Goal: Information Seeking & Learning: Learn about a topic

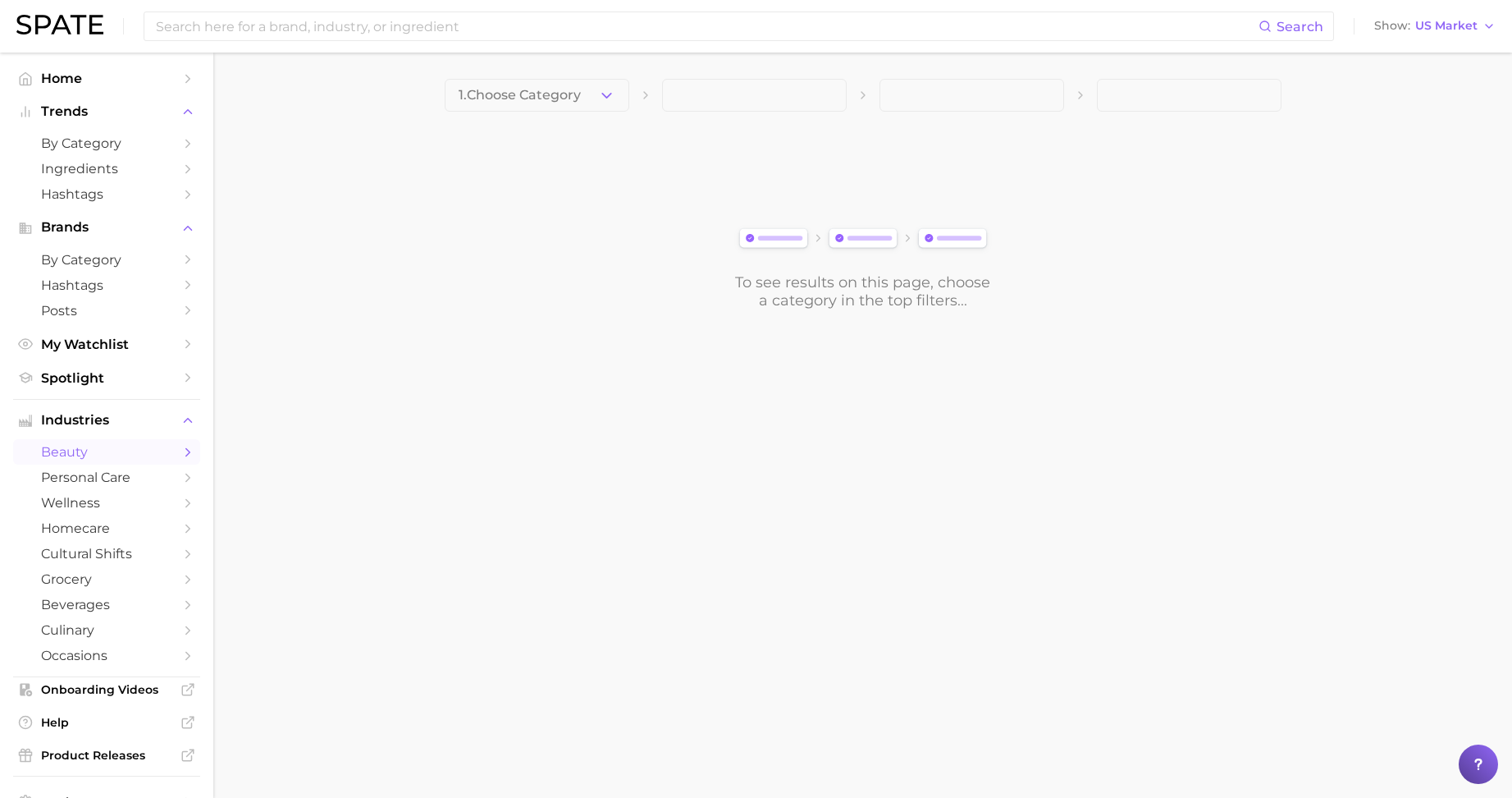
click at [66, 25] on img at bounding box center [60, 24] width 87 height 20
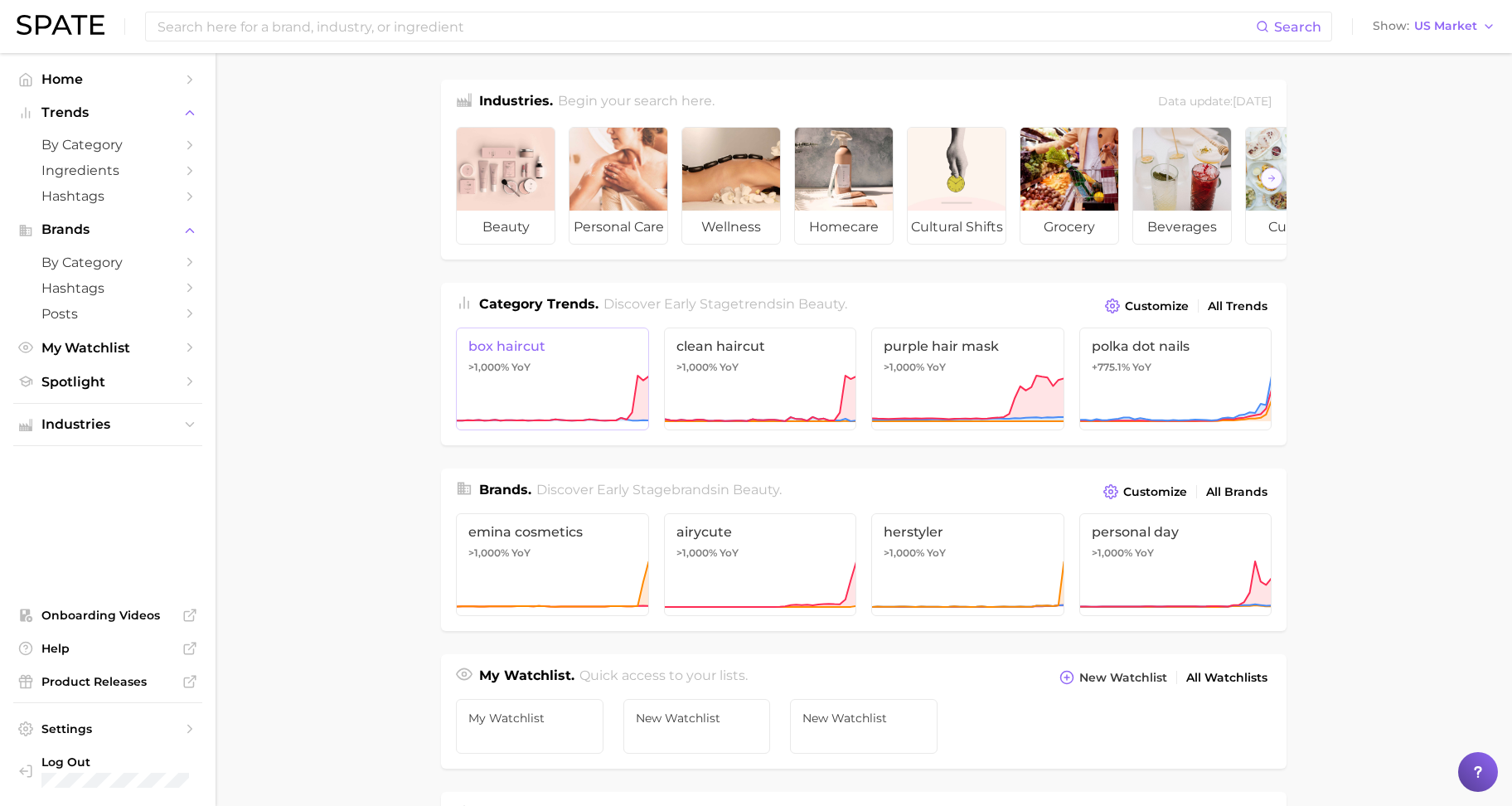
click at [602, 395] on icon at bounding box center [553, 398] width 193 height 50
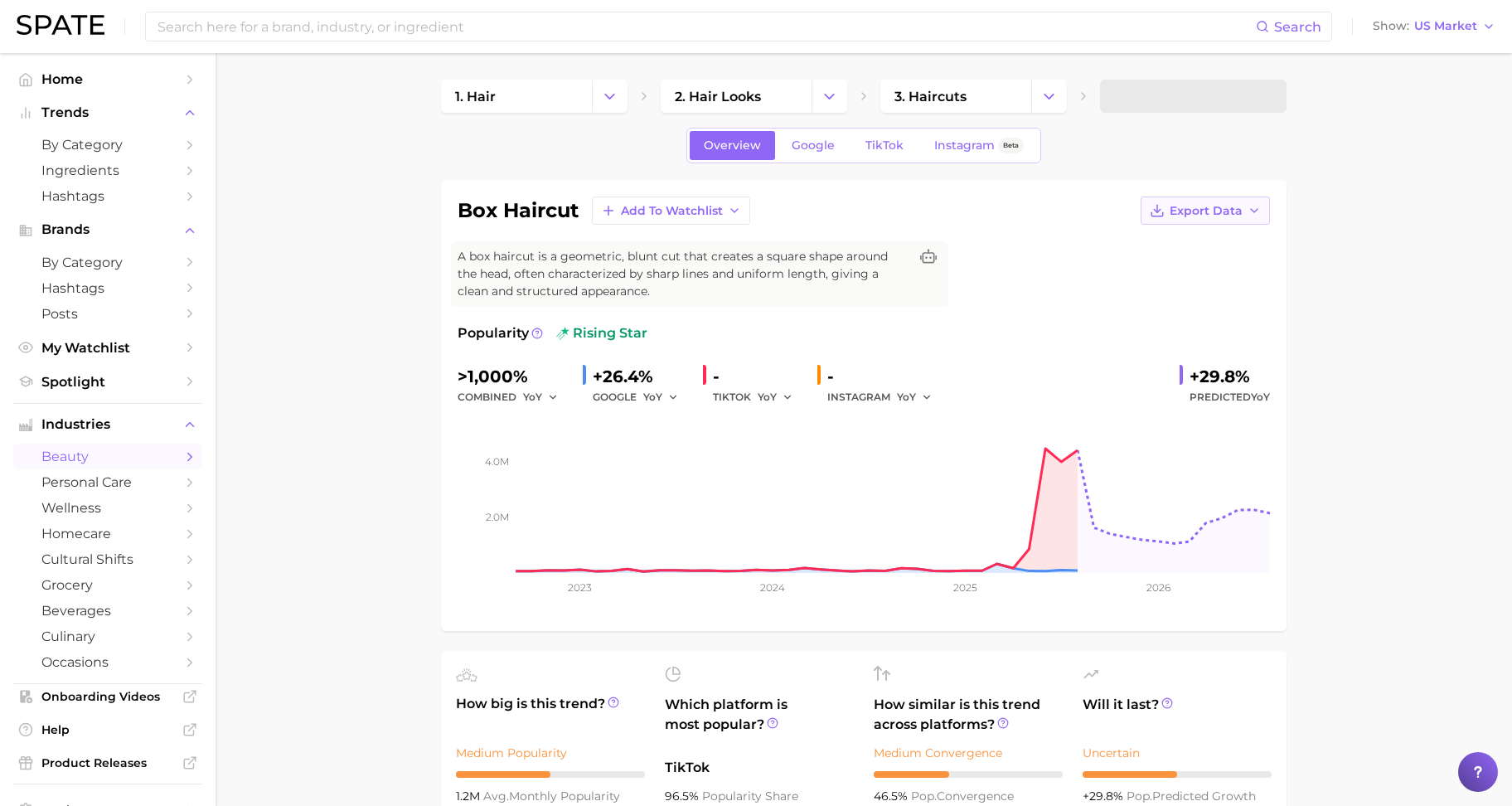
click at [1201, 204] on span "Export Data" at bounding box center [1206, 211] width 73 height 14
click at [74, 146] on span "by Category" at bounding box center [108, 145] width 132 height 16
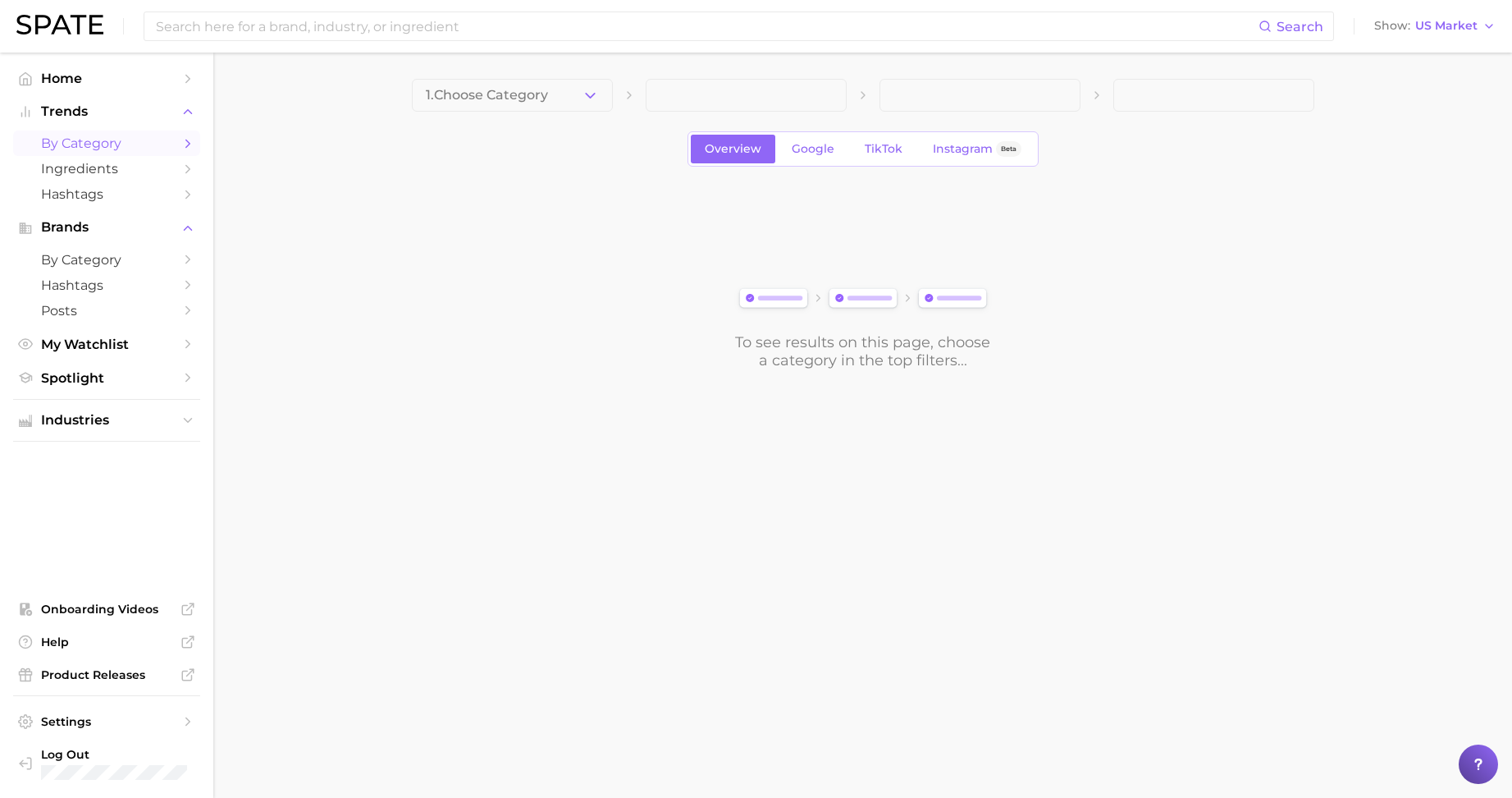
click at [470, 81] on button "1. Choose Category" at bounding box center [512, 95] width 201 height 33
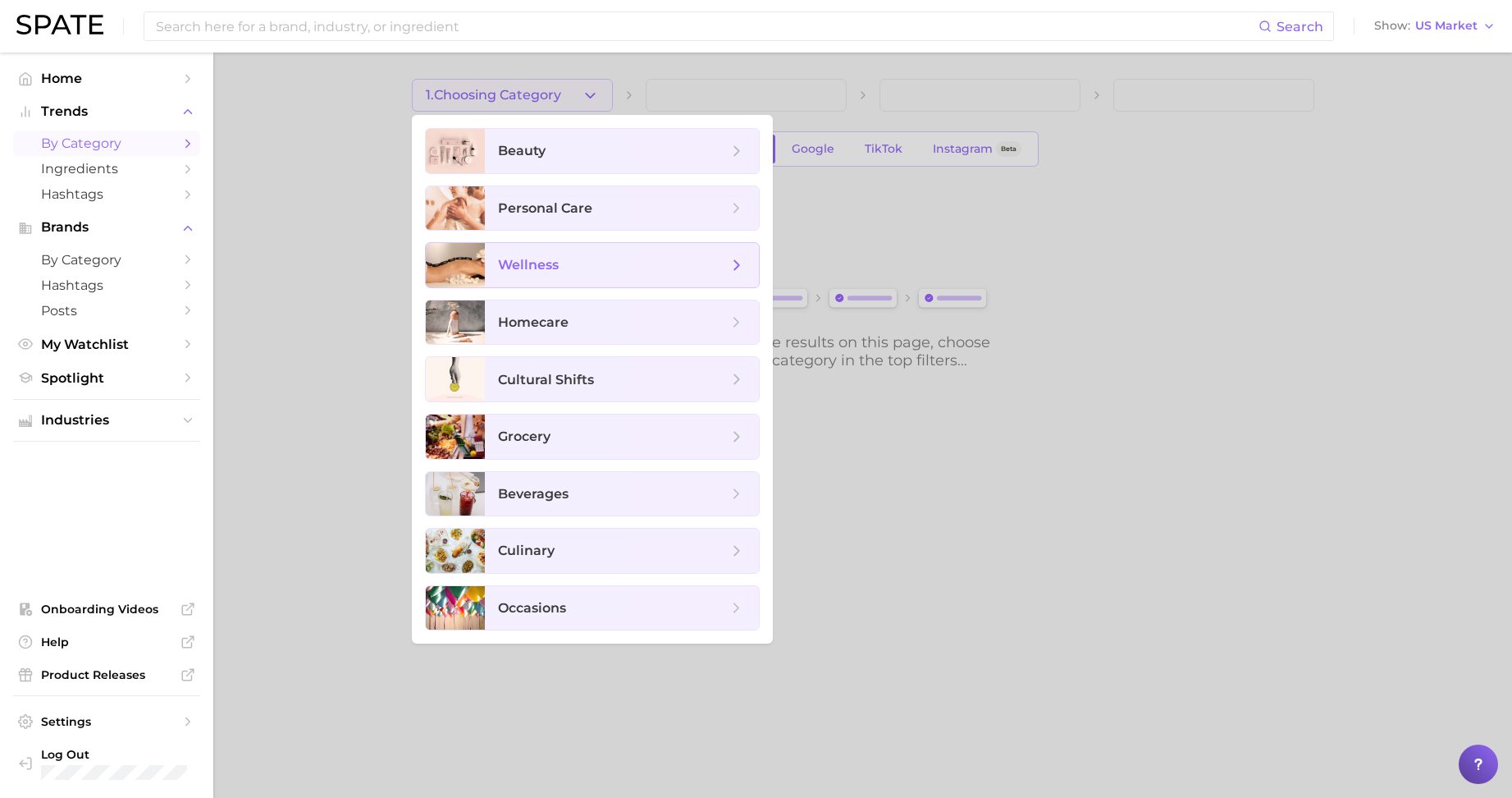
click at [519, 253] on span "wellness" at bounding box center [622, 265] width 274 height 44
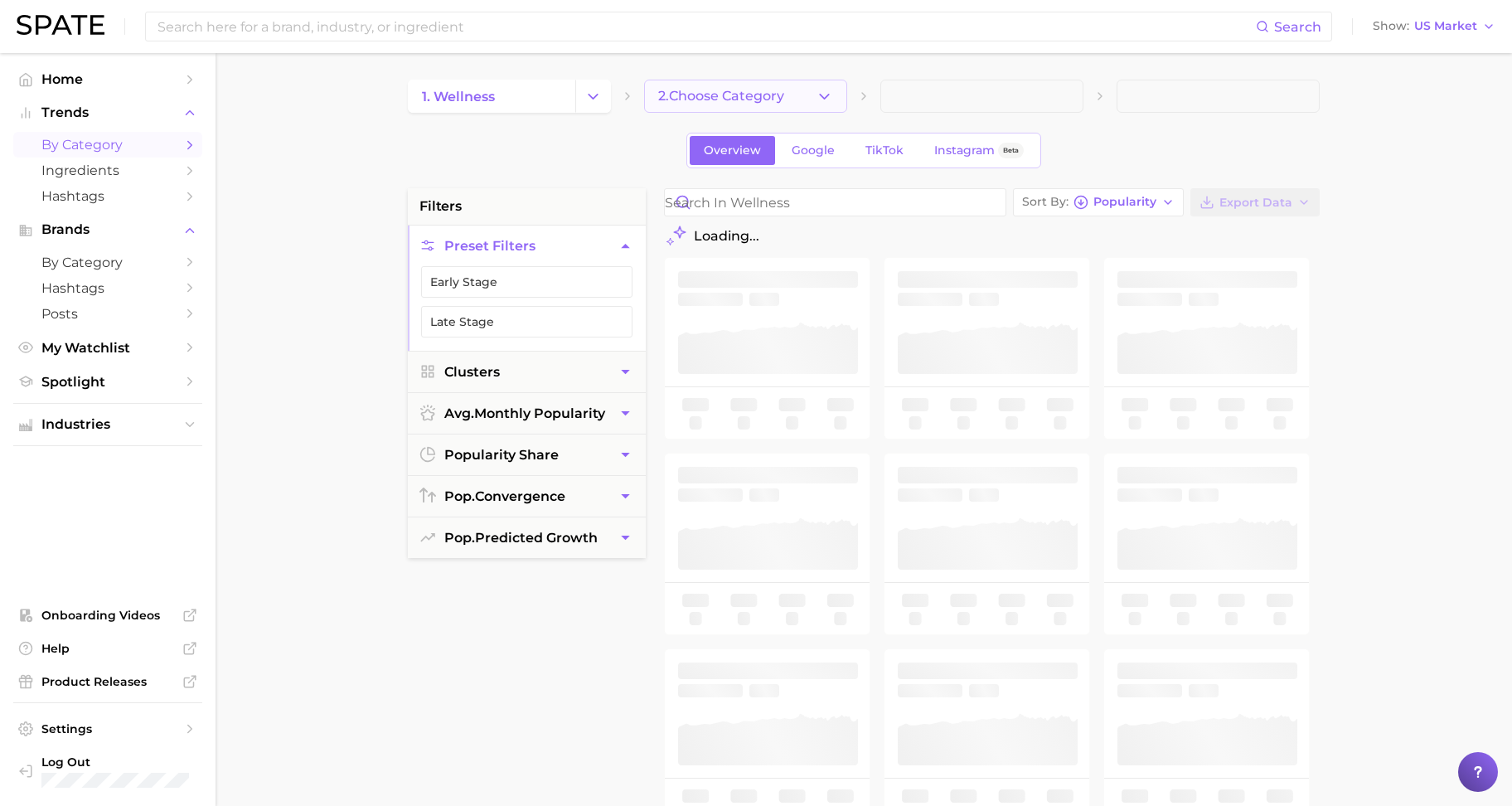
click at [715, 103] on span "2. Choose Category" at bounding box center [721, 96] width 126 height 15
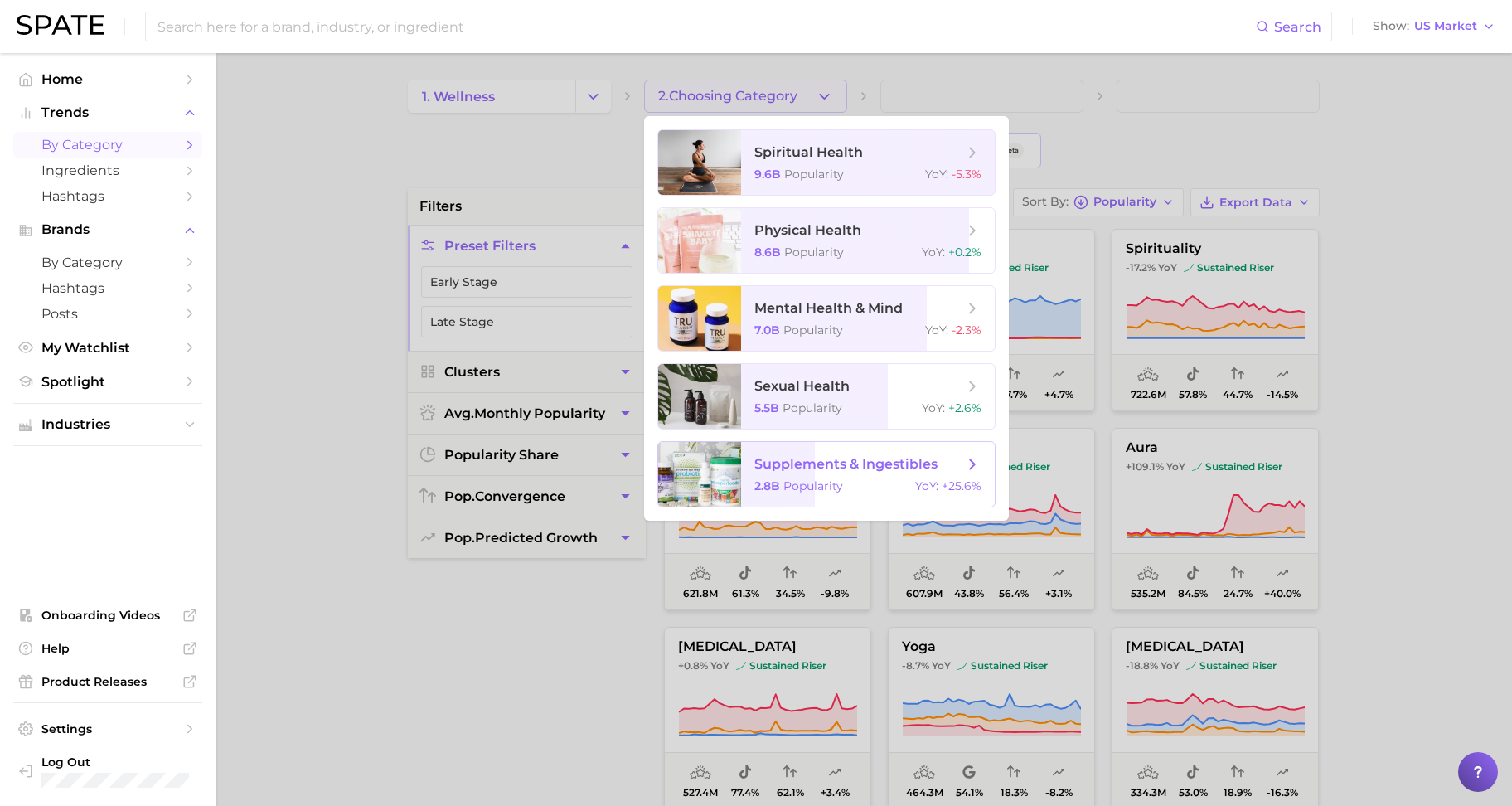
click at [837, 491] on span "Popularity" at bounding box center [813, 485] width 59 height 15
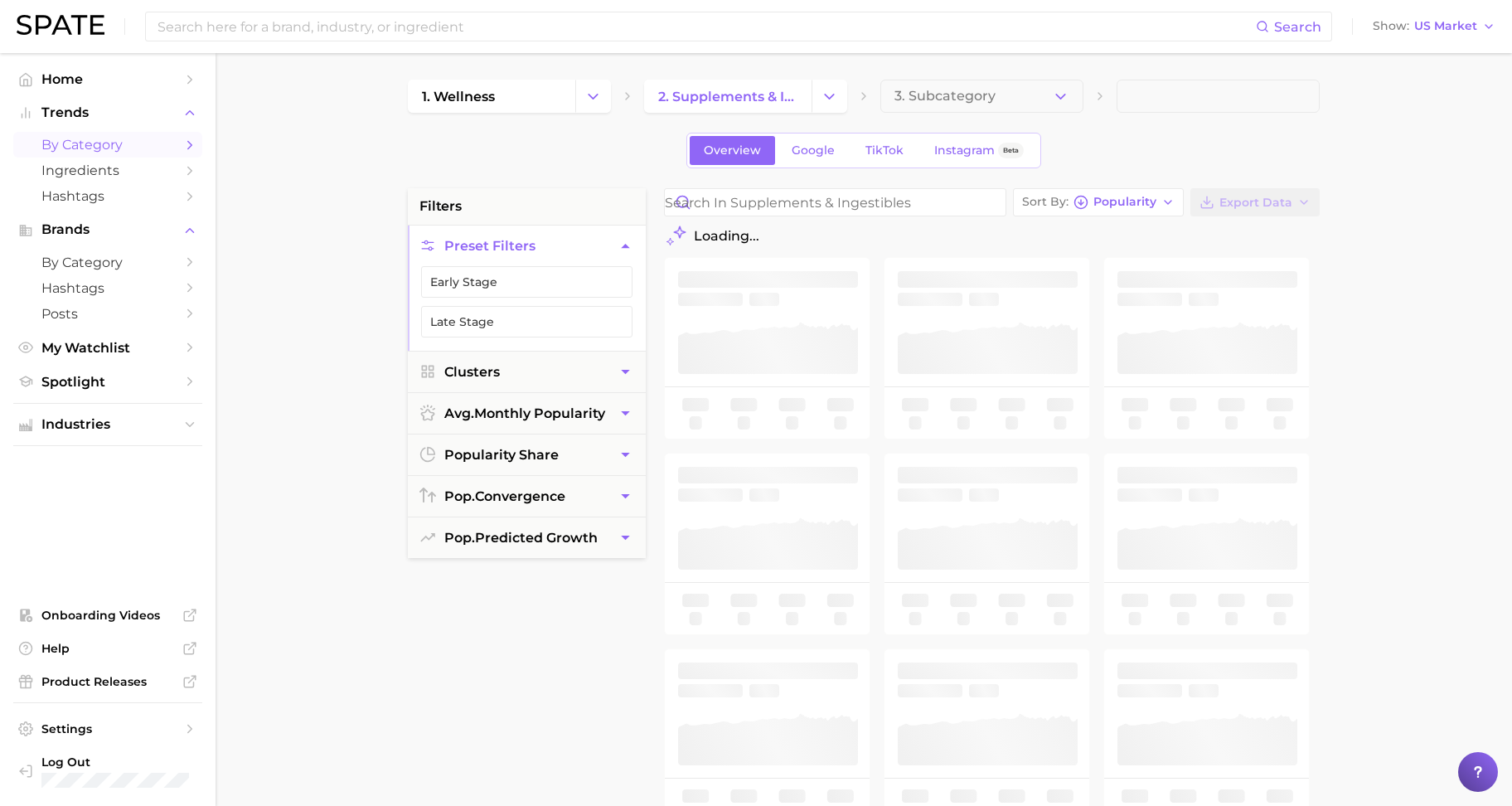
click at [984, 110] on button "3. Subcategory" at bounding box center [981, 96] width 203 height 33
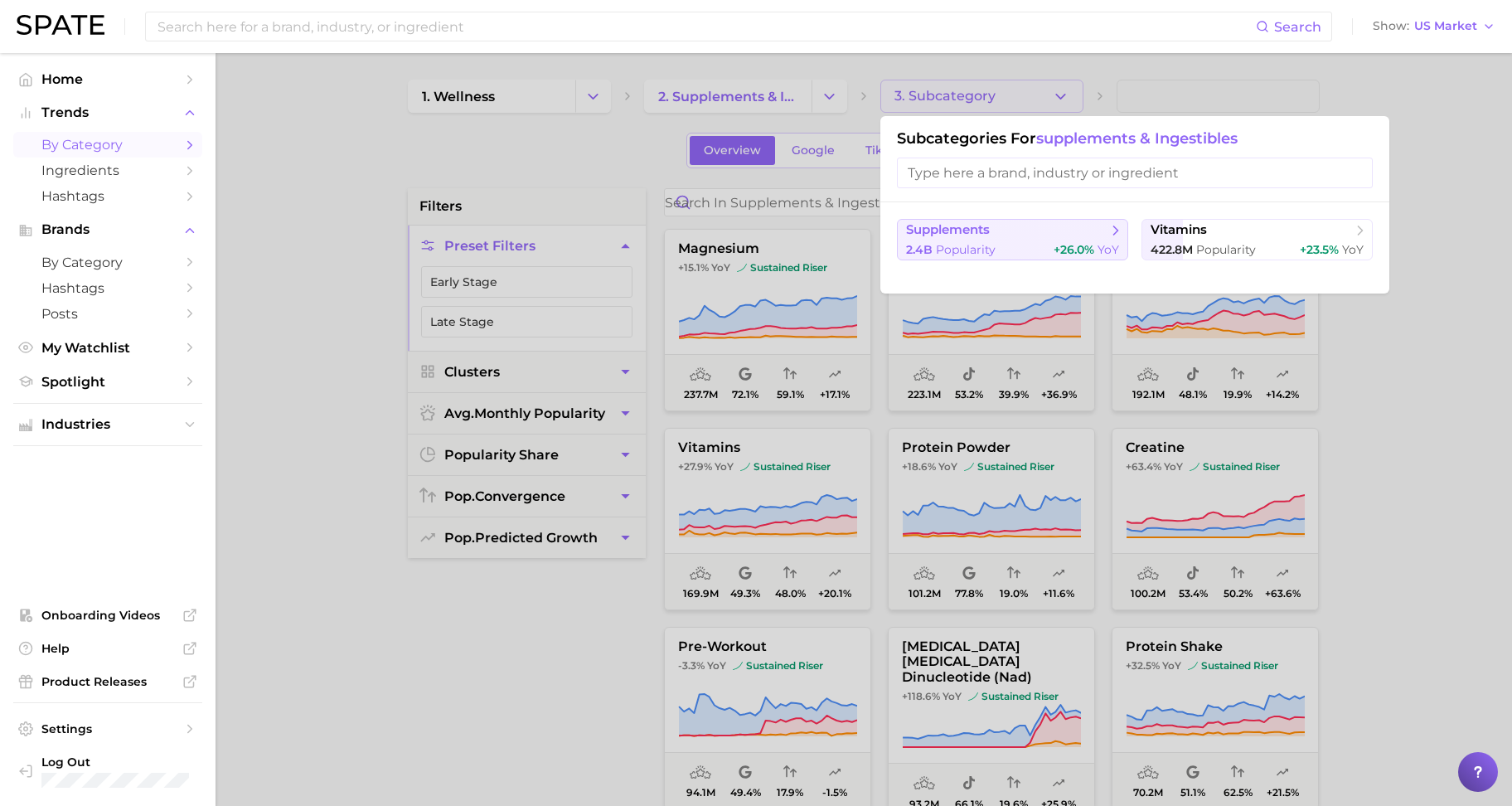
click at [1049, 242] on div "2.4b Popularity +26.0% YoY" at bounding box center [1013, 250] width 213 height 16
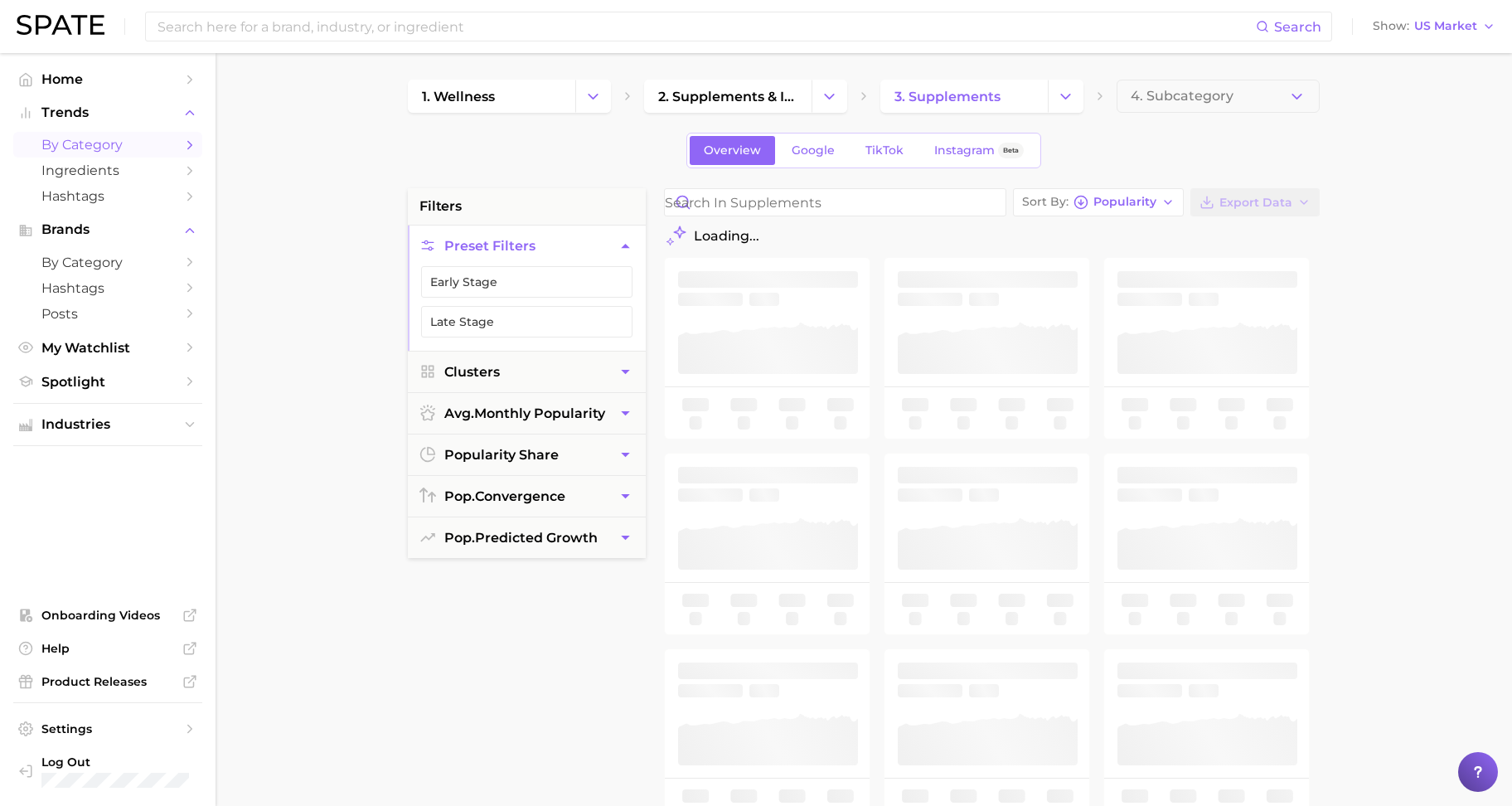
click at [1167, 105] on button "4. Subcategory" at bounding box center [1217, 96] width 203 height 33
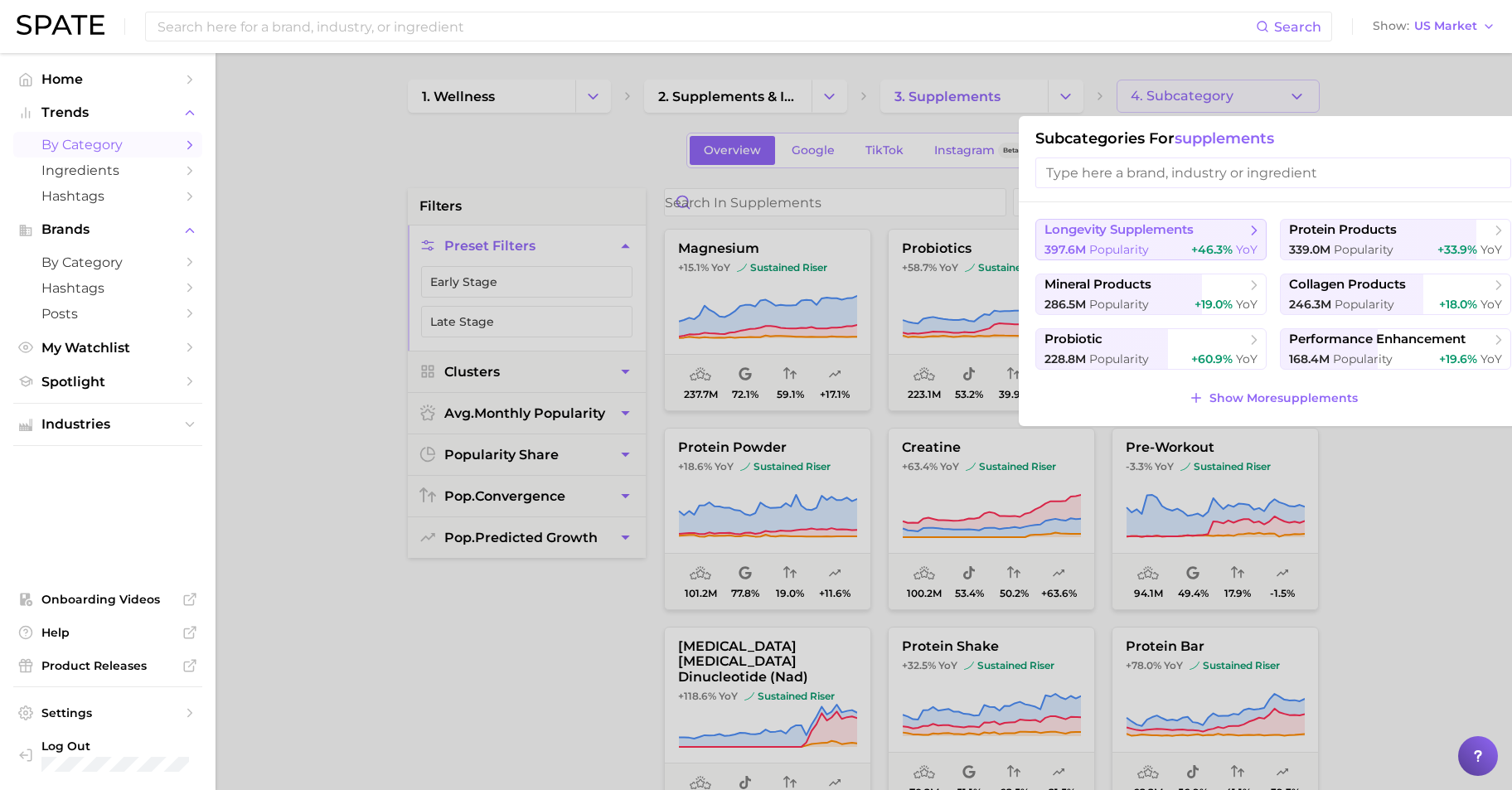
click at [1188, 246] on div "397.6m Popularity +46.3% YoY" at bounding box center [1151, 250] width 213 height 16
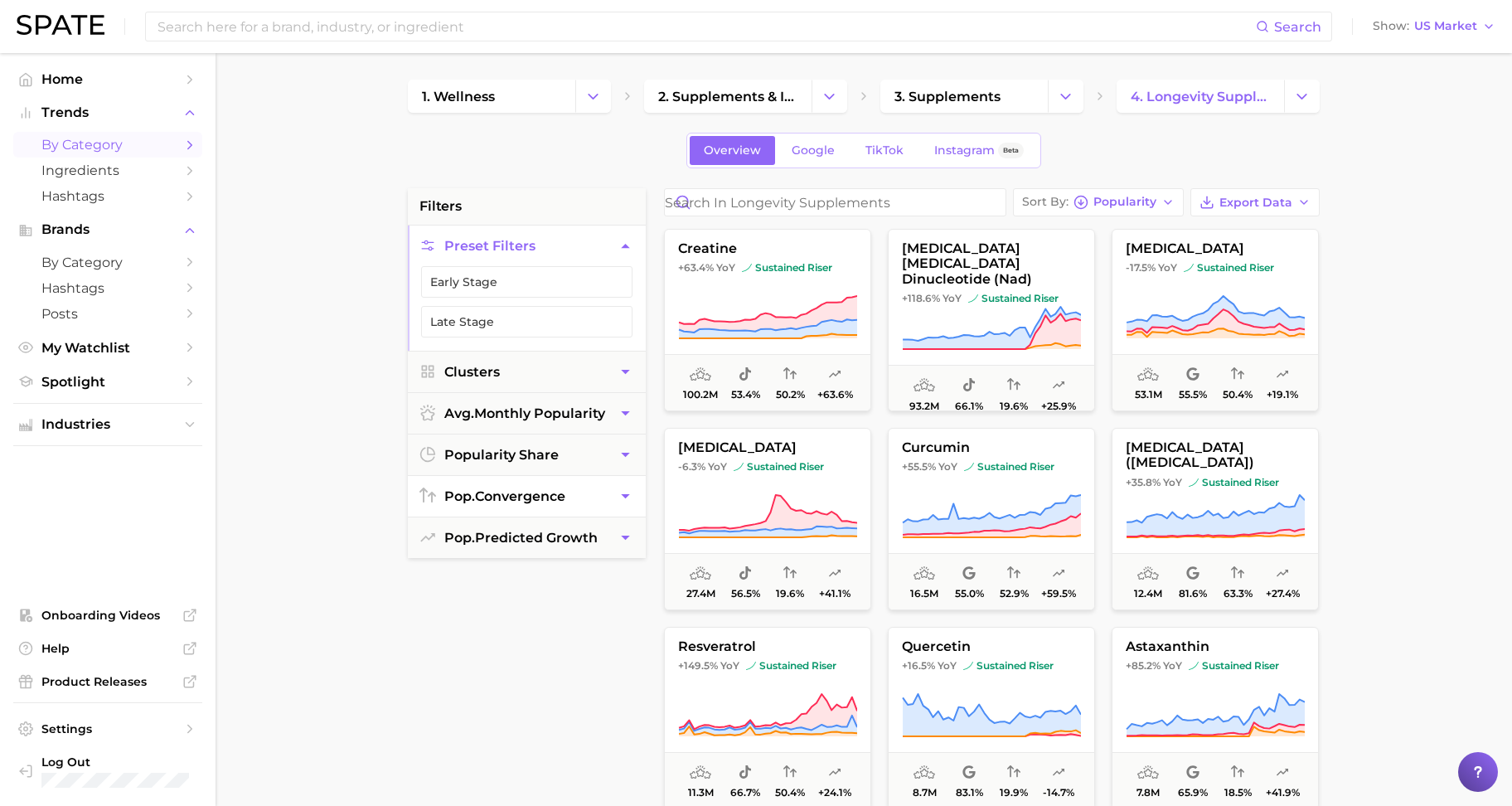
click at [523, 502] on span "pop. convergence" at bounding box center [505, 496] width 121 height 16
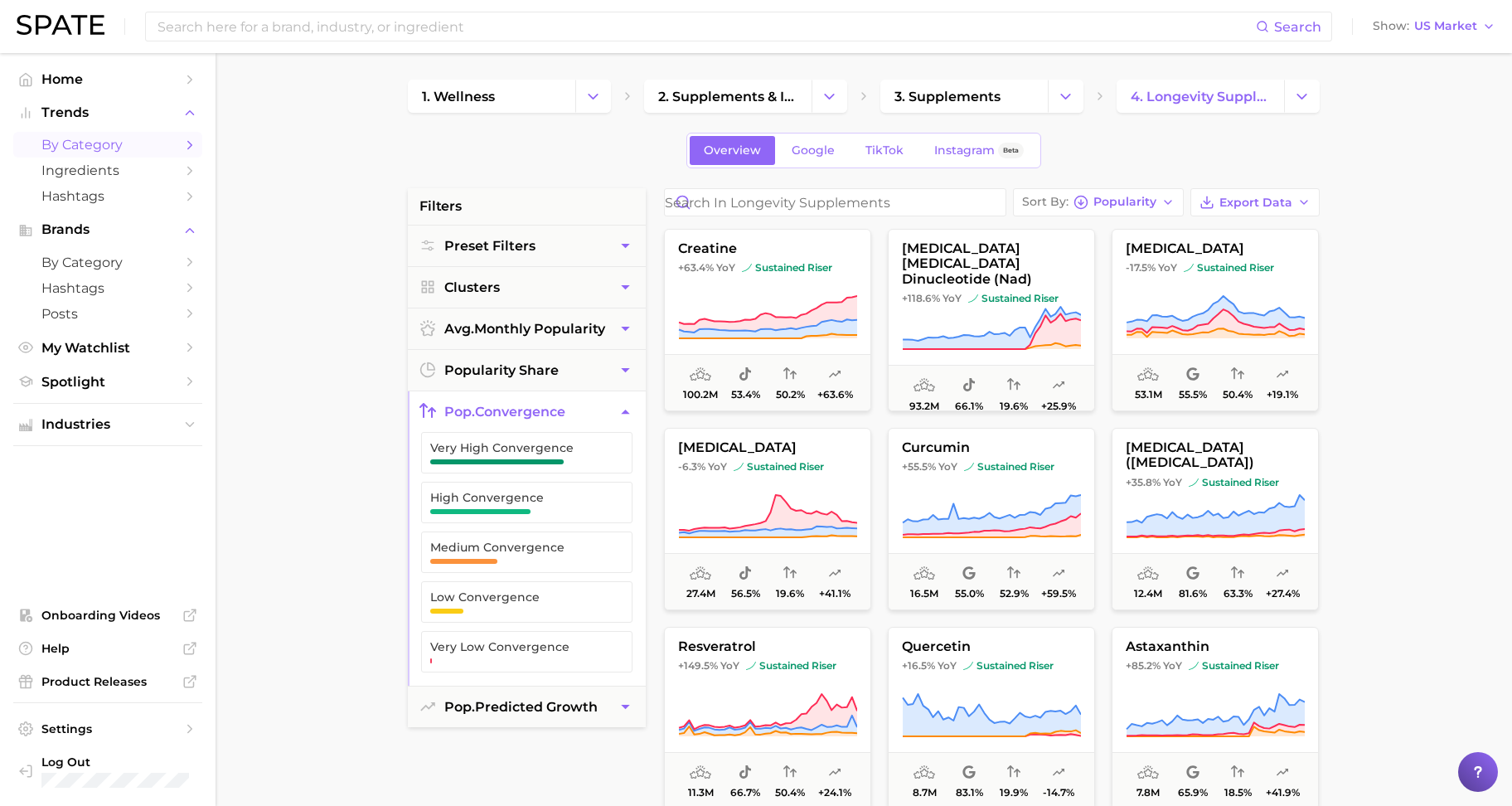
click at [541, 409] on span "pop. convergence" at bounding box center [505, 411] width 121 height 16
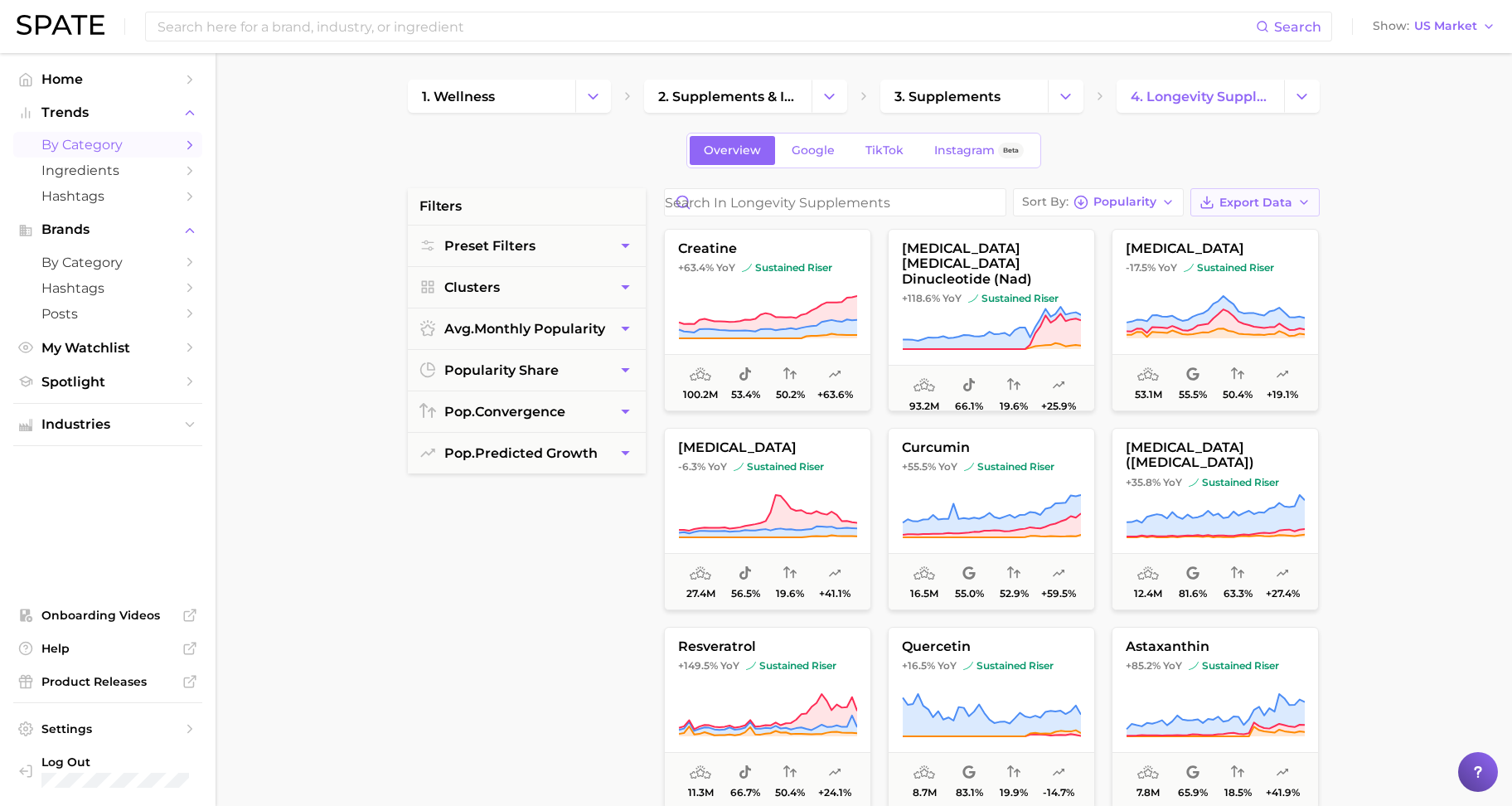
click at [1245, 209] on span "Export Data" at bounding box center [1256, 203] width 73 height 14
click at [1231, 265] on span "Time Series CSV" at bounding box center [1214, 263] width 97 height 14
click at [1221, 259] on span "Time Series CSV" at bounding box center [1214, 263] width 97 height 14
click at [1147, 261] on icon at bounding box center [1153, 262] width 15 height 15
click at [1190, 265] on span "Time Series CSV" at bounding box center [1214, 263] width 97 height 14
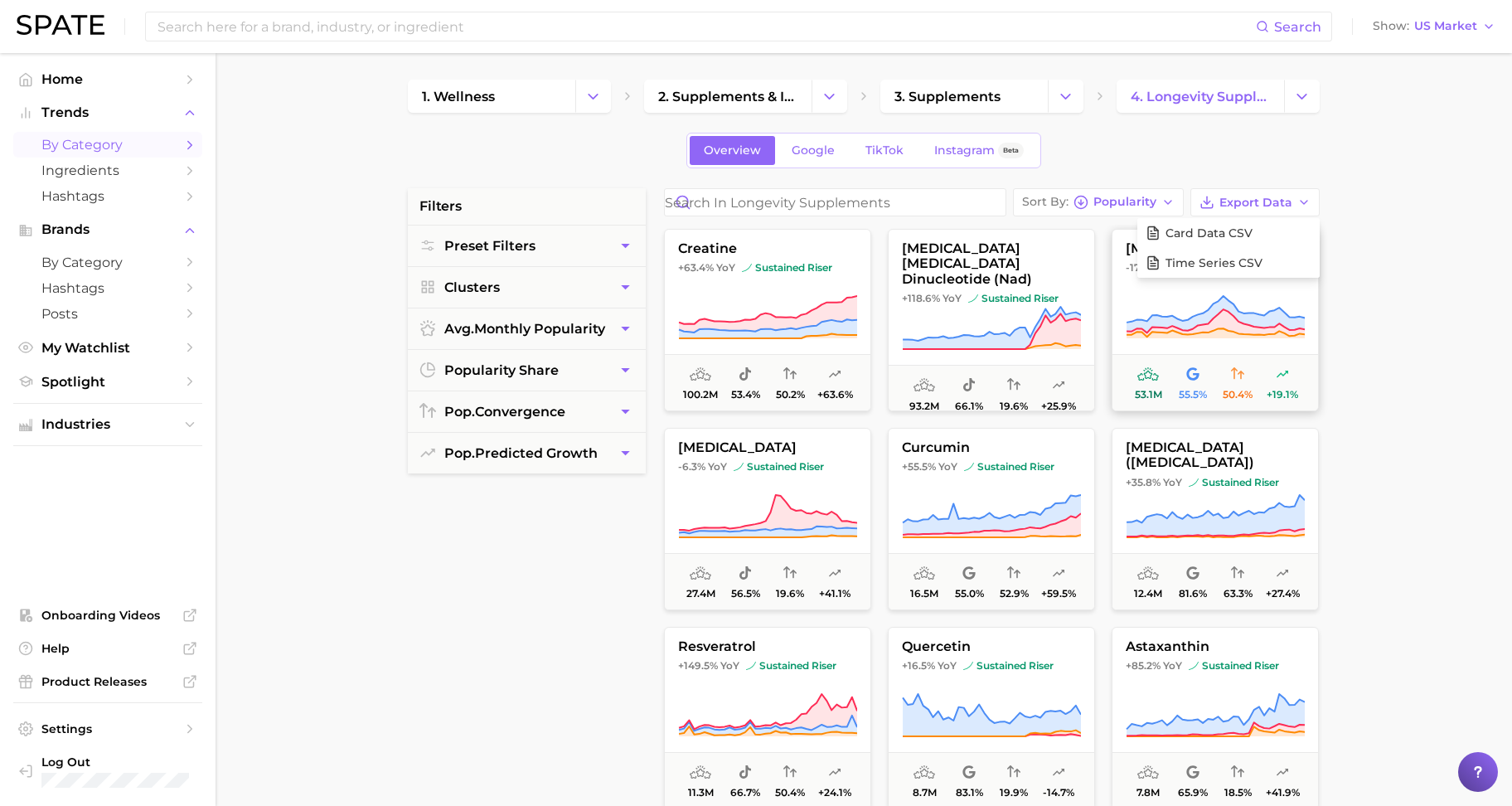
click at [1230, 349] on button "[MEDICAL_DATA] -17.5% YoY sustained riser 53.1m 55.5% 50.4% +19.1%" at bounding box center [1216, 320] width 207 height 182
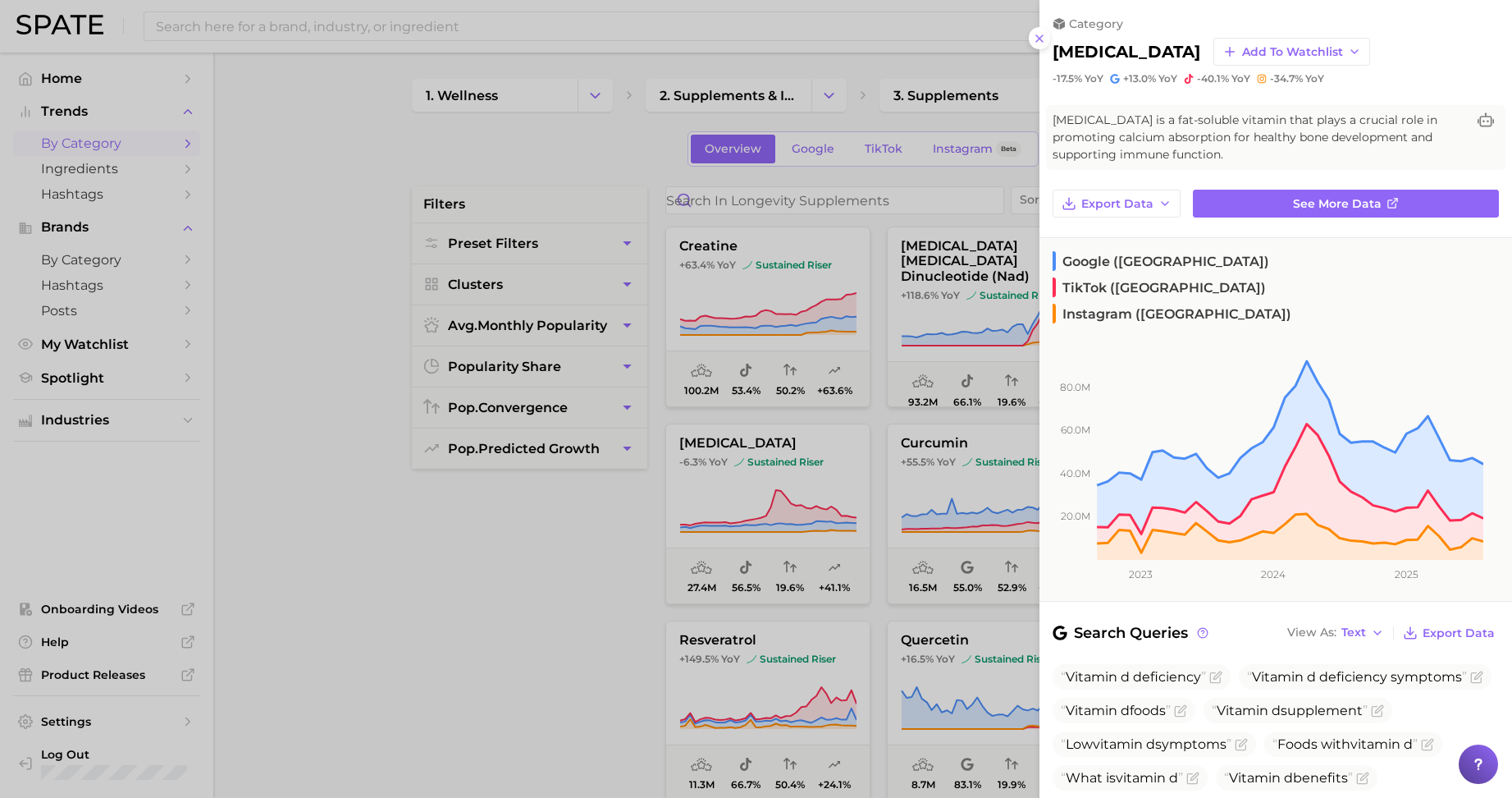
click at [875, 73] on div at bounding box center [756, 399] width 1512 height 798
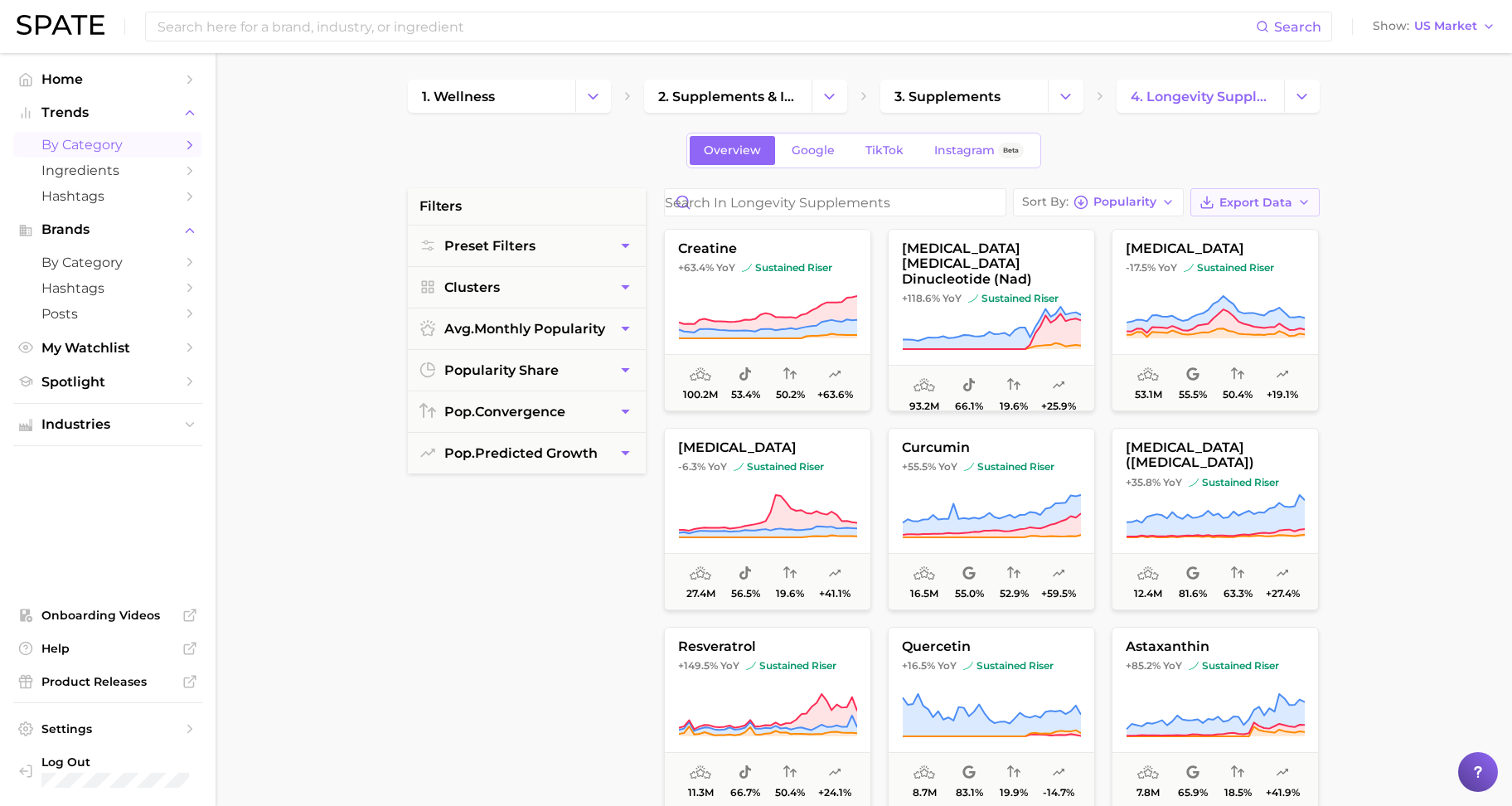
click at [1262, 203] on span "Export Data" at bounding box center [1256, 203] width 73 height 14
click at [1167, 265] on span "Time Series CSV" at bounding box center [1214, 263] width 97 height 14
click at [1213, 261] on span "Time Series CSV" at bounding box center [1214, 263] width 97 height 14
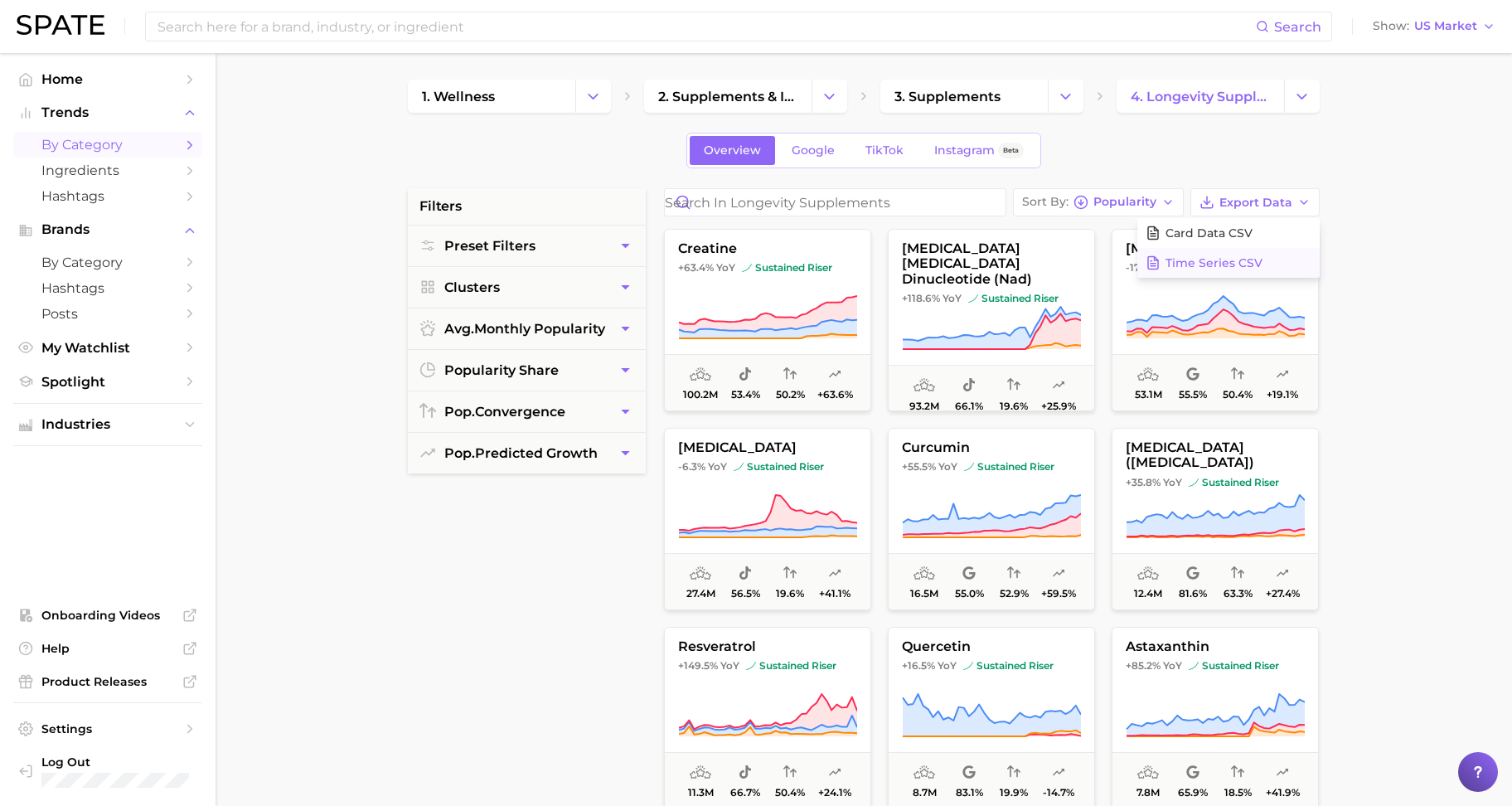
click at [1213, 261] on span "Time Series CSV" at bounding box center [1214, 263] width 97 height 14
click at [1190, 233] on span "Card Data CSV" at bounding box center [1210, 234] width 87 height 14
click at [1272, 196] on span "Export Data" at bounding box center [1256, 203] width 73 height 14
click at [1197, 264] on span "Time Series CSV" at bounding box center [1214, 263] width 97 height 14
click at [1243, 259] on span "Time Series CSV" at bounding box center [1214, 263] width 97 height 14
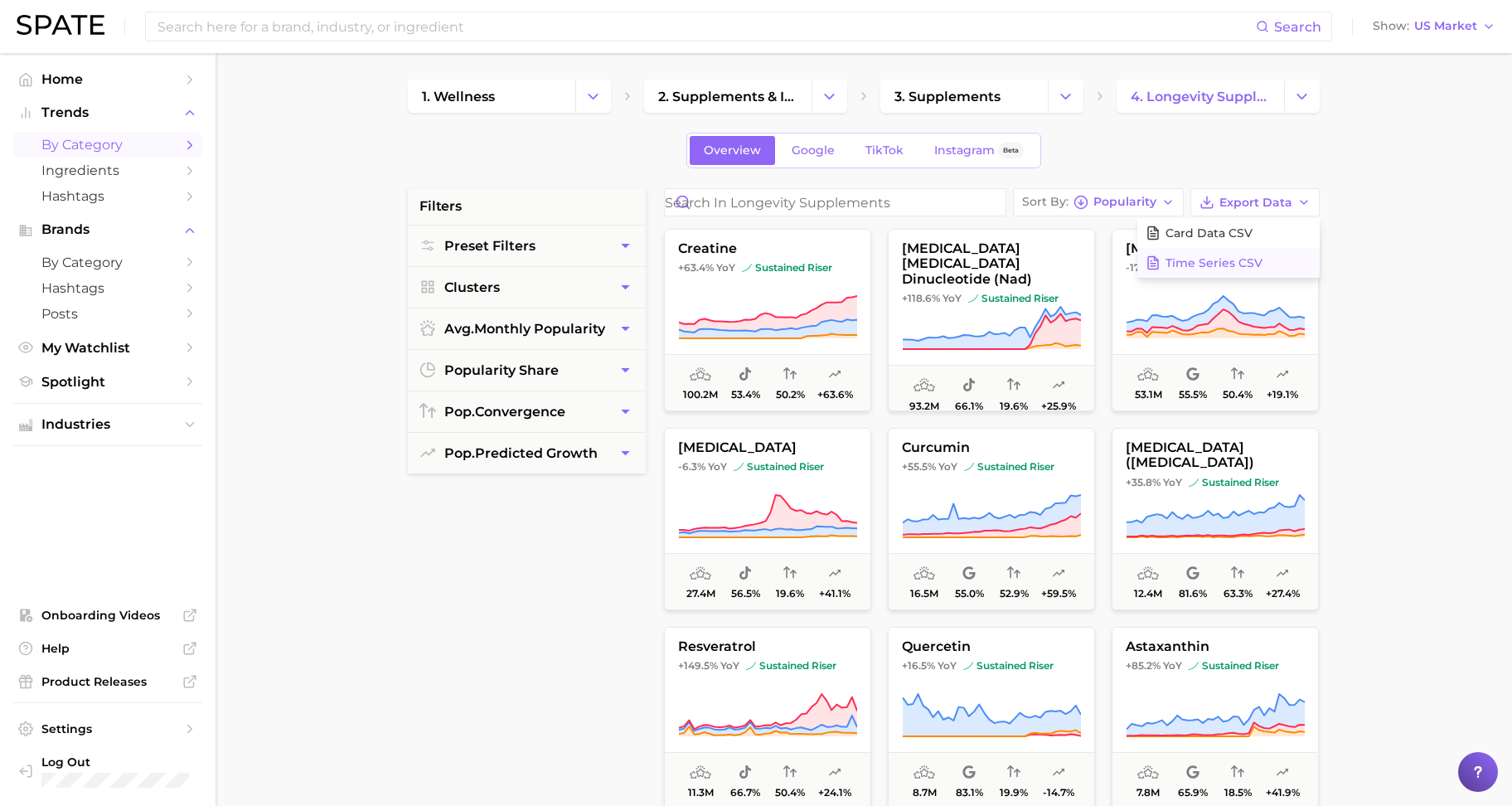
click at [1152, 255] on icon at bounding box center [1153, 262] width 15 height 15
click at [173, 173] on span "Ingredients" at bounding box center [108, 170] width 132 height 16
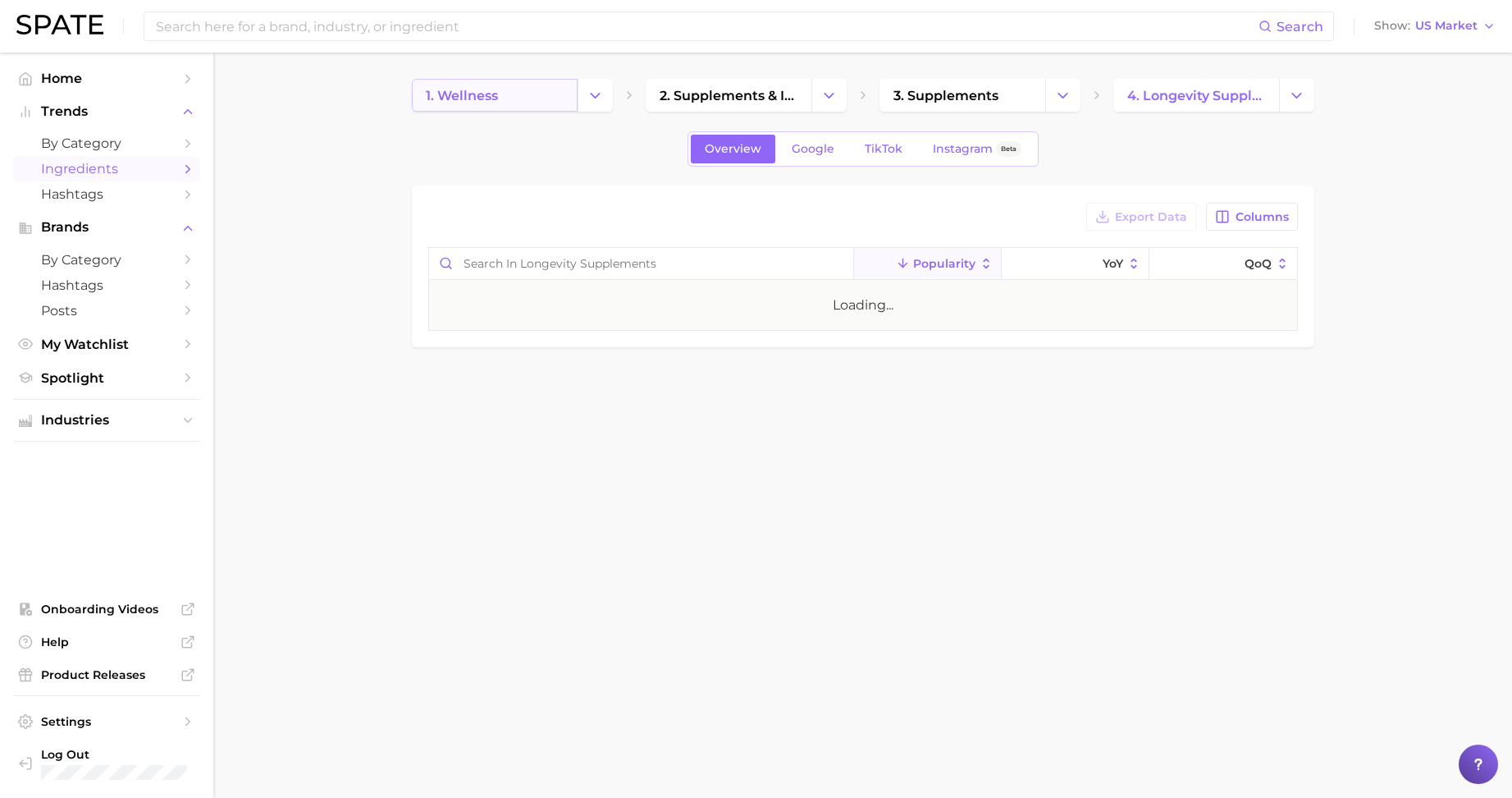
click at [548, 104] on link "1. wellness" at bounding box center [495, 95] width 166 height 33
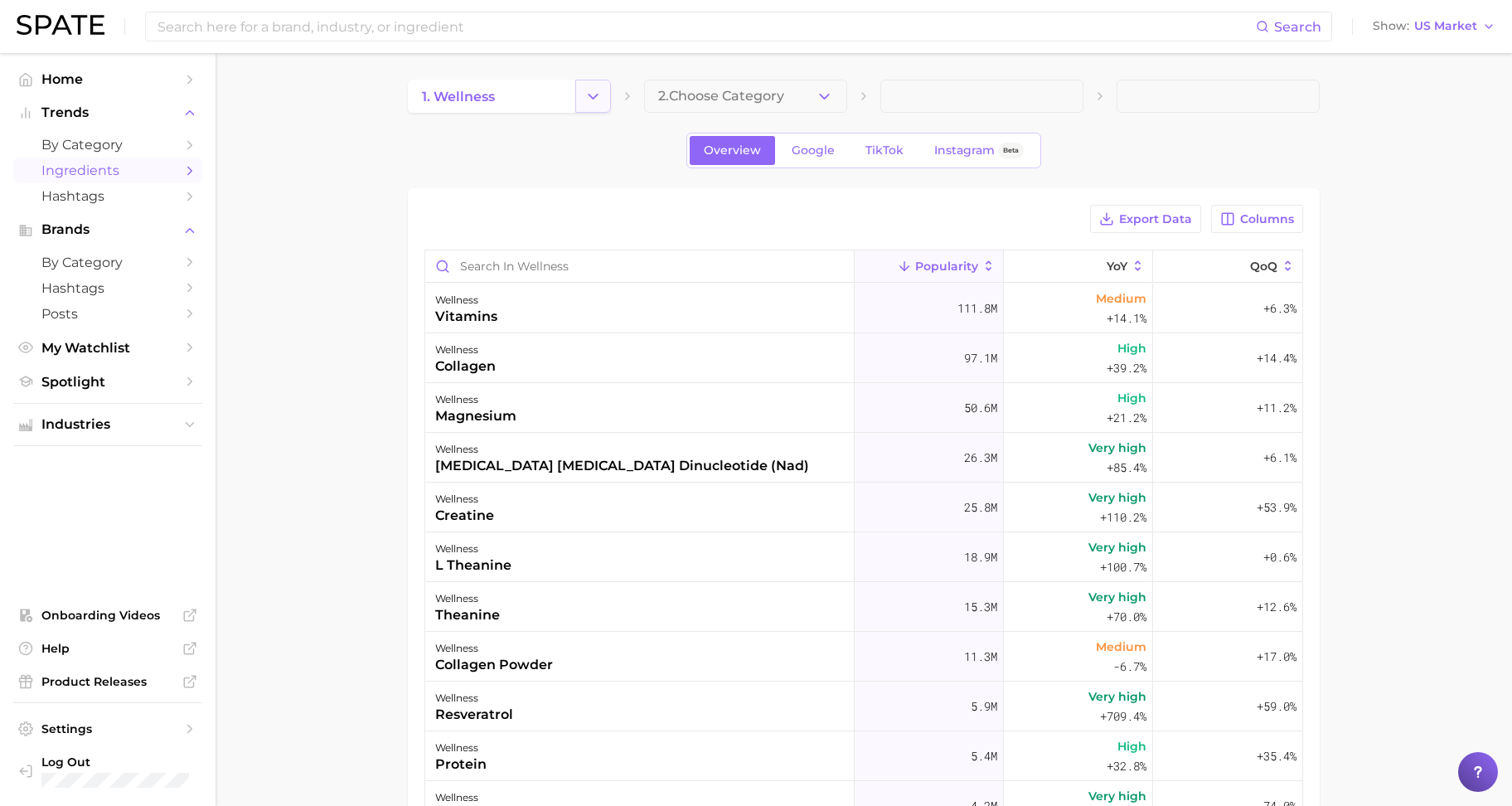
click at [578, 105] on button "Change Category" at bounding box center [593, 96] width 36 height 33
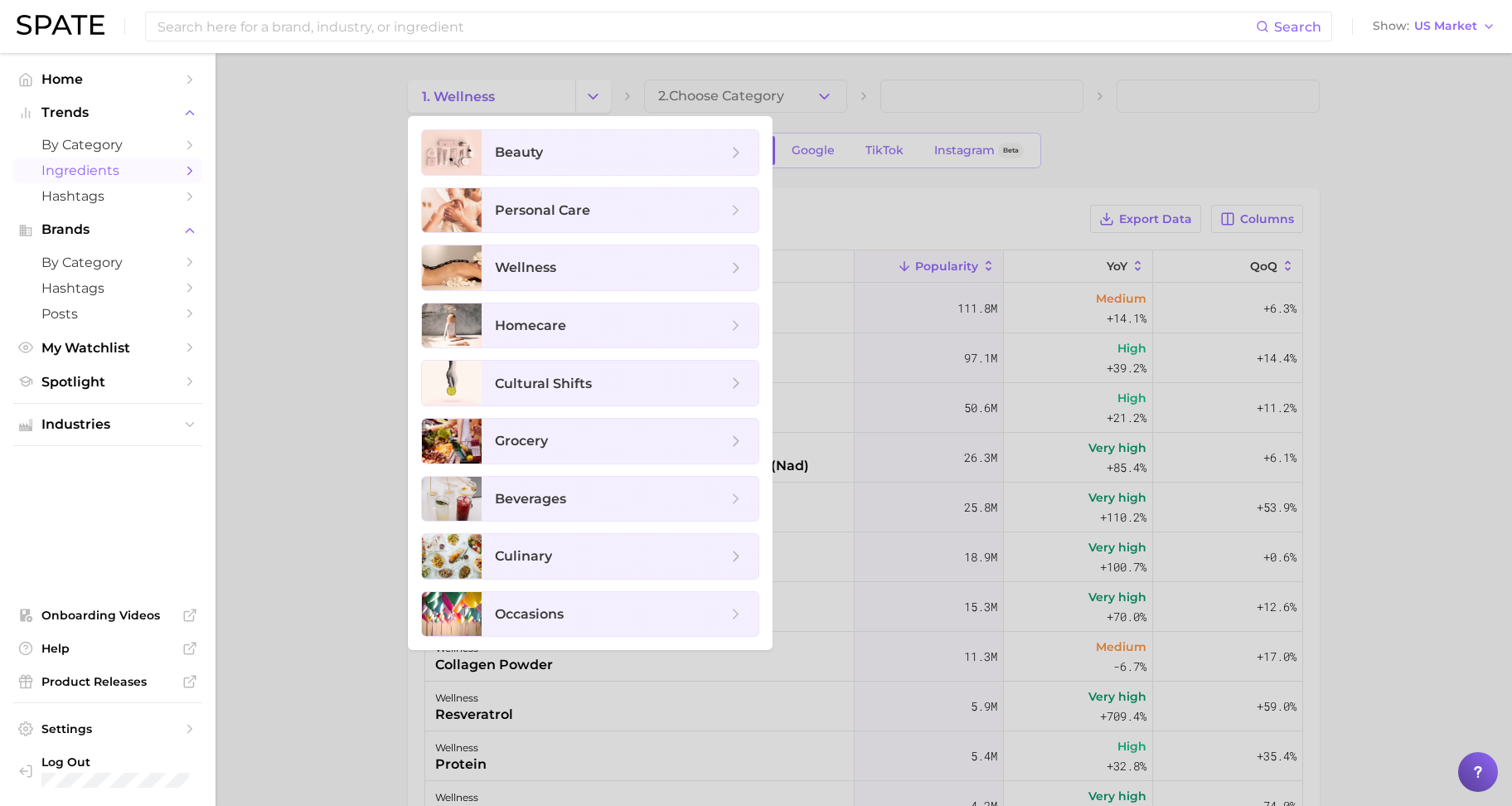
click at [686, 93] on div at bounding box center [756, 403] width 1512 height 806
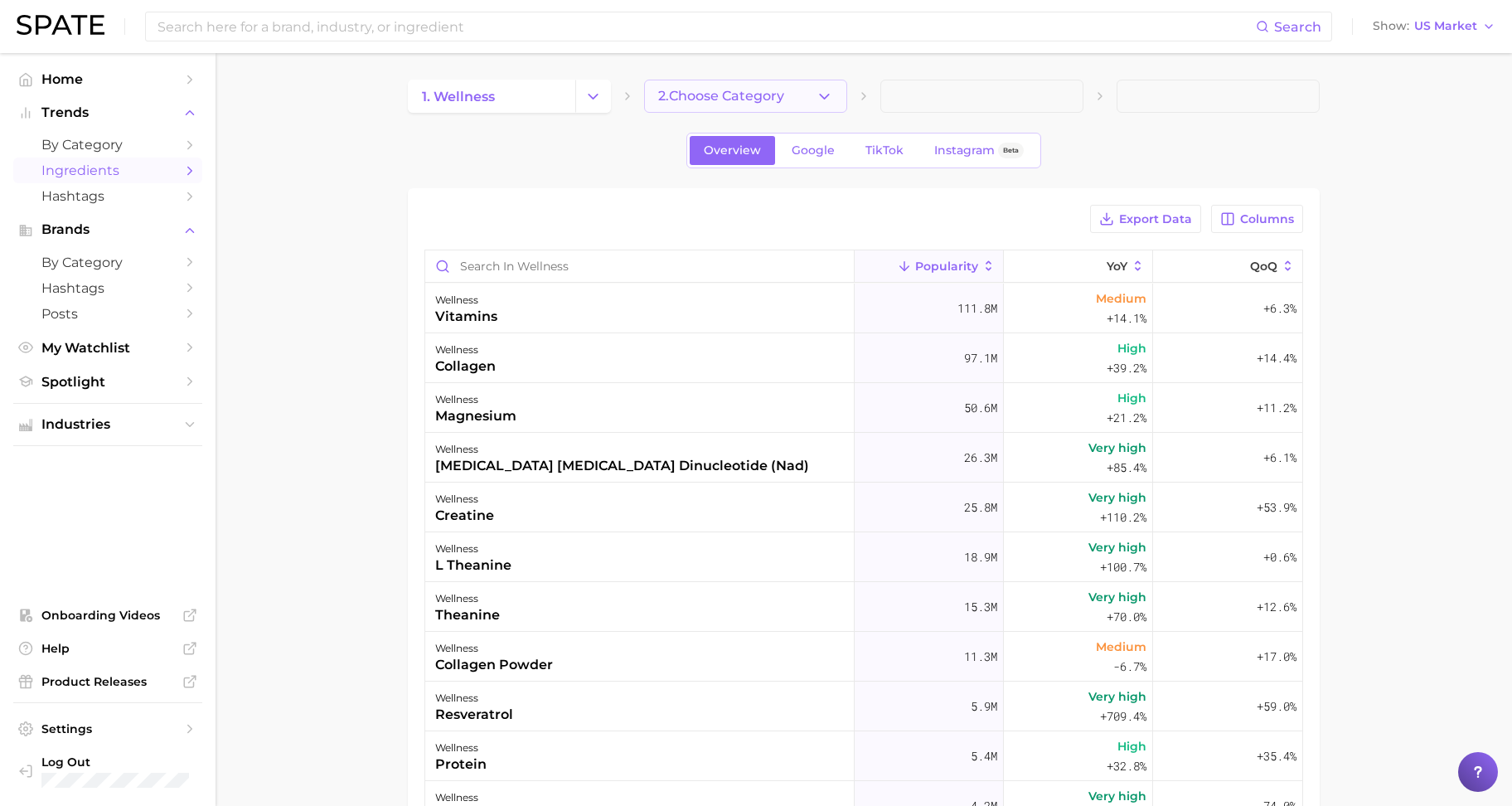
click at [692, 97] on span "2. Choose Category" at bounding box center [721, 96] width 126 height 15
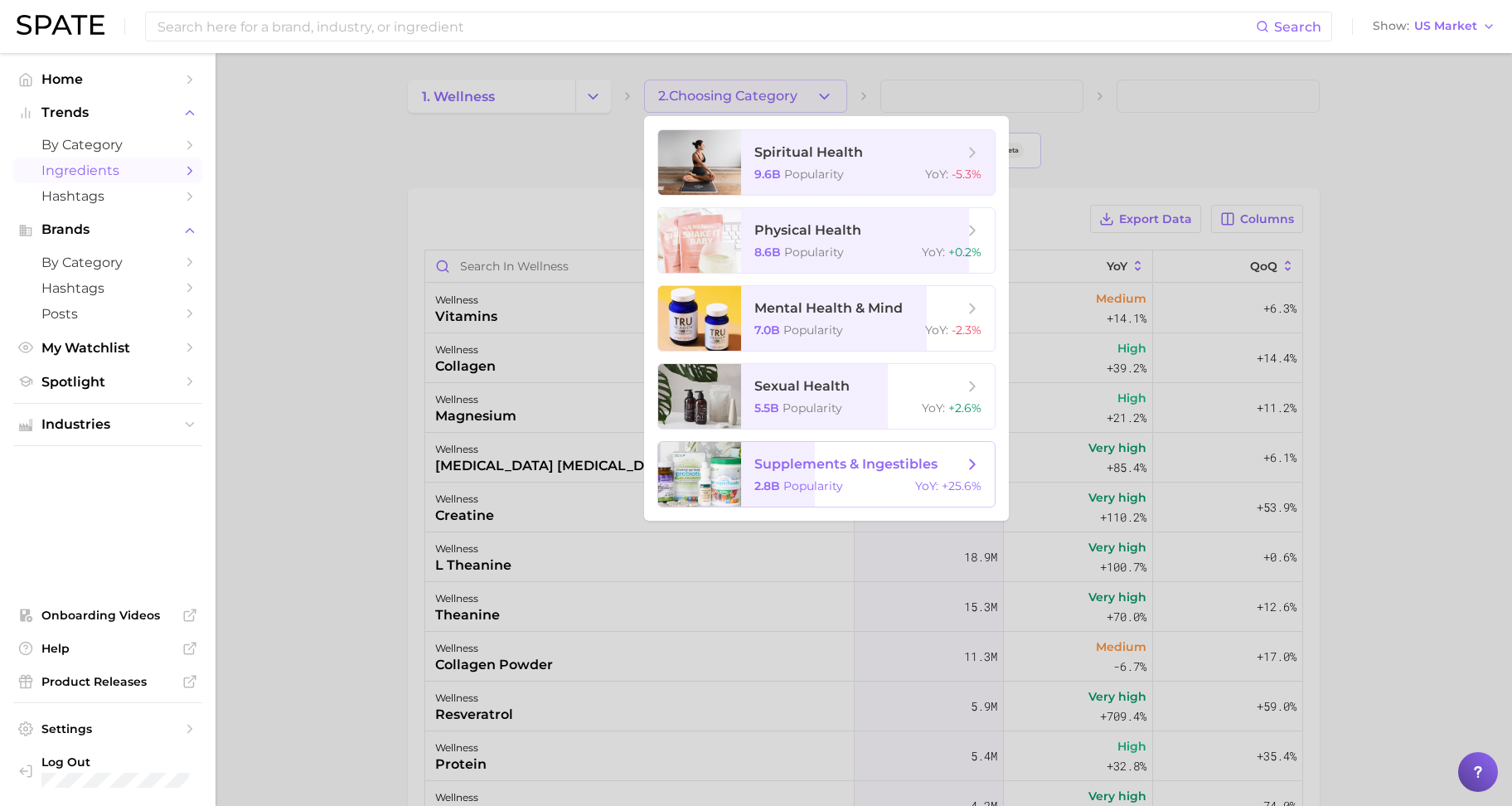
click at [850, 477] on span "supplements & ingestibles 2.8b Popularity YoY : +25.6%" at bounding box center [867, 474] width 254 height 64
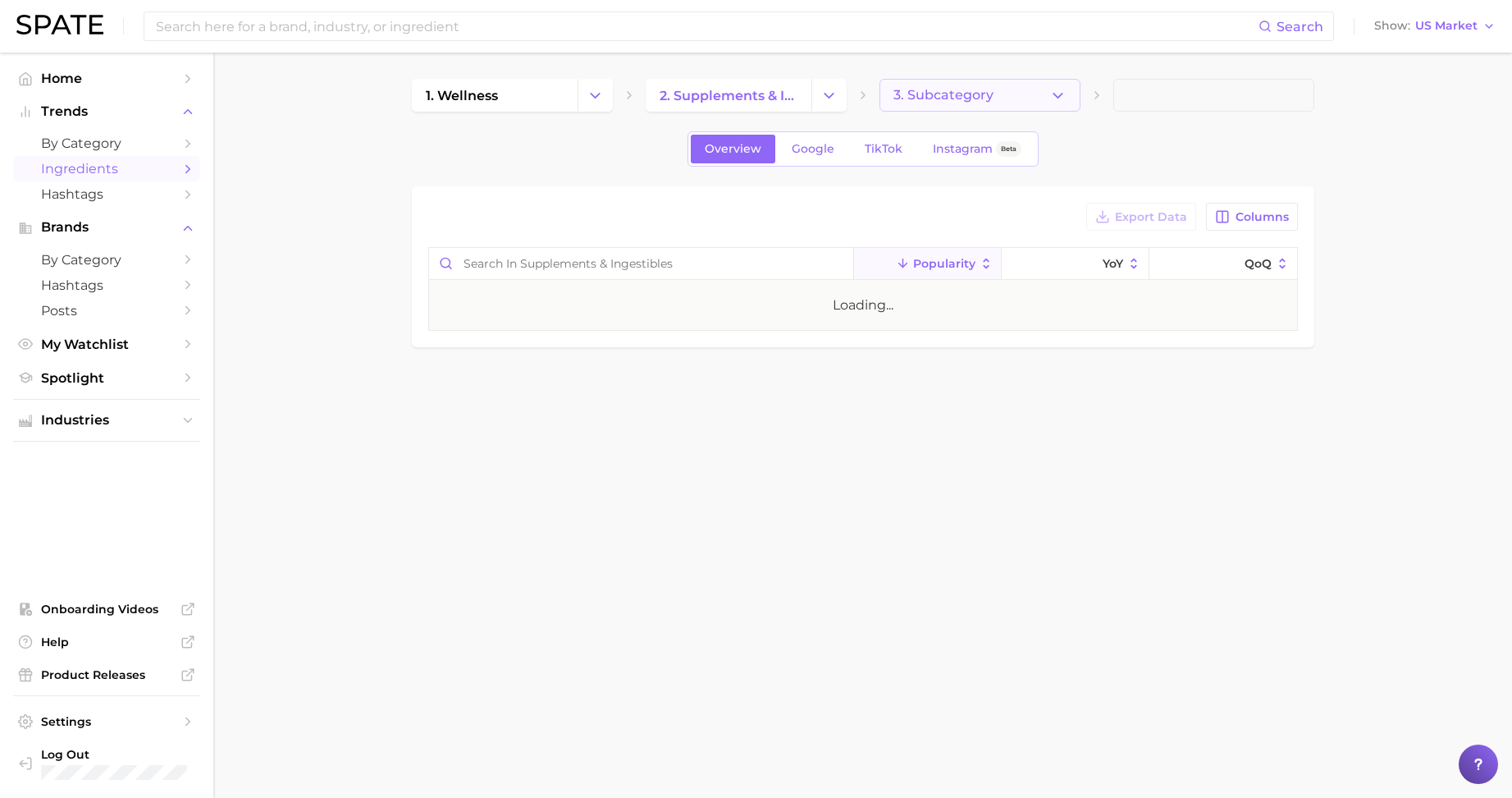
click at [944, 103] on button "3. Subcategory" at bounding box center [980, 95] width 201 height 33
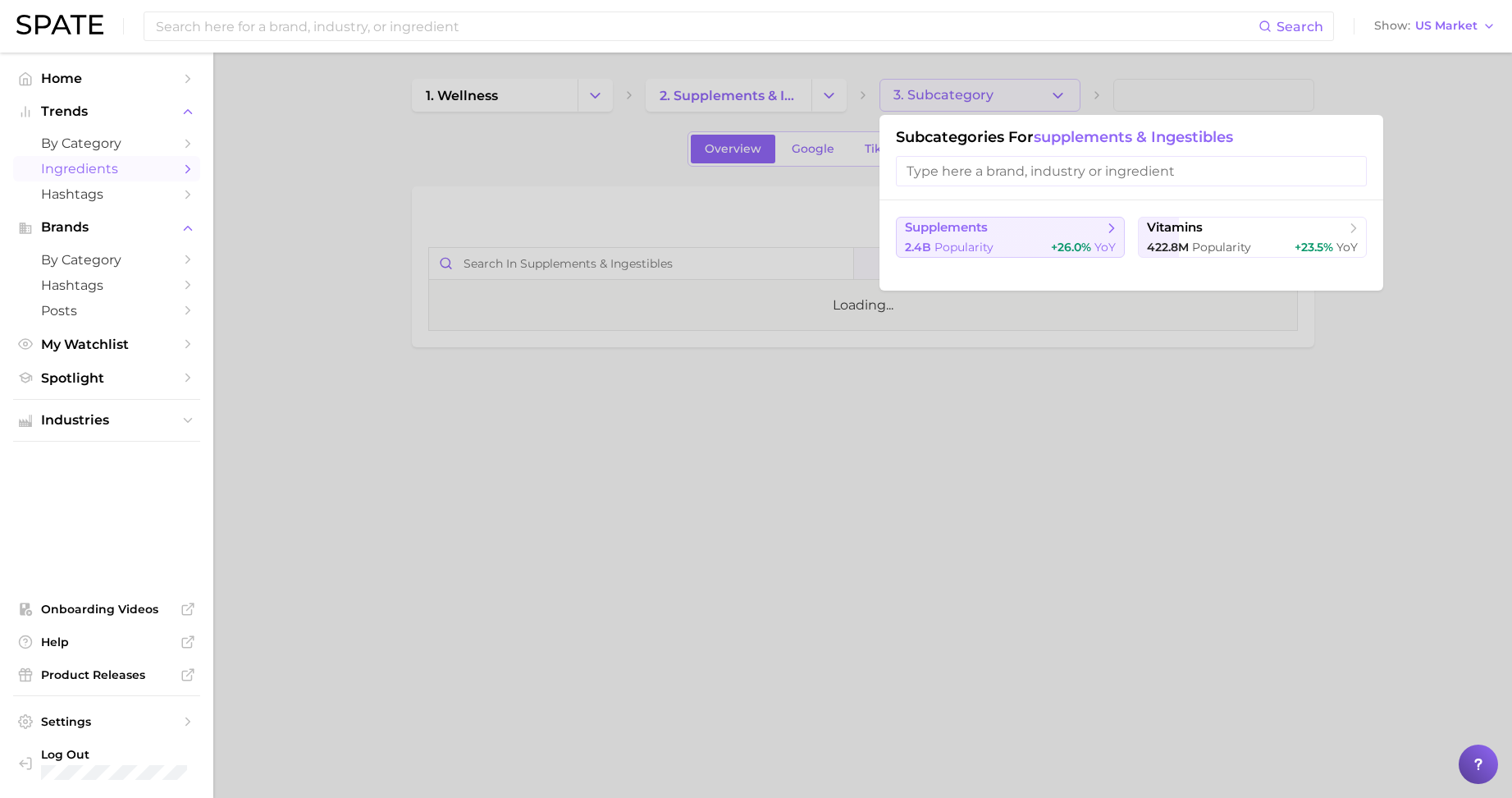
click at [983, 242] on span "Popularity" at bounding box center [964, 247] width 59 height 15
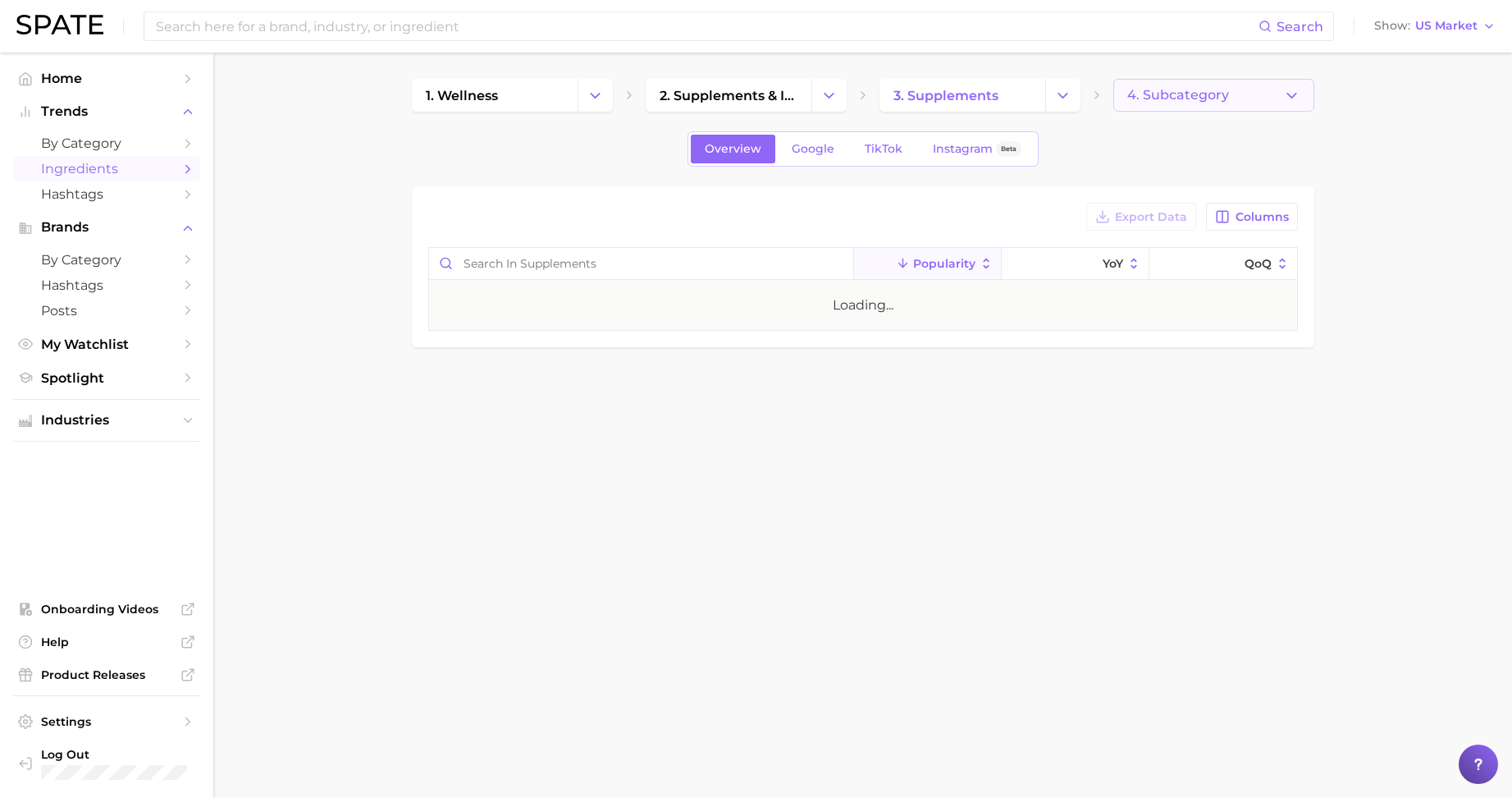
click at [1154, 93] on span "4. Subcategory" at bounding box center [1178, 95] width 102 height 15
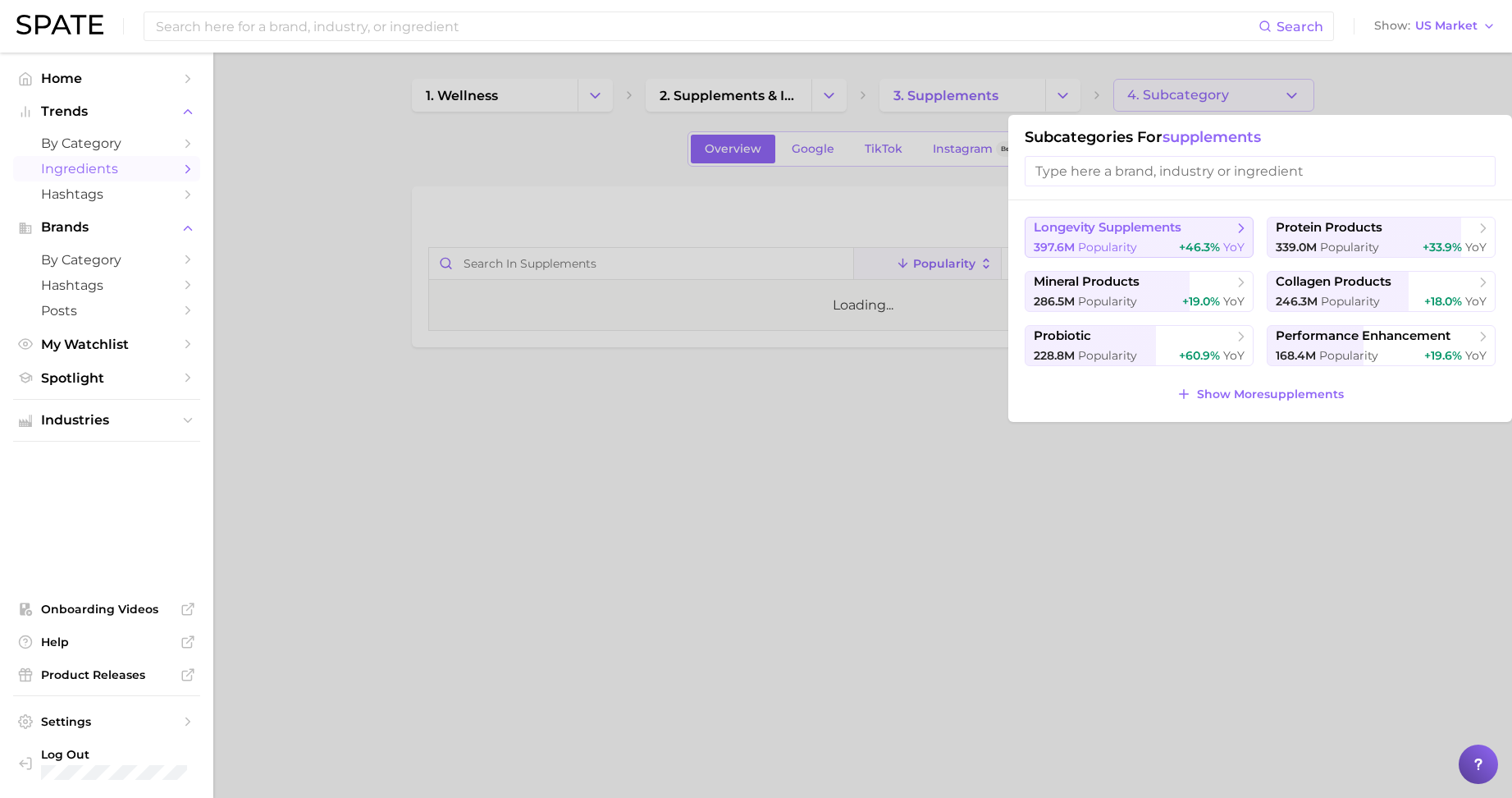
click at [1155, 223] on span "longevity supplements" at bounding box center [1107, 228] width 147 height 16
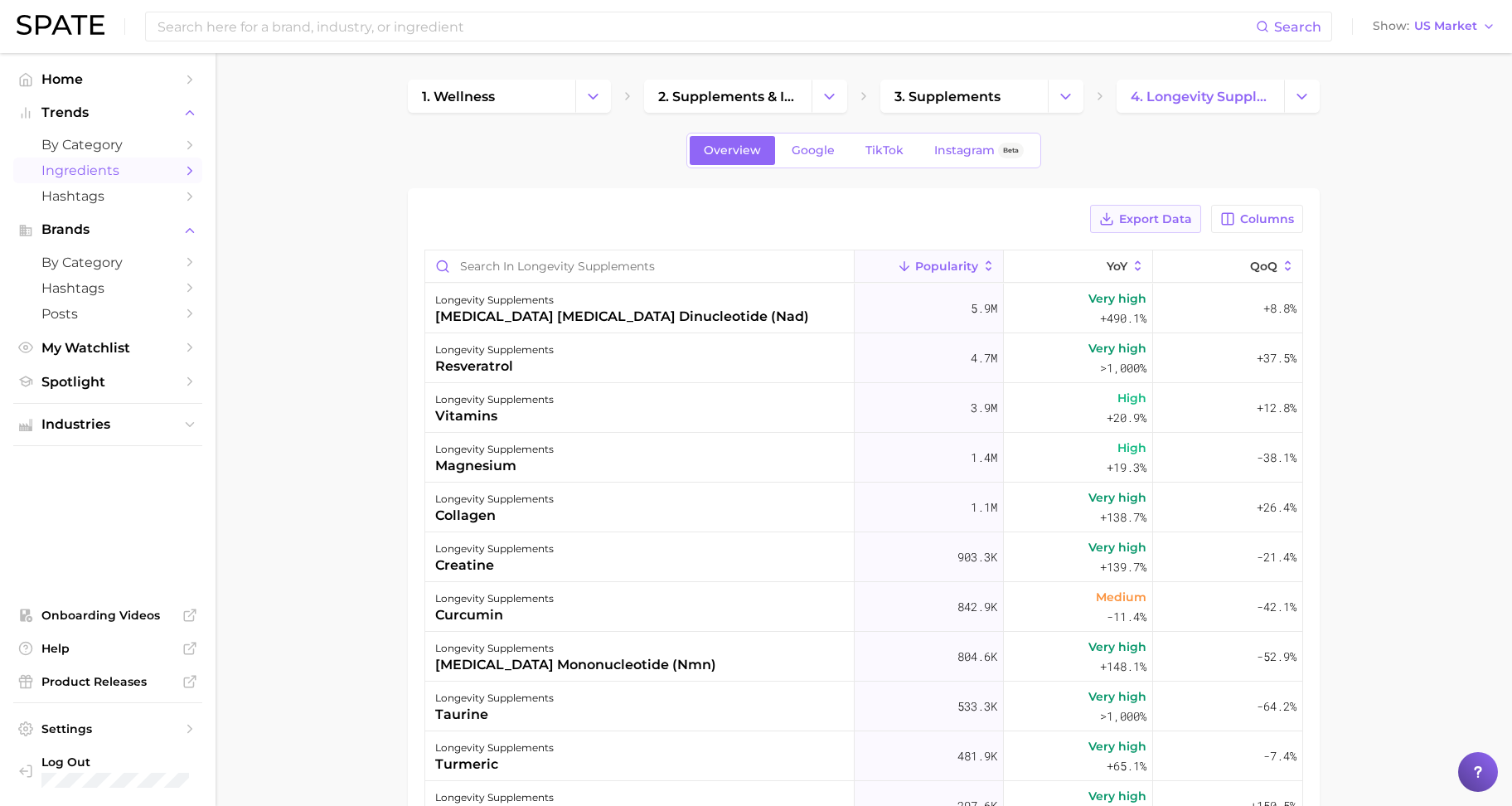
click at [1151, 213] on span "Export Data" at bounding box center [1156, 220] width 73 height 14
click at [953, 213] on div "Export Data Columns" at bounding box center [864, 219] width 878 height 28
click at [709, 318] on div "[MEDICAL_DATA] [MEDICAL_DATA] dinucleotide (nad)" at bounding box center [621, 316] width 374 height 20
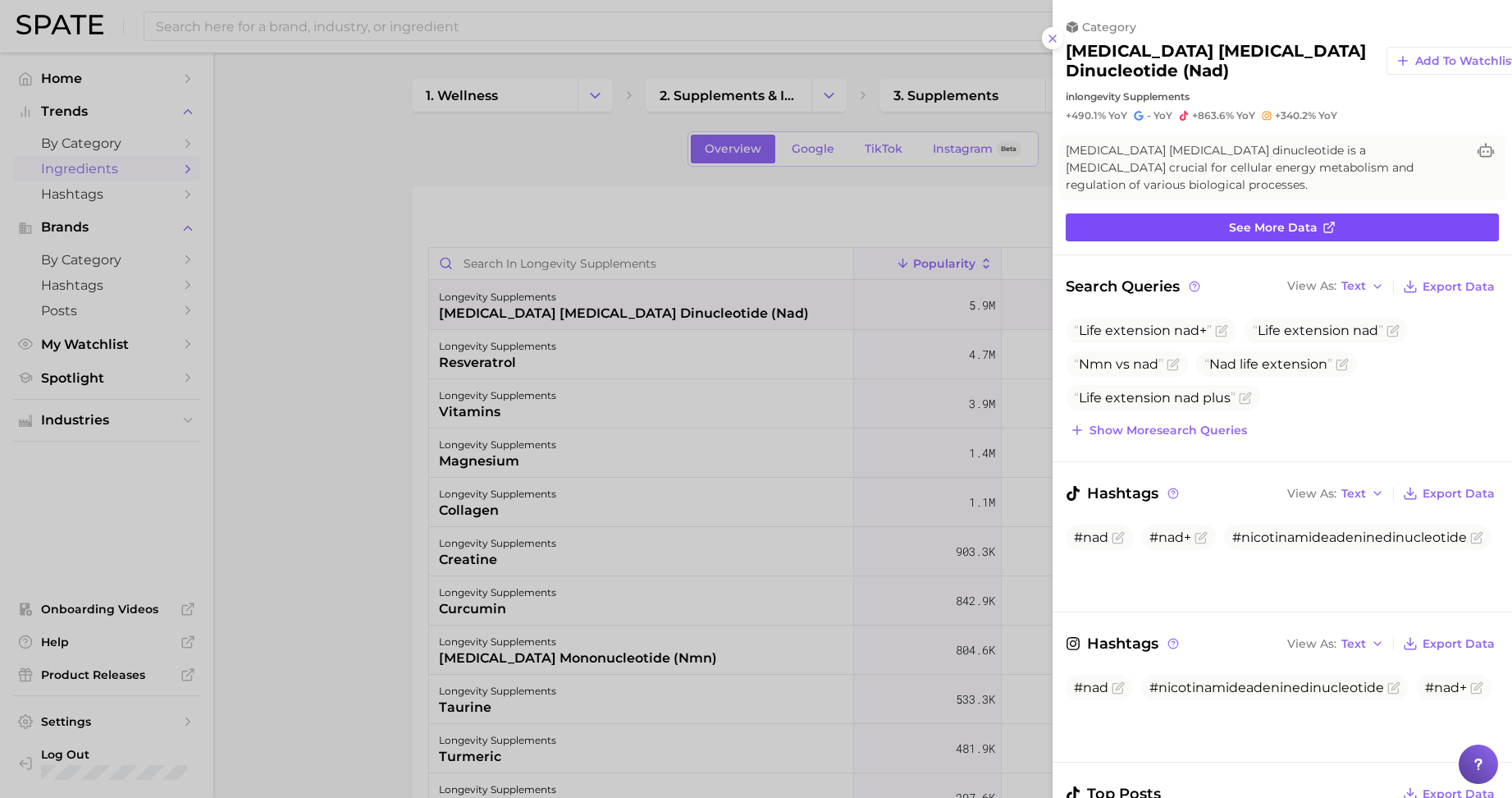
click at [1193, 221] on link "See more data" at bounding box center [1283, 227] width 433 height 28
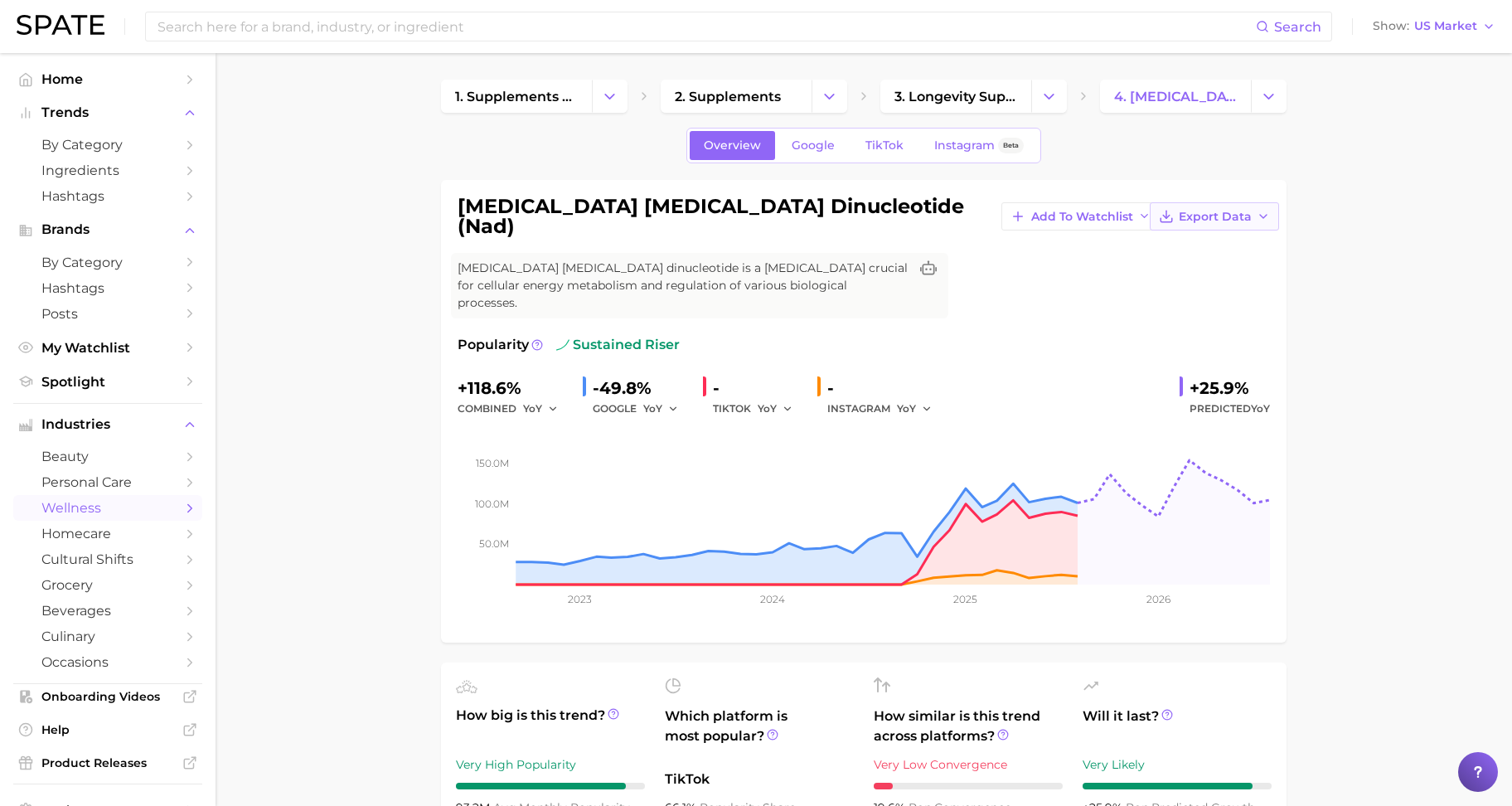
click at [1192, 216] on span "Export Data" at bounding box center [1216, 217] width 73 height 14
click at [1179, 210] on span "Export Data" at bounding box center [1216, 217] width 73 height 14
click at [1186, 277] on span "Time Series Image" at bounding box center [1170, 277] width 111 height 14
click at [1183, 210] on span "Export Data" at bounding box center [1216, 217] width 73 height 14
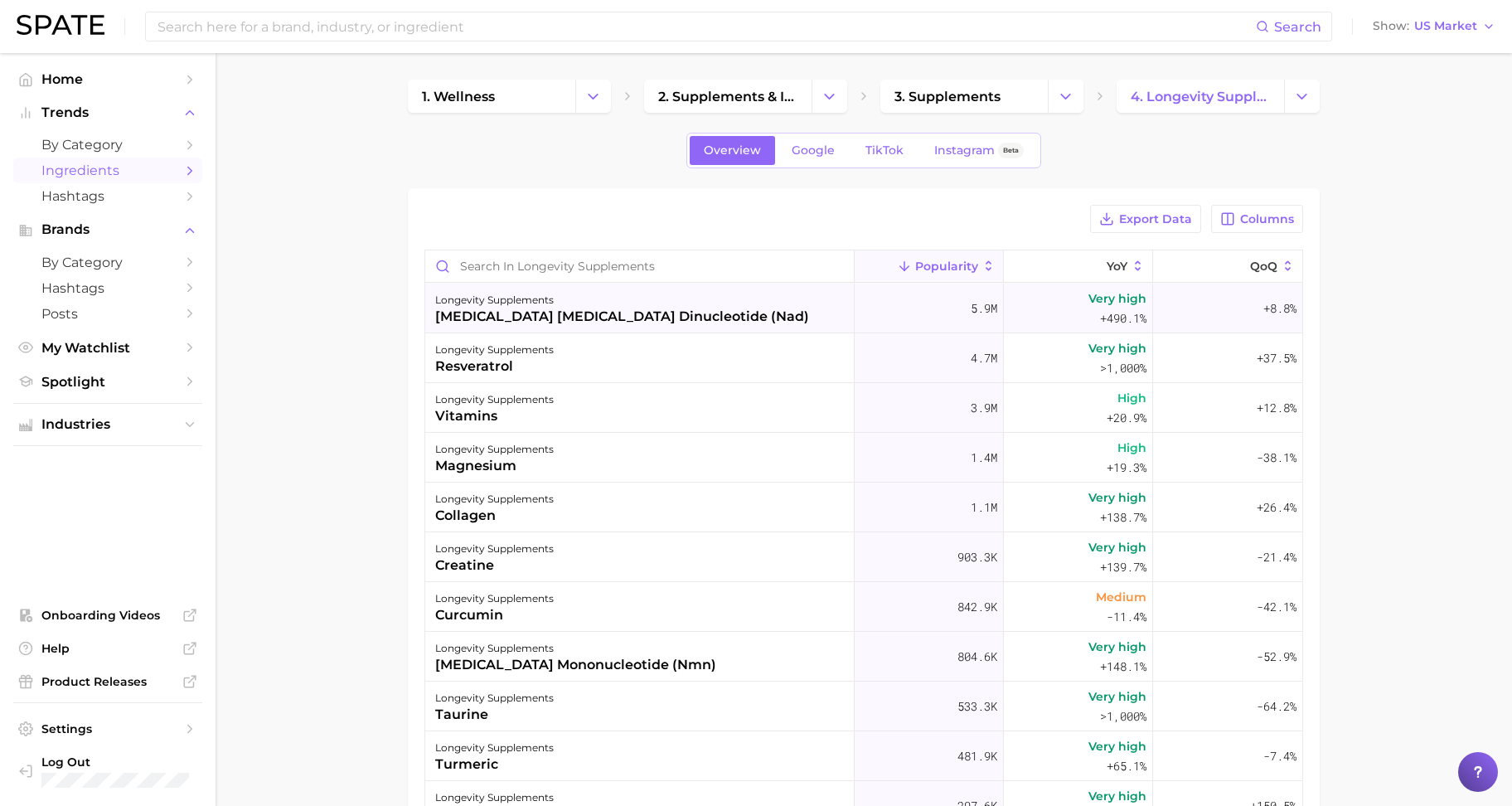
click at [678, 303] on div "longevity supplements [MEDICAL_DATA] [MEDICAL_DATA] dinucleotide (nad)" at bounding box center [621, 308] width 374 height 37
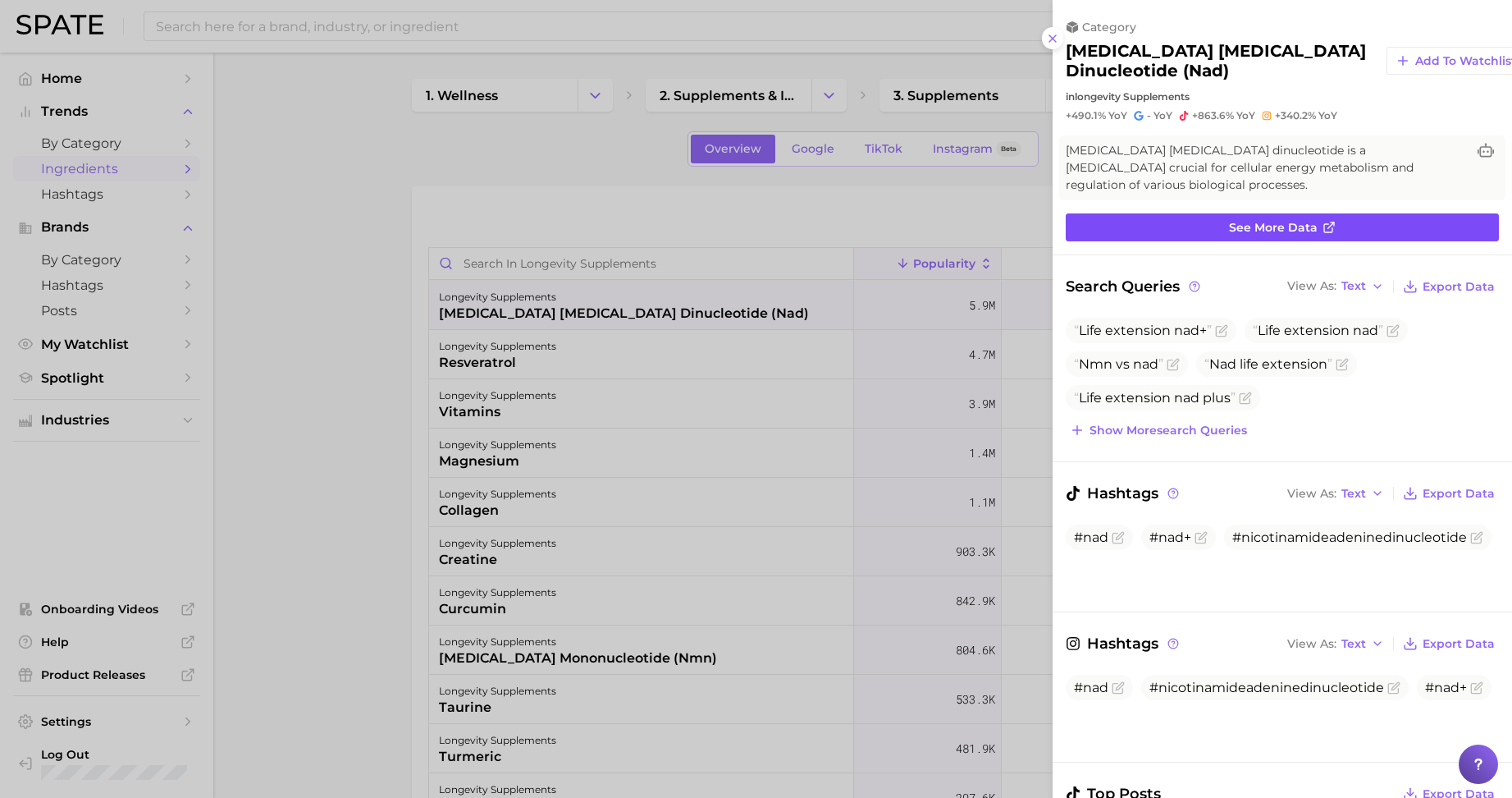
click at [1292, 223] on span "See more data" at bounding box center [1273, 228] width 89 height 14
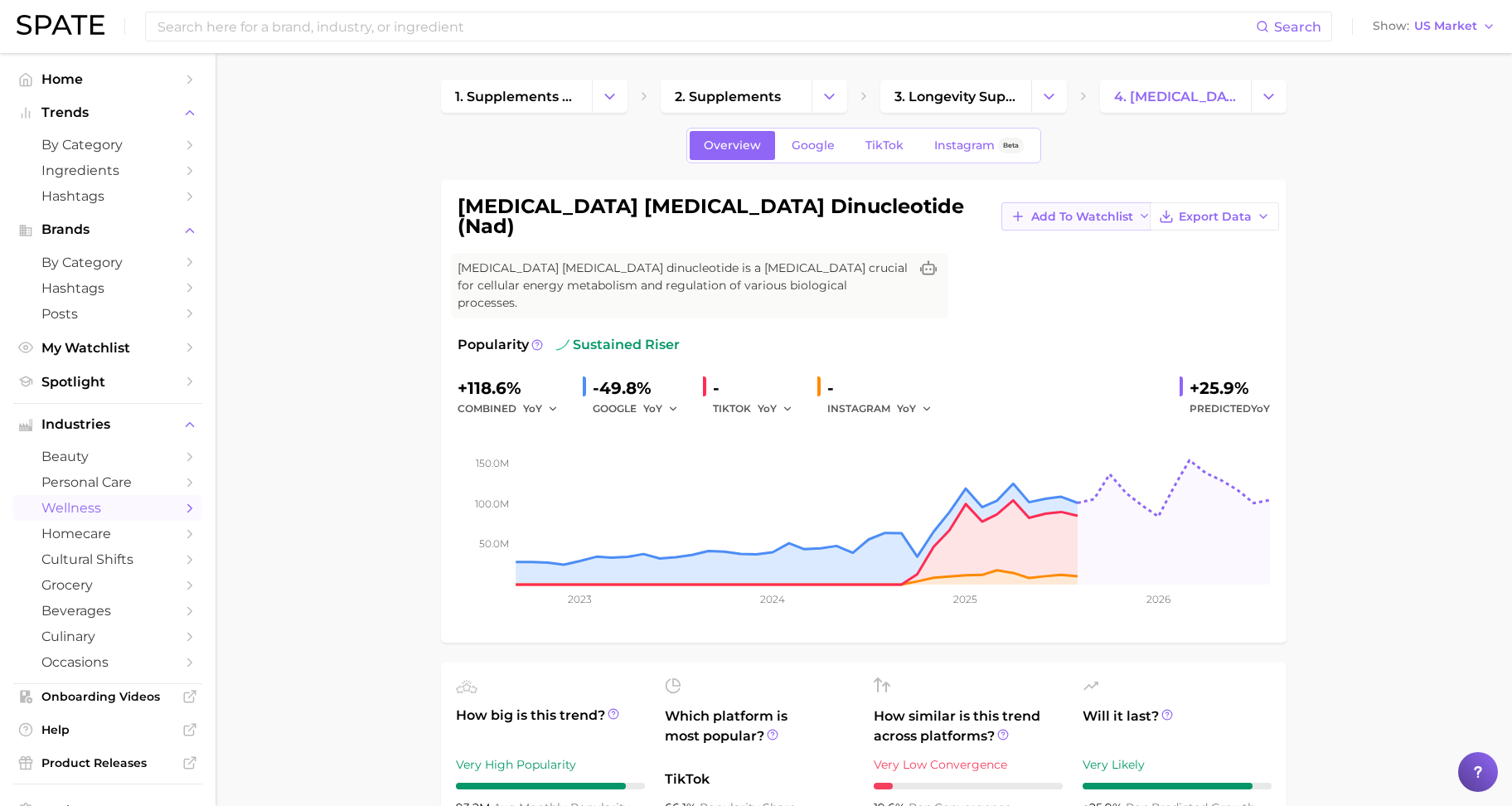
click at [1031, 210] on span "Add to Watchlist" at bounding box center [1081, 217] width 102 height 14
click at [1030, 274] on span "New Watchlist" at bounding box center [1074, 278] width 87 height 14
click at [992, 265] on div "[MEDICAL_DATA] [MEDICAL_DATA] dinucleotide (nad) Add to Watchlist Export Data […" at bounding box center [864, 410] width 812 height 430
click at [119, 350] on span "My Watchlist" at bounding box center [108, 348] width 132 height 16
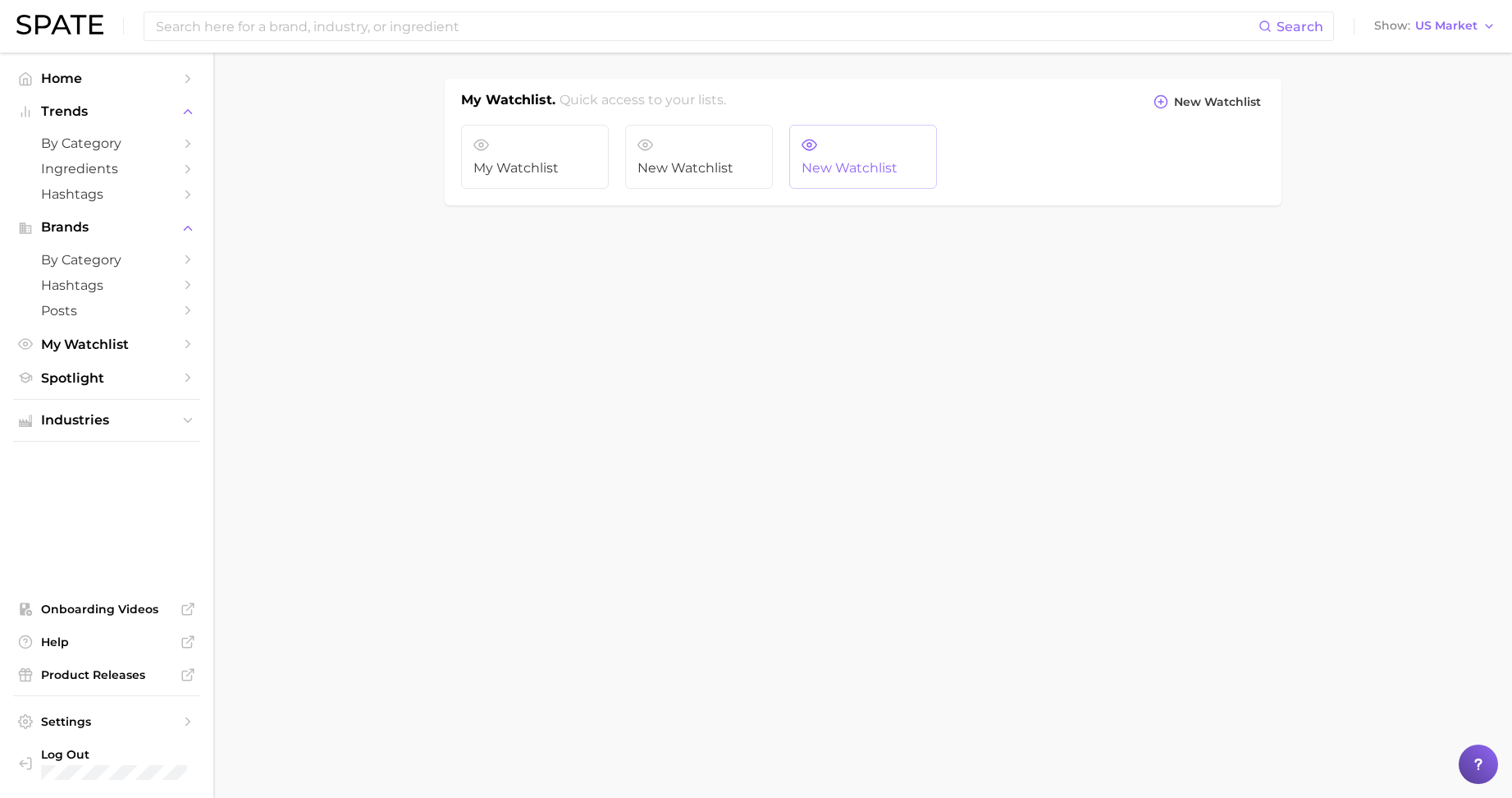
click at [825, 167] on span "New Watchlist" at bounding box center [863, 167] width 123 height 15
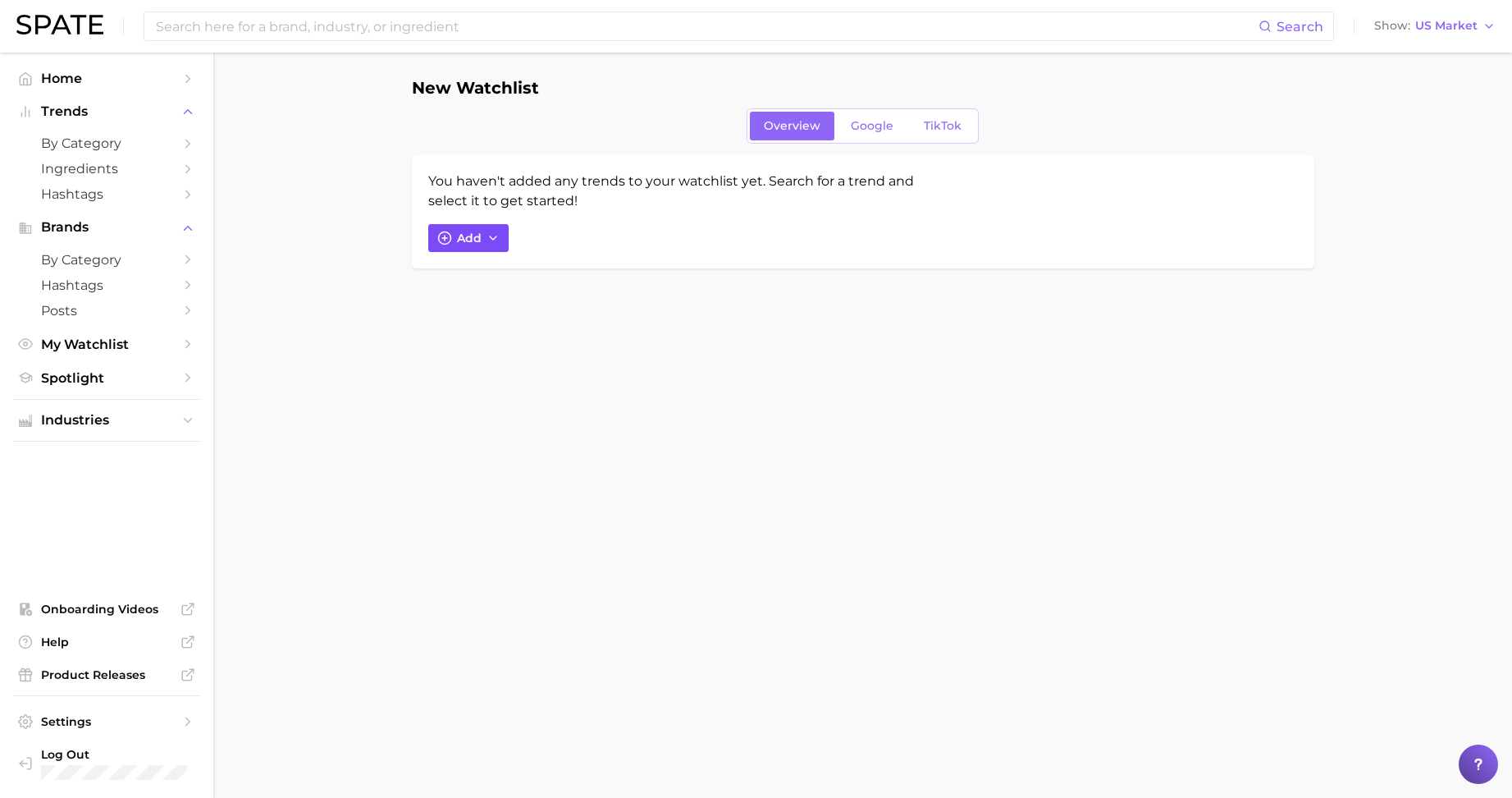
click at [473, 231] on span "Add" at bounding box center [469, 238] width 25 height 14
type input "ㅜ"
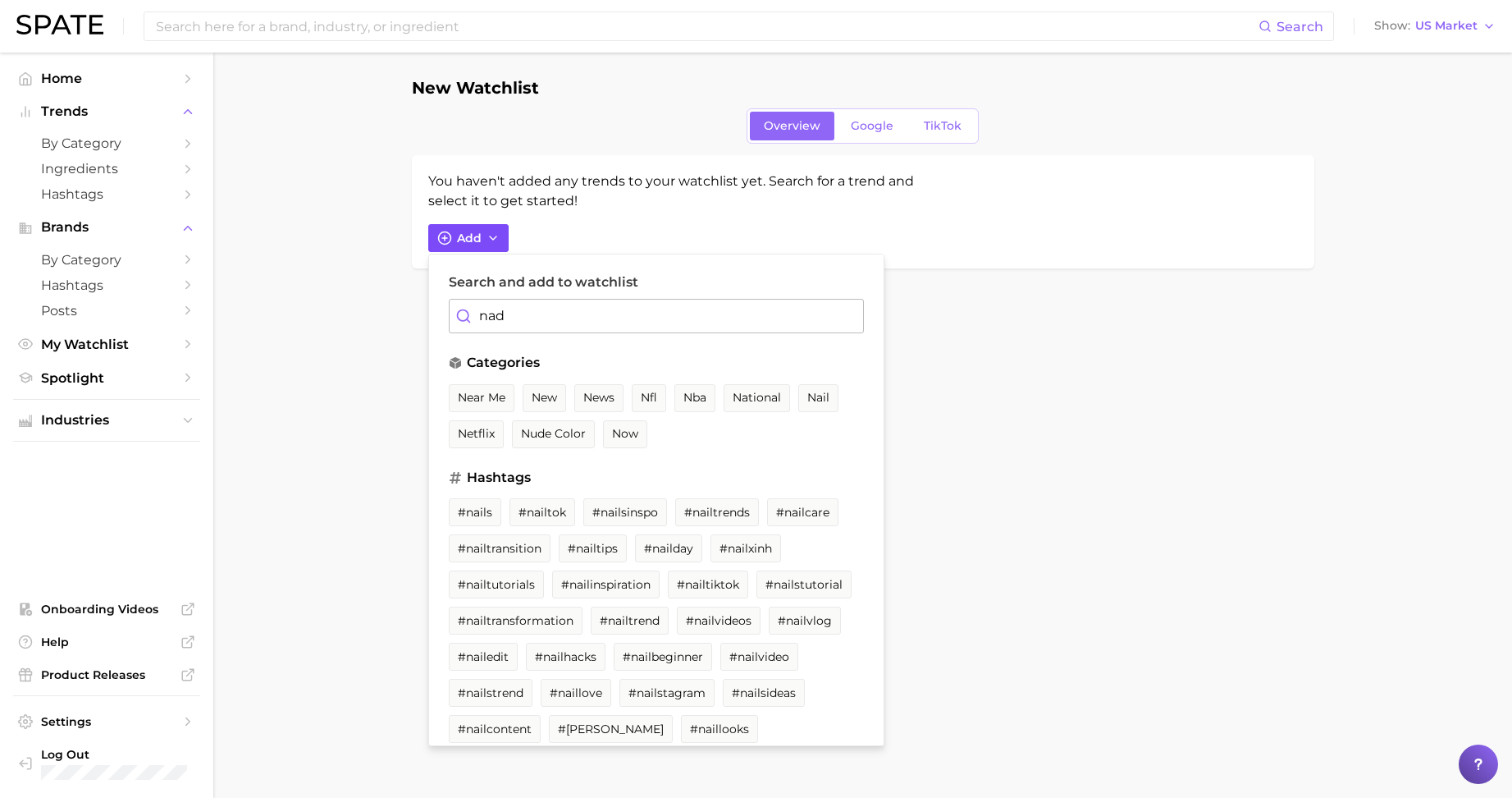
type input "nad"
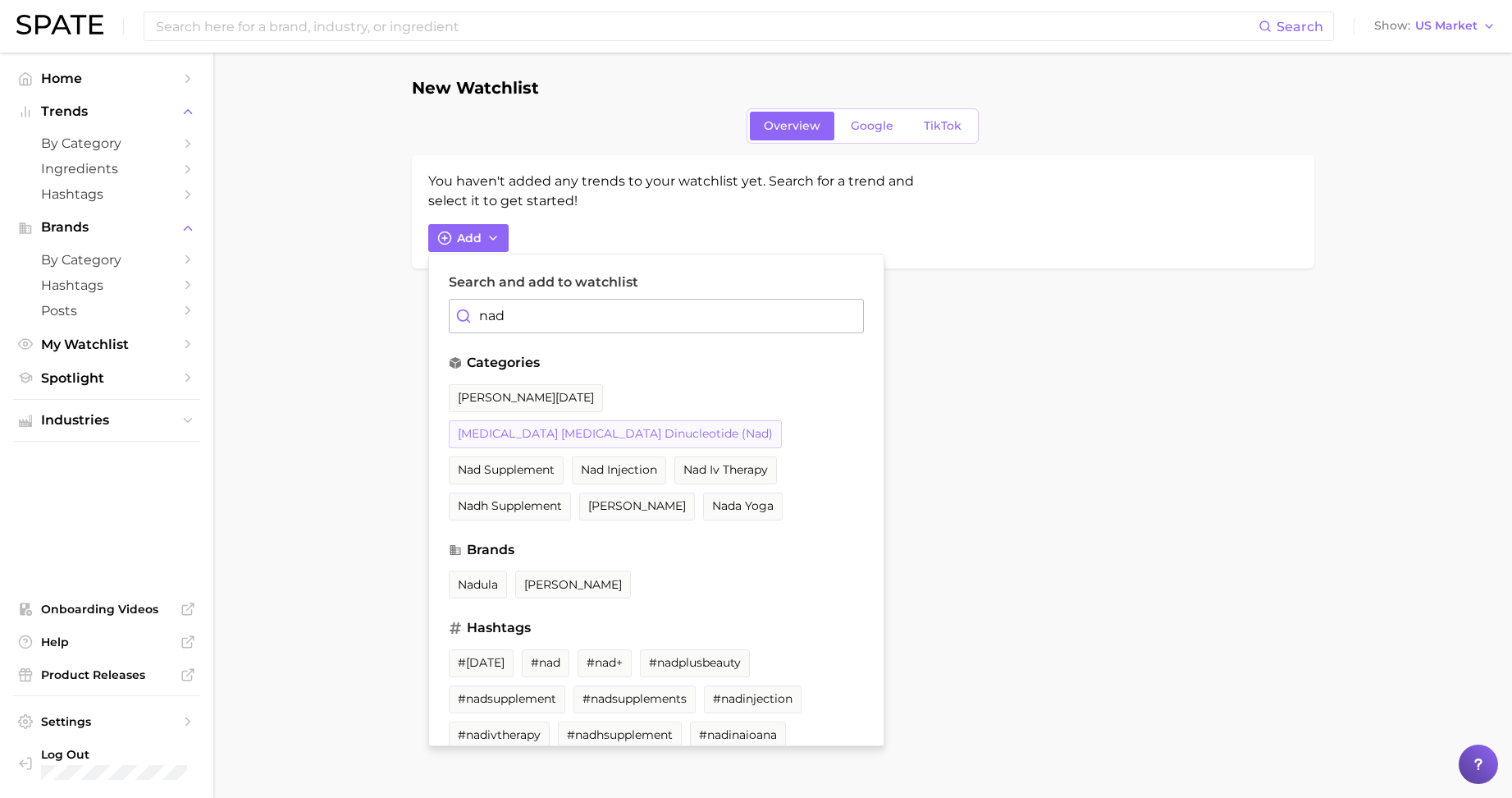
click at [611, 427] on span "[MEDICAL_DATA] [MEDICAL_DATA] dinucleotide (nad)" at bounding box center [615, 434] width 315 height 14
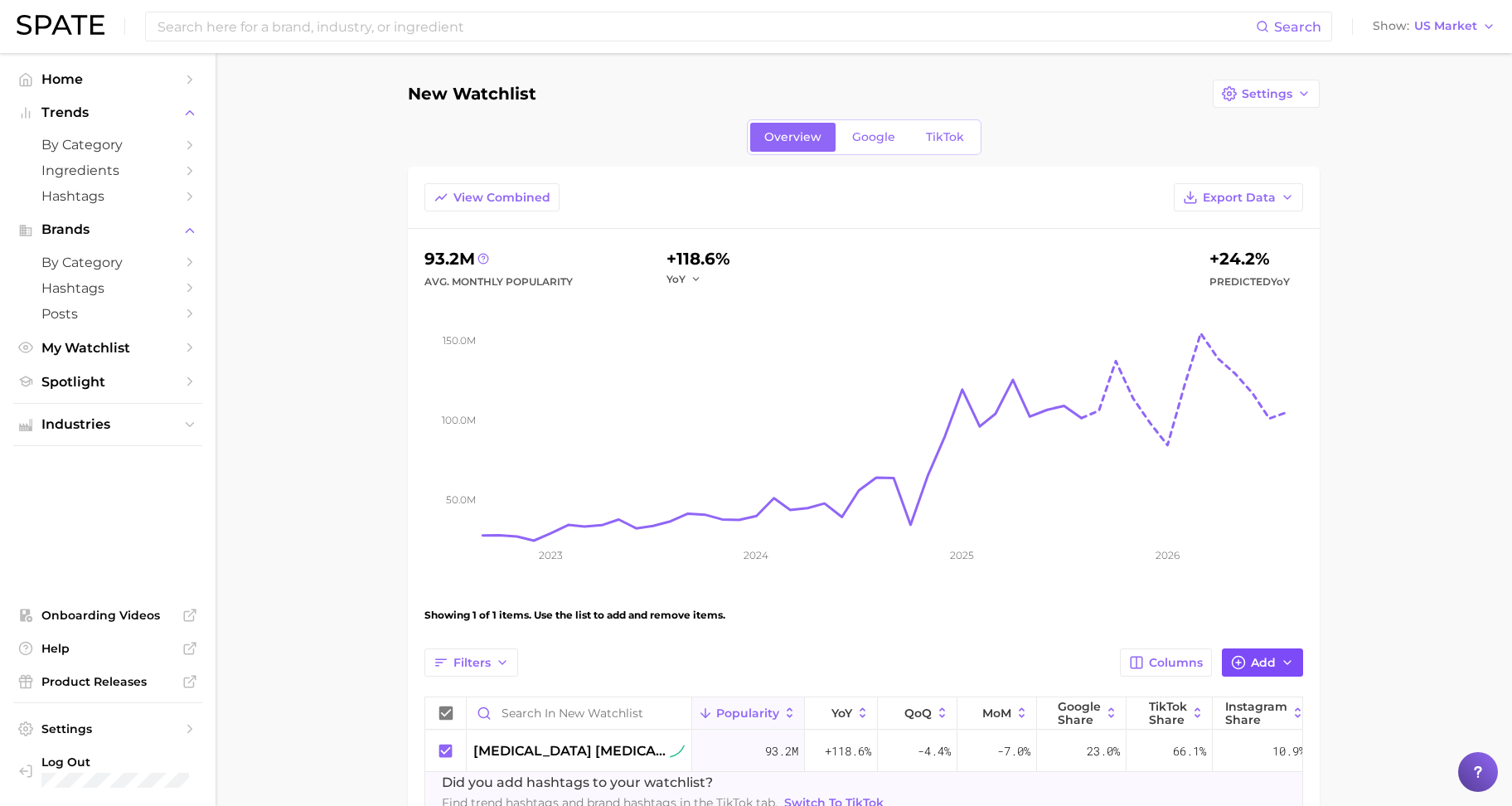
click at [1240, 663] on icon "button" at bounding box center [1238, 662] width 15 height 15
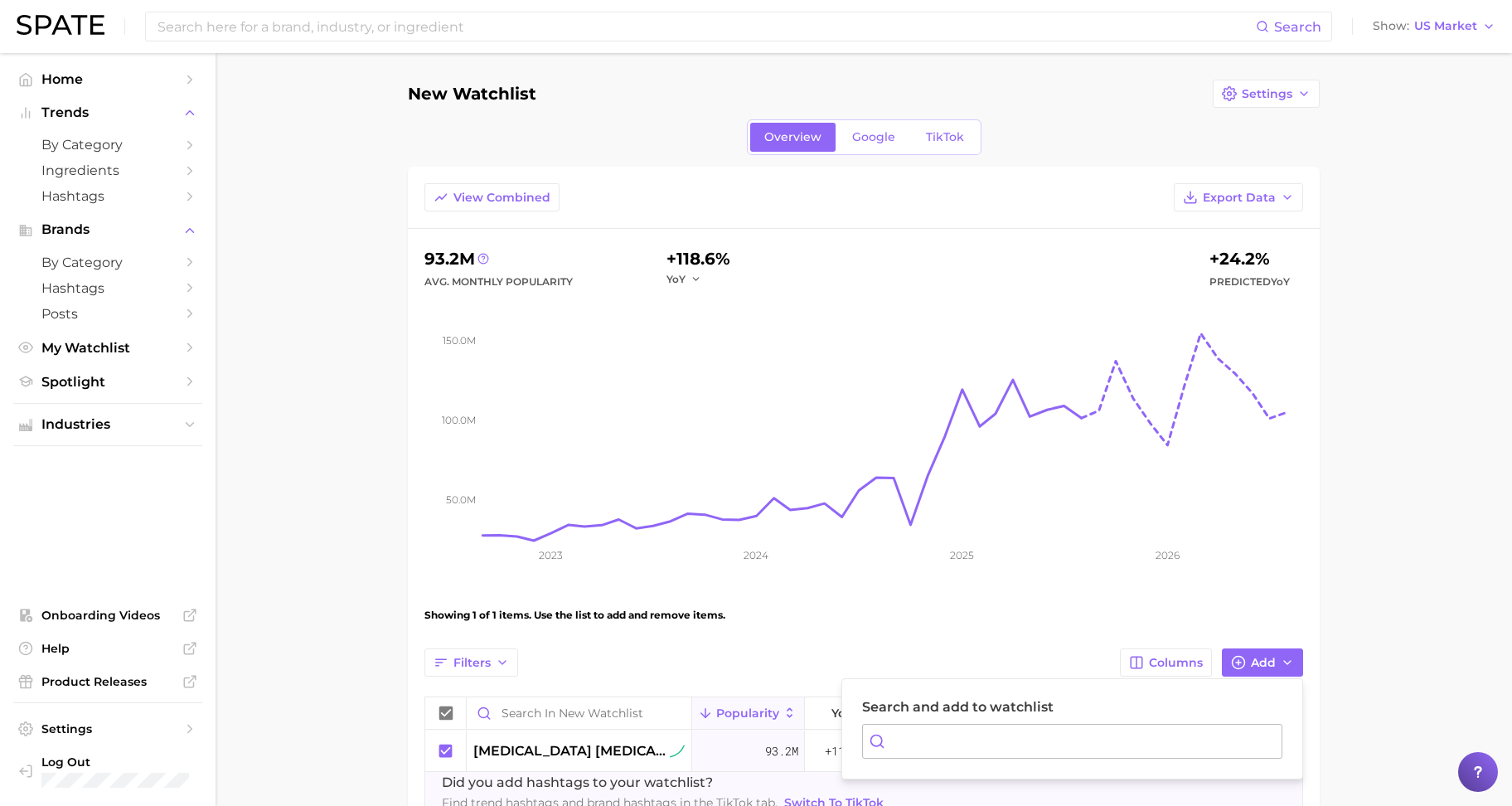
click at [1101, 734] on input "Search and add to watchlist" at bounding box center [1072, 741] width 420 height 35
type input "nmn"
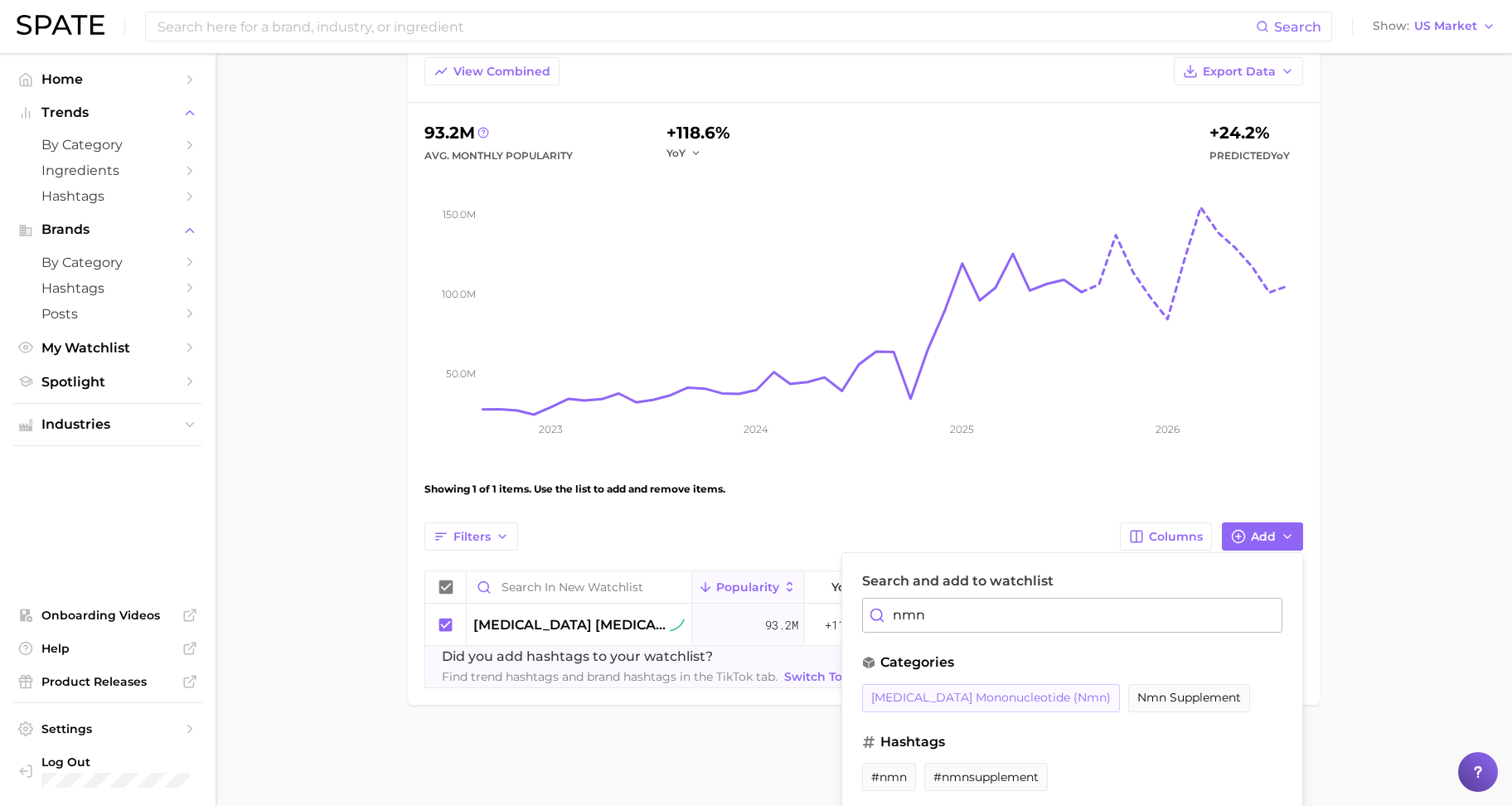
scroll to position [132, 0]
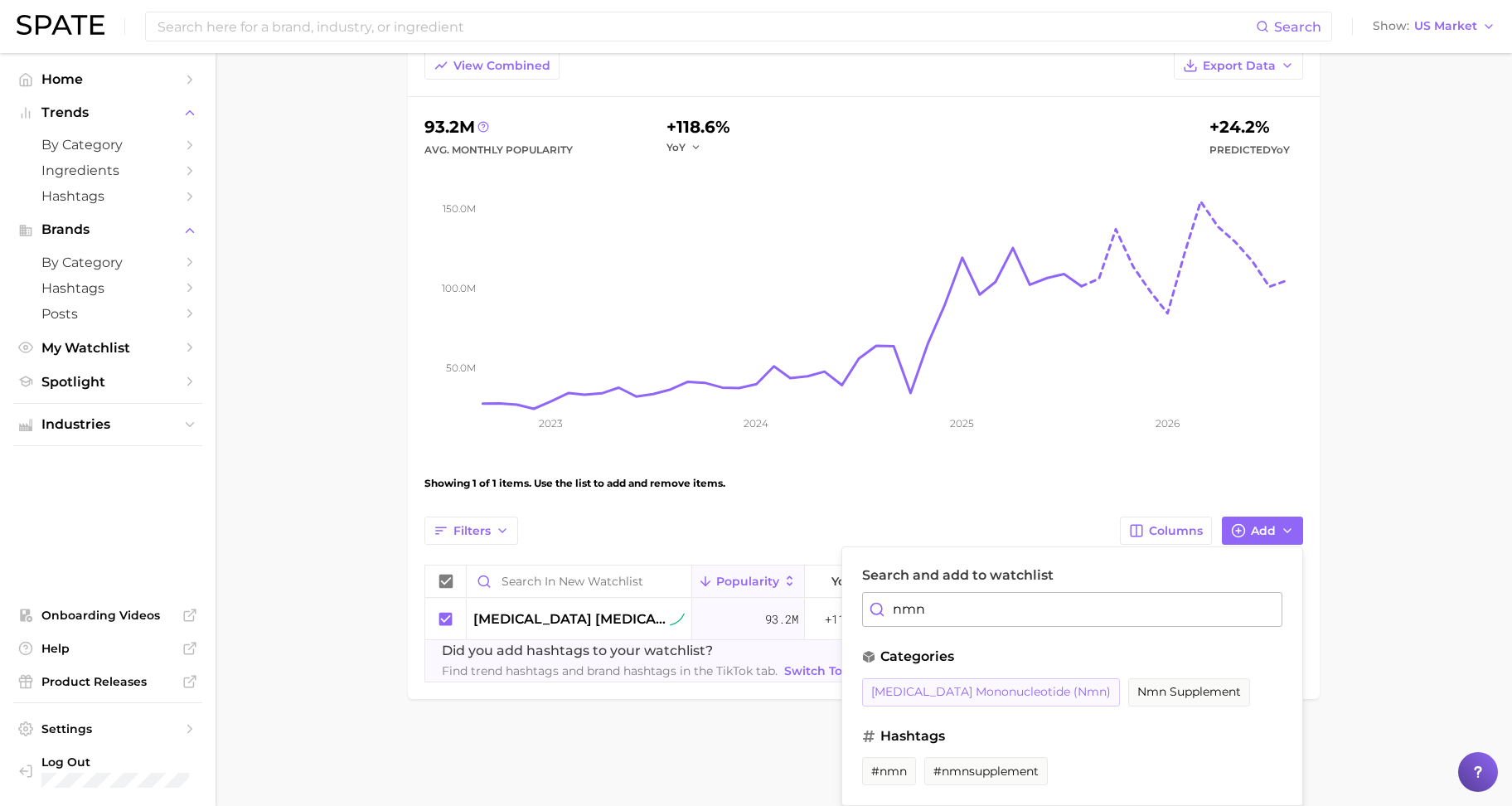
click at [1007, 689] on span "[MEDICAL_DATA] mononucleotide (nmn)" at bounding box center [991, 692] width 240 height 14
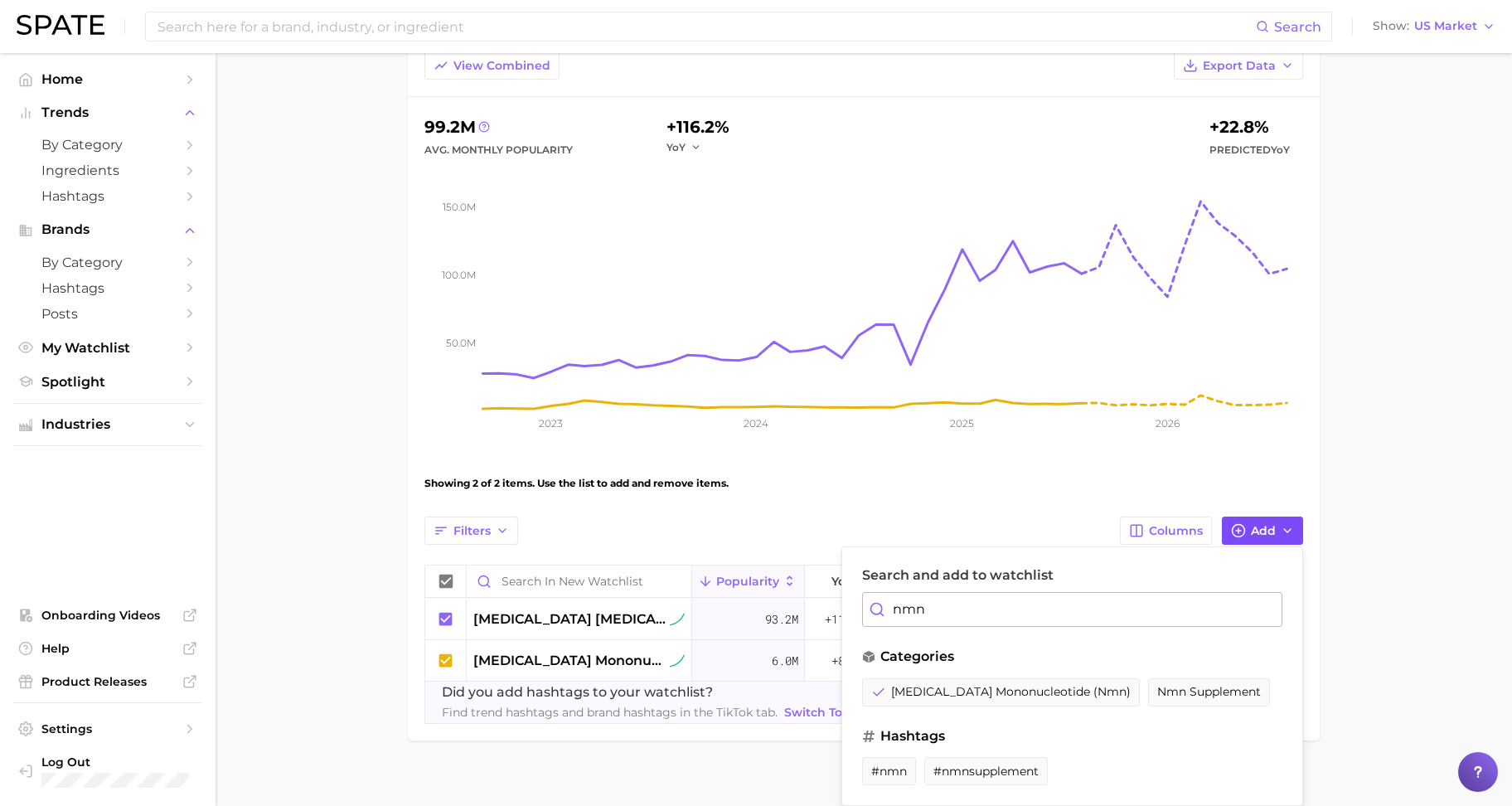
click at [1245, 525] on icon "button" at bounding box center [1238, 530] width 15 height 15
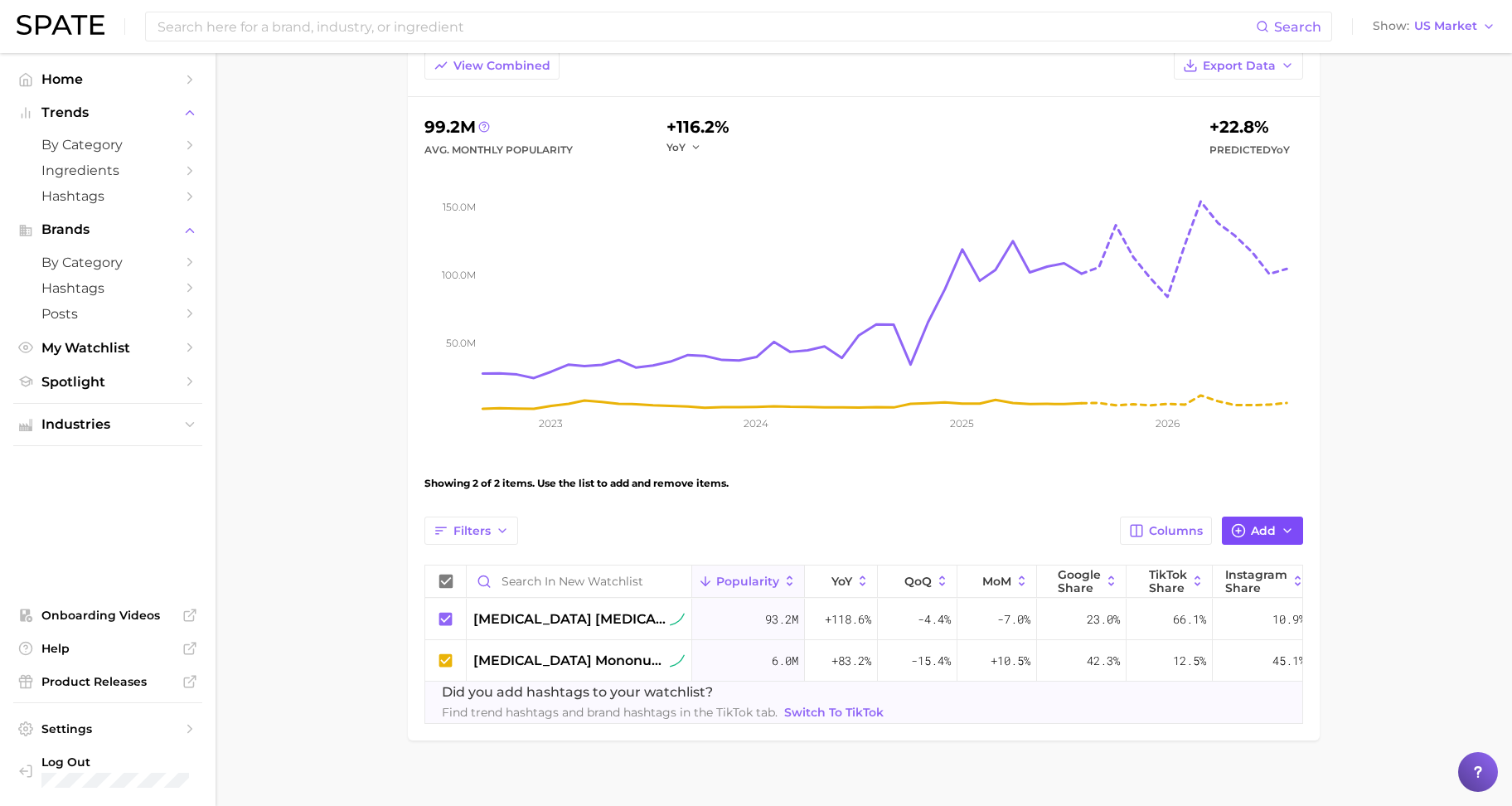
click at [1235, 528] on icon "button" at bounding box center [1238, 530] width 15 height 15
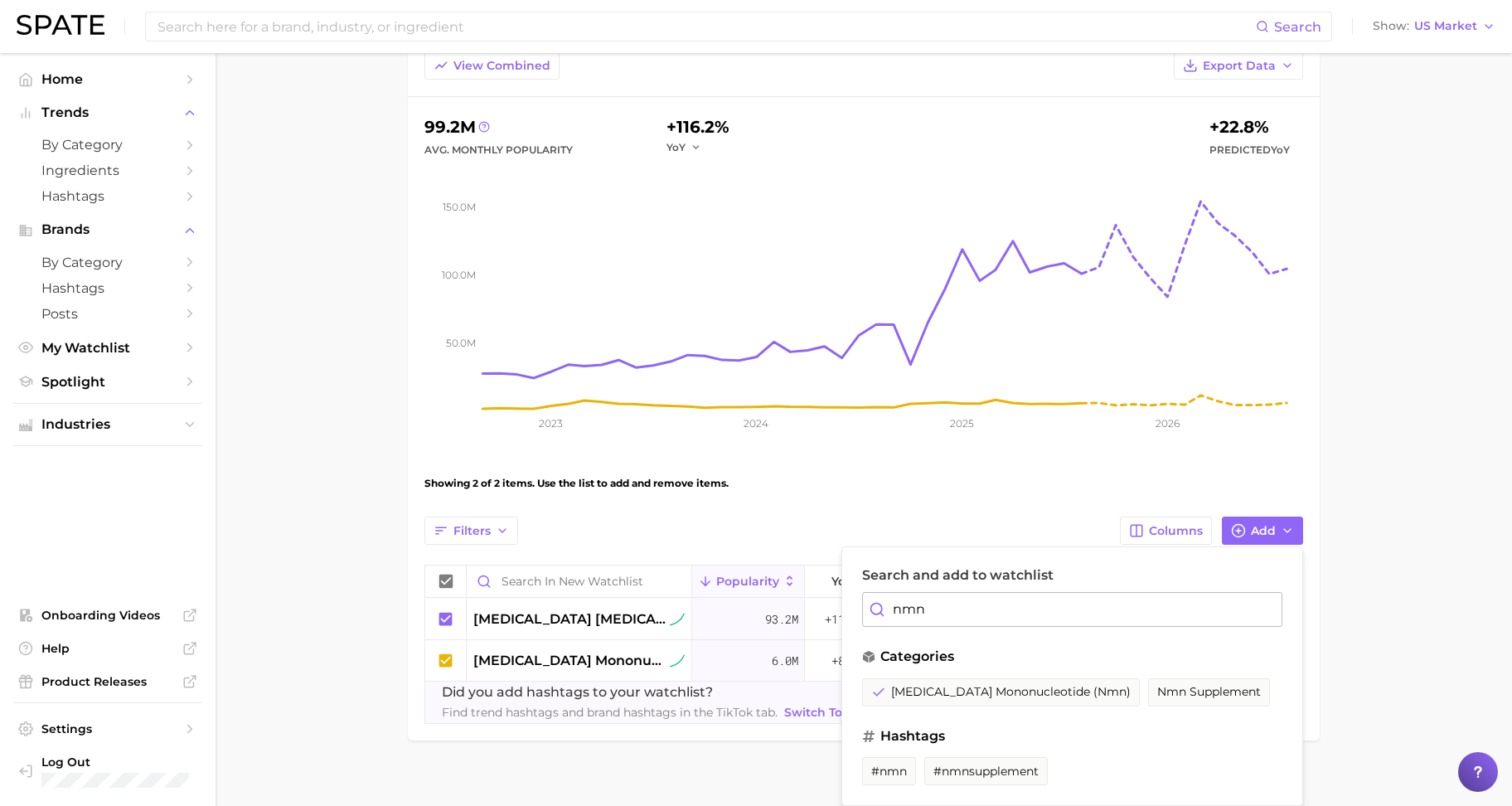
drag, startPoint x: 1023, startPoint y: 621, endPoint x: 844, endPoint y: 619, distance: 179.0
click at [844, 619] on div "Search and add to watchlist nmn categories [MEDICAL_DATA] mononucleotide (nmn) …" at bounding box center [1073, 676] width 462 height 260
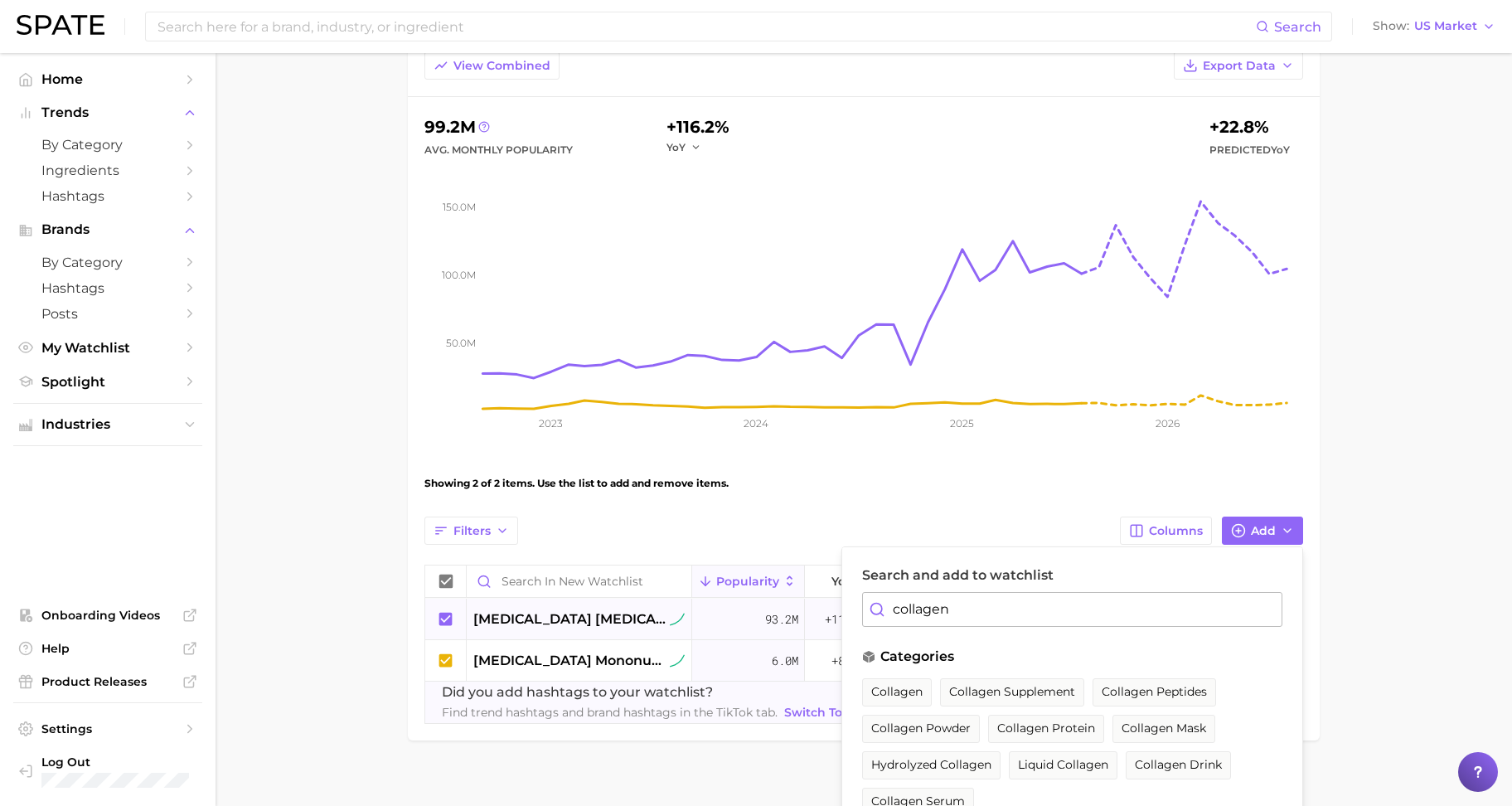
type input "collagen"
click at [925, 692] on button "collagen" at bounding box center [897, 692] width 70 height 28
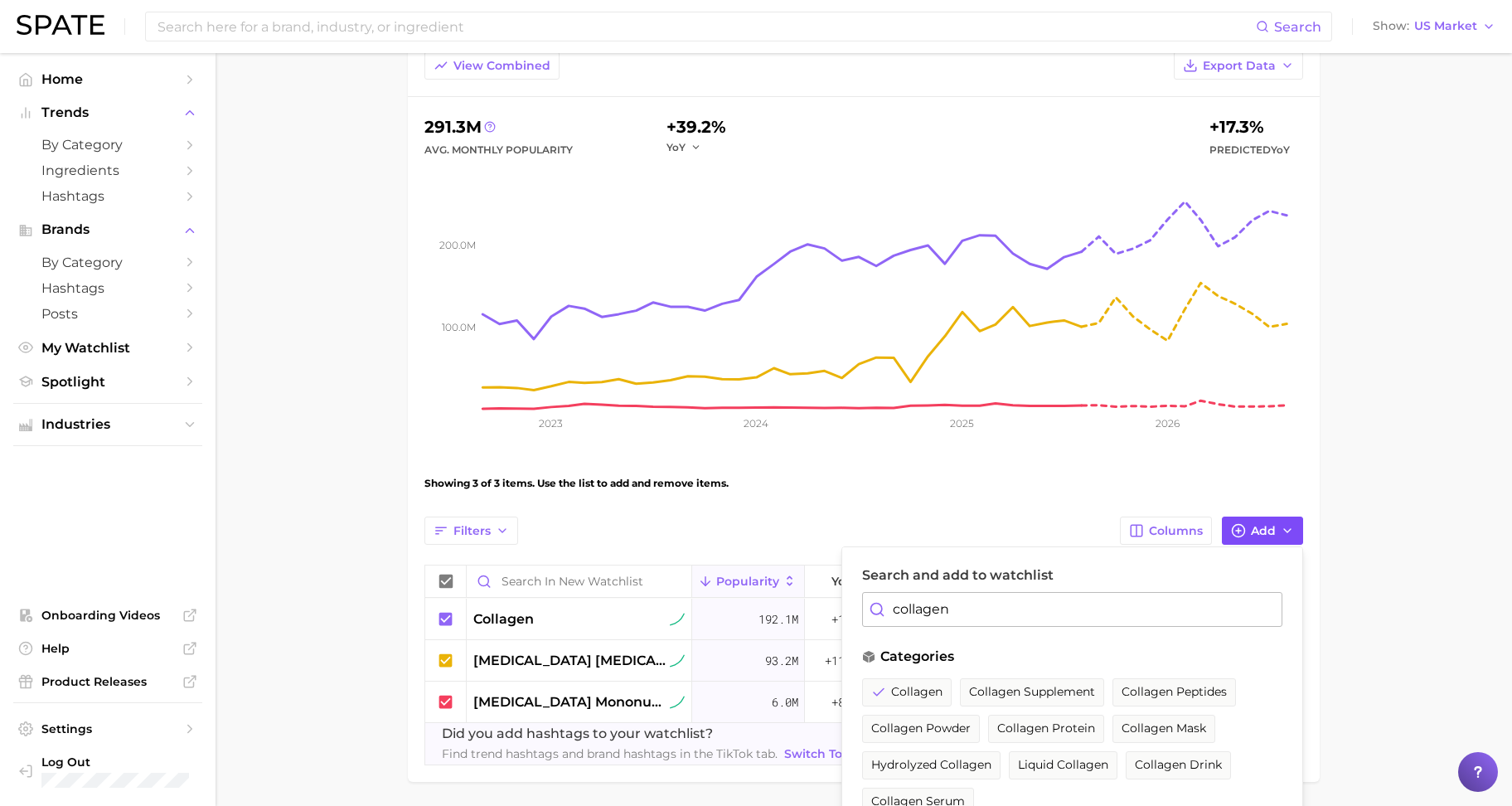
click at [1285, 530] on polyline "button" at bounding box center [1288, 531] width 7 height 3
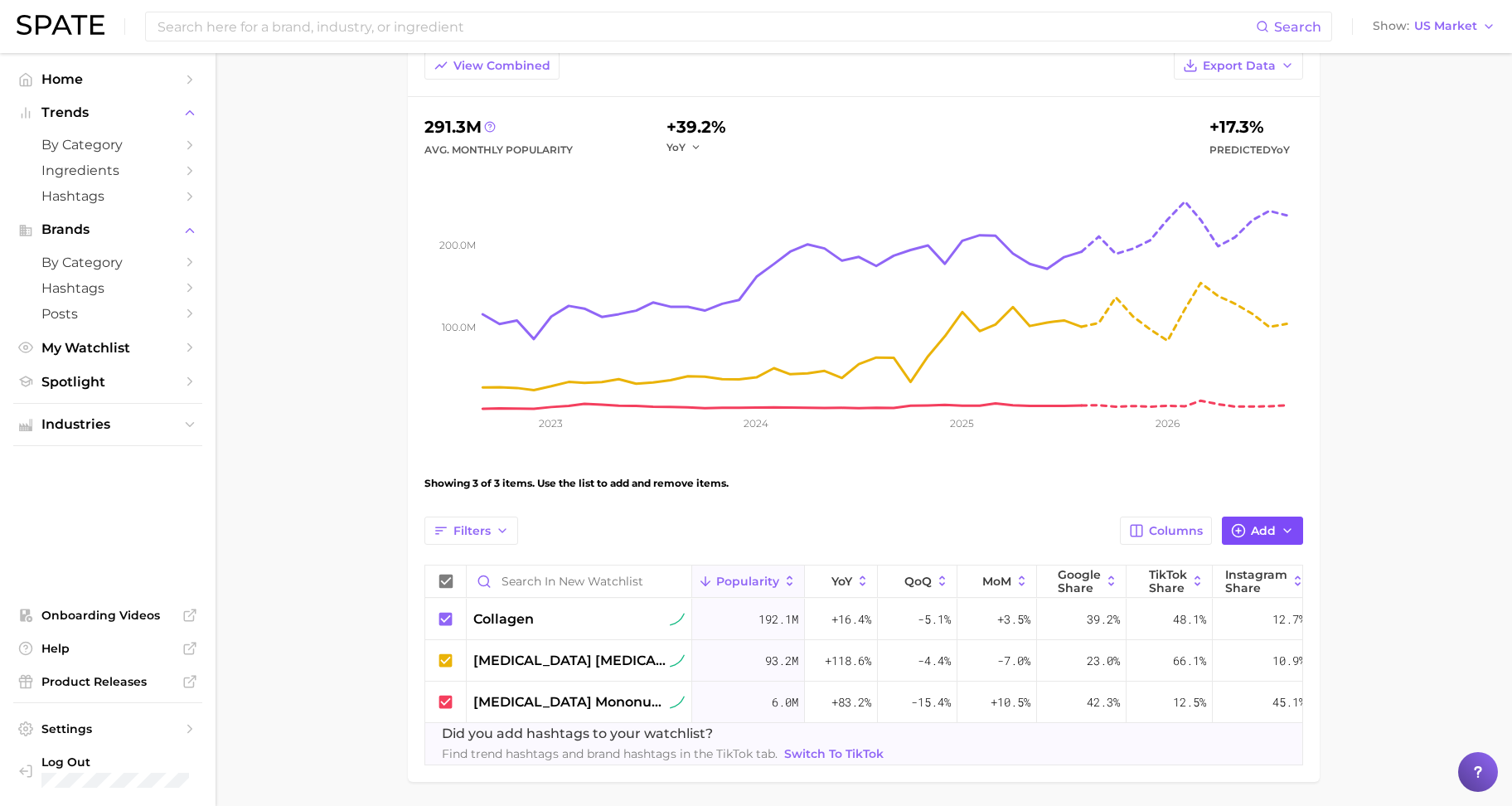
click at [1265, 528] on span "Add" at bounding box center [1264, 531] width 25 height 14
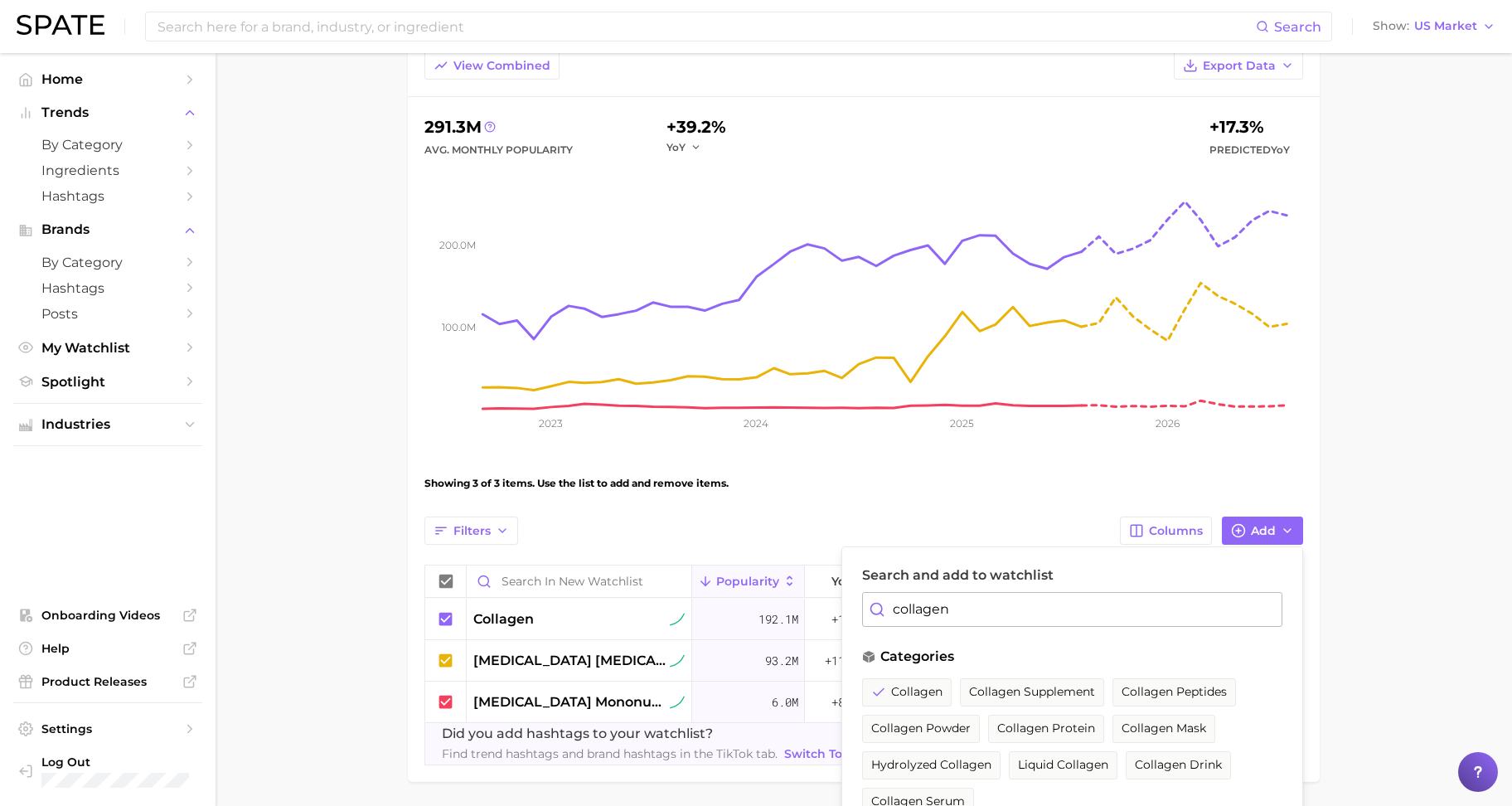
drag, startPoint x: 992, startPoint y: 616, endPoint x: 843, endPoint y: 618, distance: 149.0
click at [843, 618] on div "Search and add to watchlist collagen categories collagen collagen supplement co…" at bounding box center [1073, 795] width 462 height 498
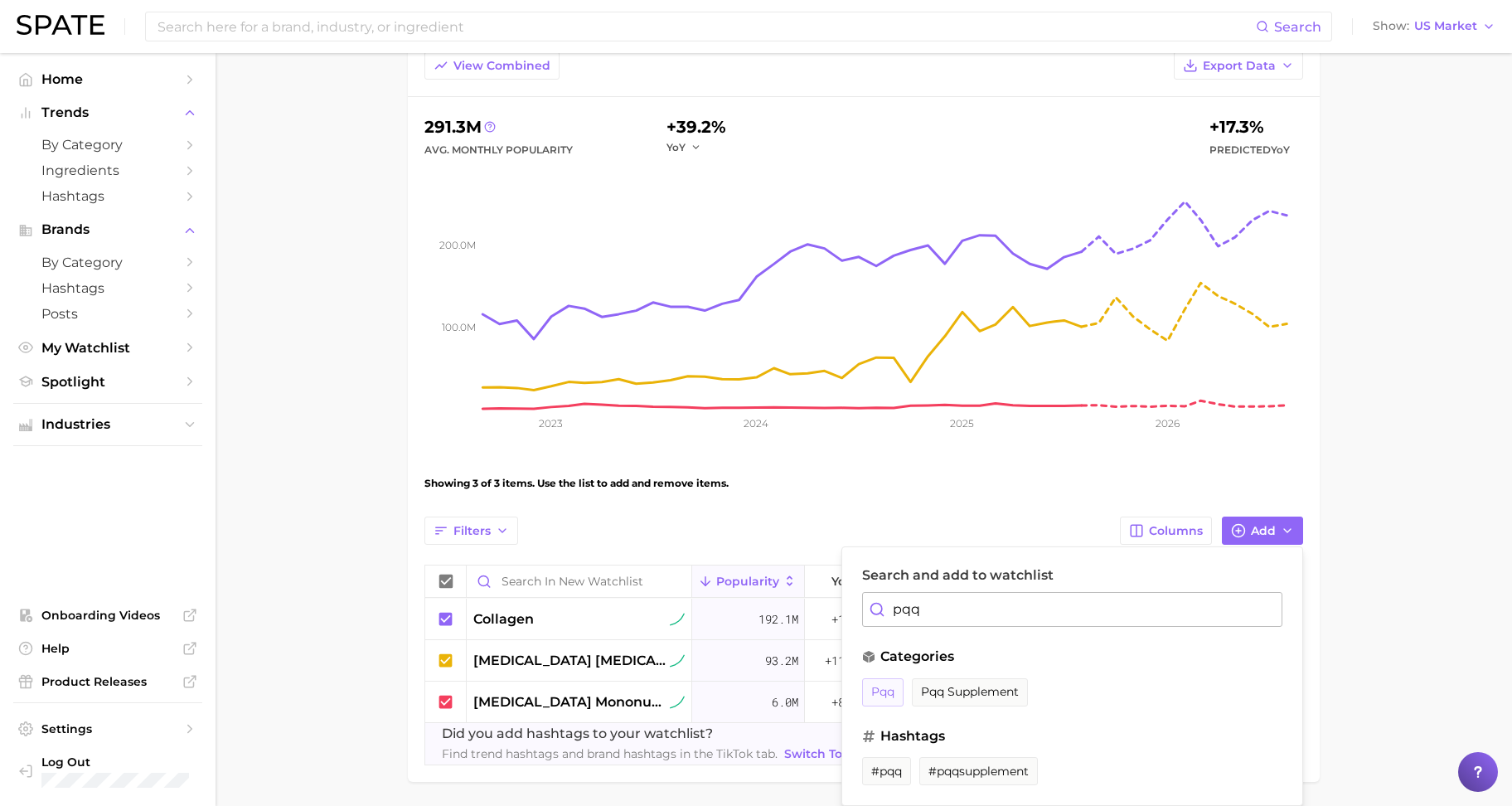
click at [877, 680] on button "pqq" at bounding box center [883, 692] width 42 height 28
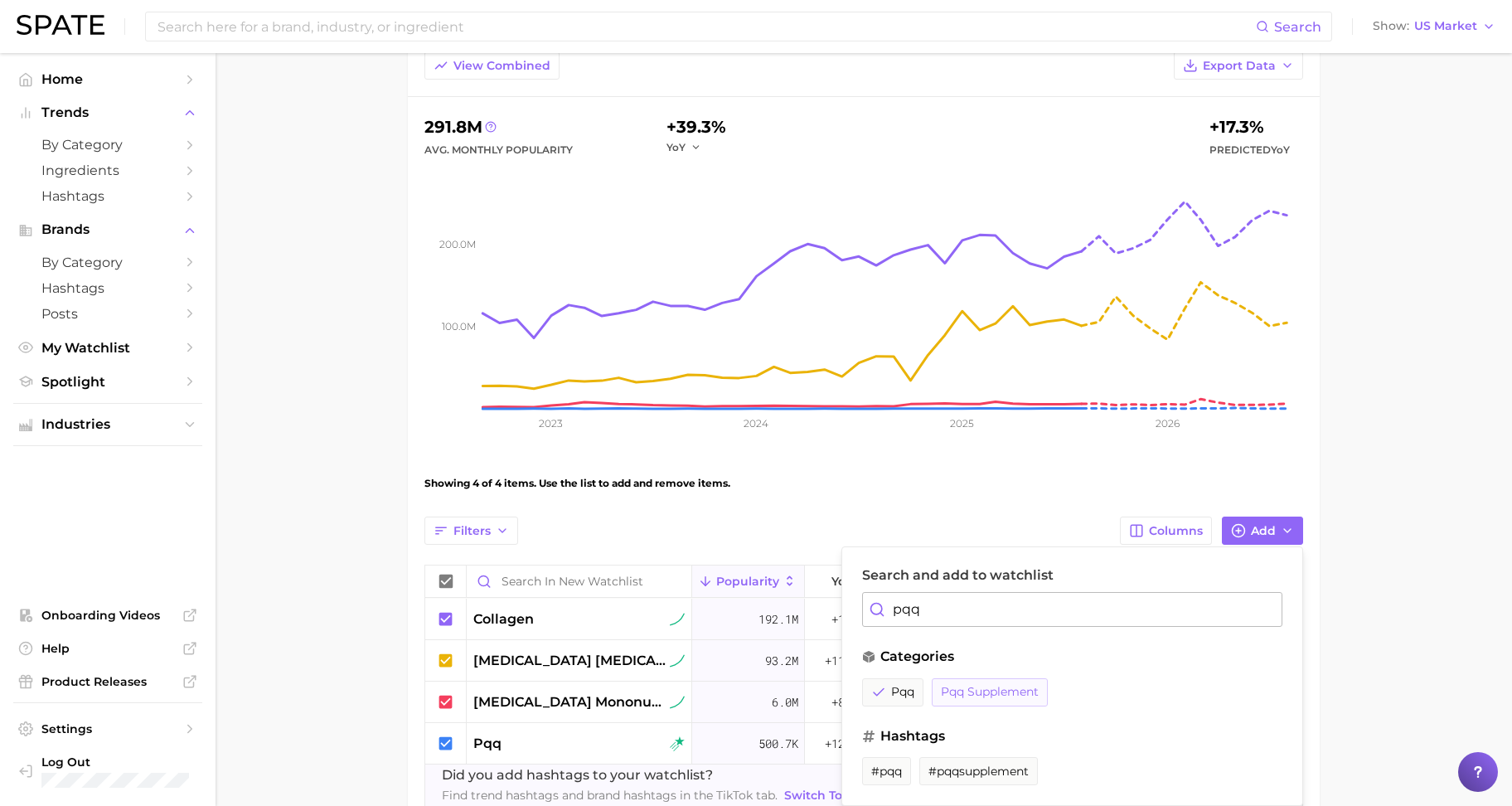
click at [978, 697] on span "pqq supplement" at bounding box center [990, 692] width 98 height 14
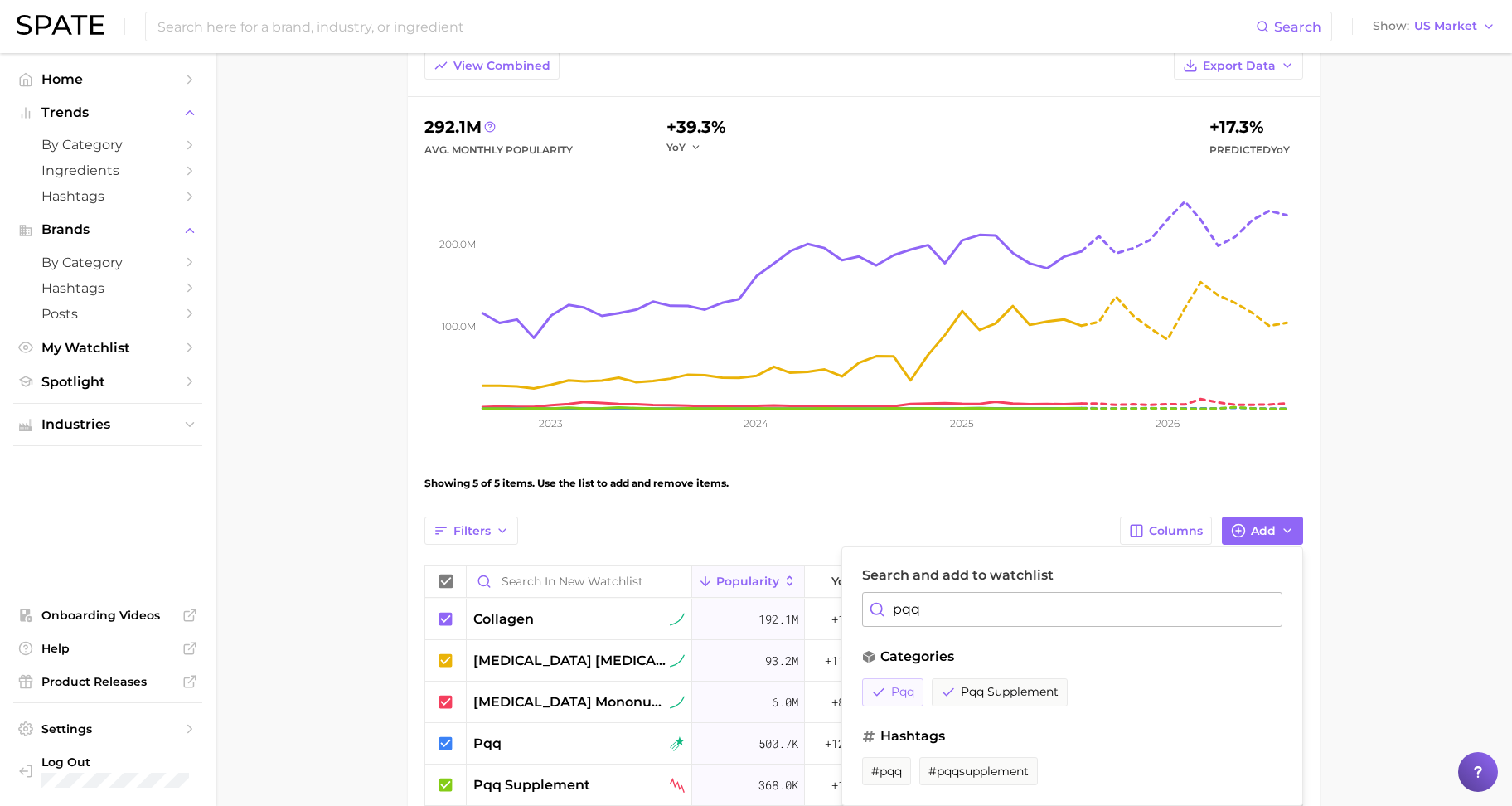
click at [877, 691] on icon at bounding box center [878, 692] width 15 height 15
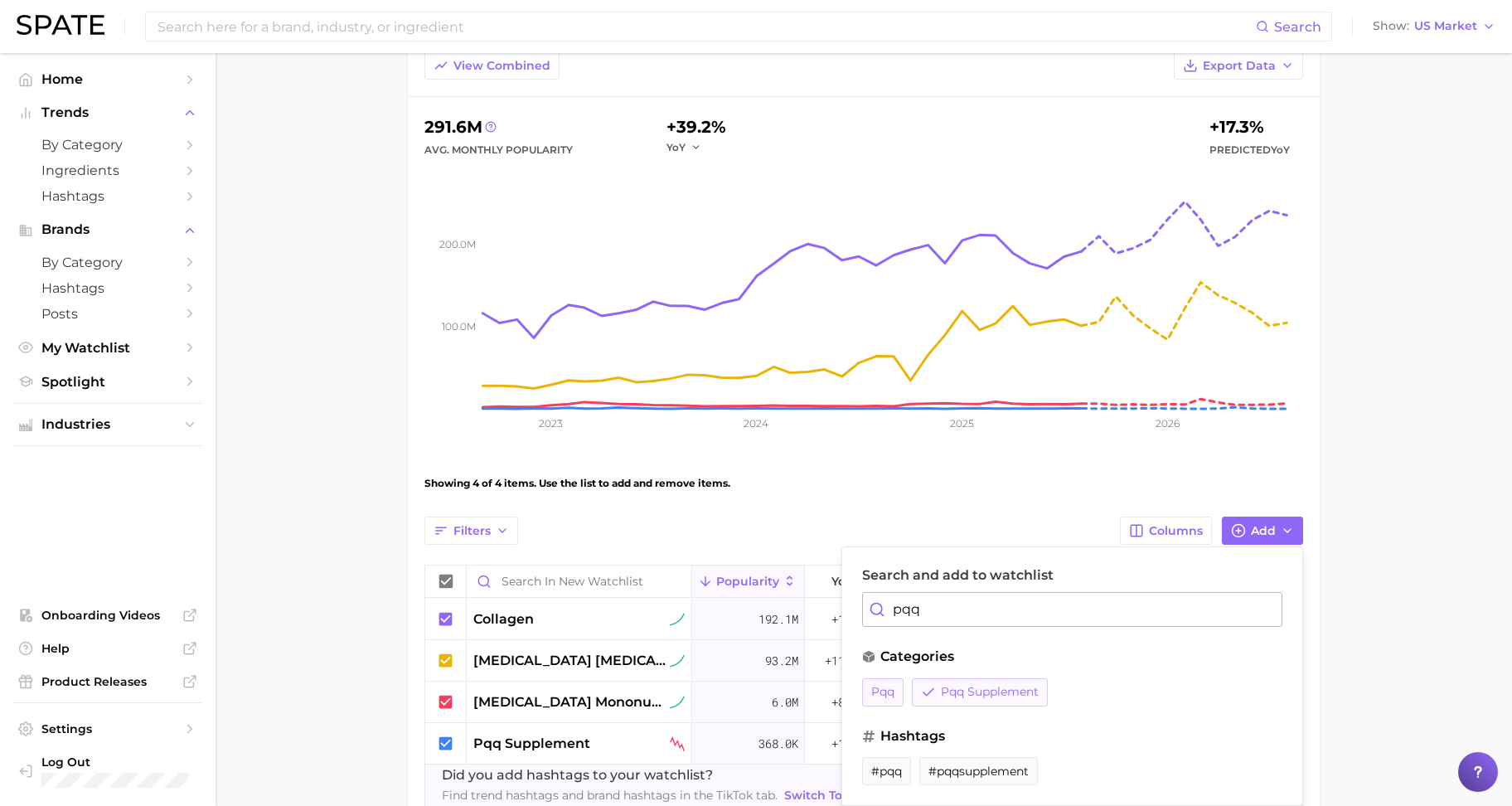
click at [959, 699] on button "pqq supplement" at bounding box center [980, 692] width 136 height 28
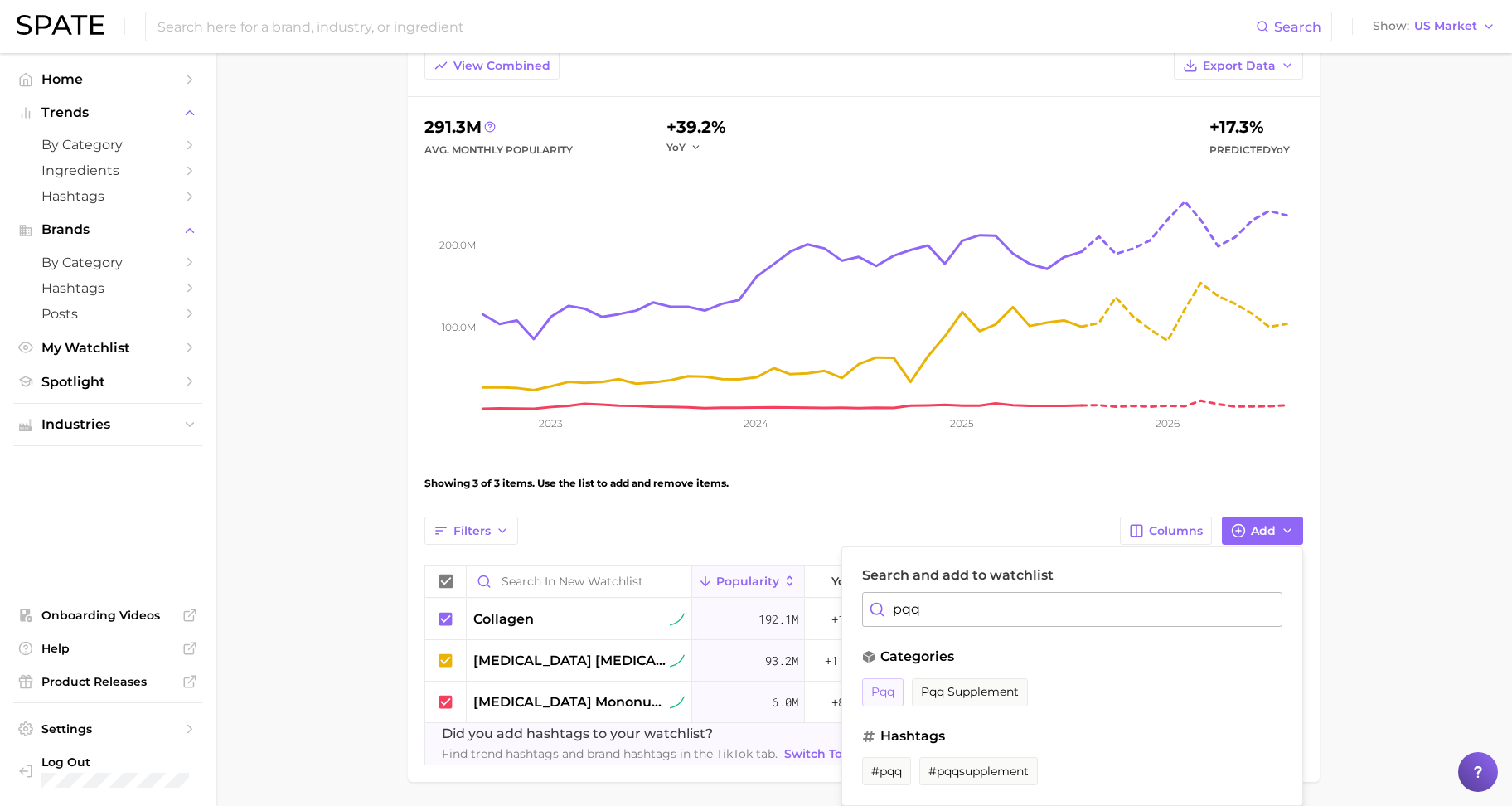
drag, startPoint x: 928, startPoint y: 604, endPoint x: 864, endPoint y: 610, distance: 64.3
click at [864, 610] on input "pqq" at bounding box center [1072, 609] width 420 height 35
type input "resveratrol"
click at [919, 693] on span "resveratrol" at bounding box center [904, 692] width 65 height 14
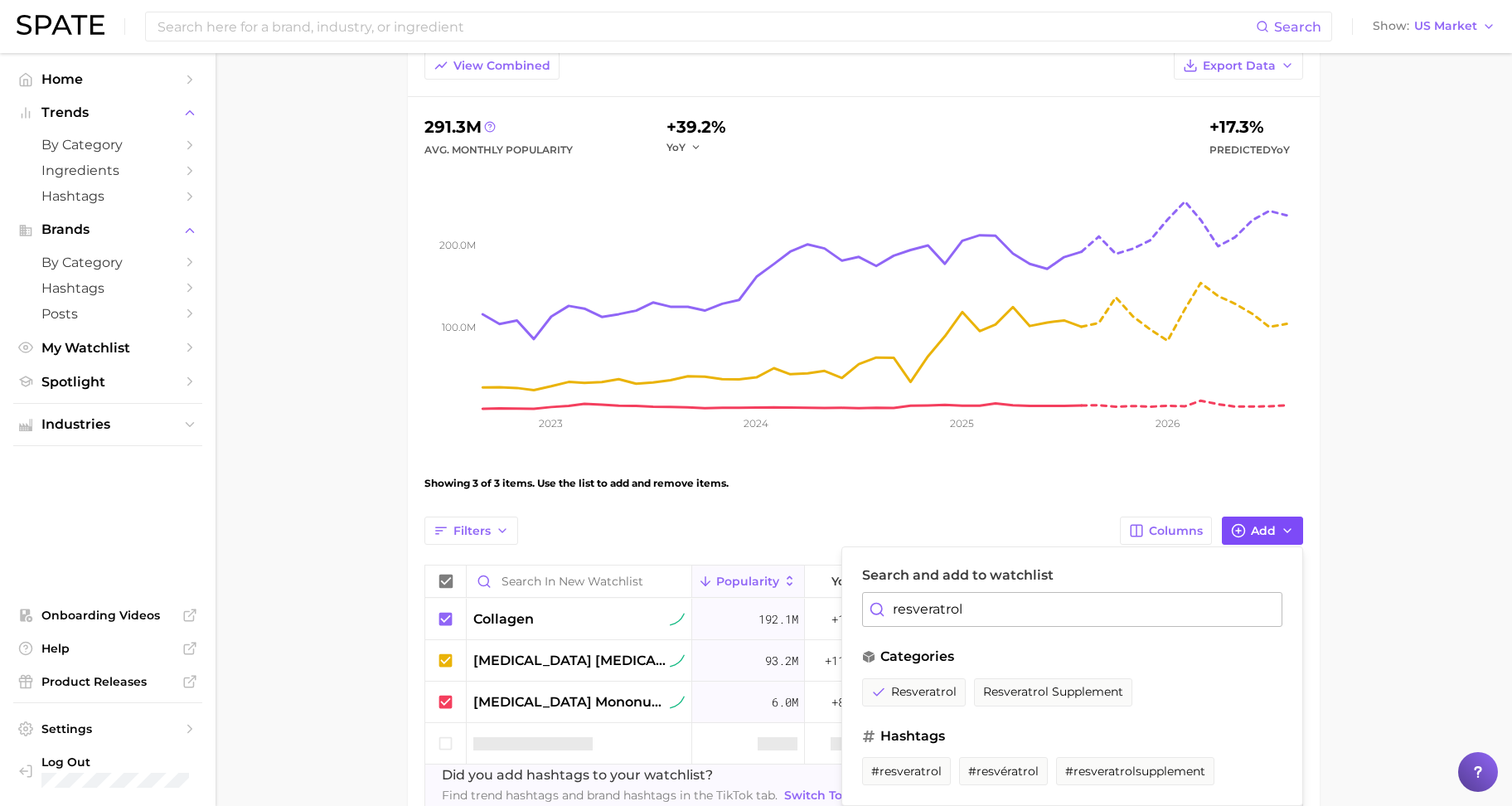
click at [1264, 528] on span "Add" at bounding box center [1264, 531] width 25 height 14
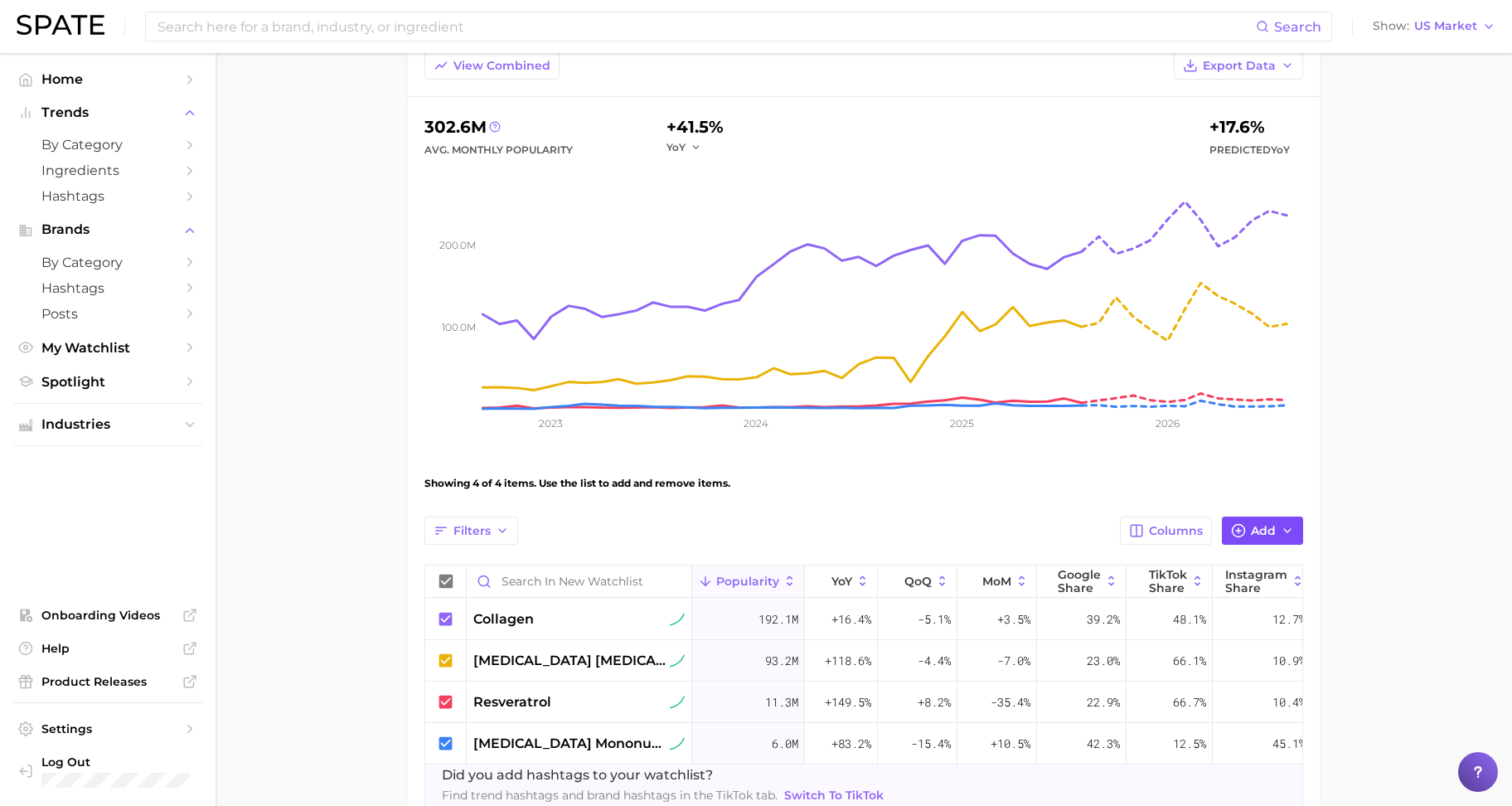
click at [1271, 537] on span "Add" at bounding box center [1264, 531] width 25 height 14
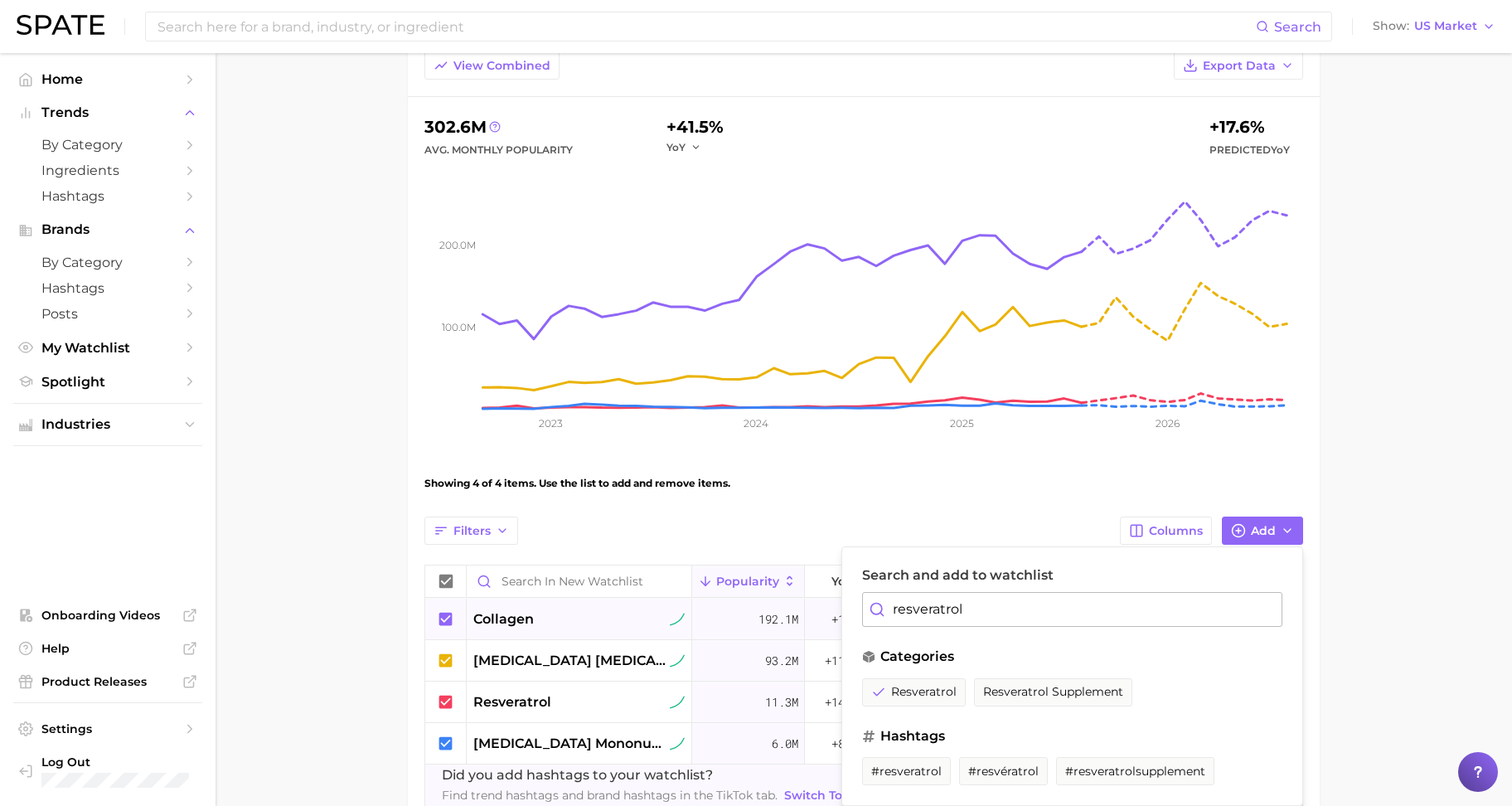
drag, startPoint x: 969, startPoint y: 607, endPoint x: 826, endPoint y: 607, distance: 143.0
click at [826, 607] on div "Filters Columns Add Search and add to watchlist resveratrol categories resverat…" at bounding box center [864, 661] width 878 height 290
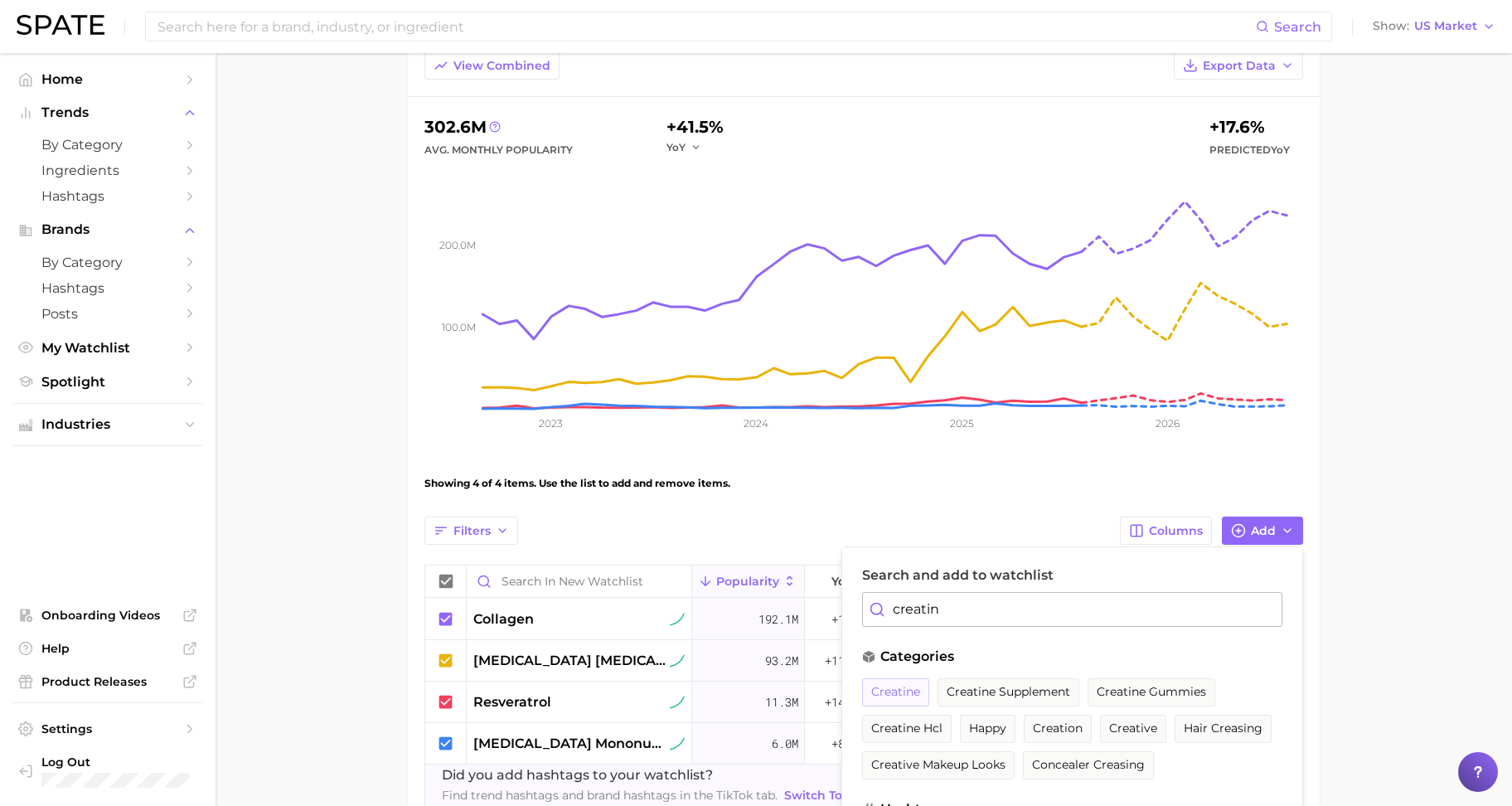
type input "creatin"
click at [912, 692] on span "creatine" at bounding box center [896, 692] width 49 height 14
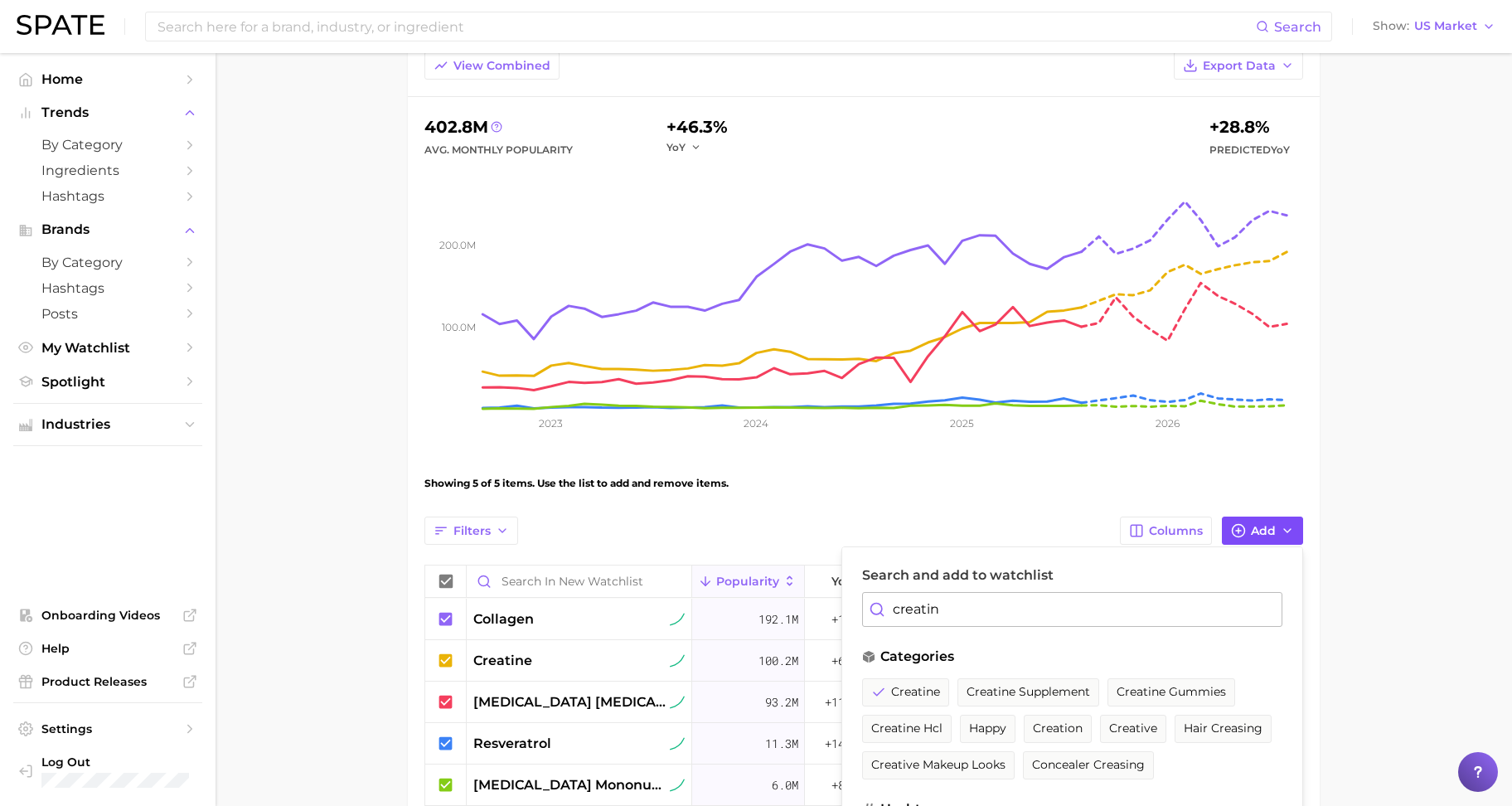
click at [1263, 534] on span "Add" at bounding box center [1264, 531] width 25 height 14
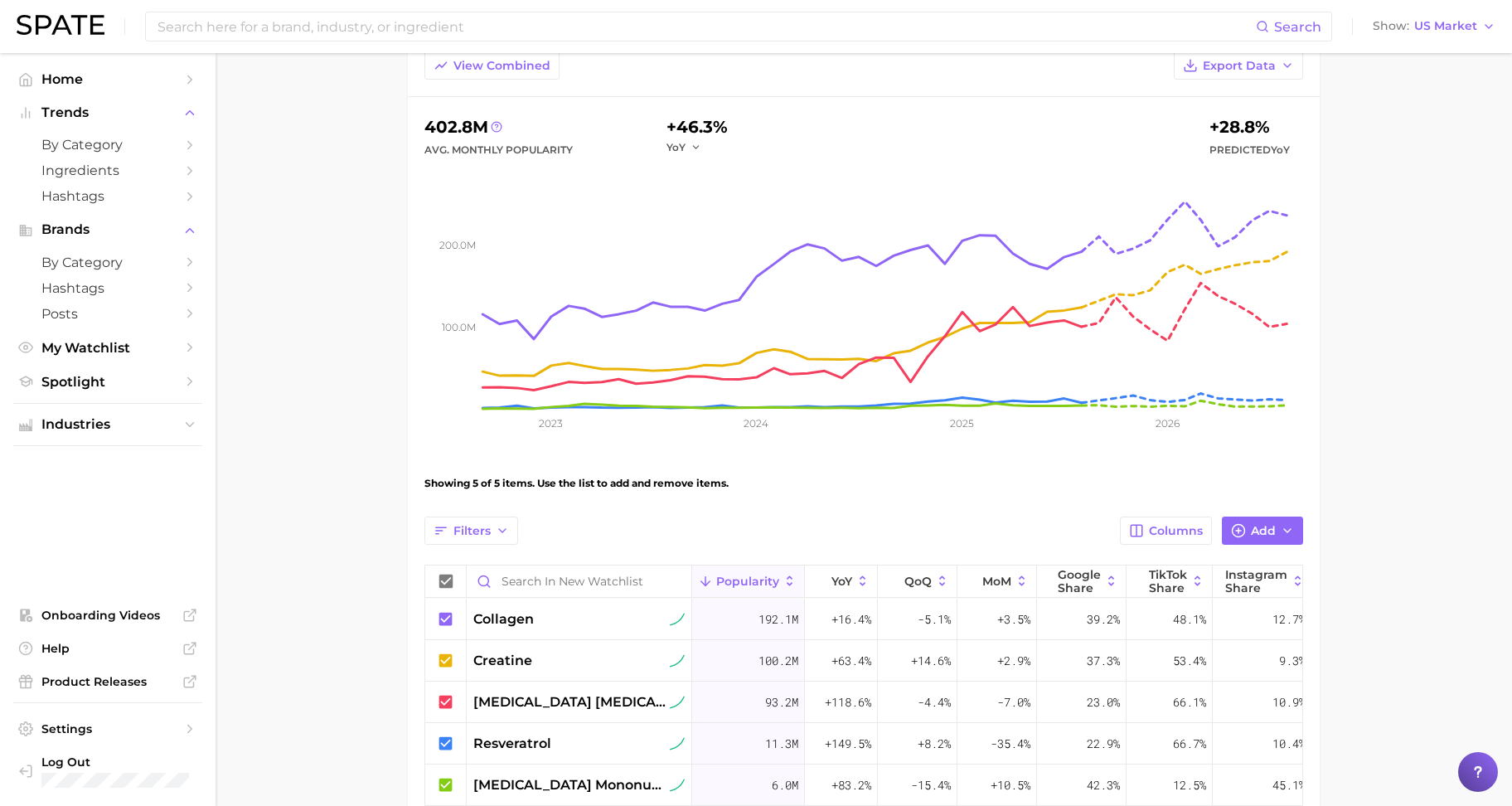
click at [1403, 611] on main "New Watchlist Settings Overview Google TikTok View Combined Export Data 402.8m …" at bounding box center [864, 435] width 1297 height 1026
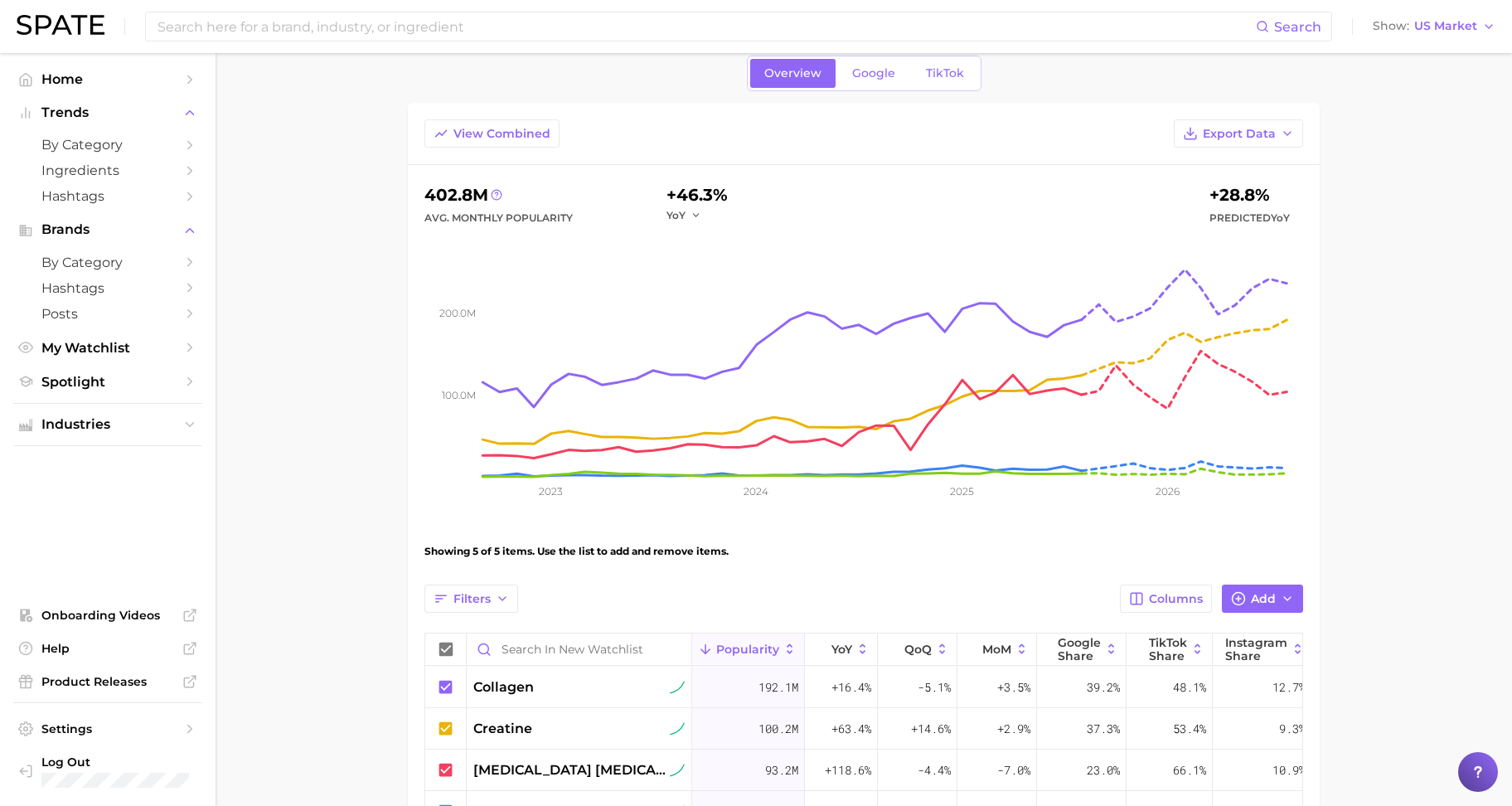
scroll to position [28, 0]
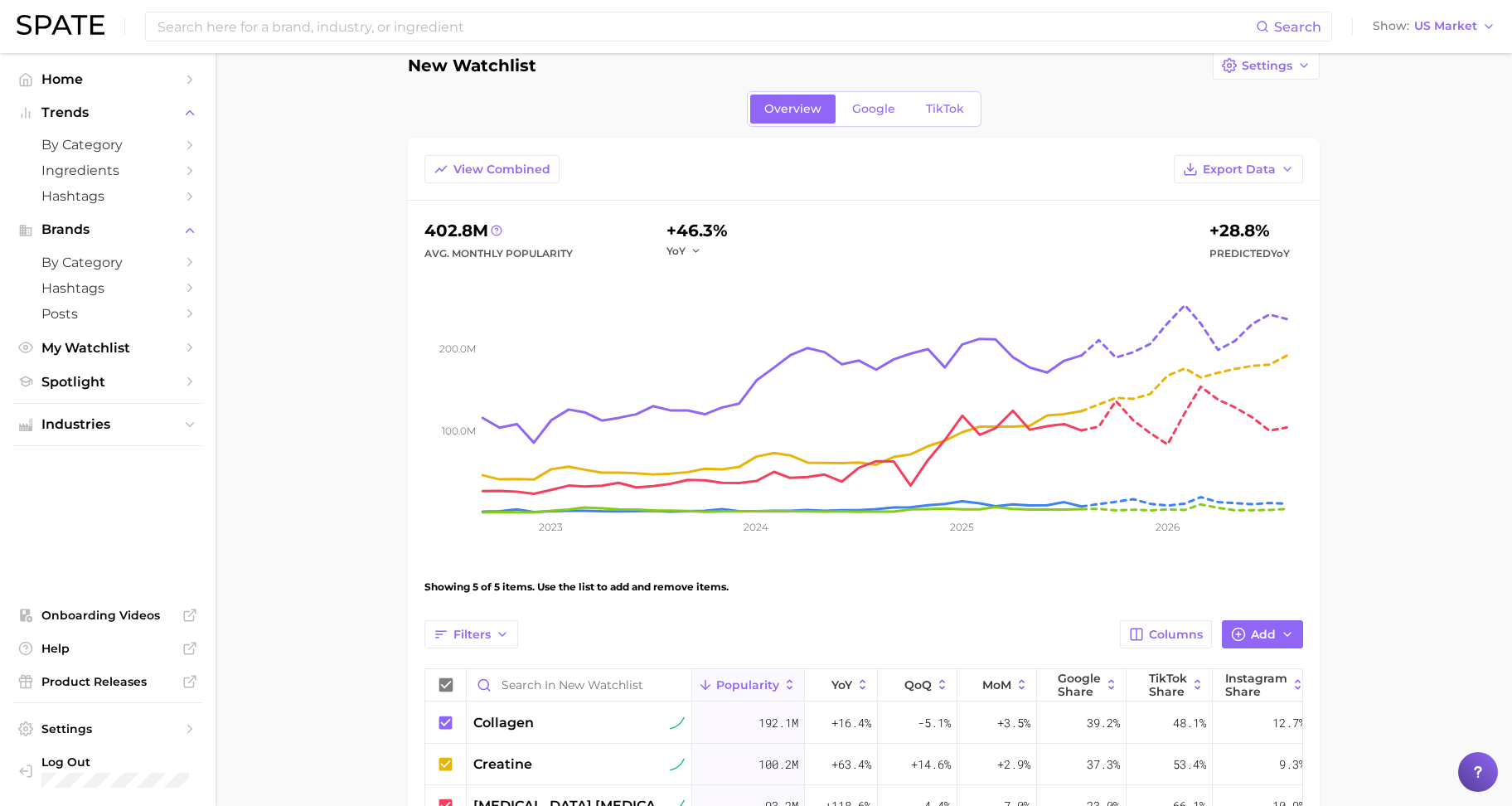
click at [1366, 508] on main "New Watchlist Settings Overview Google TikTok View Combined Export Data 402.8m …" at bounding box center [864, 538] width 1297 height 1026
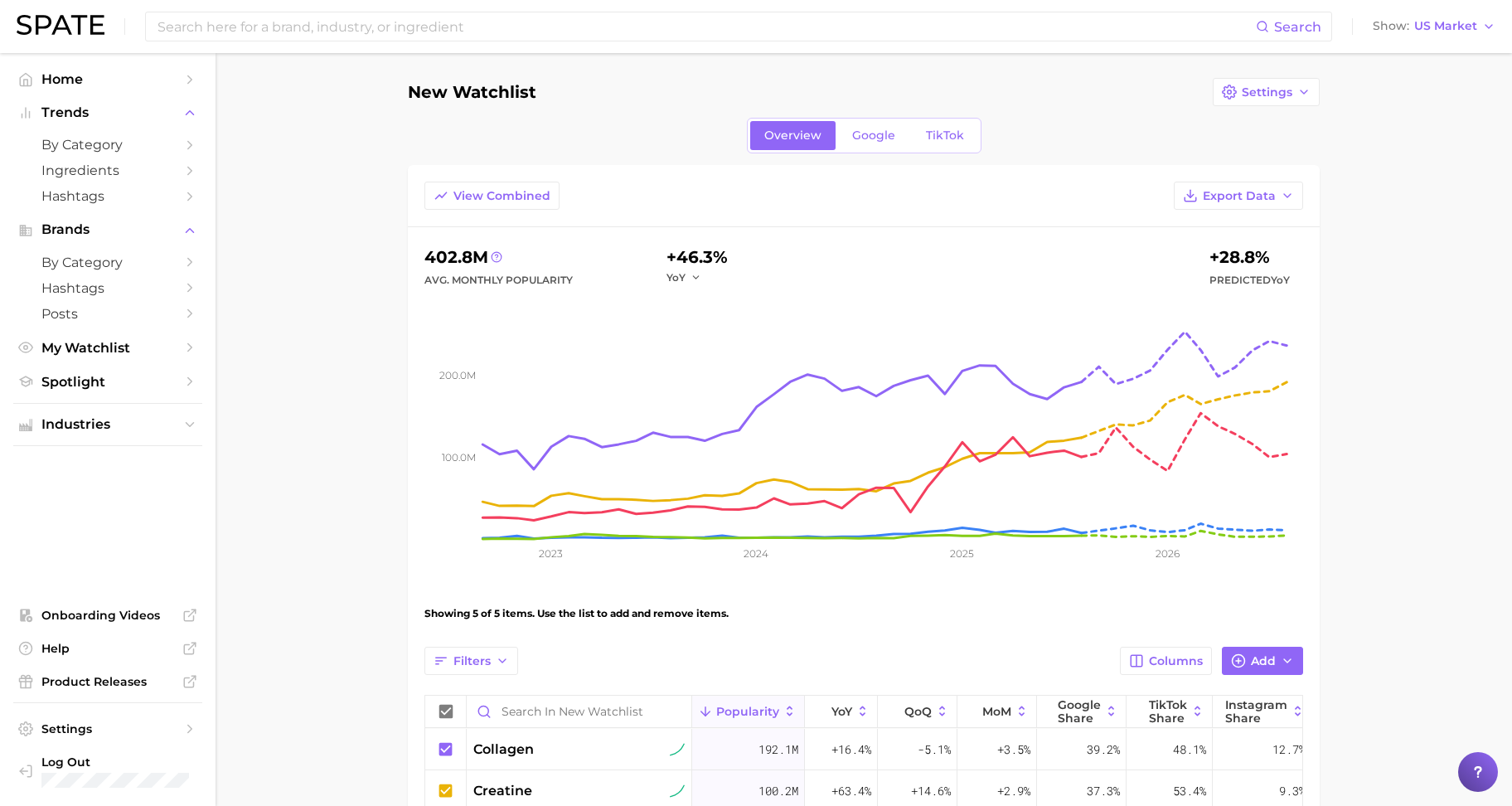
scroll to position [0, 0]
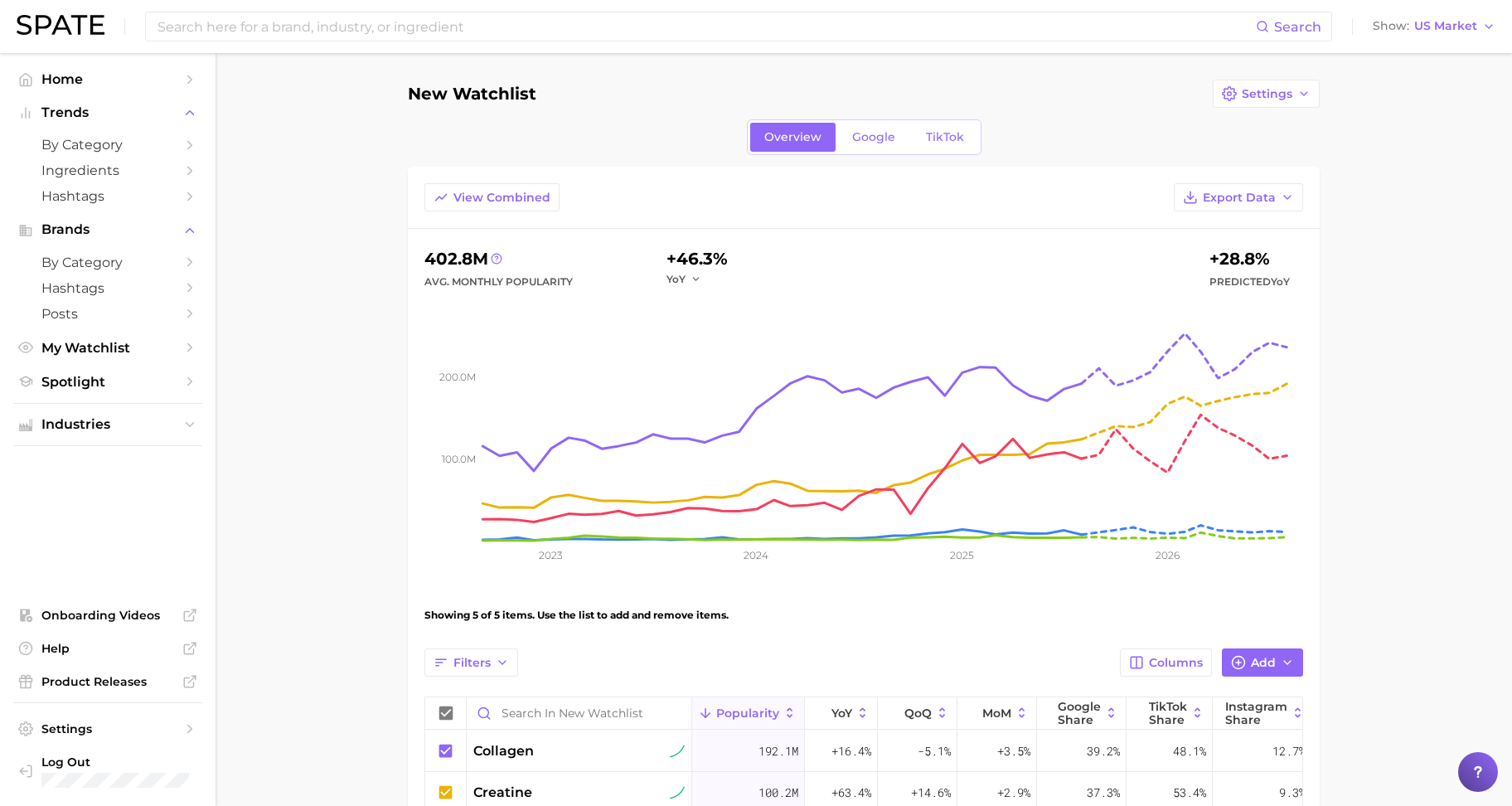
click at [960, 98] on div "New Watchlist Settings" at bounding box center [864, 93] width 912 height 28
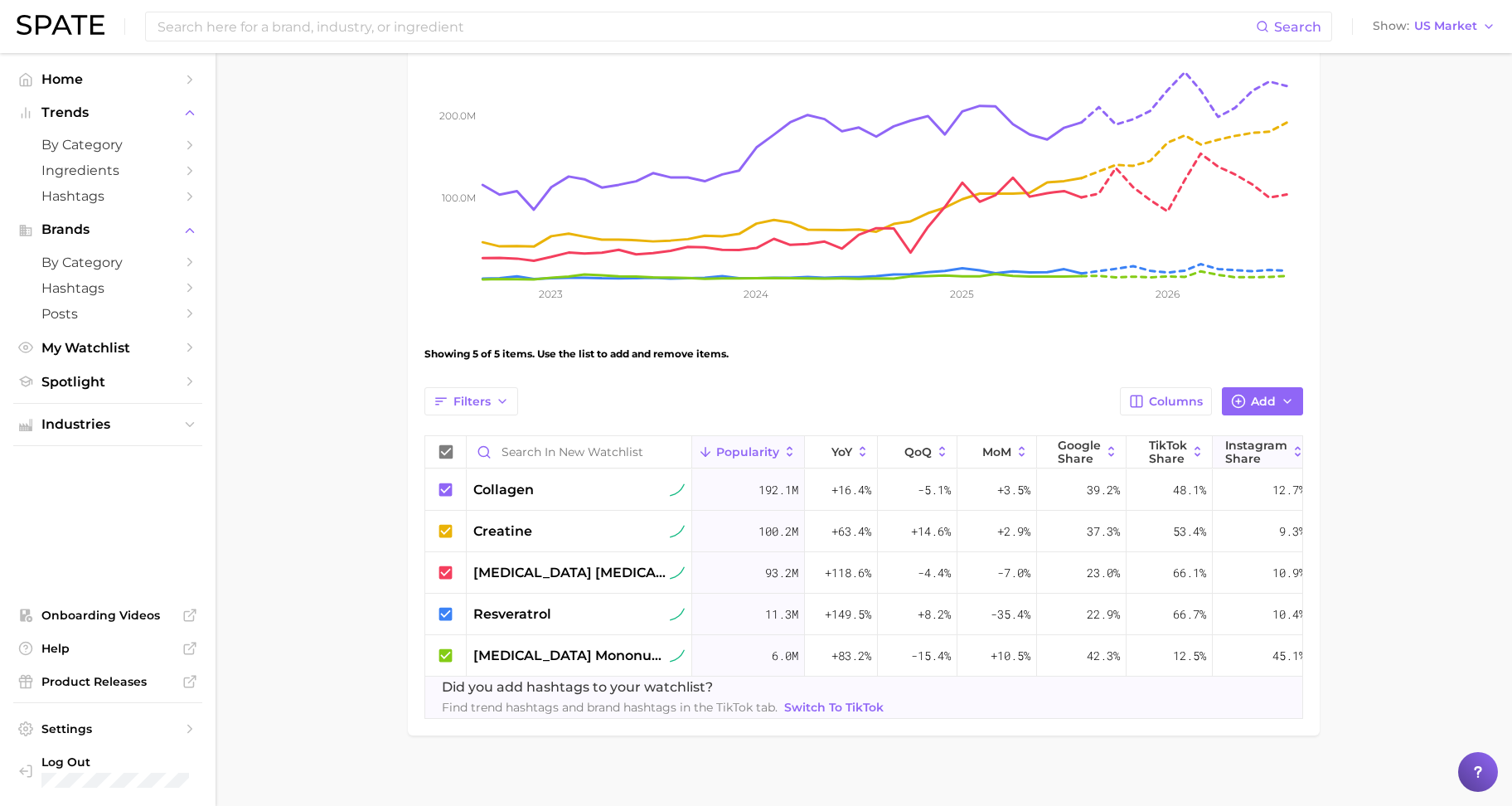
scroll to position [289, 0]
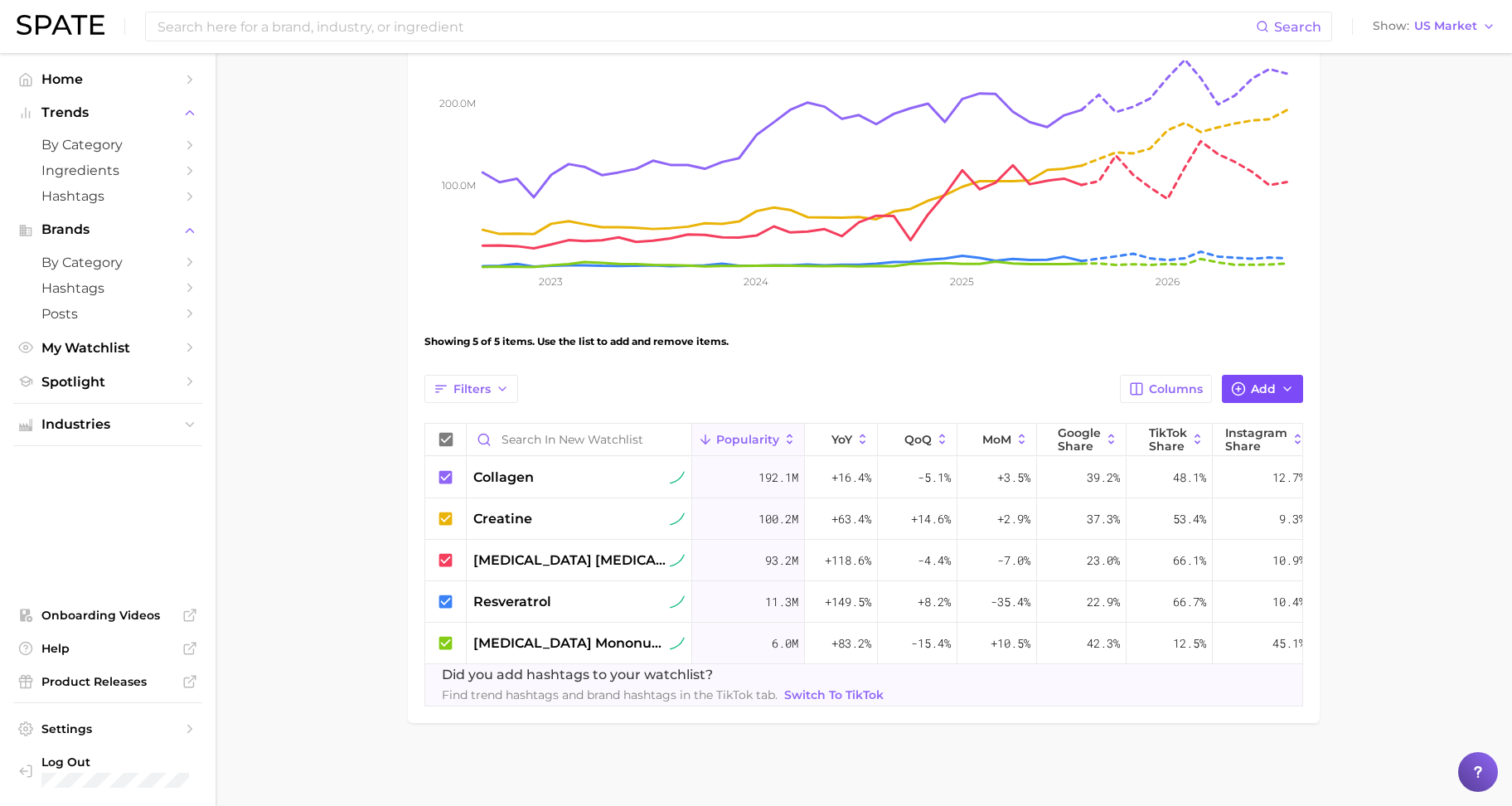
click at [1256, 383] on span "Add" at bounding box center [1264, 389] width 25 height 14
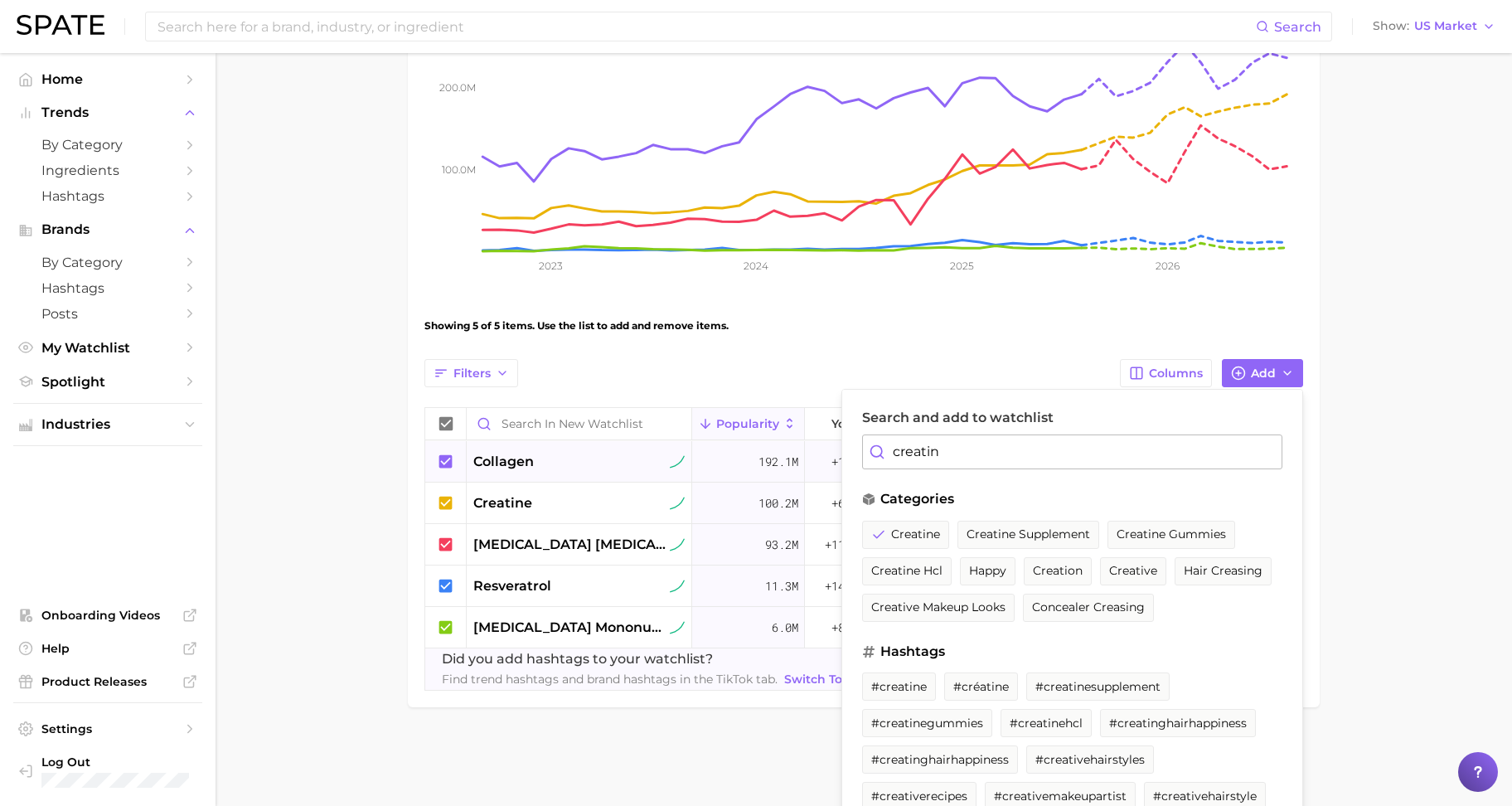
drag, startPoint x: 1087, startPoint y: 449, endPoint x: 798, endPoint y: 462, distance: 289.3
click at [798, 462] on div "Filters Columns Add Search and add to watchlist creatin categories creatine cre…" at bounding box center [864, 525] width 878 height 332
type input "ㅣ"
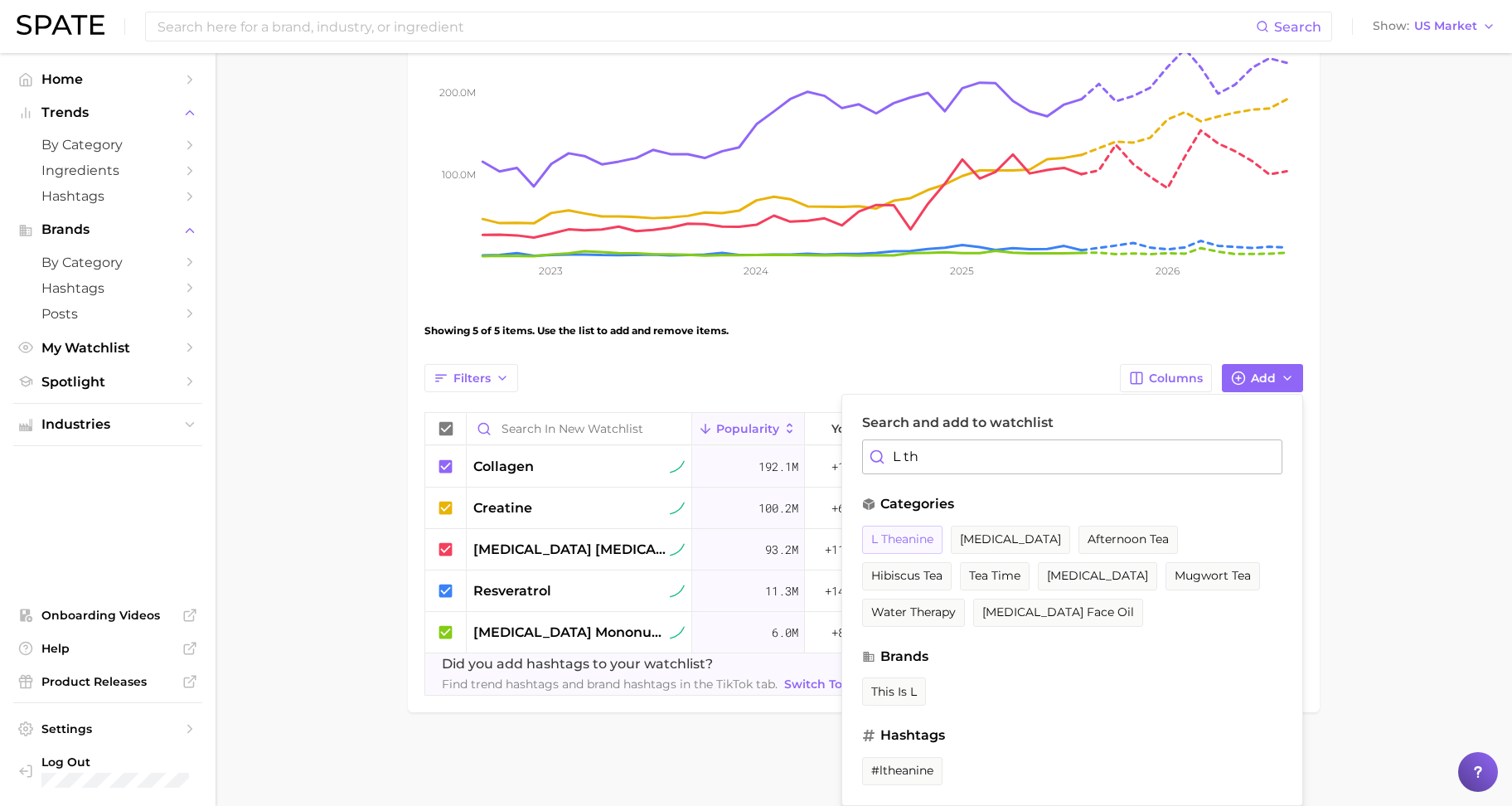
type input "L th"
click at [917, 532] on span "l theanine" at bounding box center [902, 539] width 62 height 14
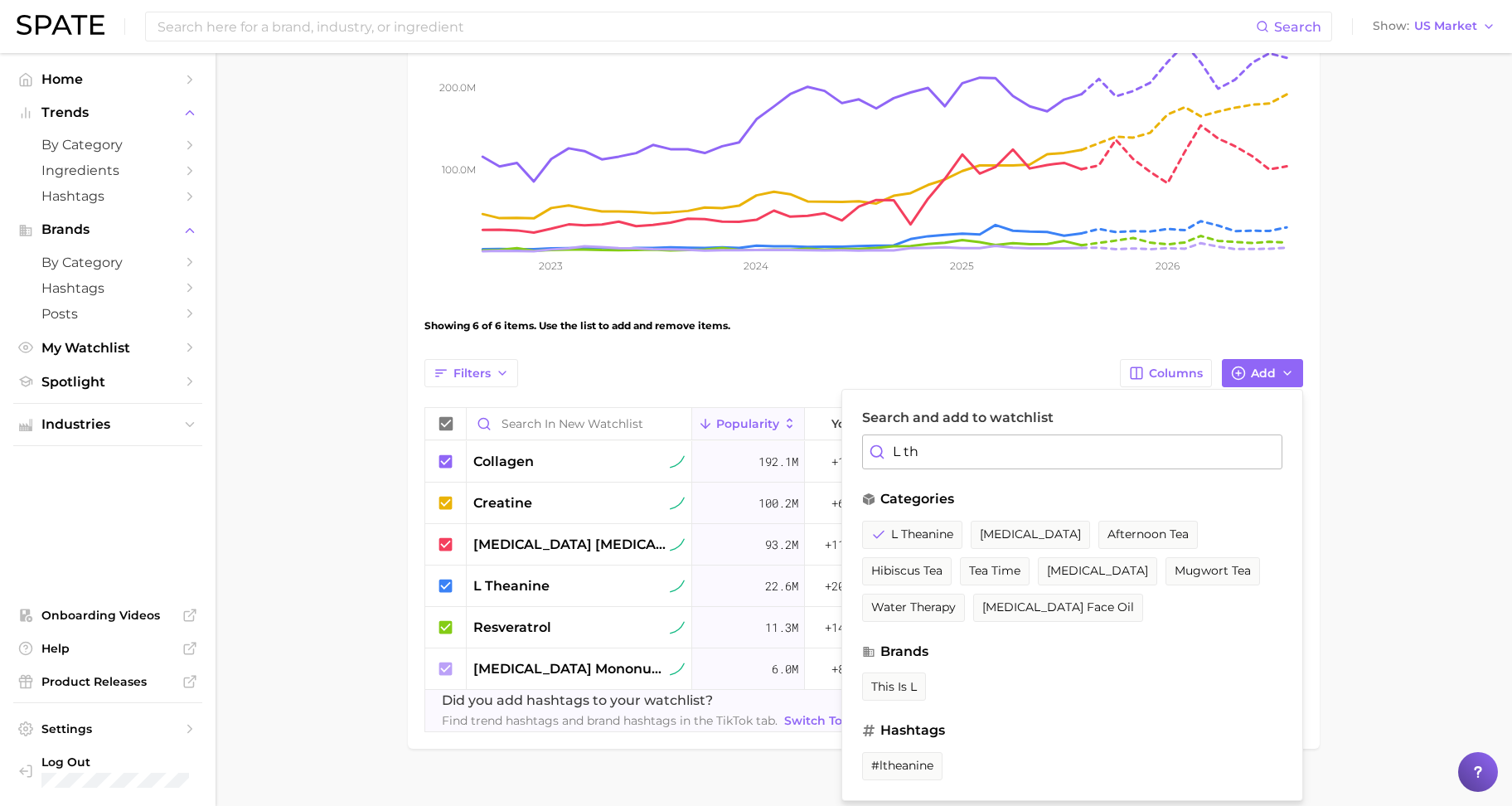
click at [1359, 451] on main "New Watchlist Settings Overview Google TikTok View Combined Export Data 425.4m …" at bounding box center [864, 297] width 1297 height 1067
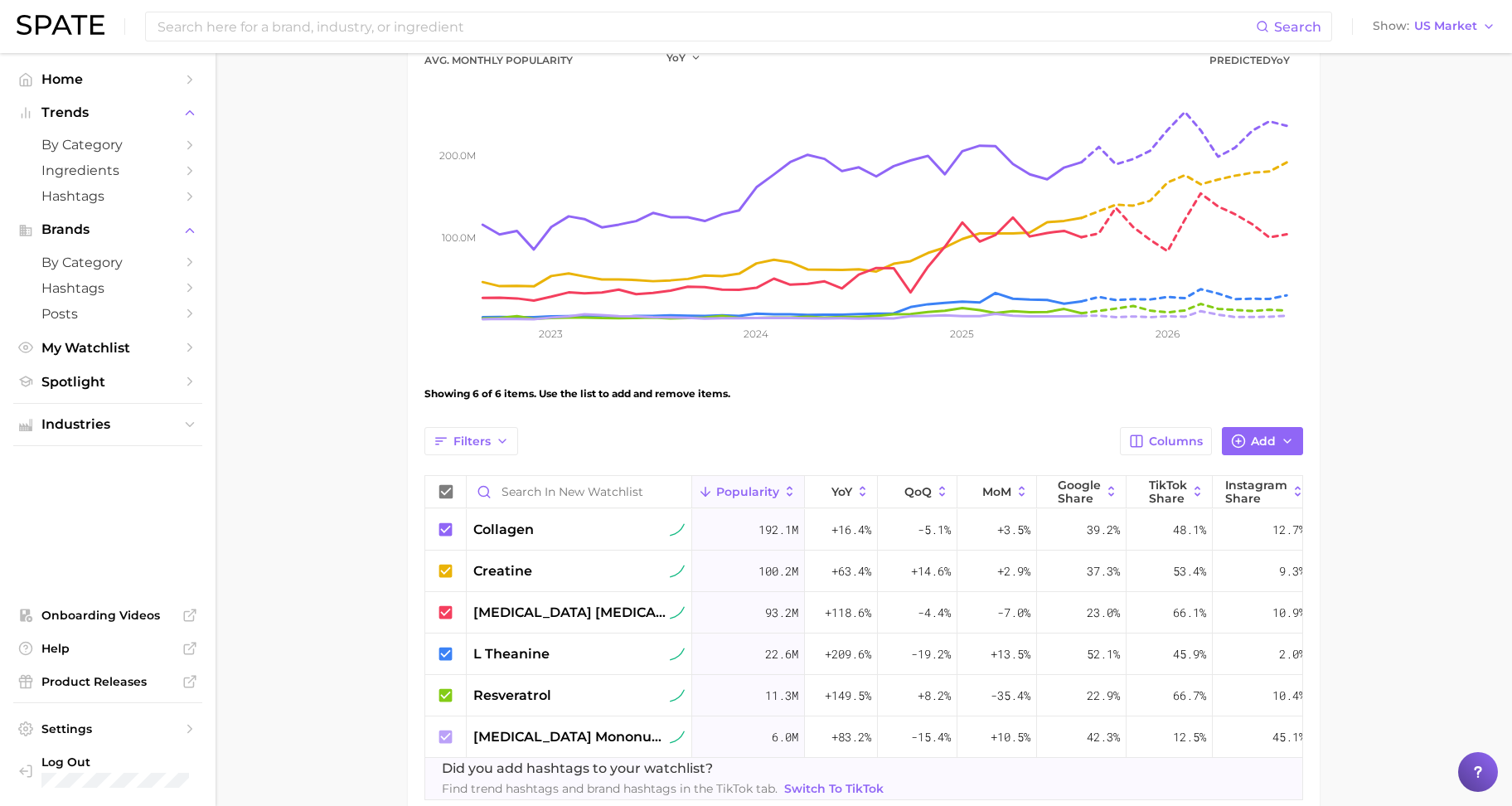
scroll to position [186, 0]
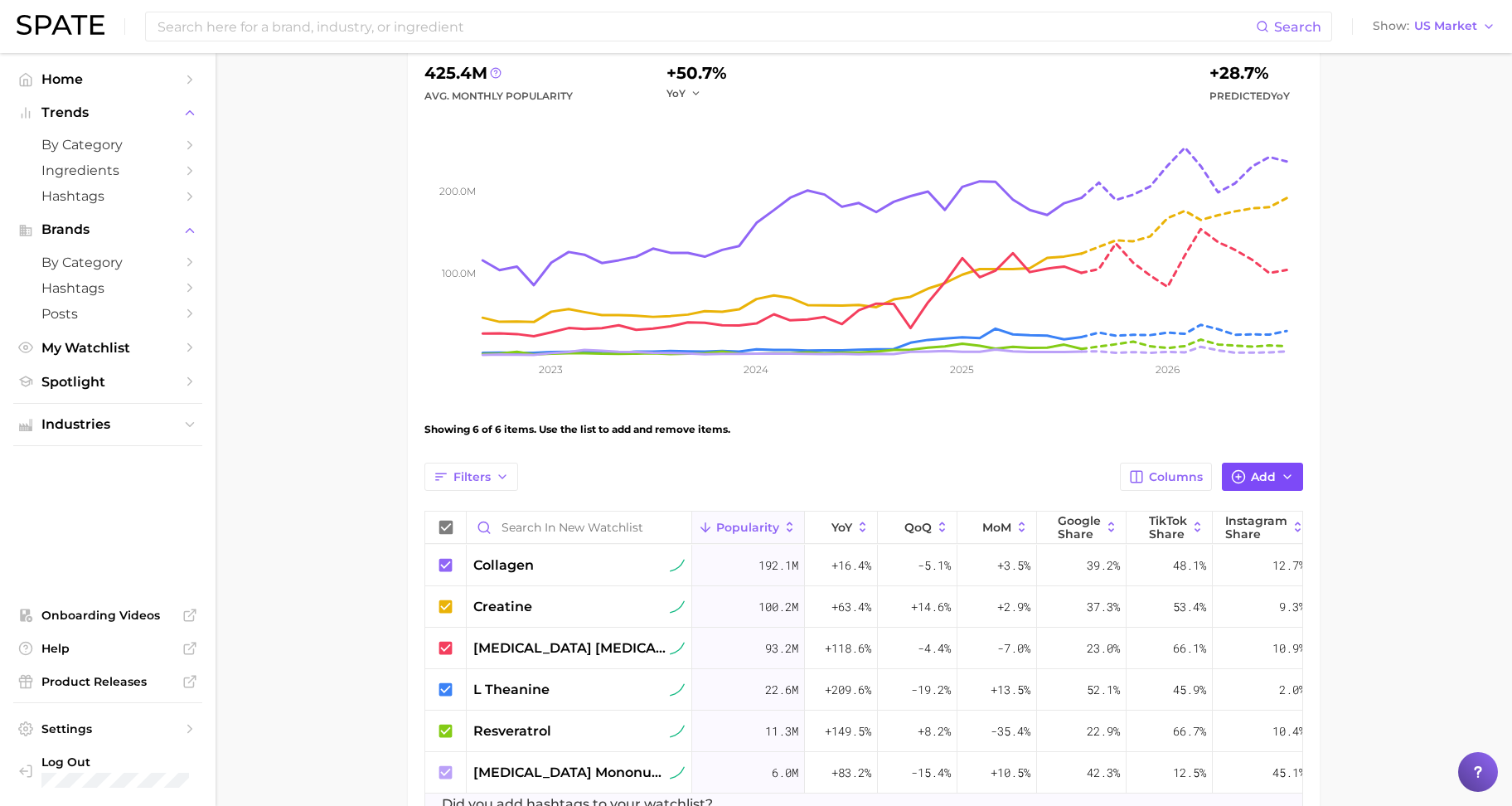
click at [1243, 483] on icon "button" at bounding box center [1238, 476] width 15 height 15
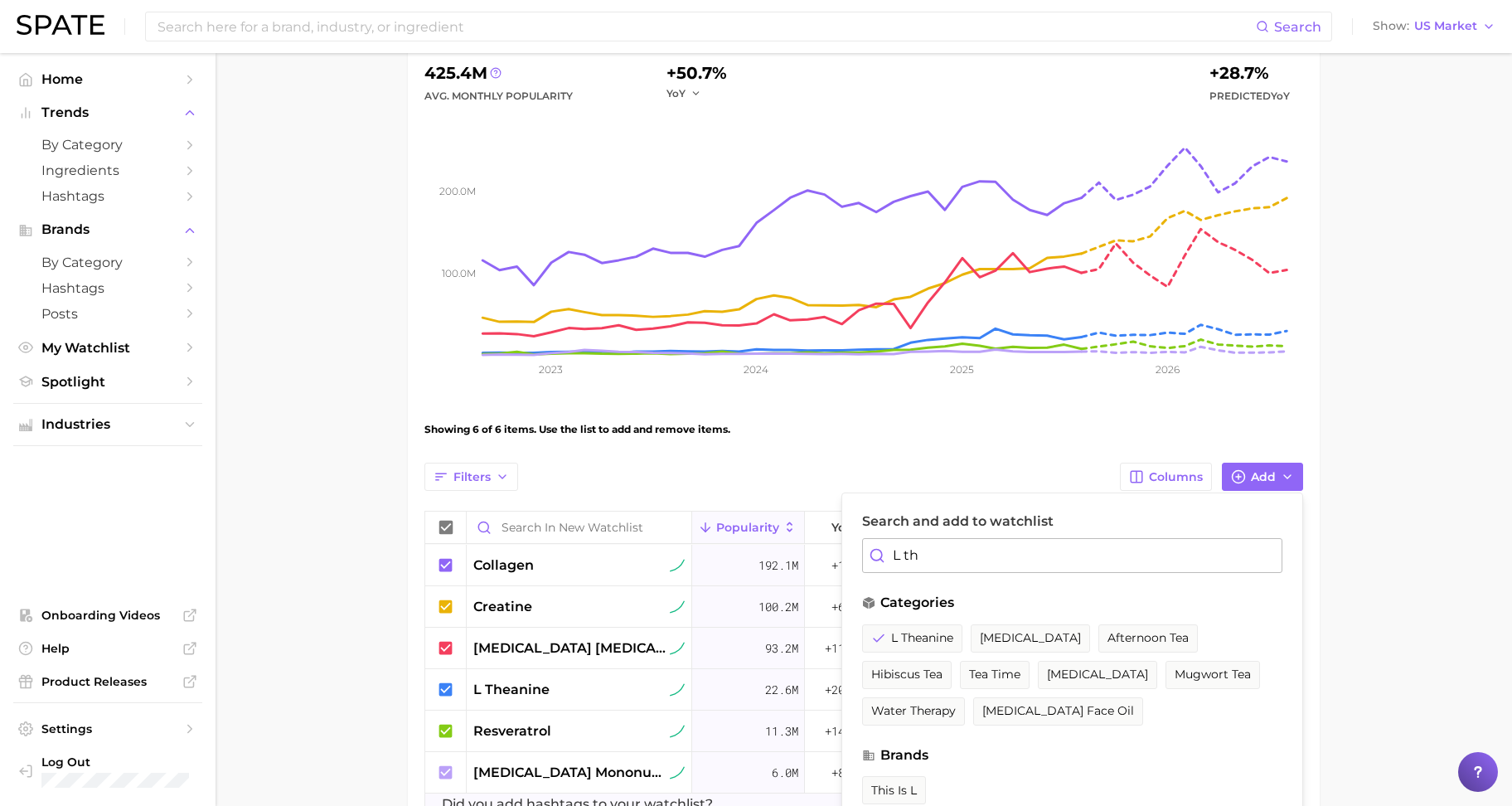
drag, startPoint x: 1026, startPoint y: 564, endPoint x: 880, endPoint y: 554, distance: 146.3
click at [880, 554] on div "L th" at bounding box center [1072, 555] width 420 height 35
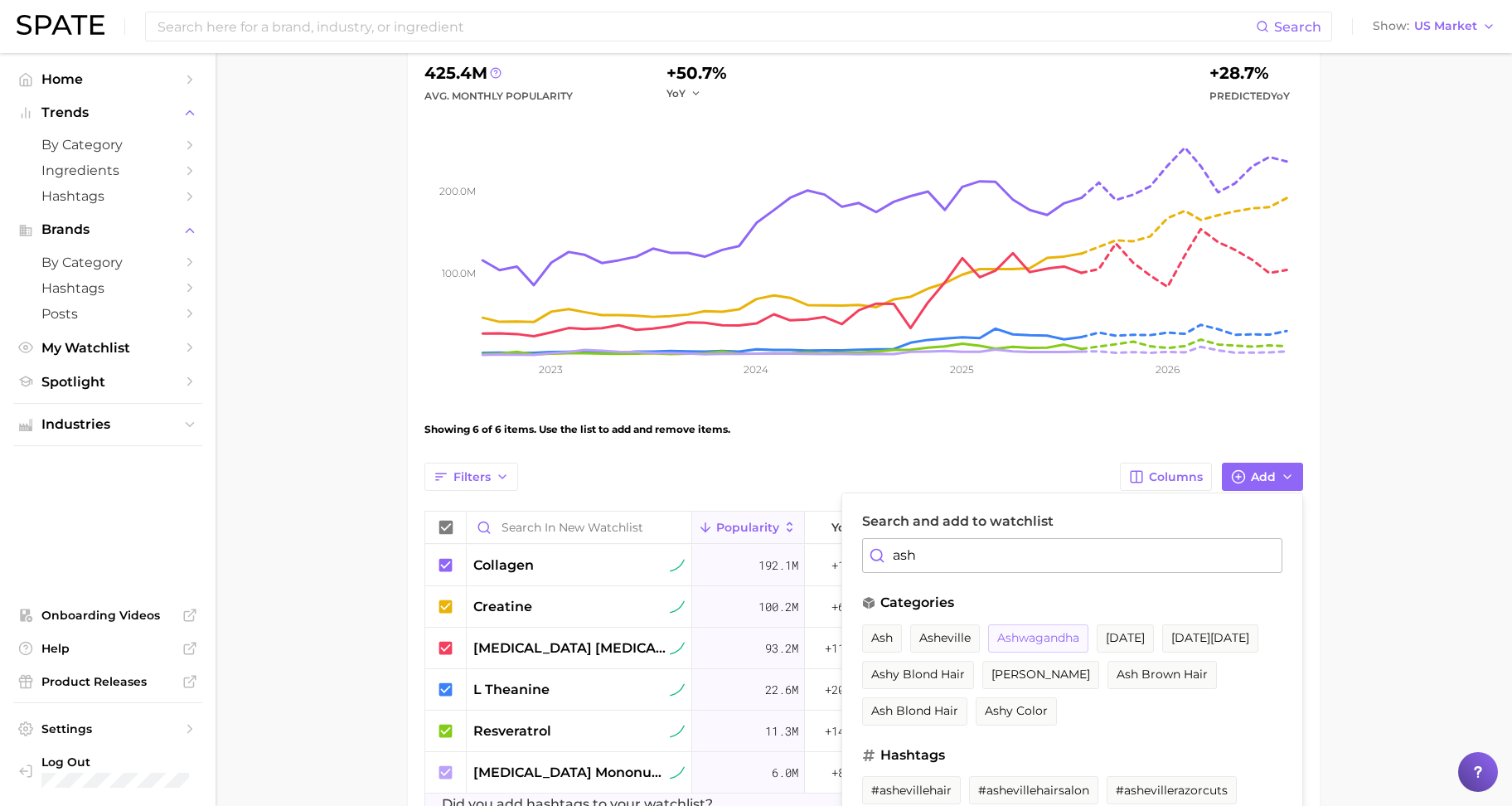
type input "ash"
click at [1063, 637] on span "ashwagandha" at bounding box center [1038, 638] width 82 height 14
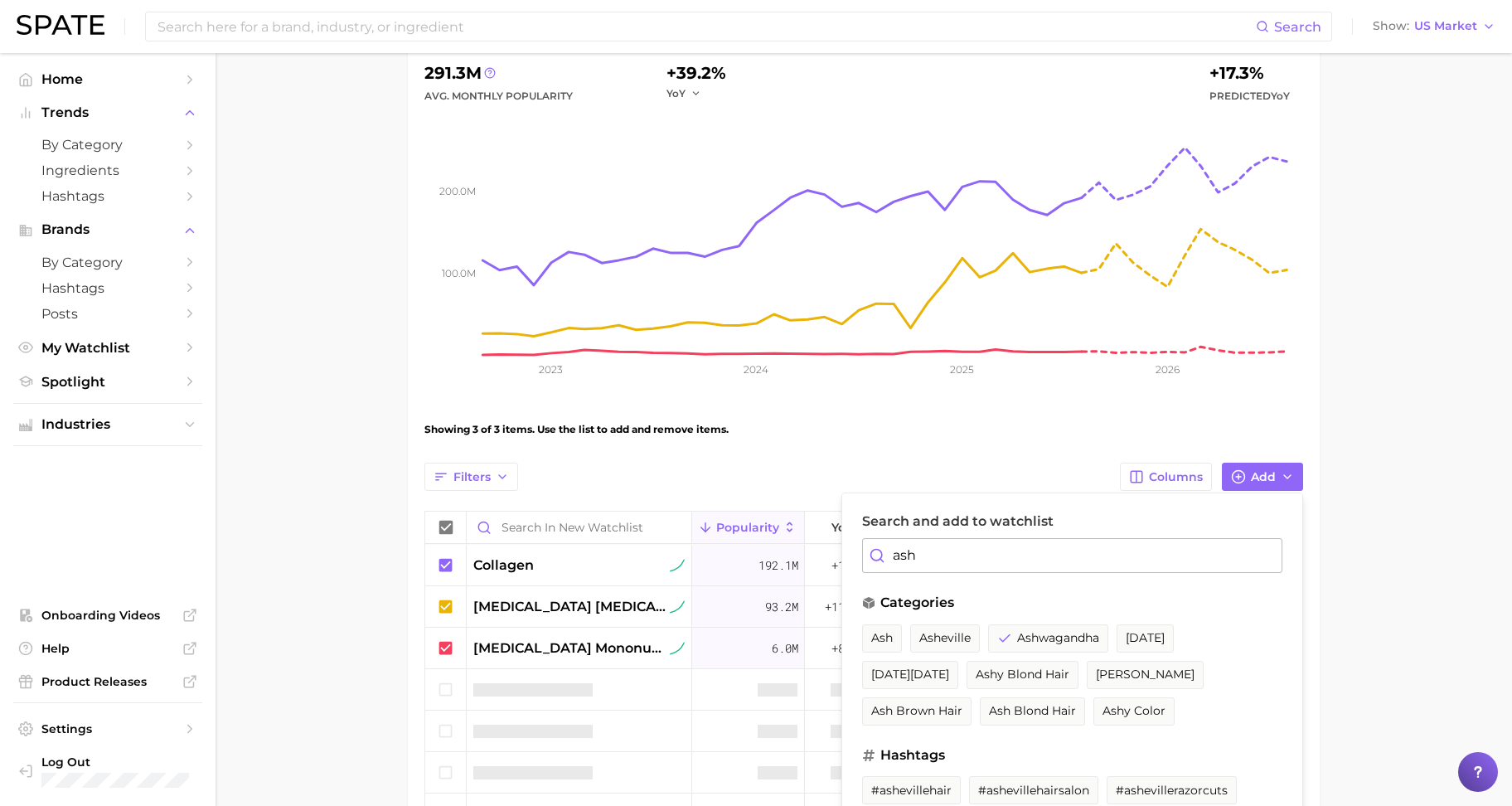
click at [1416, 647] on main "New Watchlist Settings Overview Google TikTok View Combined Export Data 291.3m …" at bounding box center [864, 422] width 1297 height 1109
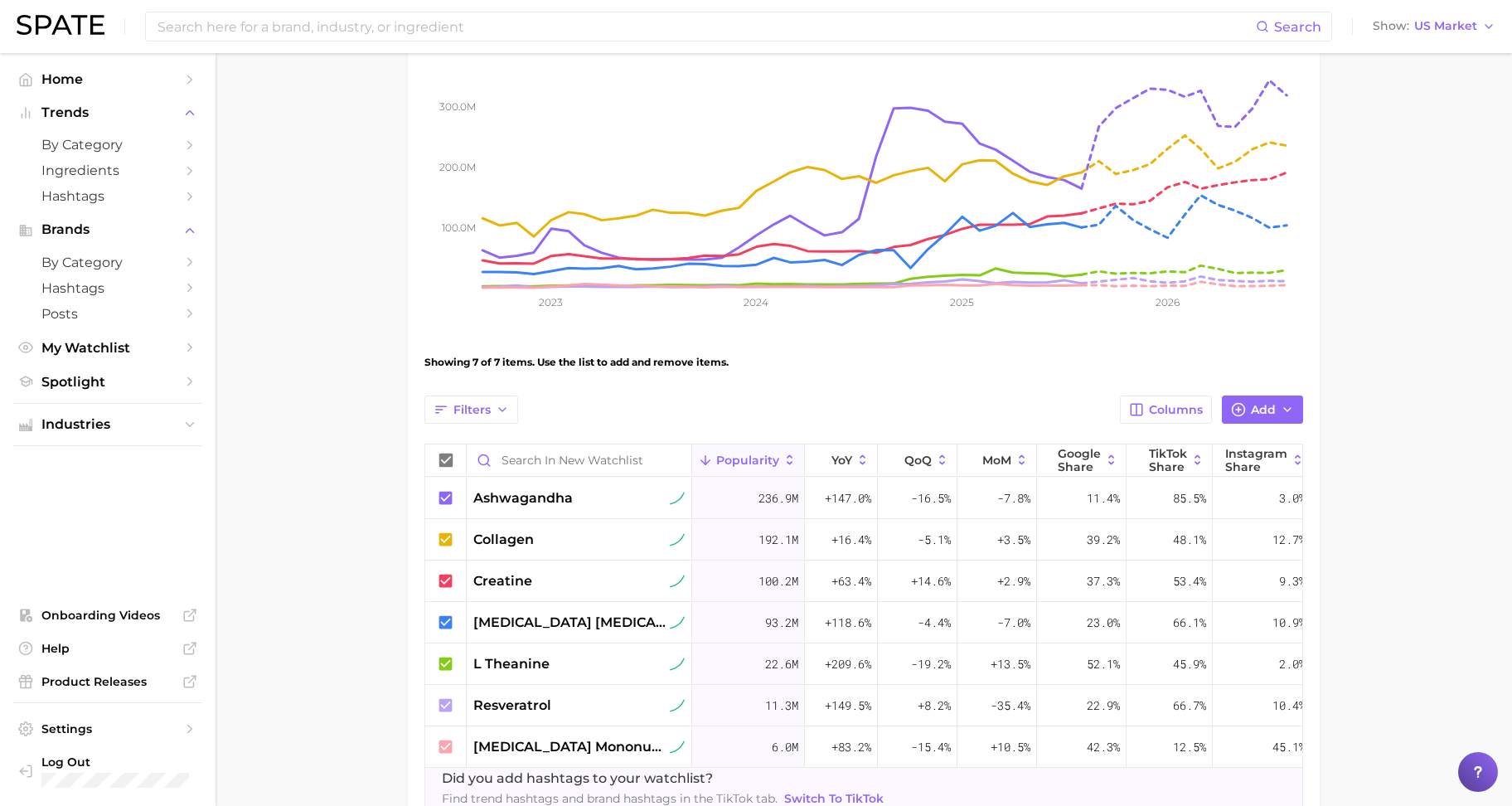
scroll to position [289, 0]
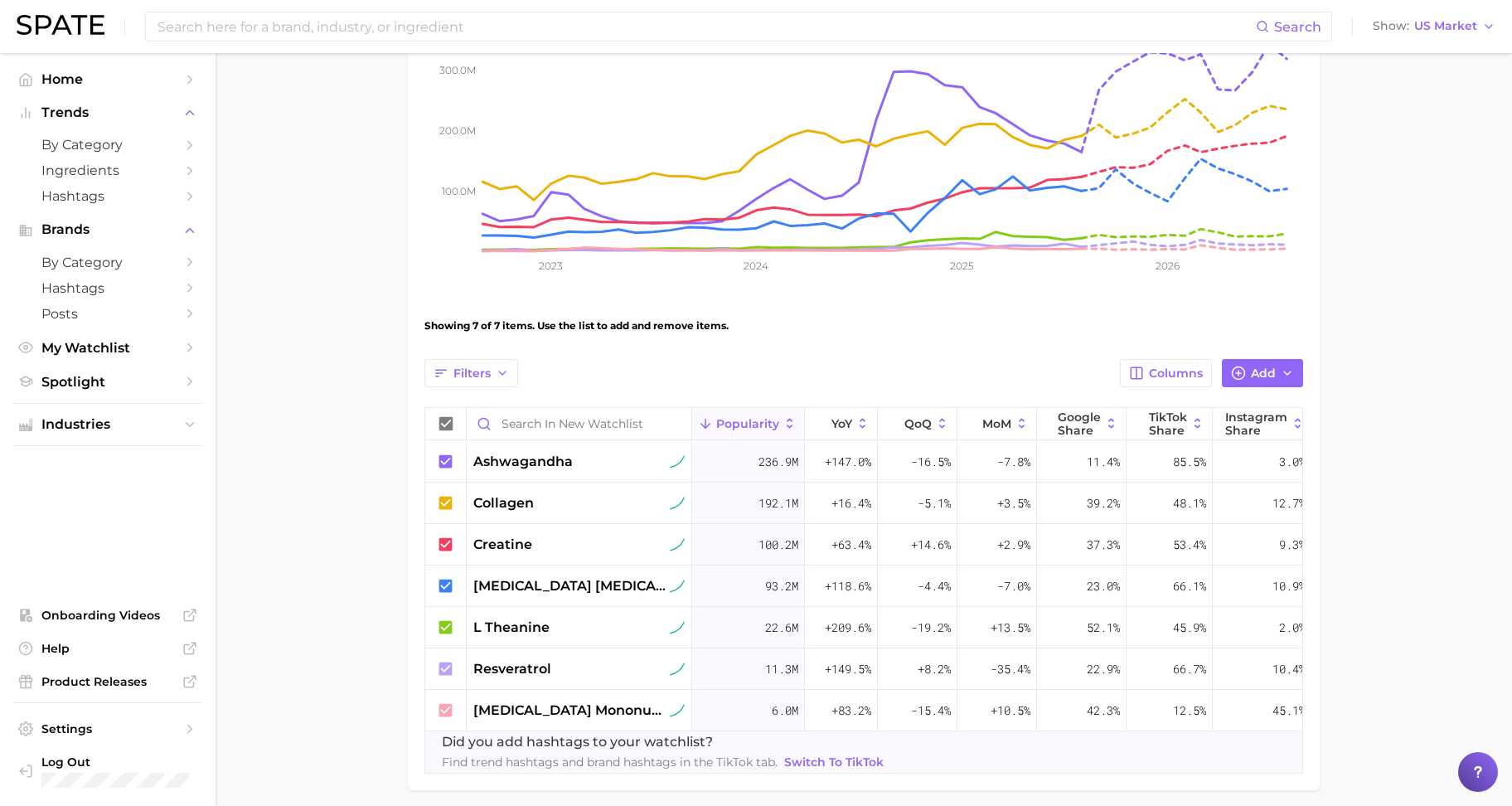
click at [1259, 352] on div "View Combined Export Data 662.3m Avg. Monthly Popularity +74.8% YoY +28.9% Pred…" at bounding box center [864, 333] width 878 height 879
click at [1266, 374] on span "Add" at bounding box center [1264, 373] width 25 height 14
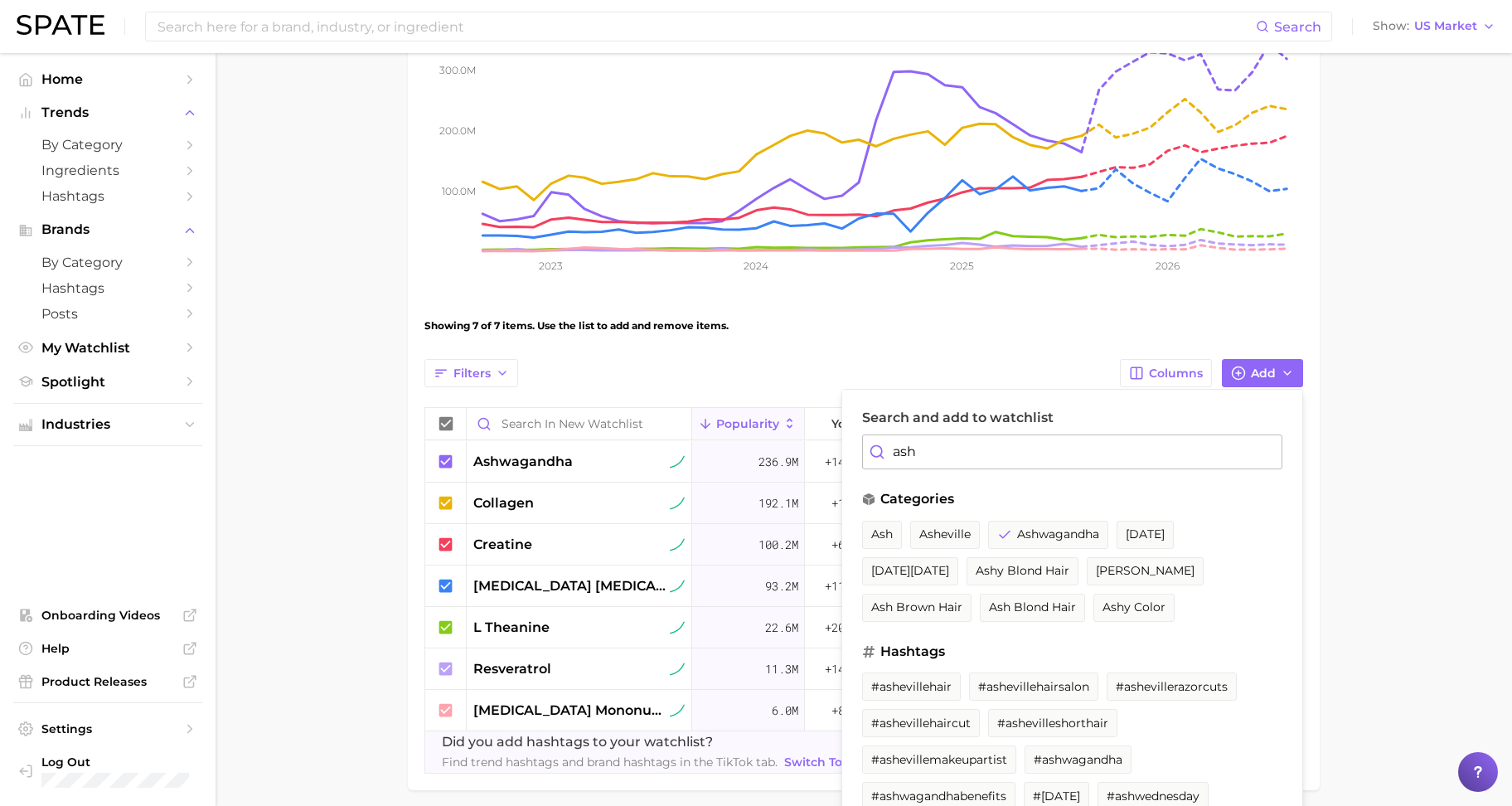
drag, startPoint x: 1118, startPoint y: 447, endPoint x: 877, endPoint y: 453, distance: 241.1
click at [877, 453] on div "ash" at bounding box center [1072, 451] width 420 height 35
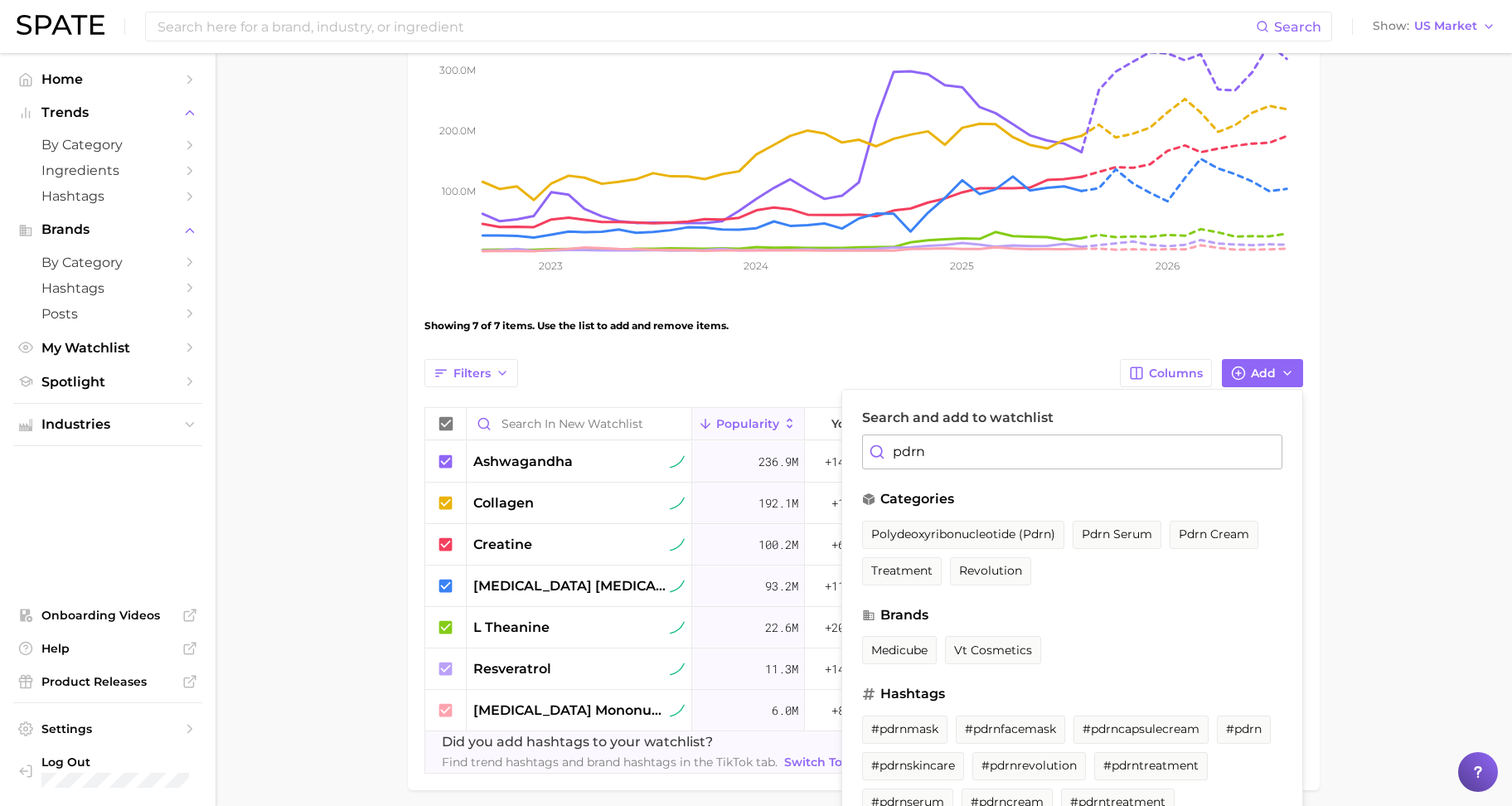
type input "pdrn"
click at [1238, 672] on ul "medicube vt cosmetics" at bounding box center [1072, 654] width 420 height 37
click at [1129, 535] on span "pdrn serum" at bounding box center [1116, 534] width 71 height 14
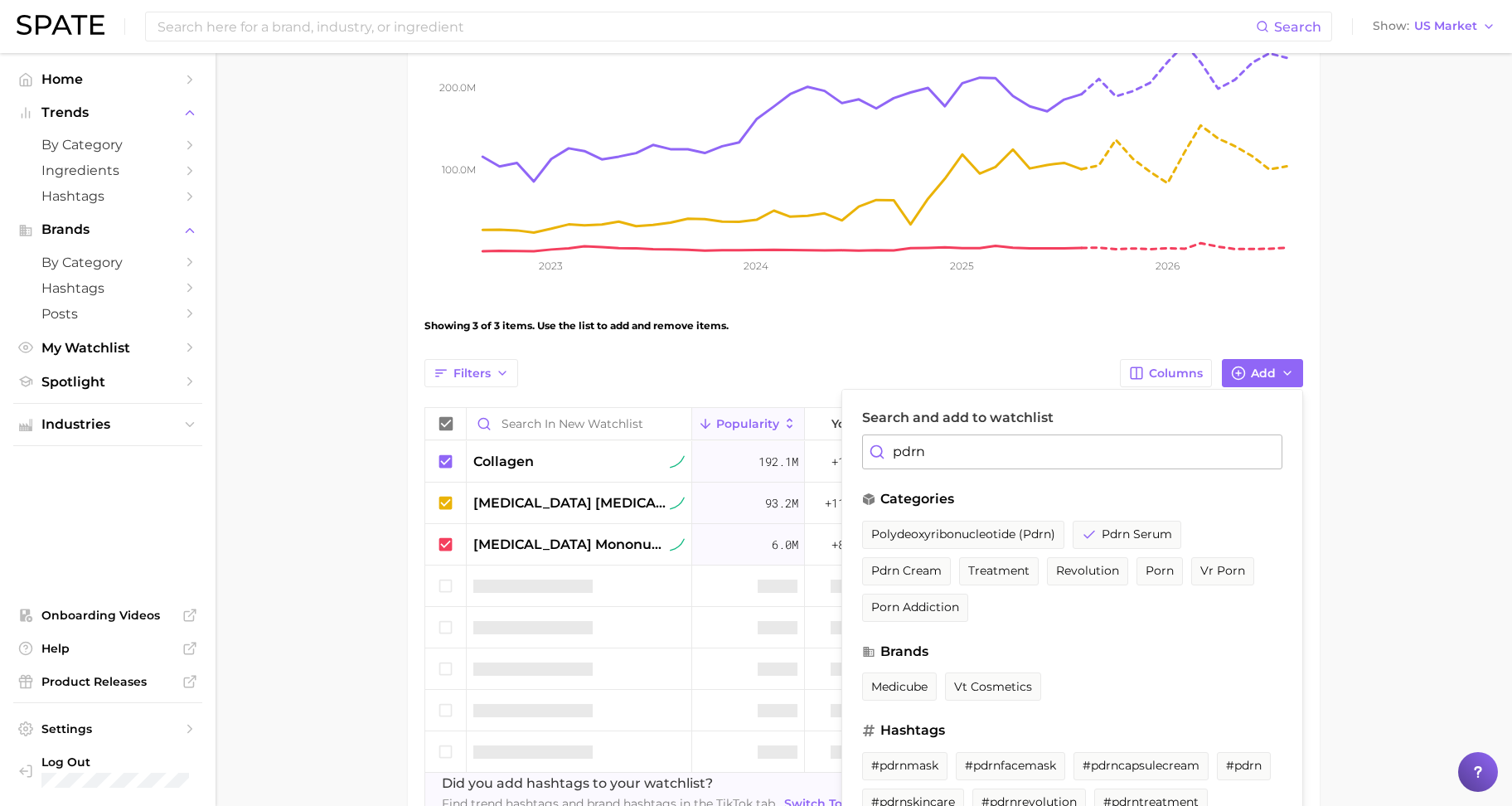
click at [1419, 556] on main "New Watchlist Settings Overview Google TikTok View Combined Export Data 291.3m …" at bounding box center [864, 339] width 1297 height 1150
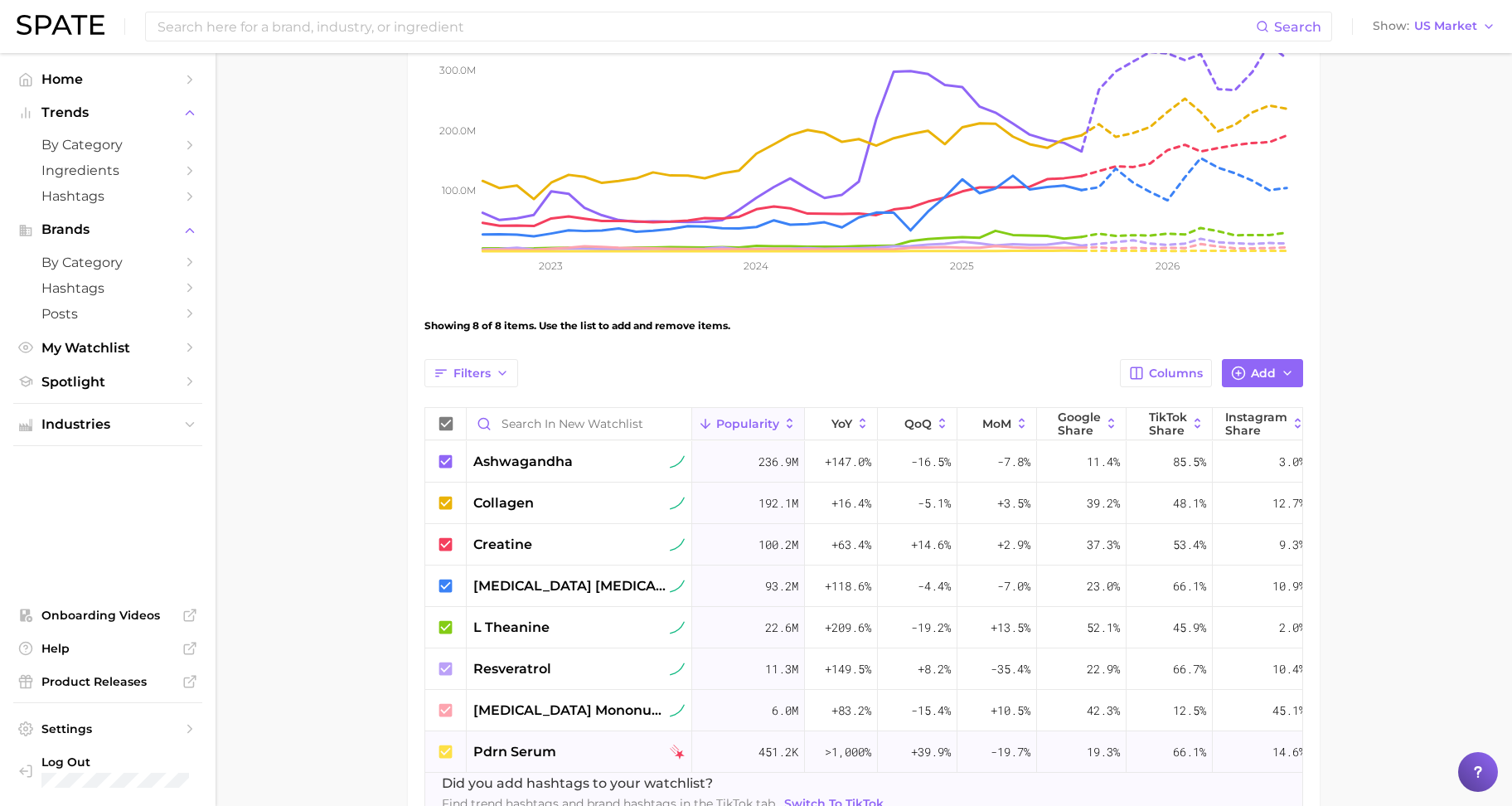
click at [492, 746] on span "pdrn serum" at bounding box center [514, 751] width 83 height 20
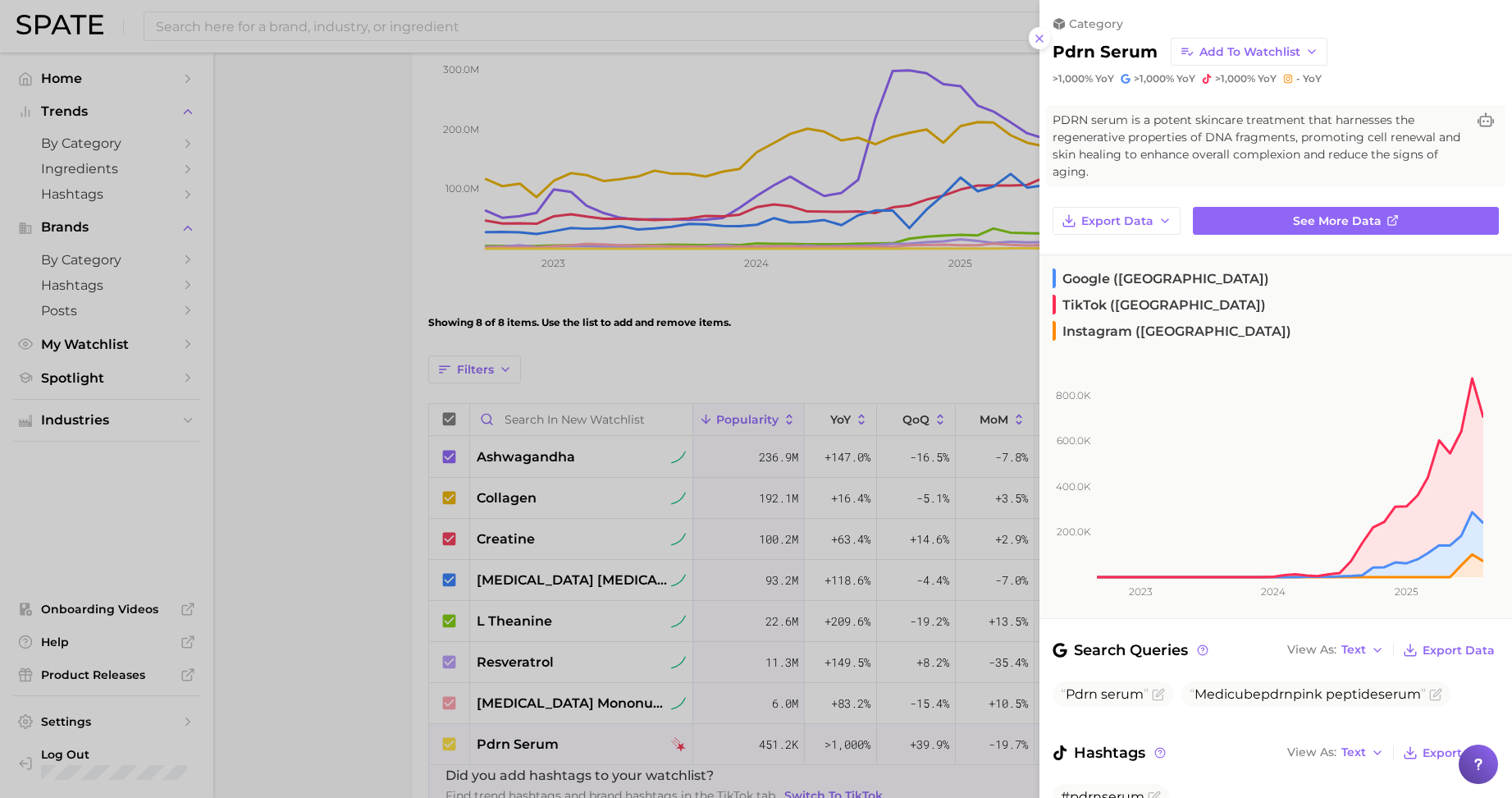
click at [447, 748] on div at bounding box center [756, 399] width 1512 height 798
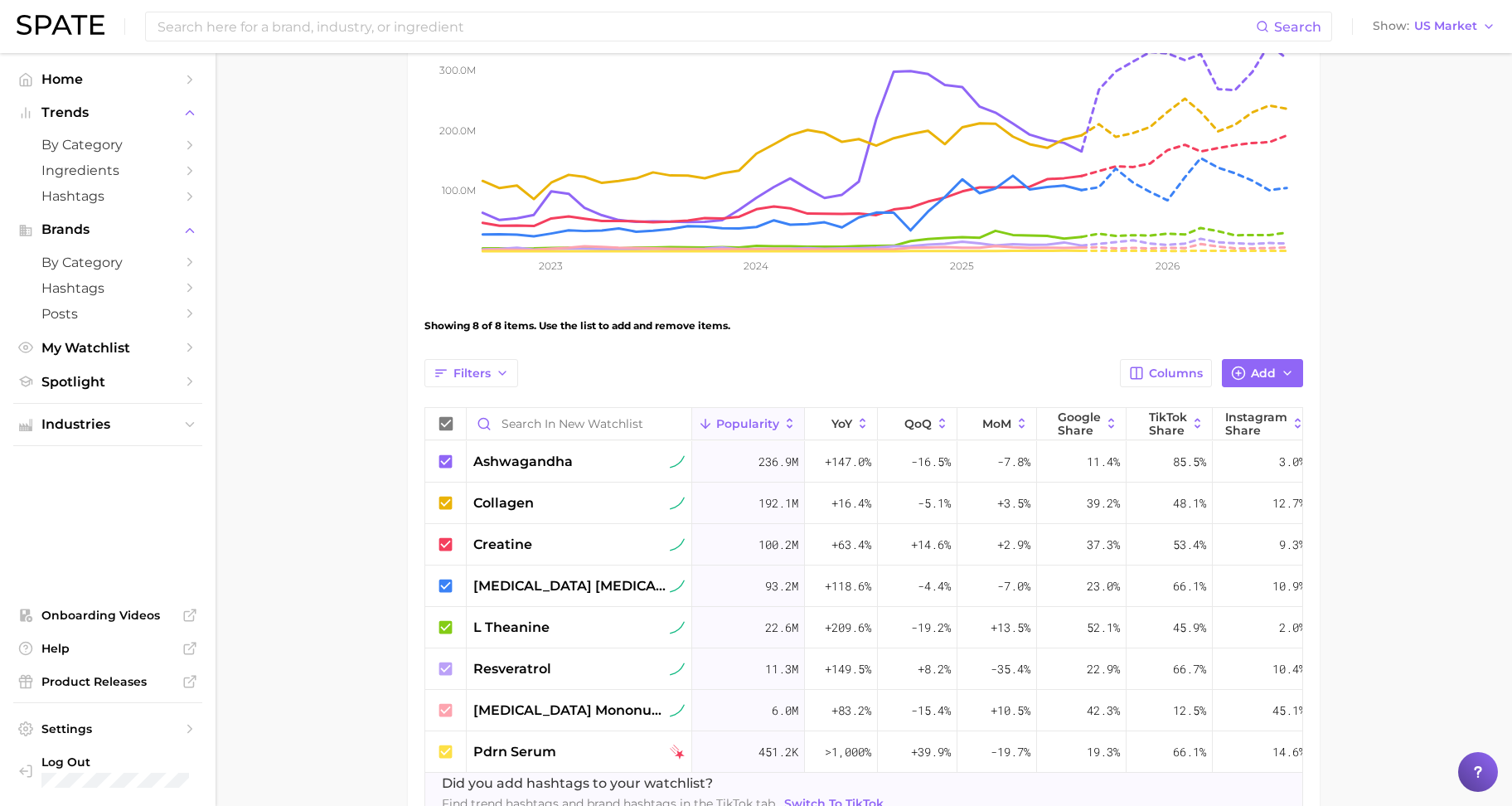
drag, startPoint x: 453, startPoint y: 756, endPoint x: 411, endPoint y: 750, distance: 42.4
click at [411, 750] on div "View Combined Export Data 662.7m Avg. Monthly Popularity +74.9% YoY +28.9% Pred…" at bounding box center [864, 354] width 912 height 954
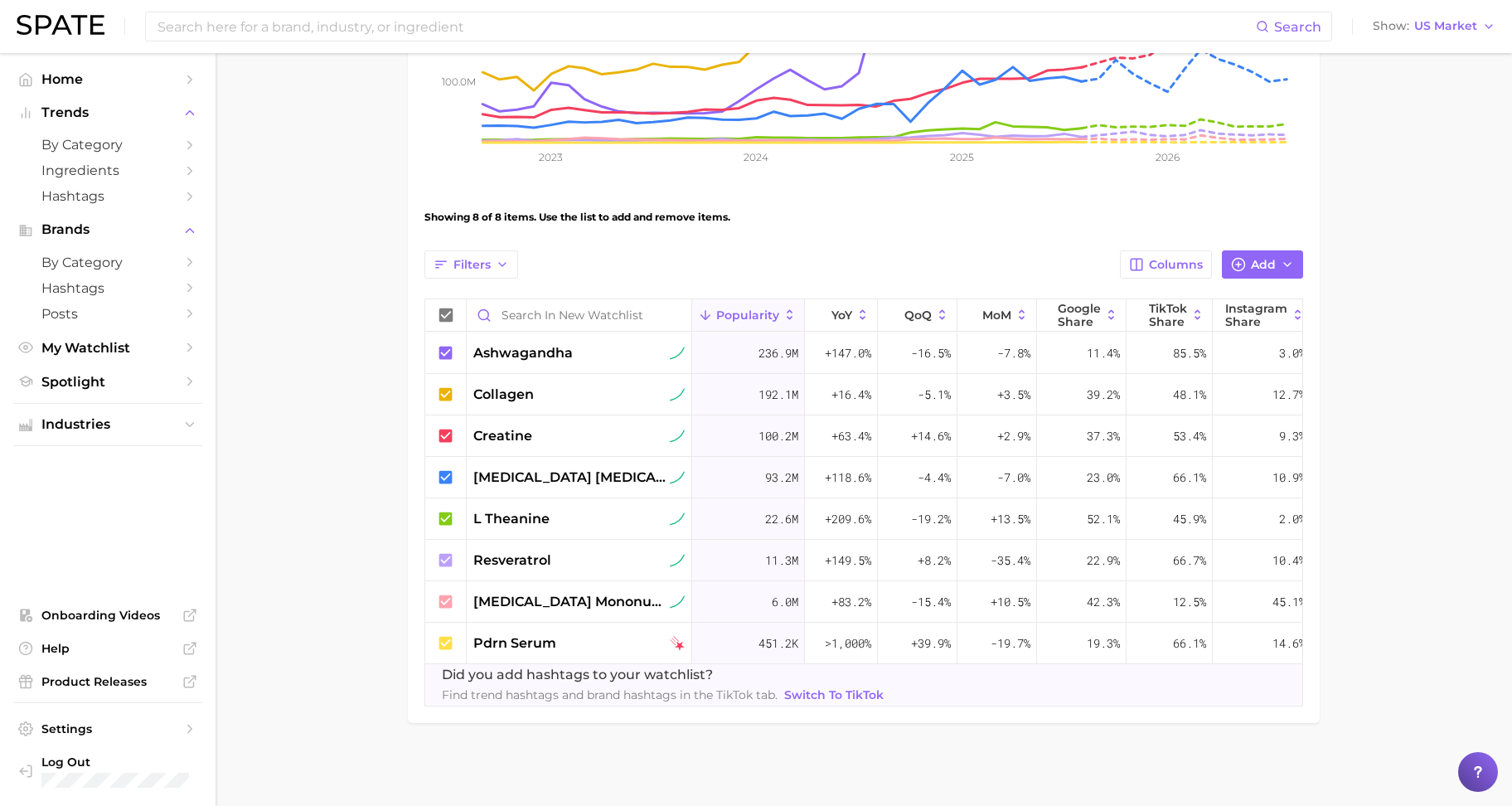
scroll to position [414, 0]
click at [537, 633] on span "pdrn serum" at bounding box center [514, 643] width 83 height 20
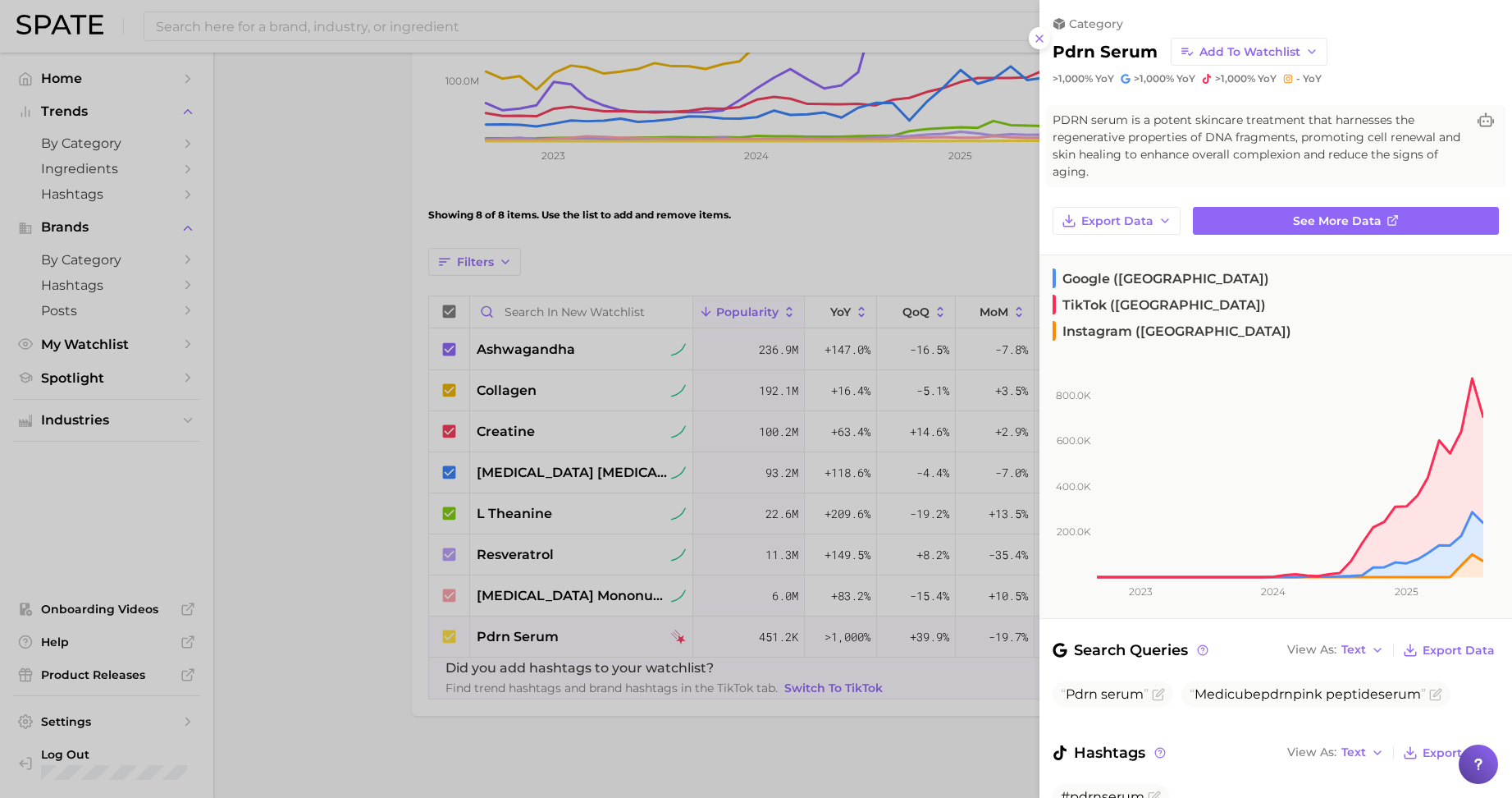
click at [549, 721] on div at bounding box center [756, 399] width 1512 height 798
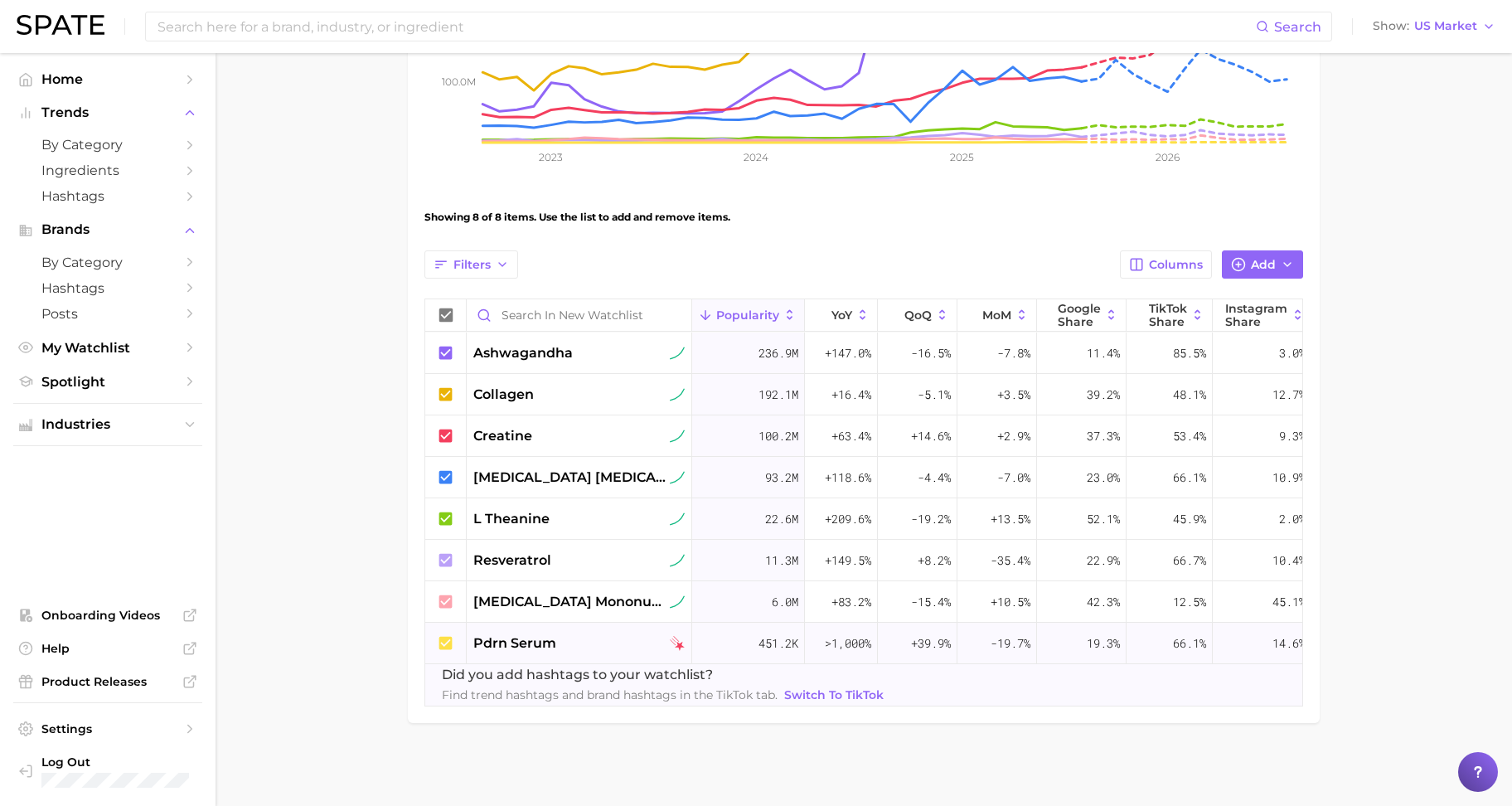
click at [1280, 633] on span "14.6%" at bounding box center [1289, 643] width 33 height 20
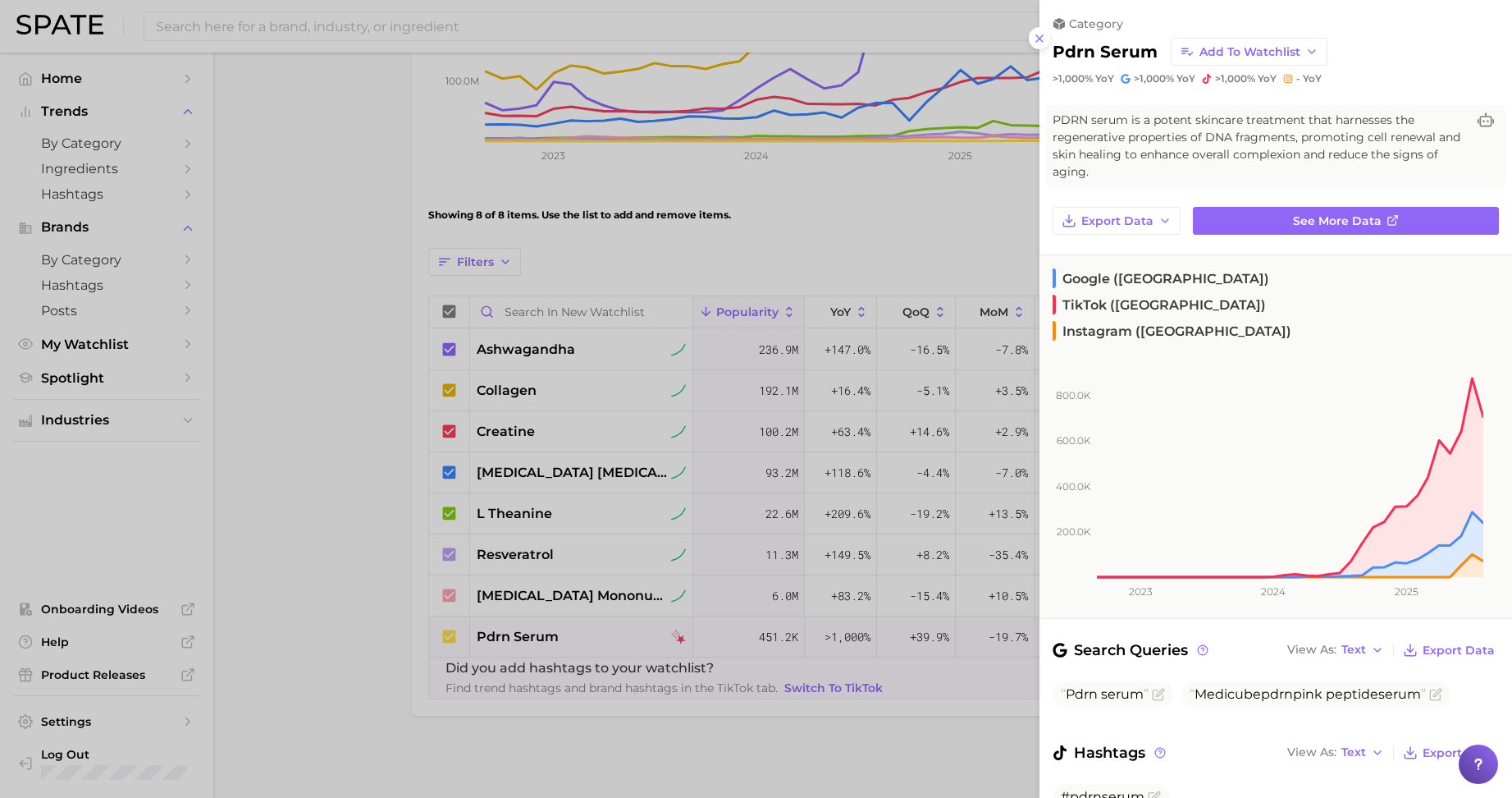
click at [934, 631] on div at bounding box center [756, 399] width 1512 height 798
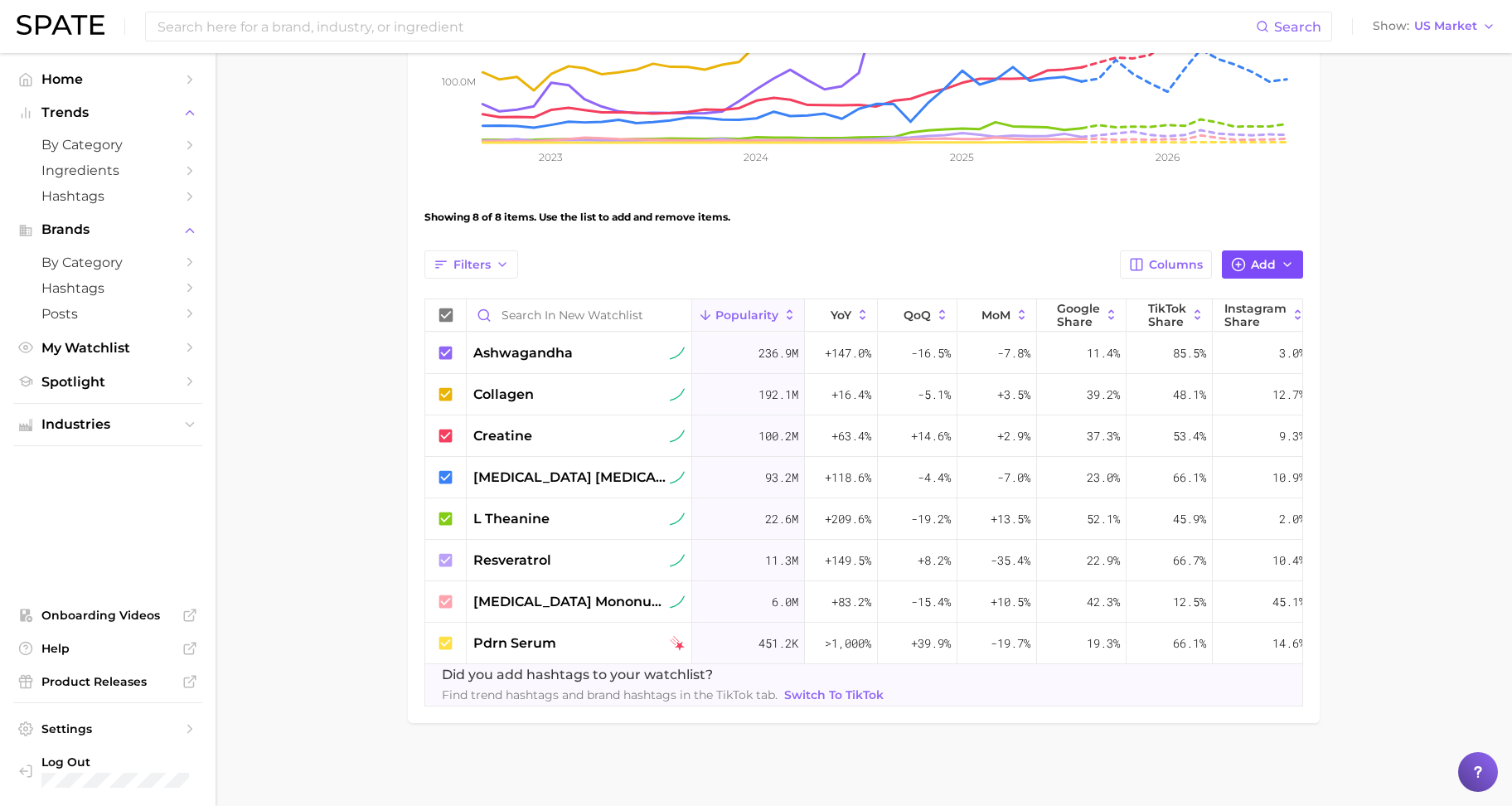
click at [1255, 258] on span "Add" at bounding box center [1264, 265] width 25 height 14
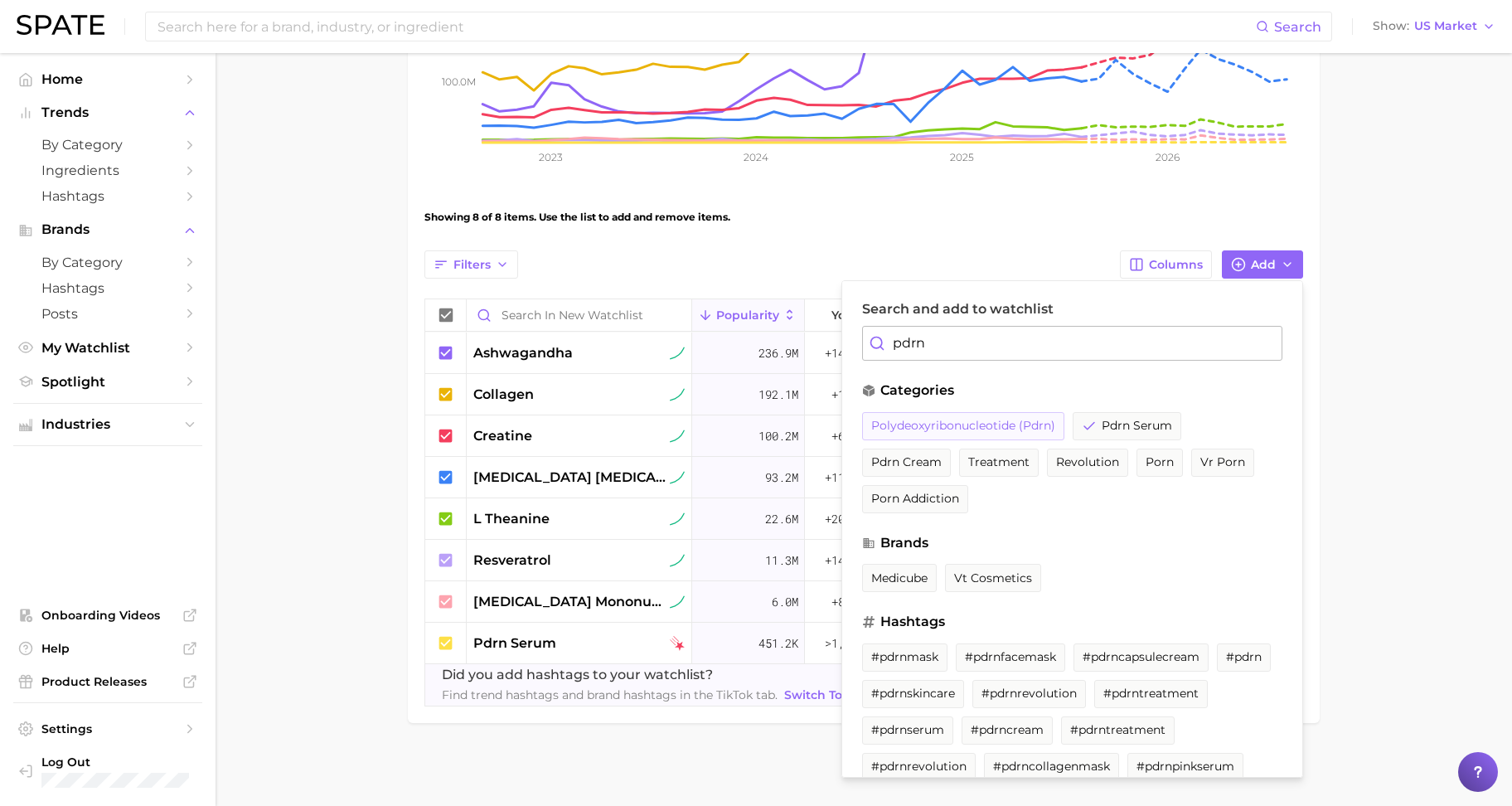
click at [923, 418] on span "polydeoxyribonucleotide (pdrn)" at bounding box center [963, 425] width 184 height 14
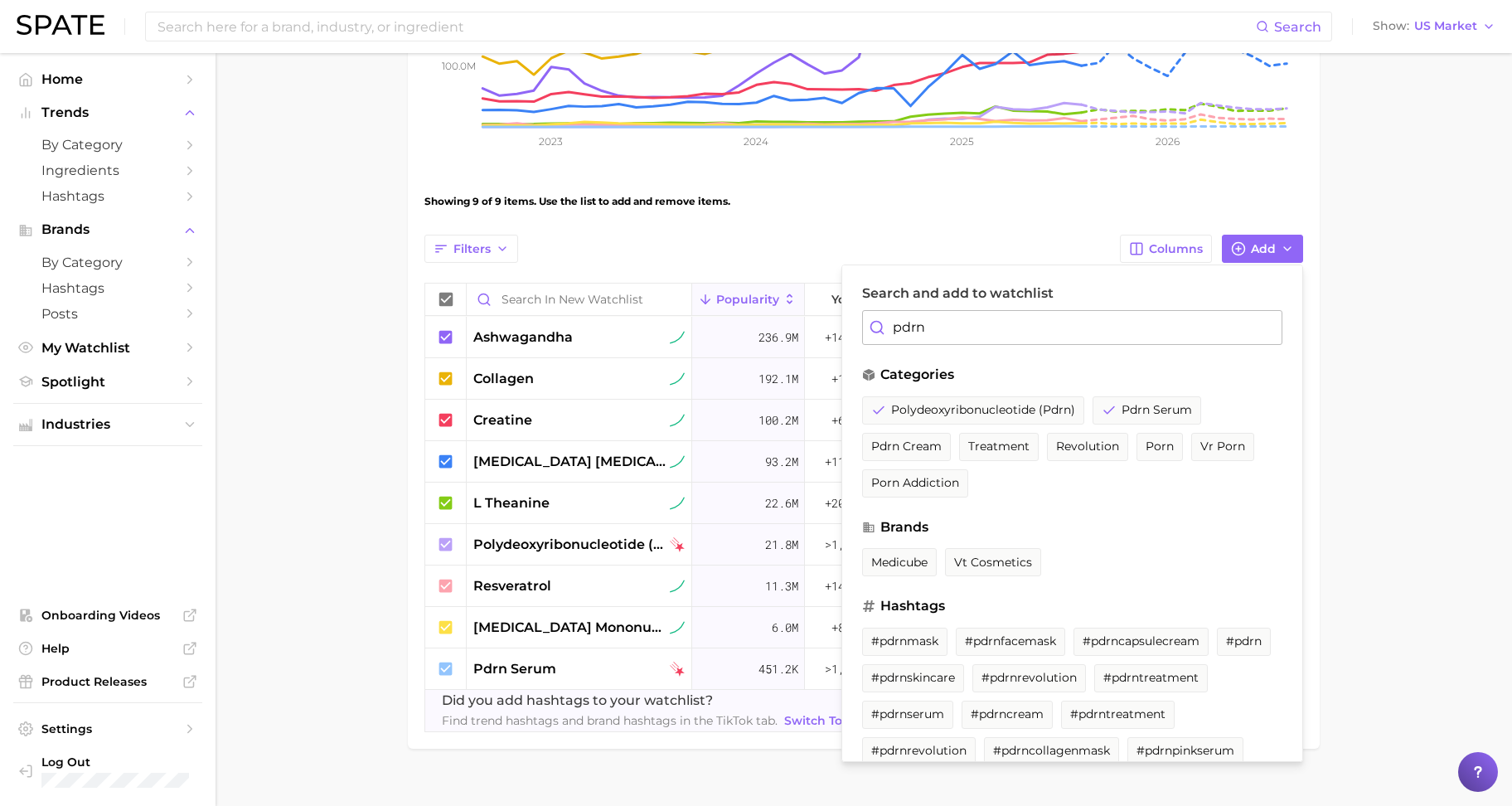
click at [1456, 532] on main "New Watchlist Settings Overview Google TikTok View Combined Export Data 684.6m …" at bounding box center [864, 235] width 1297 height 1192
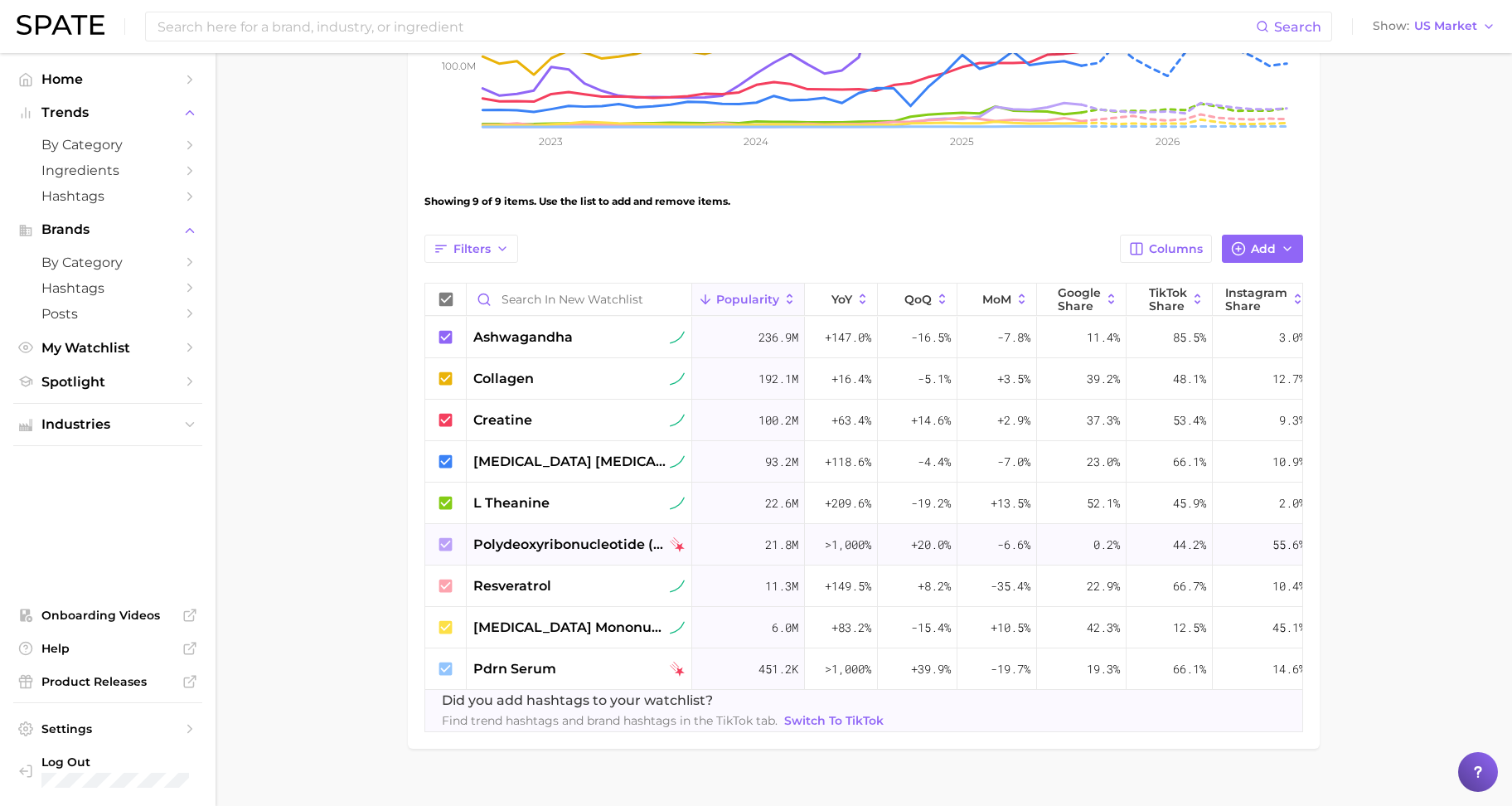
click at [450, 545] on icon at bounding box center [445, 543] width 13 height 13
click at [439, 670] on icon at bounding box center [445, 667] width 13 height 13
click at [360, 649] on main "New Watchlist Settings Overview Google TikTok View Combined Export Data 662.3m …" at bounding box center [864, 235] width 1297 height 1192
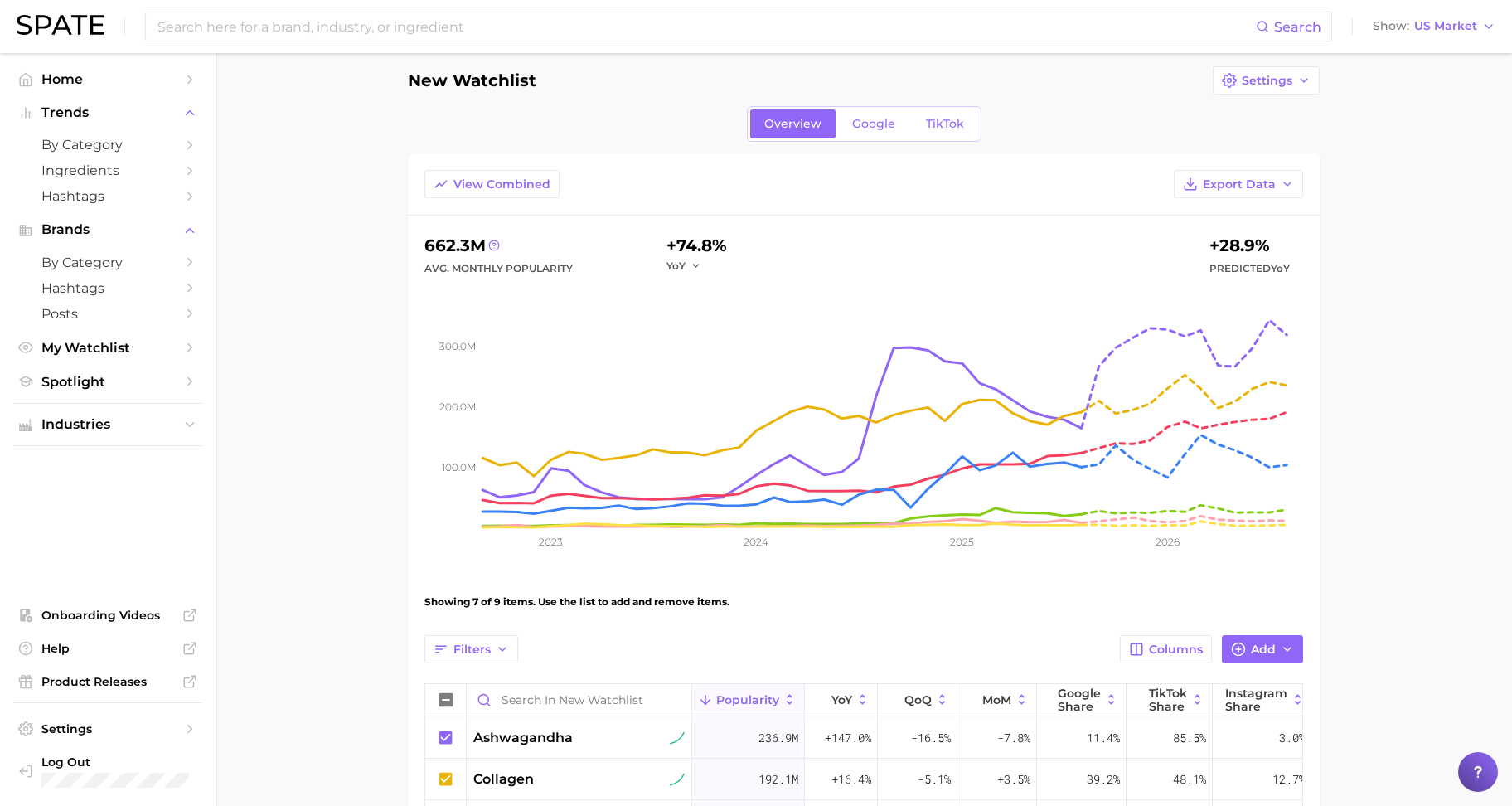
scroll to position [0, 0]
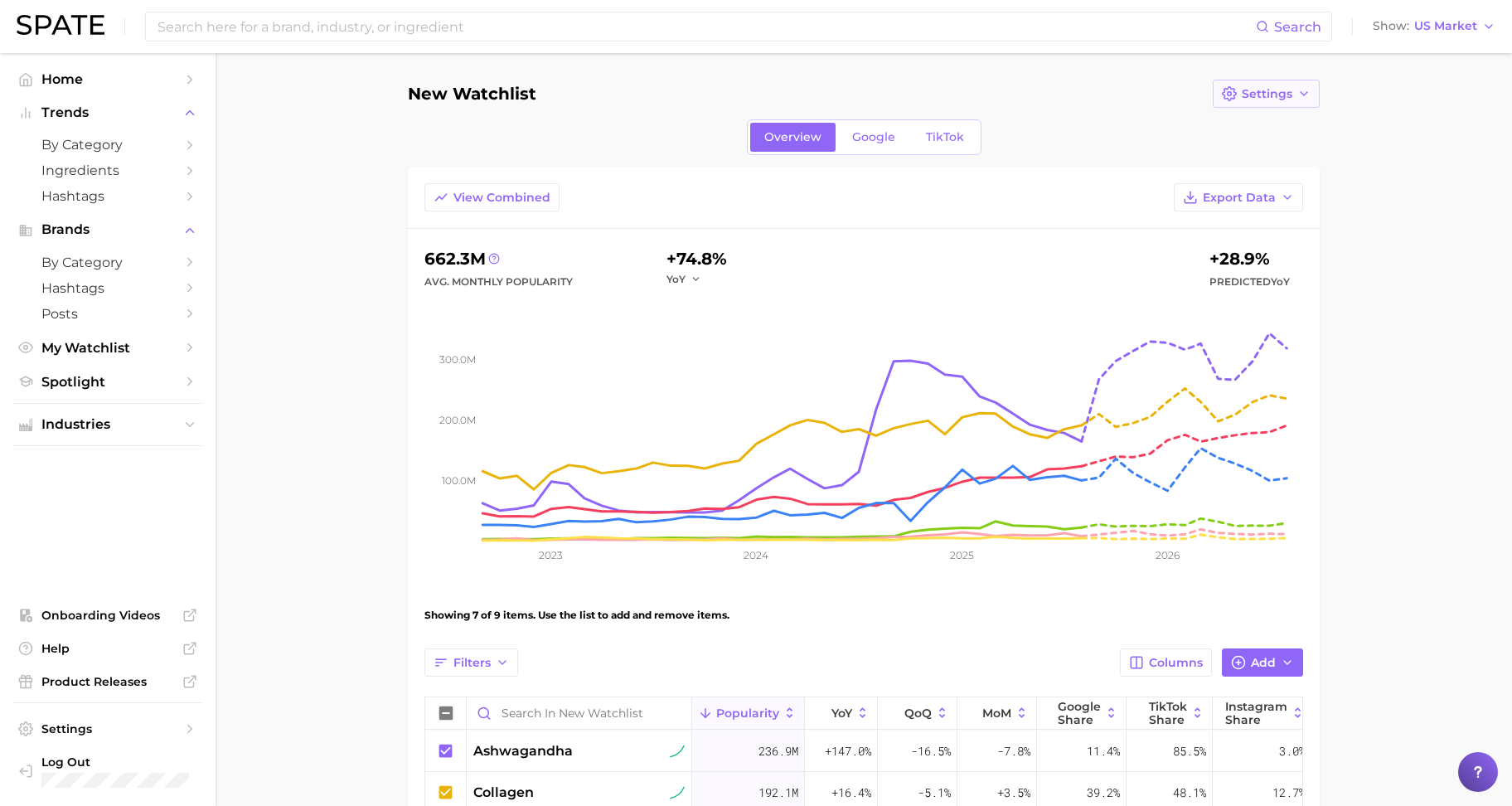
click at [1274, 104] on button "Settings" at bounding box center [1266, 93] width 107 height 28
click at [1284, 120] on span "Edit Details" at bounding box center [1275, 125] width 69 height 14
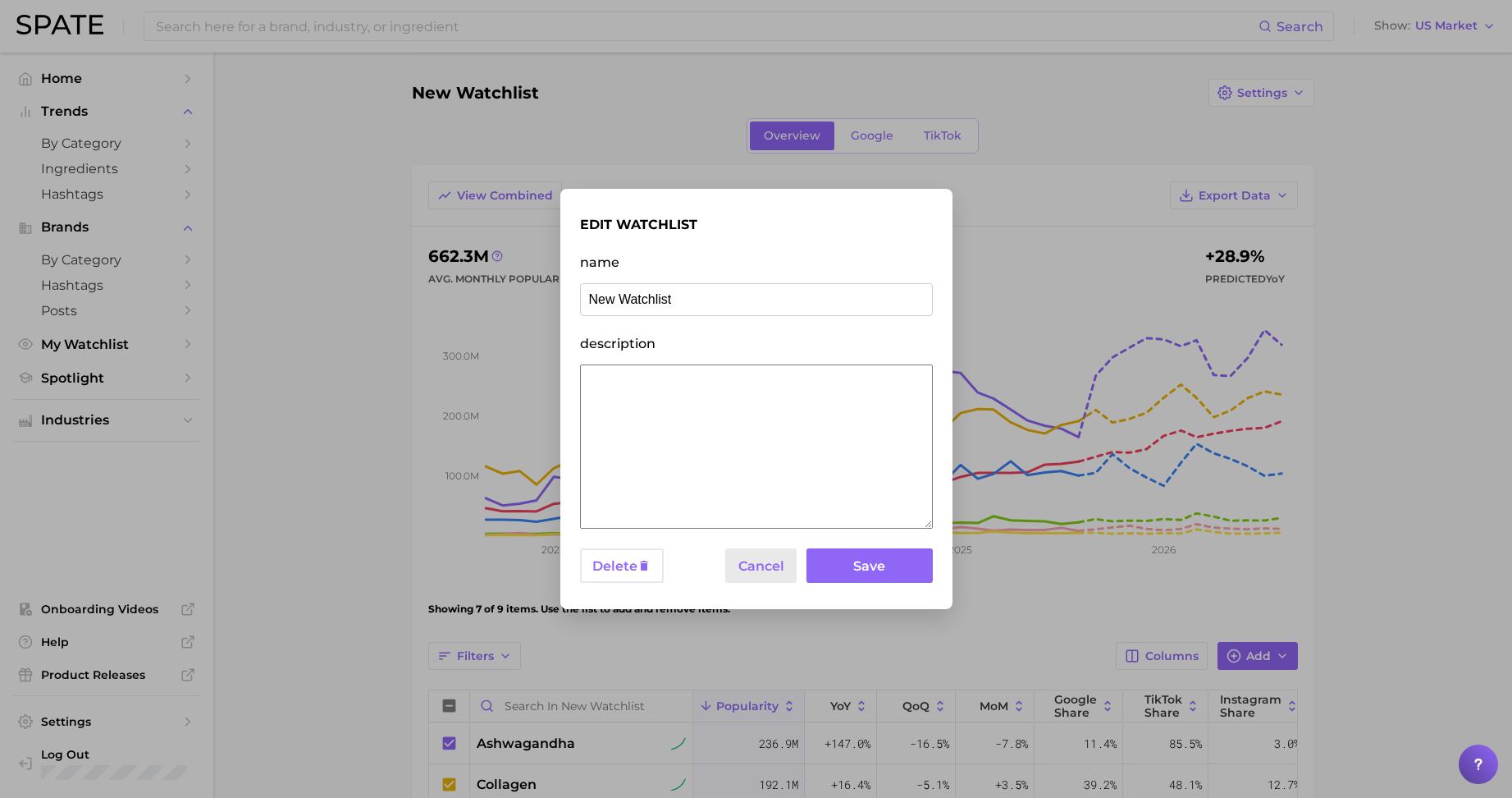
click at [750, 565] on button "Cancel" at bounding box center [762, 565] width 72 height 35
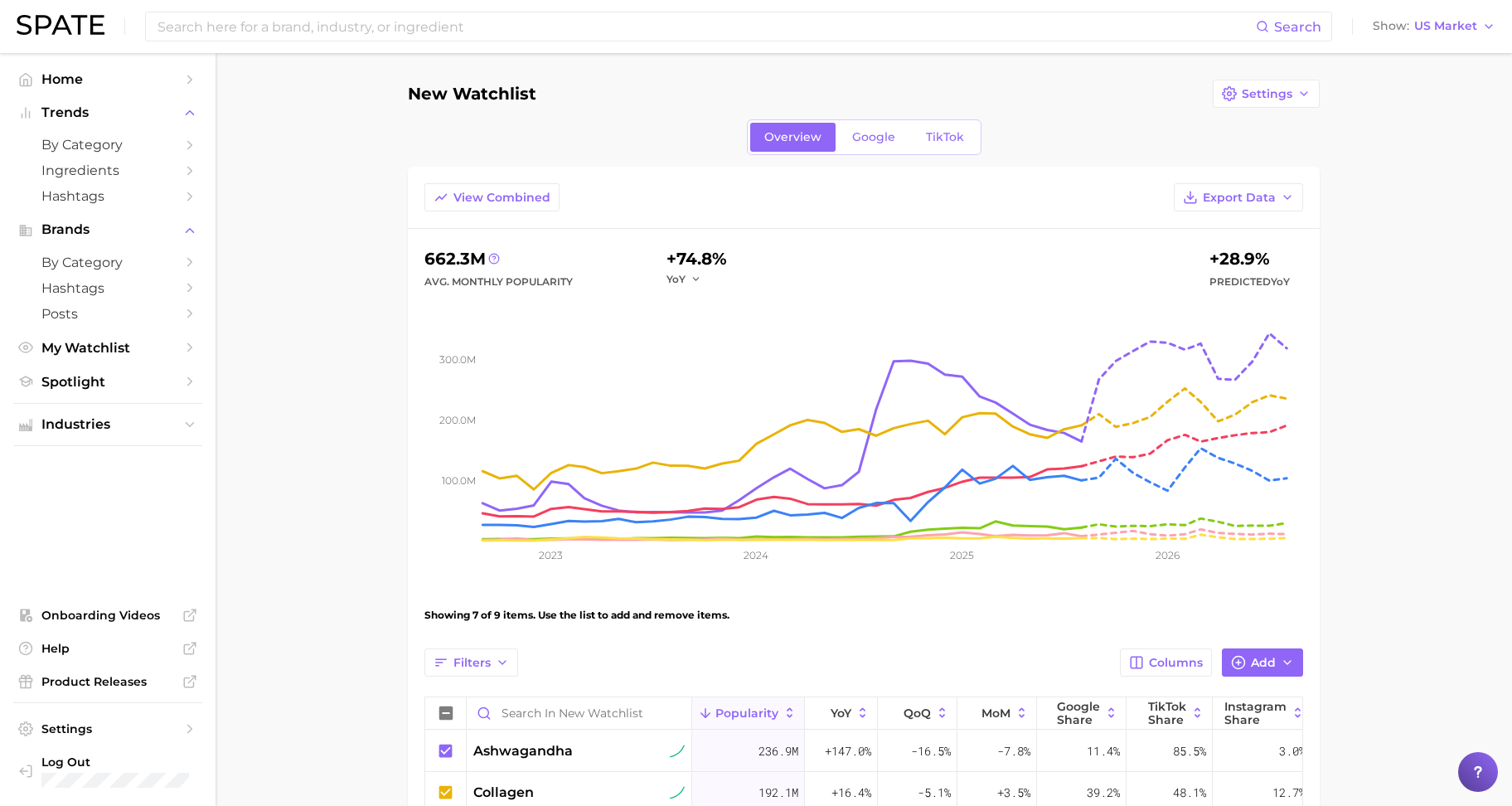
click at [348, 512] on main "New Watchlist Settings Overview Google TikTok View Combined Export Data 662.3m …" at bounding box center [864, 649] width 1297 height 1192
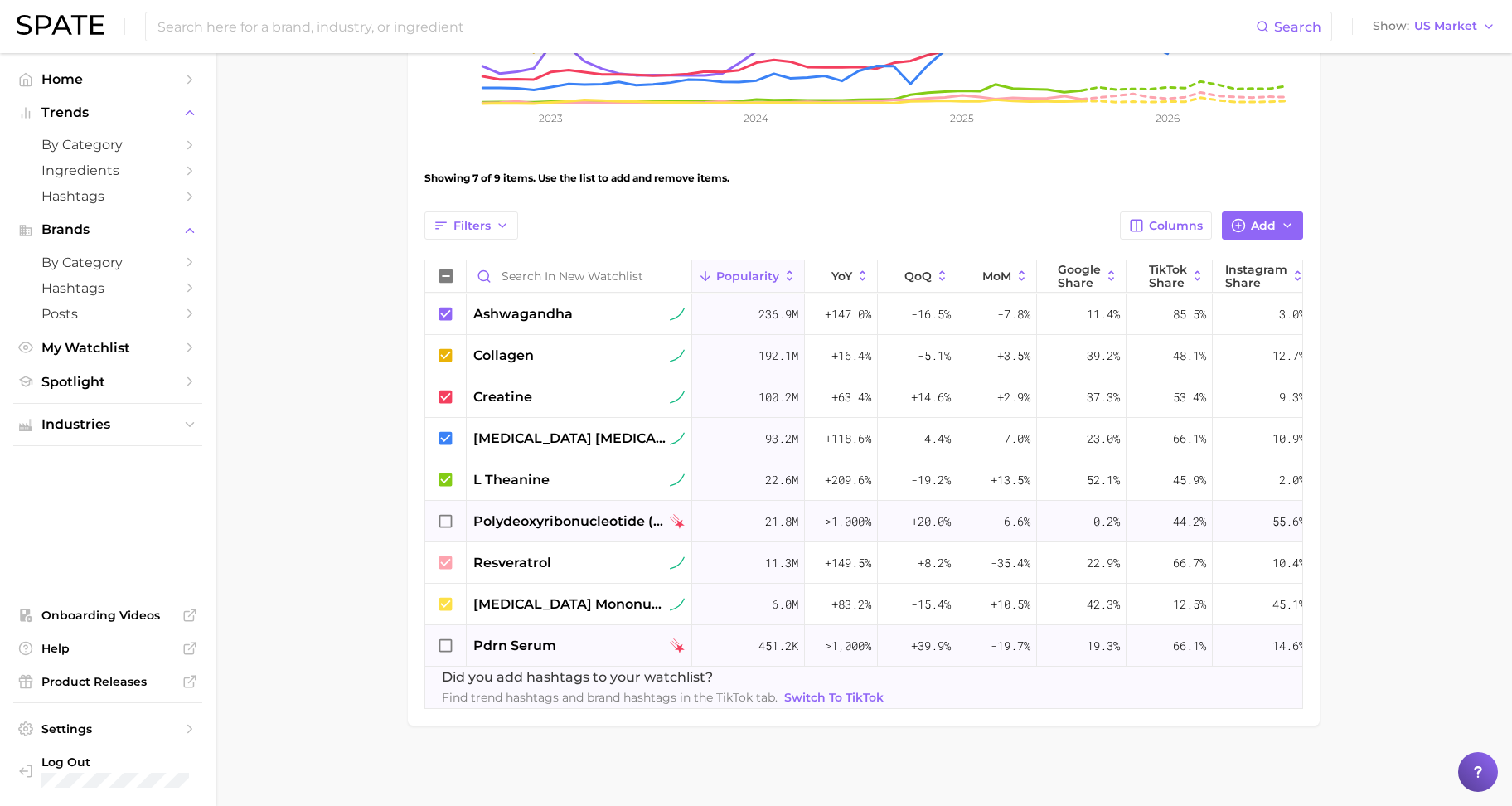
scroll to position [455, 0]
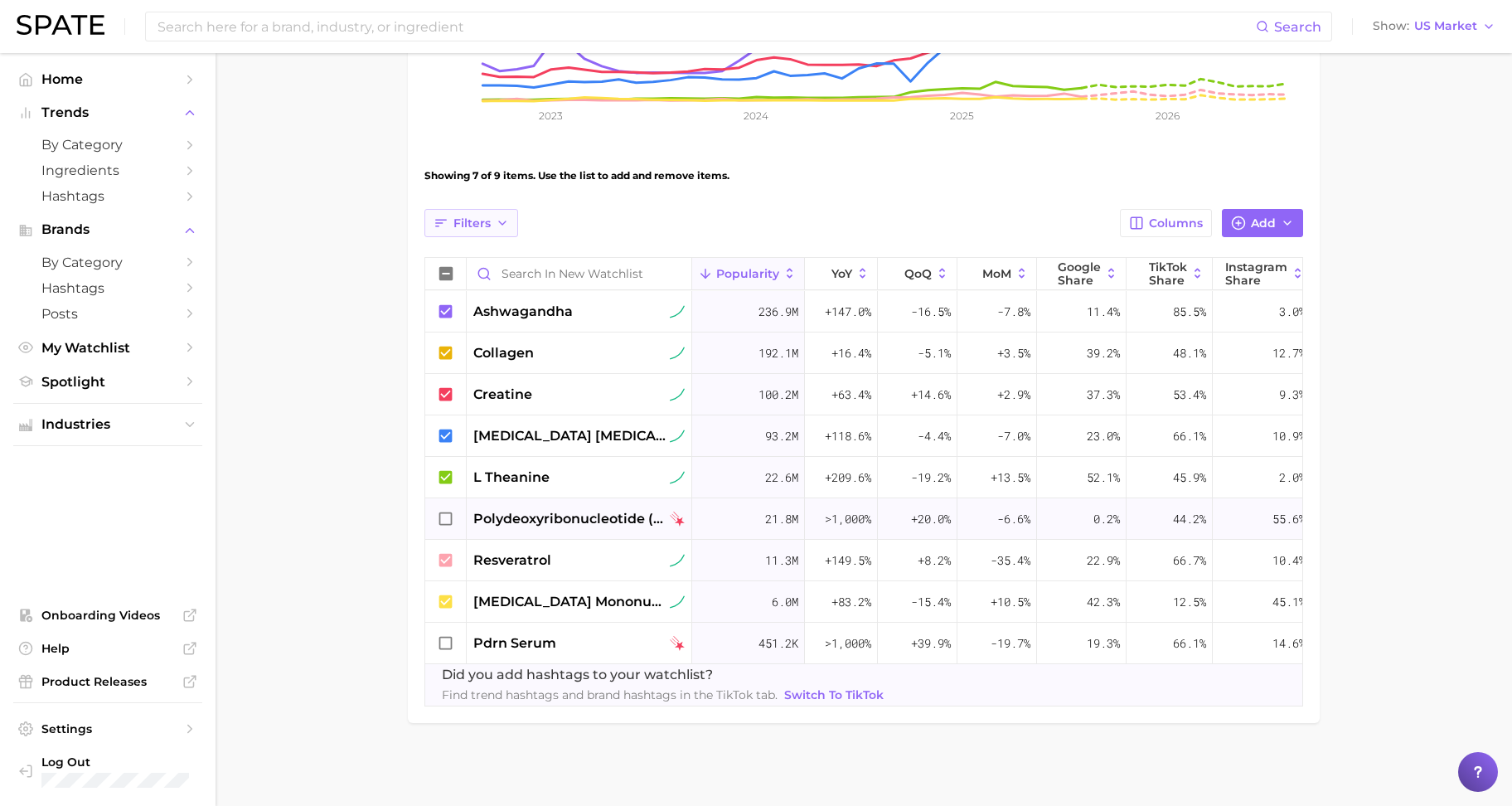
click at [458, 218] on button "Filters" at bounding box center [471, 223] width 93 height 28
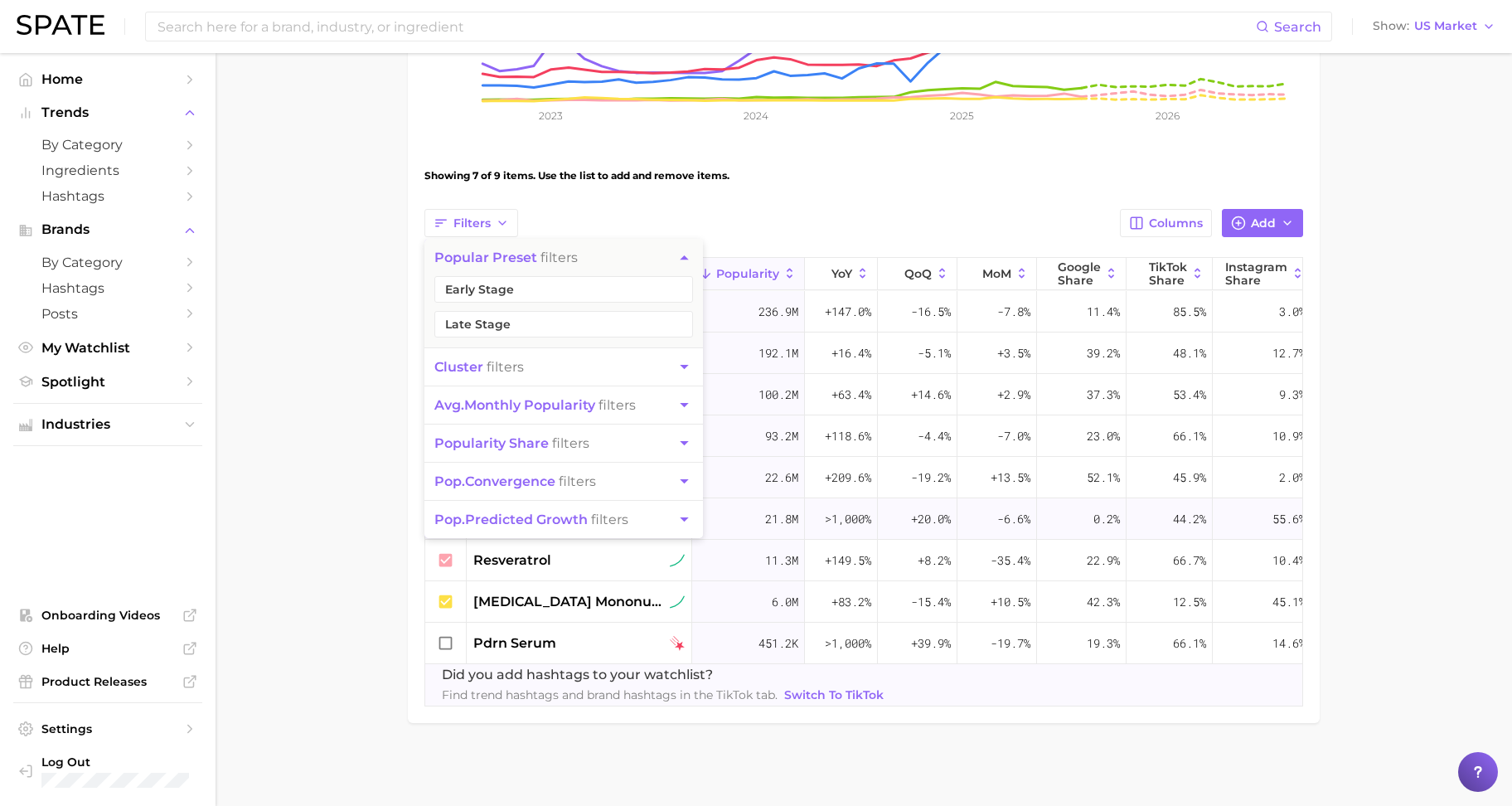
click at [287, 233] on main "New Watchlist Settings Overview Google TikTok View Combined Export Data 662.3m …" at bounding box center [864, 210] width 1297 height 1192
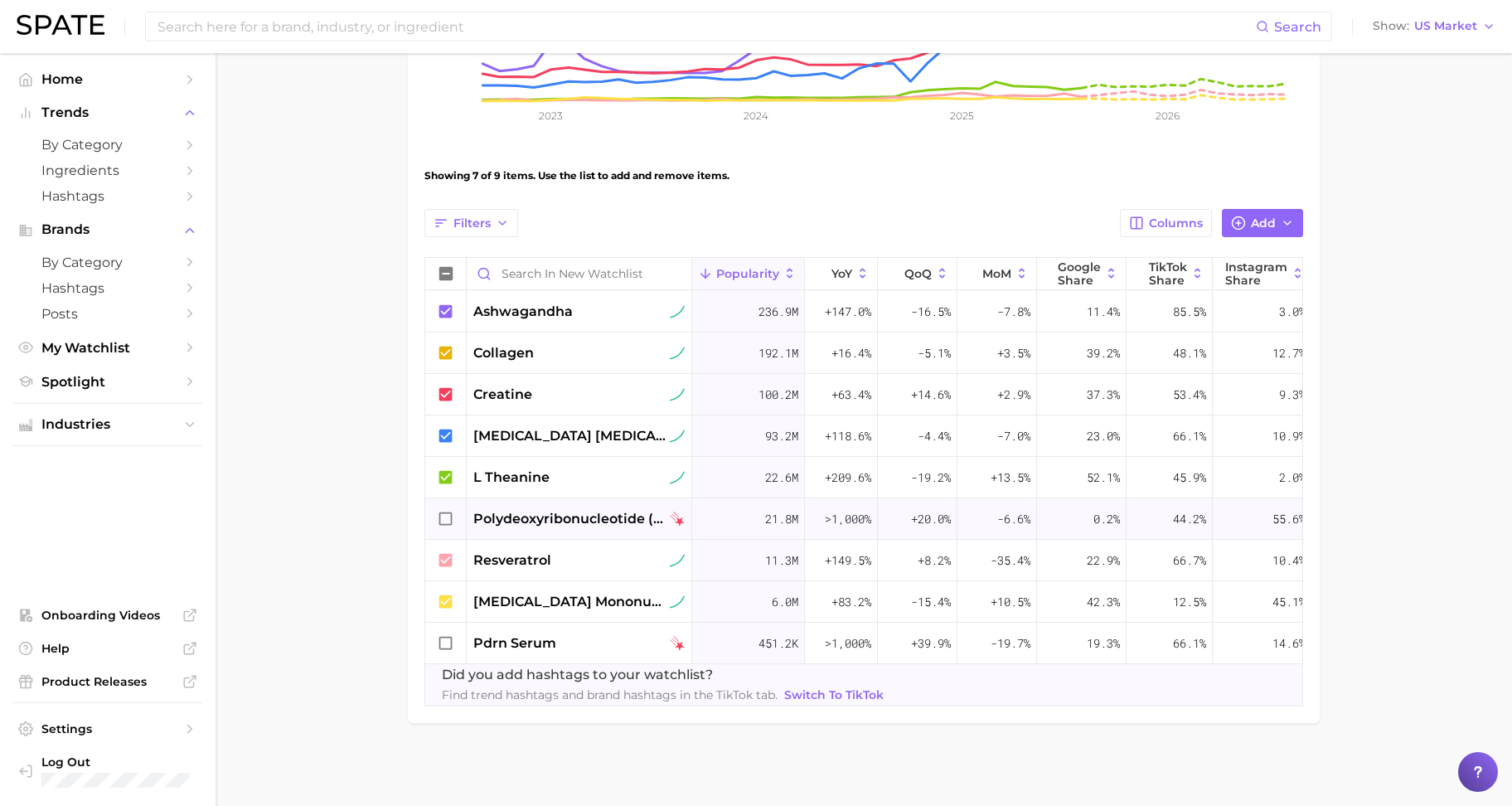
click at [434, 629] on div at bounding box center [446, 643] width 42 height 42
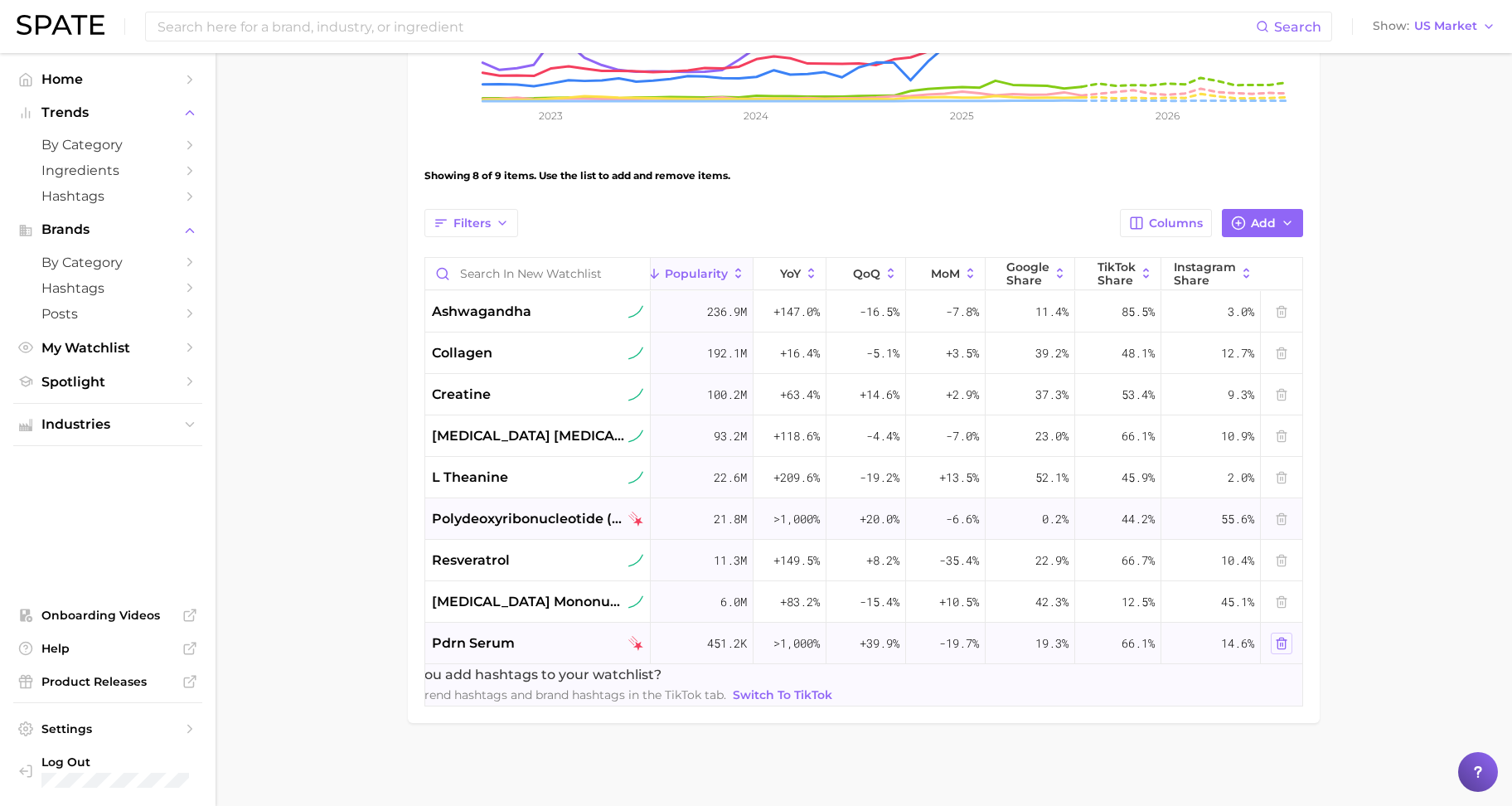
click at [1283, 634] on button at bounding box center [1281, 643] width 22 height 22
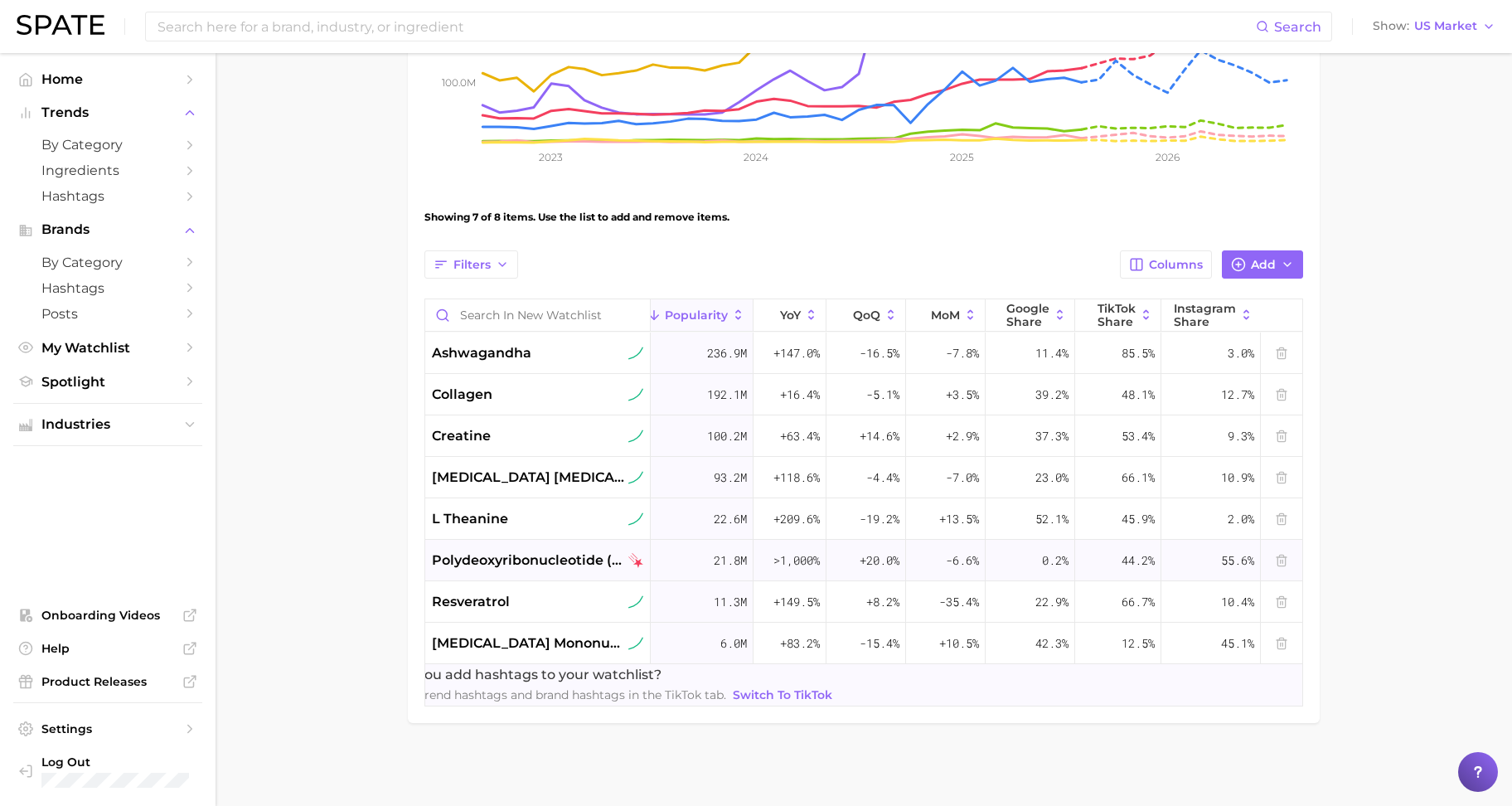
scroll to position [414, 0]
click at [1278, 554] on icon at bounding box center [1281, 559] width 8 height 10
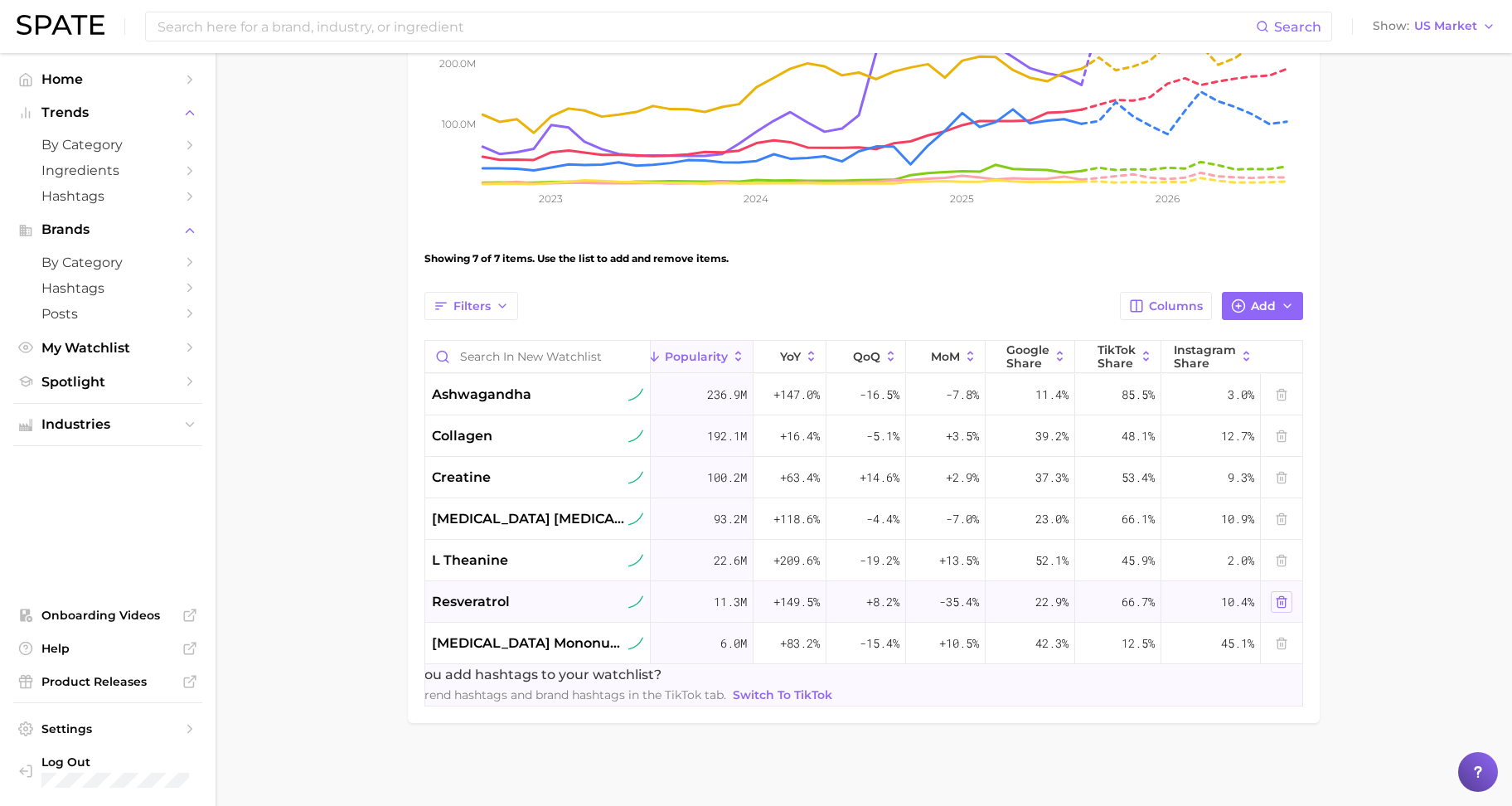
scroll to position [372, 0]
click at [1403, 518] on main "New Watchlist Settings Overview Google TikTok View Combined Export Data 662.3m …" at bounding box center [864, 251] width 1297 height 1109
click at [1405, 499] on main "New Watchlist Settings Overview Google TikTok View Combined Export Data 662.3m …" at bounding box center [864, 251] width 1297 height 1109
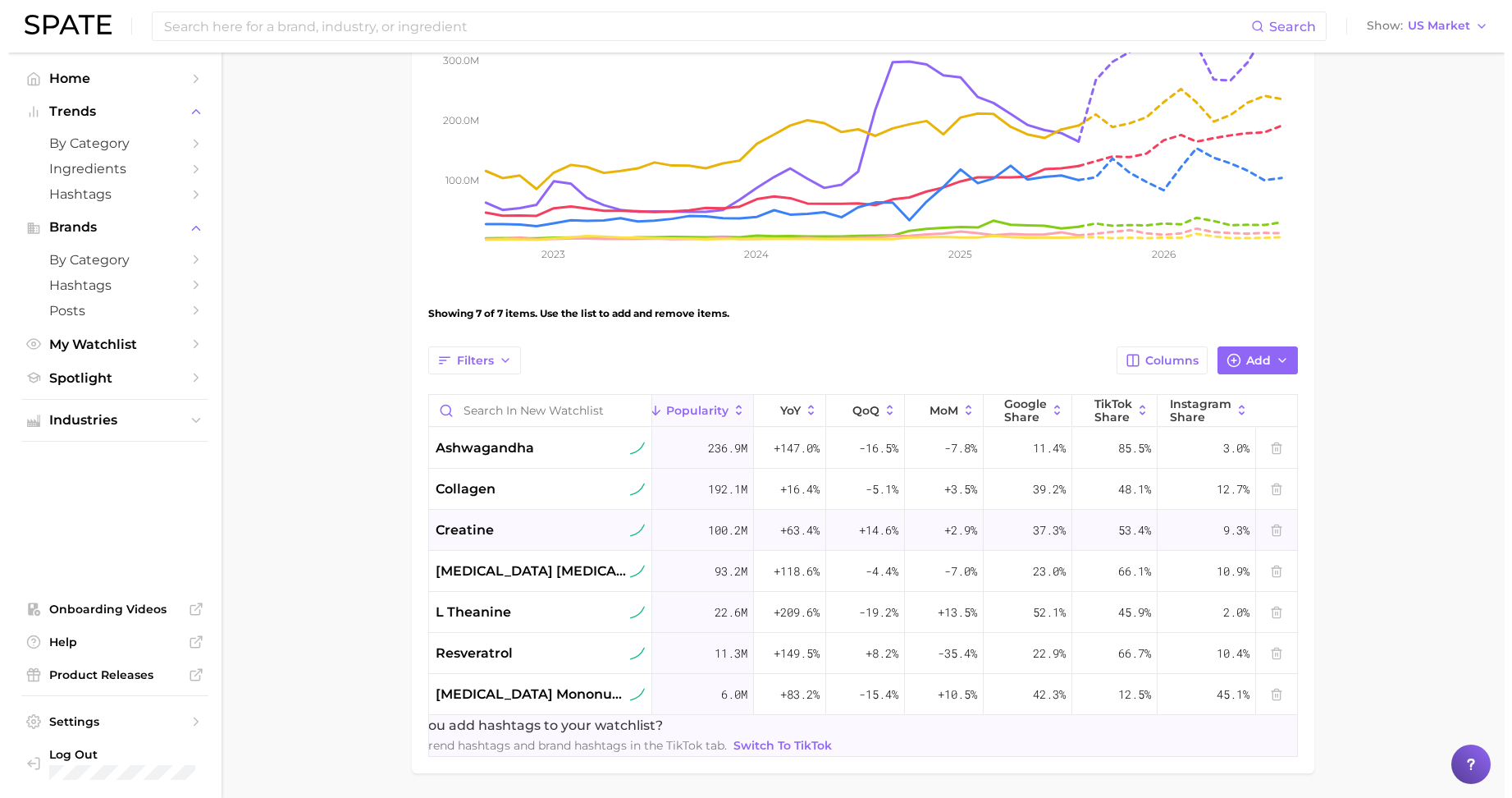
scroll to position [308, 0]
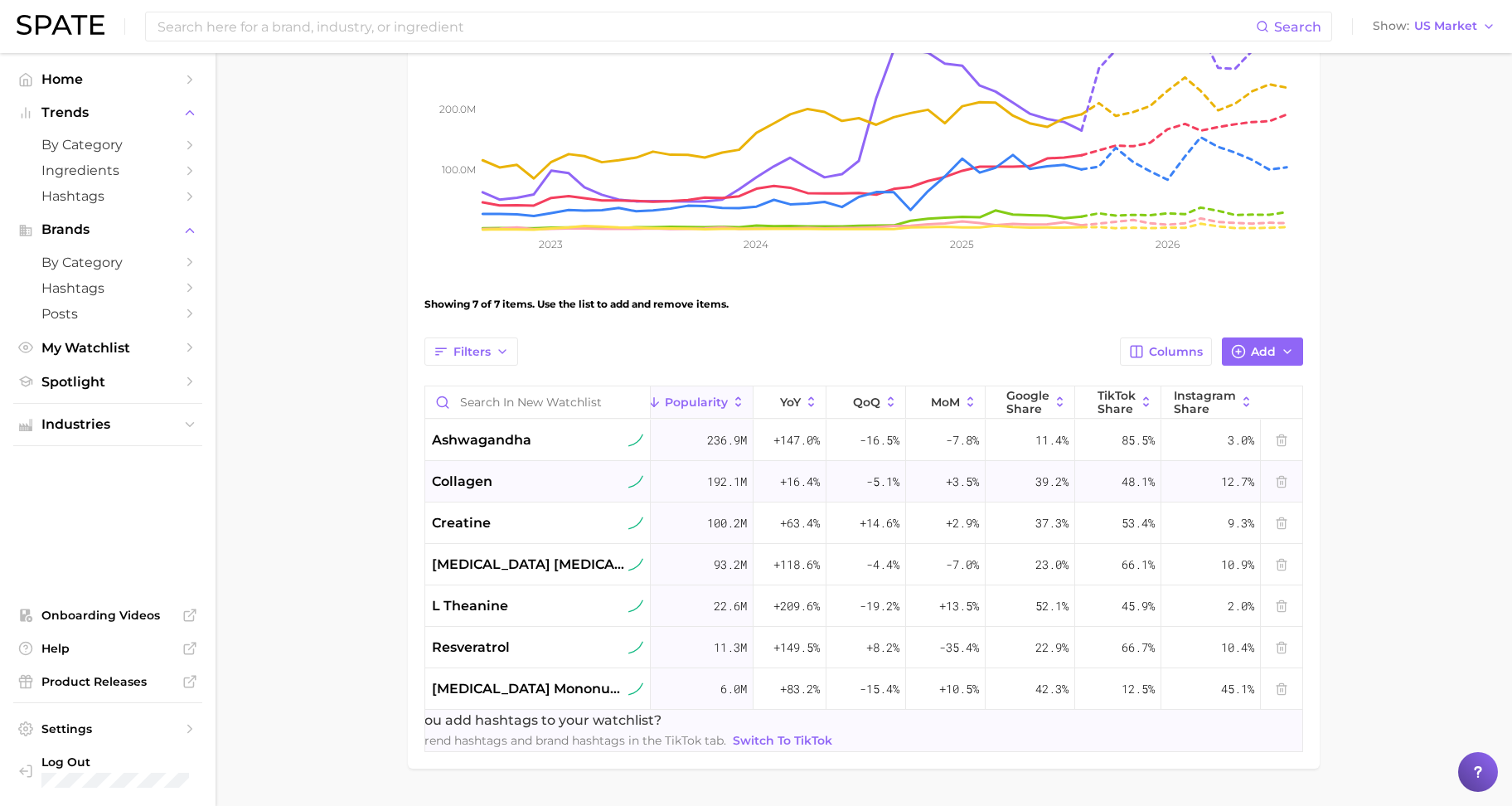
click at [498, 478] on div "collagen" at bounding box center [538, 481] width 212 height 20
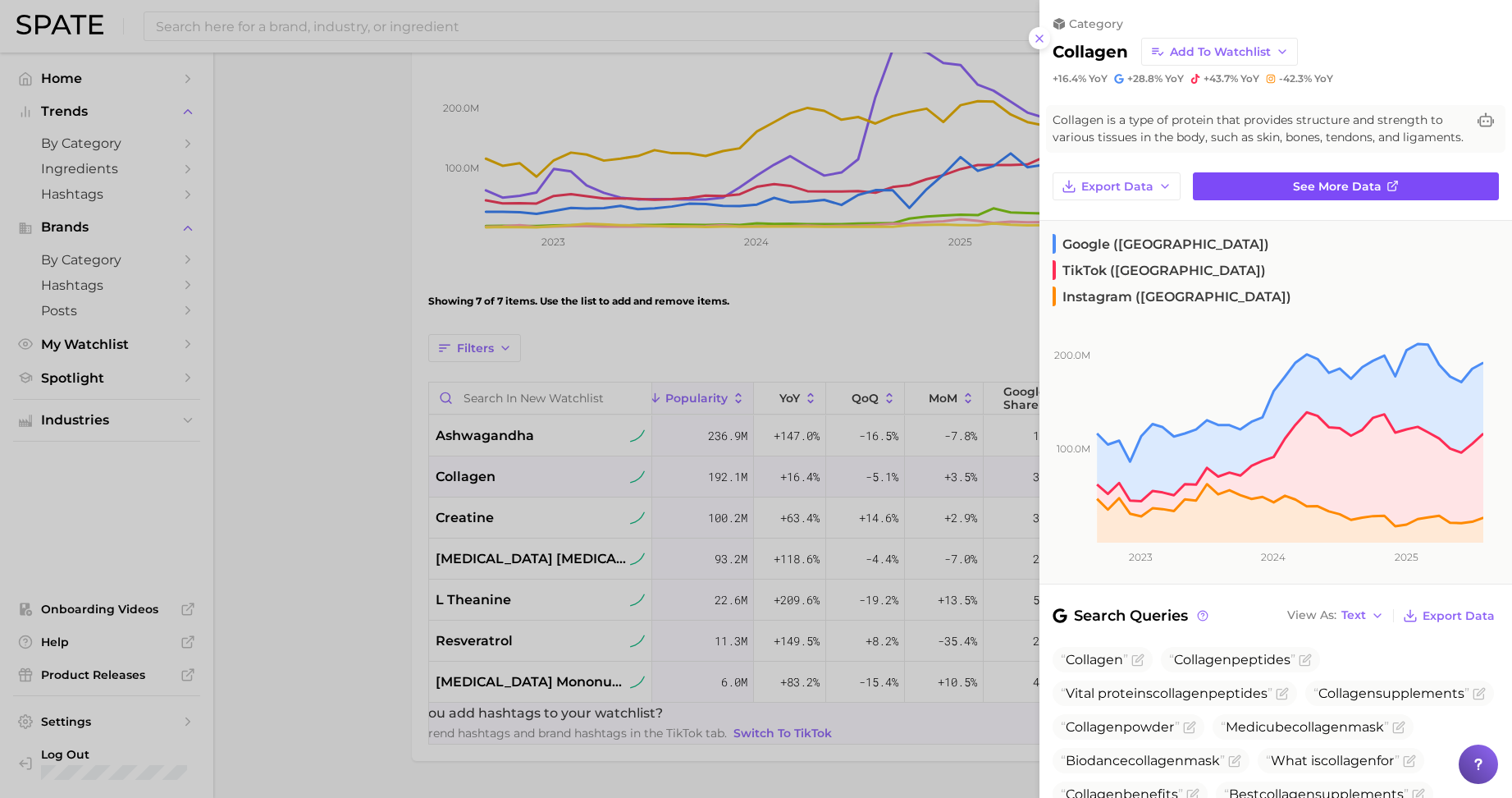
click at [1387, 193] on icon at bounding box center [1393, 185] width 13 height 13
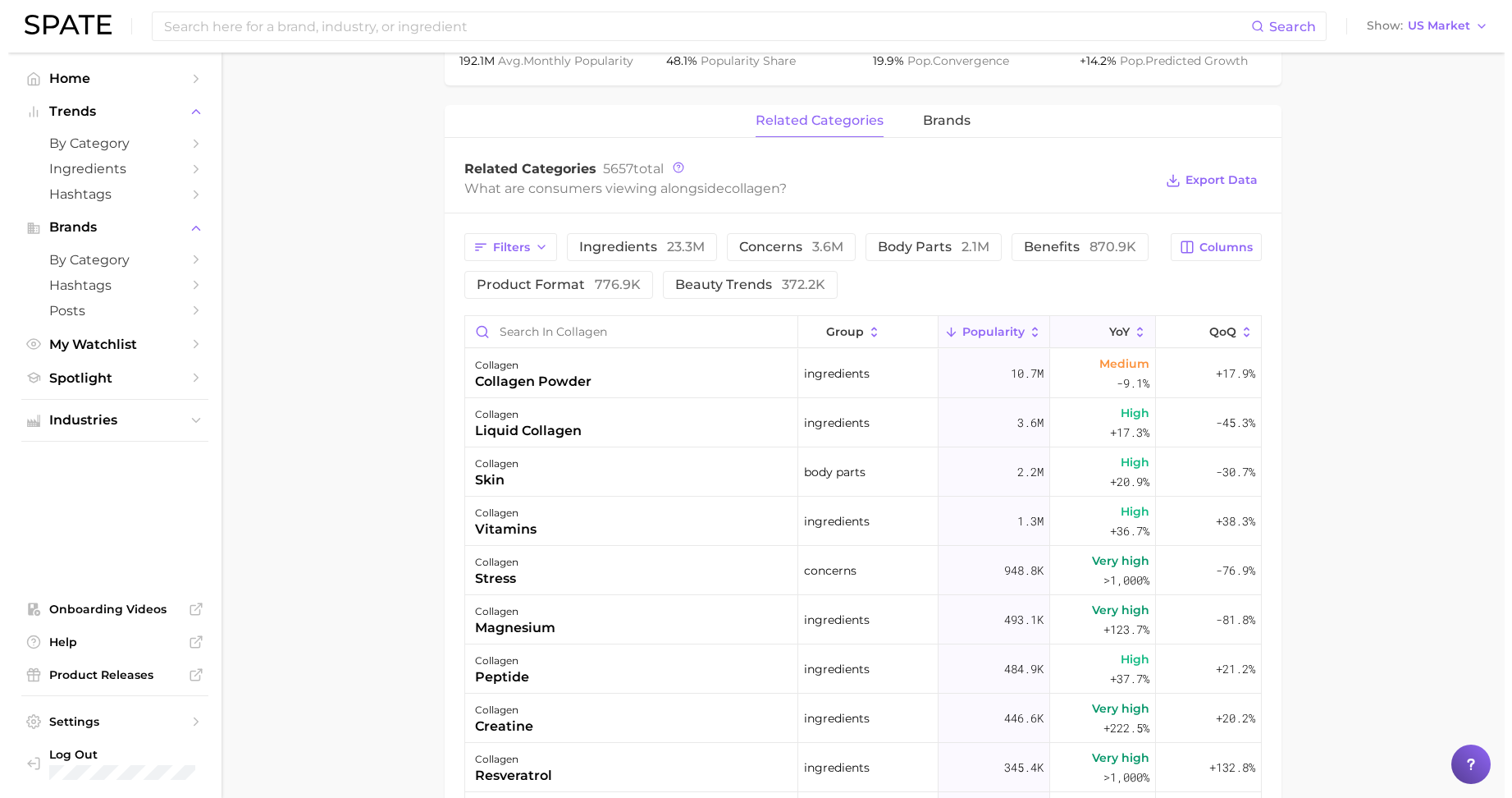
scroll to position [718, 0]
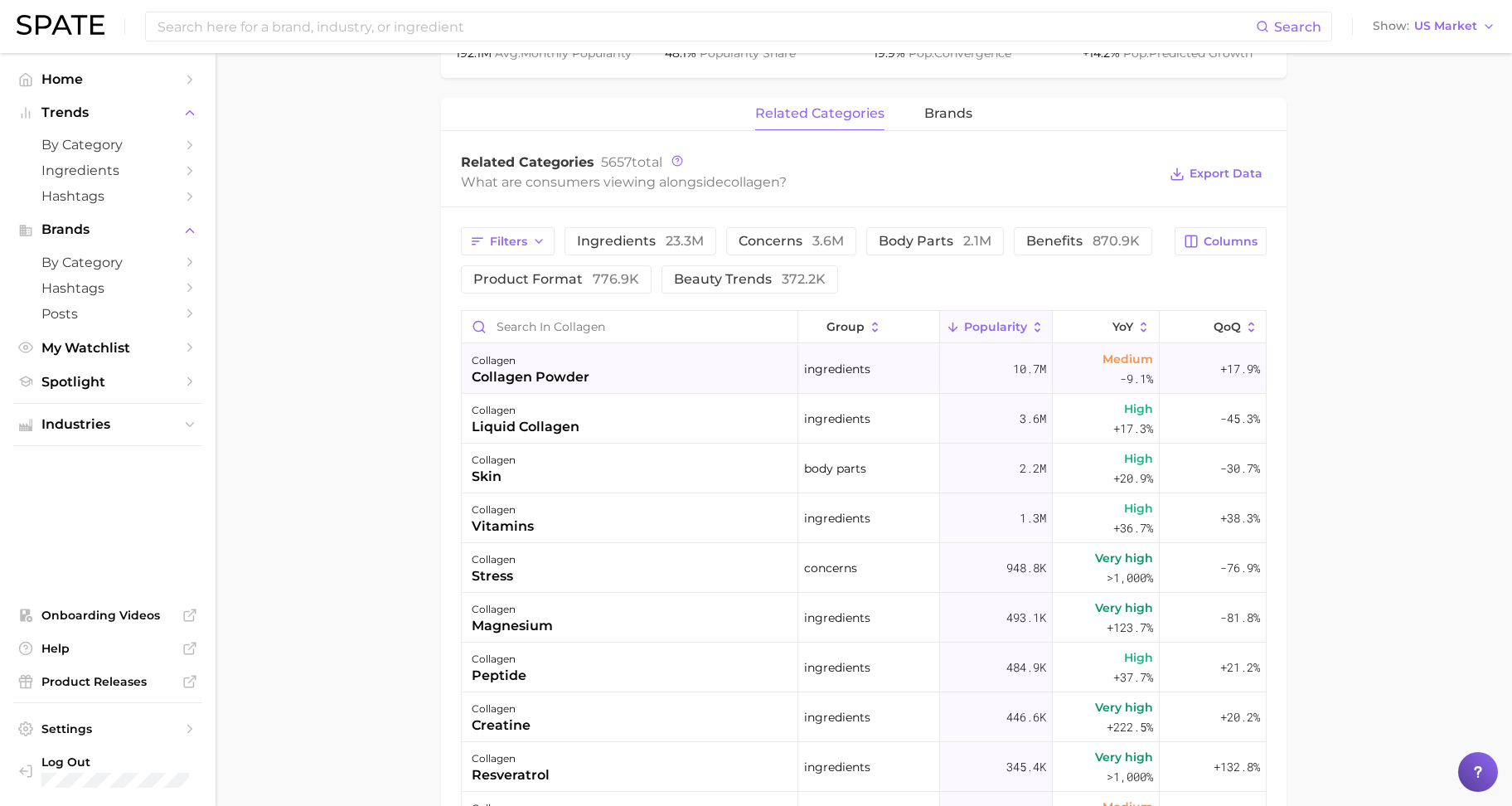
click at [513, 361] on div "collagen" at bounding box center [530, 360] width 118 height 20
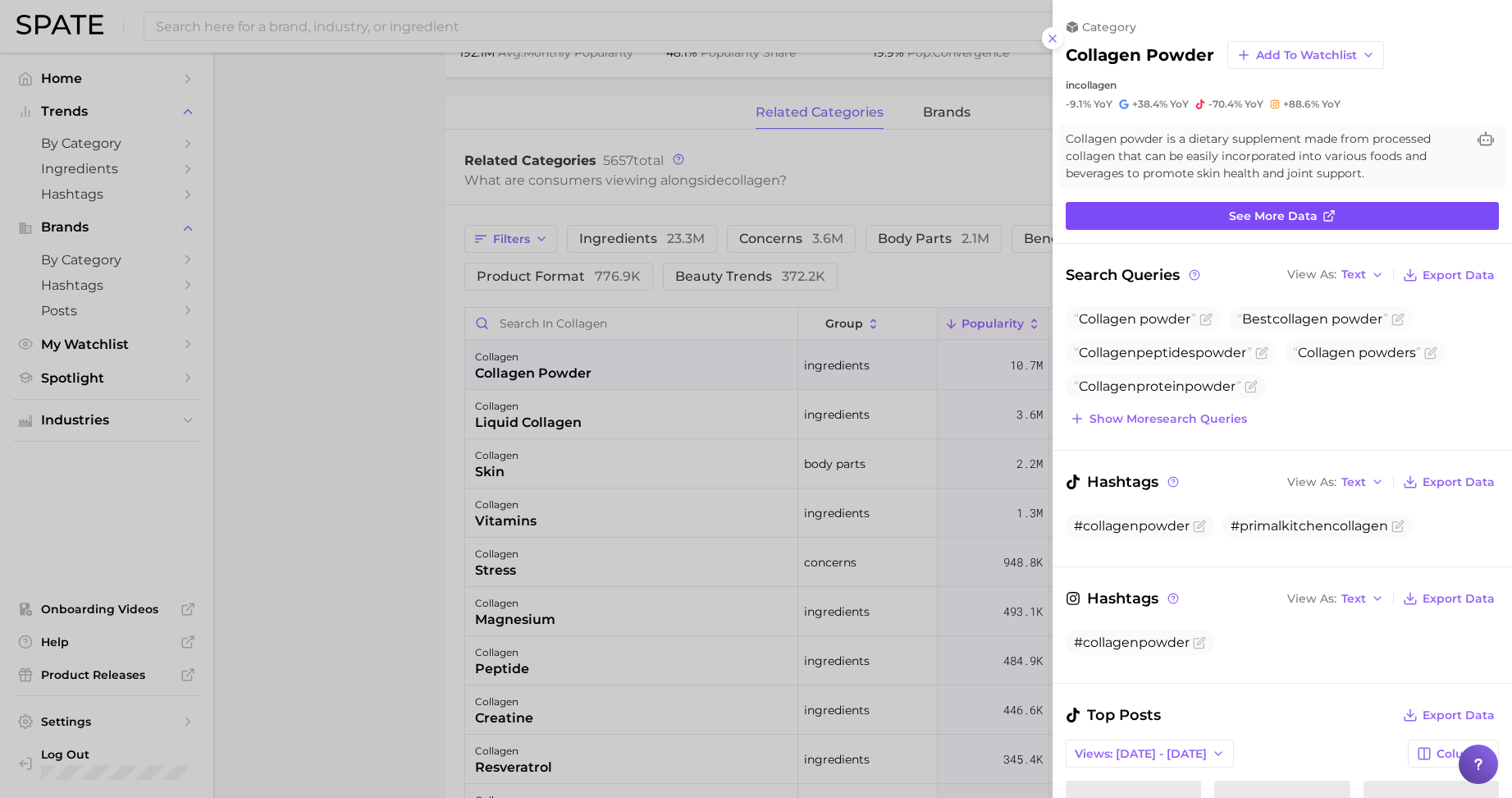
click at [1242, 225] on link "See more data" at bounding box center [1283, 216] width 433 height 28
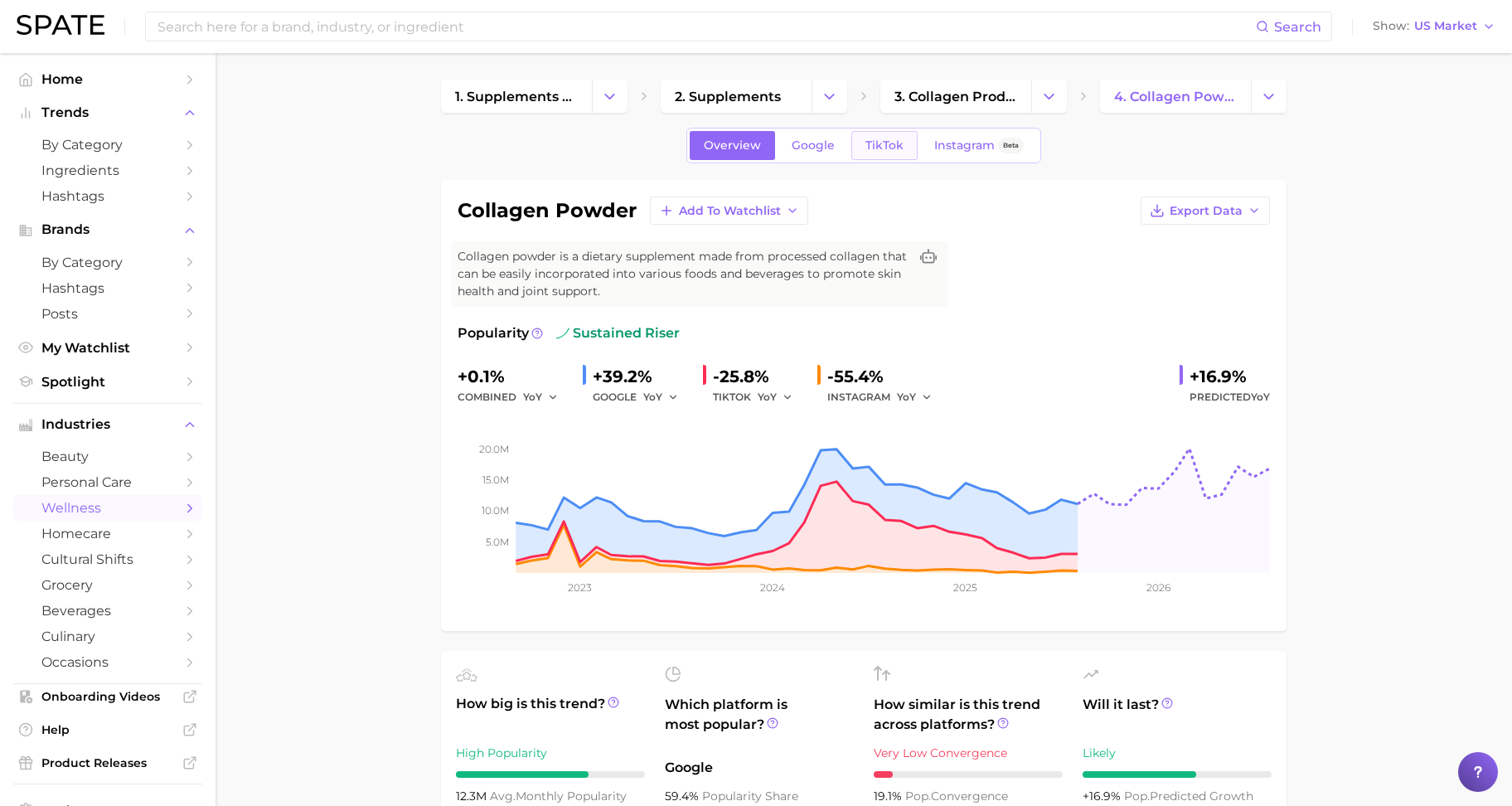
click at [887, 156] on link "TikTok" at bounding box center [885, 145] width 66 height 29
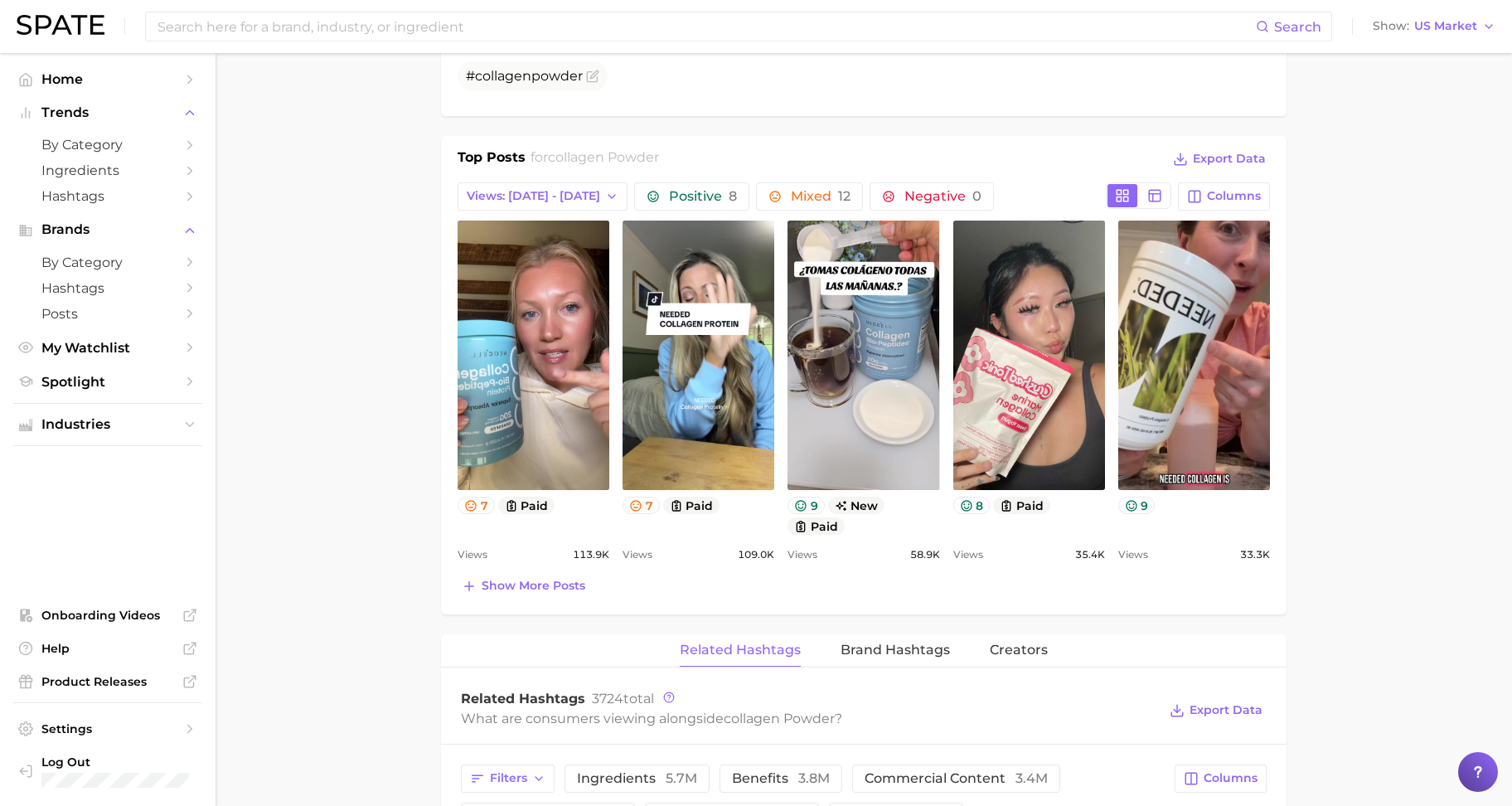
scroll to position [725, 0]
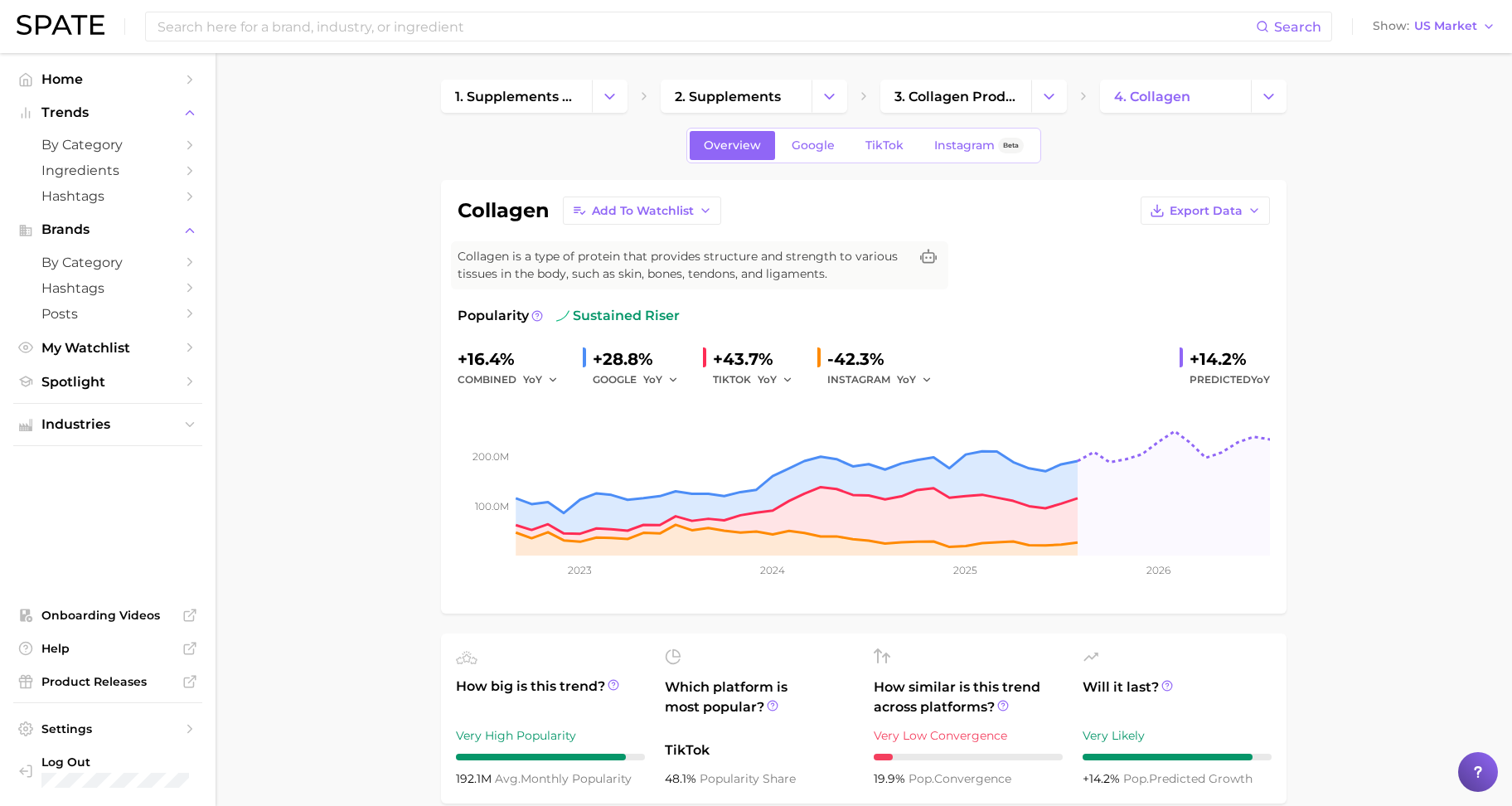
scroll to position [725, 0]
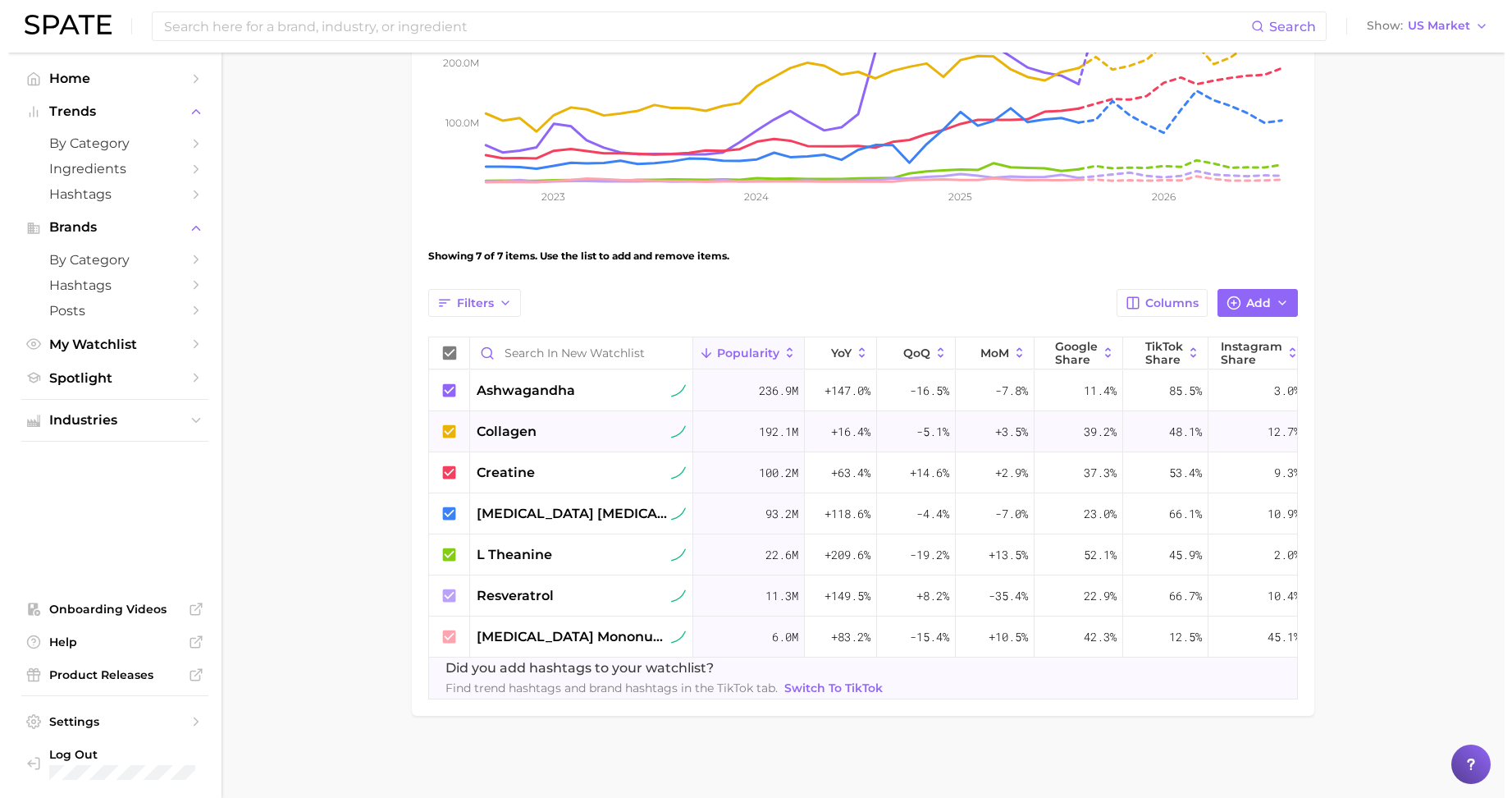
scroll to position [368, 0]
click at [522, 380] on span "ashwagandha" at bounding box center [518, 390] width 98 height 20
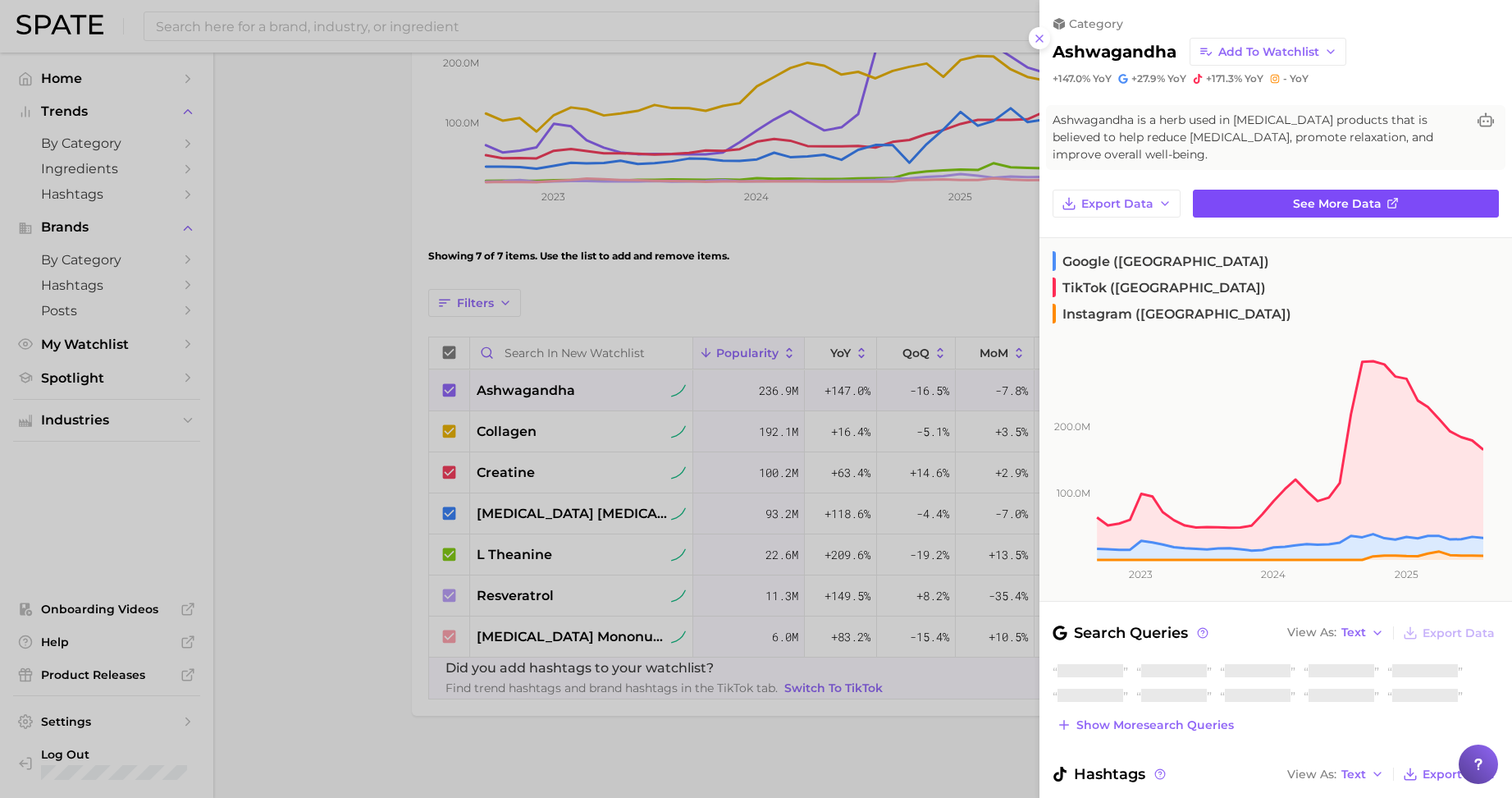
click at [1349, 209] on span "See more data" at bounding box center [1337, 204] width 89 height 14
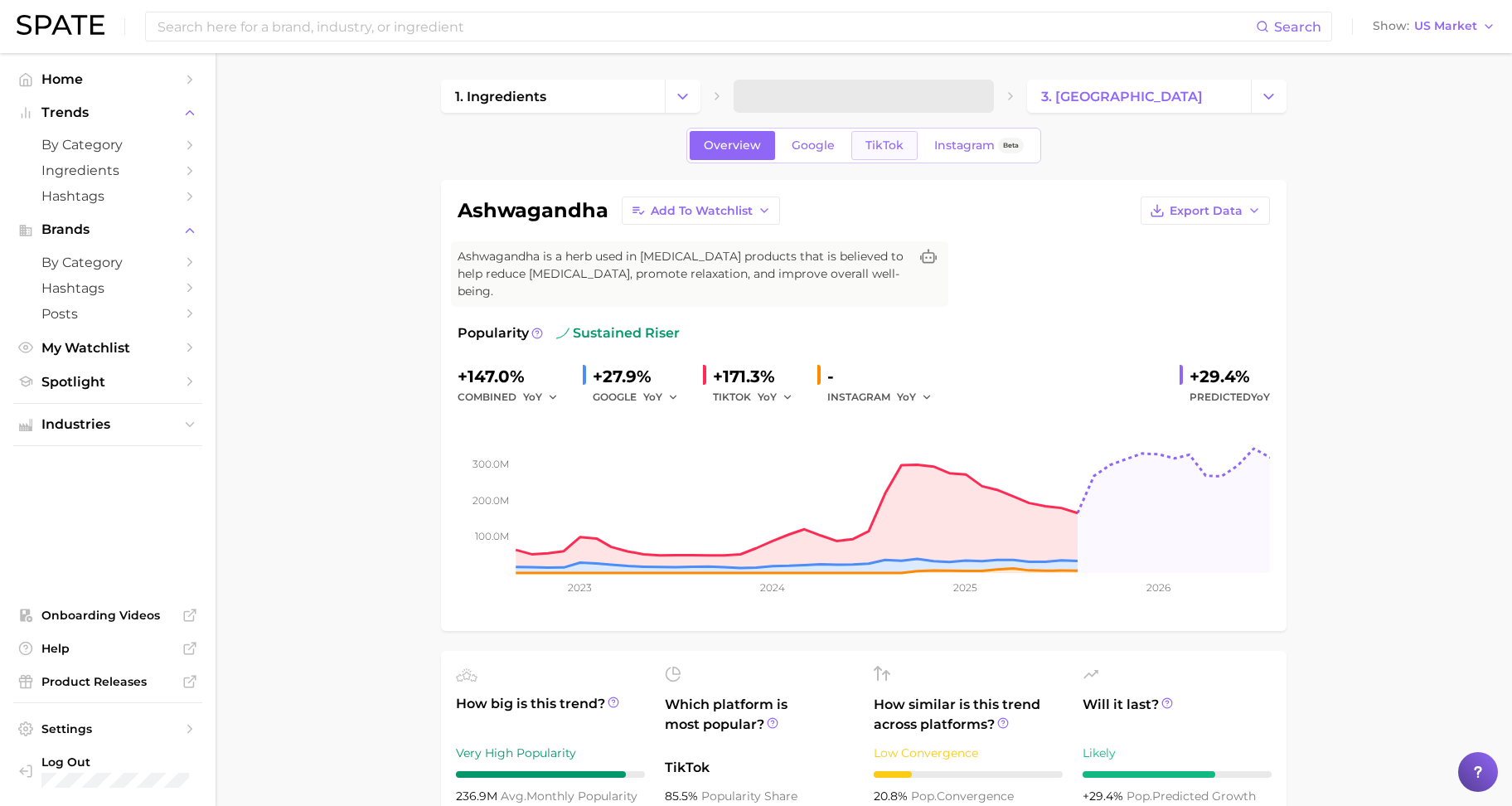
click at [878, 141] on span "TikTok" at bounding box center [885, 146] width 38 height 14
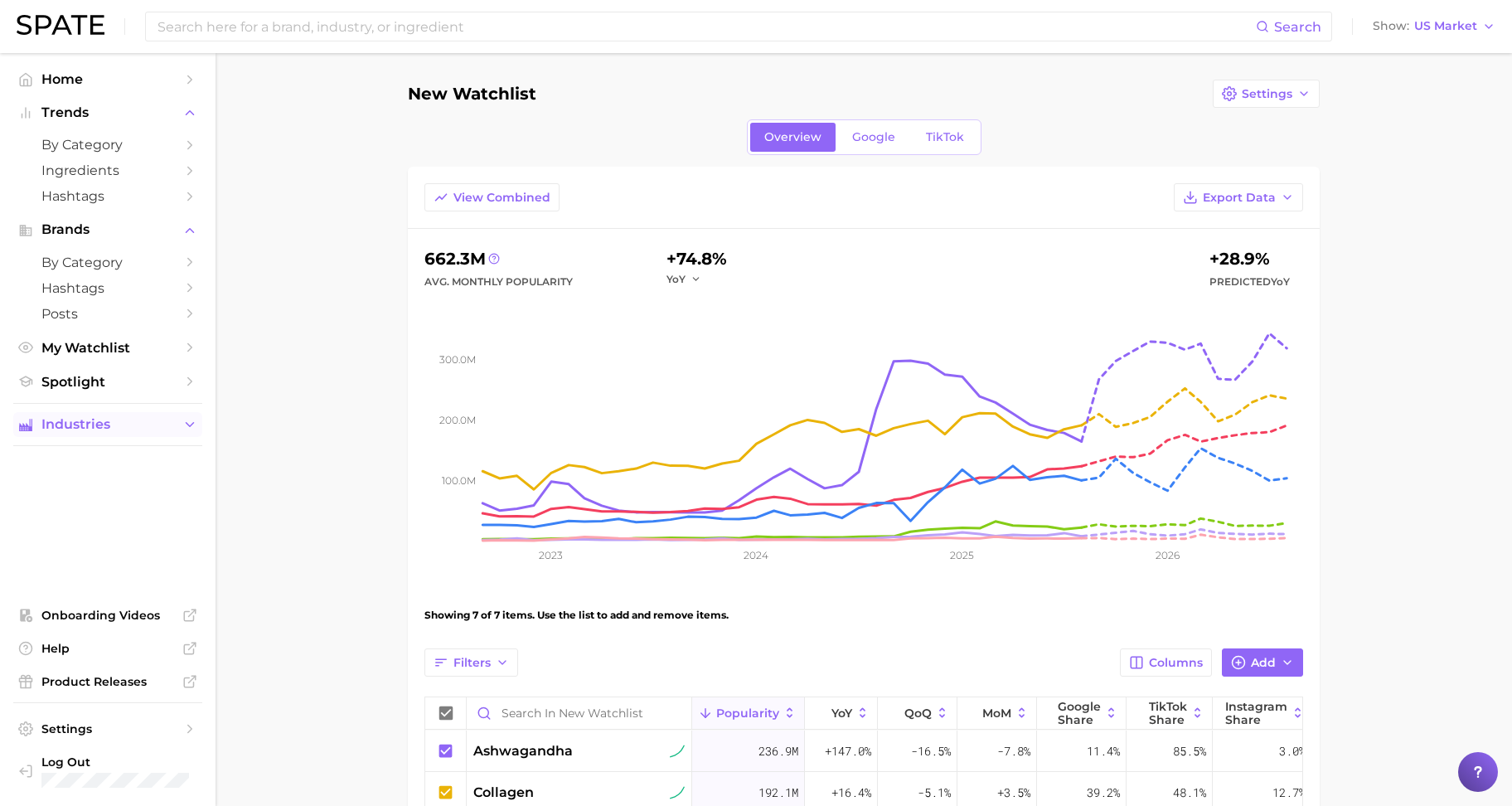
click at [82, 423] on span "Industries" at bounding box center [108, 424] width 132 height 15
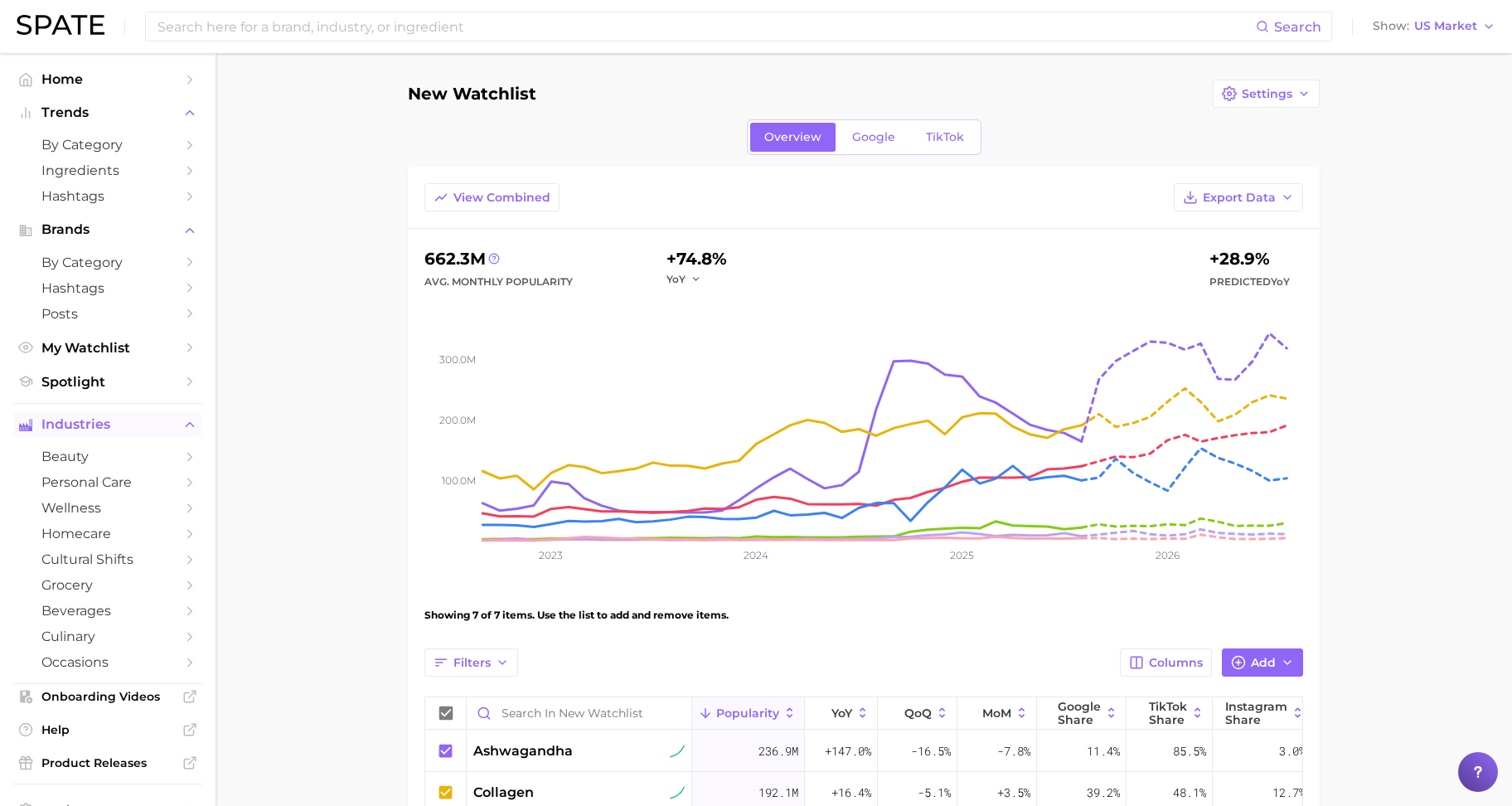
click at [82, 423] on span "Industries" at bounding box center [108, 424] width 132 height 15
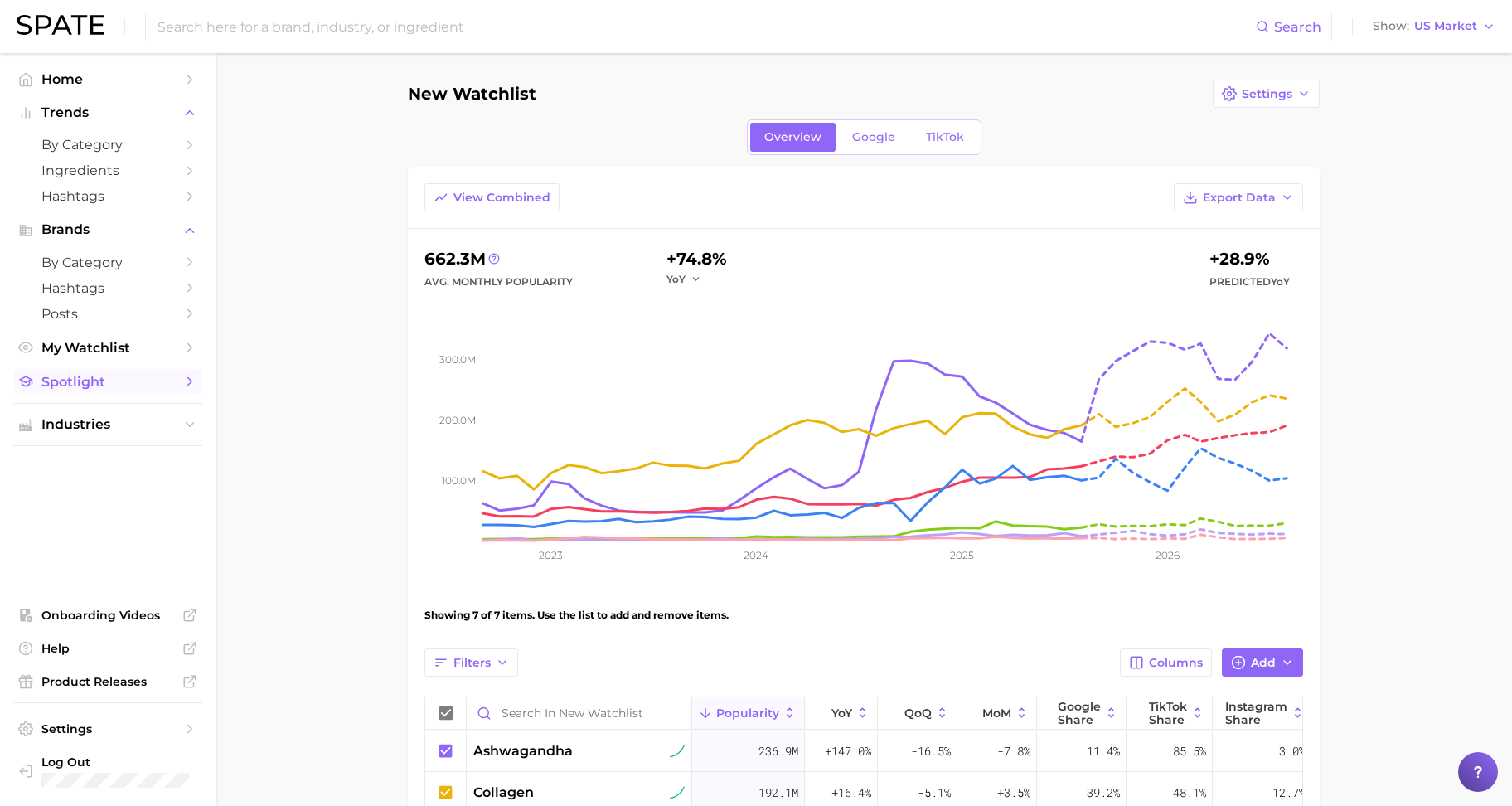
click at [73, 388] on span "Spotlight" at bounding box center [108, 382] width 132 height 16
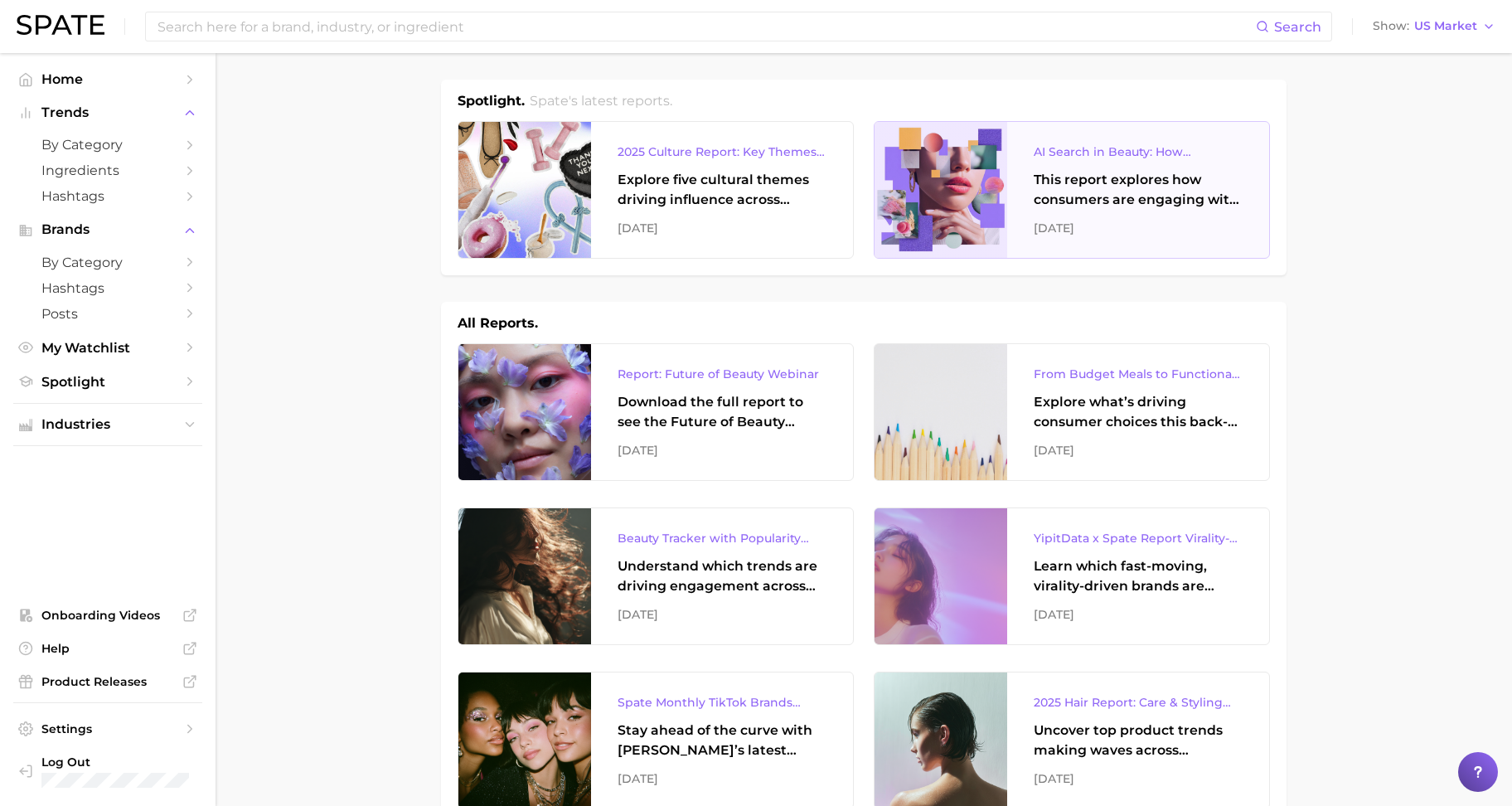
click at [1073, 198] on div "This report explores how consumers are engaging with AI-powered search tools — …" at bounding box center [1138, 190] width 209 height 40
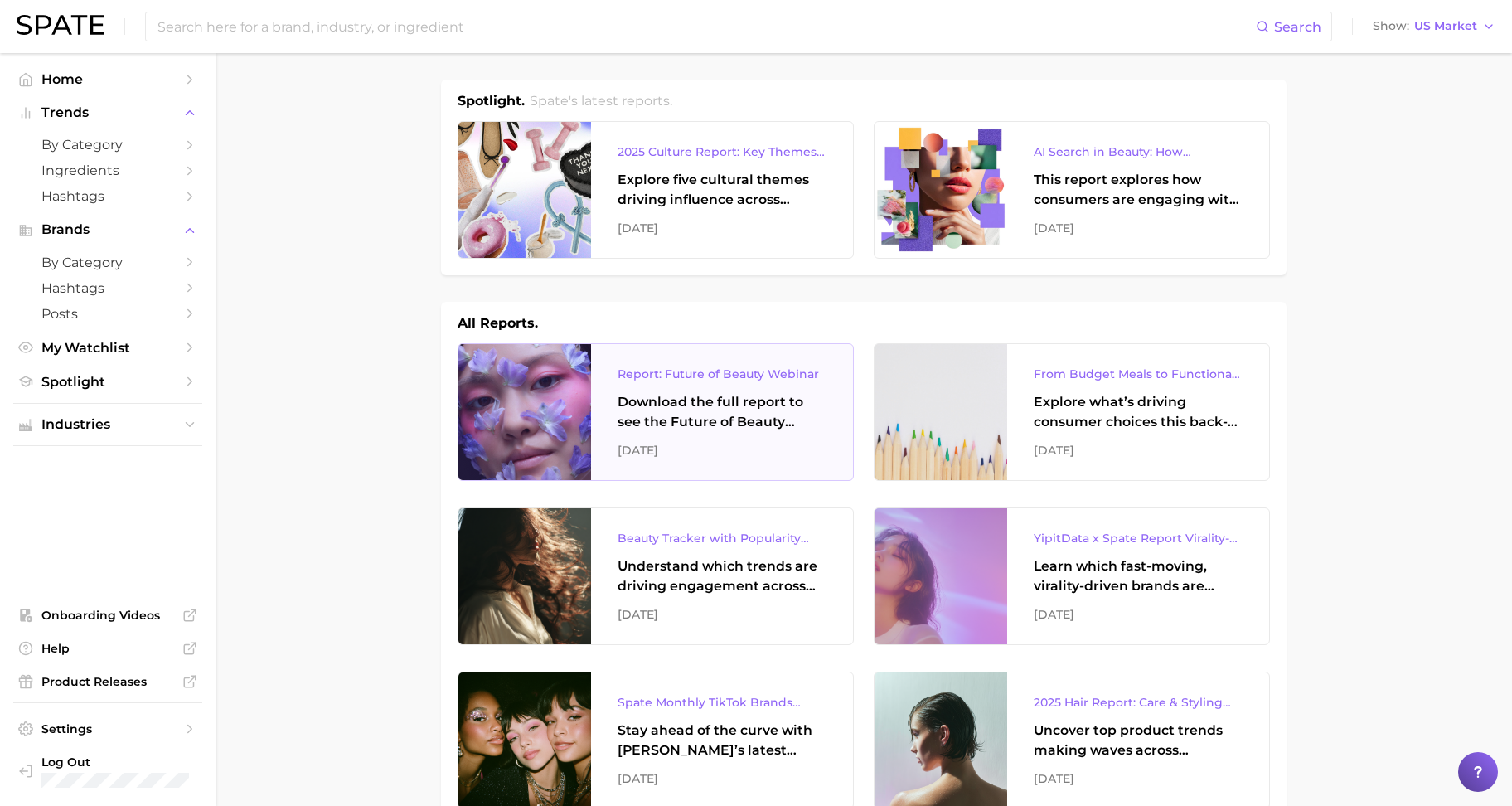
click at [779, 378] on div "Report: Future of Beauty Webinar" at bounding box center [722, 374] width 209 height 20
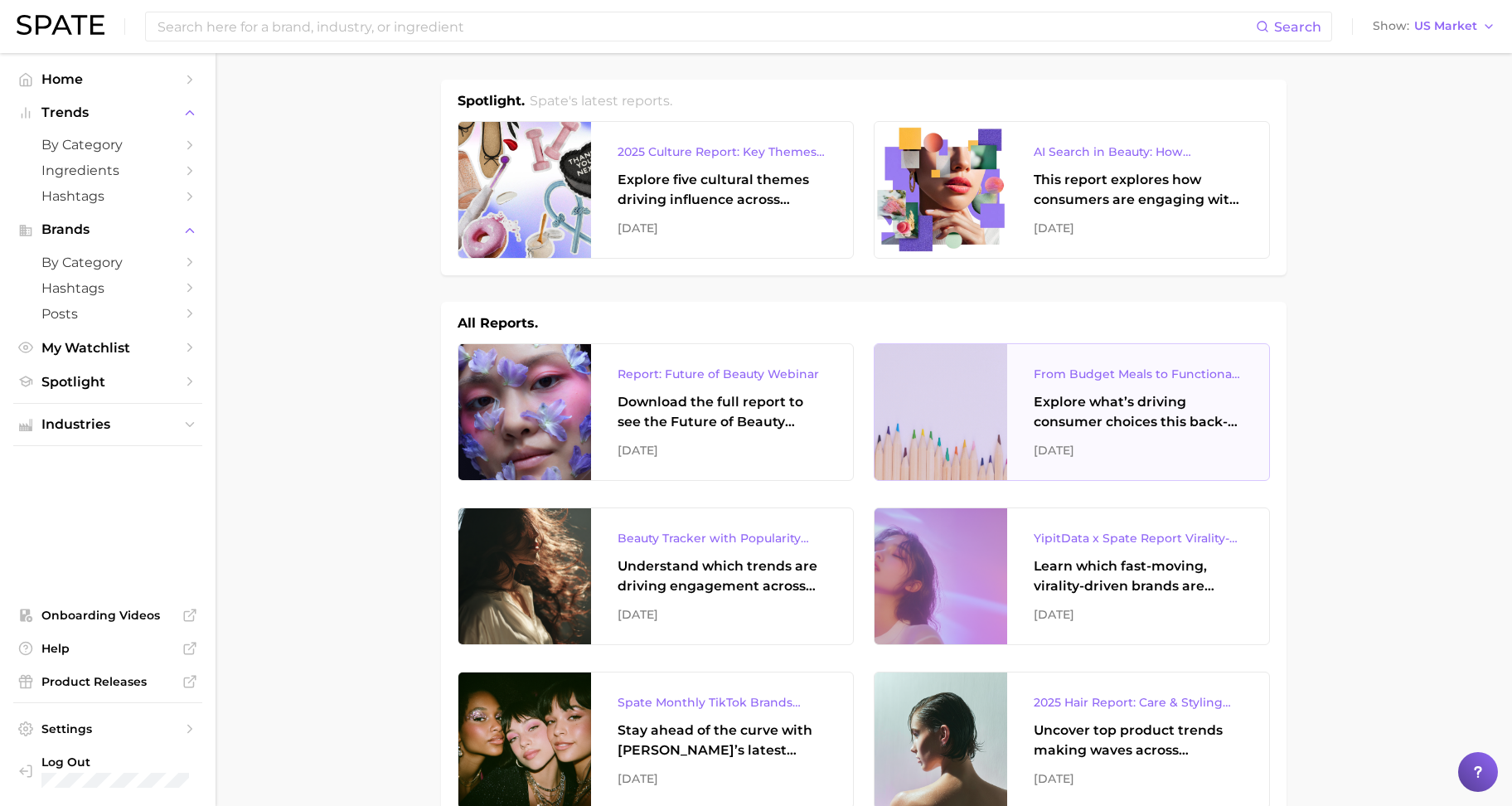
click at [1146, 405] on div "Explore what’s driving consumer choices this back-to-school season From budget-…" at bounding box center [1138, 412] width 209 height 40
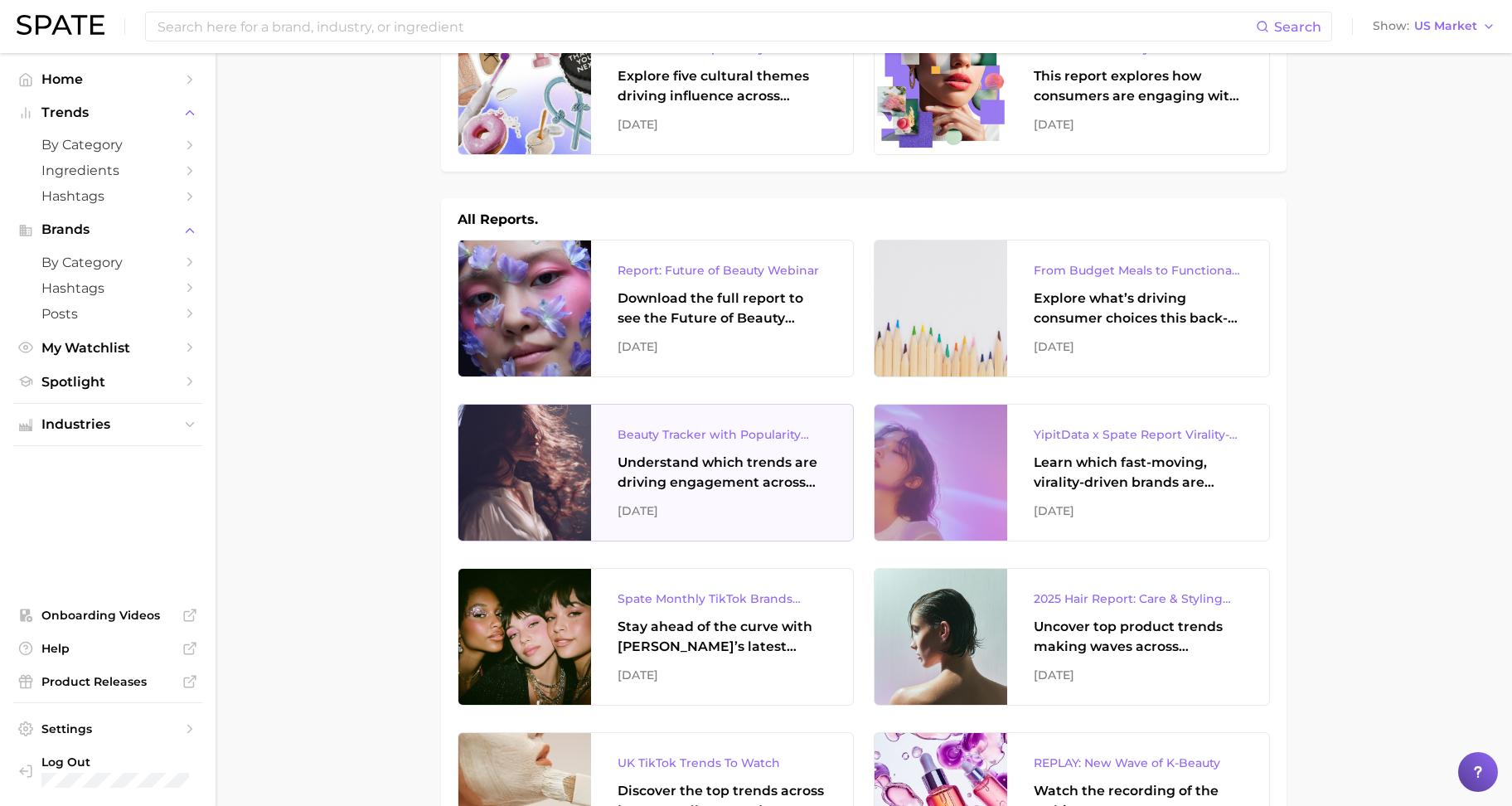
click at [750, 448] on div "Beauty Tracker with Popularity Index Understand which trends are driving engage…" at bounding box center [722, 472] width 262 height 136
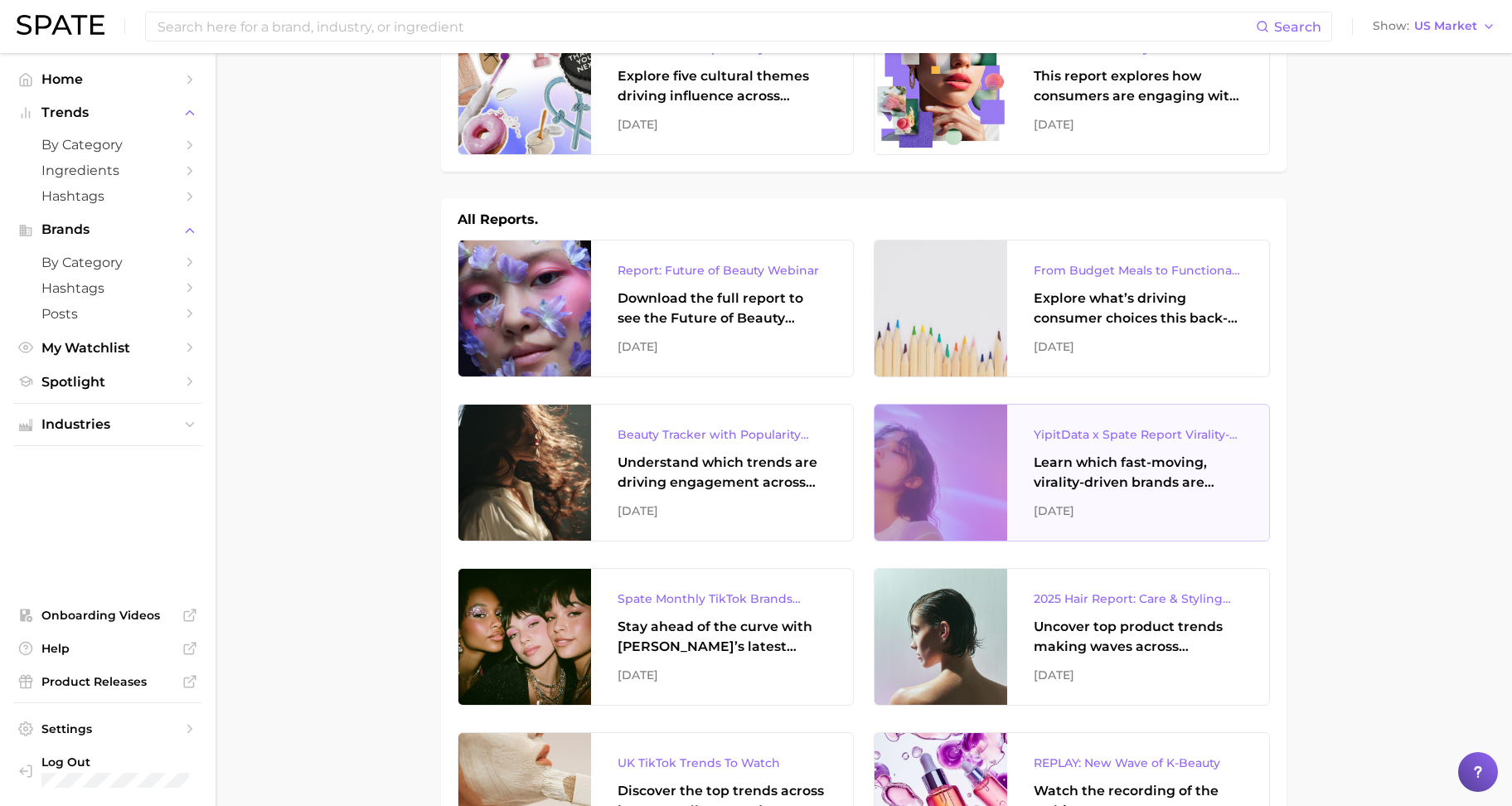
click at [1128, 490] on div "Learn which fast-moving, virality-driven brands are leading the pack, the risks…" at bounding box center [1138, 472] width 209 height 40
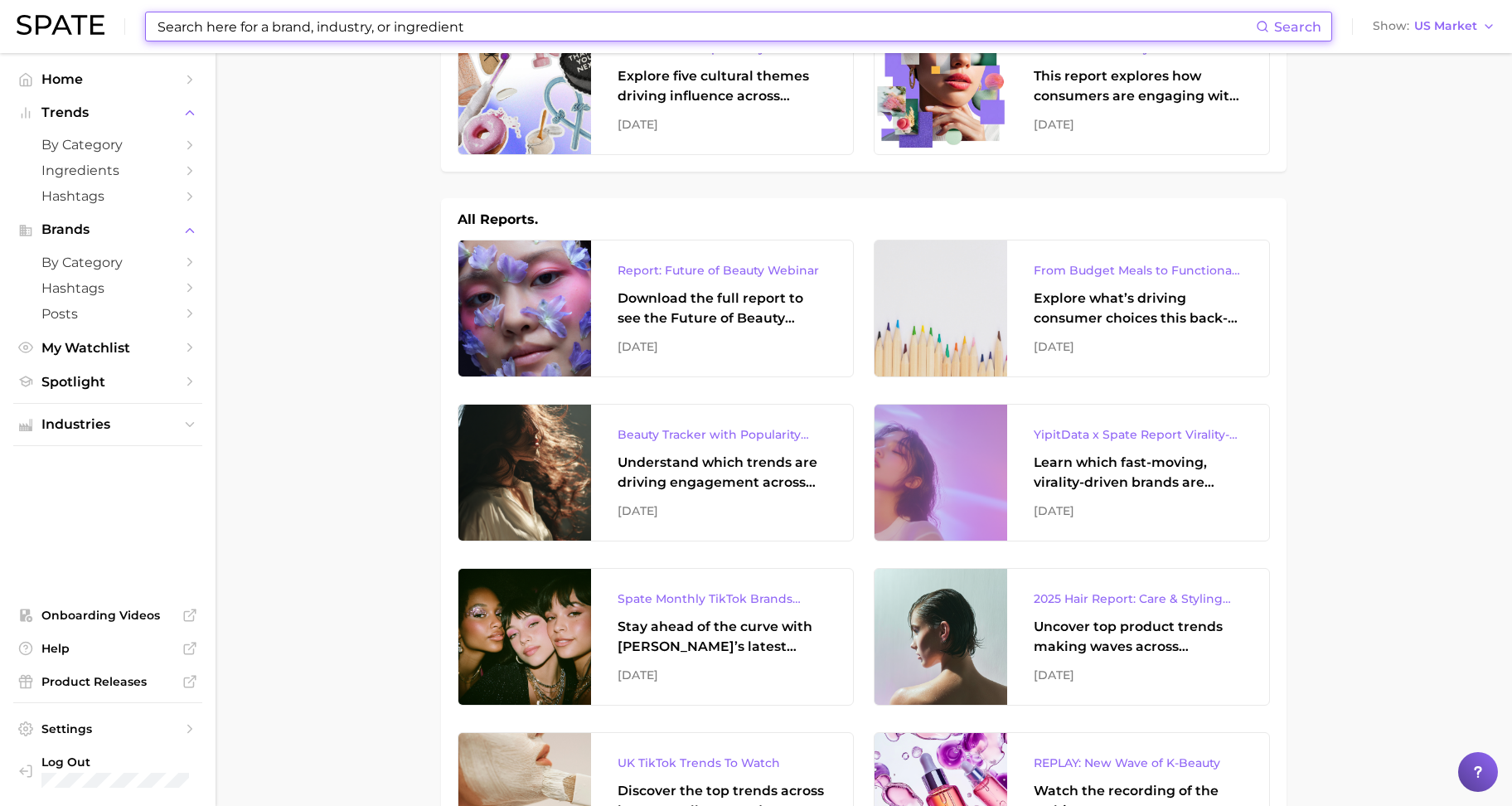
click at [207, 24] on input at bounding box center [706, 26] width 1100 height 28
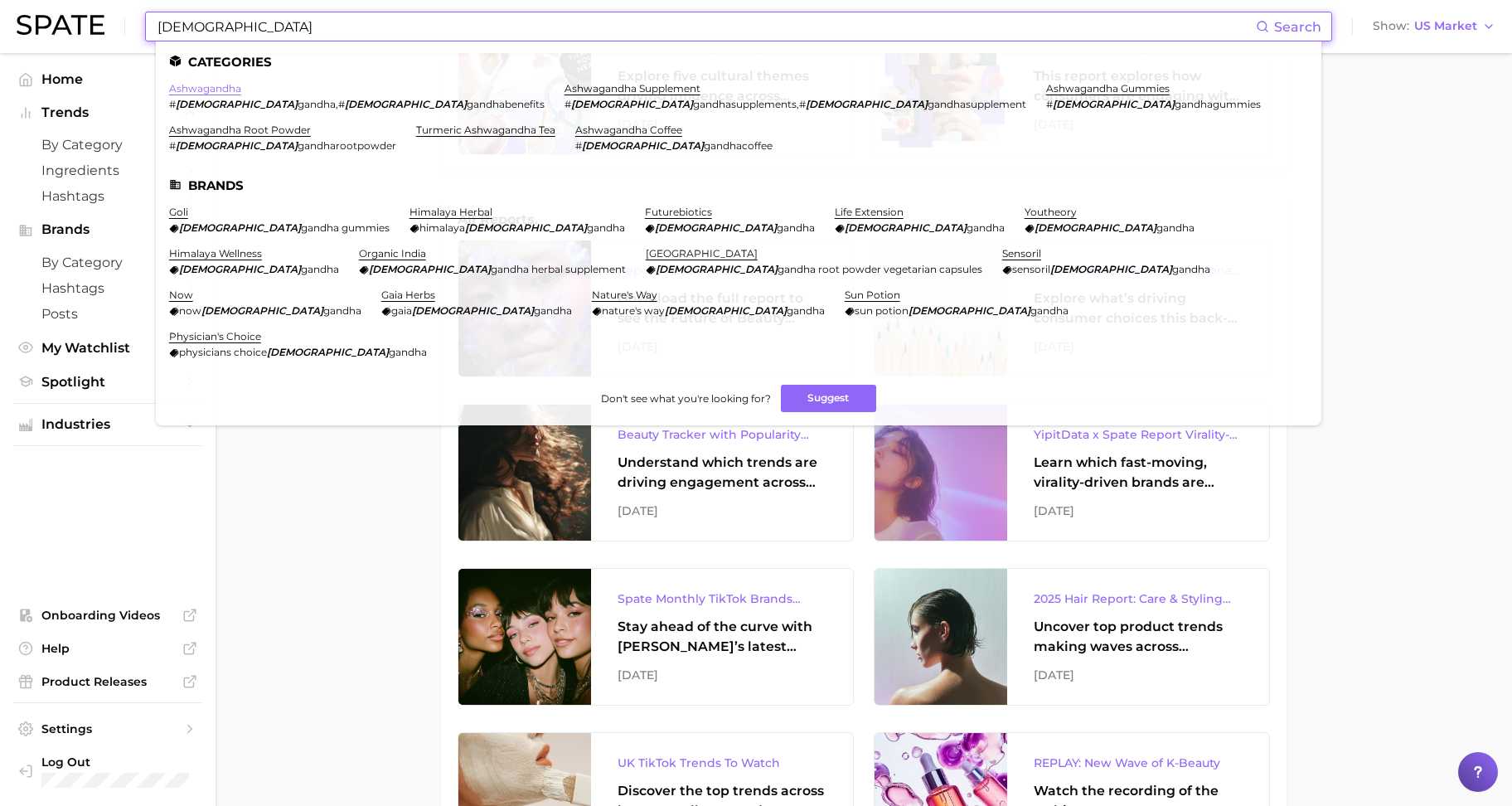
type input "[DEMOGRAPHIC_DATA]"
click at [214, 88] on link "ashwagandha" at bounding box center [205, 88] width 72 height 12
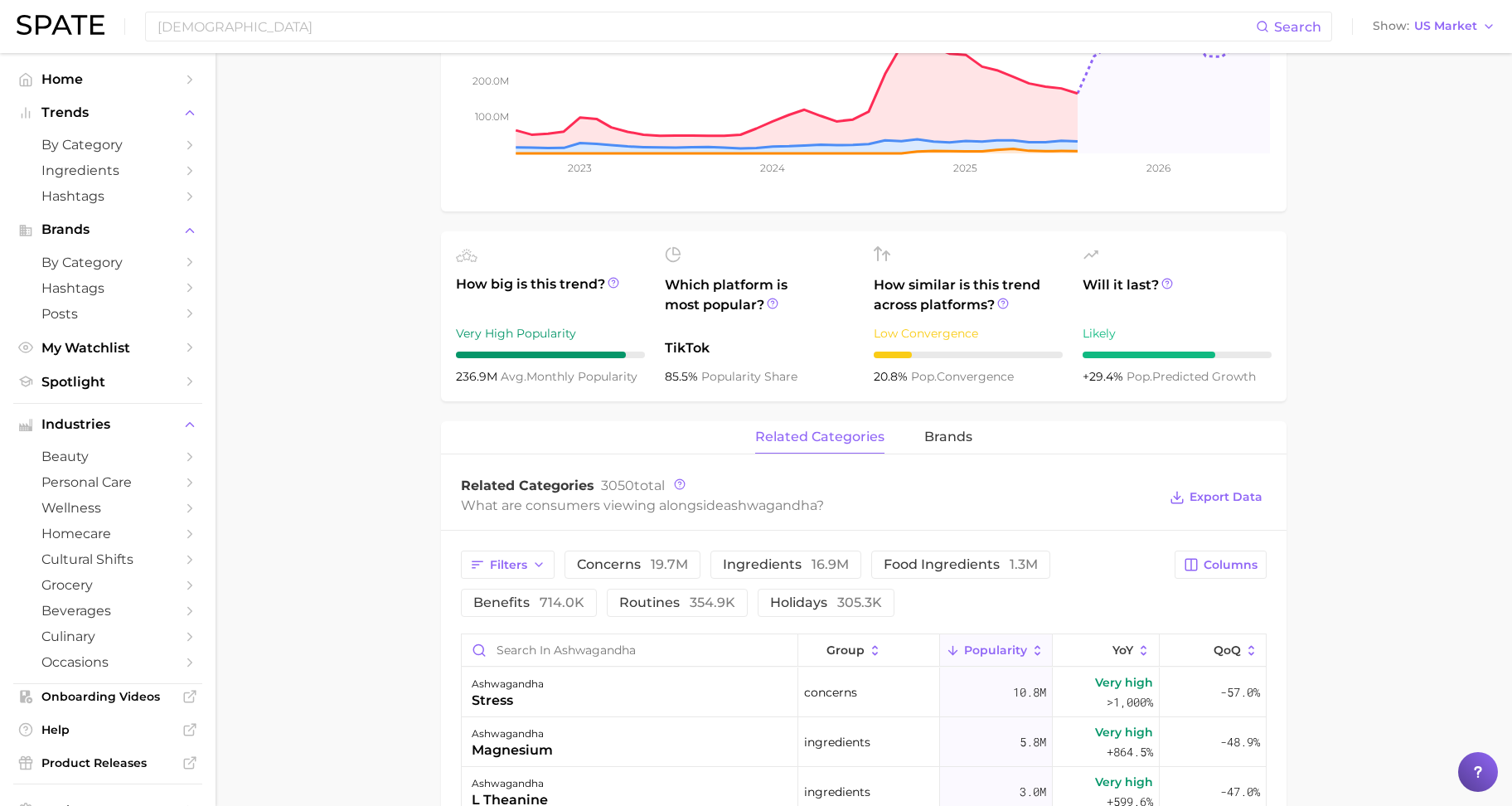
scroll to position [413, 0]
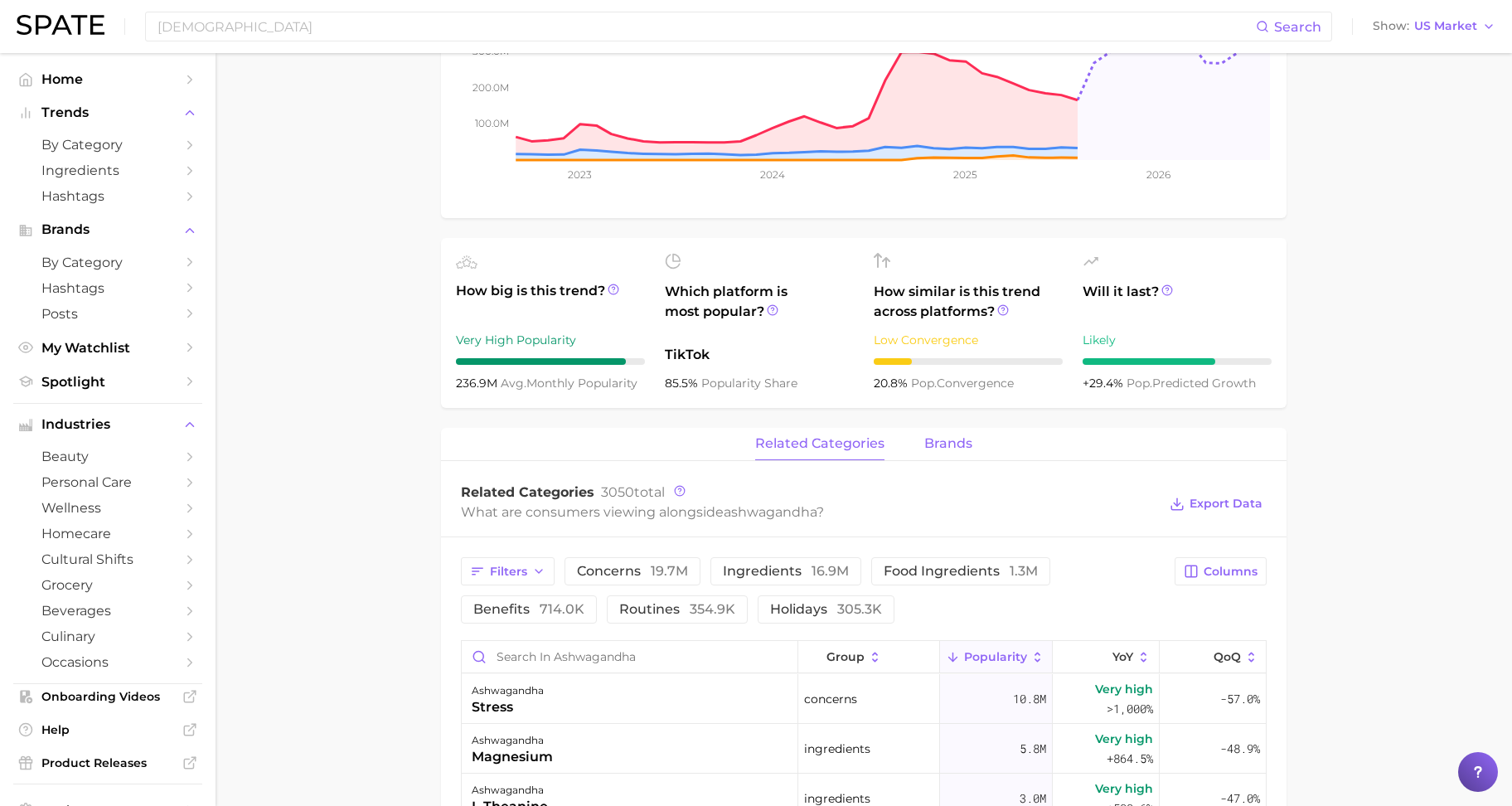
click at [929, 428] on button "brands" at bounding box center [948, 444] width 48 height 32
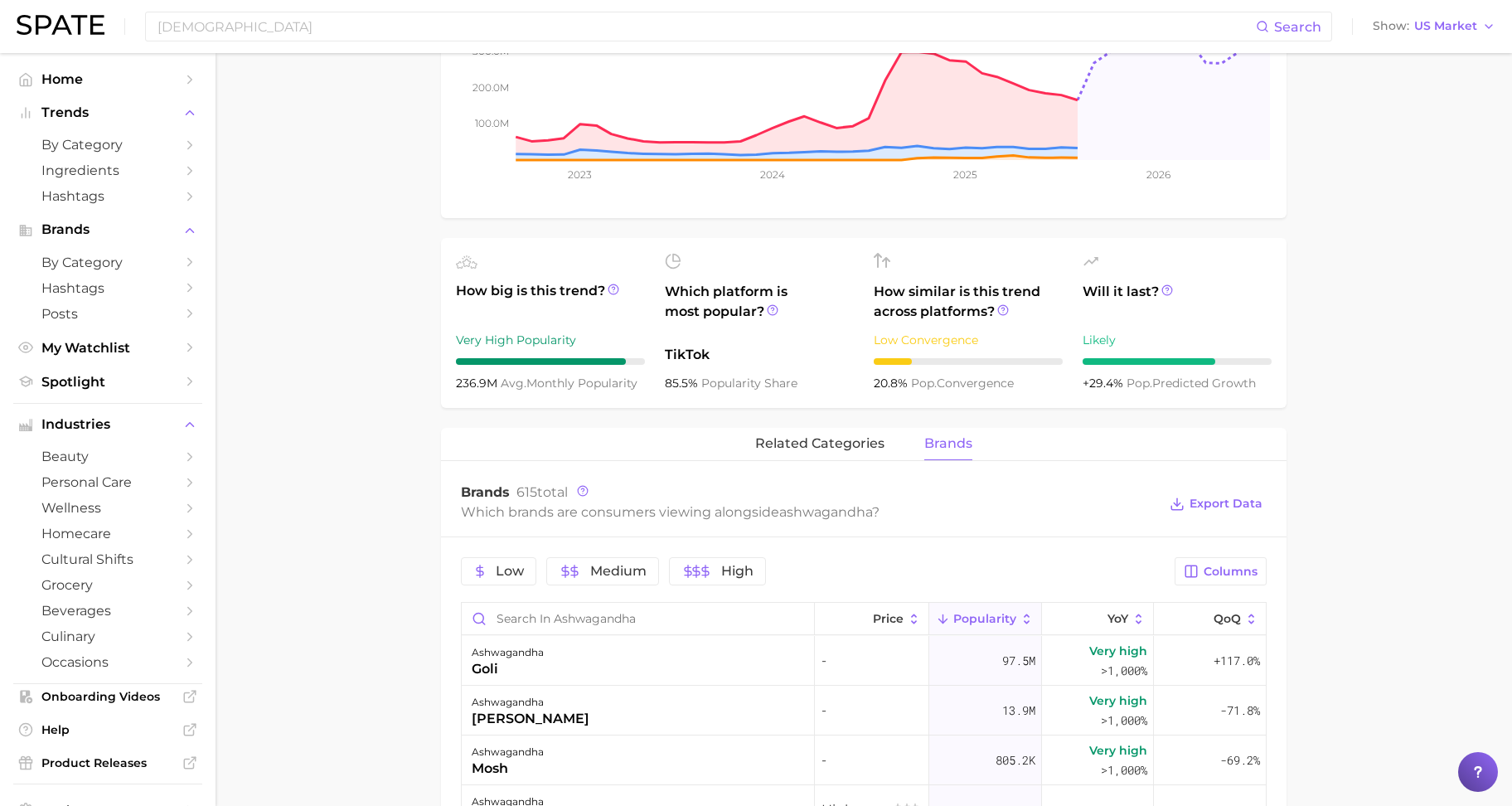
scroll to position [0, 0]
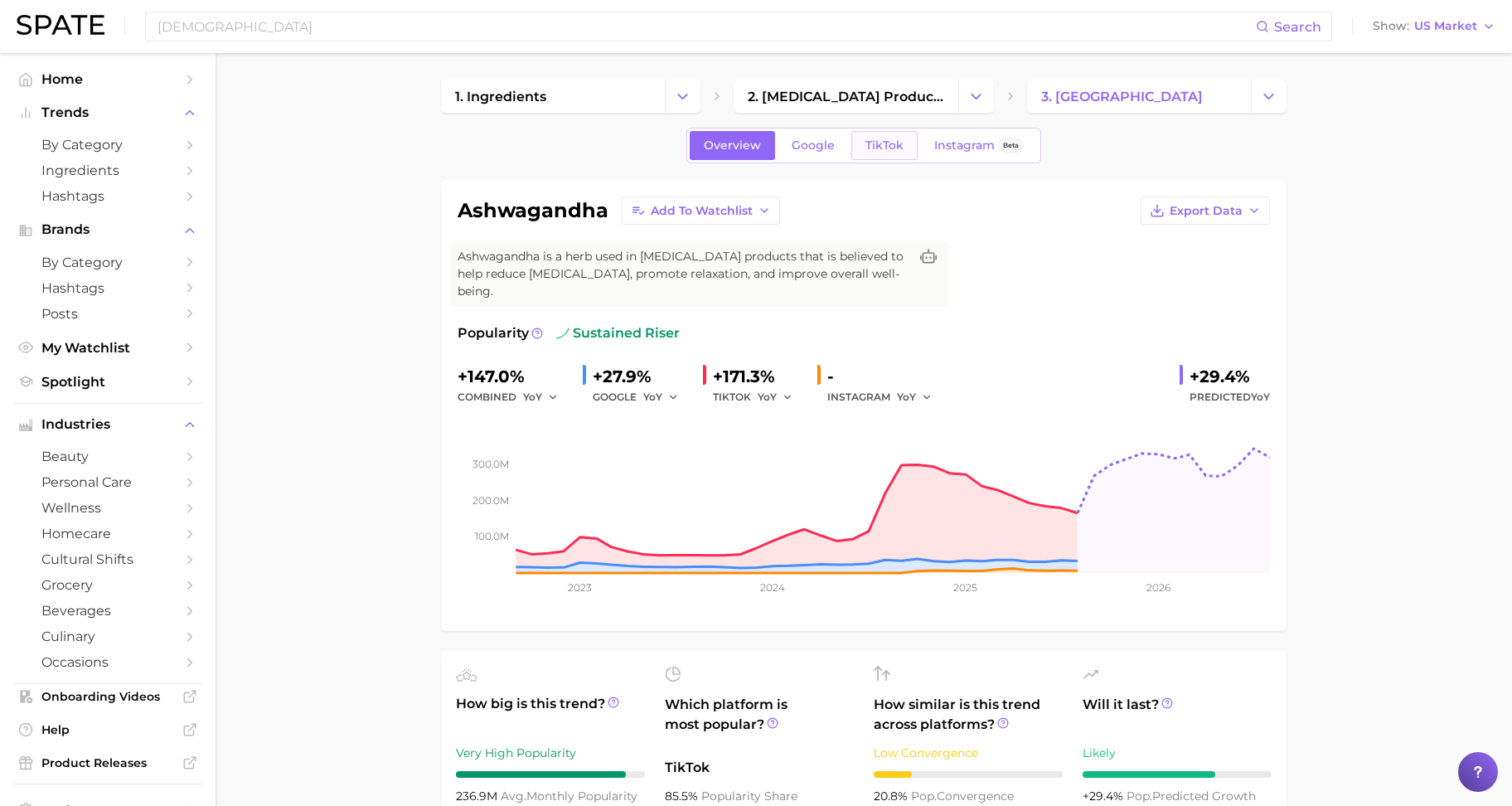
click at [860, 146] on link "TikTok" at bounding box center [885, 145] width 66 height 29
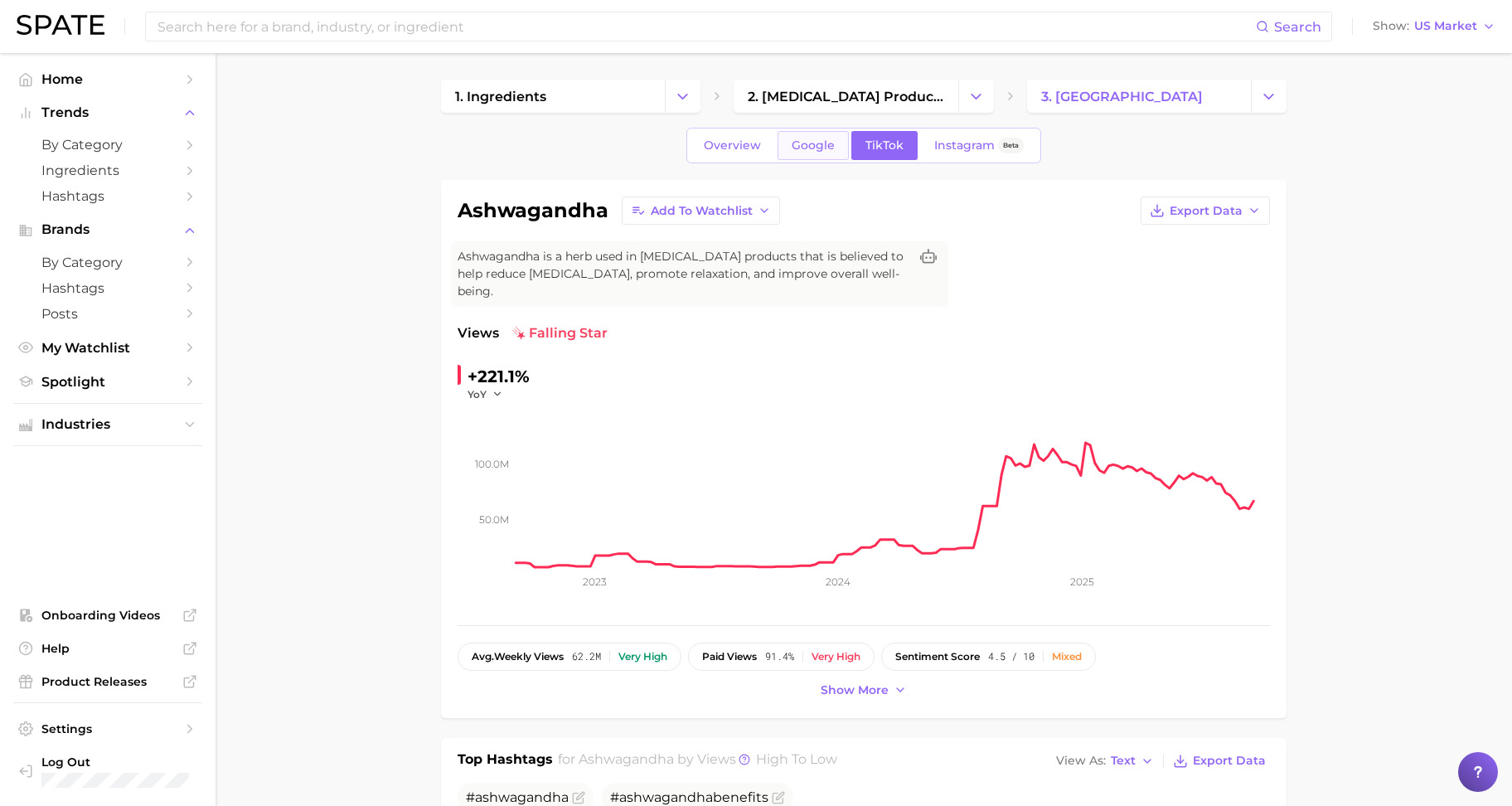
click at [804, 146] on span "Google" at bounding box center [813, 146] width 43 height 14
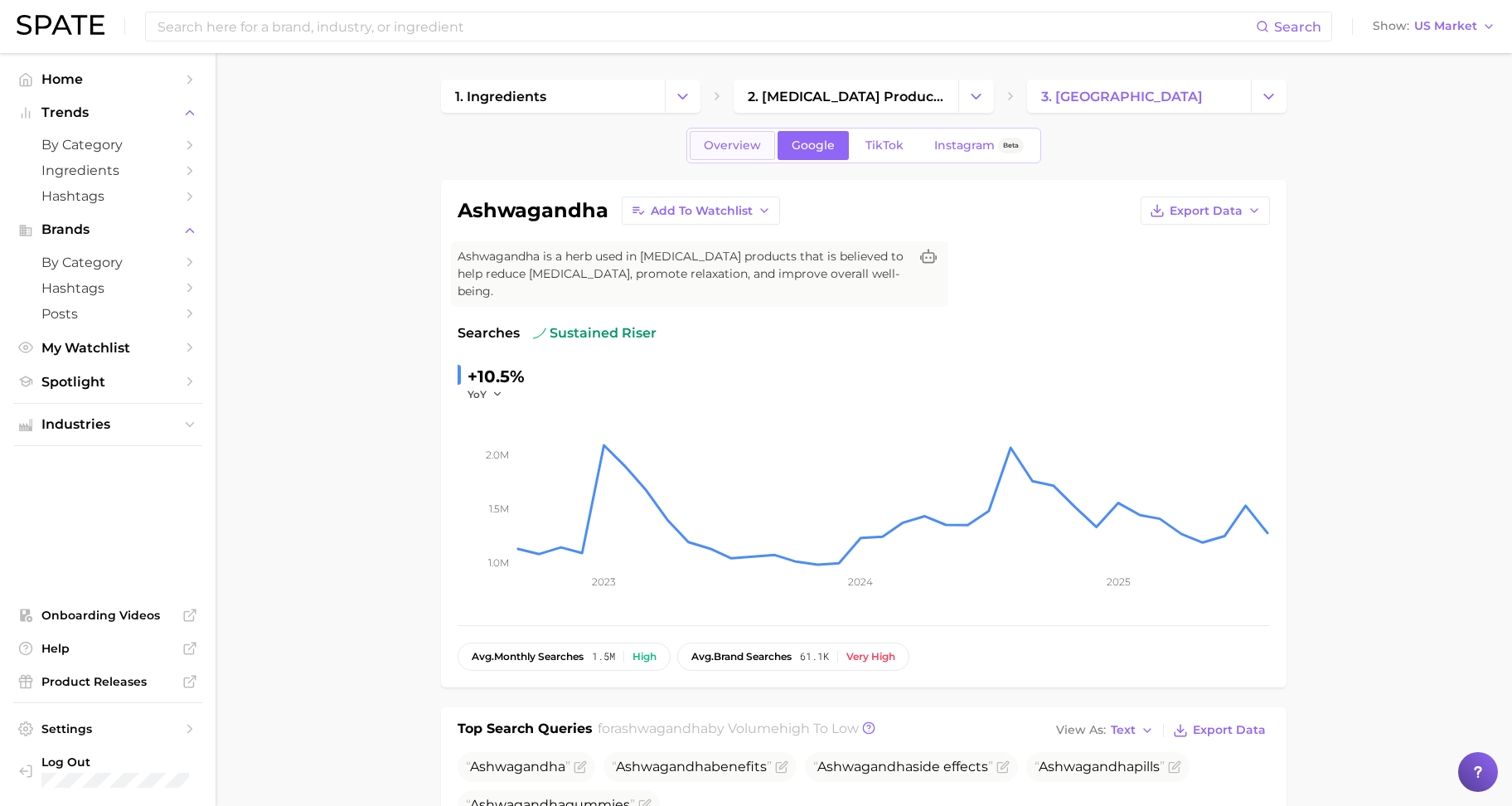
click at [691, 144] on link "Overview" at bounding box center [732, 145] width 85 height 29
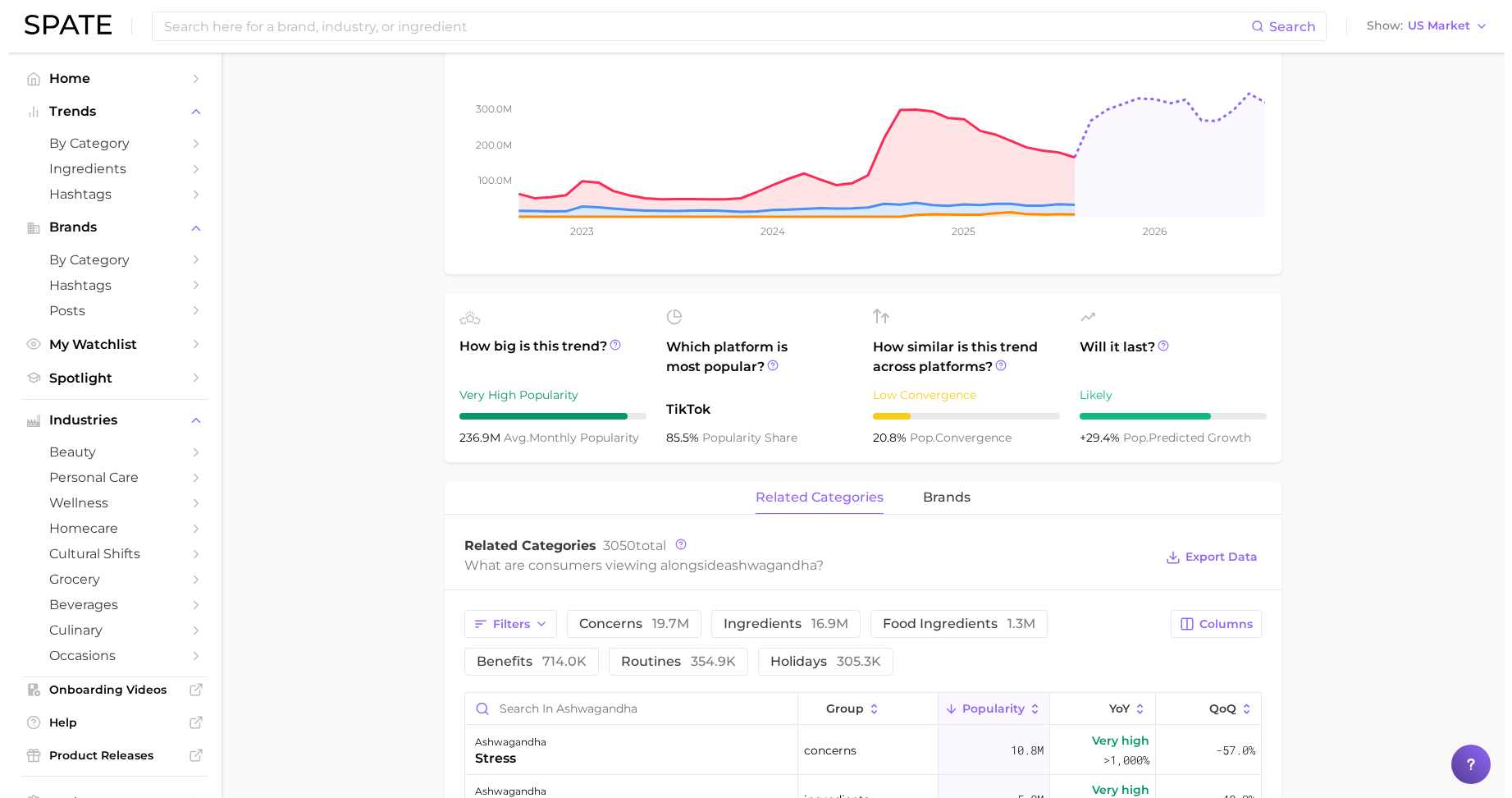
scroll to position [411, 0]
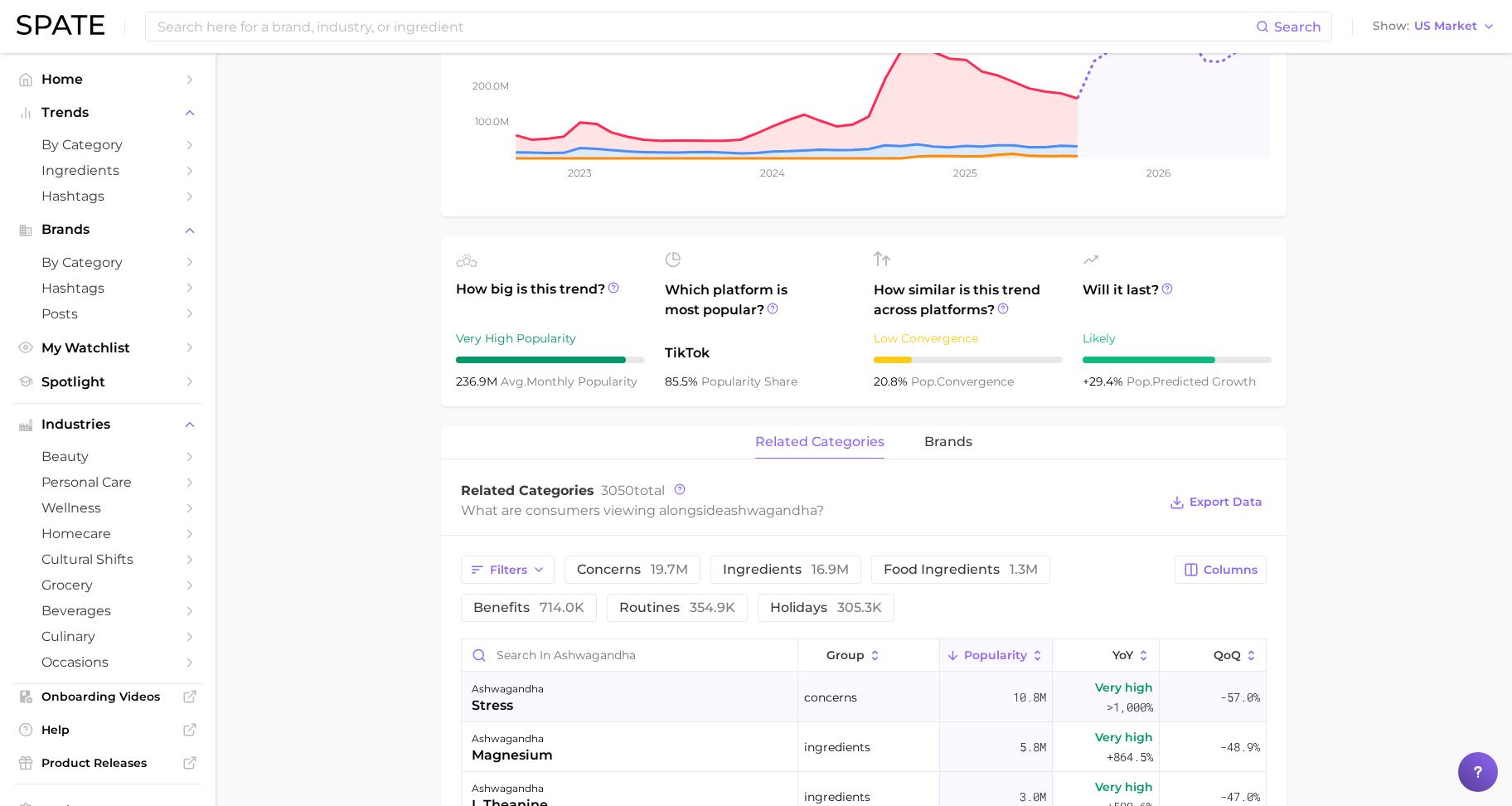
click at [519, 695] on div "stress" at bounding box center [507, 705] width 72 height 20
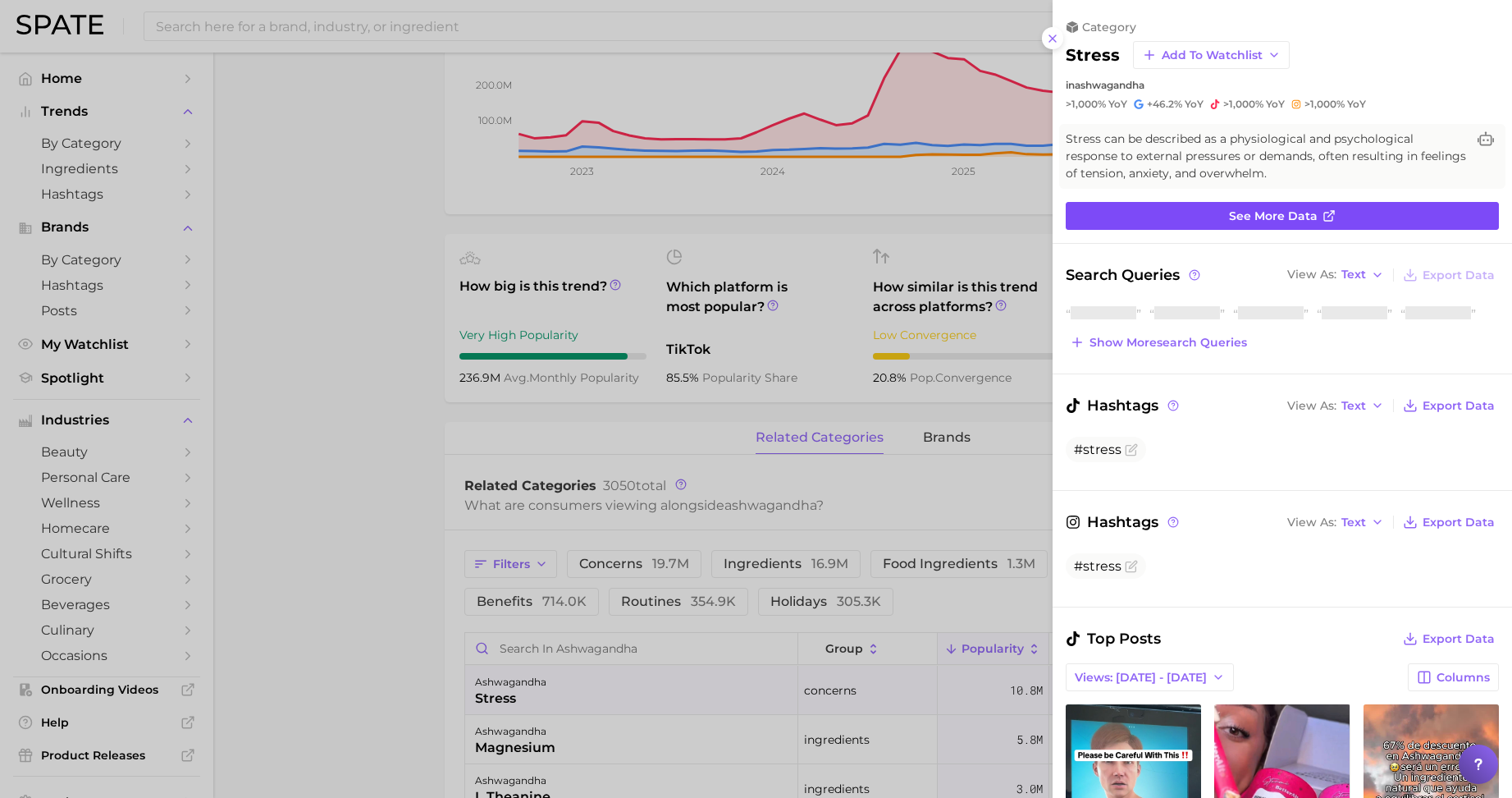
scroll to position [0, 0]
click at [1227, 227] on link "See more data" at bounding box center [1283, 216] width 433 height 28
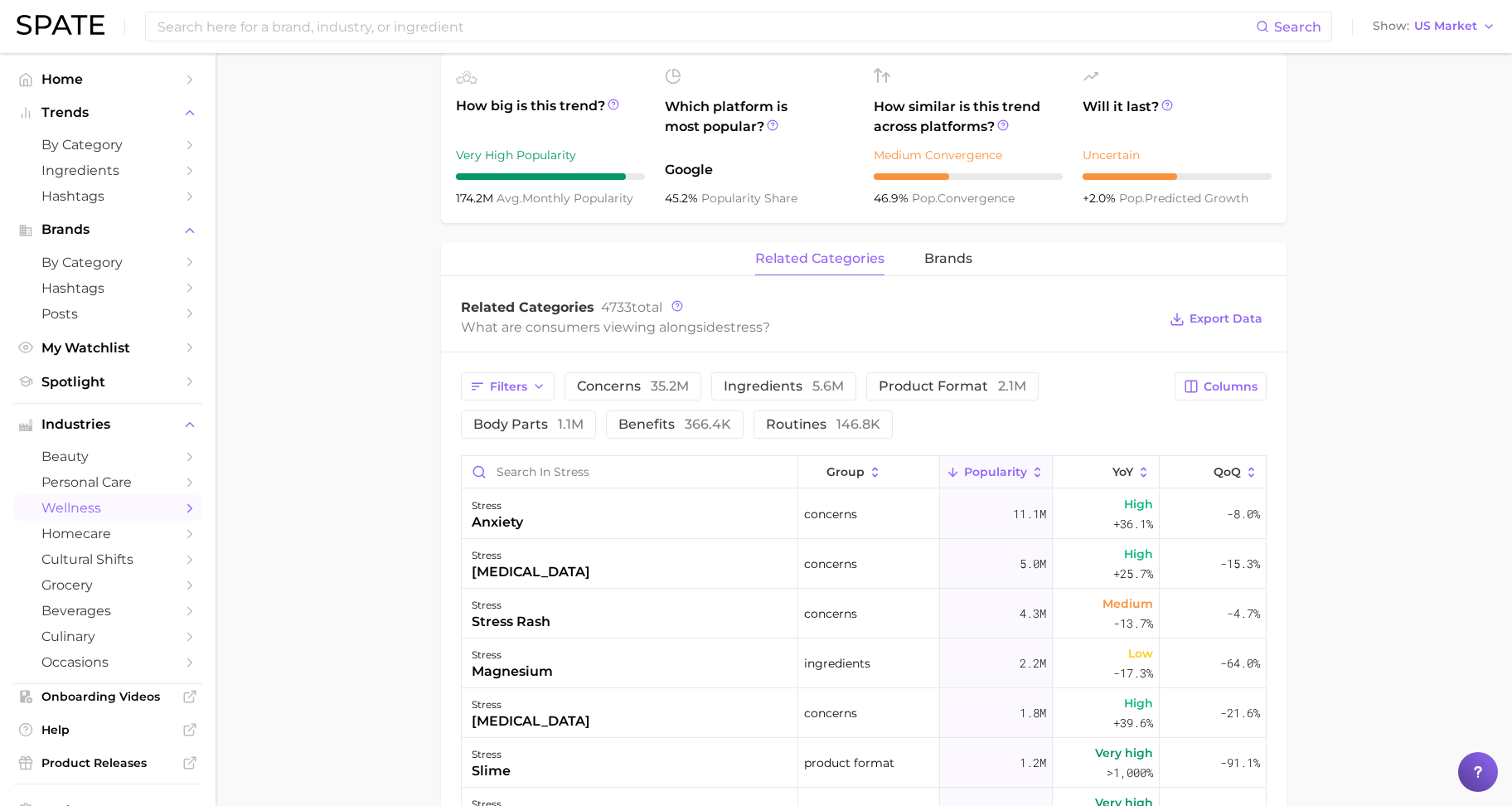
scroll to position [725, 0]
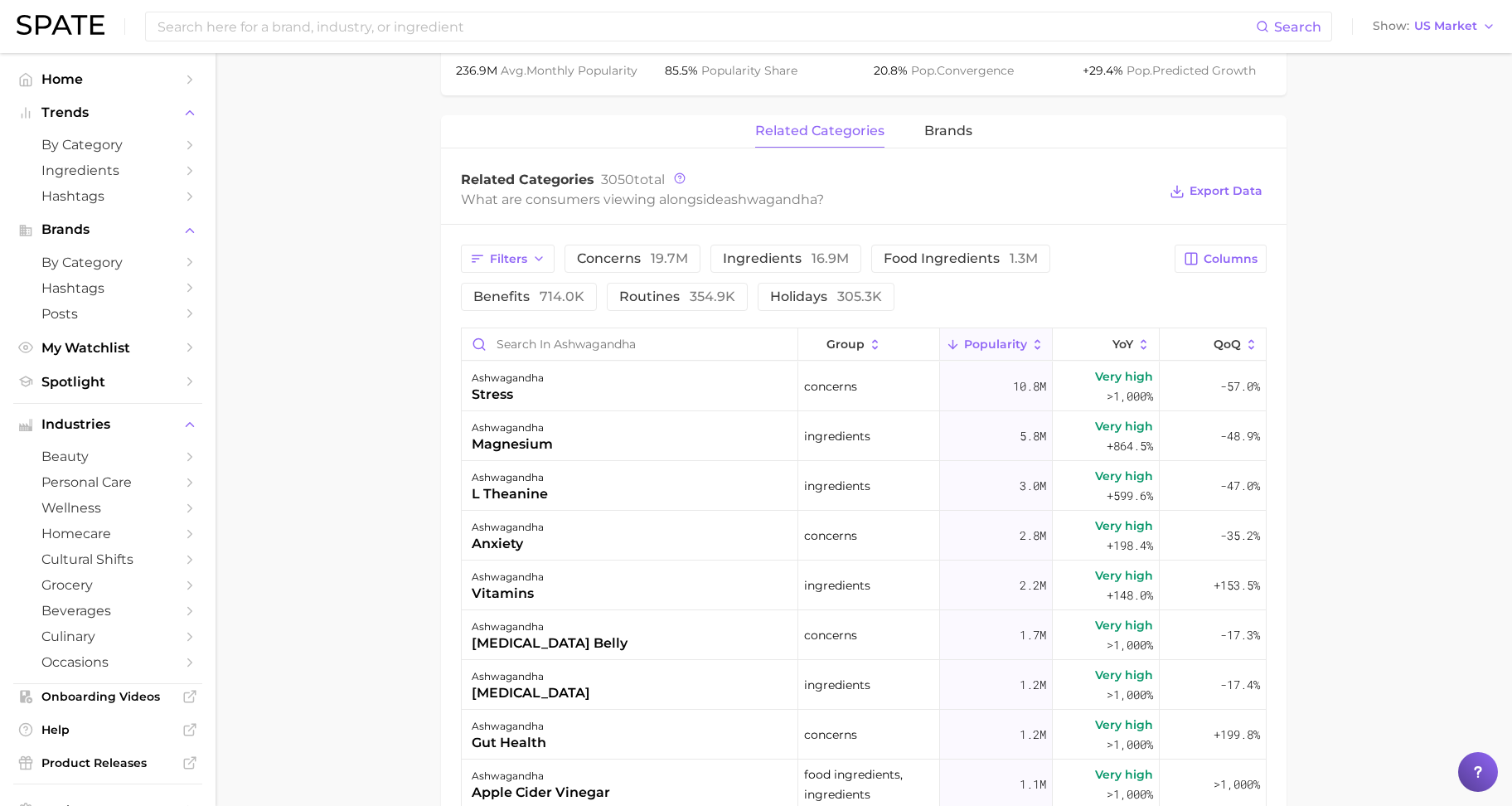
scroll to position [415, 0]
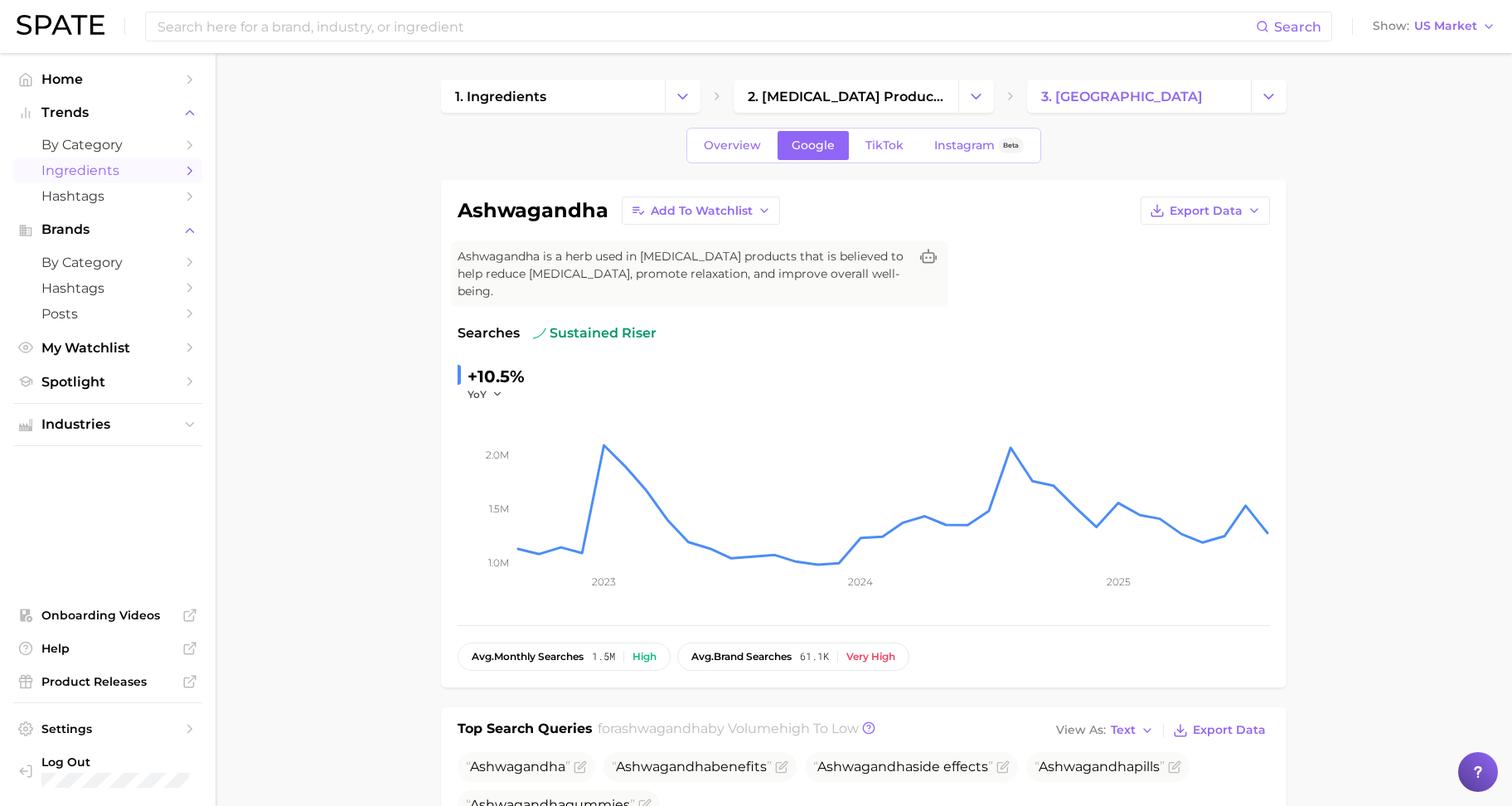
click at [84, 164] on span "Ingredients" at bounding box center [108, 170] width 132 height 16
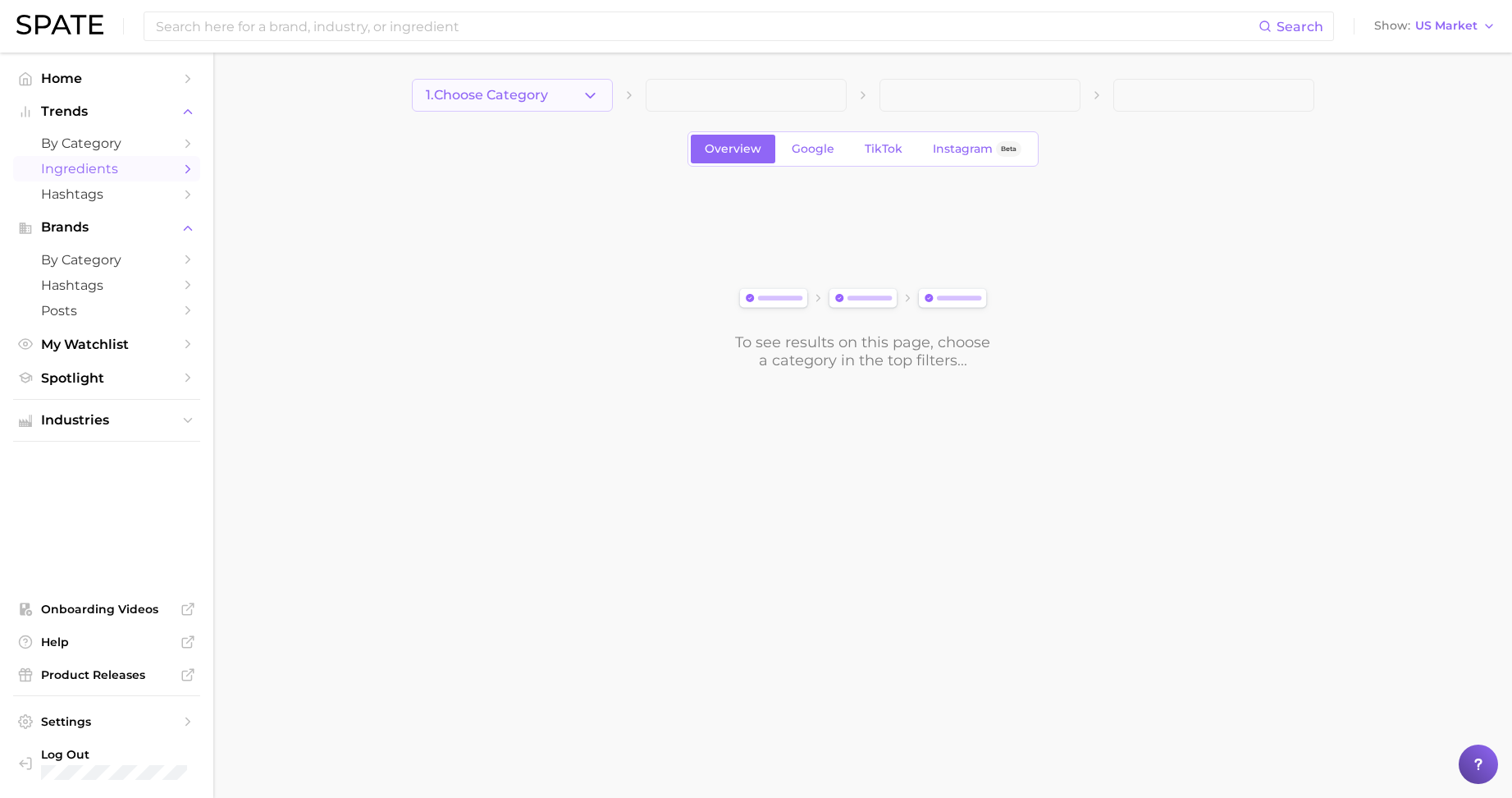
click at [587, 97] on icon "button" at bounding box center [590, 96] width 17 height 17
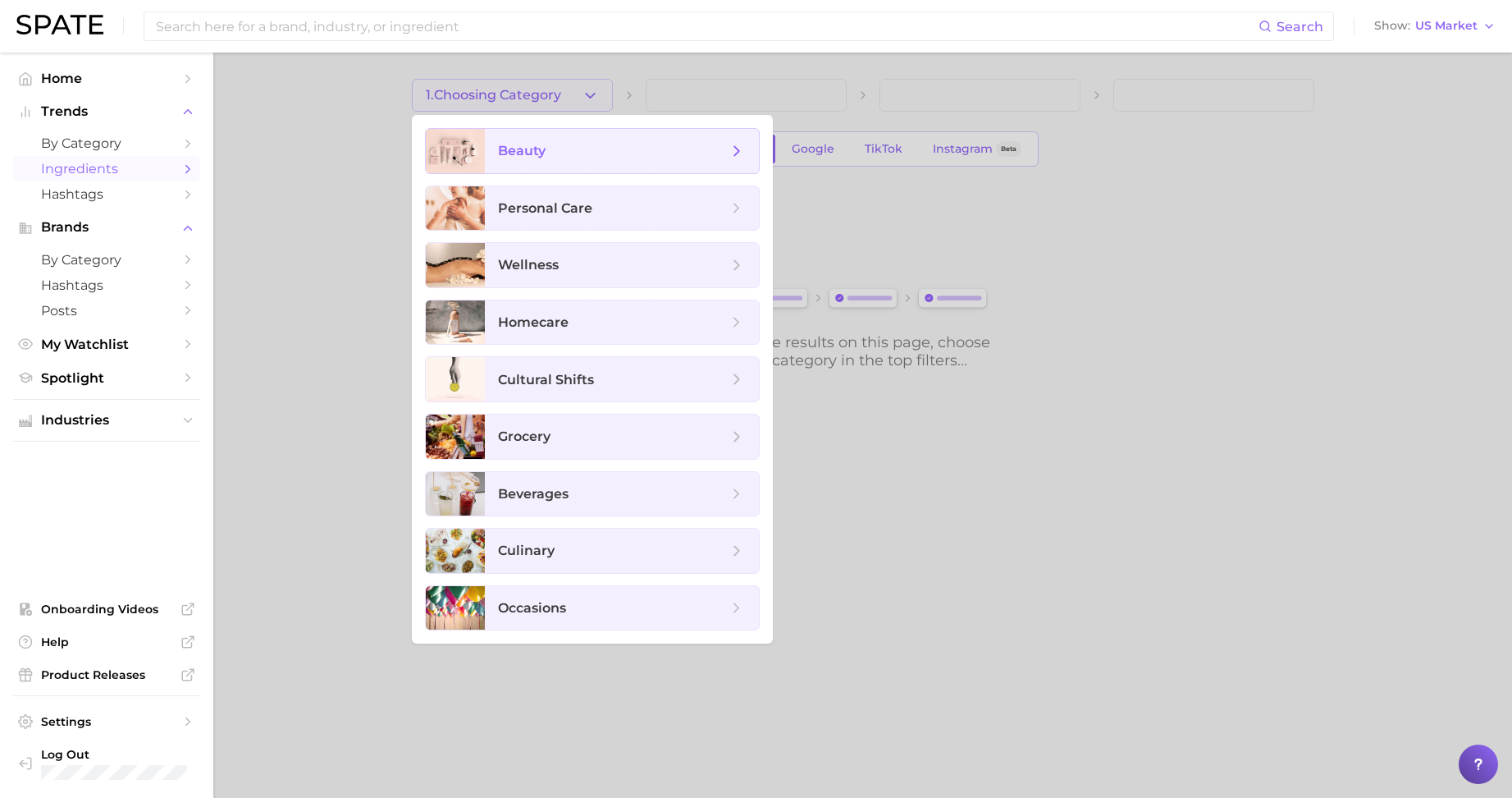
click at [578, 143] on span "beauty" at bounding box center [612, 151] width 229 height 18
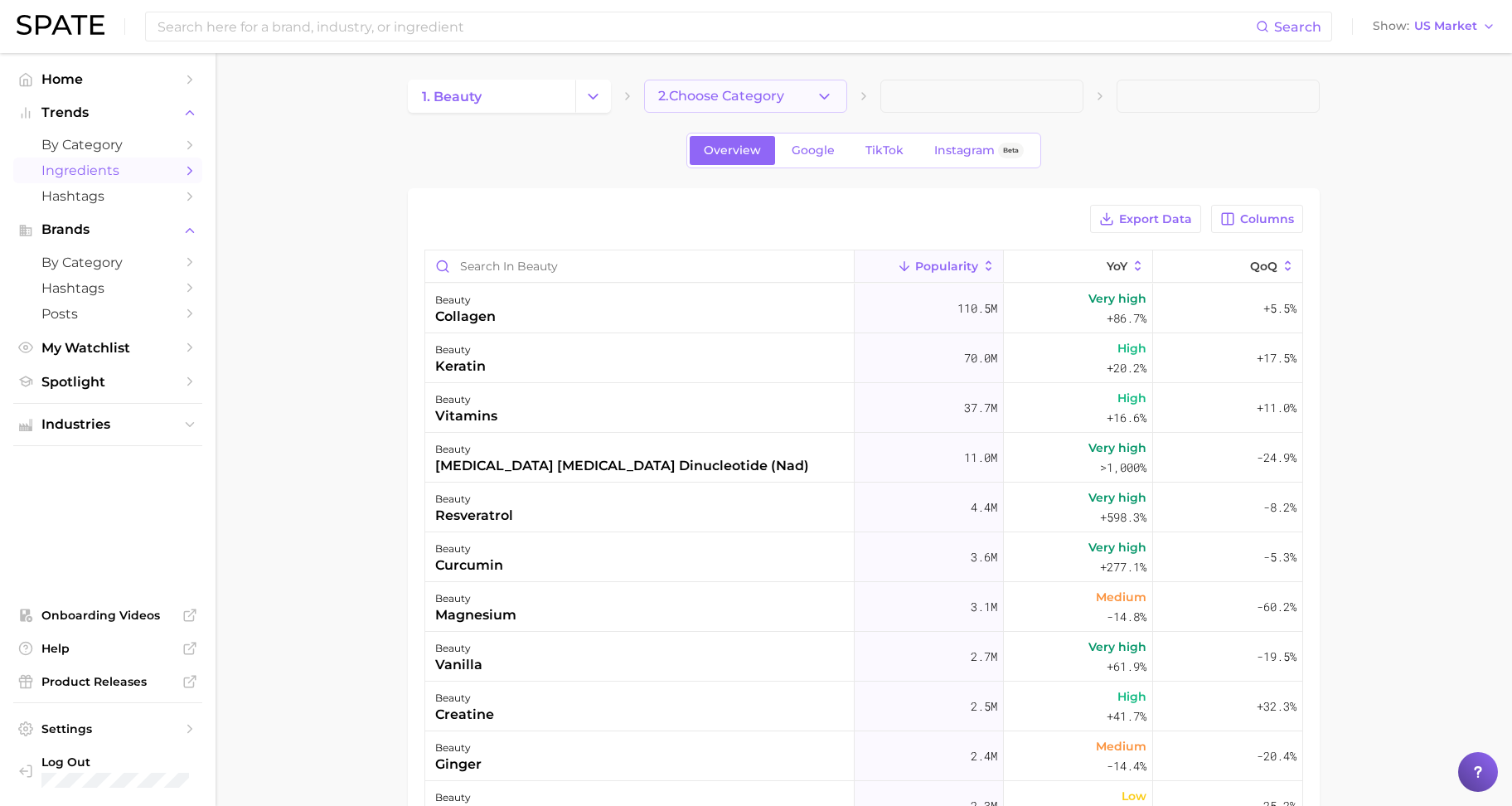
click at [716, 104] on button "2. Choose Category" at bounding box center [745, 96] width 203 height 33
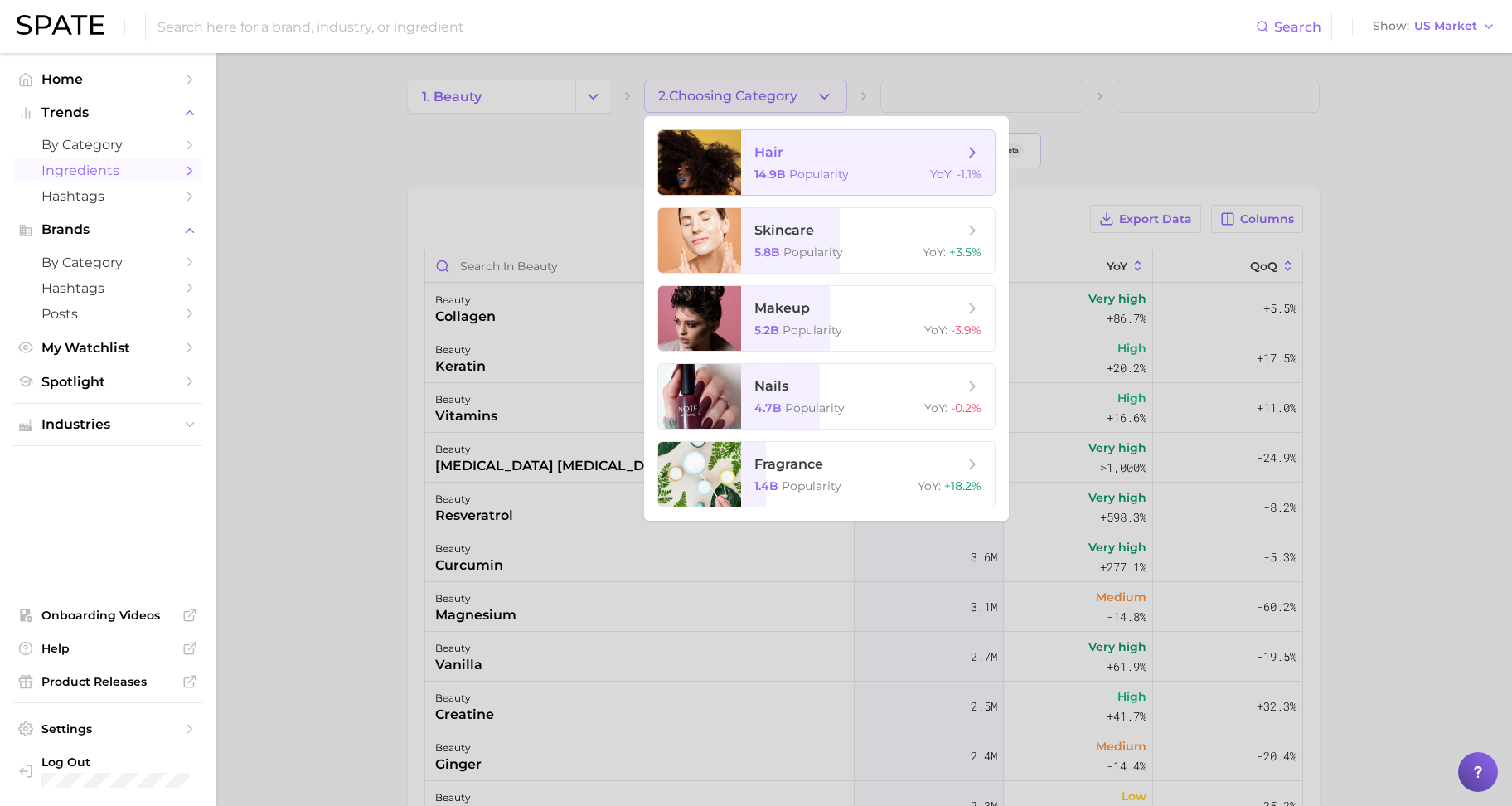
click at [812, 169] on span "Popularity" at bounding box center [819, 173] width 59 height 15
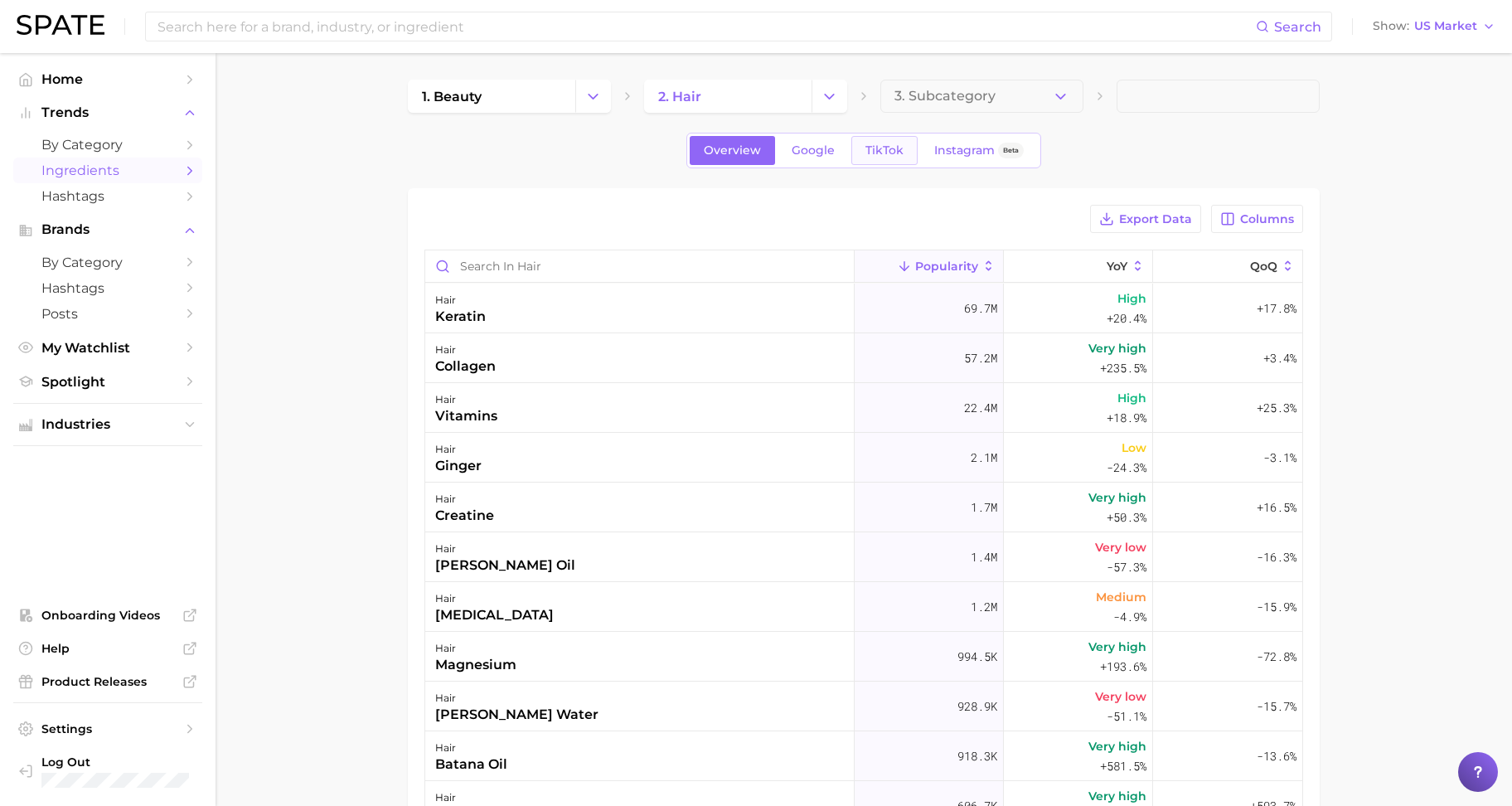
click at [904, 160] on link "TikTok" at bounding box center [885, 150] width 66 height 29
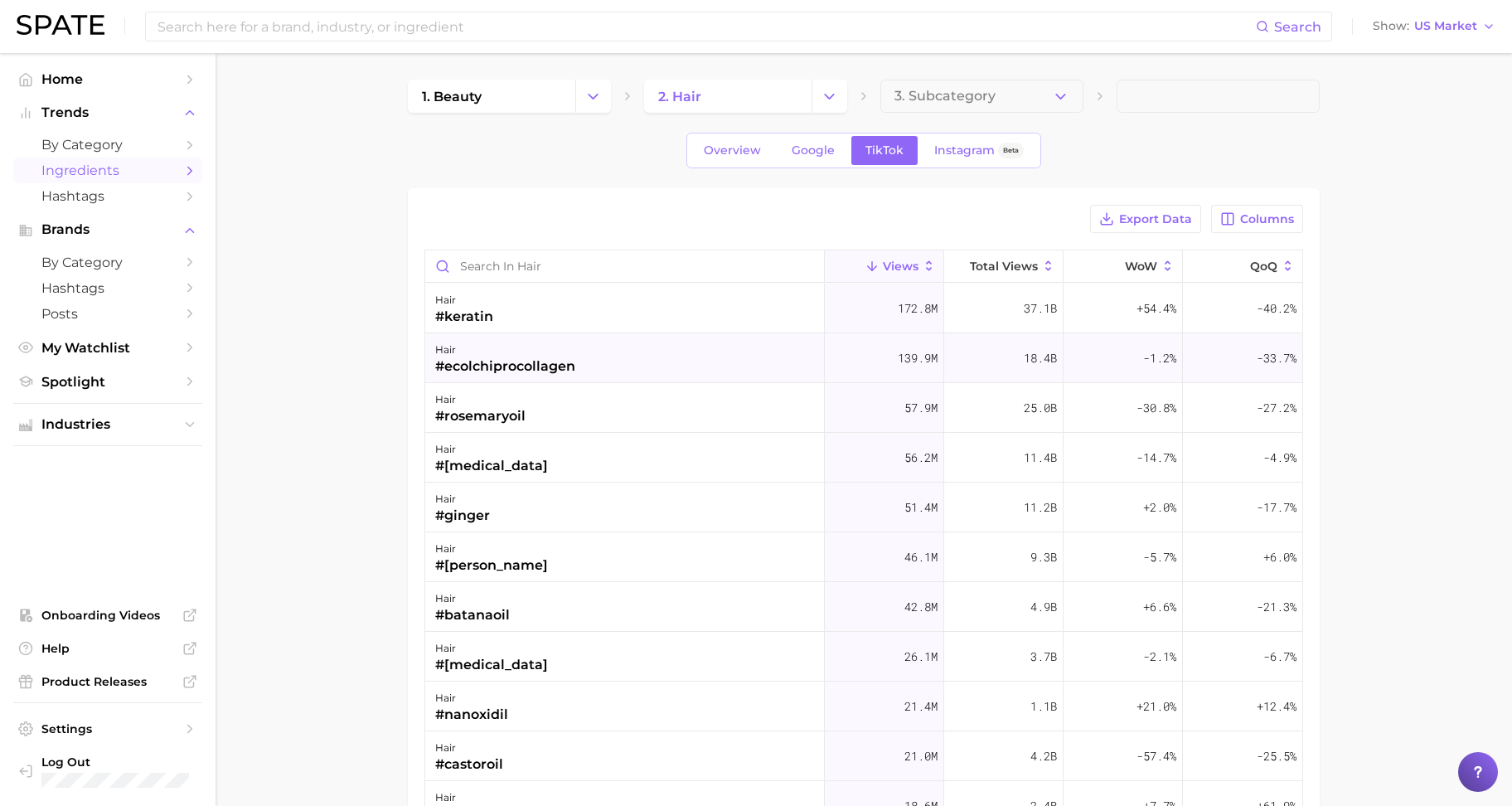
click at [571, 359] on div "#ecolchiprocollagen" at bounding box center [505, 366] width 140 height 20
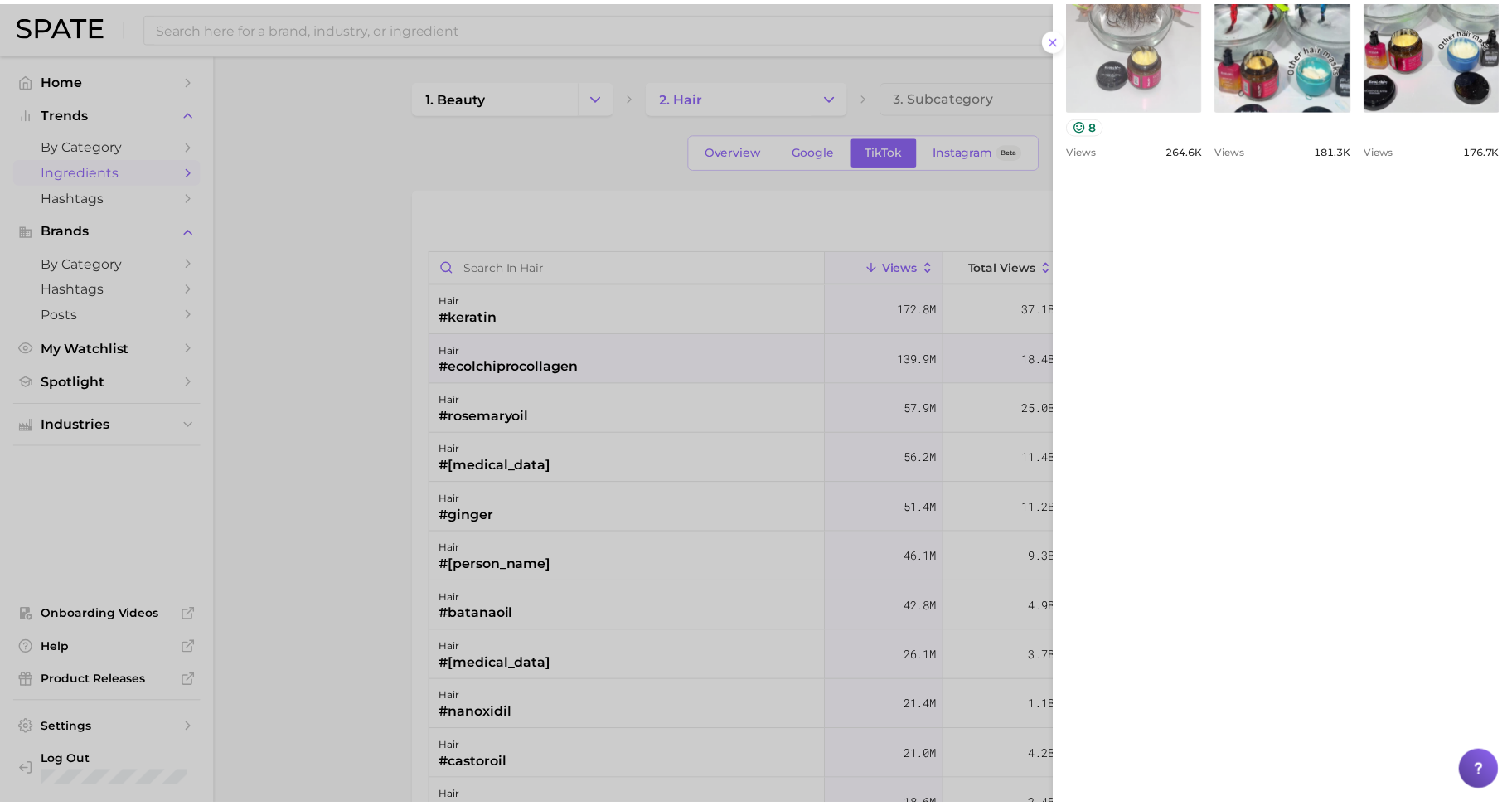
scroll to position [1095, 0]
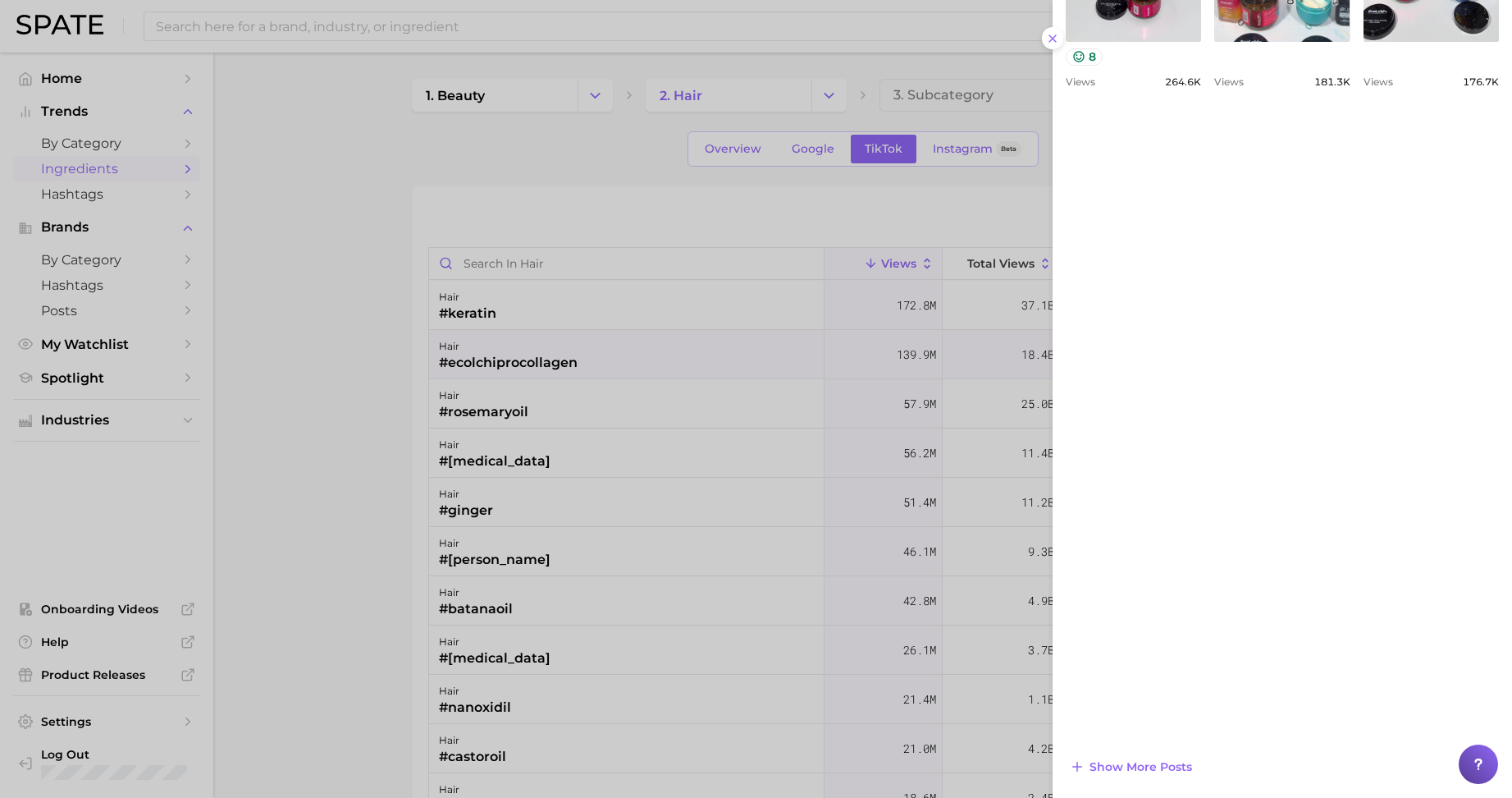
click at [346, 514] on div at bounding box center [756, 399] width 1512 height 798
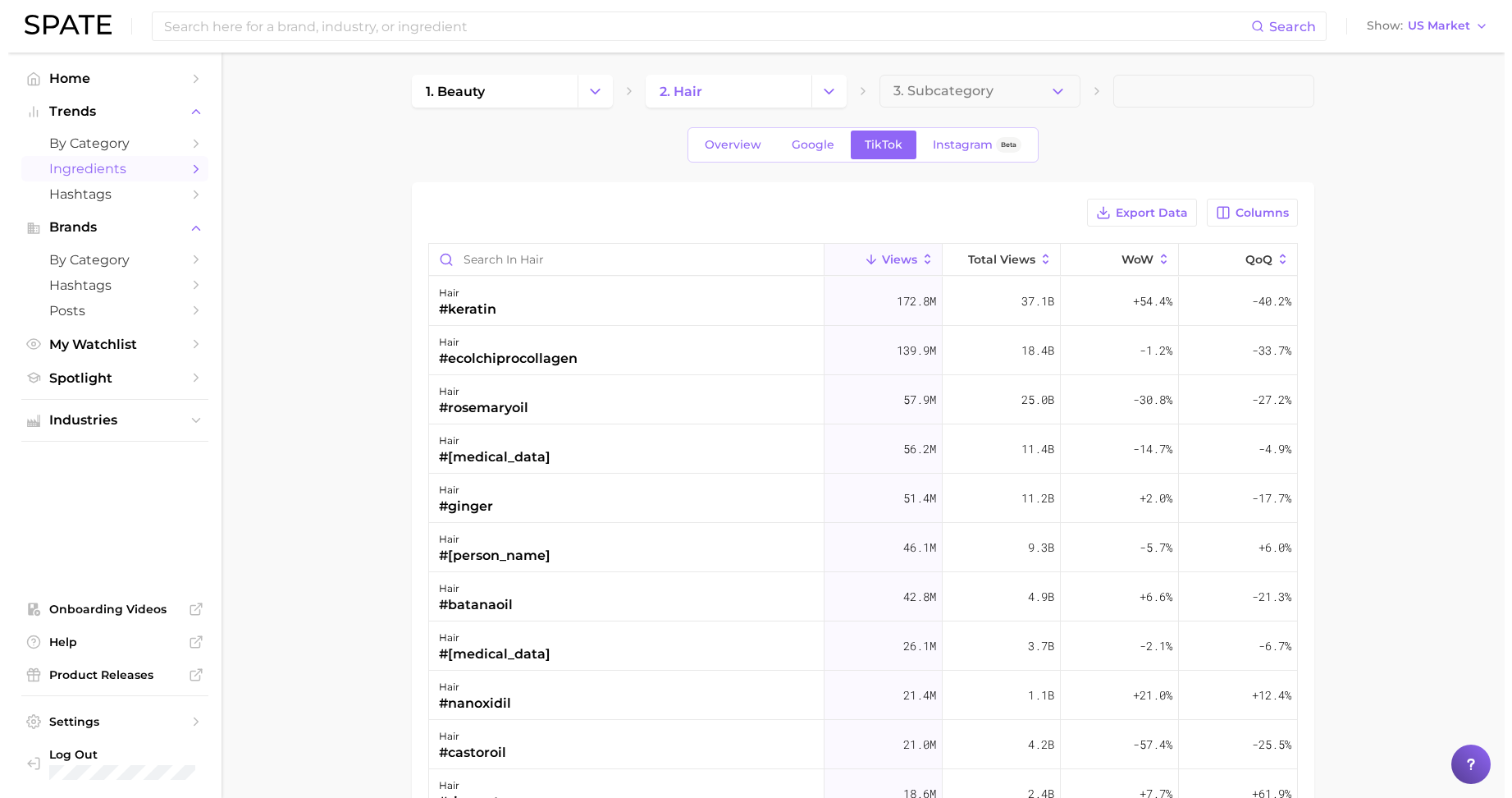
scroll to position [0, 0]
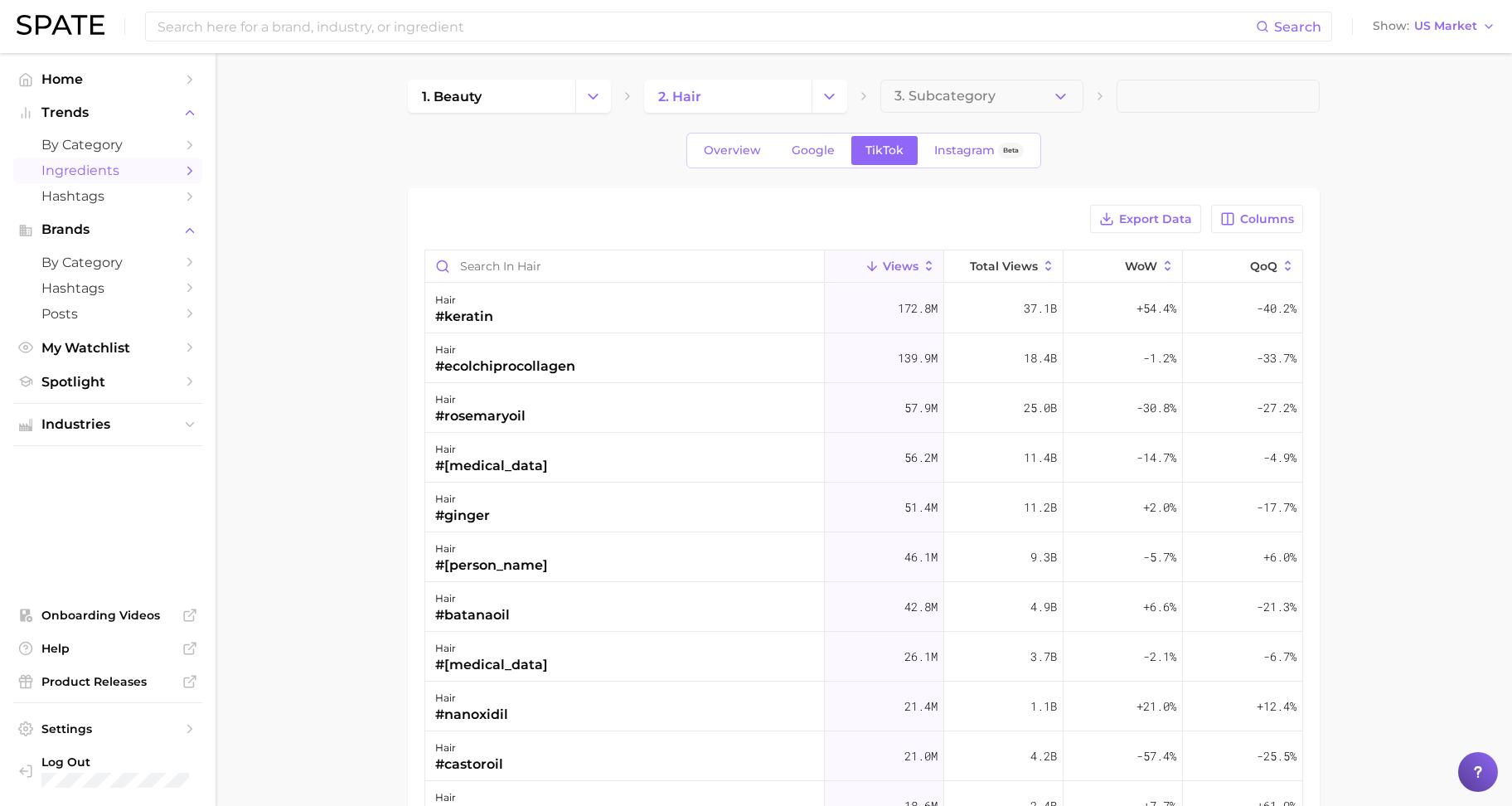
click at [89, 179] on span "Ingredients" at bounding box center [108, 170] width 132 height 16
click at [72, 201] on span "Hashtags" at bounding box center [108, 196] width 132 height 16
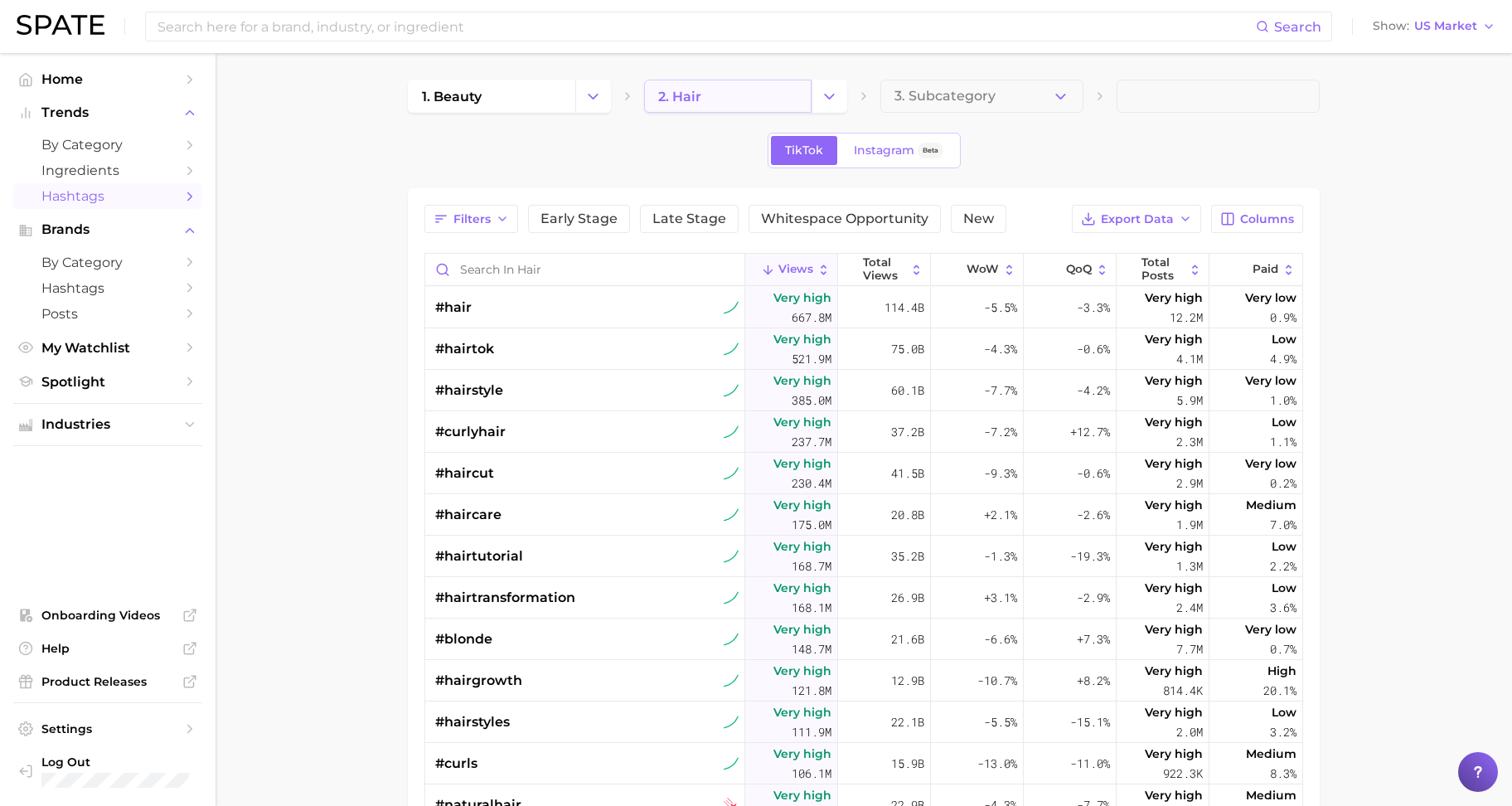
click at [682, 103] on span "2. hair" at bounding box center [679, 97] width 43 height 16
click at [588, 102] on icon "Change Category" at bounding box center [593, 97] width 17 height 17
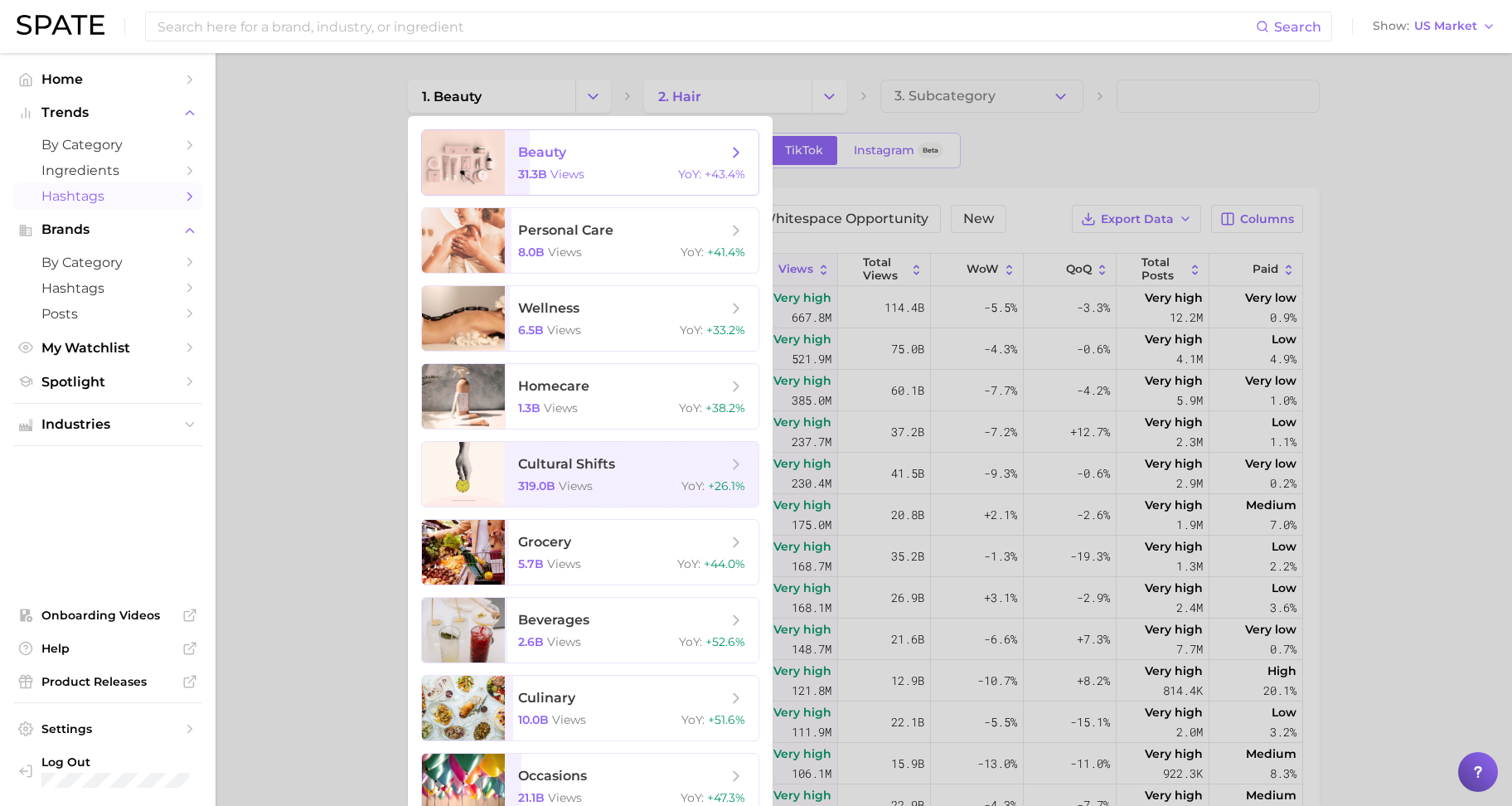
click at [587, 152] on span "beauty" at bounding box center [623, 152] width 209 height 18
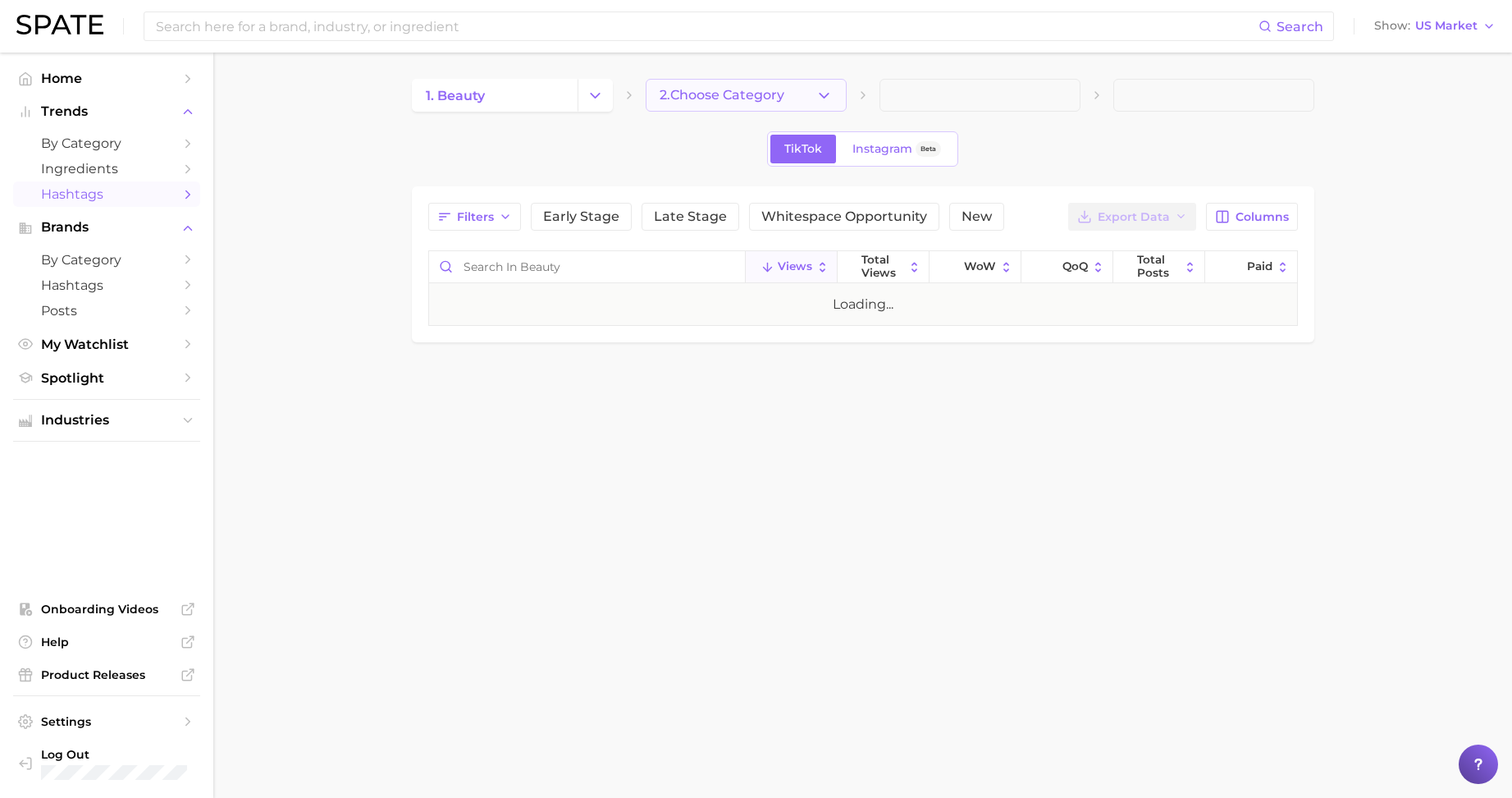
click at [676, 109] on button "2. Choose Category" at bounding box center [746, 95] width 201 height 33
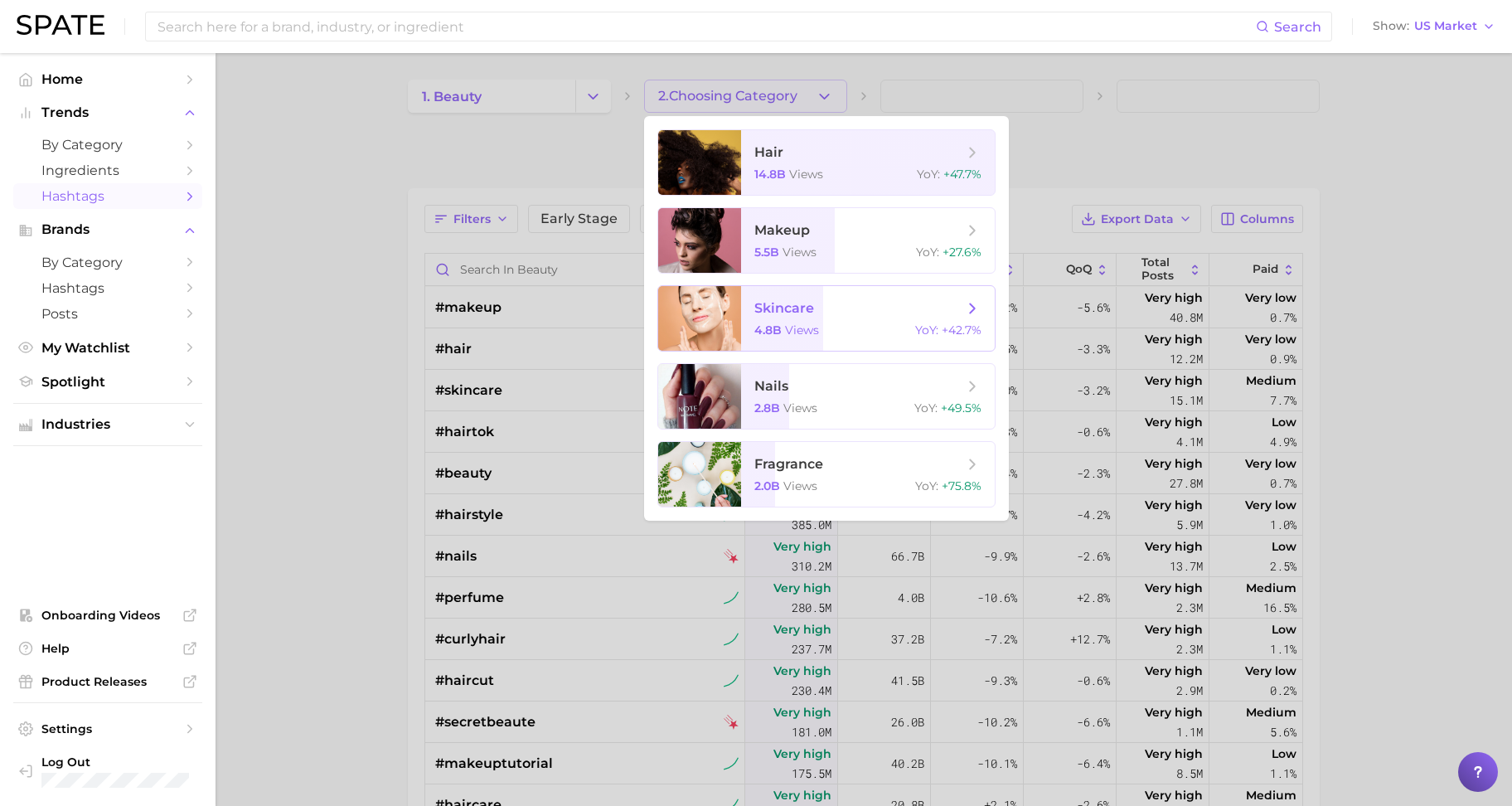
click at [813, 328] on span "views" at bounding box center [802, 329] width 34 height 15
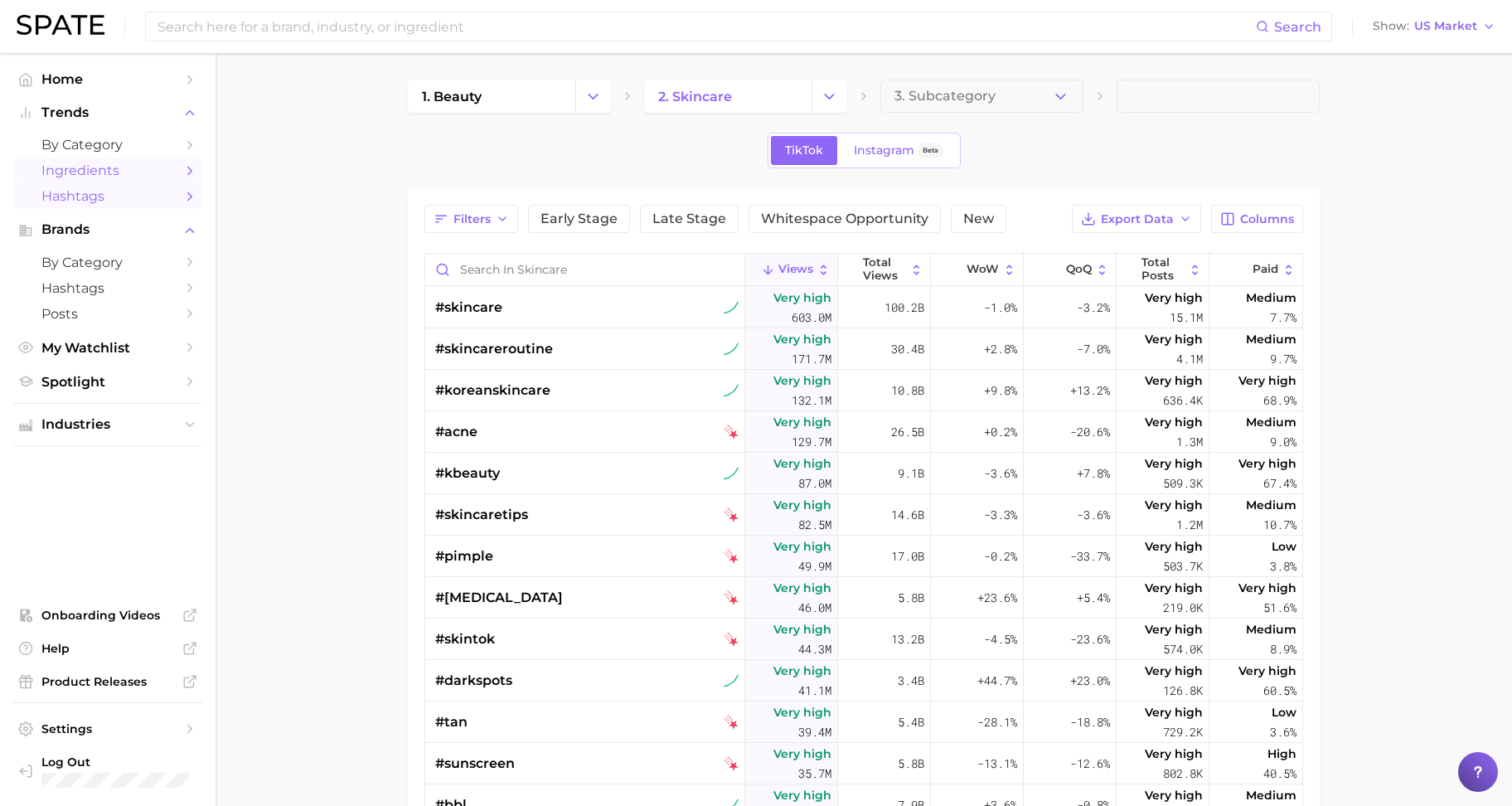
click at [82, 179] on link "Ingredients" at bounding box center [107, 170] width 189 height 25
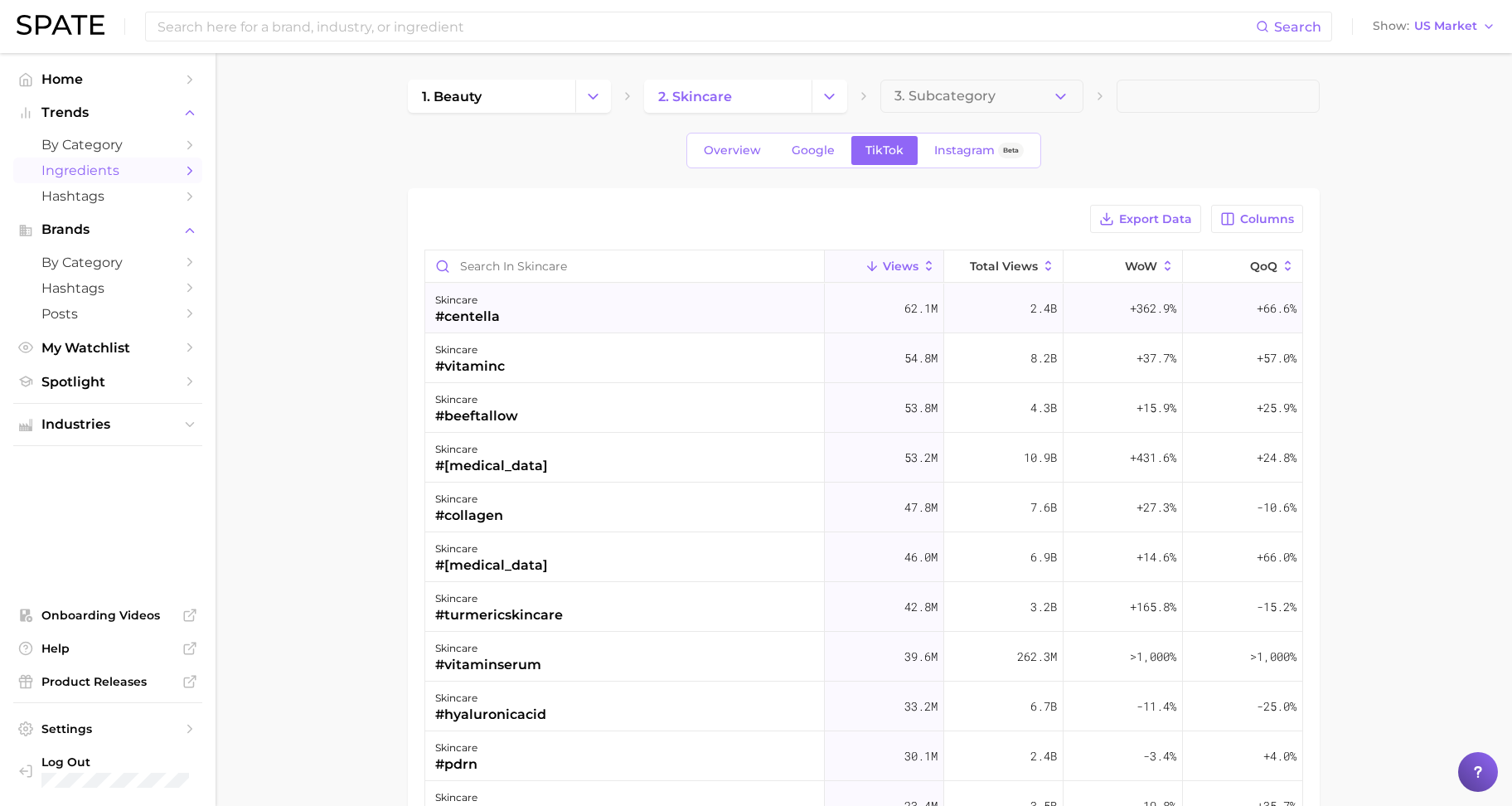
click at [505, 316] on div "skincare #centella" at bounding box center [625, 308] width 400 height 50
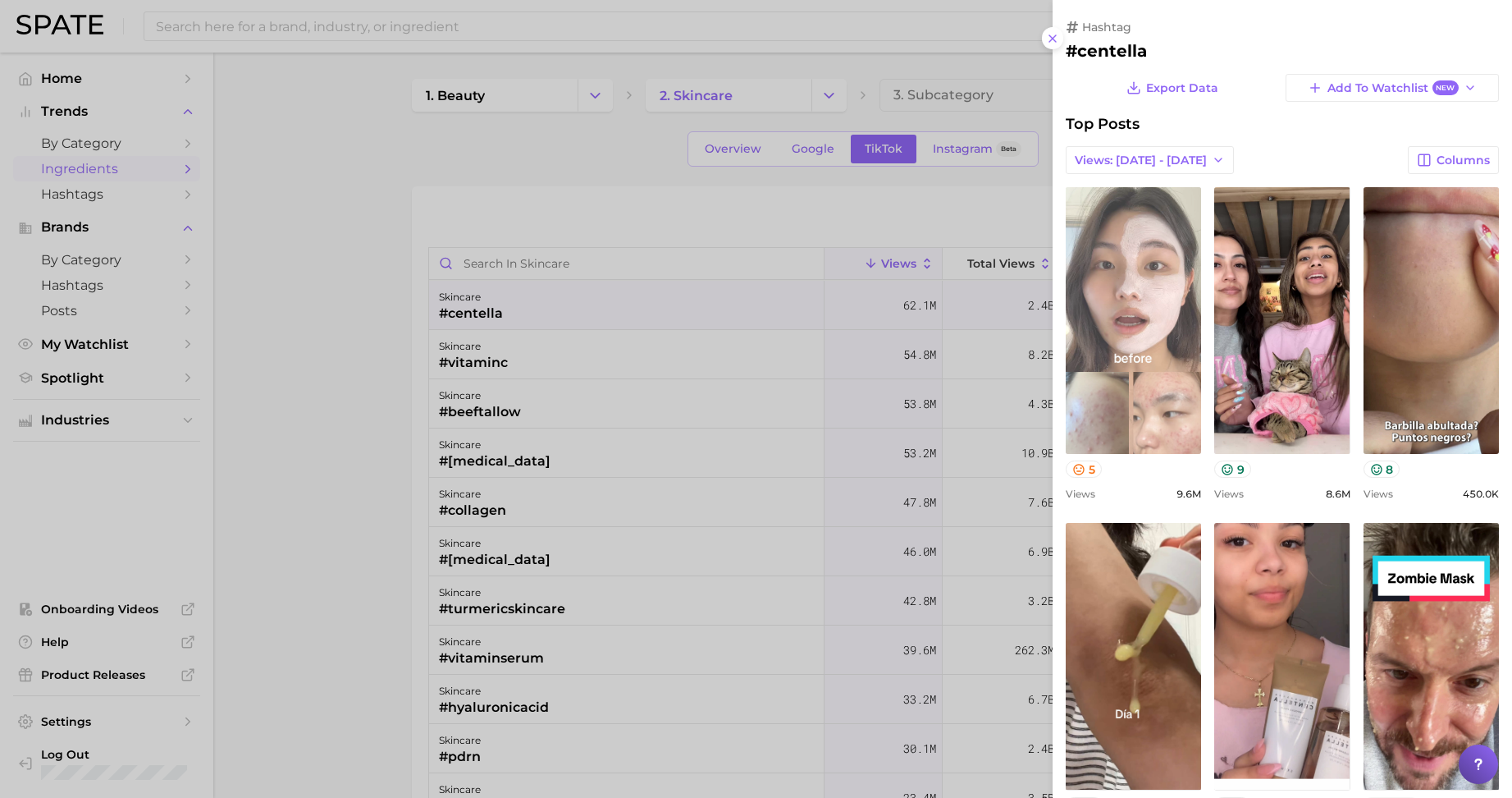
click at [1201, 411] on link "view post on TikTok" at bounding box center [1133, 320] width 135 height 267
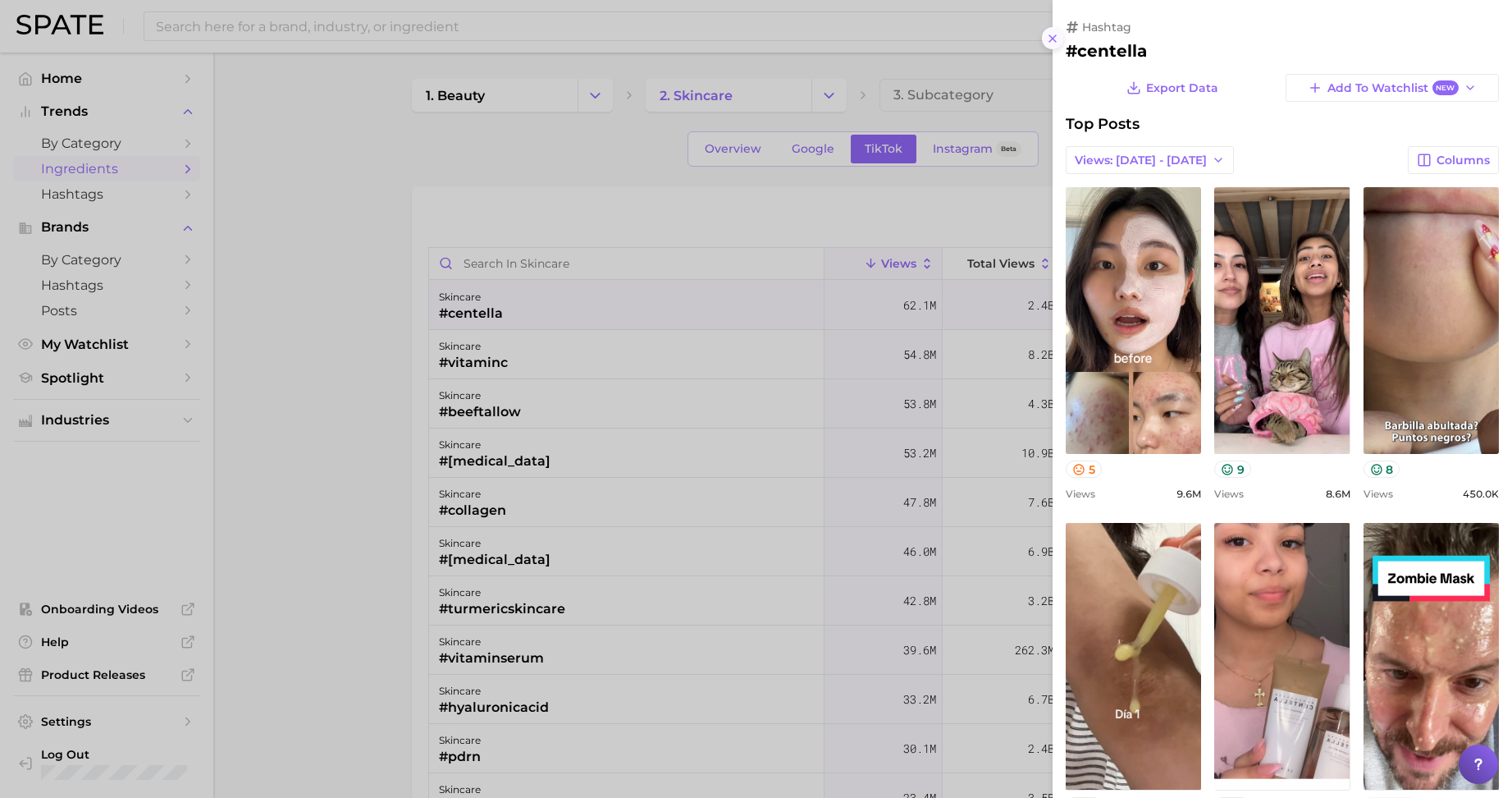
click at [1052, 34] on icon at bounding box center [1052, 38] width 13 height 13
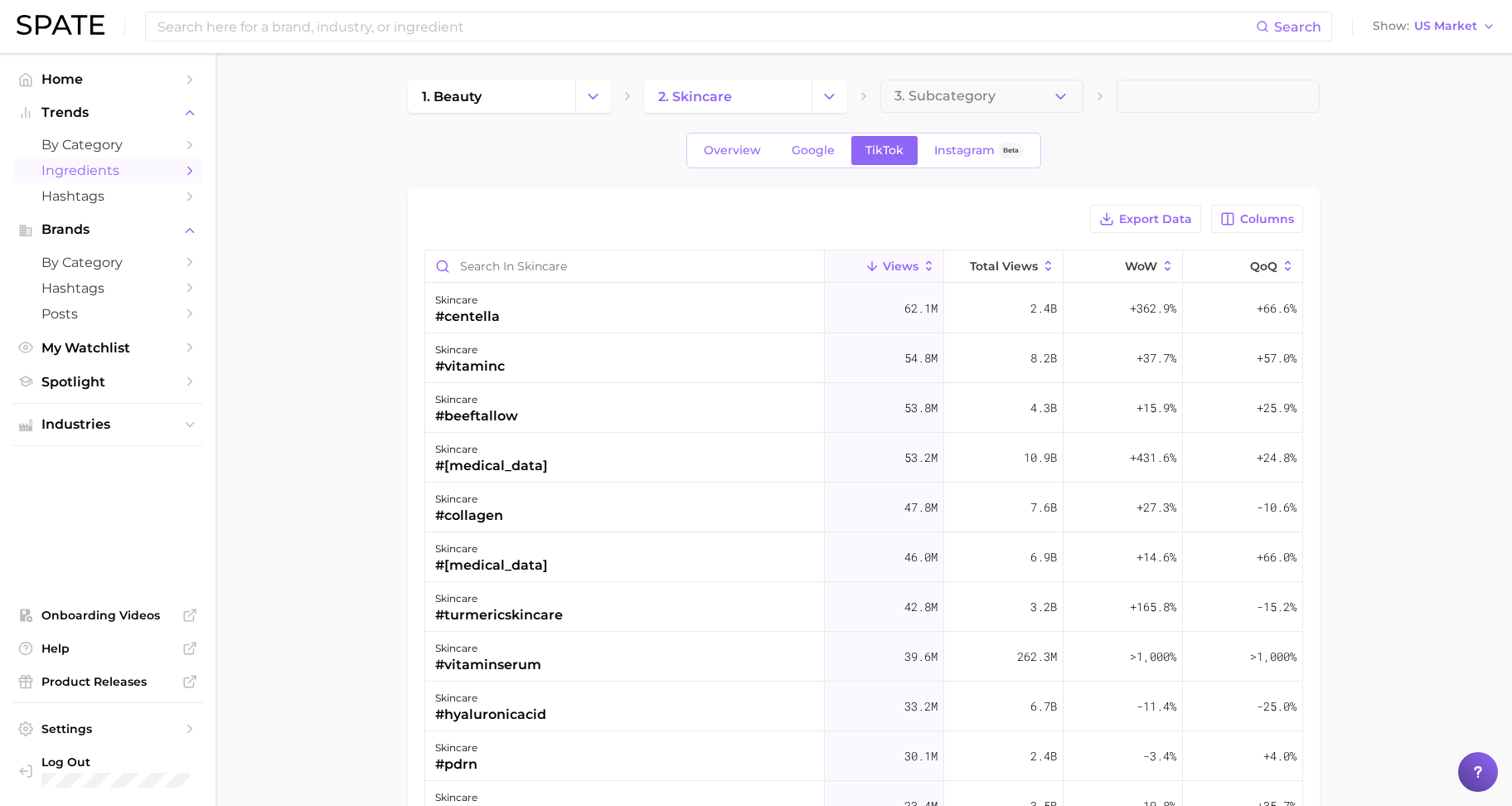
click at [1091, 196] on div "Export Data Columns Views Total Views WoW QoQ skincare #centella 62.1m 2.4b +36…" at bounding box center [864, 630] width 912 height 884
click at [132, 258] on span "by Category" at bounding box center [108, 262] width 132 height 16
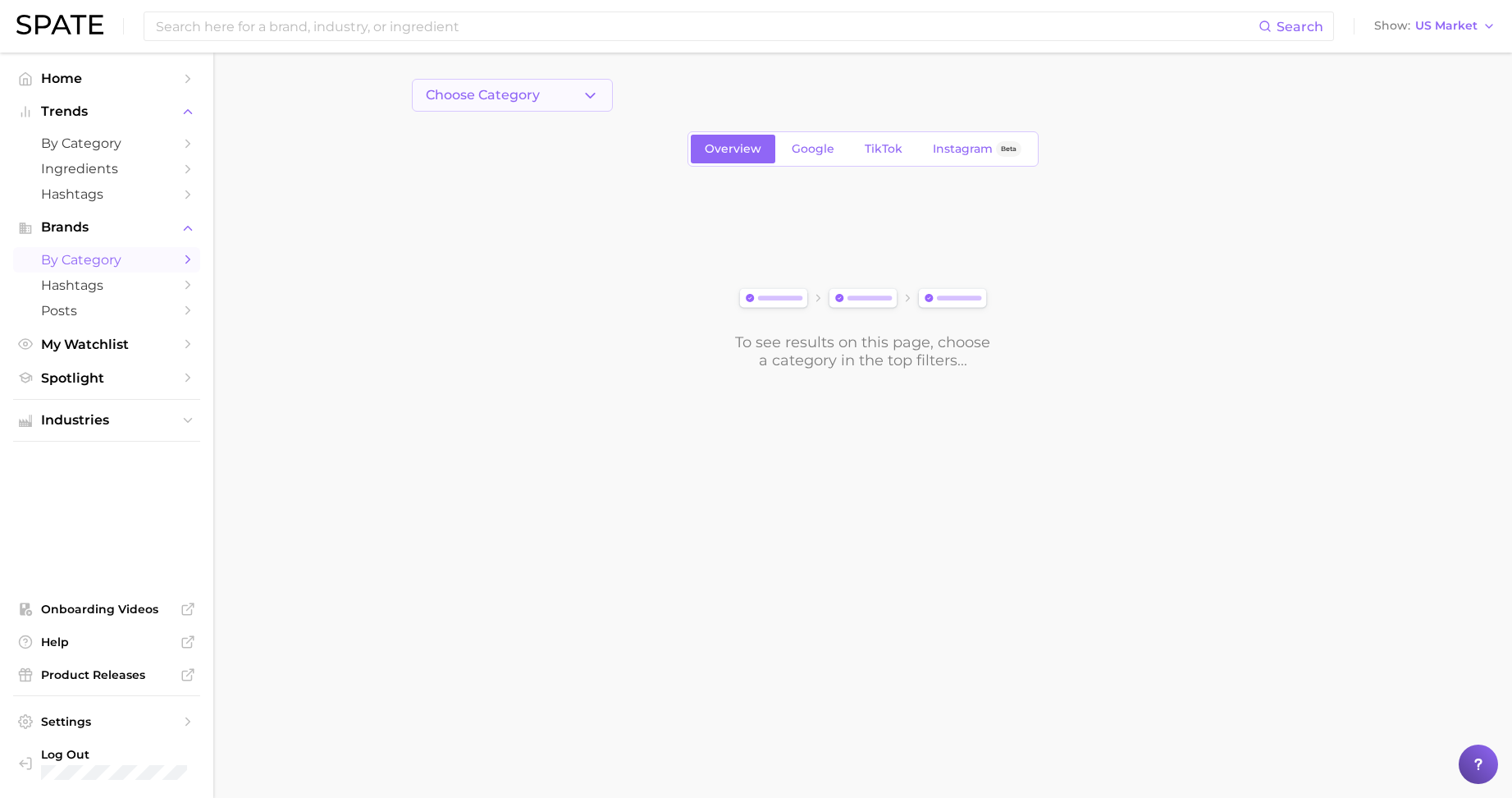
click at [469, 110] on button "Choose Category" at bounding box center [512, 95] width 201 height 33
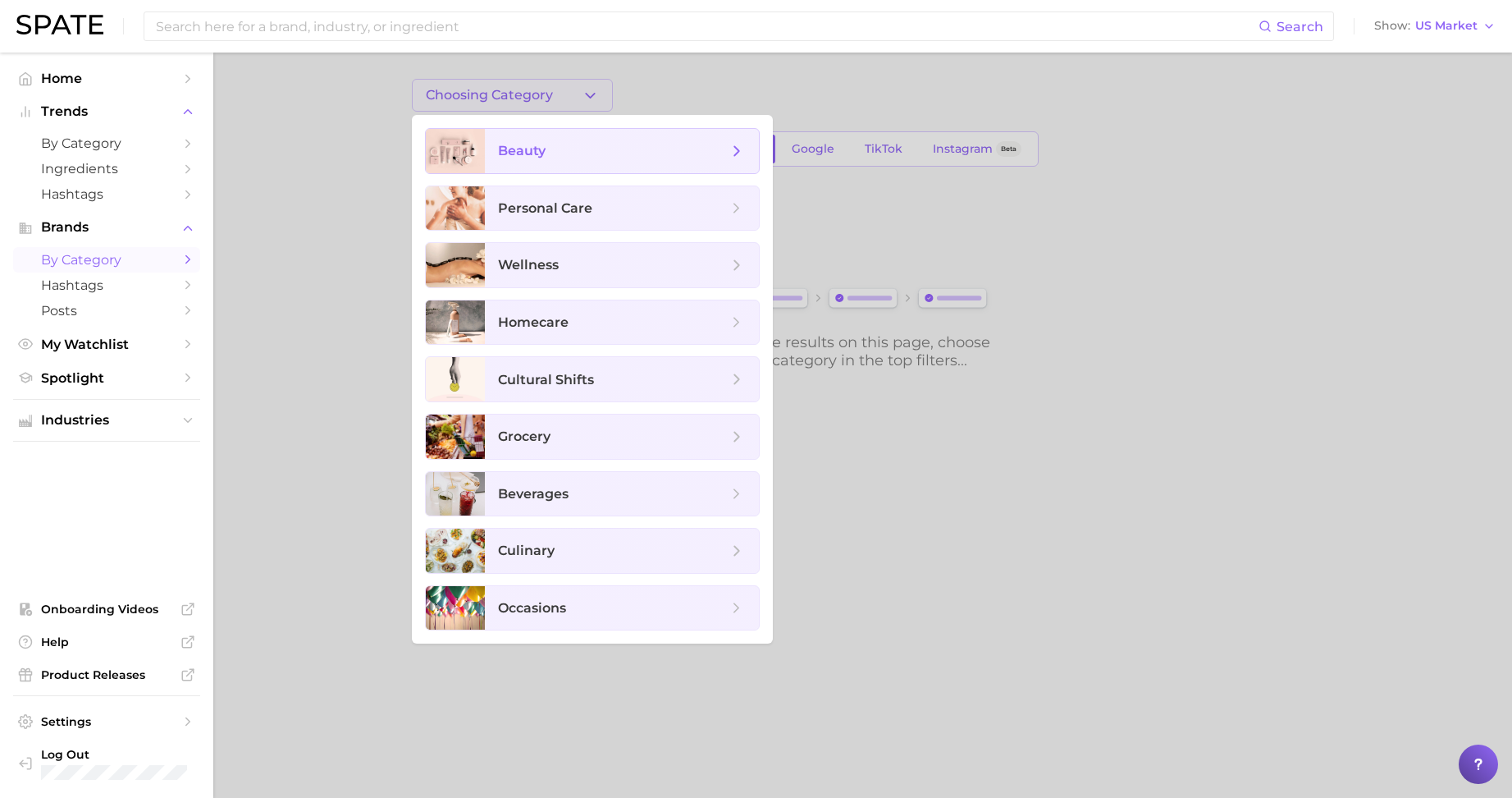
click at [512, 147] on span "beauty" at bounding box center [521, 151] width 47 height 16
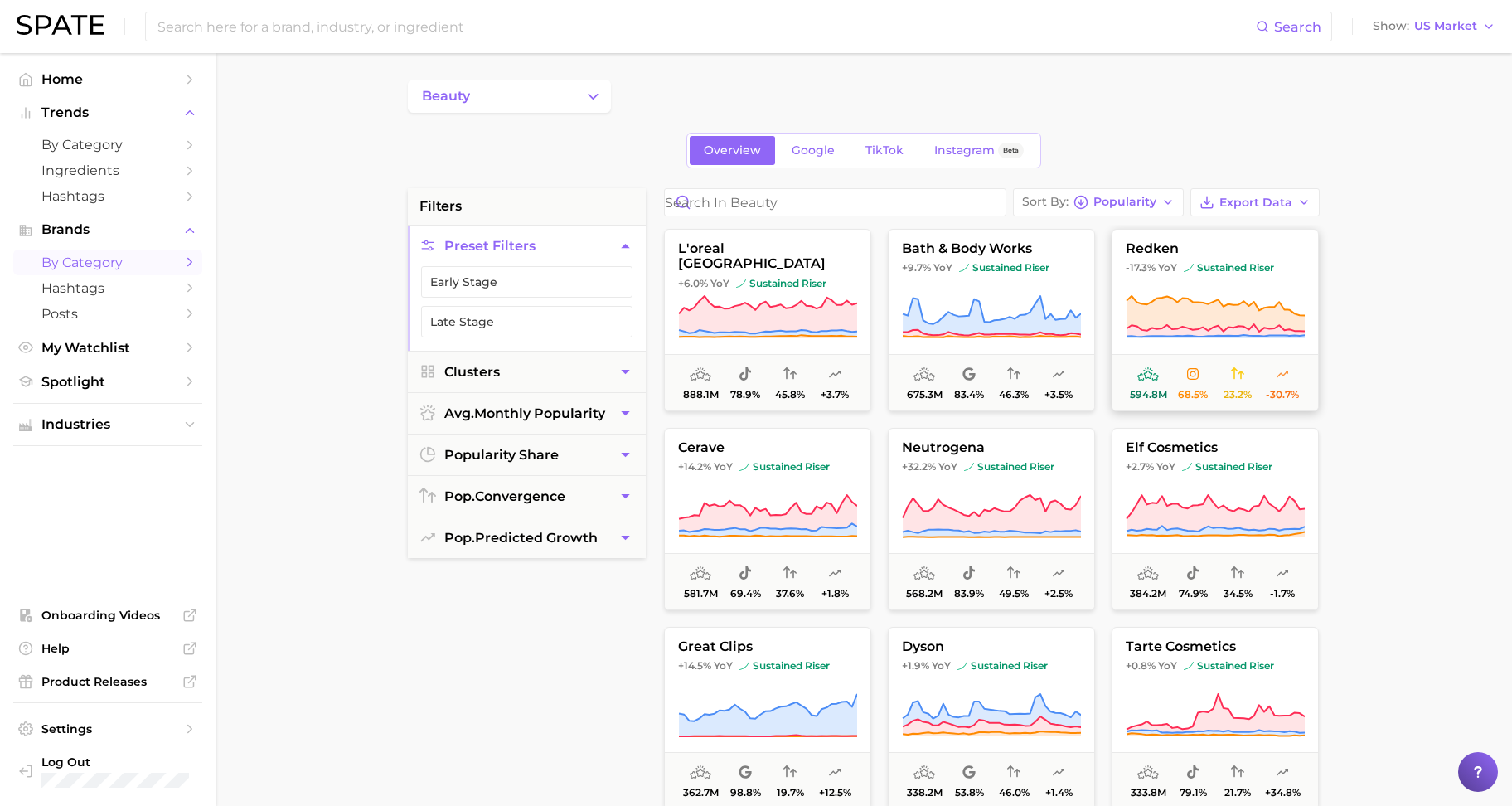
click at [1200, 309] on icon at bounding box center [1216, 314] width 179 height 36
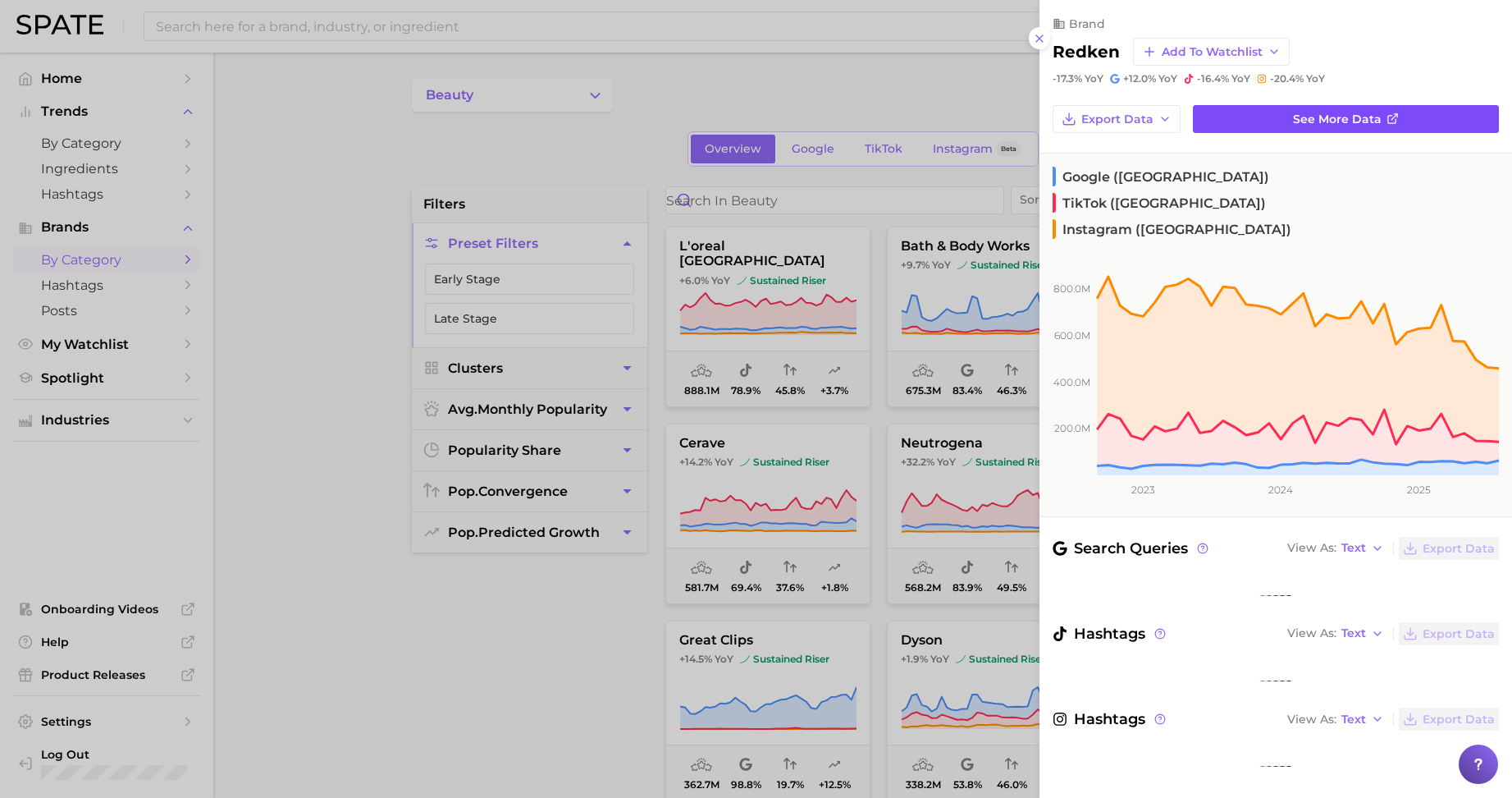
click at [1271, 111] on link "See more data" at bounding box center [1346, 119] width 306 height 28
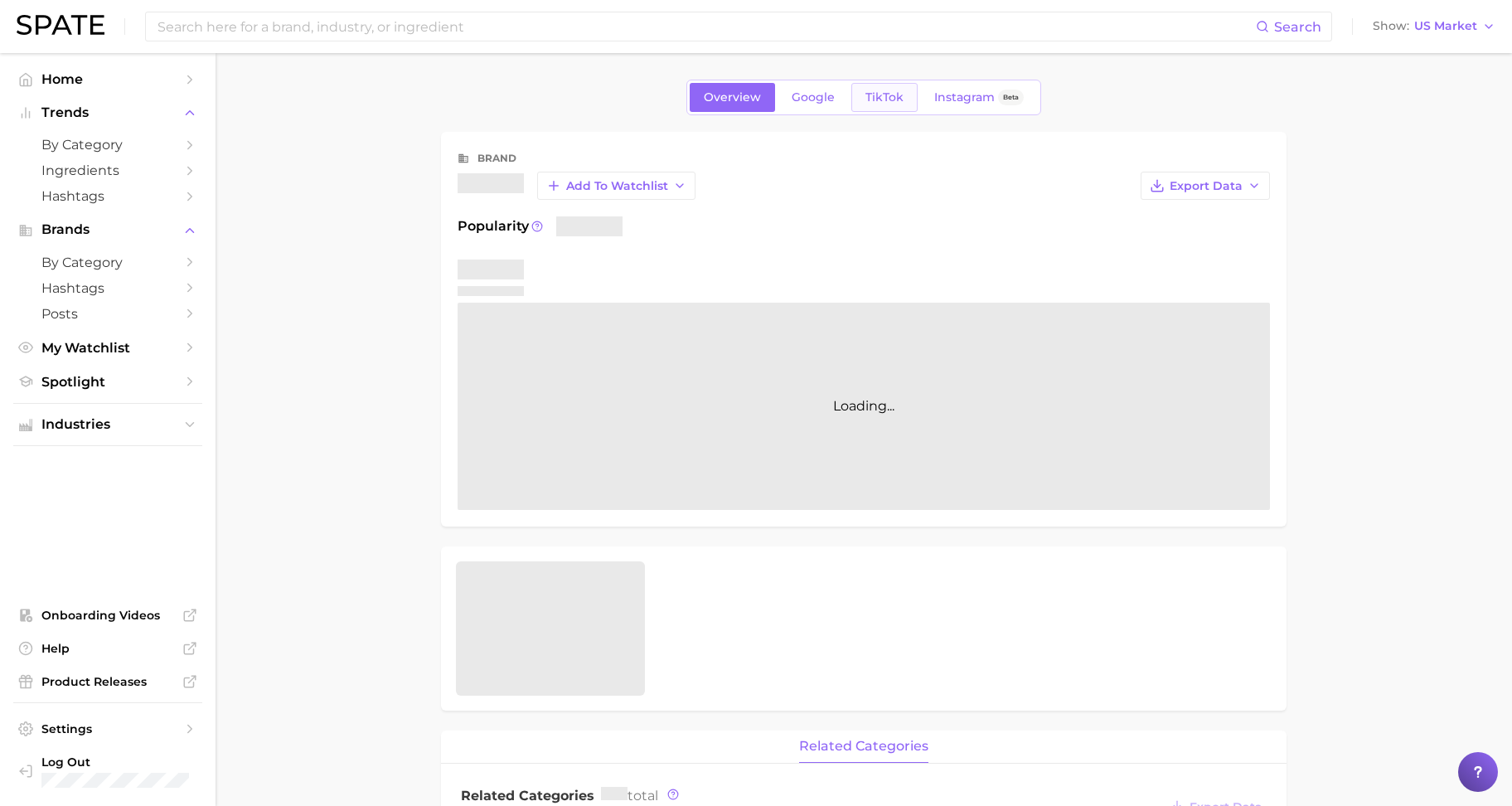
click at [878, 100] on span "TikTok" at bounding box center [885, 98] width 38 height 14
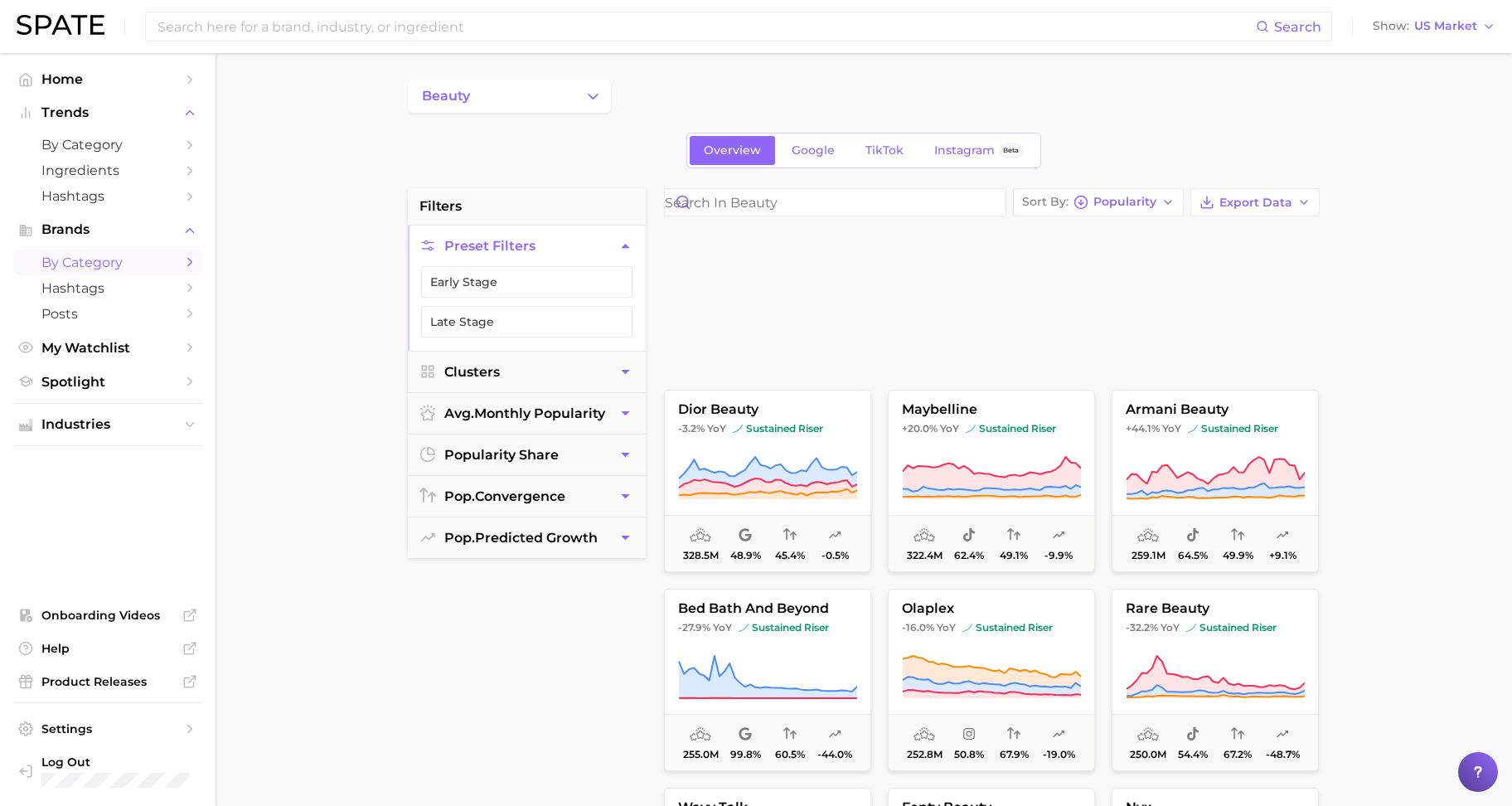
scroll to position [415, 0]
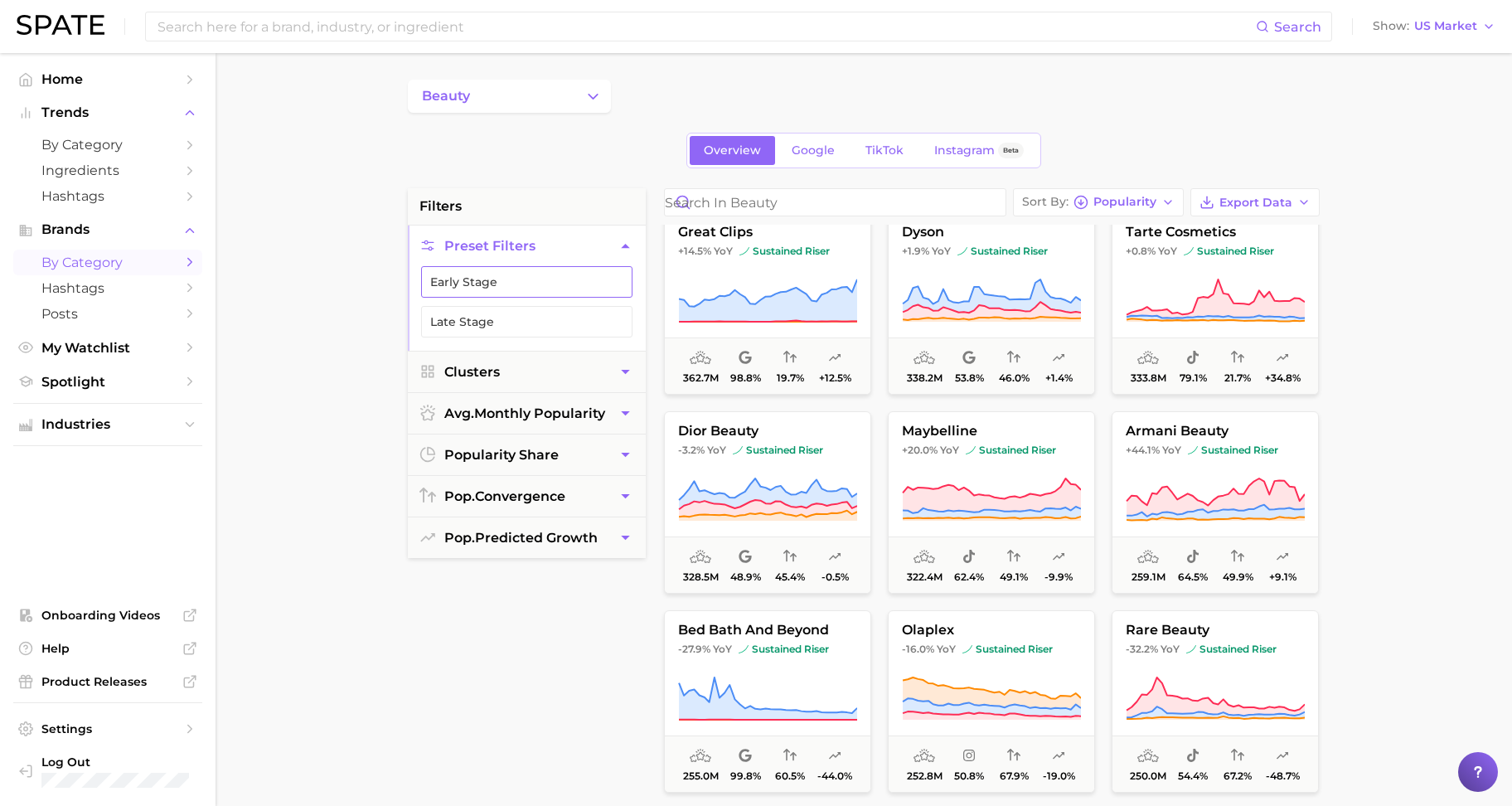
click at [528, 284] on button "Early Stage" at bounding box center [526, 281] width 212 height 31
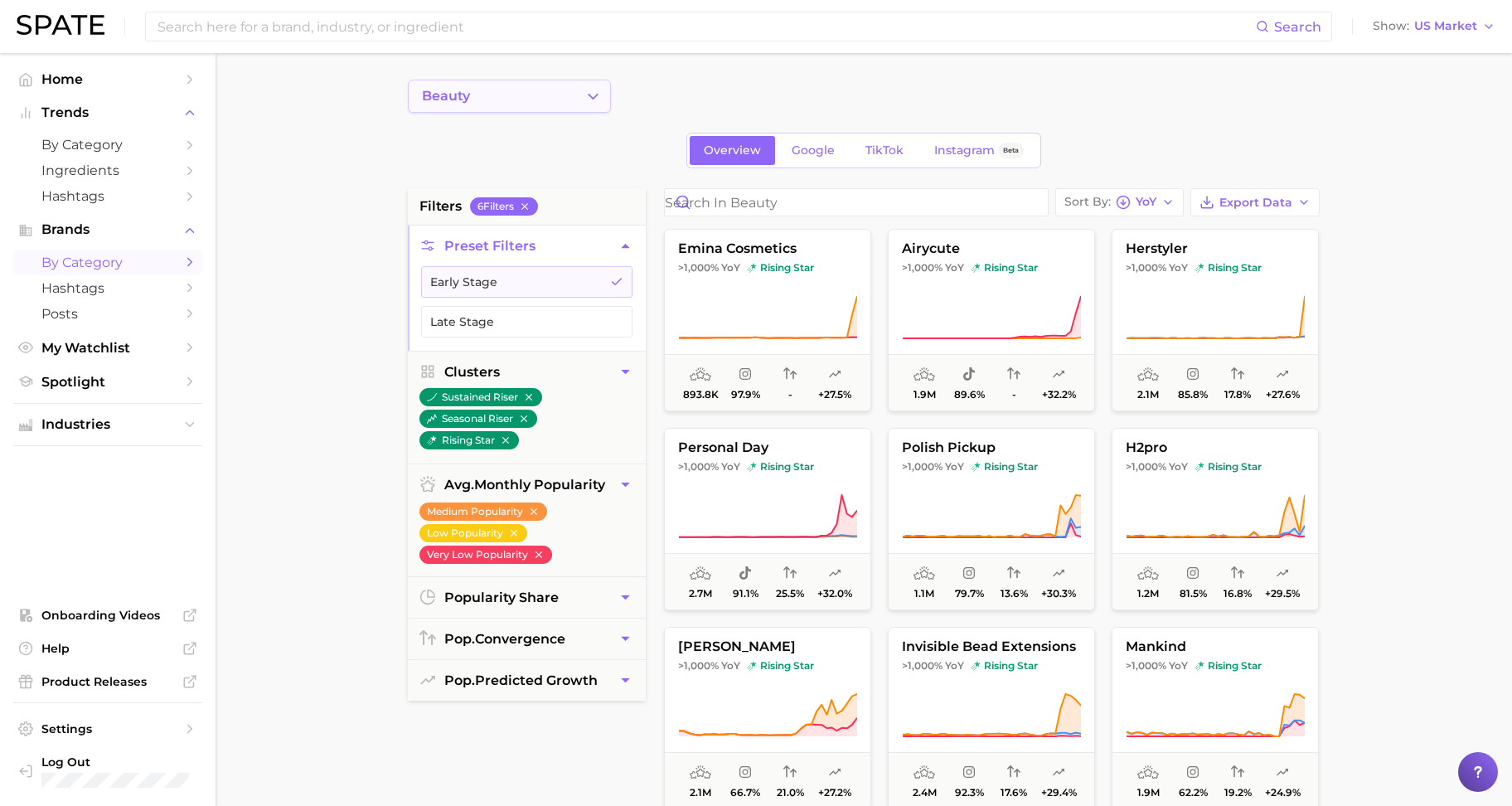
click at [606, 93] on button "beauty" at bounding box center [509, 96] width 203 height 33
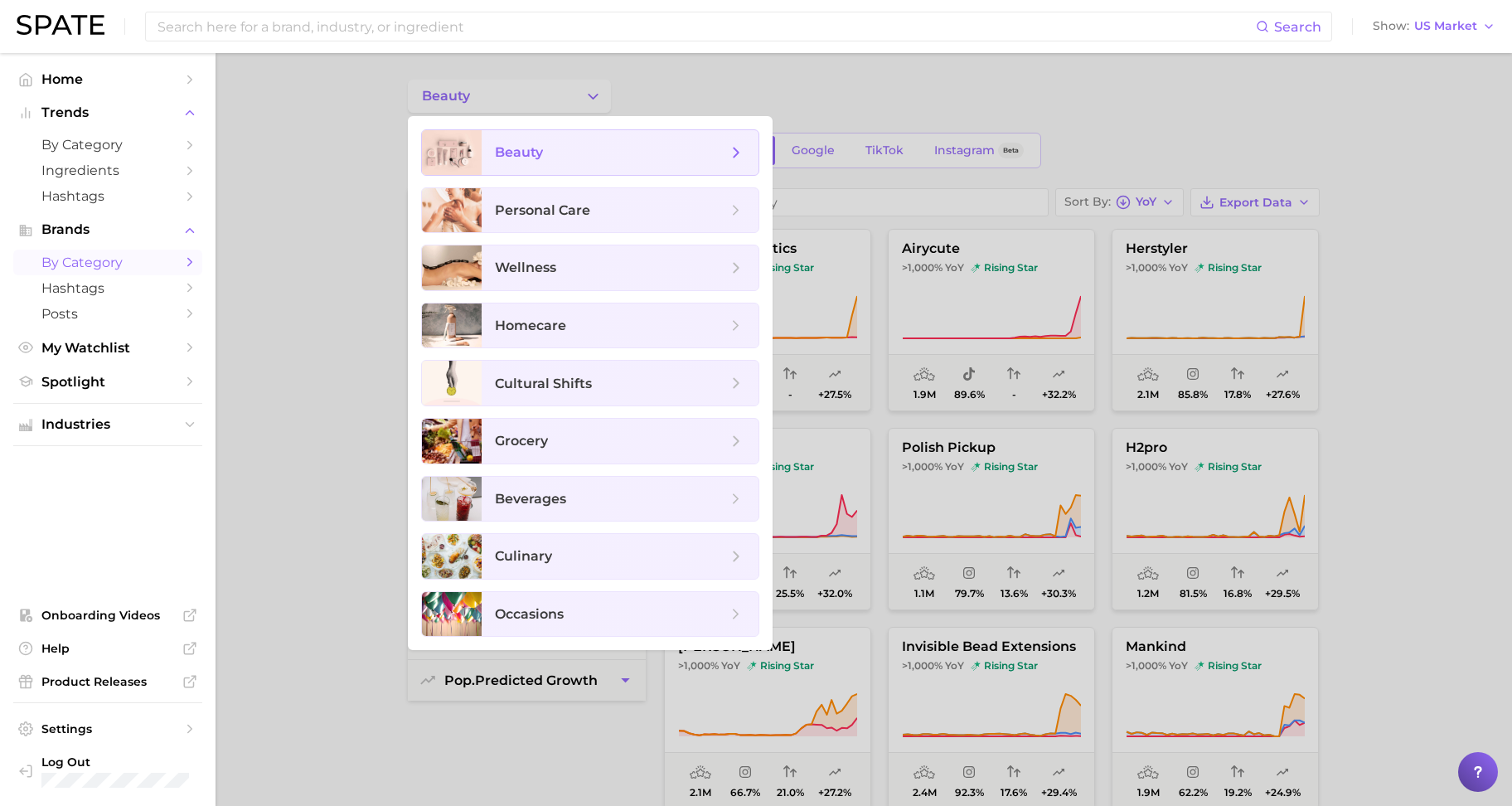
click at [605, 146] on span "beauty" at bounding box center [611, 152] width 232 height 18
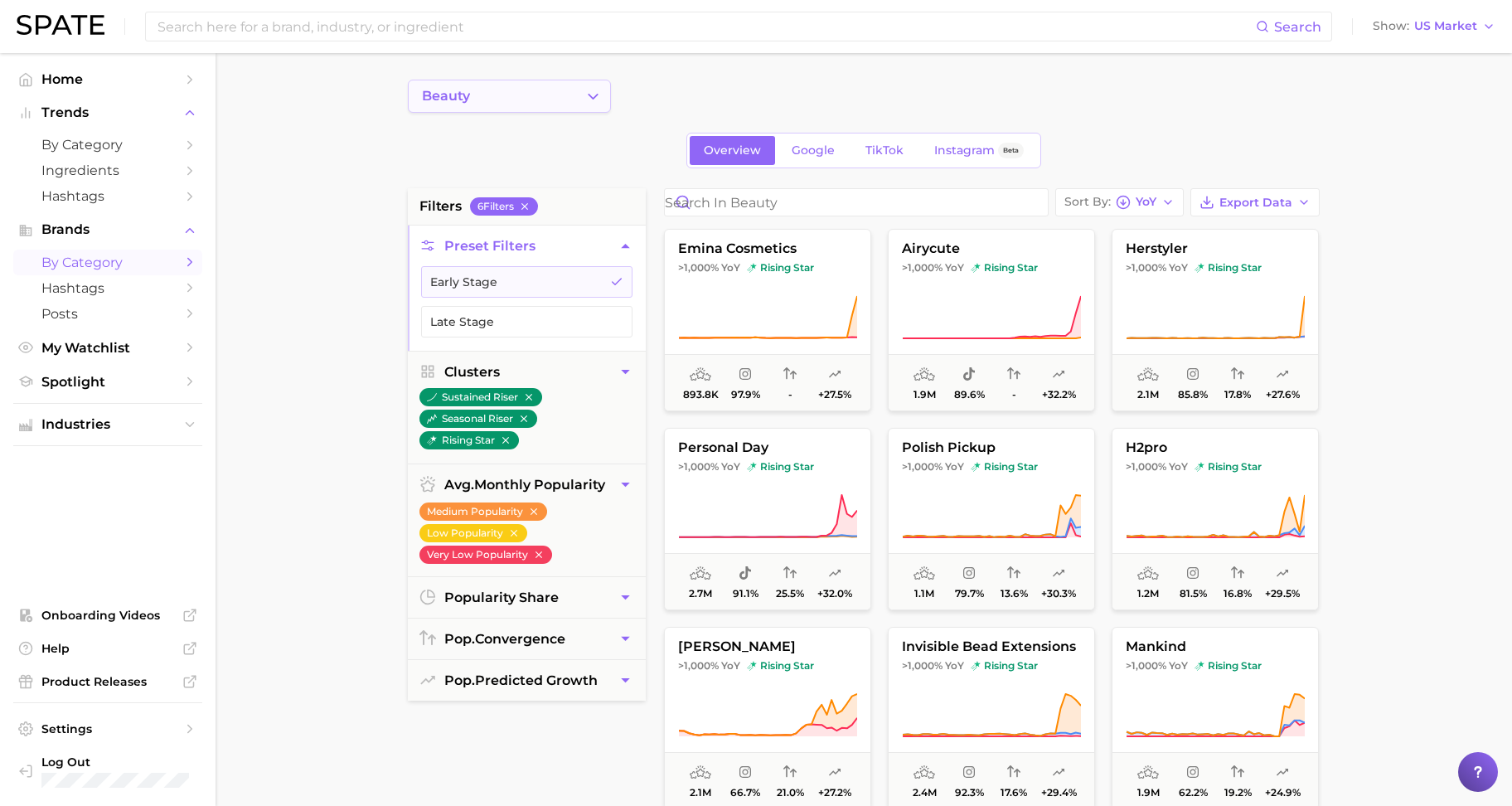
click at [605, 105] on button "beauty" at bounding box center [509, 96] width 203 height 33
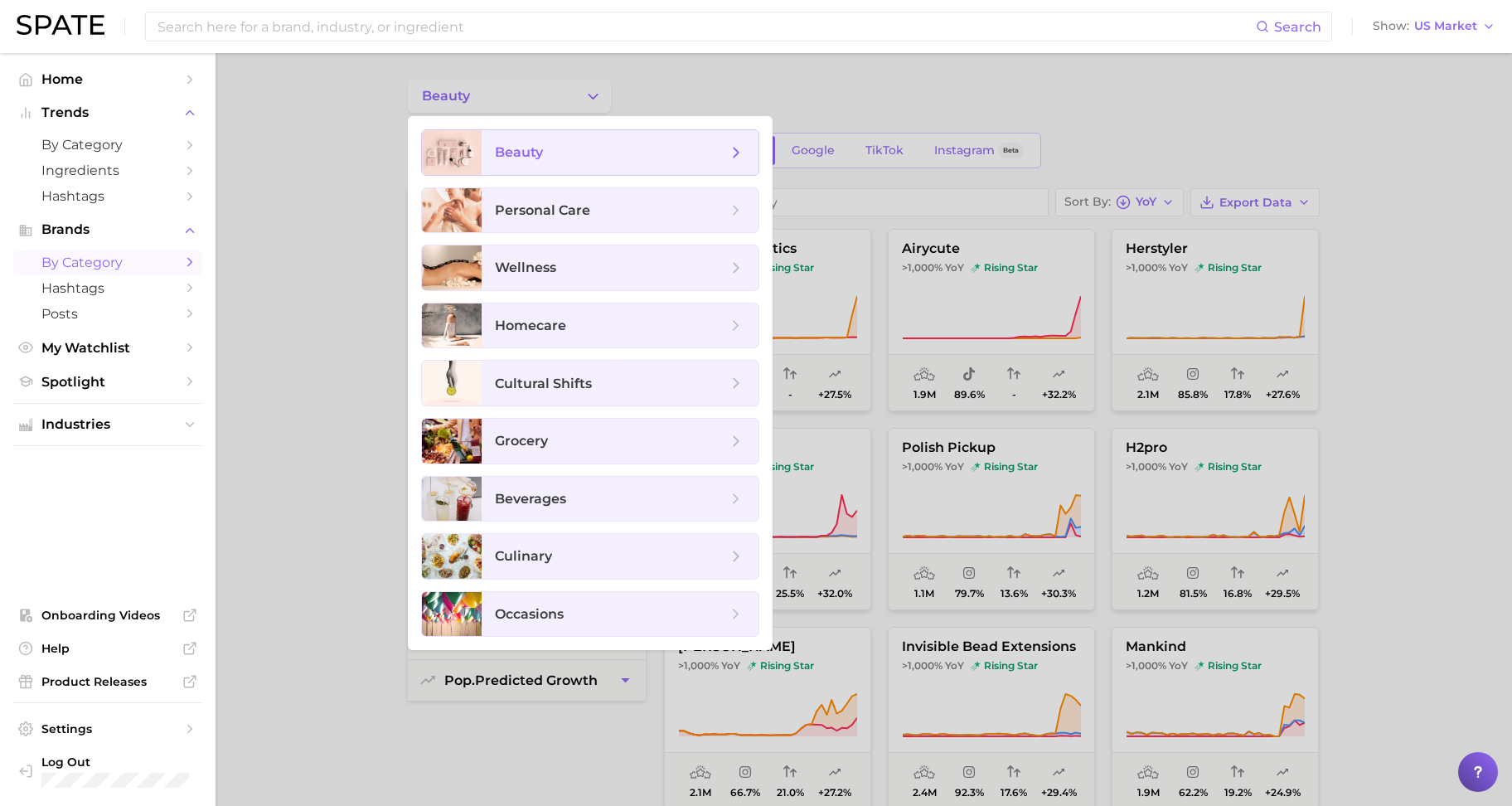
click at [616, 164] on span "beauty" at bounding box center [620, 152] width 277 height 44
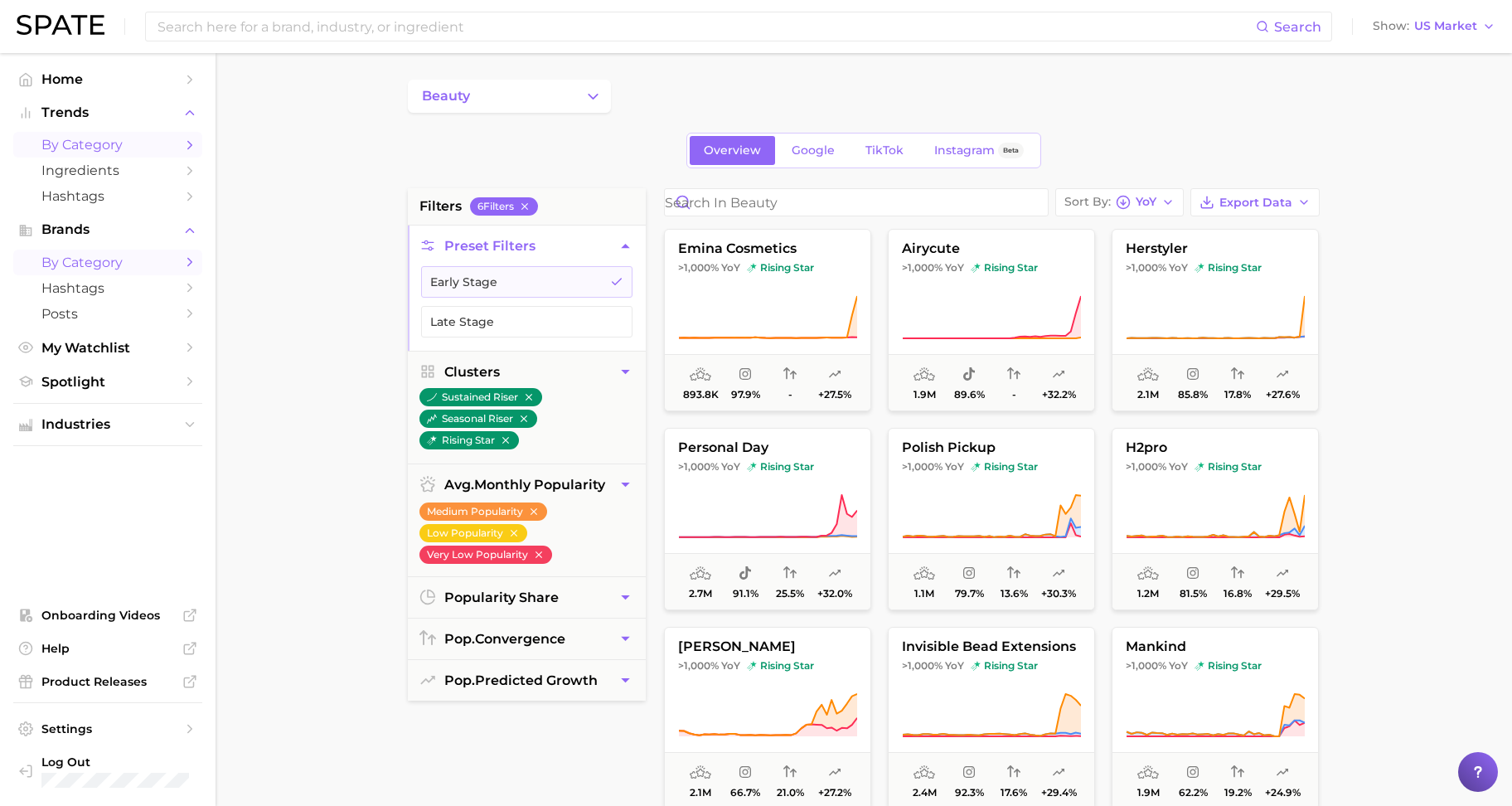
click at [104, 145] on span "by Category" at bounding box center [108, 145] width 132 height 16
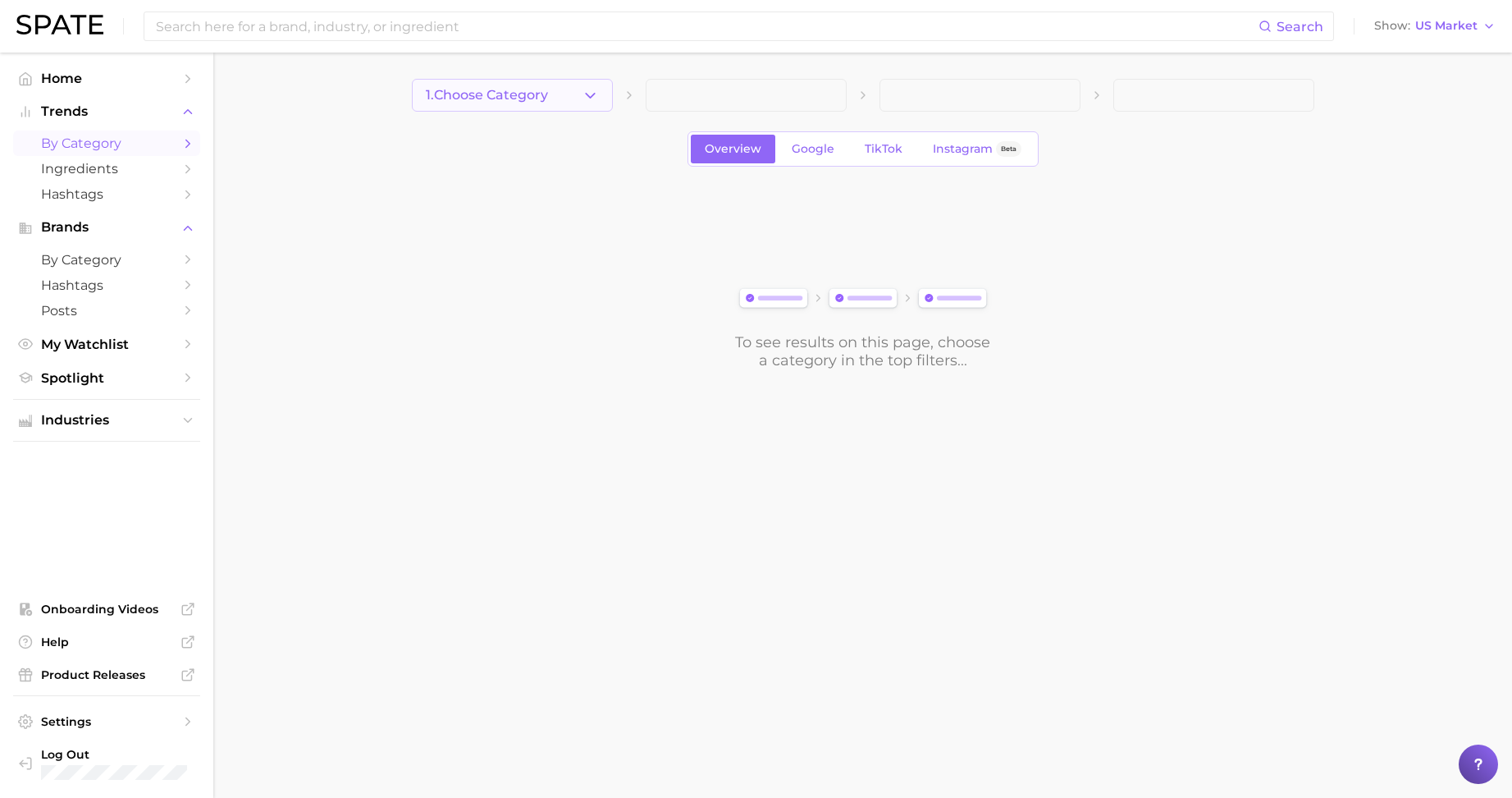
click at [511, 104] on button "1. Choose Category" at bounding box center [512, 95] width 201 height 33
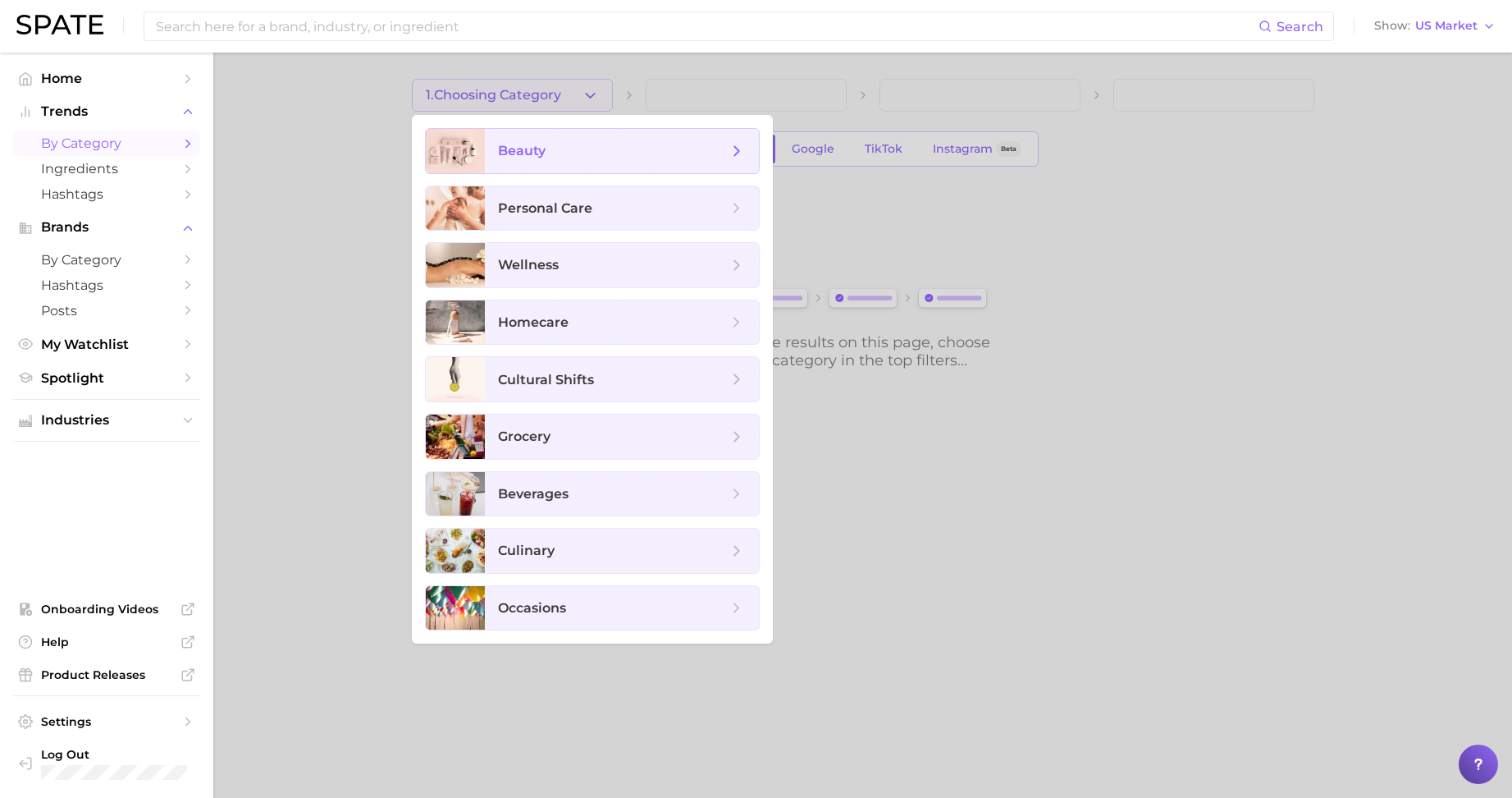
click at [507, 146] on span "beauty" at bounding box center [521, 151] width 47 height 16
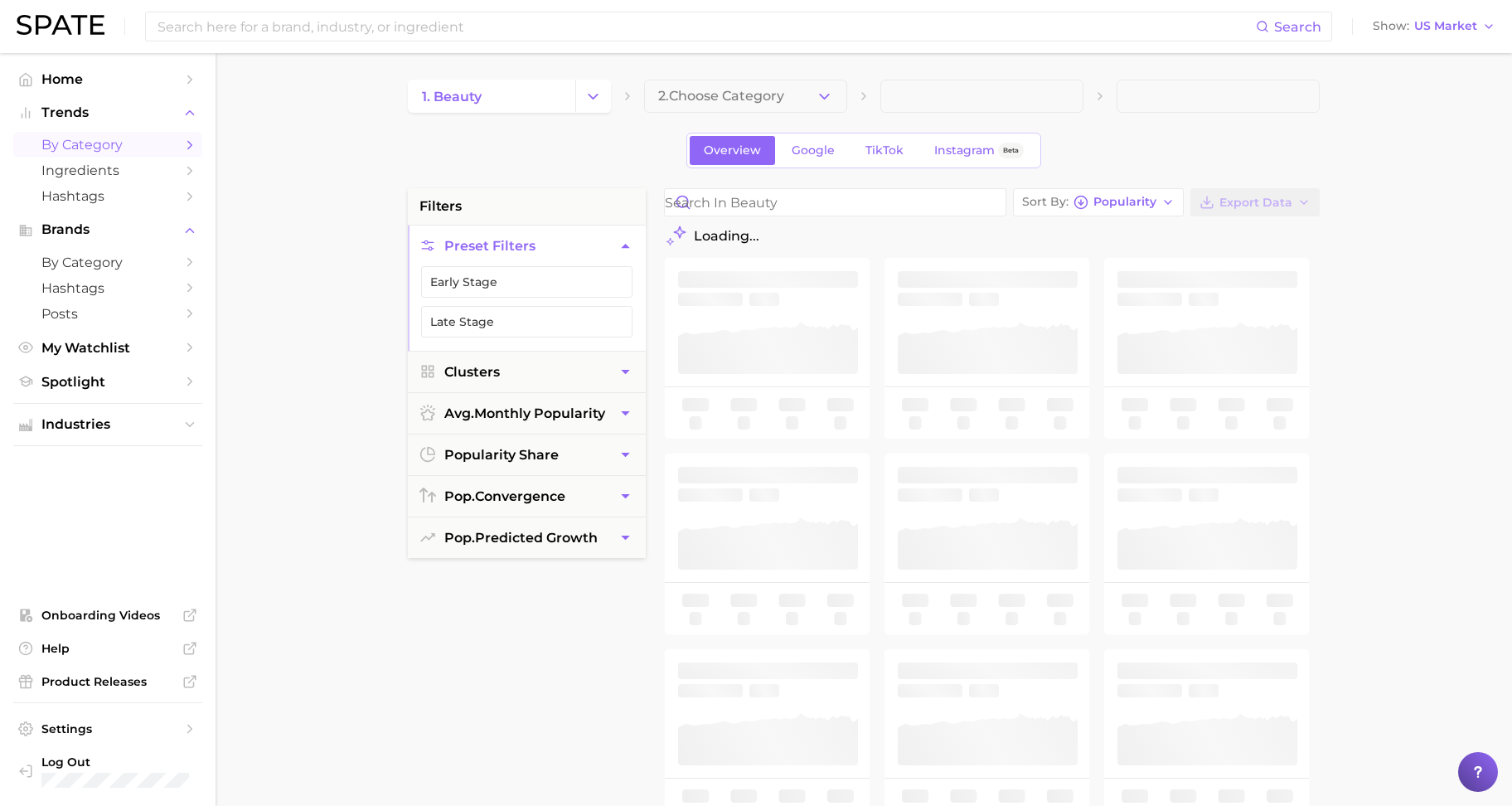
click at [746, 82] on button "2. Choose Category" at bounding box center [745, 96] width 203 height 33
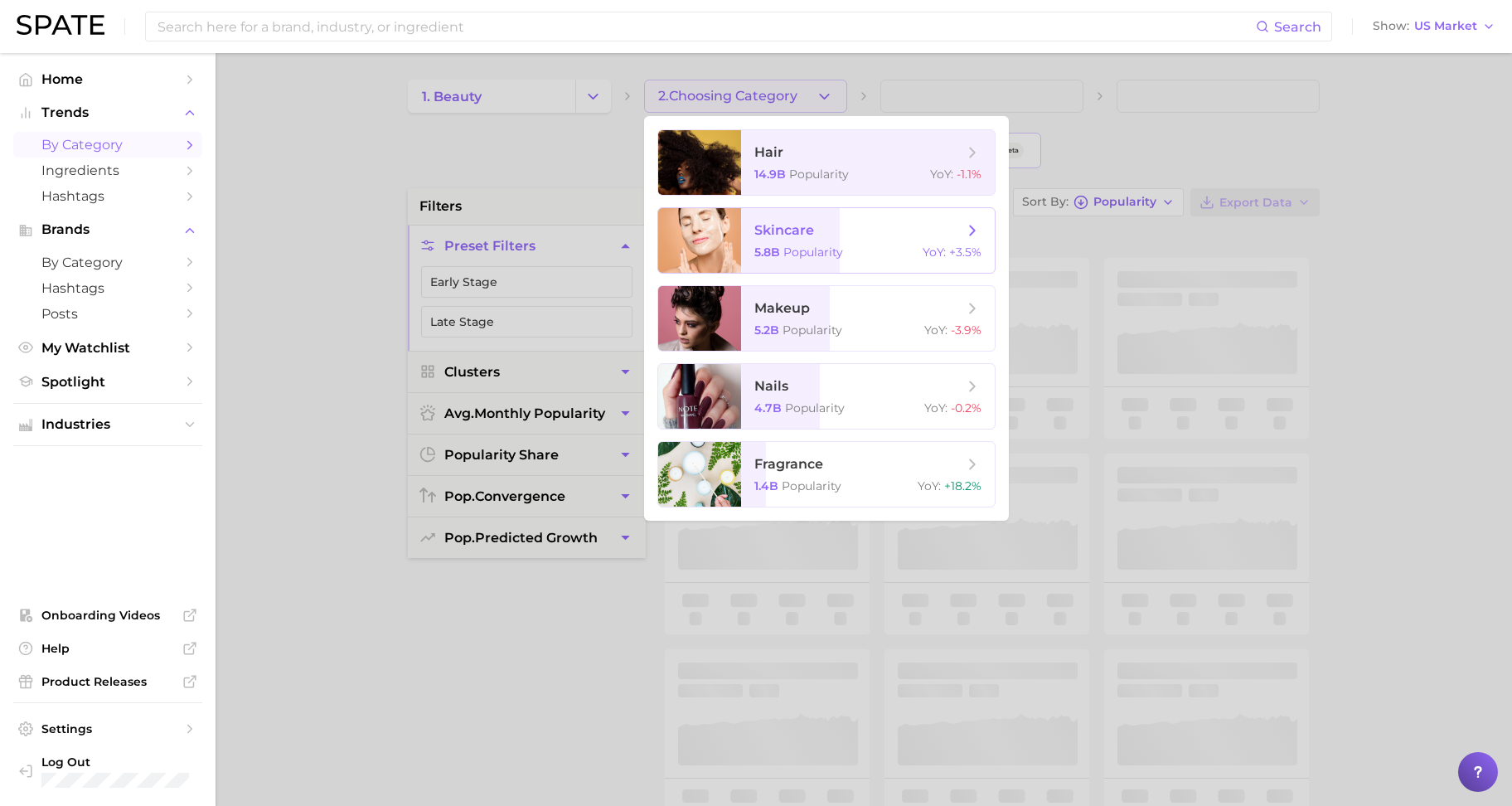
click at [790, 245] on span "Popularity" at bounding box center [813, 252] width 59 height 15
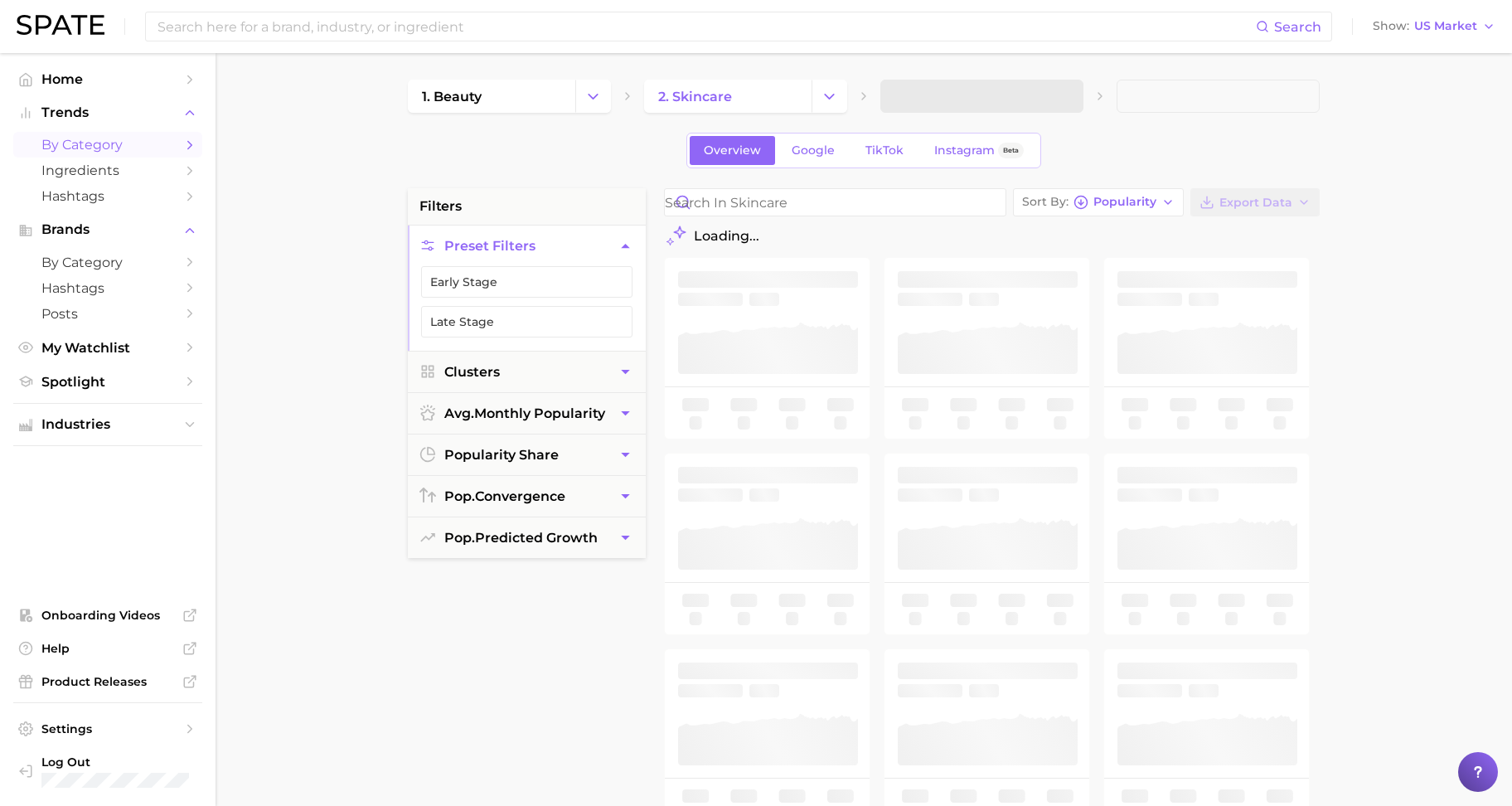
click at [928, 108] on span at bounding box center [981, 96] width 203 height 33
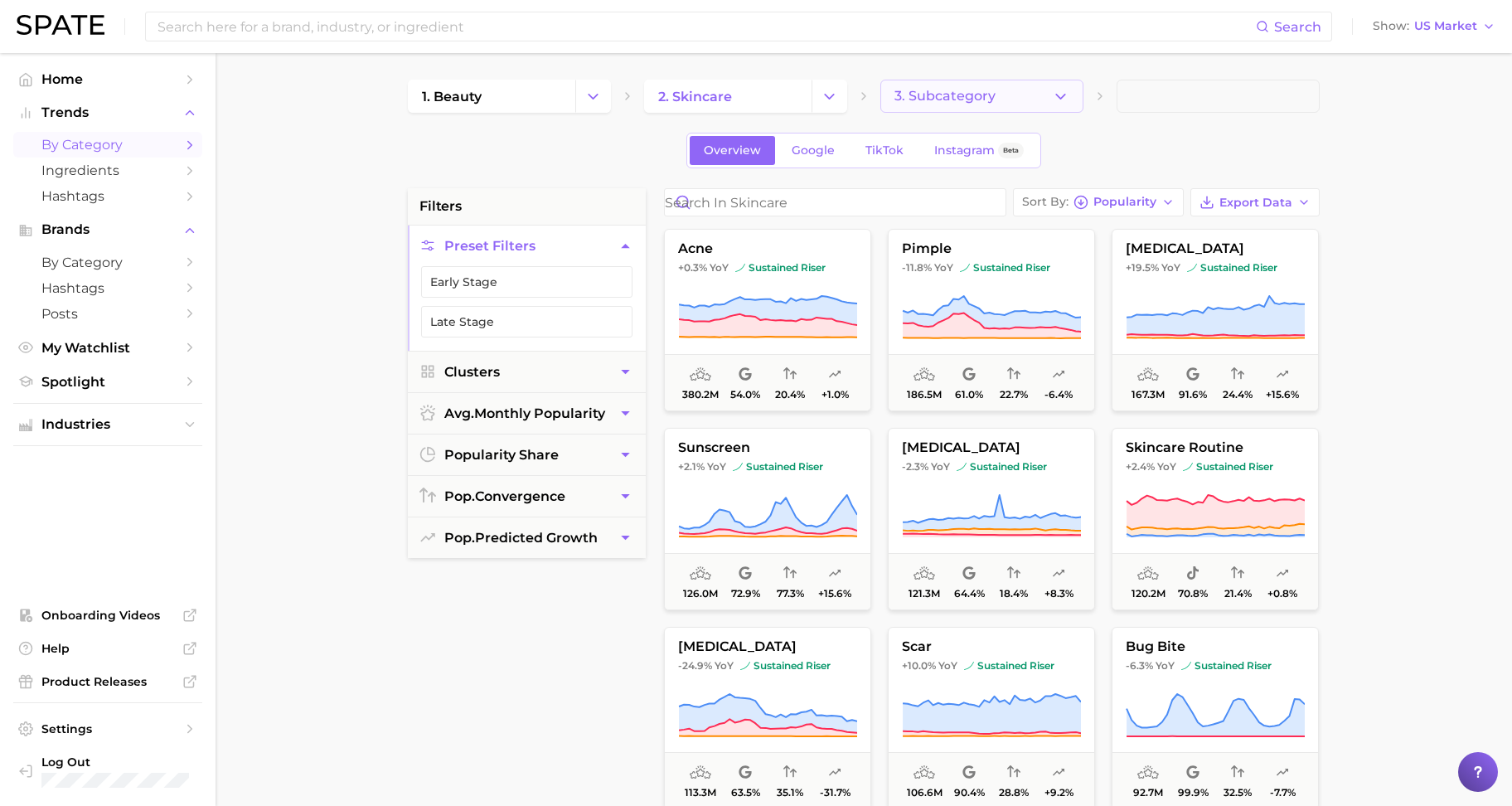
click at [1066, 109] on button "3. Subcategory" at bounding box center [981, 96] width 203 height 33
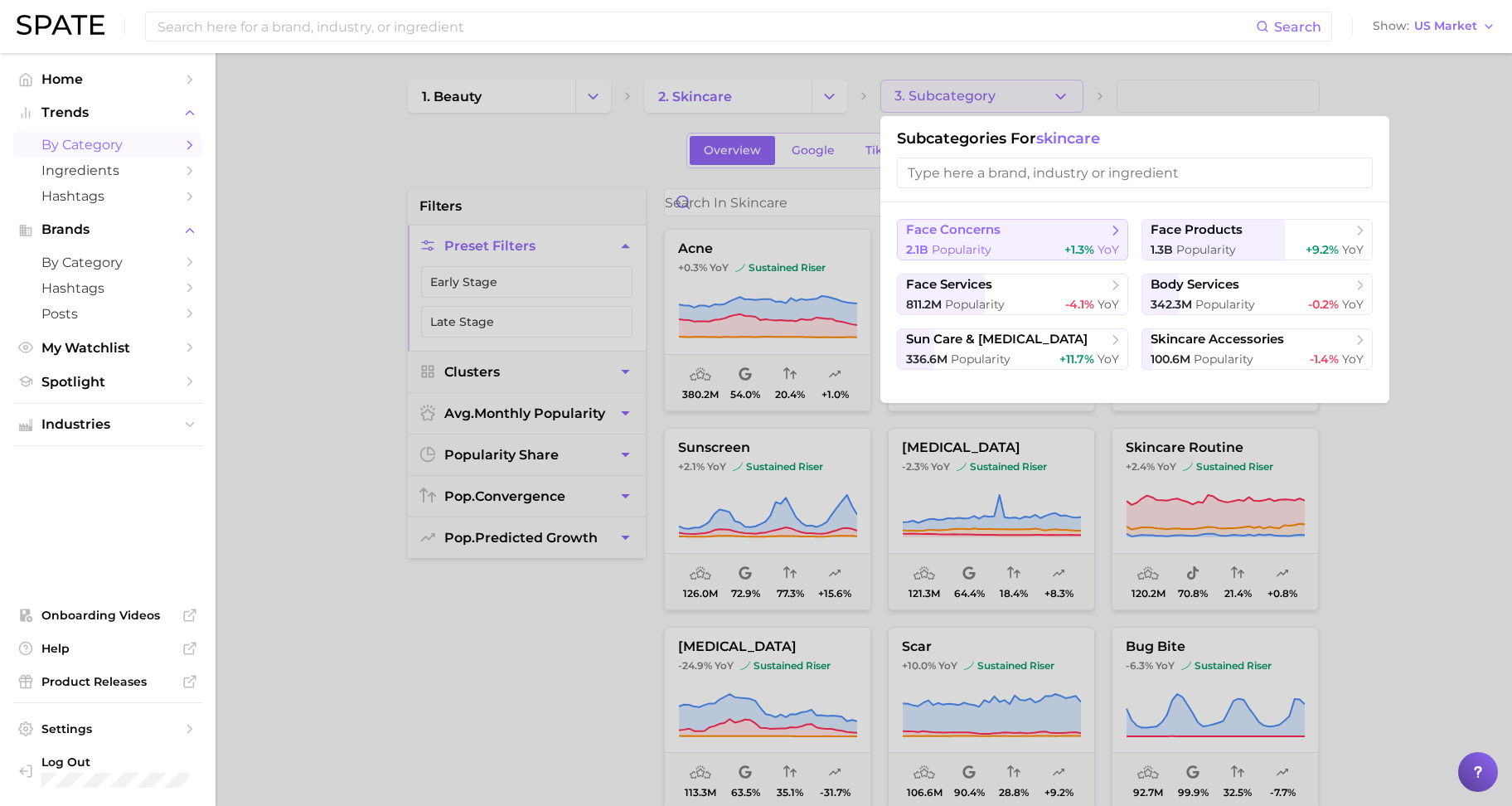
click at [1084, 245] on span "+1.3%" at bounding box center [1079, 249] width 30 height 15
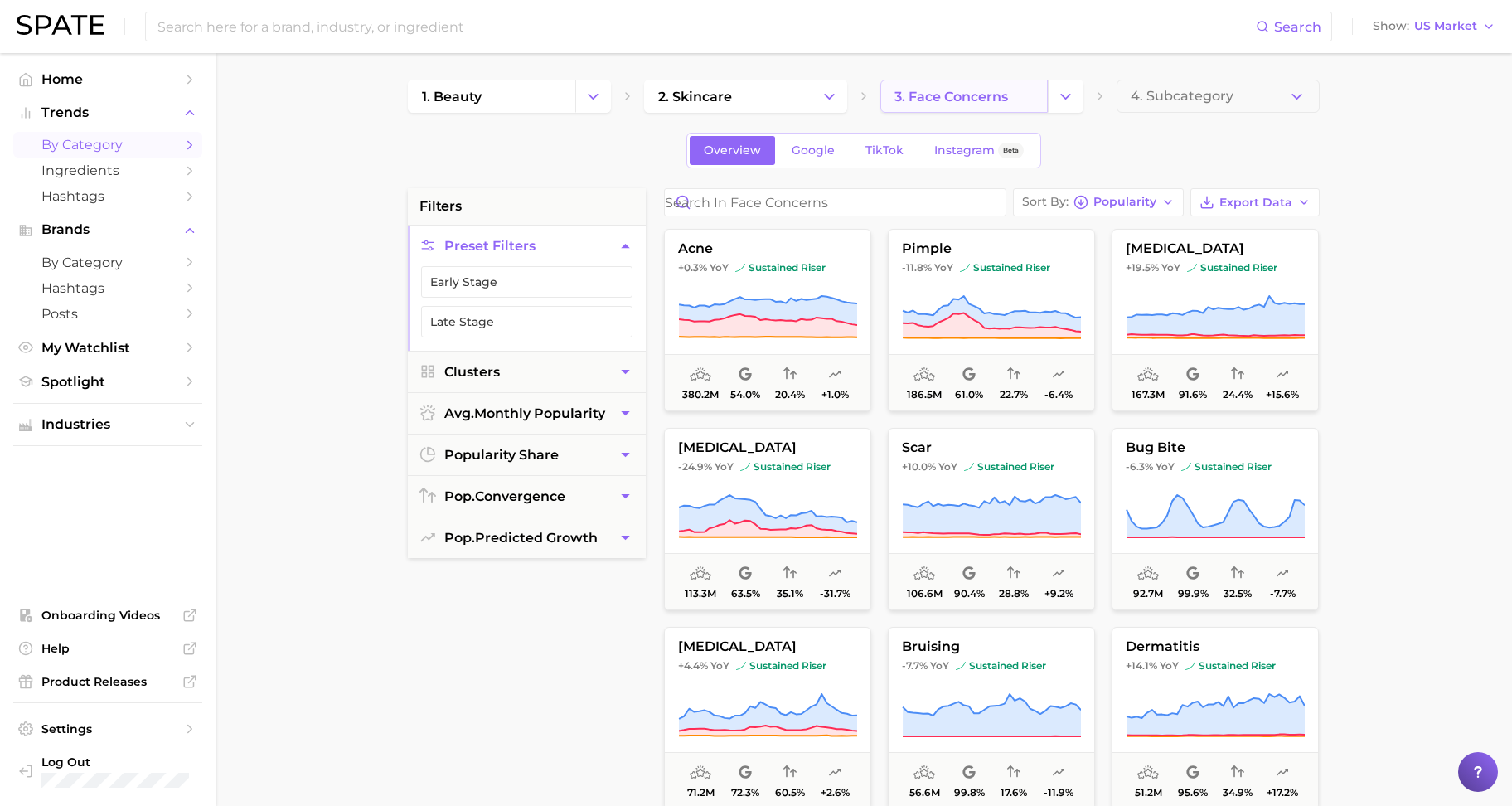
click at [993, 102] on span "3. face concerns" at bounding box center [951, 97] width 113 height 16
click at [1070, 105] on button "Change Category" at bounding box center [1065, 96] width 36 height 33
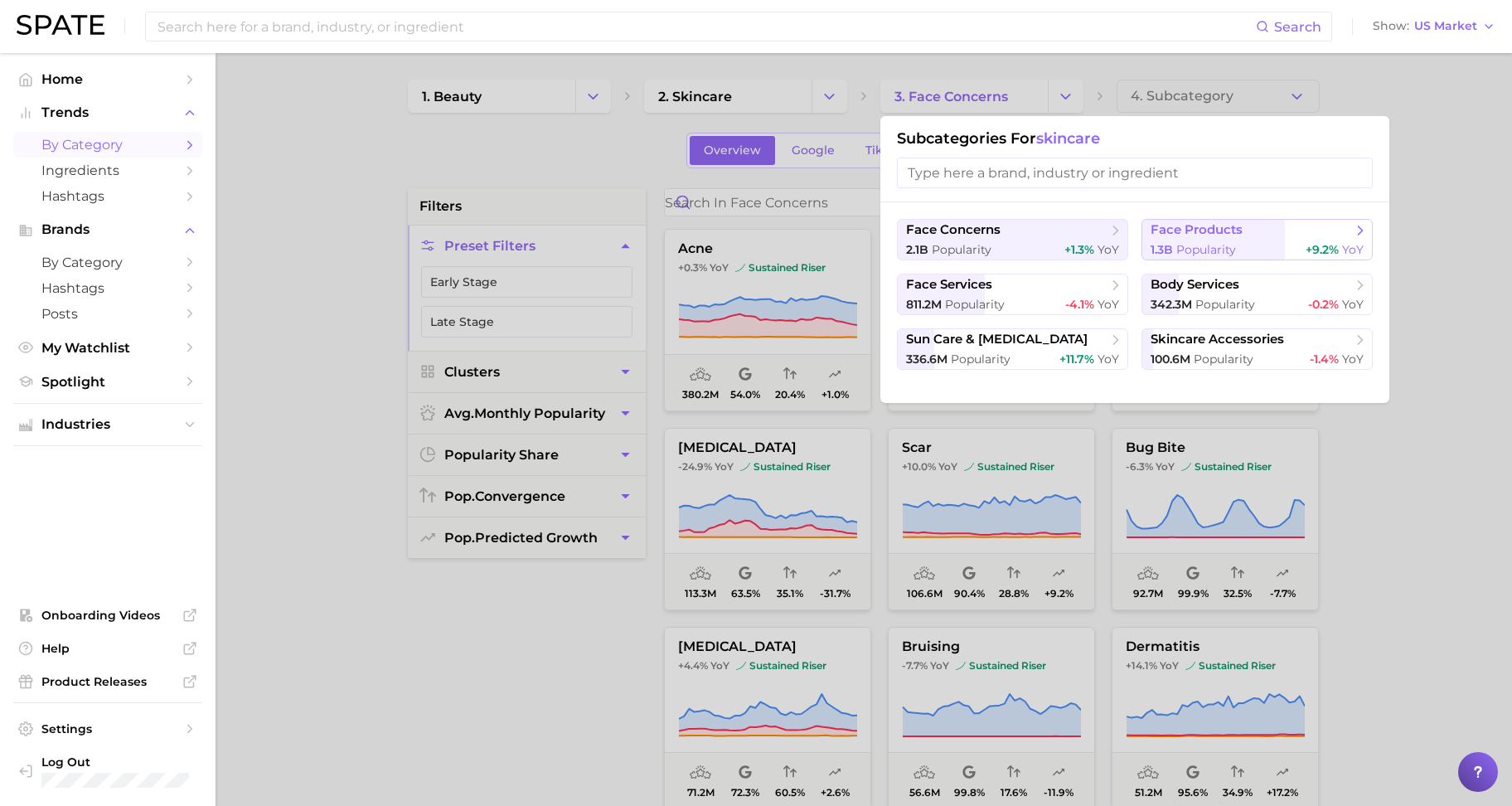
click at [1188, 247] on span "Popularity" at bounding box center [1206, 249] width 59 height 15
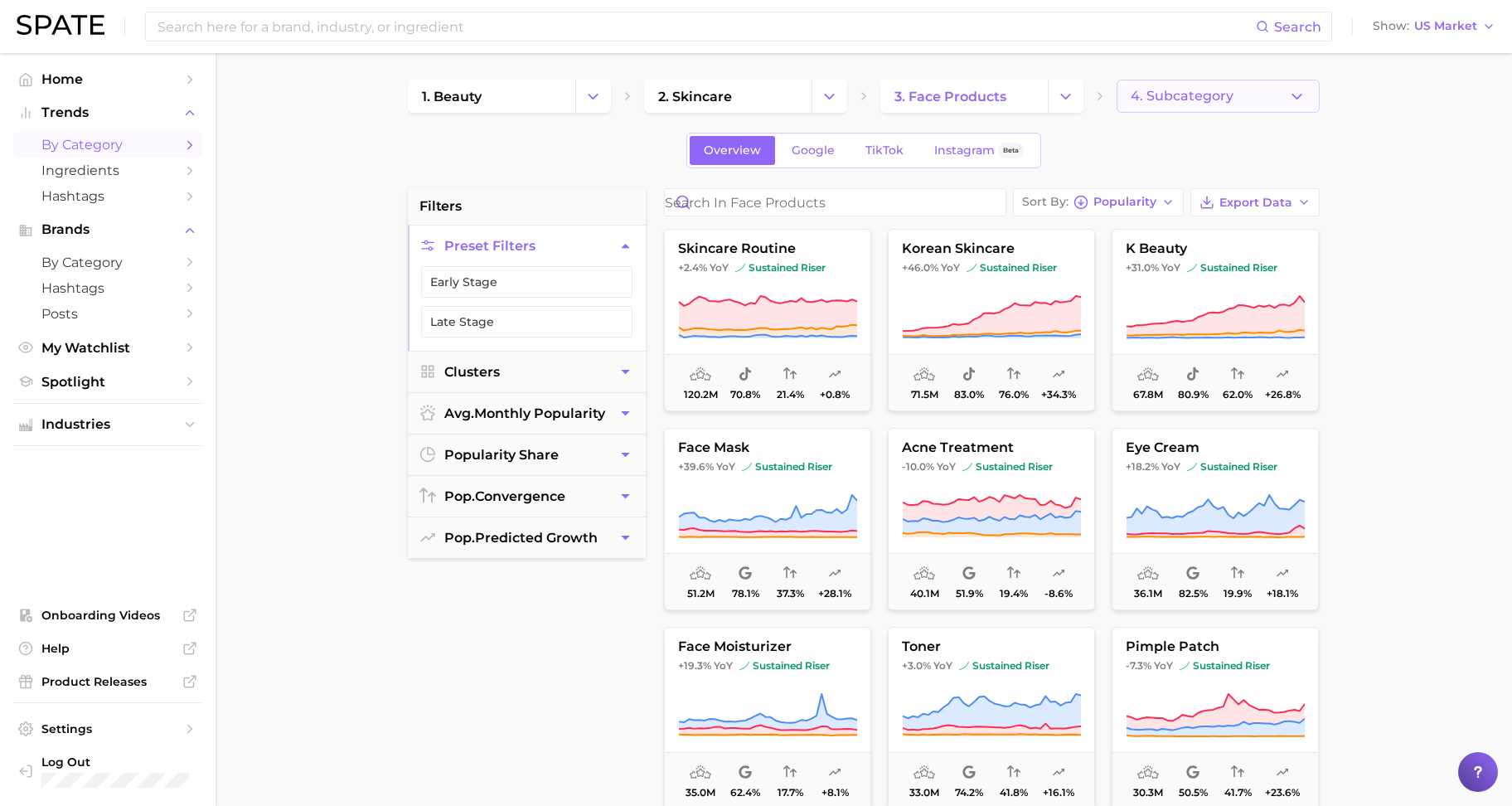
click at [1142, 106] on button "4. Subcategory" at bounding box center [1217, 96] width 203 height 33
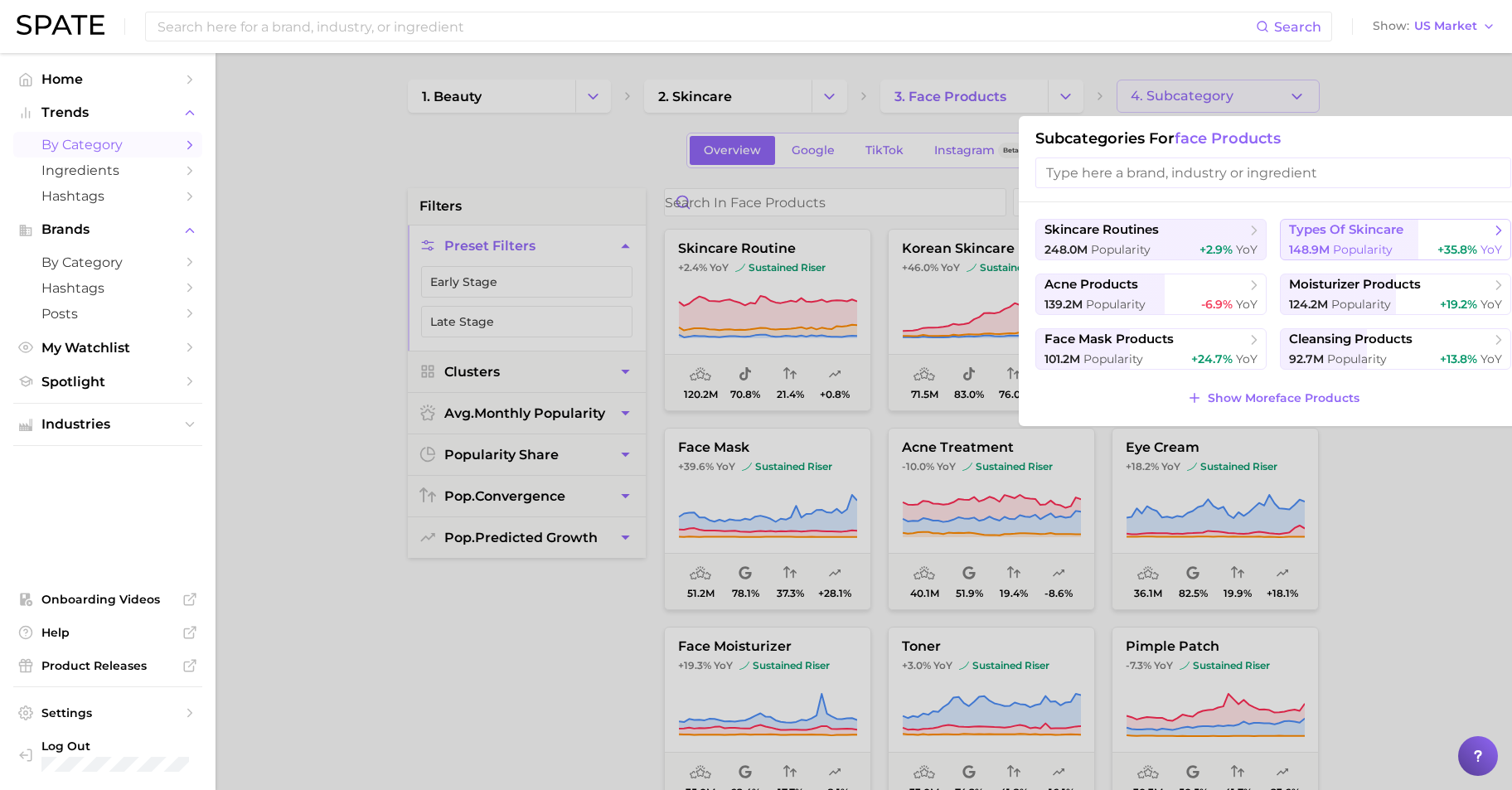
click at [1341, 246] on span "Popularity" at bounding box center [1363, 249] width 59 height 15
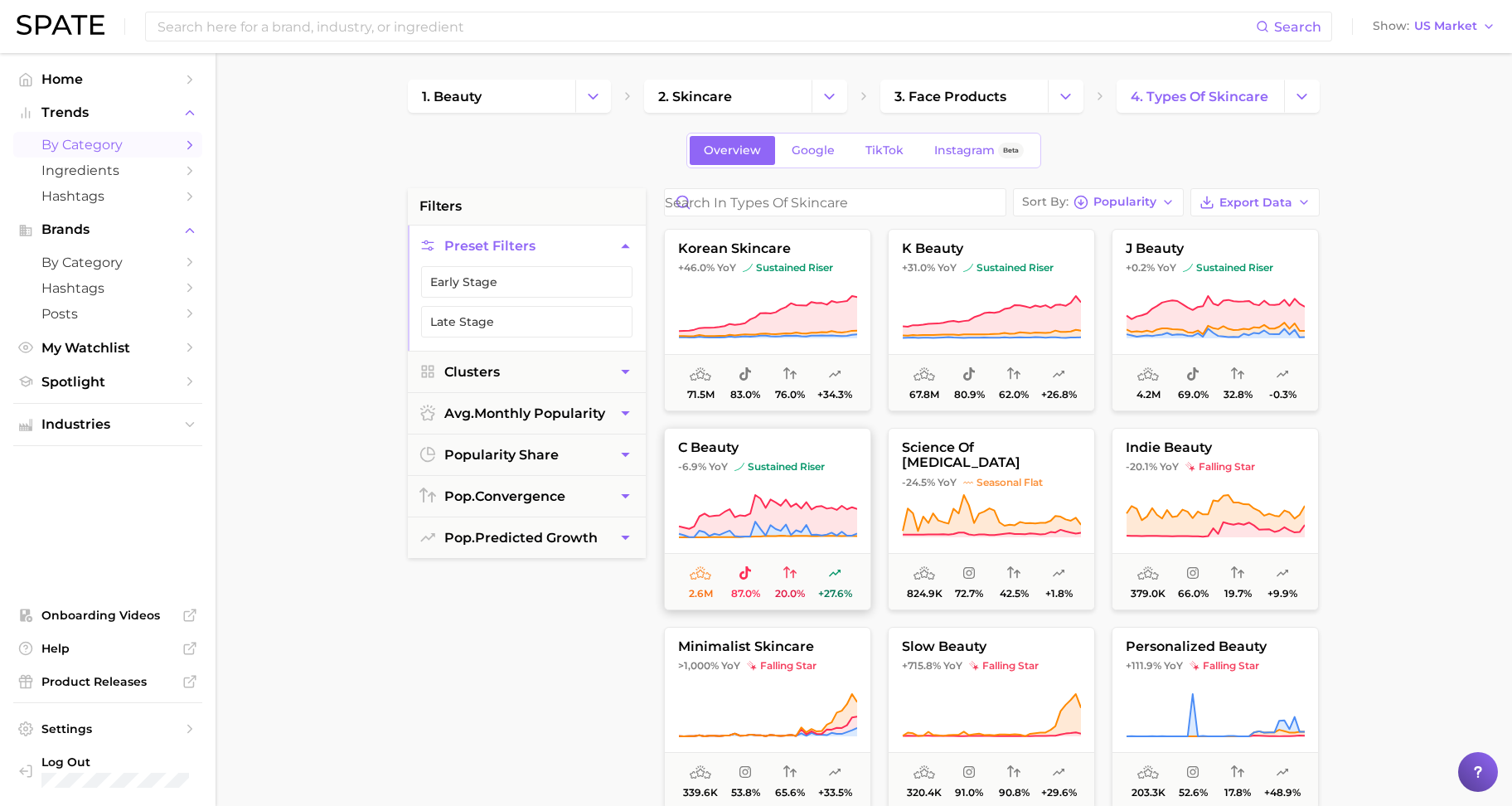
click at [769, 524] on icon at bounding box center [768, 516] width 179 height 43
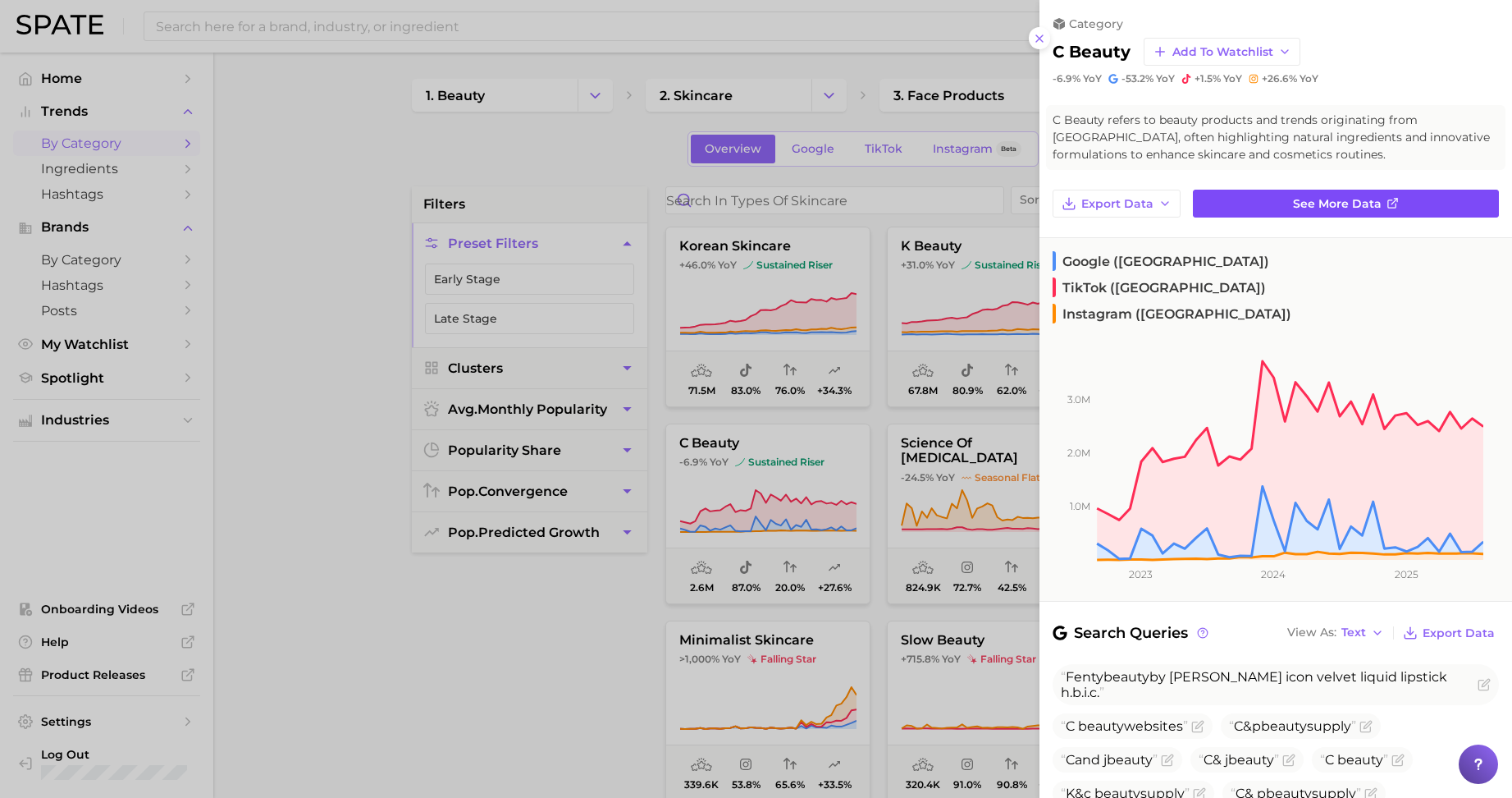
click at [1239, 204] on link "See more data" at bounding box center [1346, 204] width 306 height 28
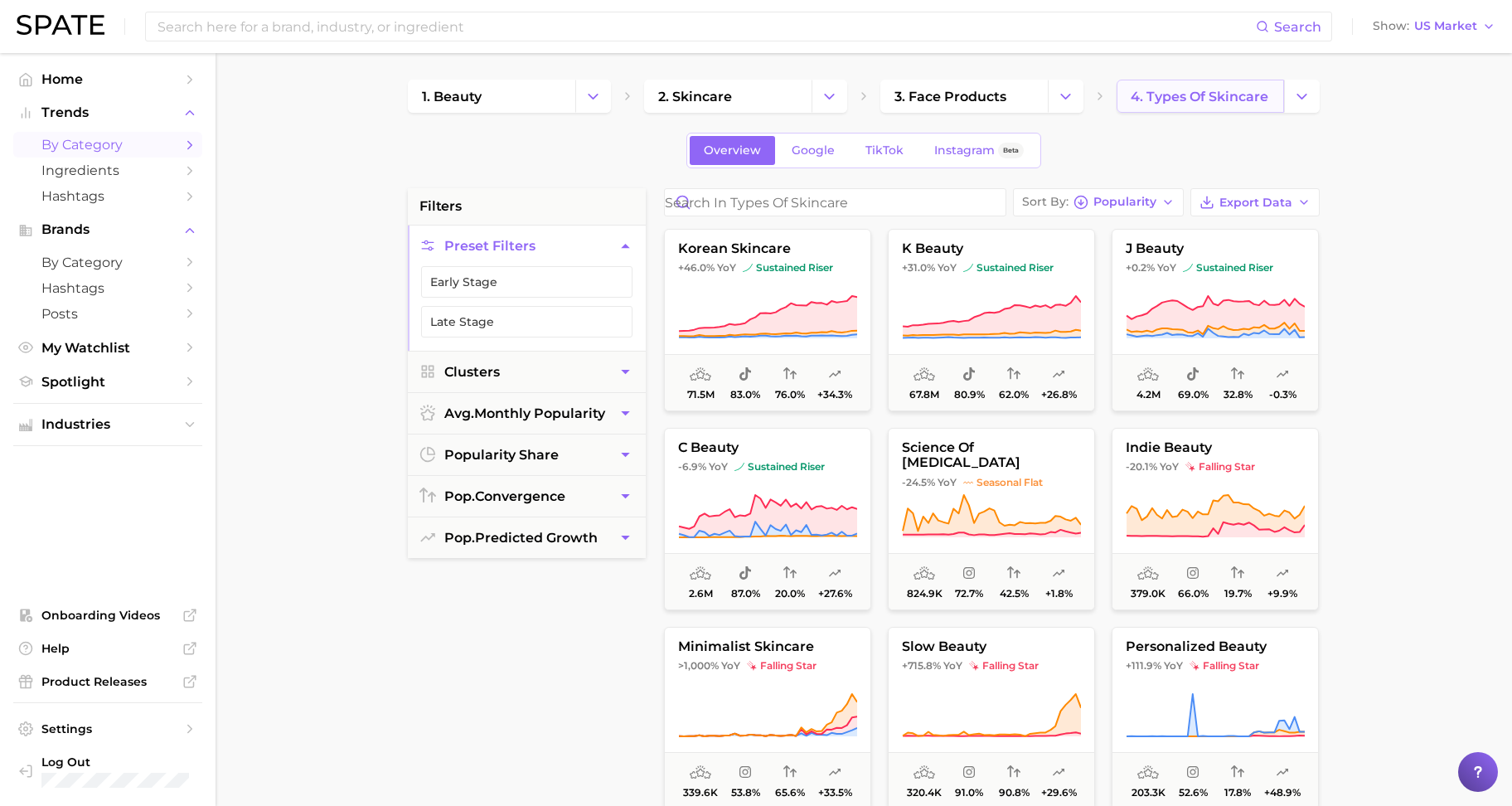
click at [1244, 91] on span "4. types of skincare" at bounding box center [1200, 97] width 138 height 16
click at [1289, 102] on button "Change Category" at bounding box center [1302, 96] width 36 height 33
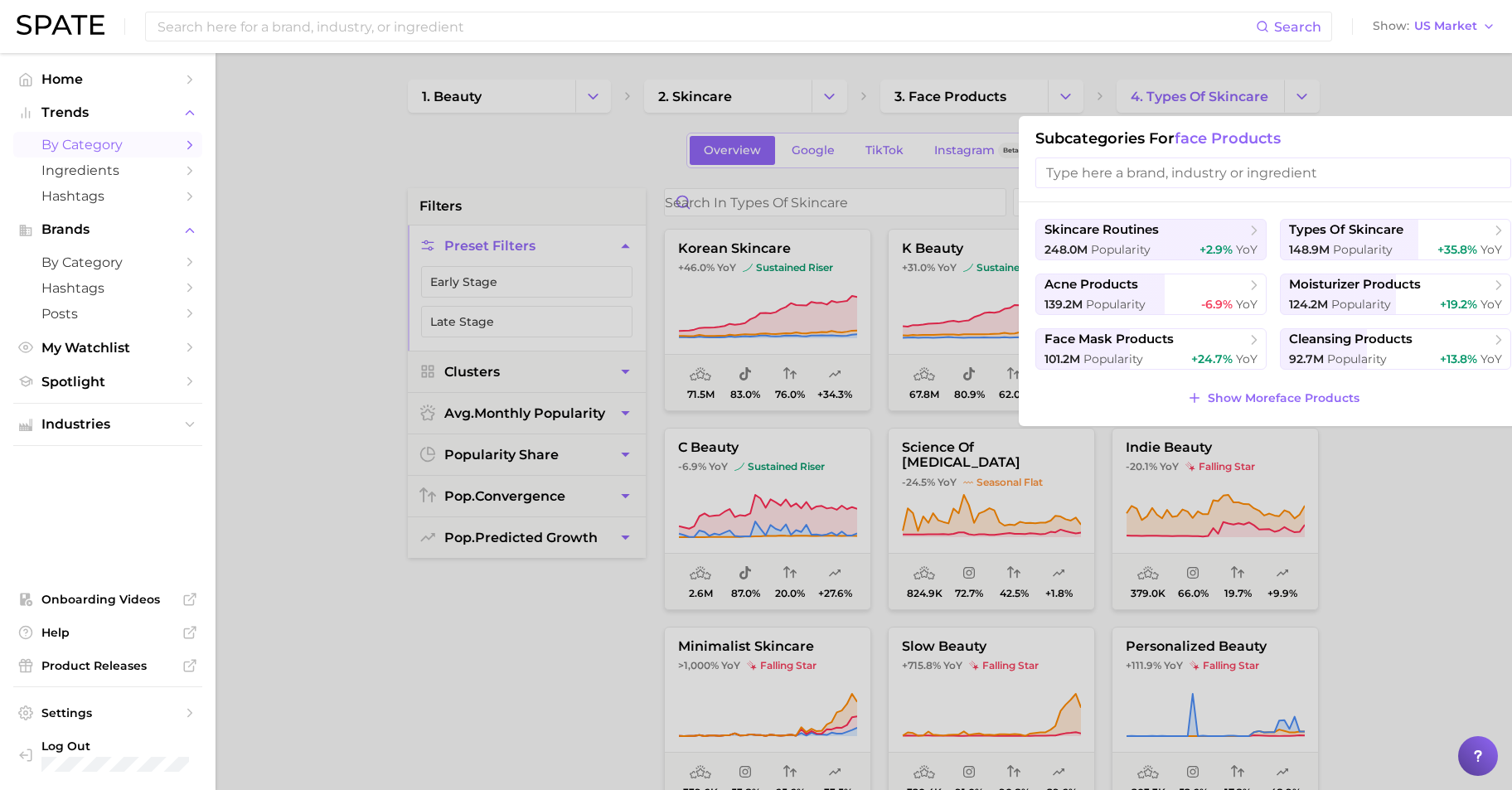
click at [1230, 212] on div "skincare routines 248.0m Popularity +2.9% YoY types of skincare 148.9m Populari…" at bounding box center [1273, 314] width 509 height 224
click at [1228, 257] on span "+2.9% YoY" at bounding box center [1229, 250] width 58 height 16
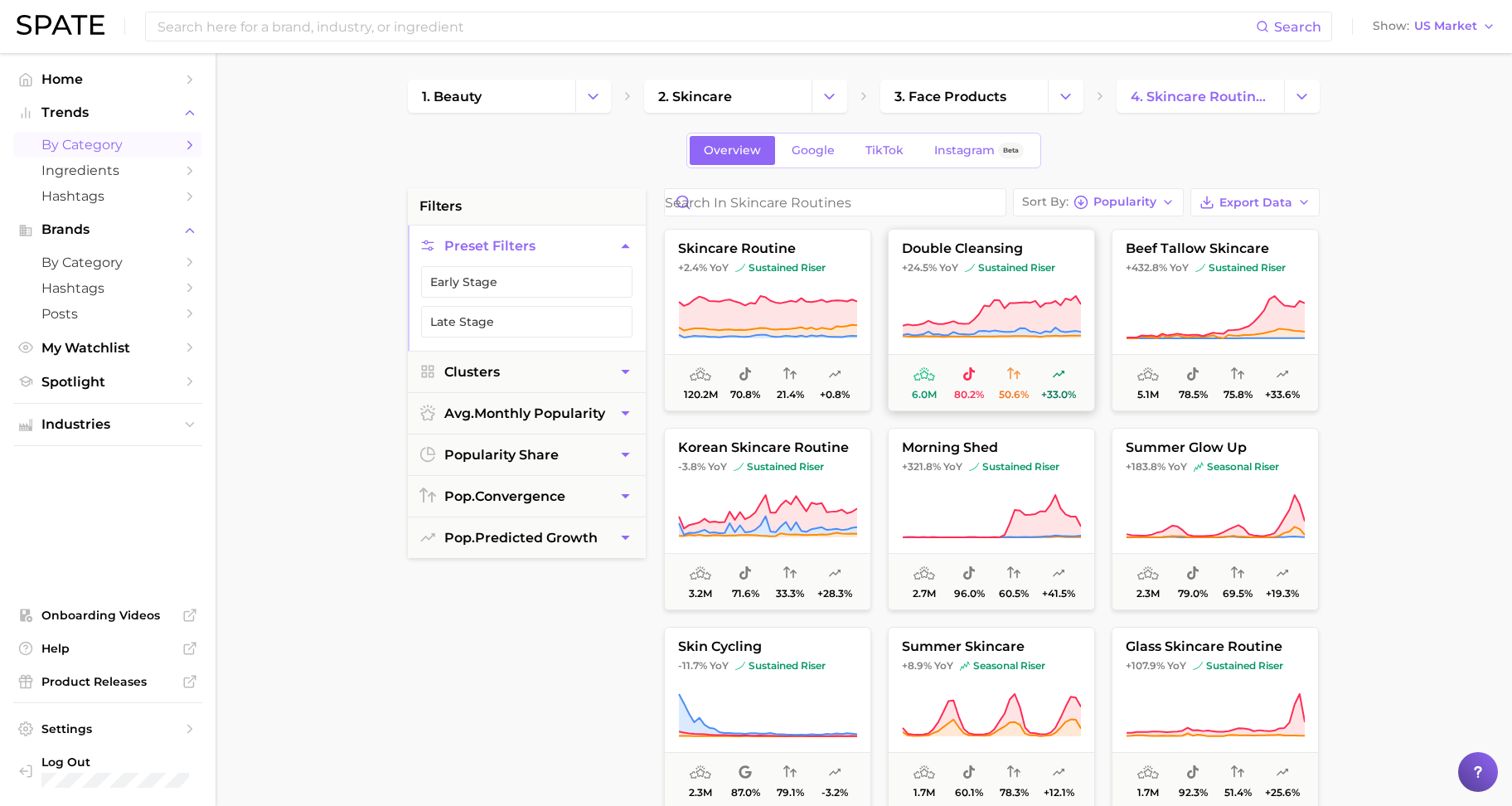
click at [1030, 356] on span "6.0m 80.2% 50.6% +33.0%" at bounding box center [992, 382] width 206 height 57
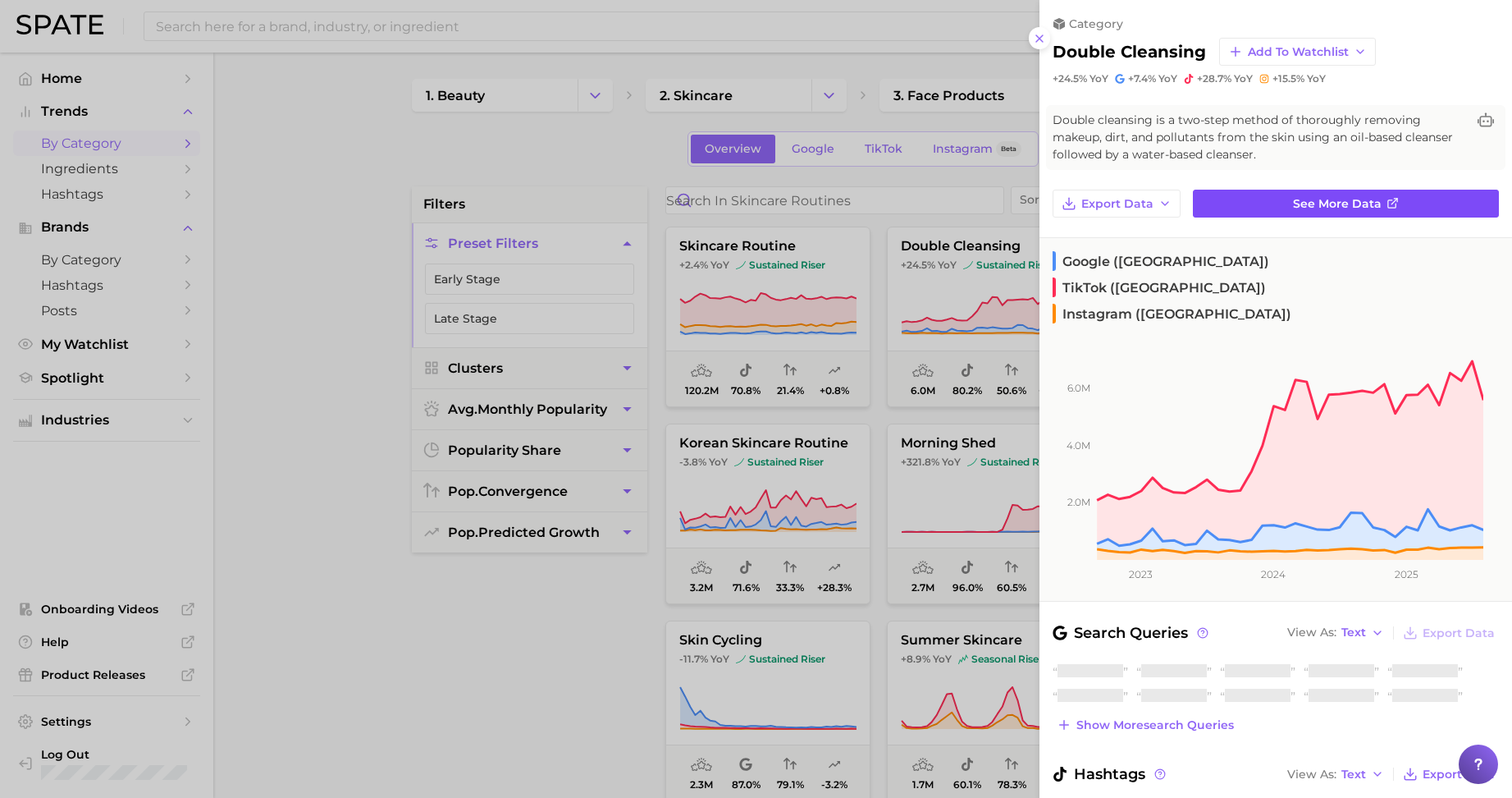
click at [1246, 203] on link "See more data" at bounding box center [1346, 204] width 306 height 28
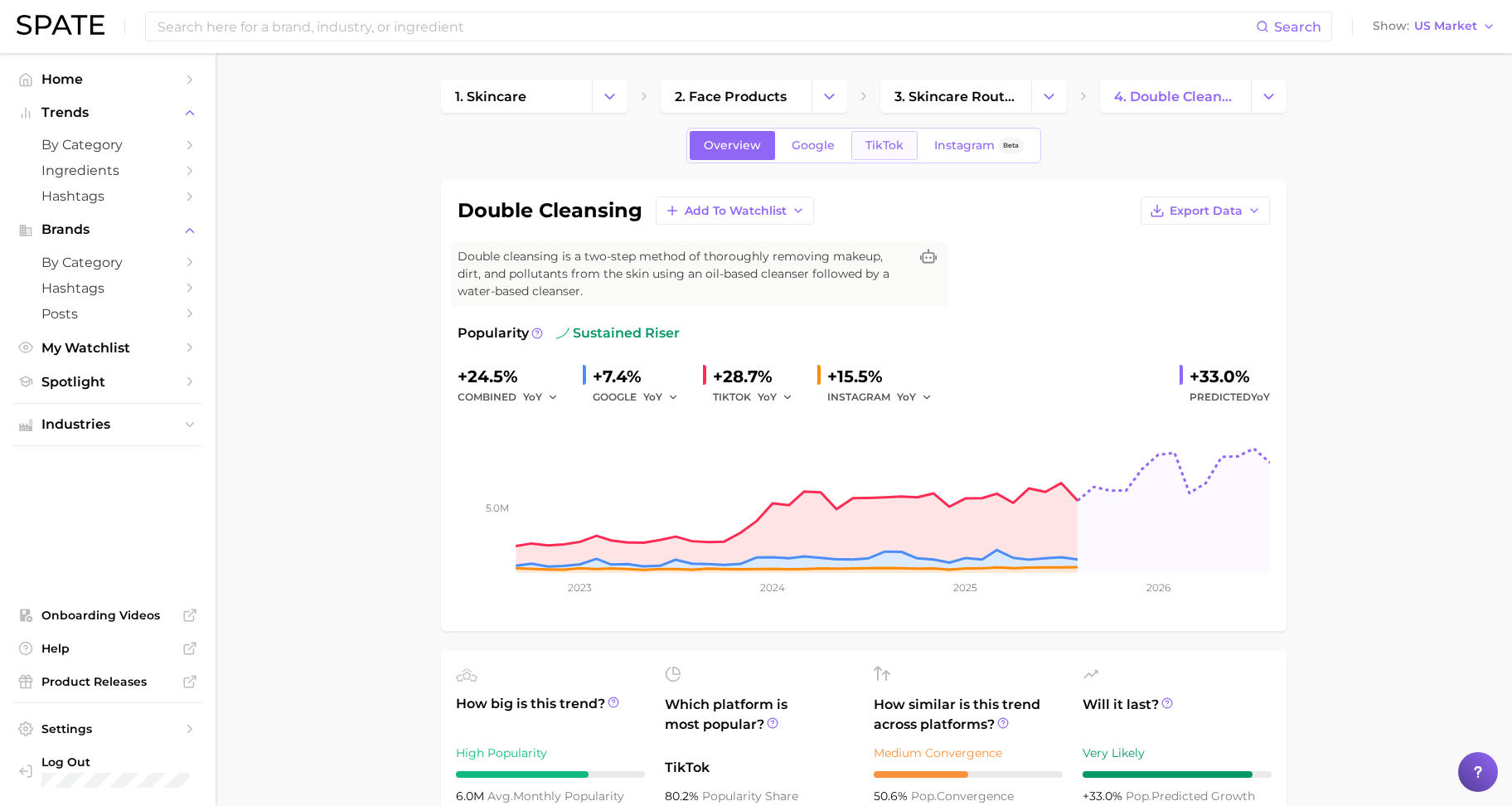
click at [887, 145] on span "TikTok" at bounding box center [885, 146] width 38 height 14
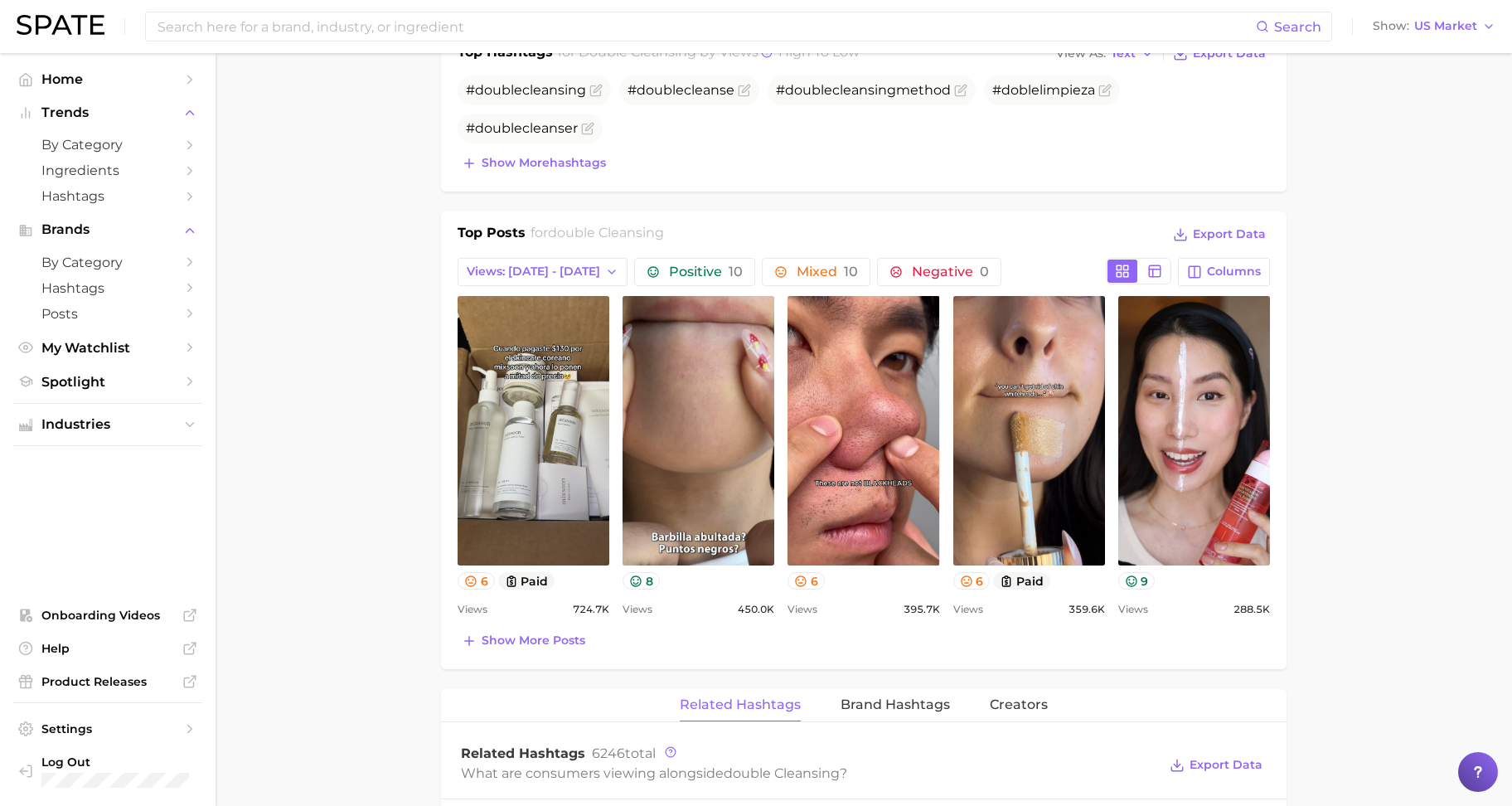
scroll to position [725, 0]
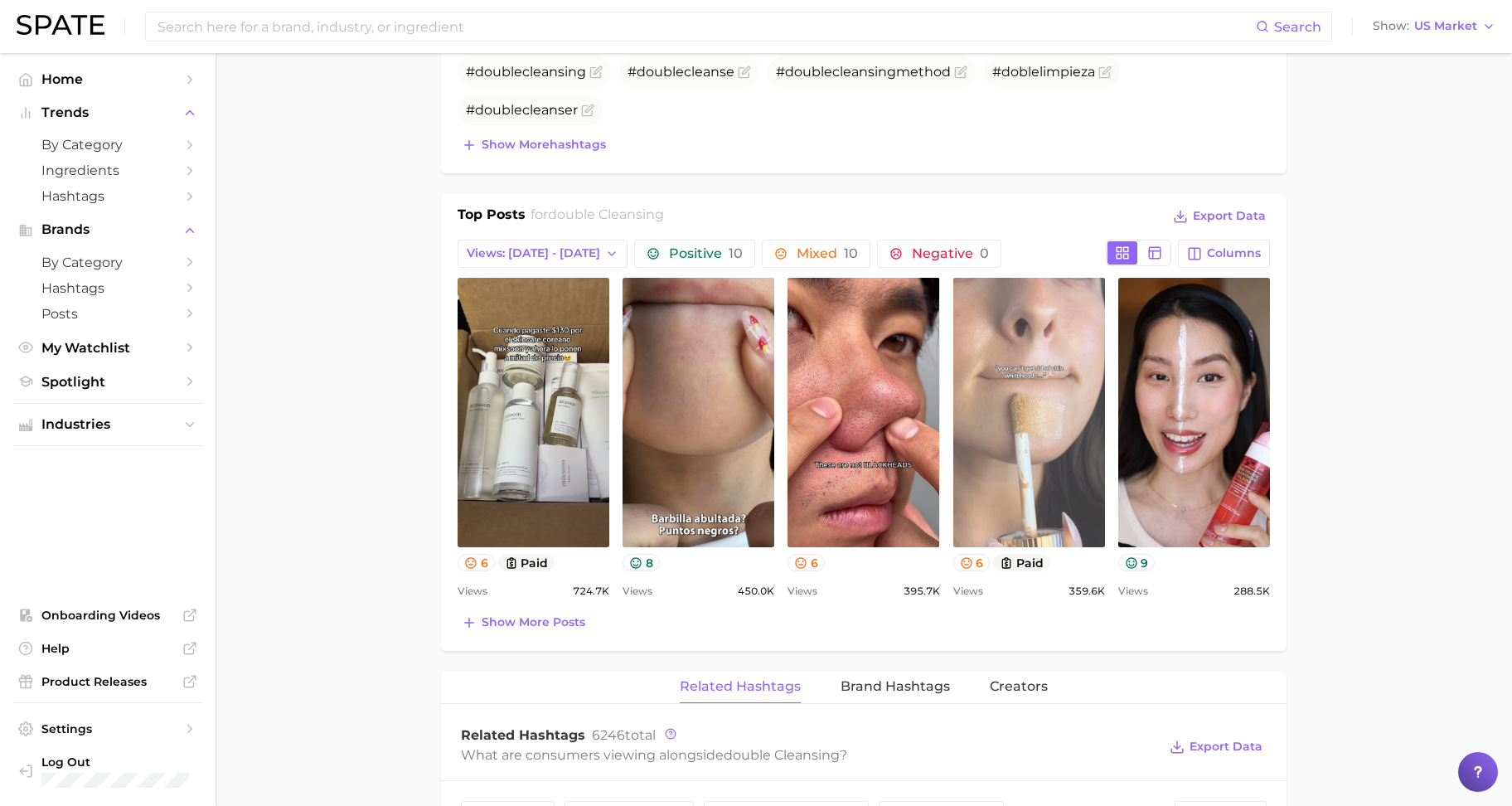
click at [1037, 451] on link "view post on TikTok" at bounding box center [1029, 412] width 152 height 269
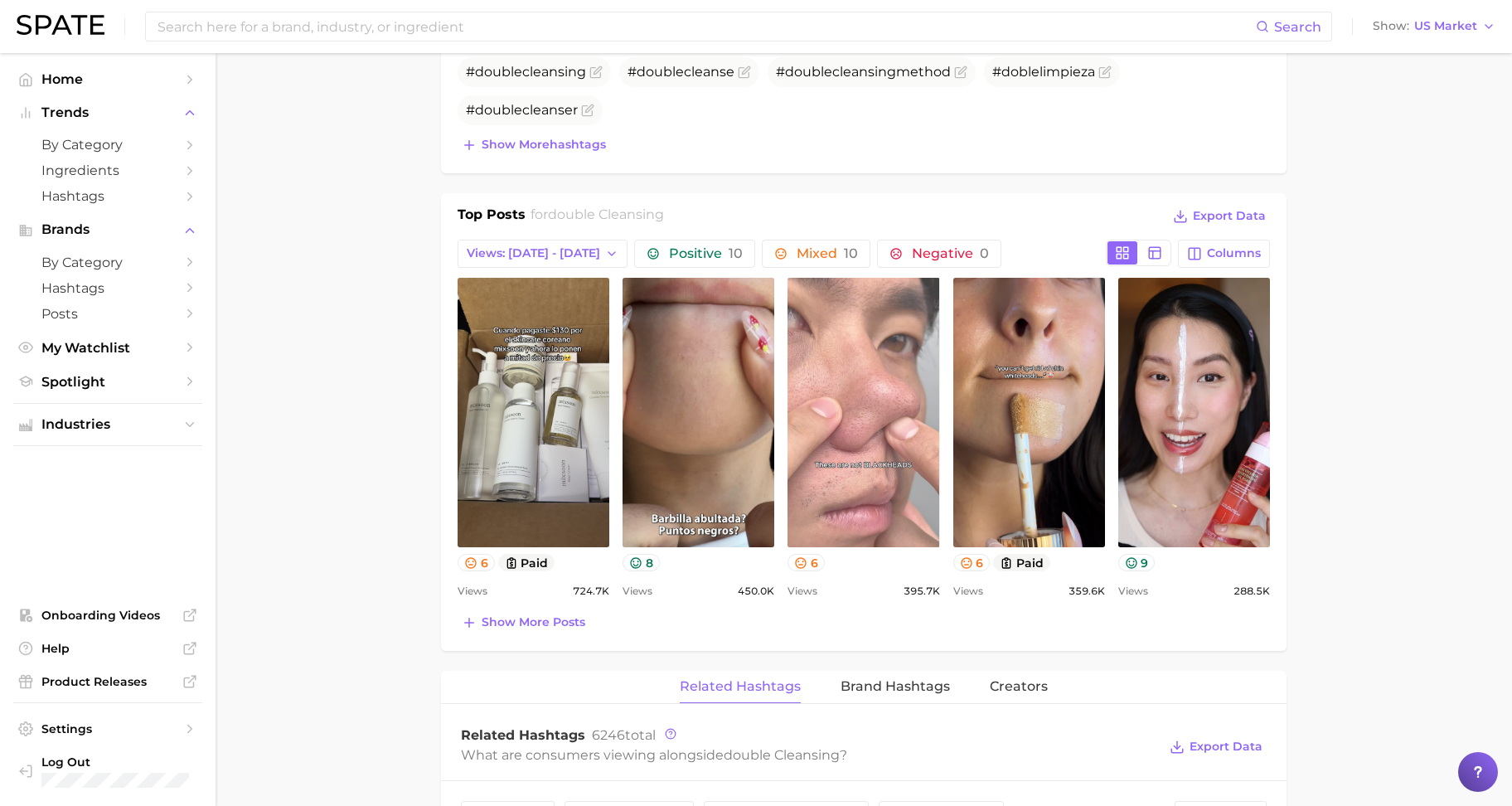
click at [870, 426] on link "view post on TikTok" at bounding box center [864, 412] width 152 height 269
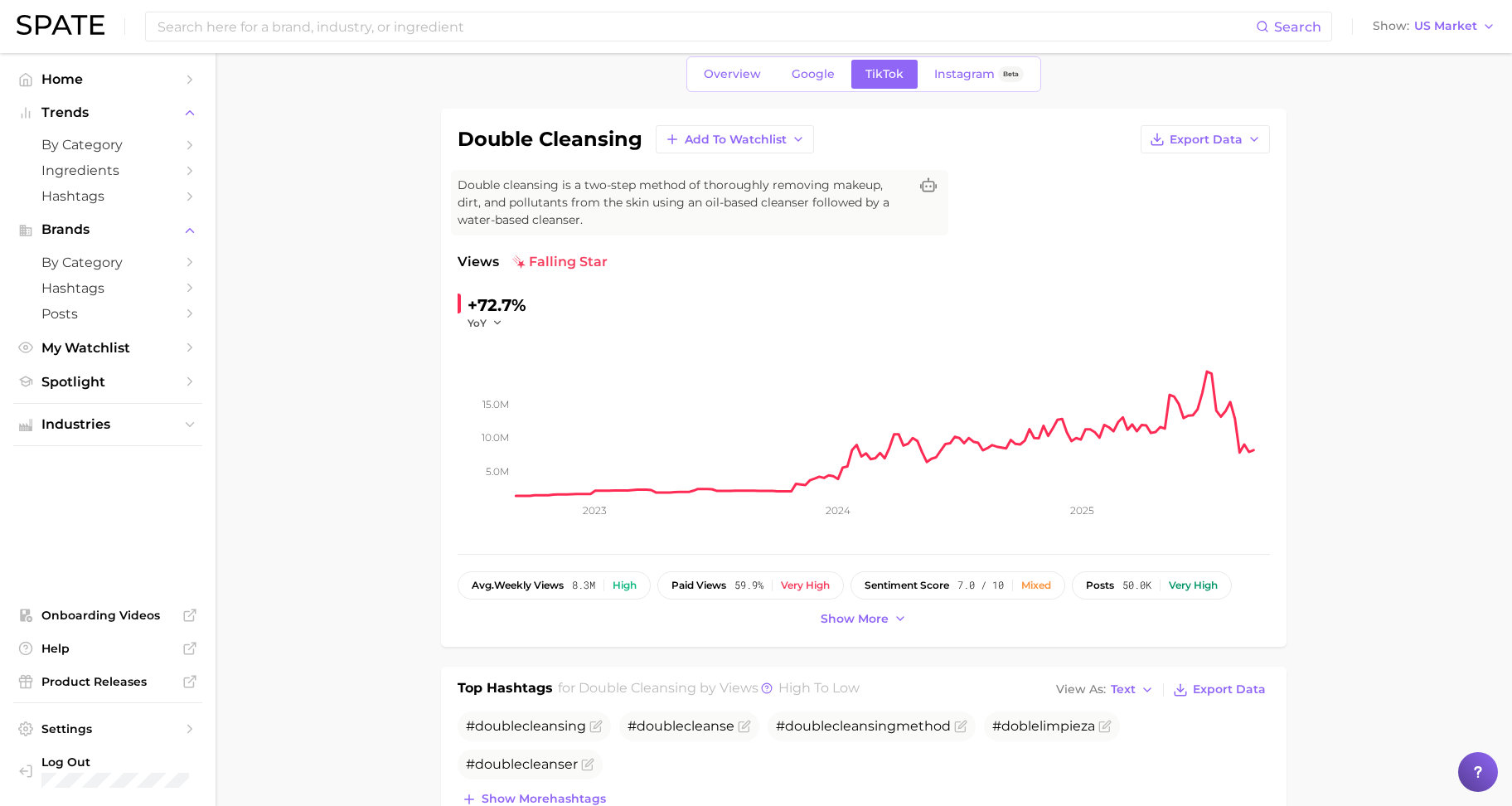
scroll to position [0, 0]
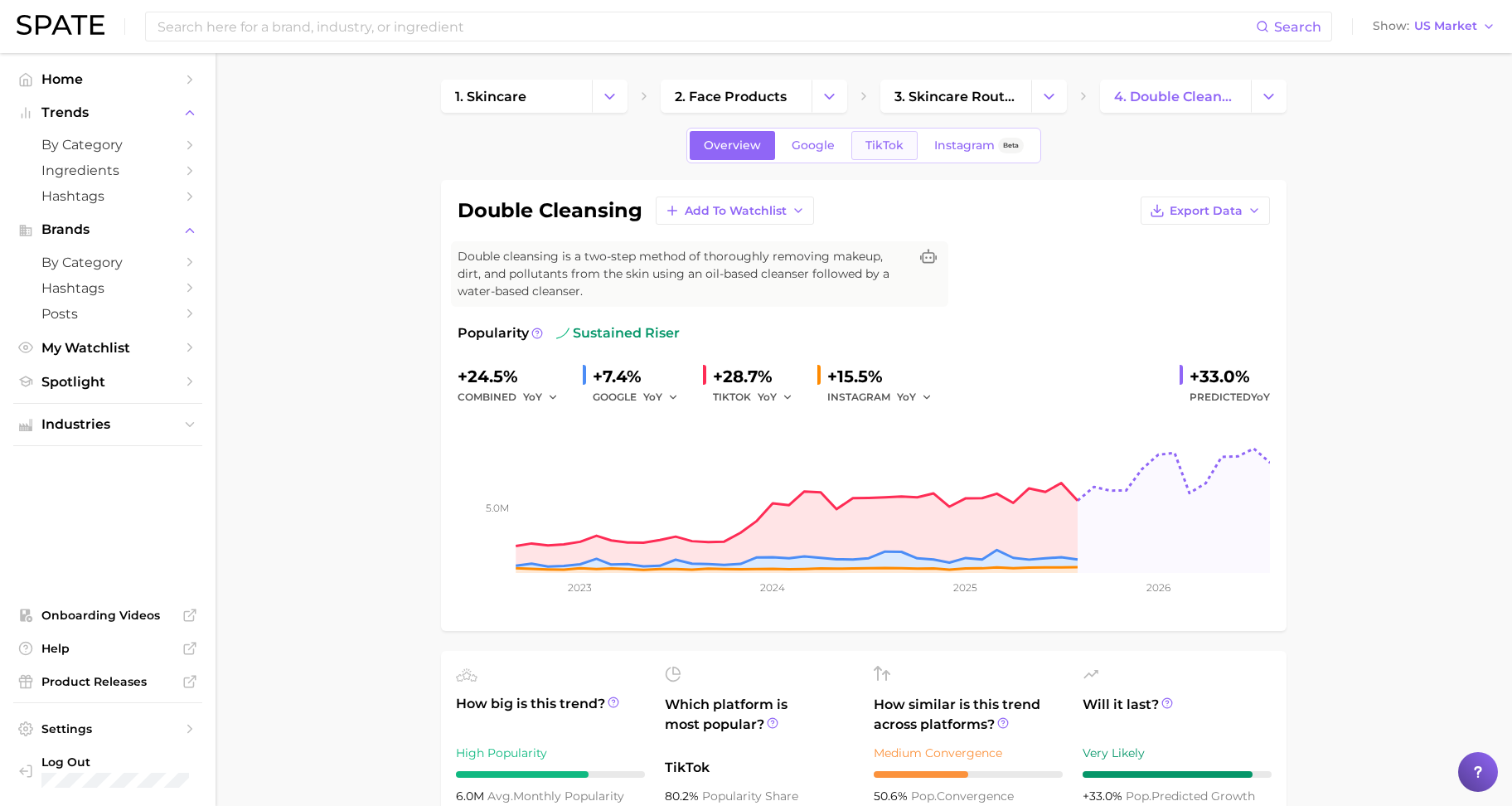
click at [892, 139] on span "TikTok" at bounding box center [885, 146] width 38 height 14
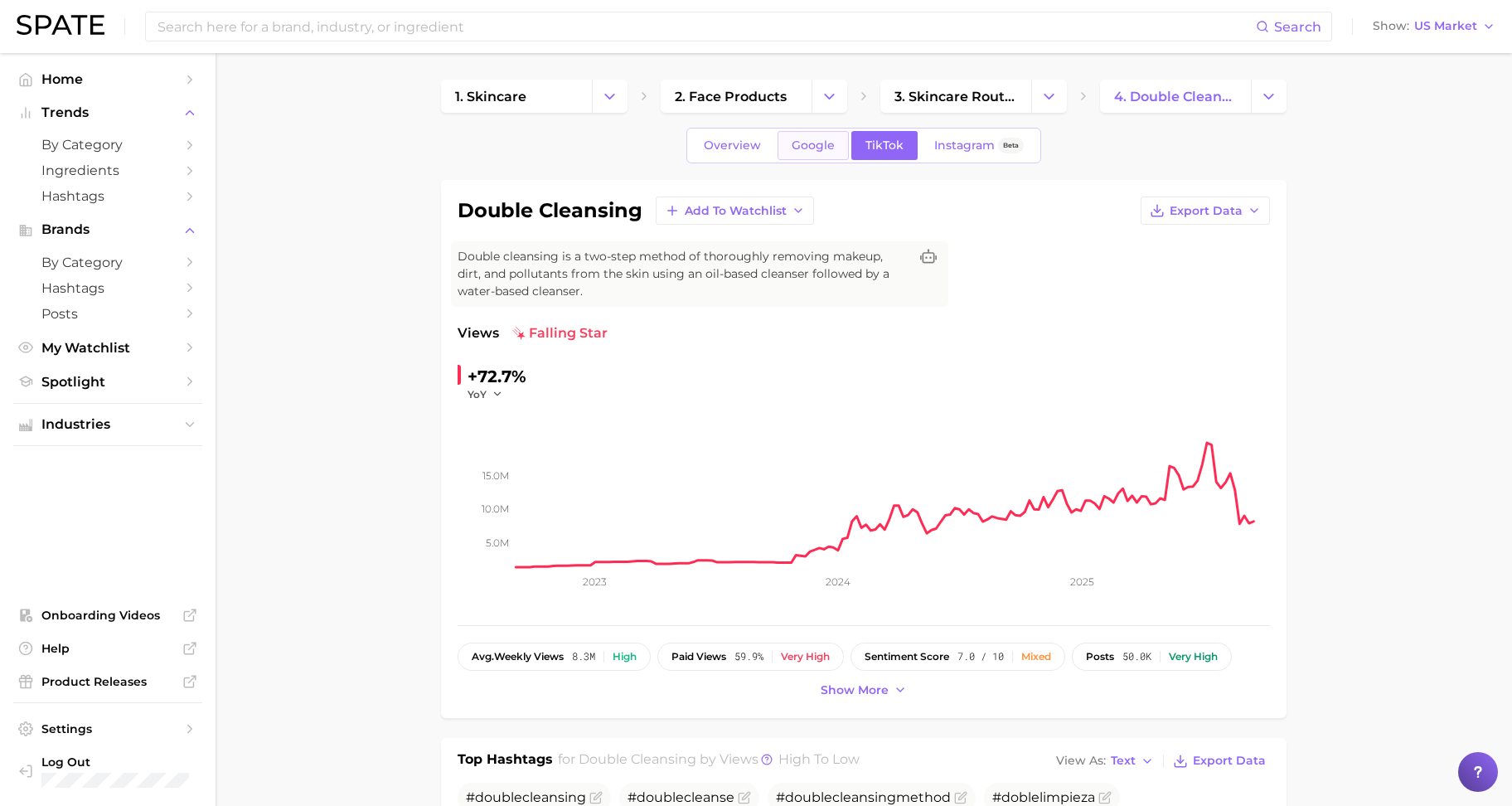
click at [807, 152] on span "Google" at bounding box center [813, 146] width 43 height 14
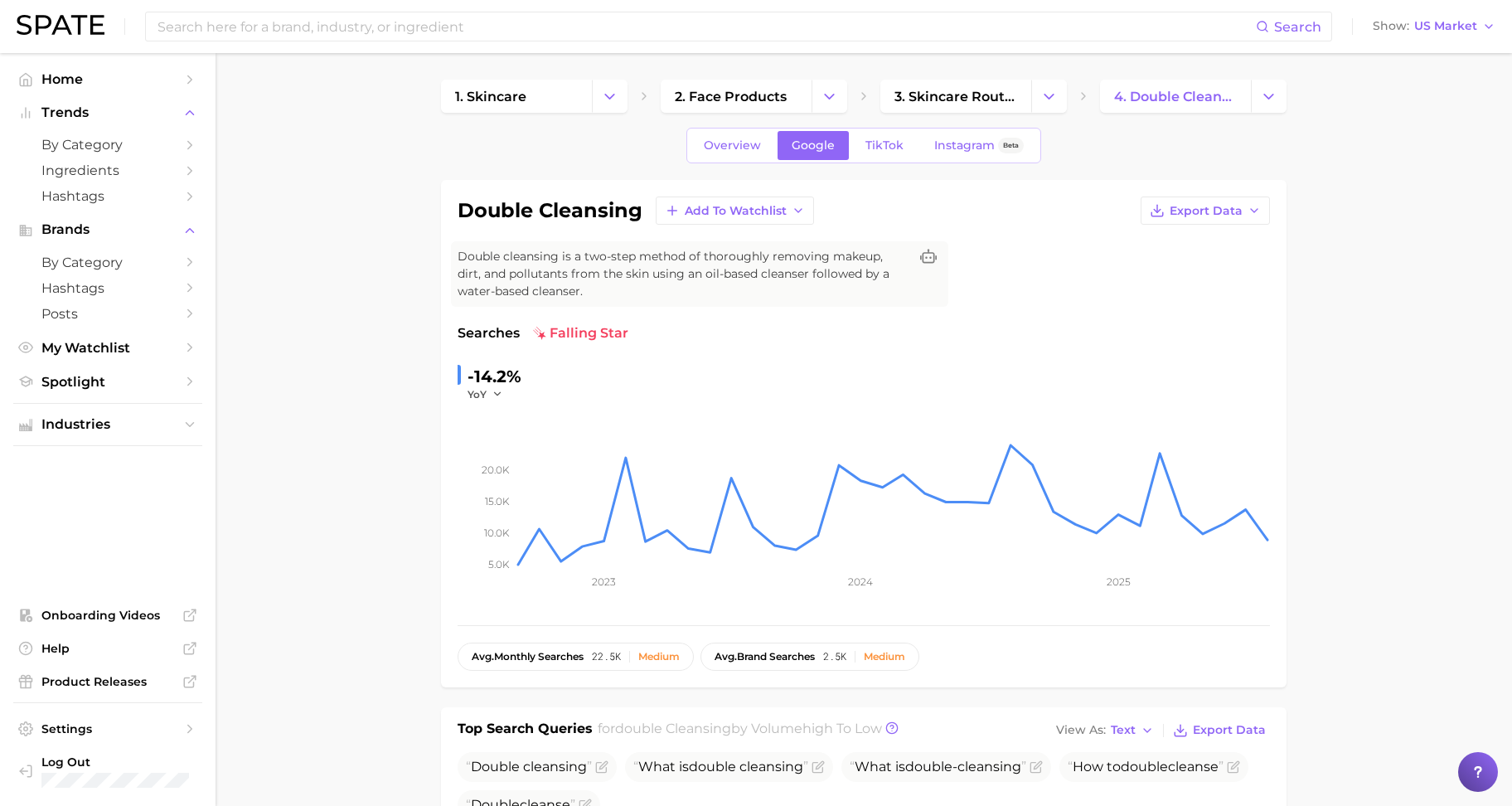
click at [676, 146] on div "Overview Google TikTok Instagram Beta" at bounding box center [864, 146] width 845 height 36
click at [736, 152] on span "Overview" at bounding box center [733, 146] width 58 height 14
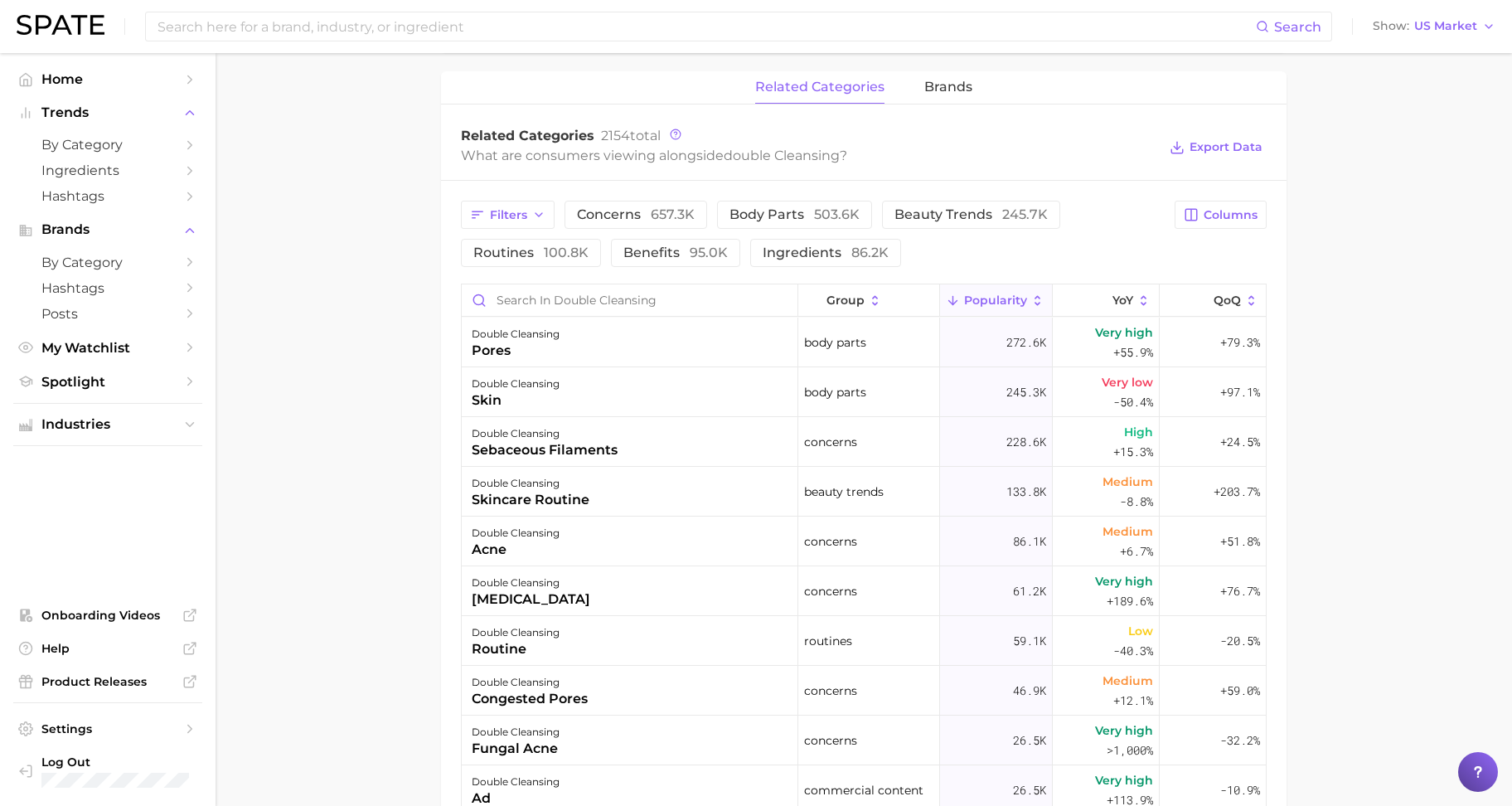
scroll to position [829, 0]
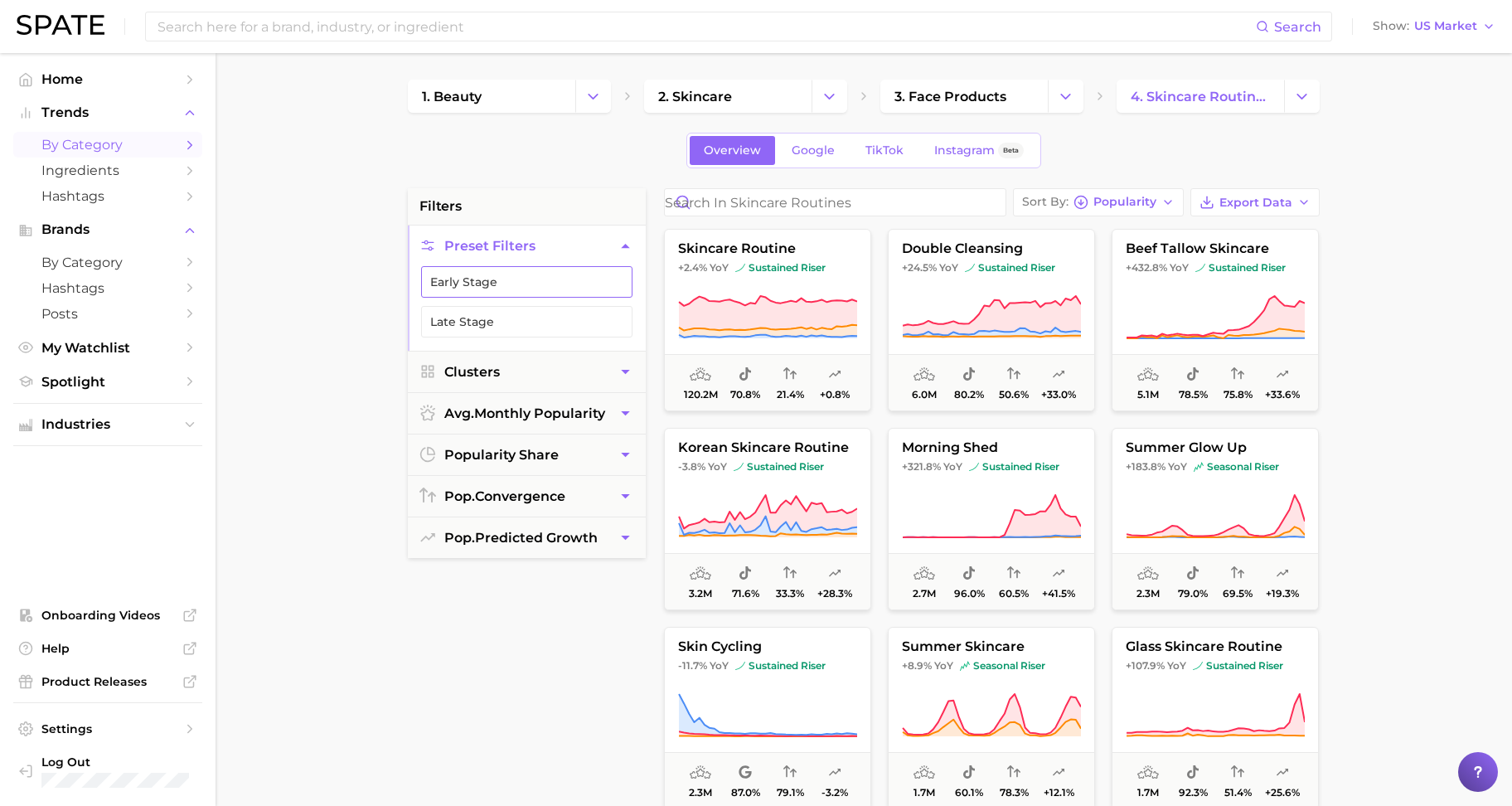
click at [451, 271] on button "Early Stage" at bounding box center [526, 281] width 212 height 31
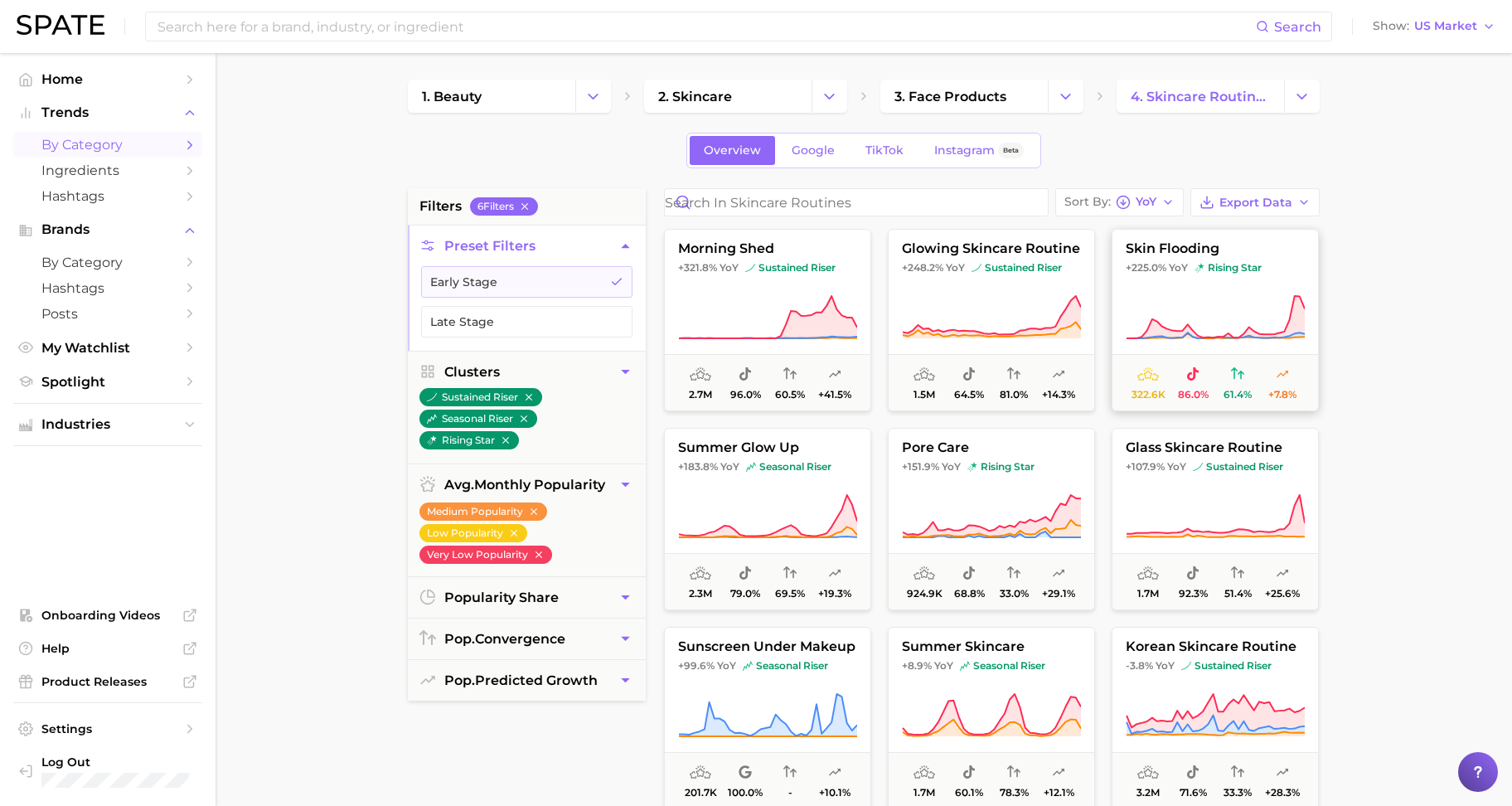
click at [1149, 292] on button "skin flooding +225.0% YoY rising star 322.6k 86.0% 61.4% +7.8%" at bounding box center [1216, 320] width 207 height 182
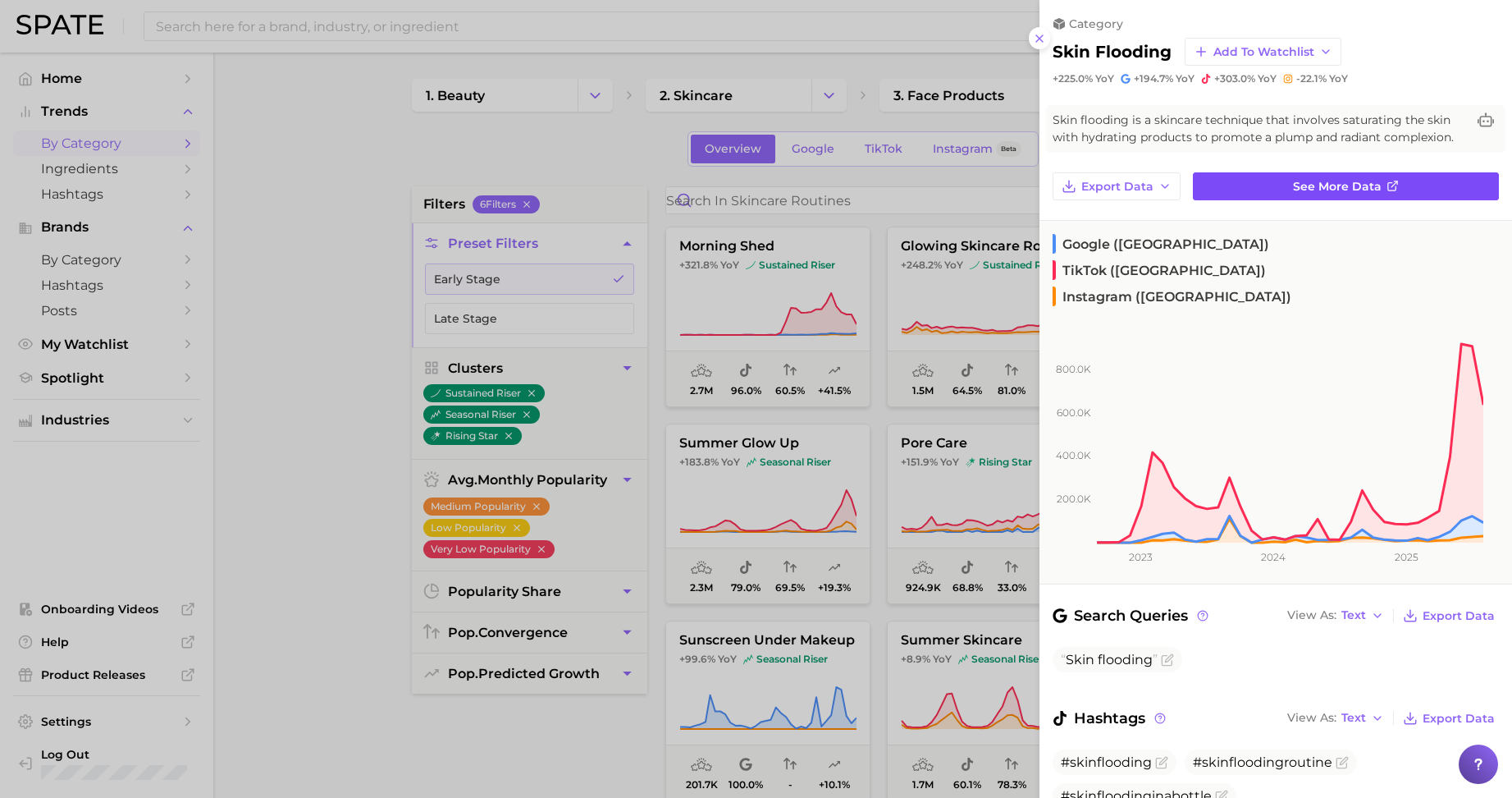
click at [1293, 194] on span "See more data" at bounding box center [1337, 186] width 89 height 14
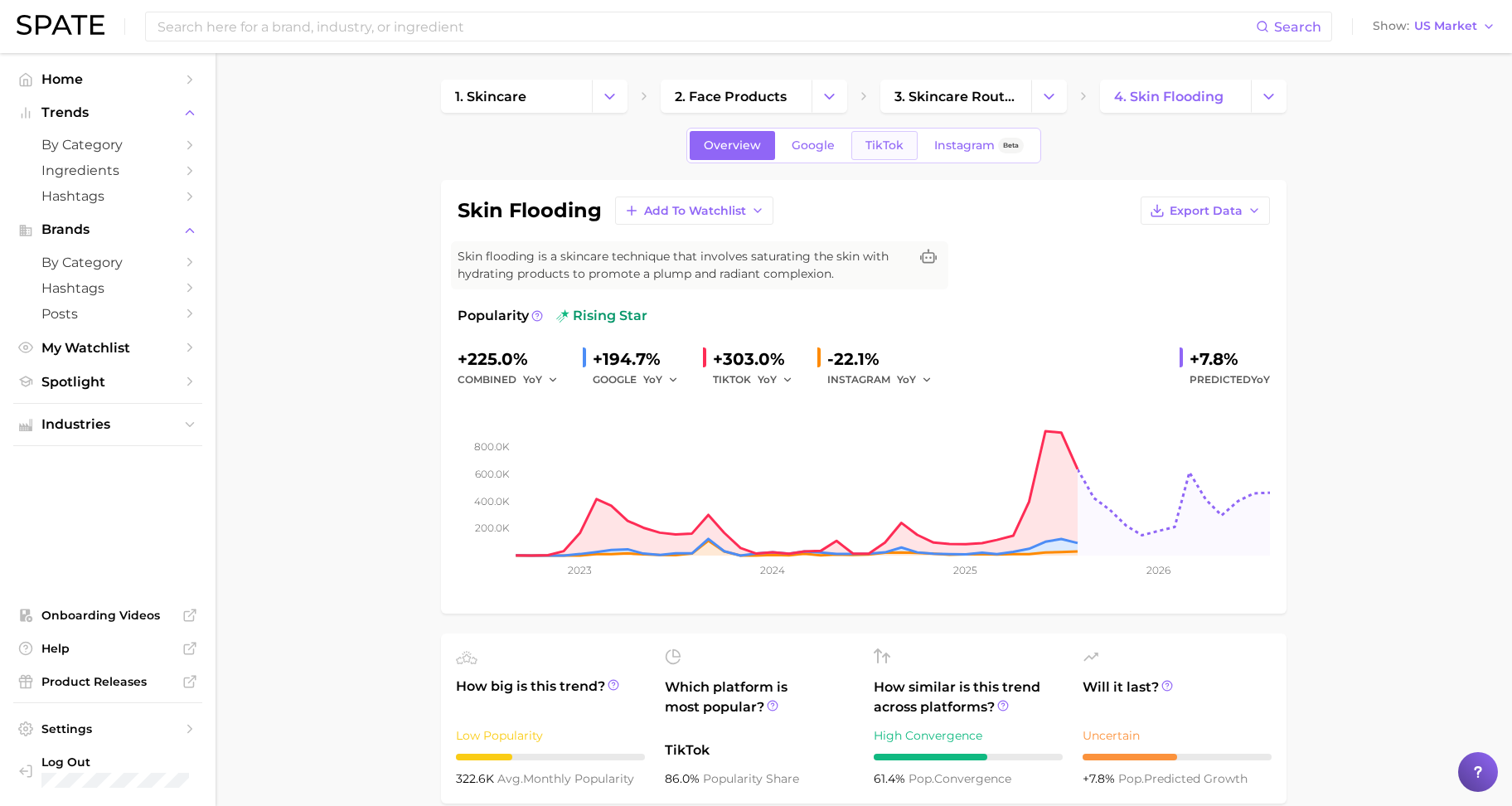
click at [863, 158] on link "TikTok" at bounding box center [885, 145] width 66 height 29
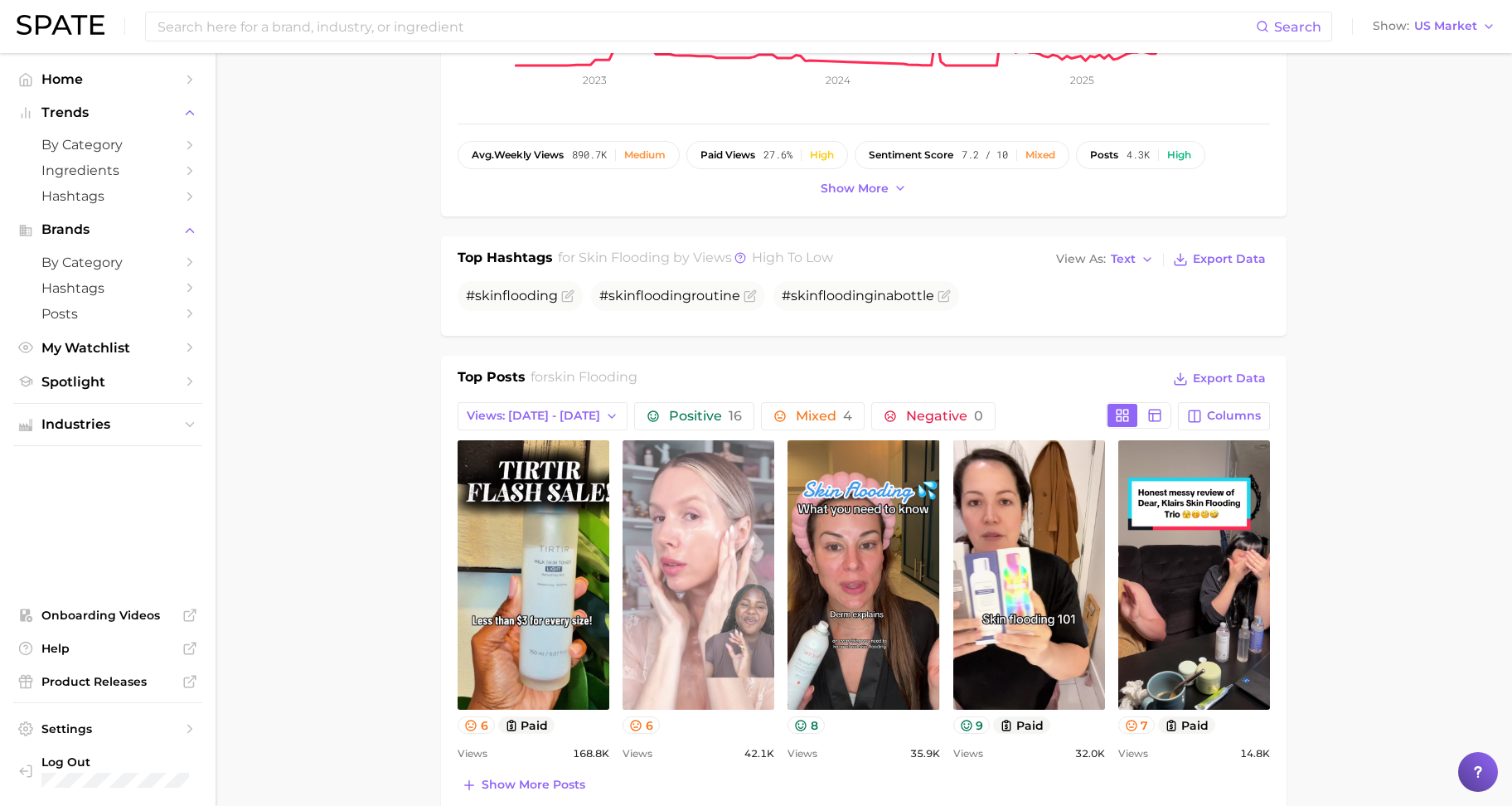
scroll to position [518, 0]
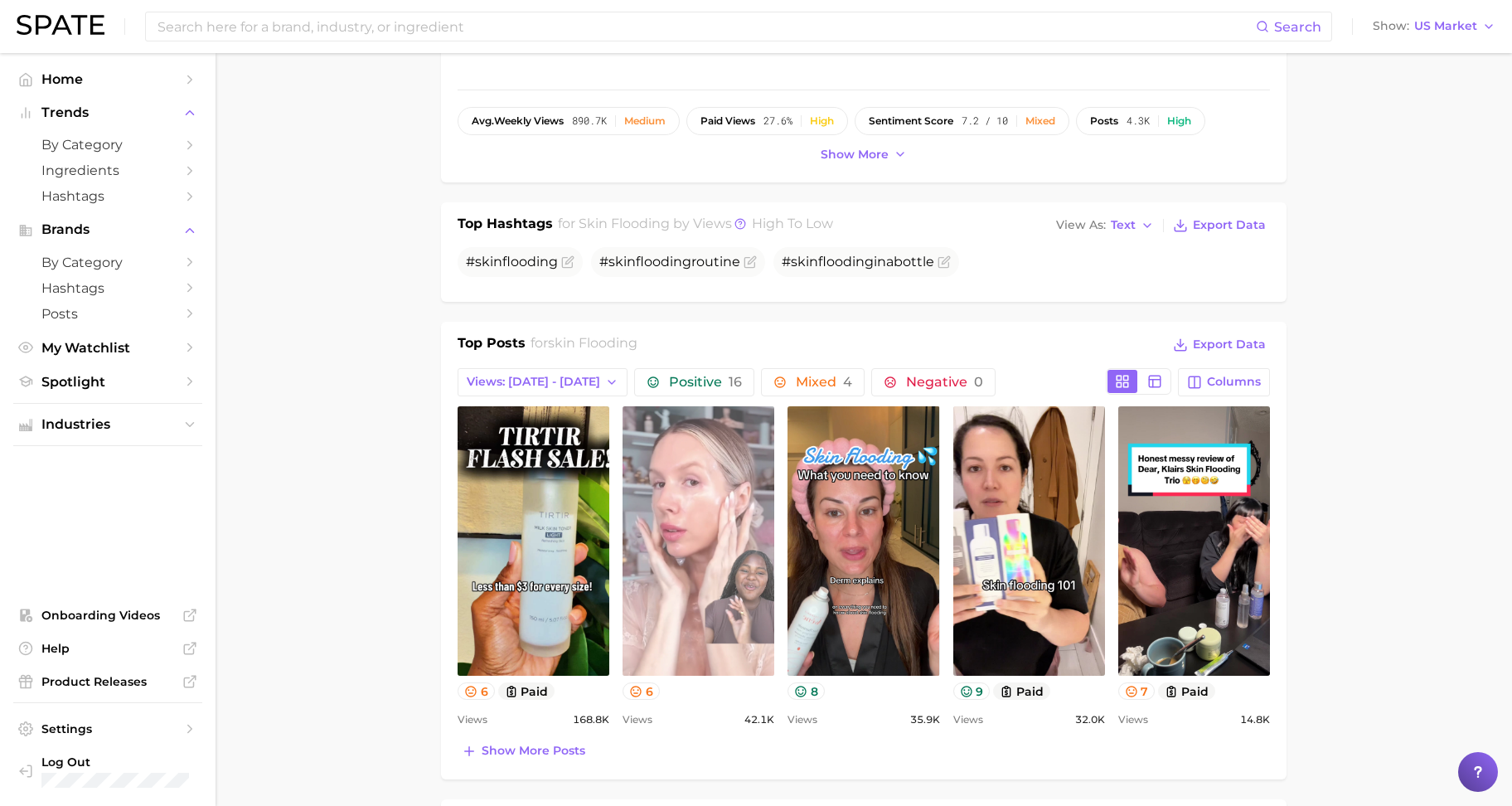
click at [663, 606] on link "view post on TikTok" at bounding box center [698, 540] width 152 height 269
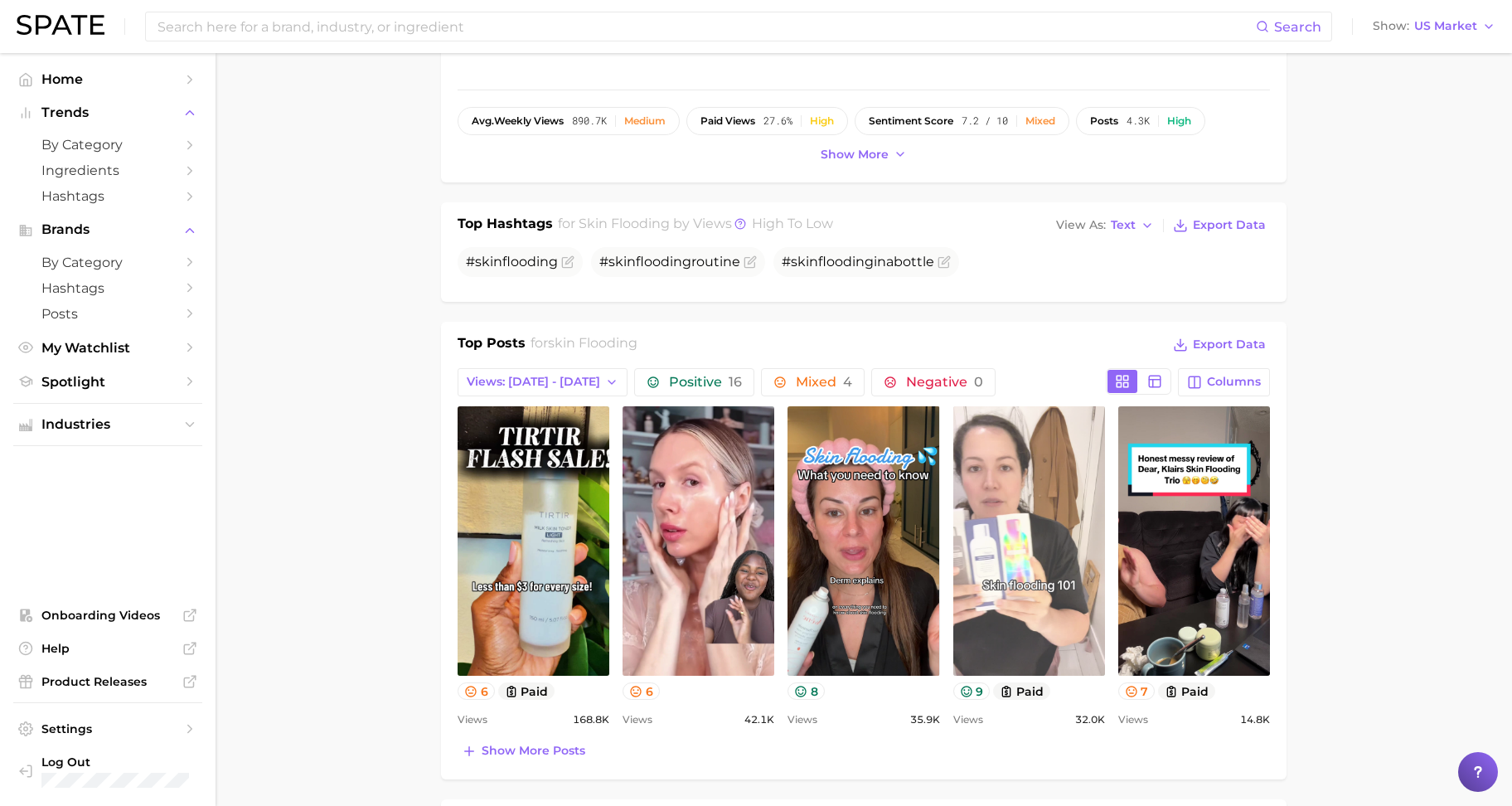
click at [1010, 615] on link "view post on TikTok" at bounding box center [1029, 540] width 152 height 269
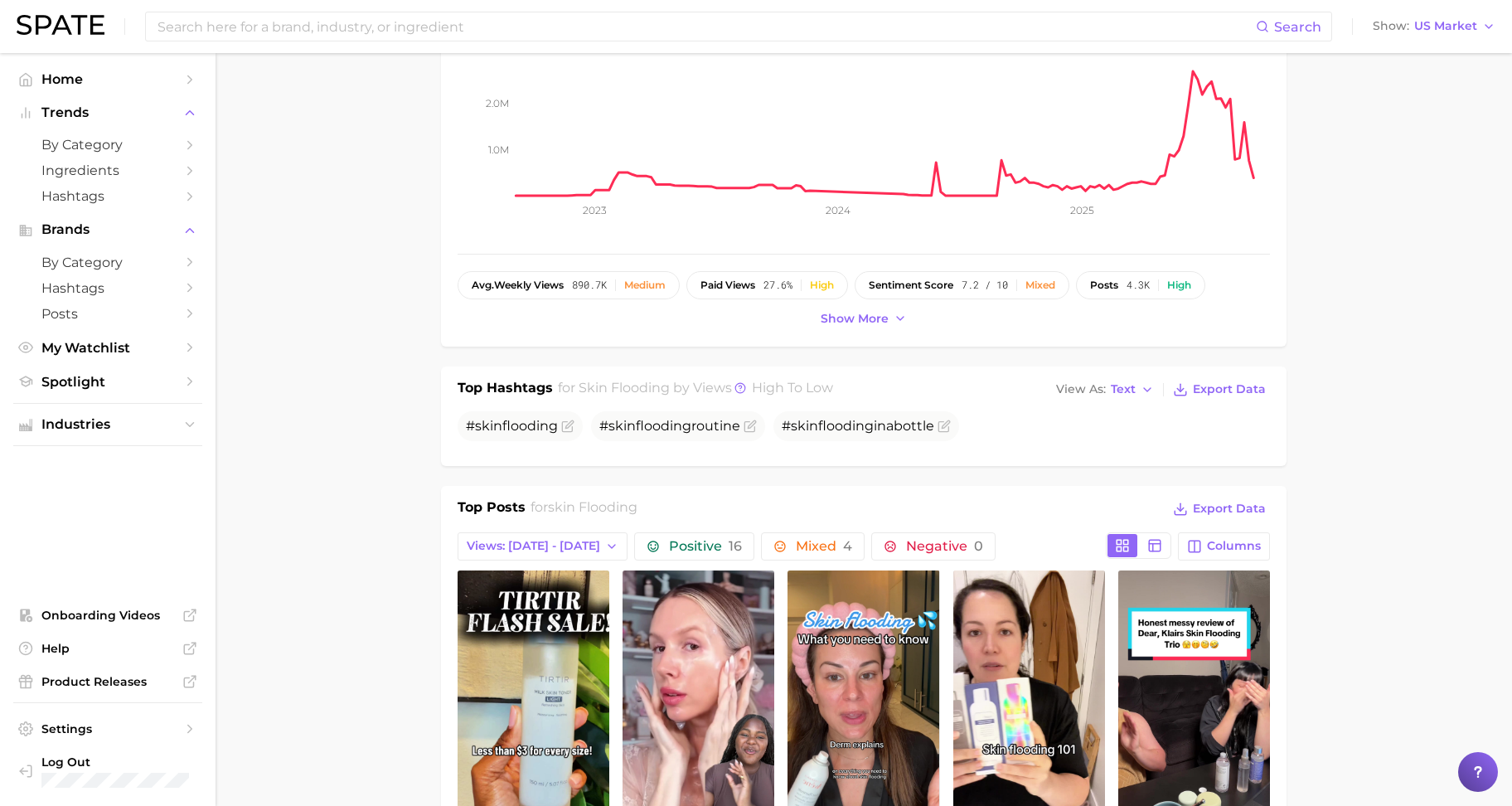
scroll to position [0, 0]
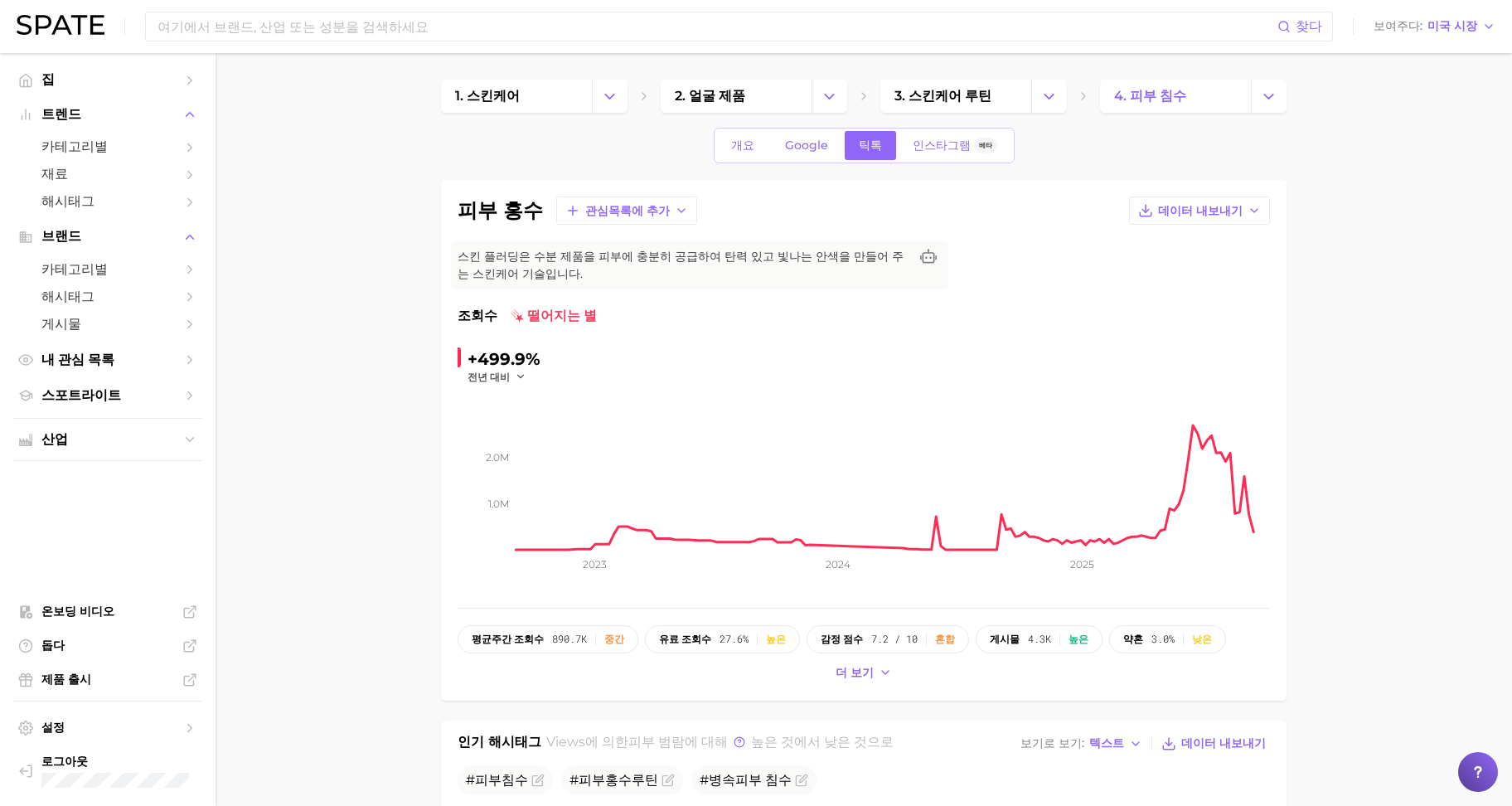
click at [699, 275] on span "스킨 플러딩은 수분 제품을 피부에 충분히 공급하여 탄력 있고 빛나는 안색을 만들어 주는 스킨케어 기술입니다." at bounding box center [683, 265] width 451 height 35
click at [749, 248] on font "스킨 플러딩은 수분 제품을 피부에 충분히 공급하여 탄력 있고 빛나는 안색을 만들어 주는 스킨케어 기술입니다." at bounding box center [681, 264] width 446 height 32
click at [810, 142] on font "Google" at bounding box center [806, 145] width 43 height 15
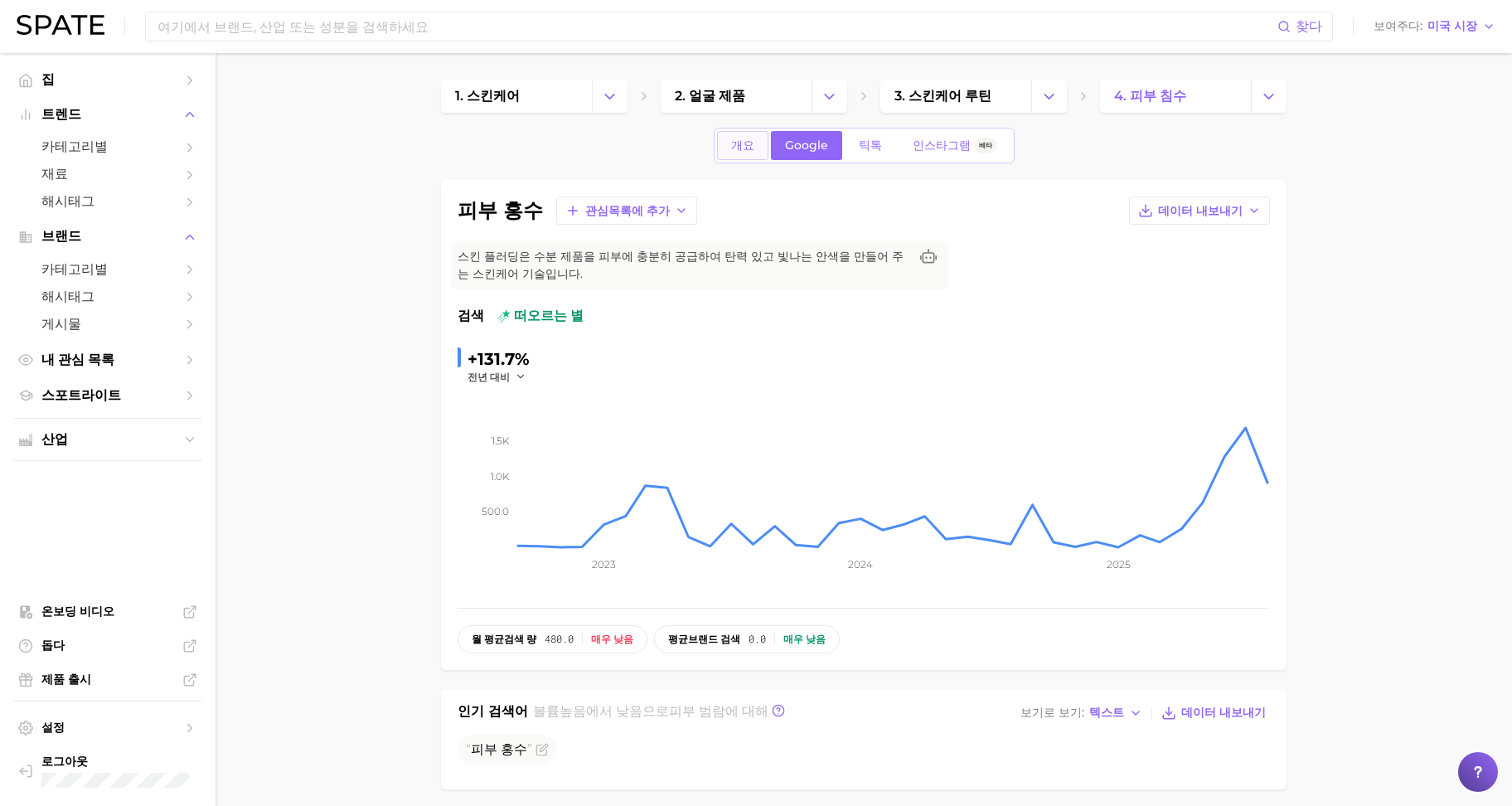
click at [749, 144] on font "개요" at bounding box center [742, 145] width 24 height 15
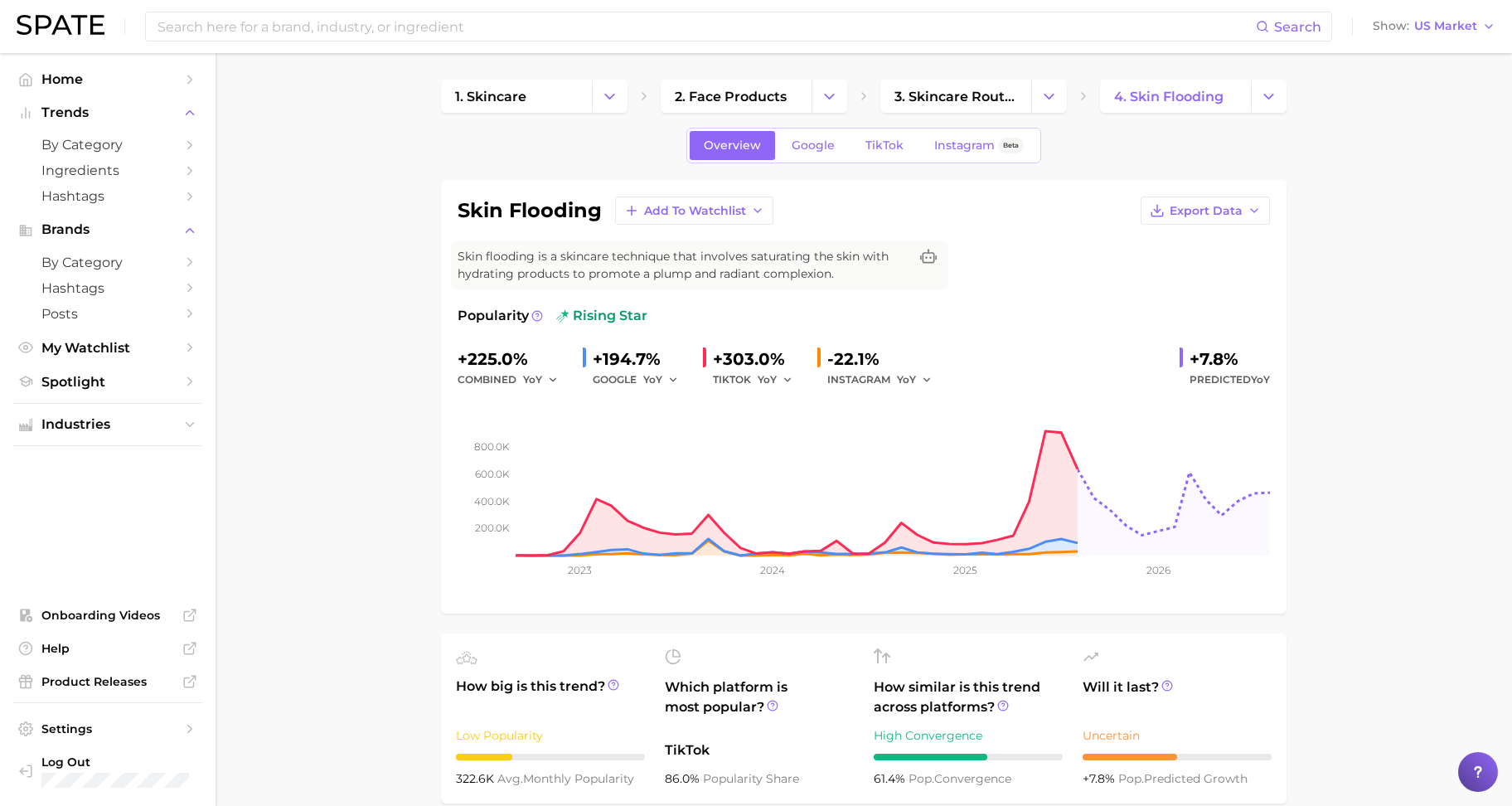
click at [852, 145] on link "TikTok" at bounding box center [885, 145] width 66 height 29
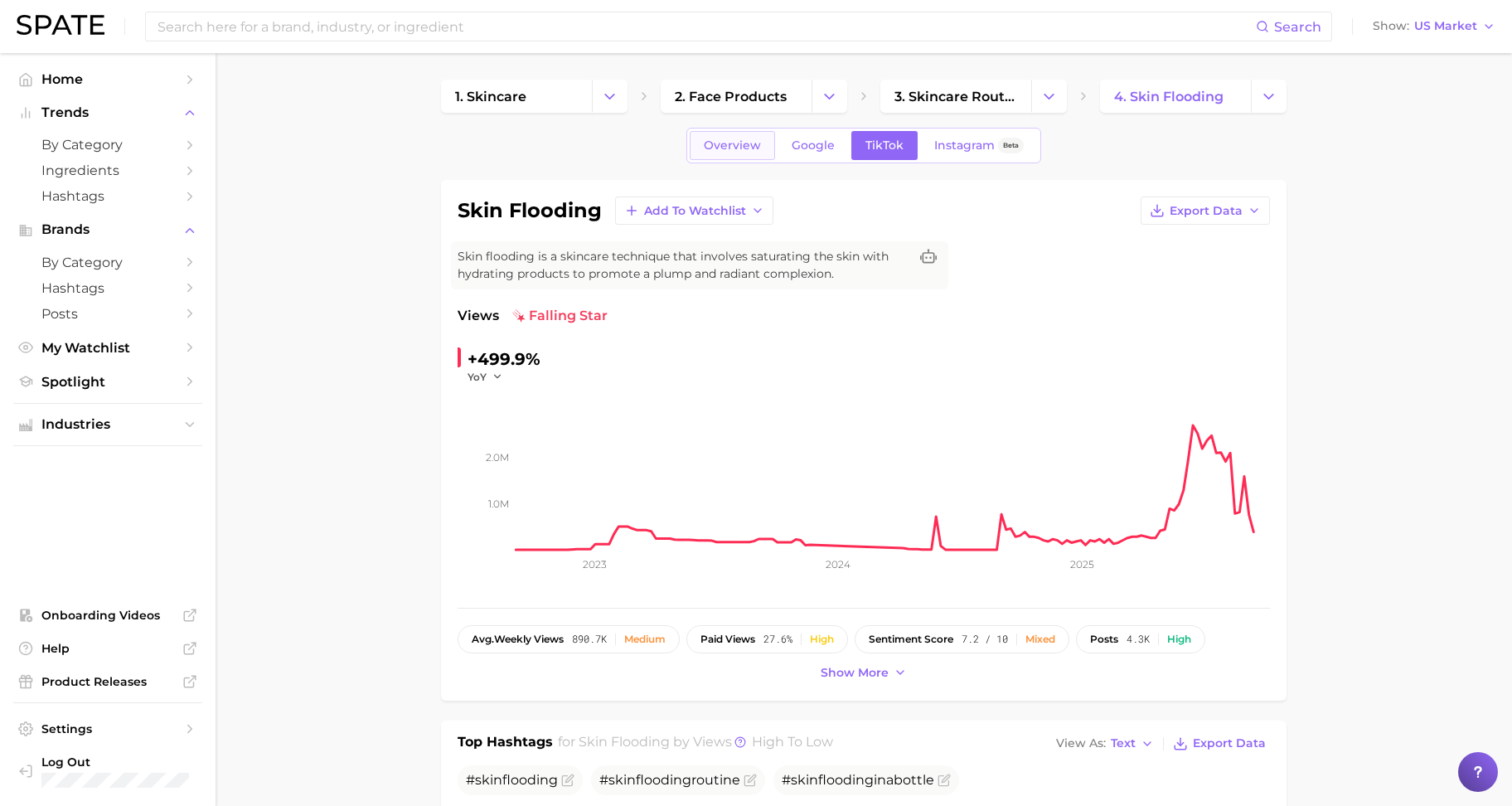
click at [749, 146] on span "Overview" at bounding box center [733, 146] width 58 height 14
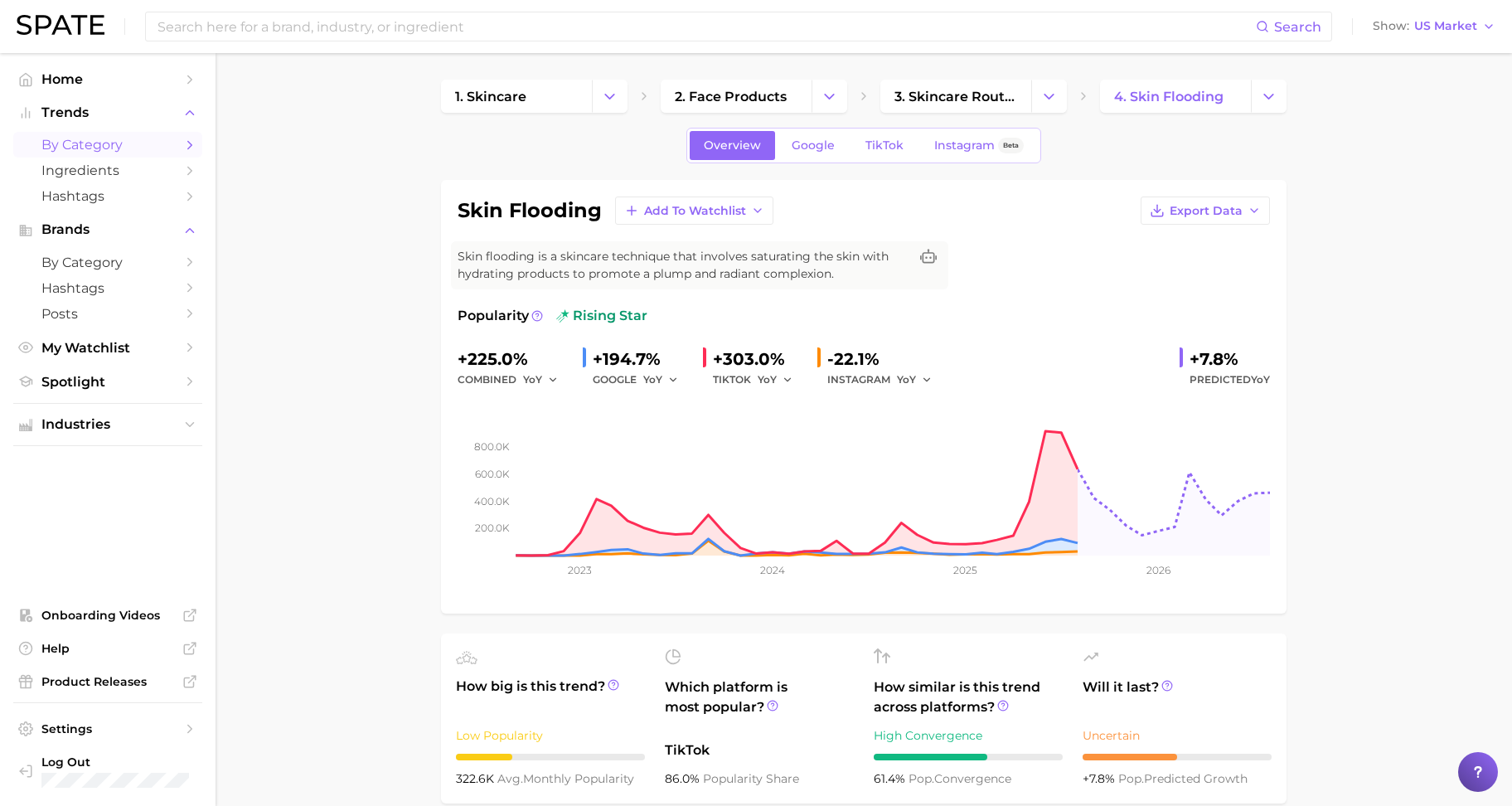
click at [81, 146] on span "by Category" at bounding box center [108, 145] width 132 height 16
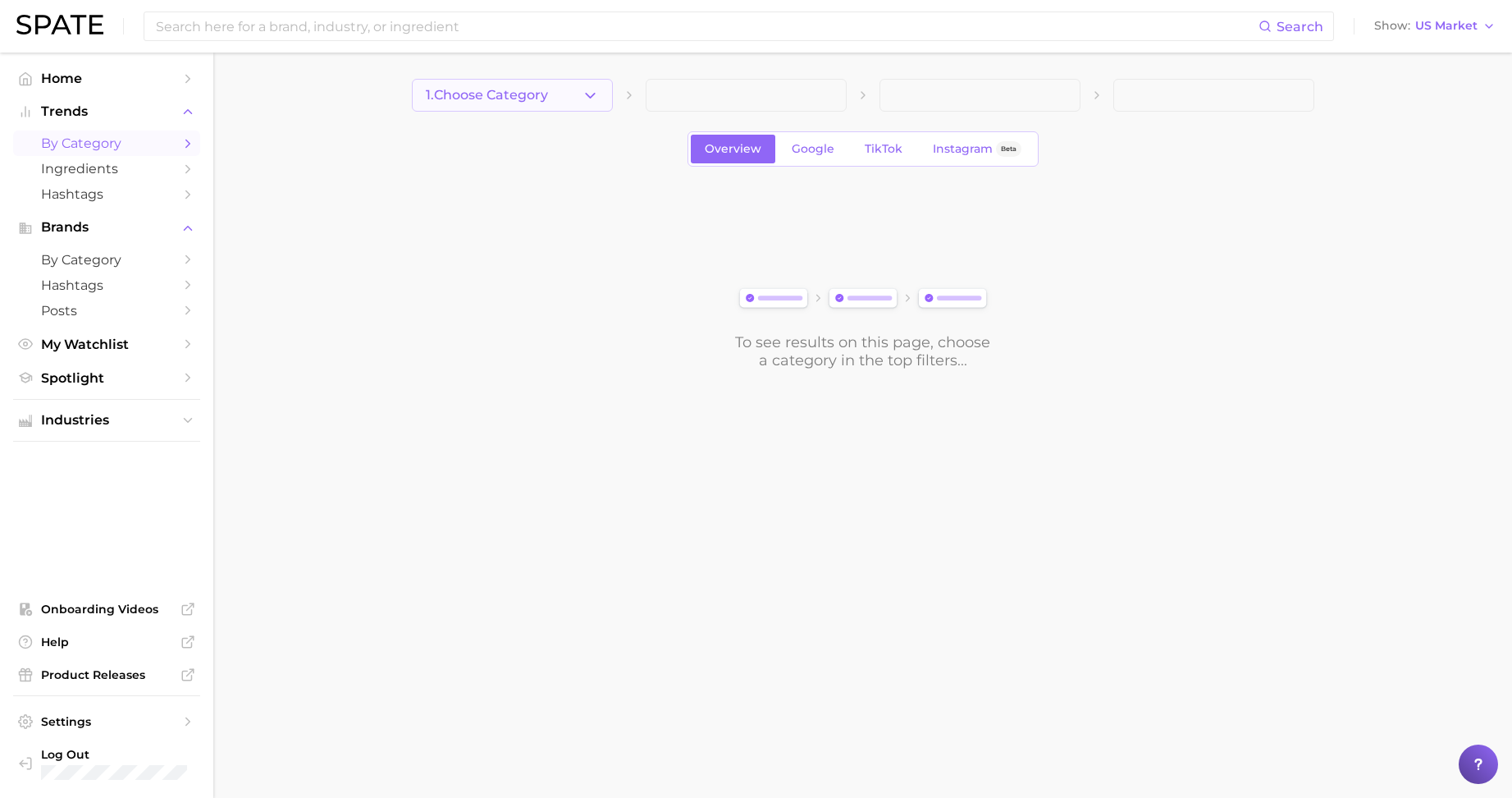
click at [527, 103] on button "1. Choose Category" at bounding box center [512, 95] width 201 height 33
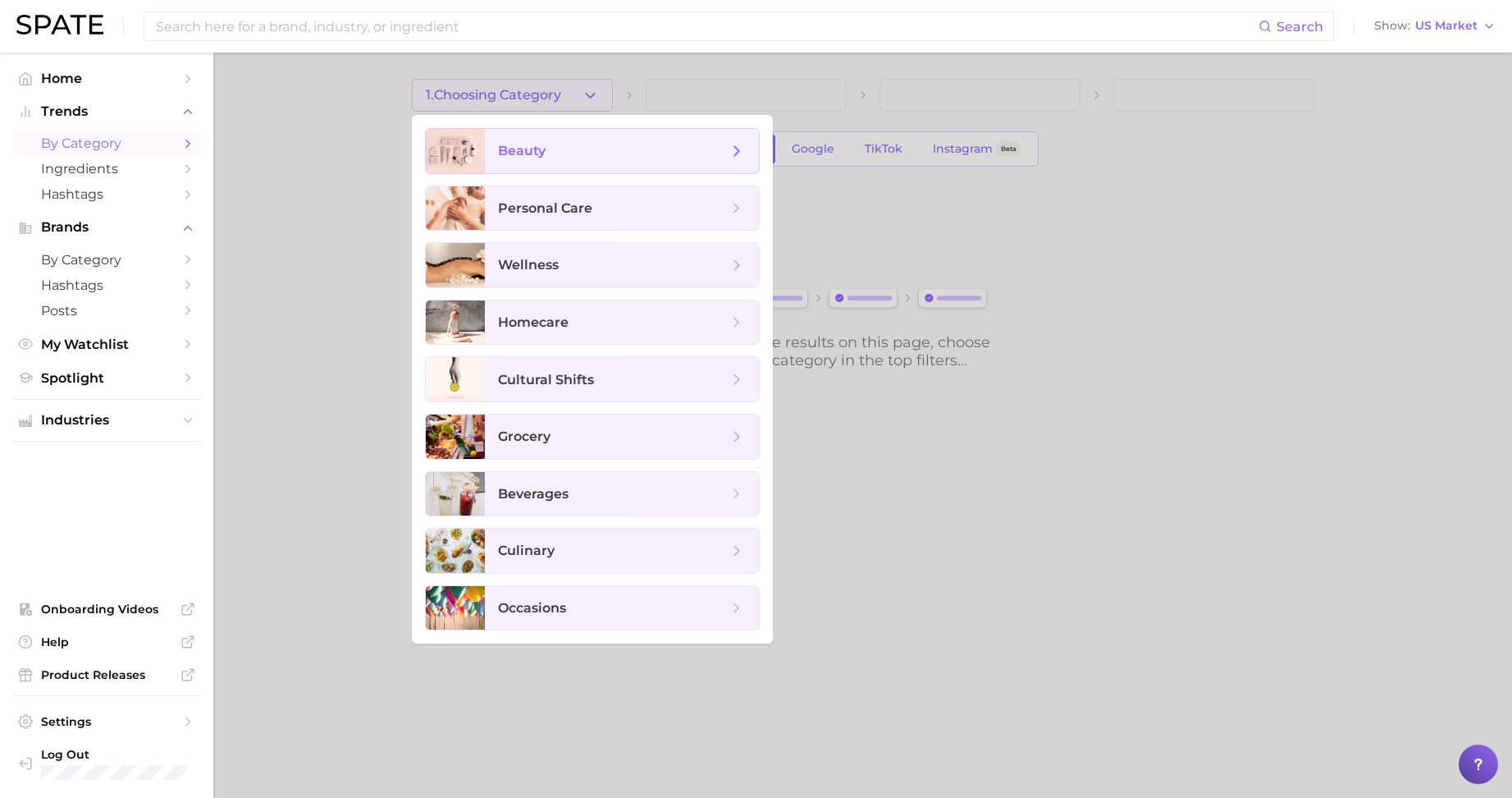
click at [899, 177] on div at bounding box center [756, 399] width 1512 height 798
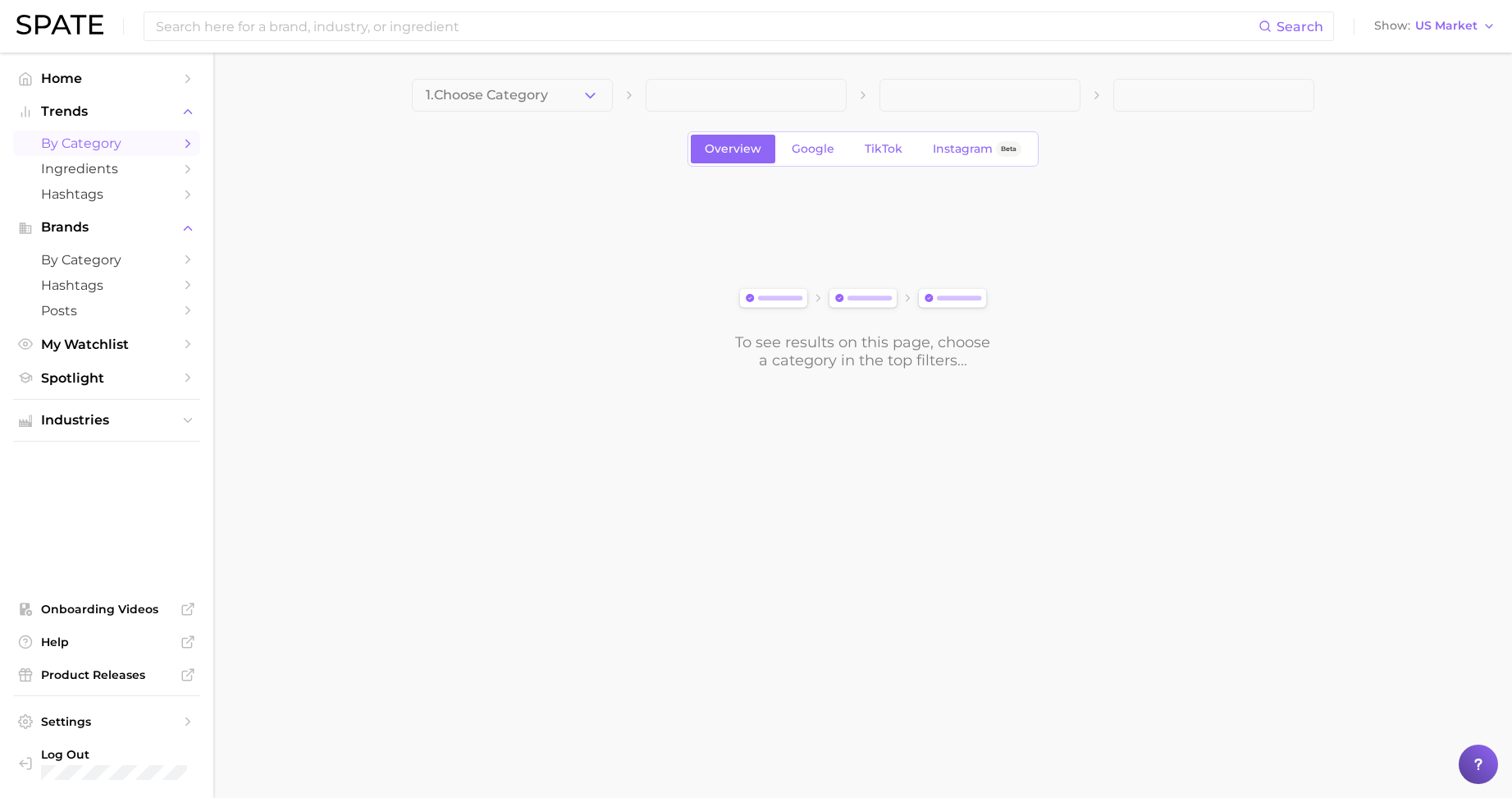
click at [737, 93] on span at bounding box center [746, 95] width 201 height 33
click at [848, 100] on div "1. Choose Category" at bounding box center [863, 95] width 902 height 33
click at [580, 97] on button "1. Choose Category" at bounding box center [512, 95] width 201 height 33
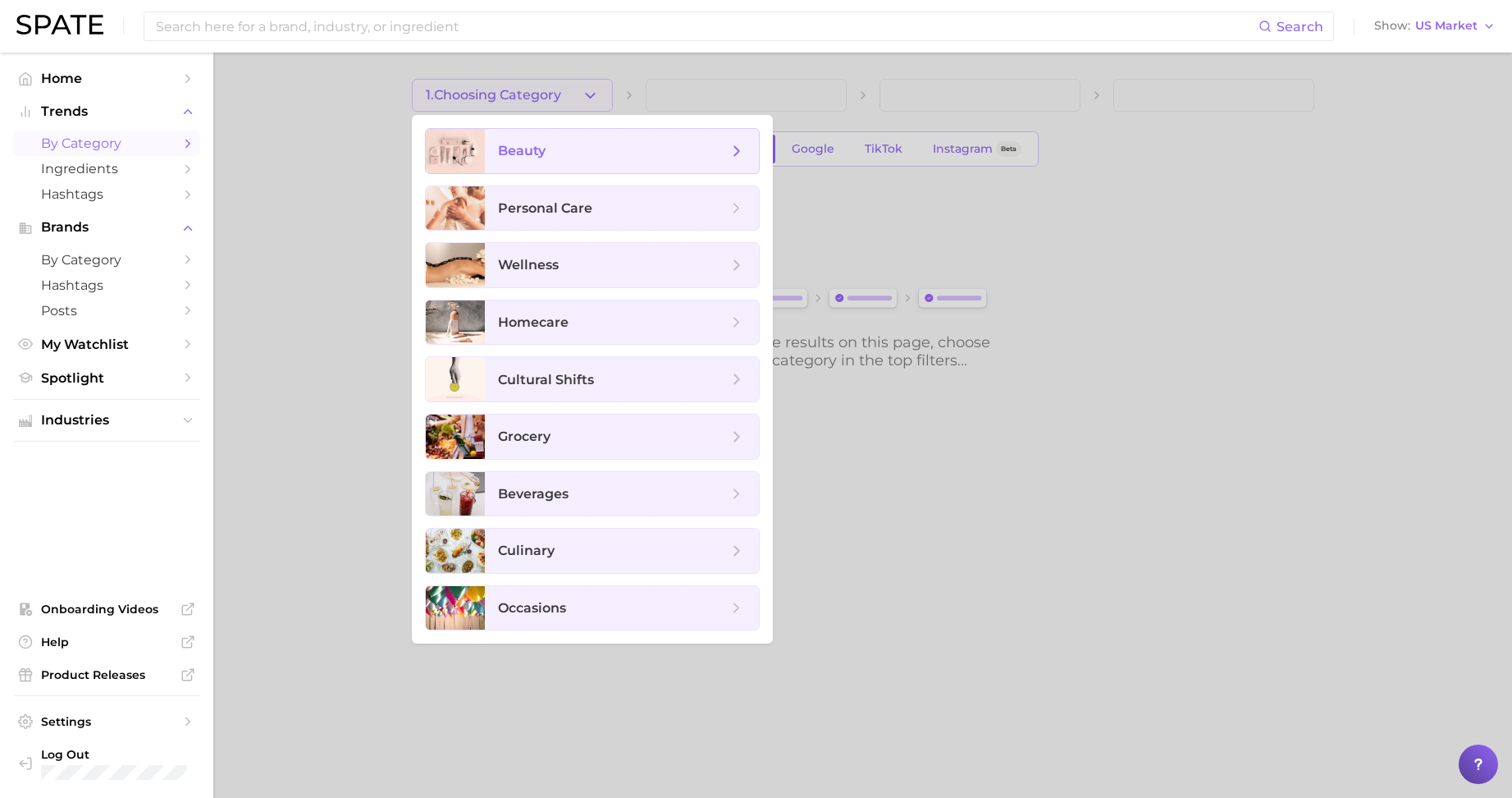
click at [520, 144] on span "beauty" at bounding box center [521, 151] width 47 height 16
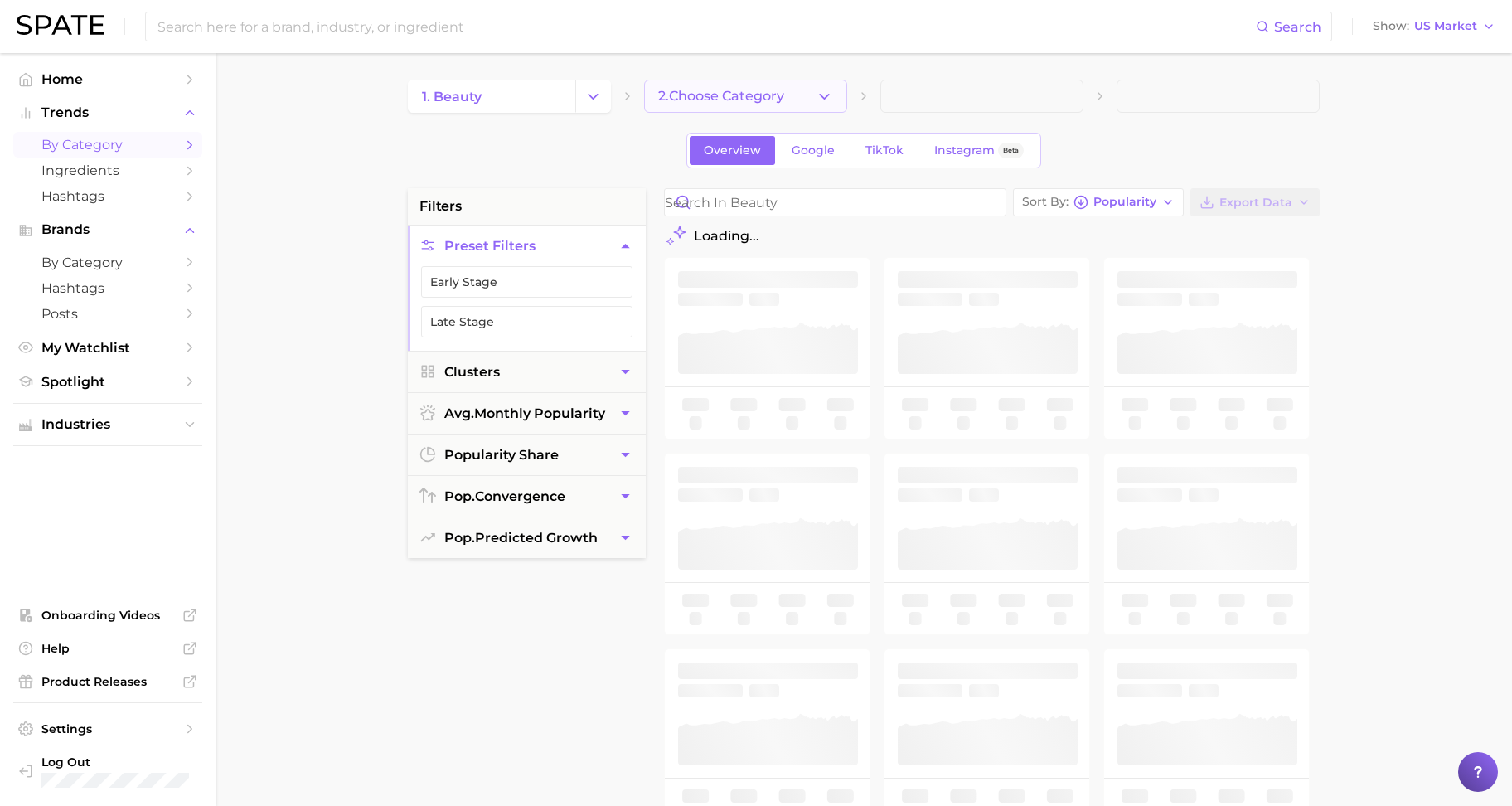
click at [706, 105] on button "2. Choose Category" at bounding box center [745, 96] width 203 height 33
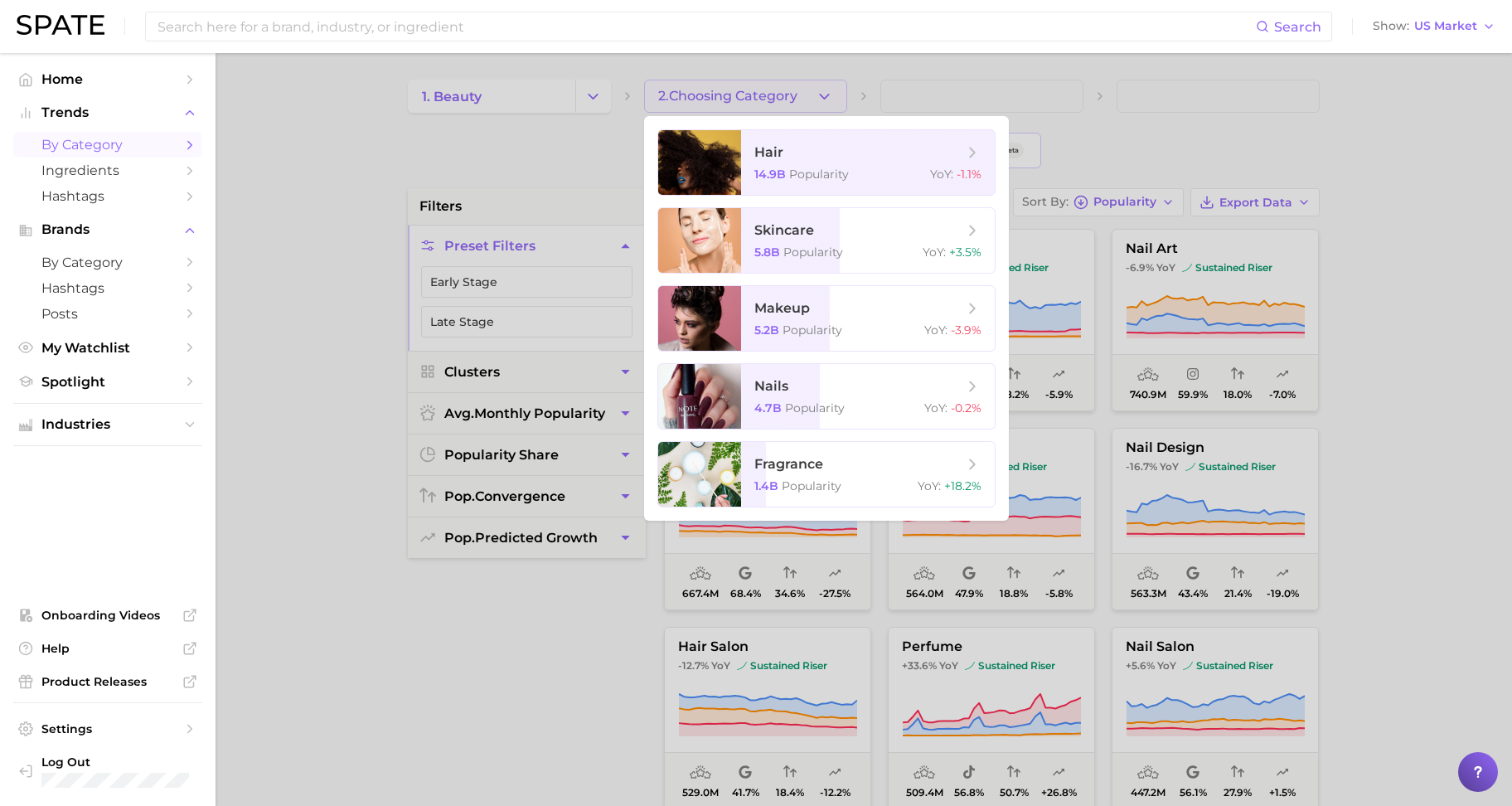
click at [1083, 132] on div at bounding box center [756, 403] width 1512 height 806
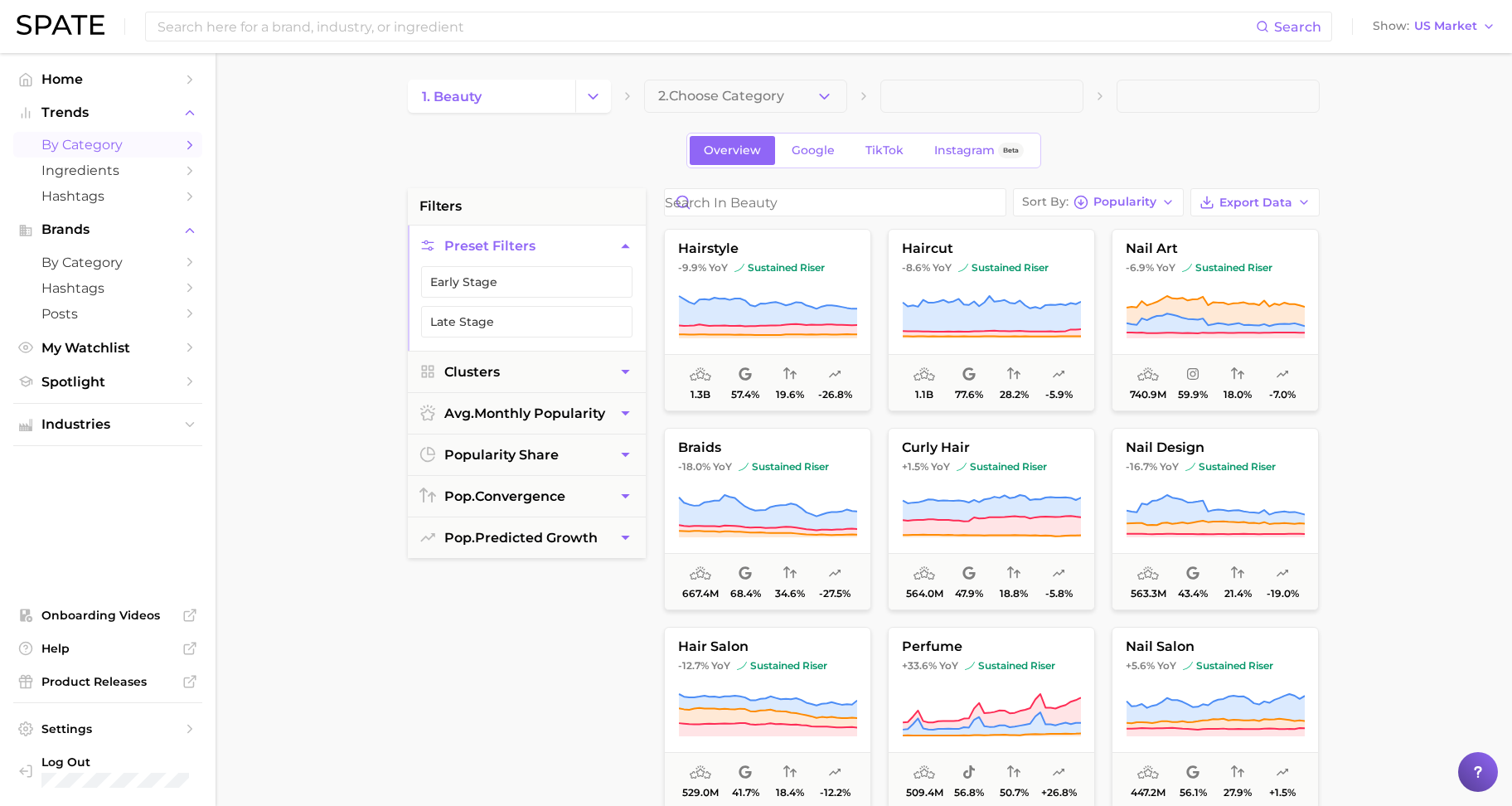
click at [776, 118] on div "1. beauty 2. Choose Category Overview Google TikTok Instagram Beta filters Pres…" at bounding box center [864, 654] width 912 height 1148
click at [775, 96] on span "2. Choose Category" at bounding box center [721, 96] width 126 height 15
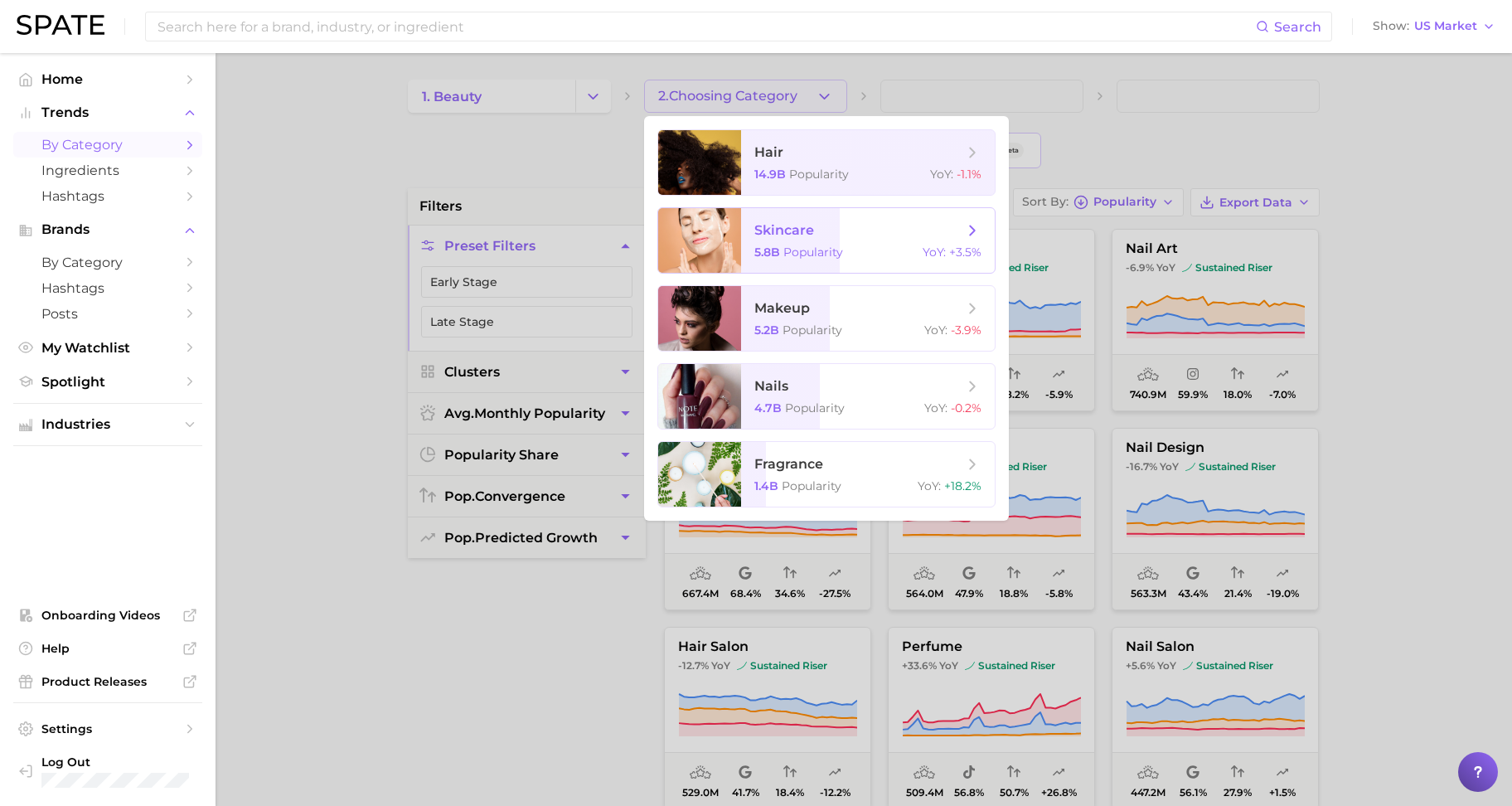
click at [746, 245] on span "skincare 5.8b Popularity YoY : +3.5%" at bounding box center [867, 240] width 254 height 64
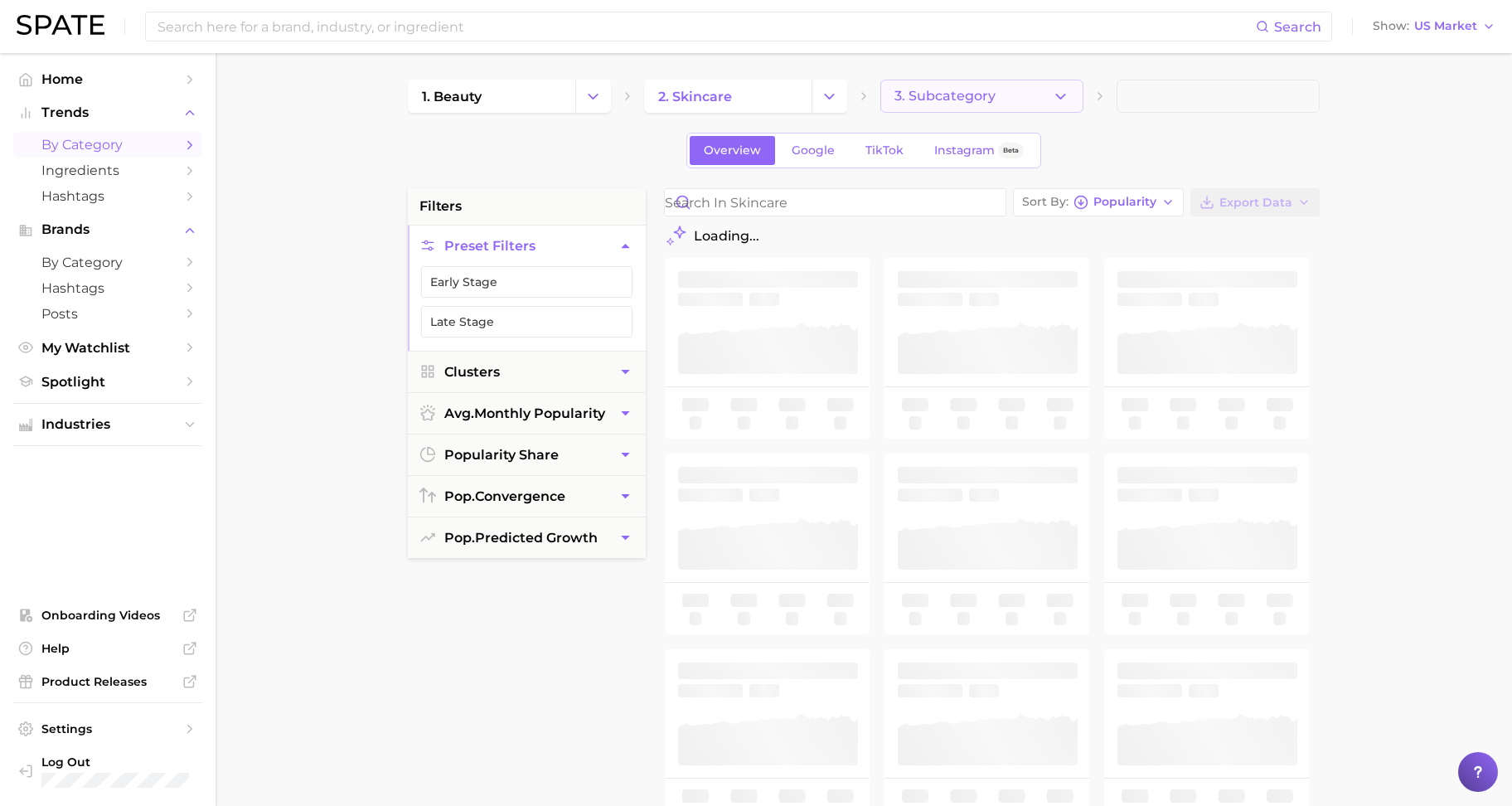
click at [979, 102] on span "3. Subcategory" at bounding box center [945, 96] width 101 height 15
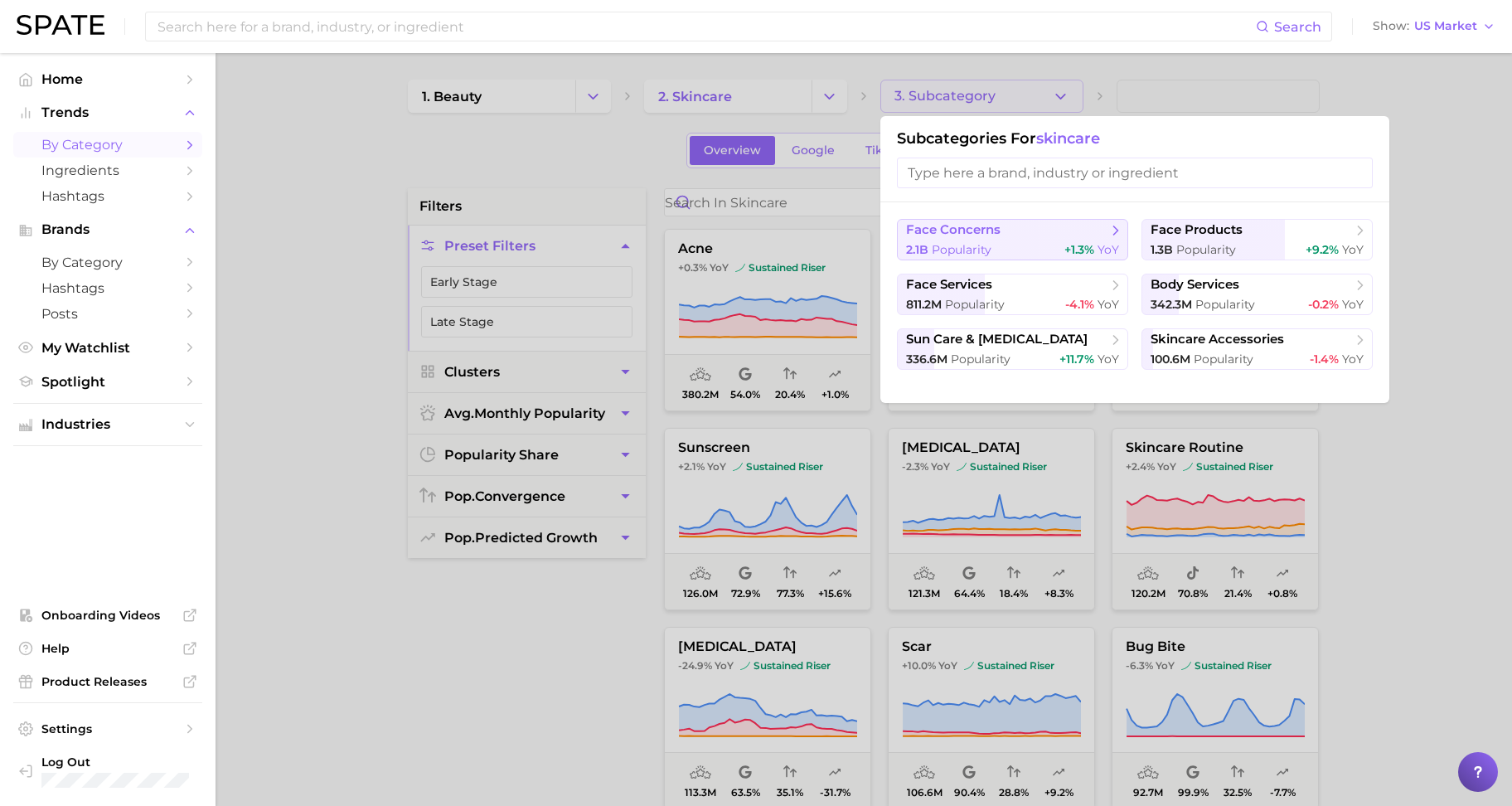
click at [1018, 225] on span "face concerns" at bounding box center [1007, 230] width 201 height 17
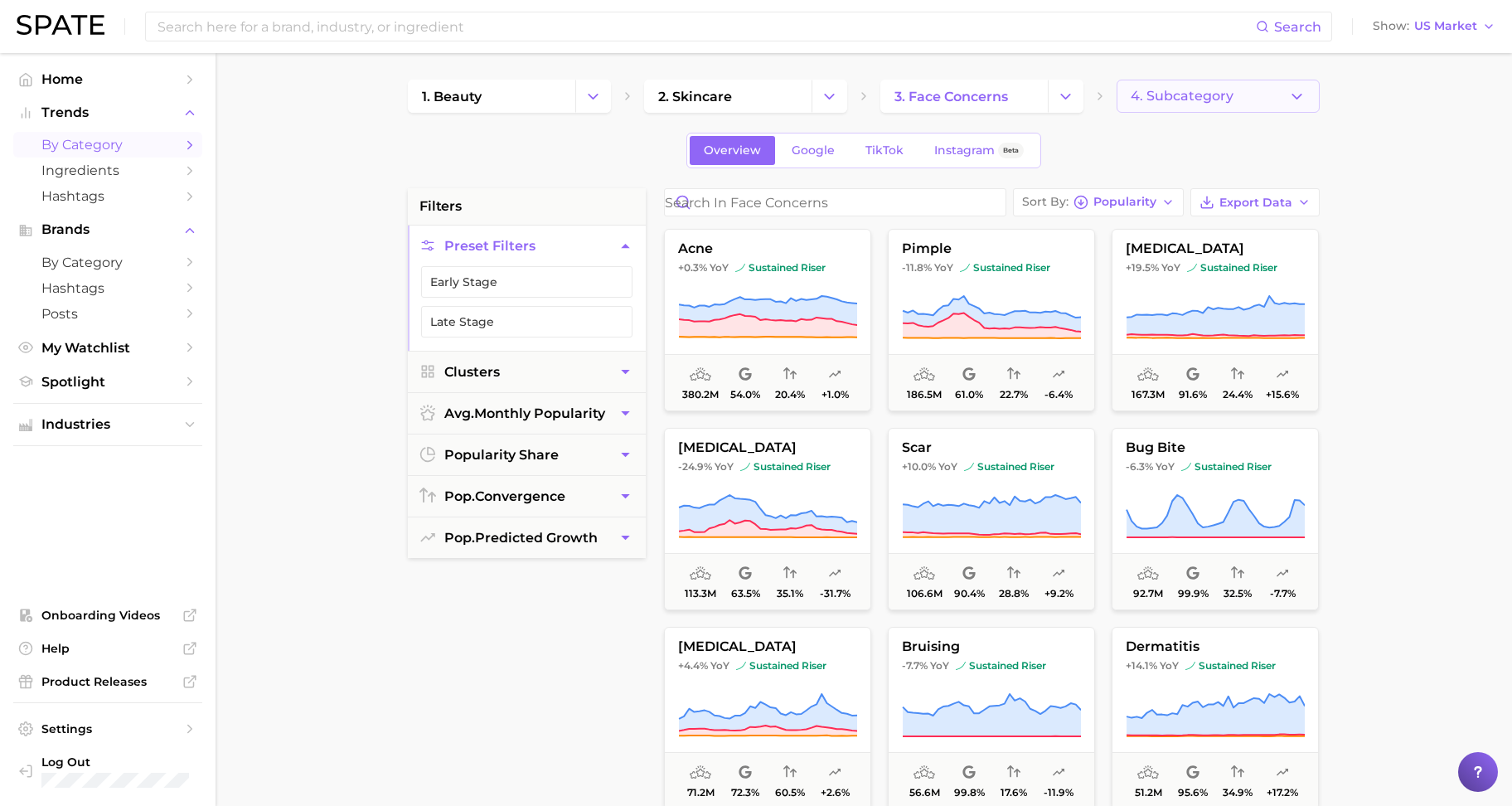
click at [1237, 100] on button "4. Subcategory" at bounding box center [1217, 96] width 203 height 33
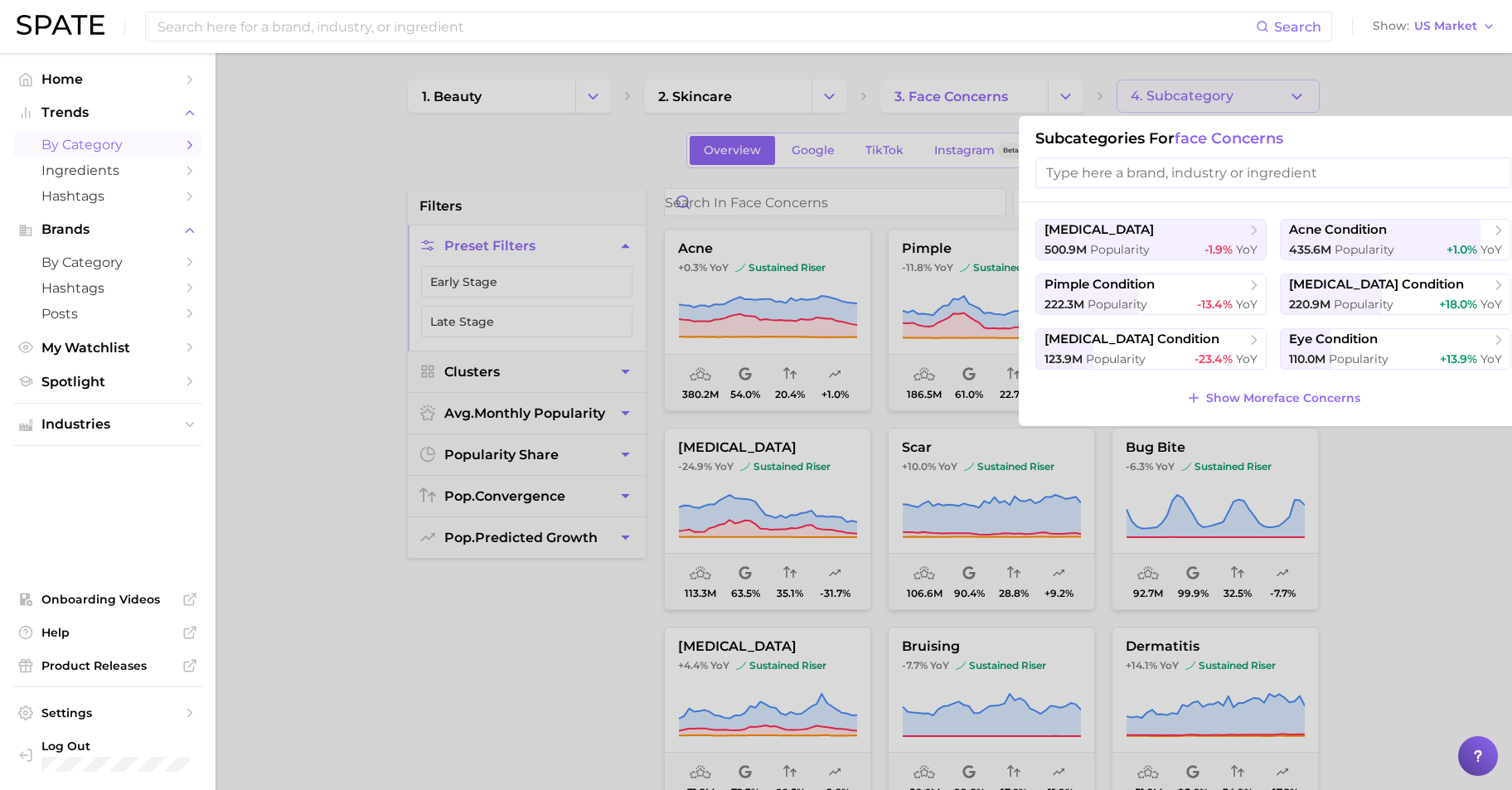
click at [1429, 159] on input "search" at bounding box center [1273, 172] width 476 height 30
click at [1412, 102] on div at bounding box center [756, 395] width 1512 height 790
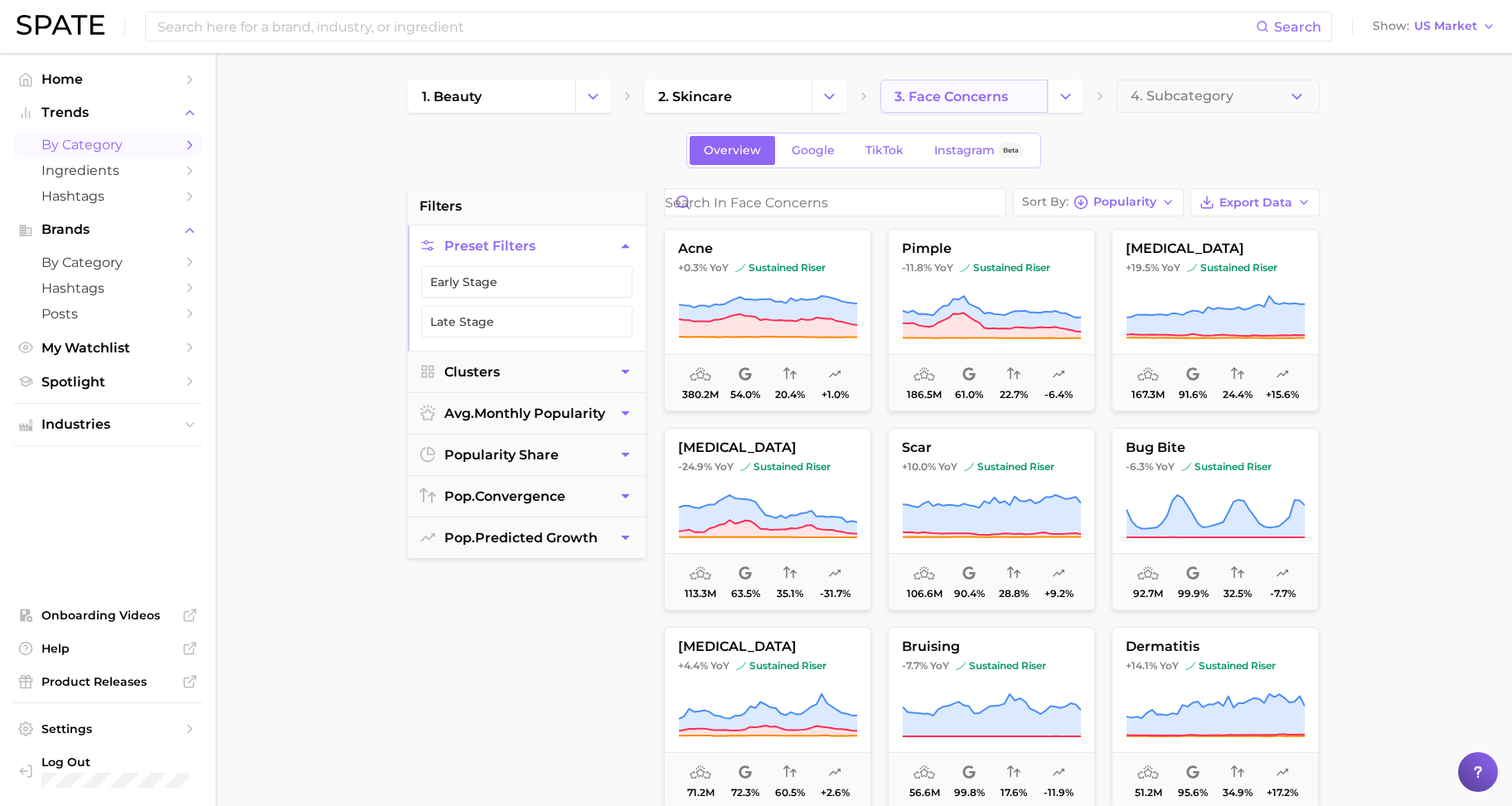
click at [999, 93] on span "3. face concerns" at bounding box center [951, 97] width 113 height 16
click at [1079, 101] on button "Change Category" at bounding box center [1065, 96] width 36 height 33
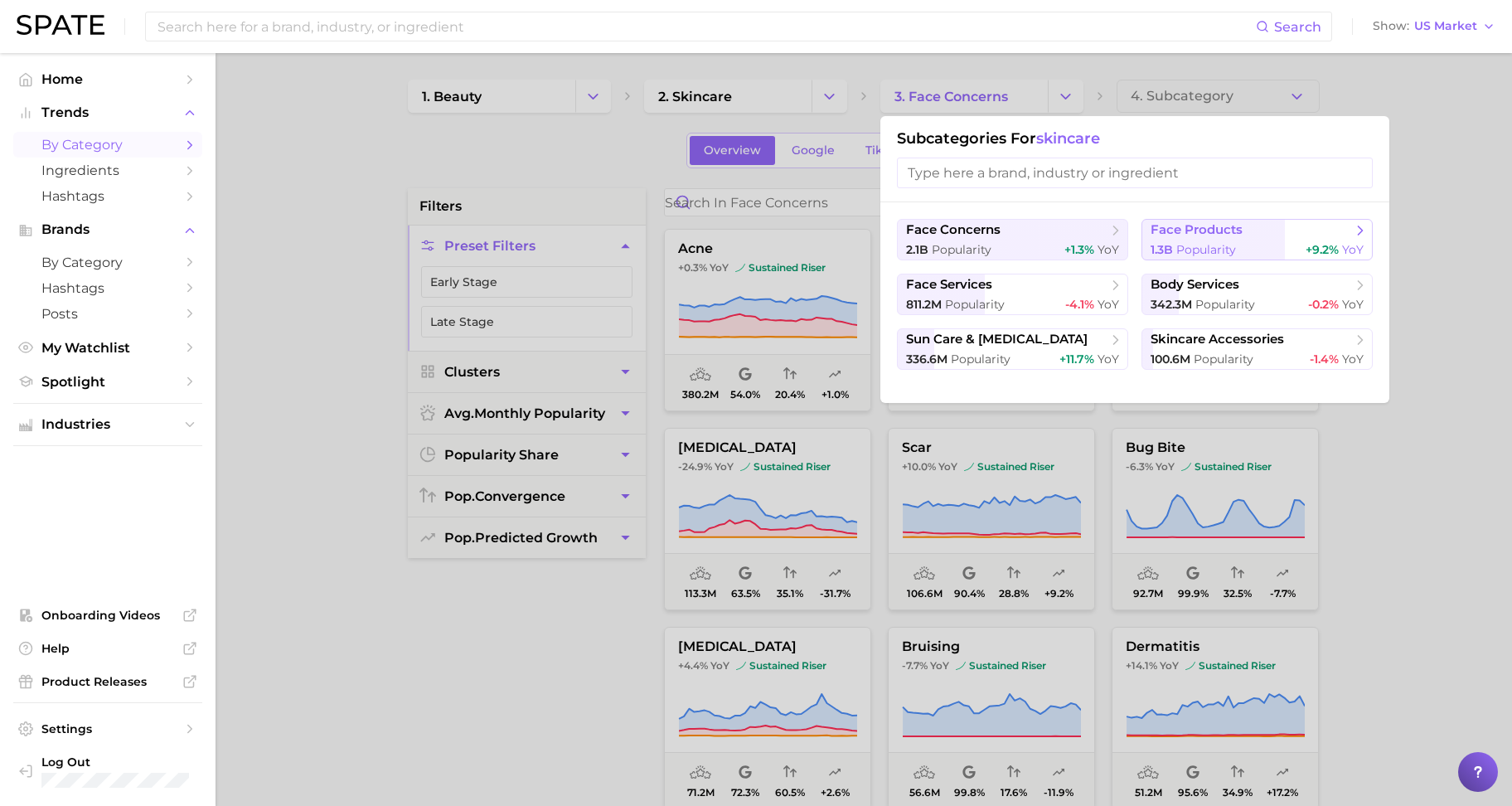
click at [1215, 252] on span "Popularity" at bounding box center [1206, 249] width 59 height 15
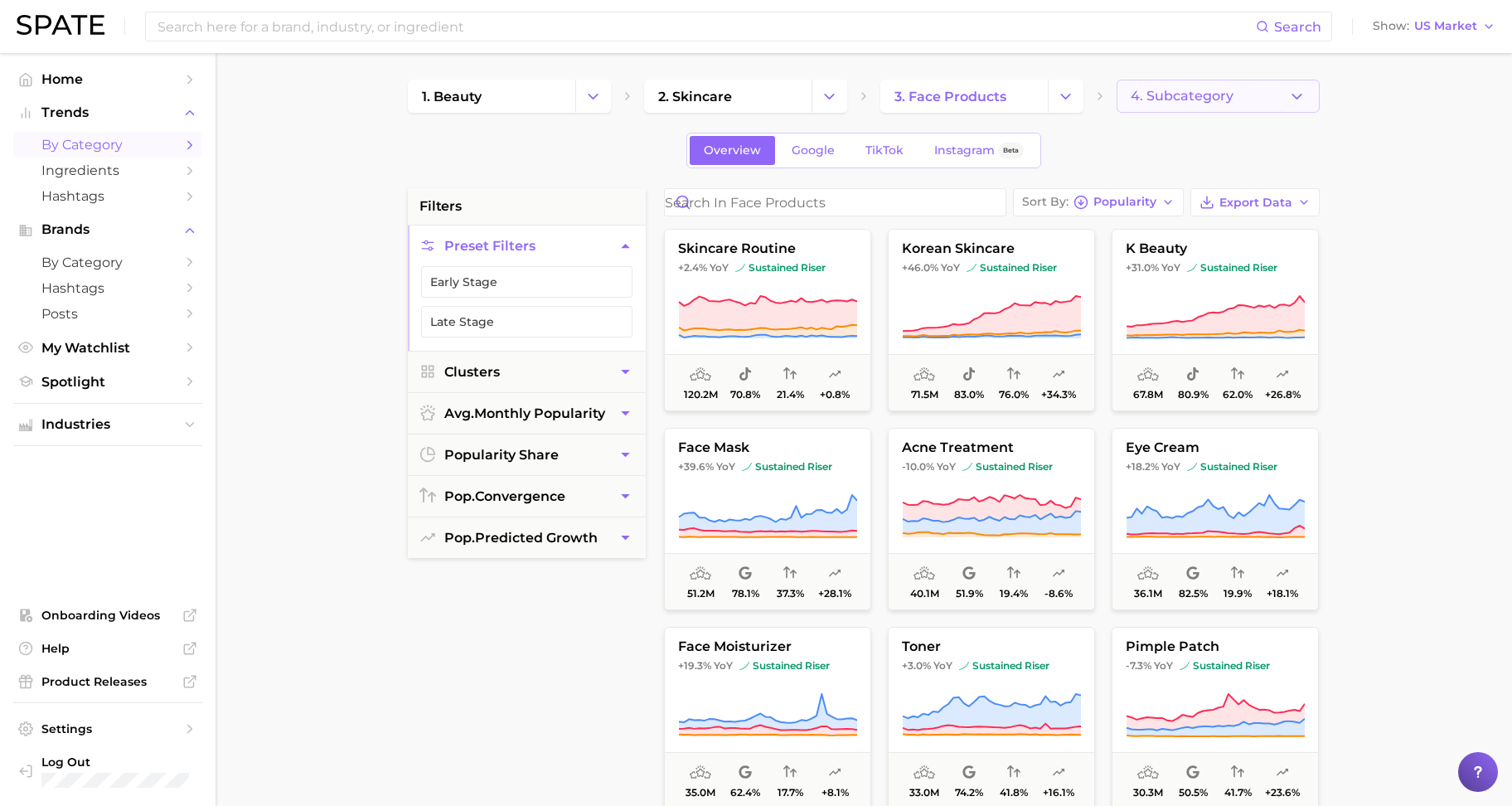
click at [1296, 96] on polyline "button" at bounding box center [1297, 95] width 9 height 4
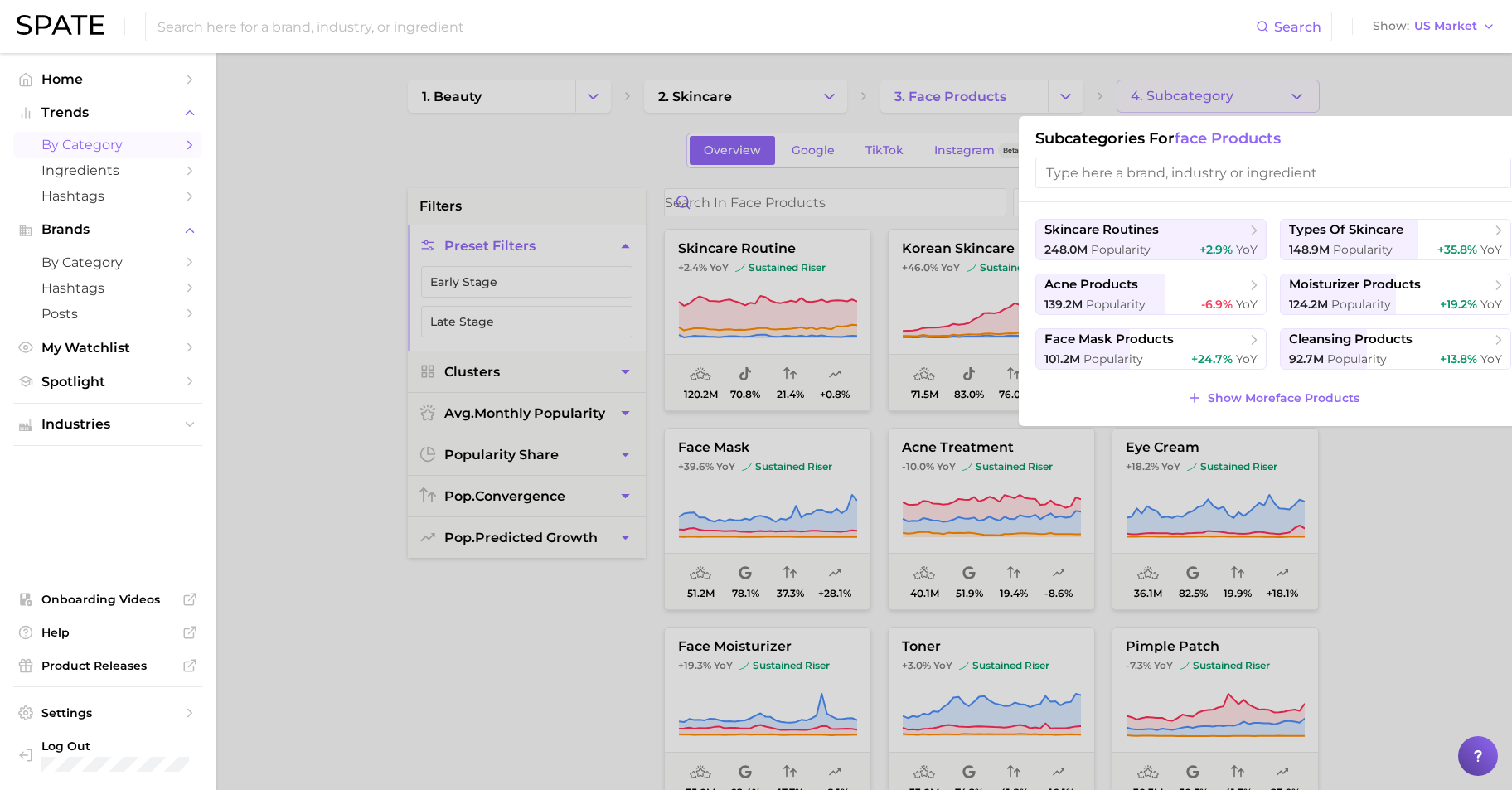
drag, startPoint x: 1129, startPoint y: 299, endPoint x: 1000, endPoint y: 67, distance: 265.5
click at [1116, 79] on div "4. Subcategory Subcategories for face products skincare routines 248.0m Popular…" at bounding box center [1217, 96] width 203 height 33
click at [902, 93] on div at bounding box center [756, 395] width 1512 height 790
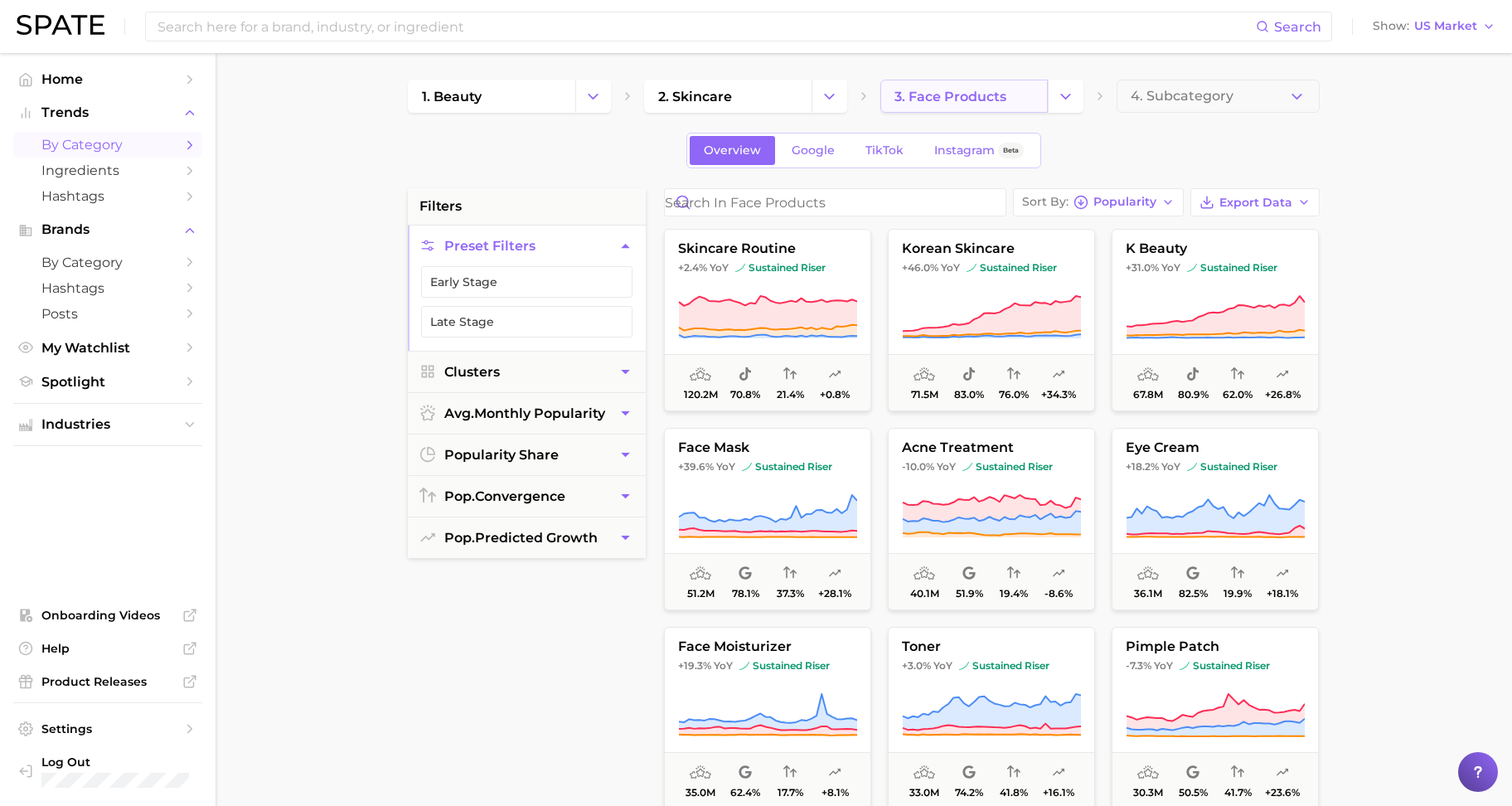
click at [925, 99] on span "3. face products" at bounding box center [950, 97] width 112 height 16
click at [1097, 91] on icon at bounding box center [1100, 96] width 13 height 13
click at [1069, 92] on icon "Change Category" at bounding box center [1066, 97] width 17 height 17
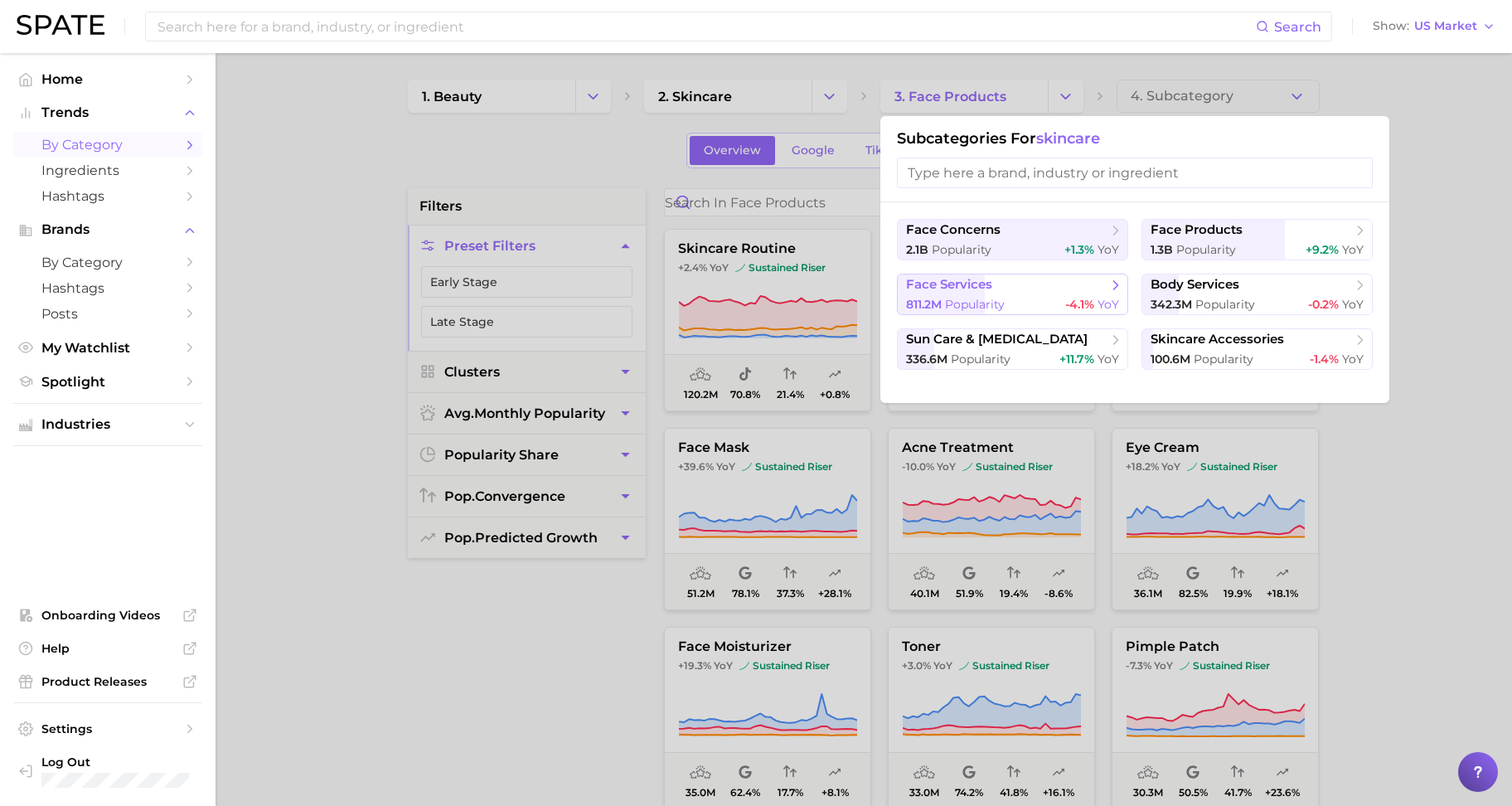
click at [990, 295] on button "face services 811.2m Popularity -4.1% YoY" at bounding box center [1012, 295] width 231 height 42
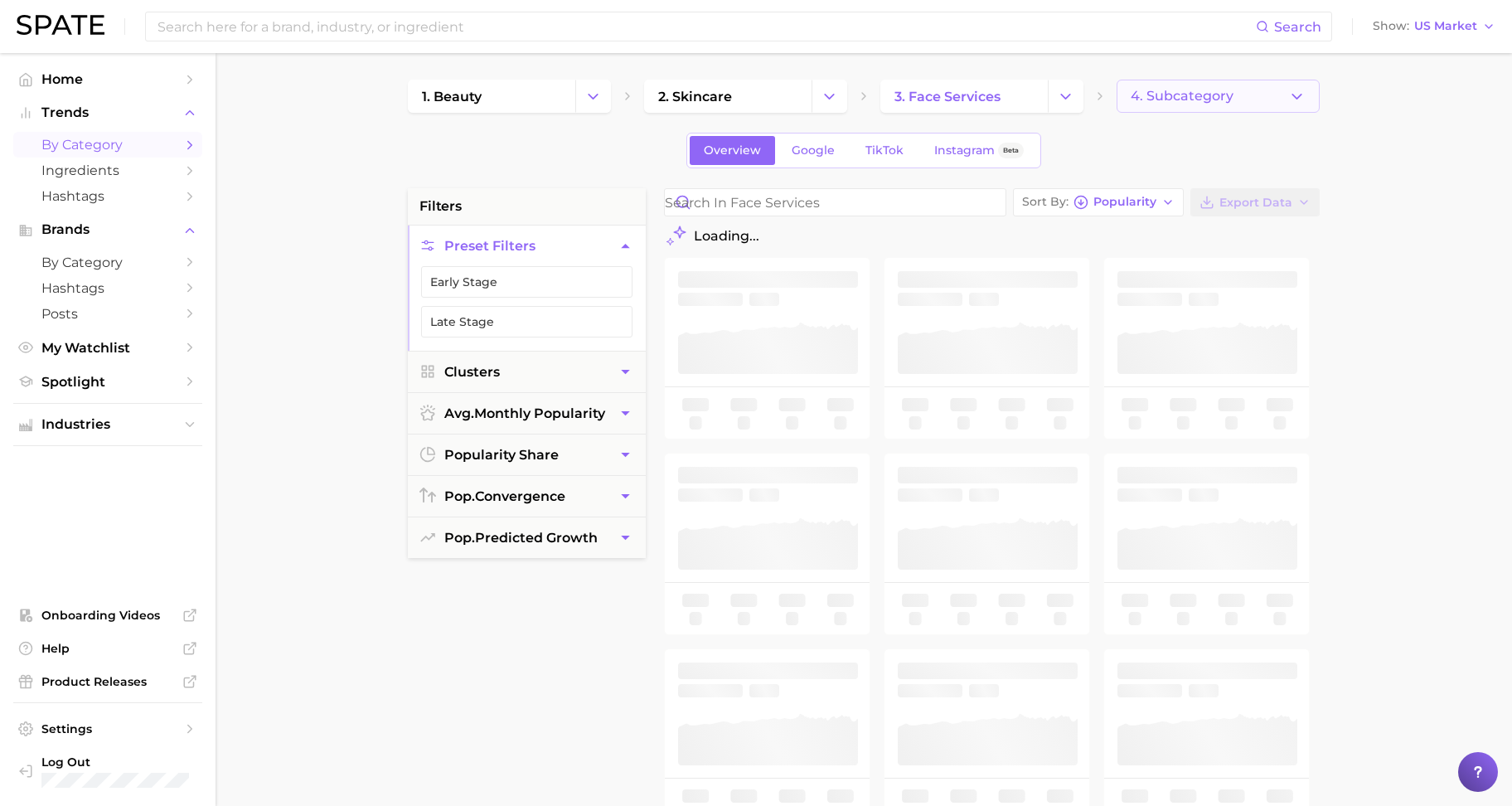
click at [1244, 97] on button "4. Subcategory" at bounding box center [1217, 96] width 203 height 33
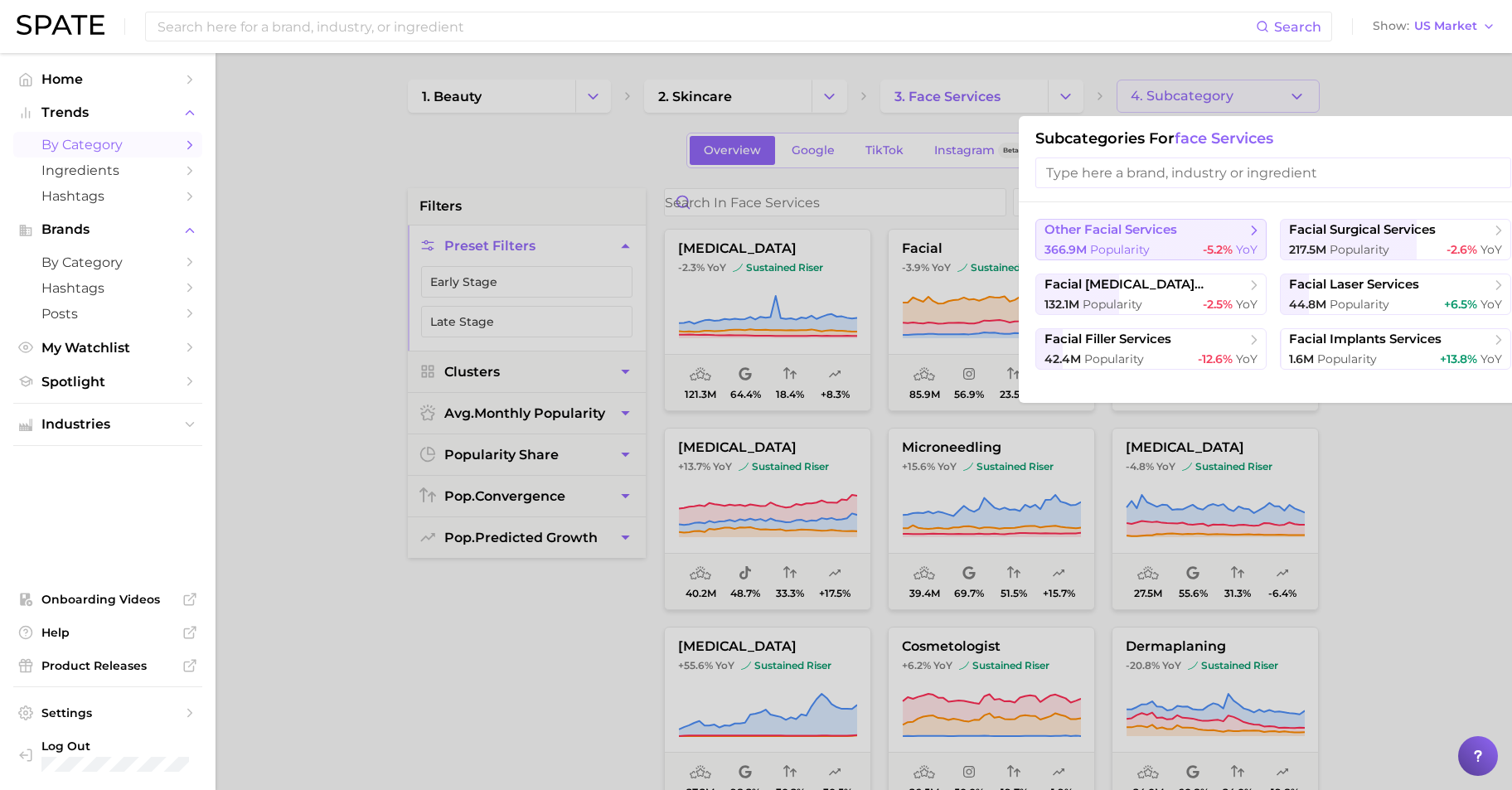
click at [1139, 235] on span "other facial services" at bounding box center [1111, 230] width 132 height 16
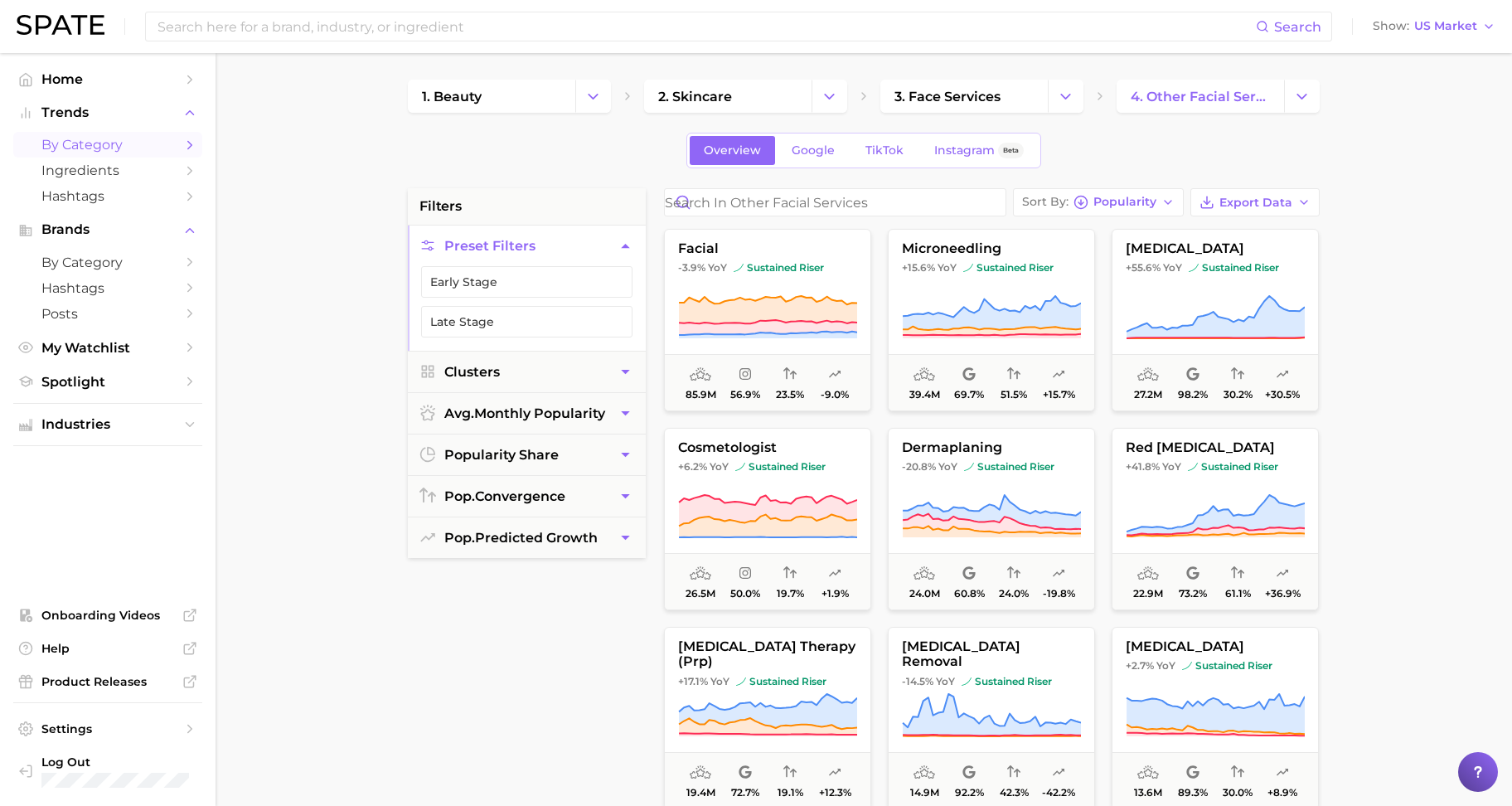
click at [492, 651] on div "filters Preset Filters Early Stage Late Stage Clusters avg. monthly popularity …" at bounding box center [526, 608] width 238 height 841
click at [85, 177] on span "Ingredients" at bounding box center [108, 170] width 132 height 16
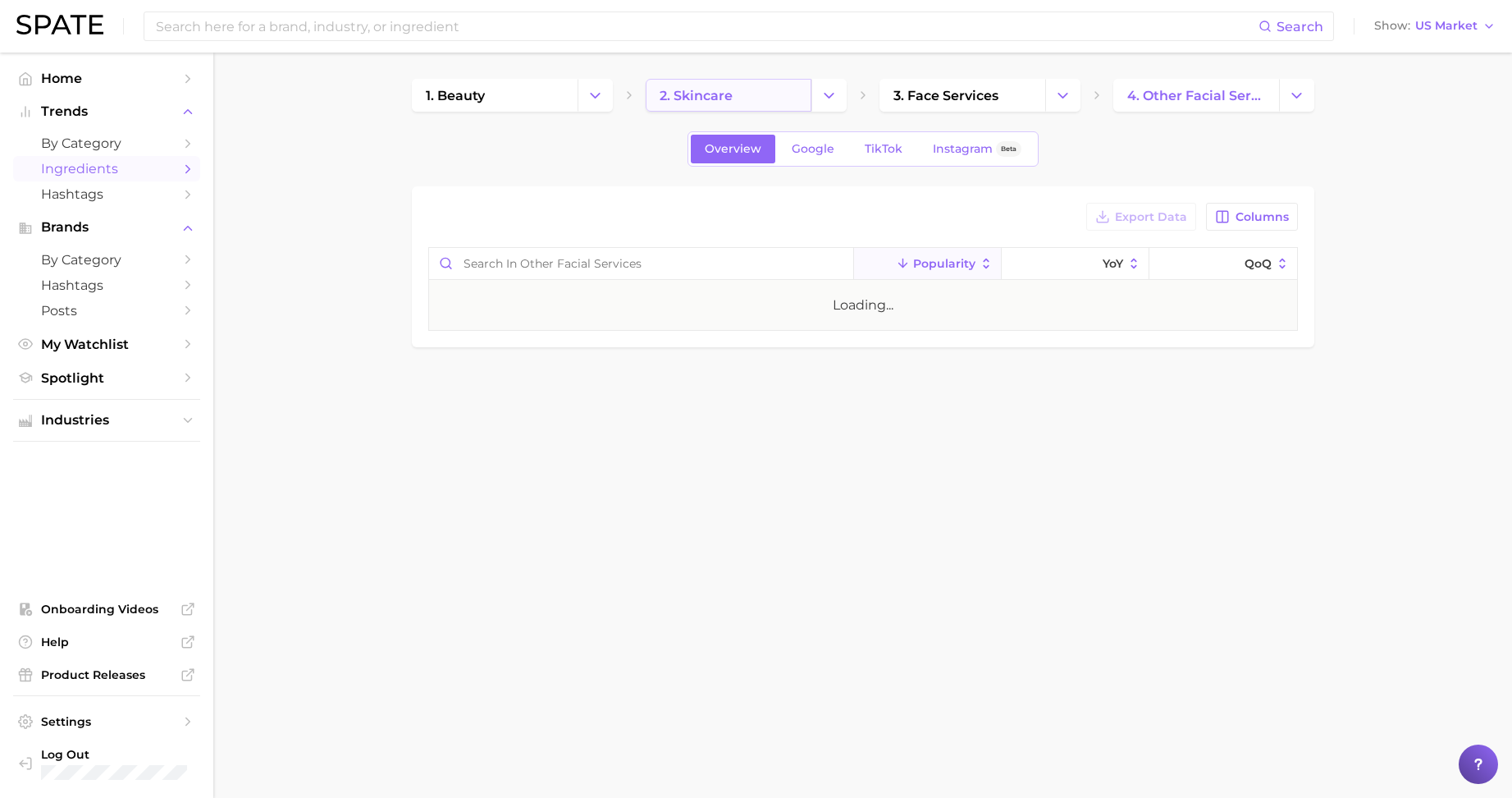
click at [731, 110] on link "2. skincare" at bounding box center [729, 95] width 166 height 33
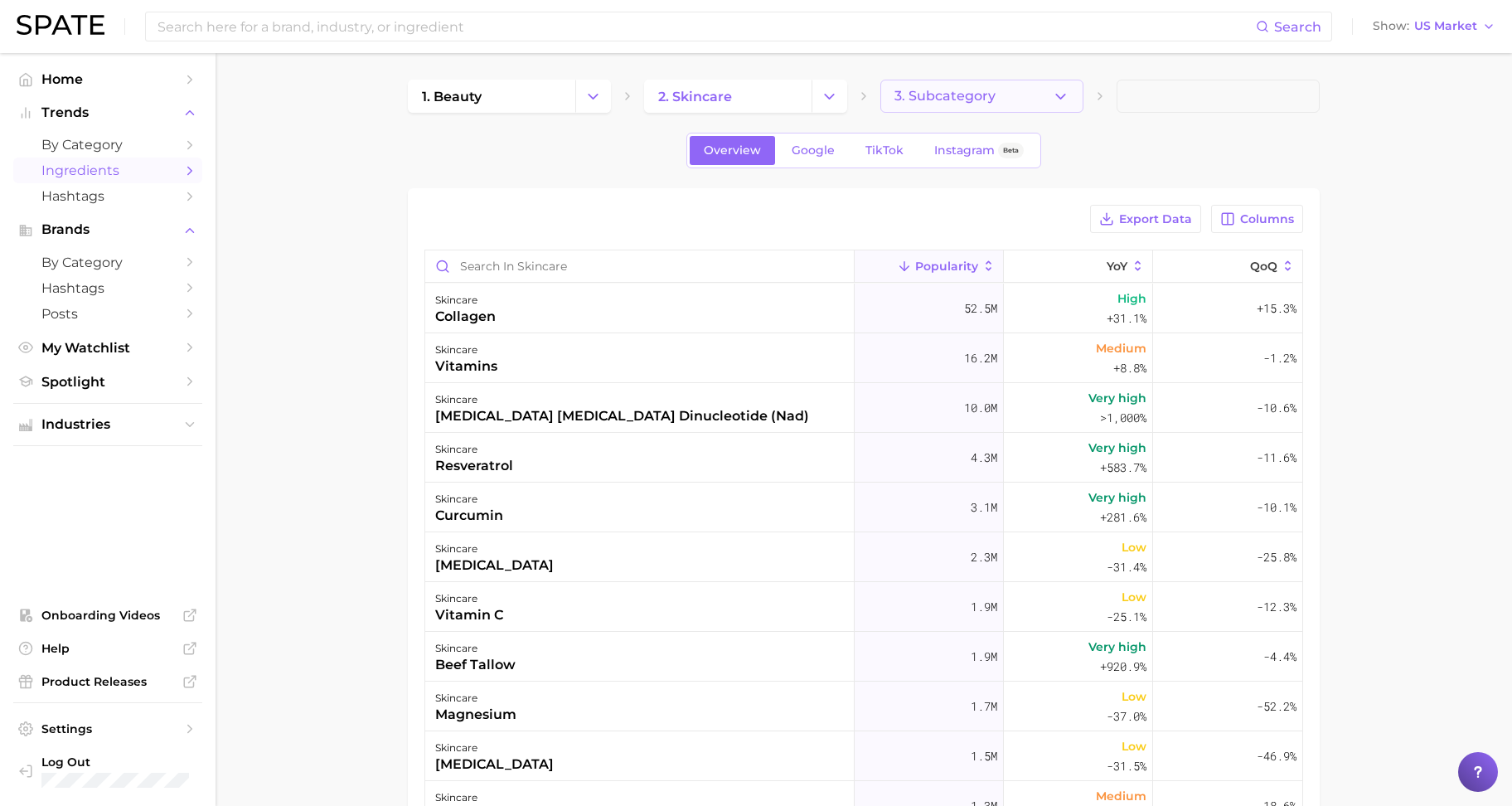
click at [912, 110] on button "3. Subcategory" at bounding box center [981, 96] width 203 height 33
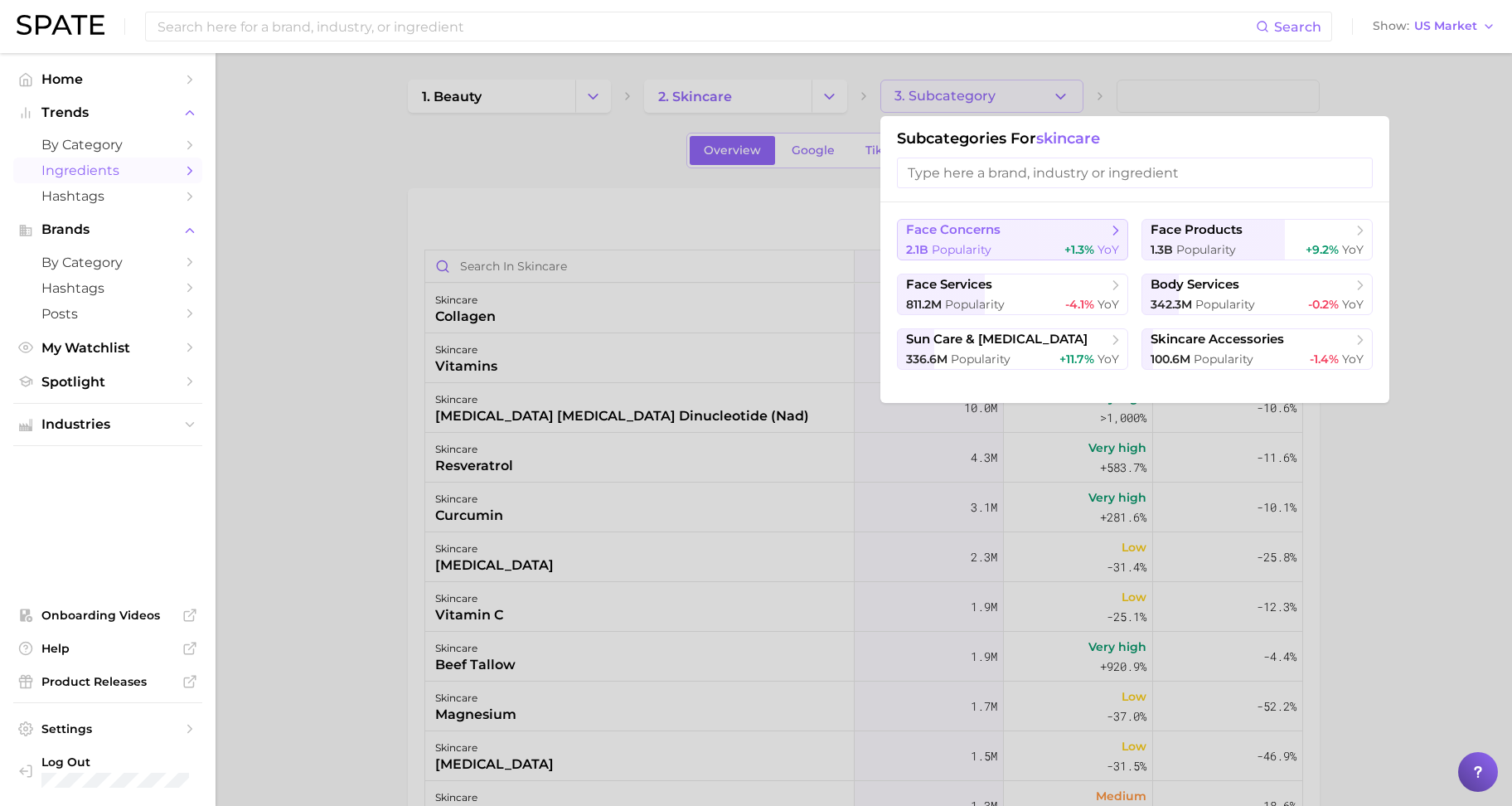
click at [996, 237] on span "face concerns" at bounding box center [953, 230] width 94 height 16
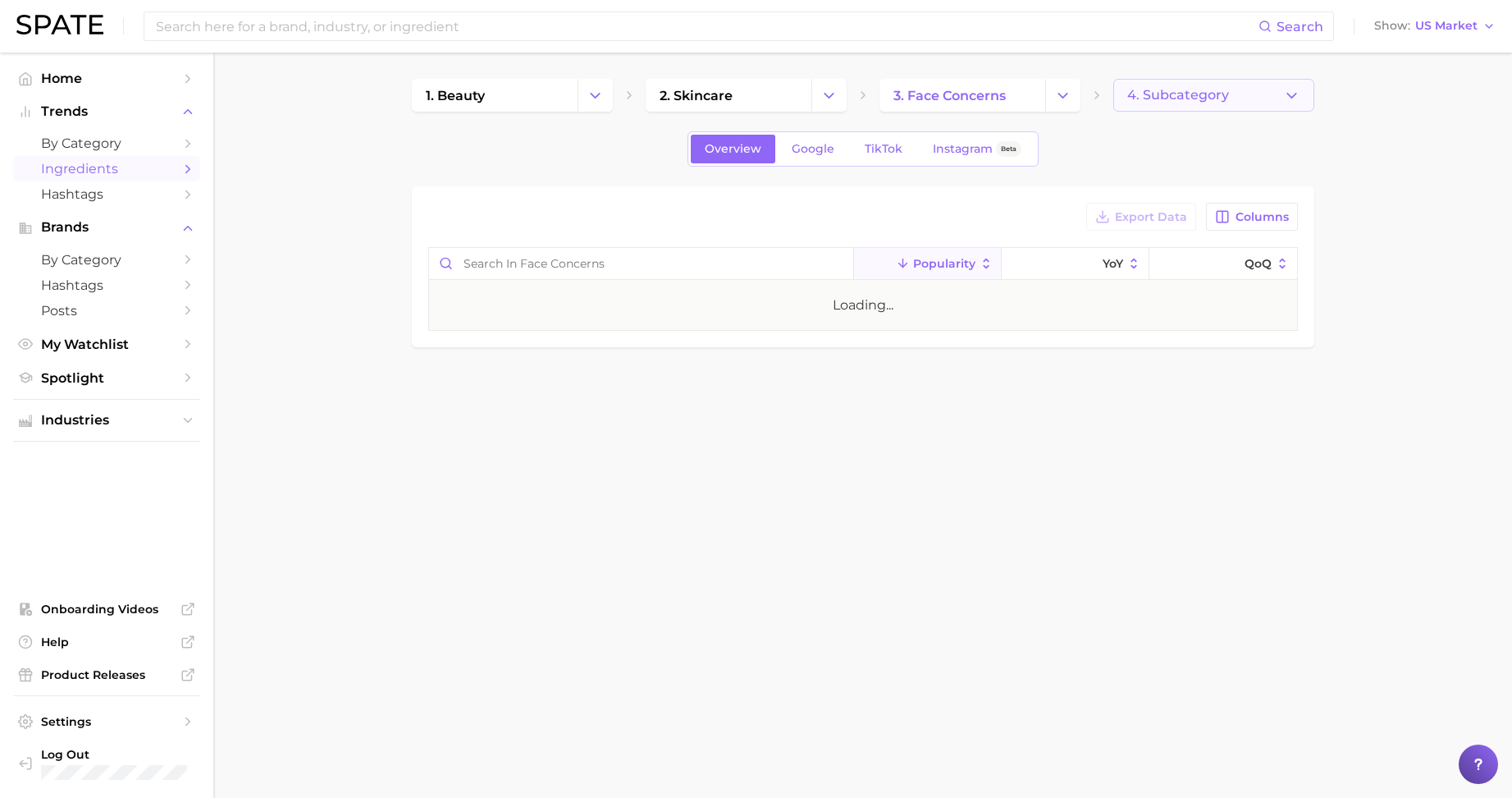
click at [1227, 104] on button "4. Subcategory" at bounding box center [1214, 95] width 201 height 33
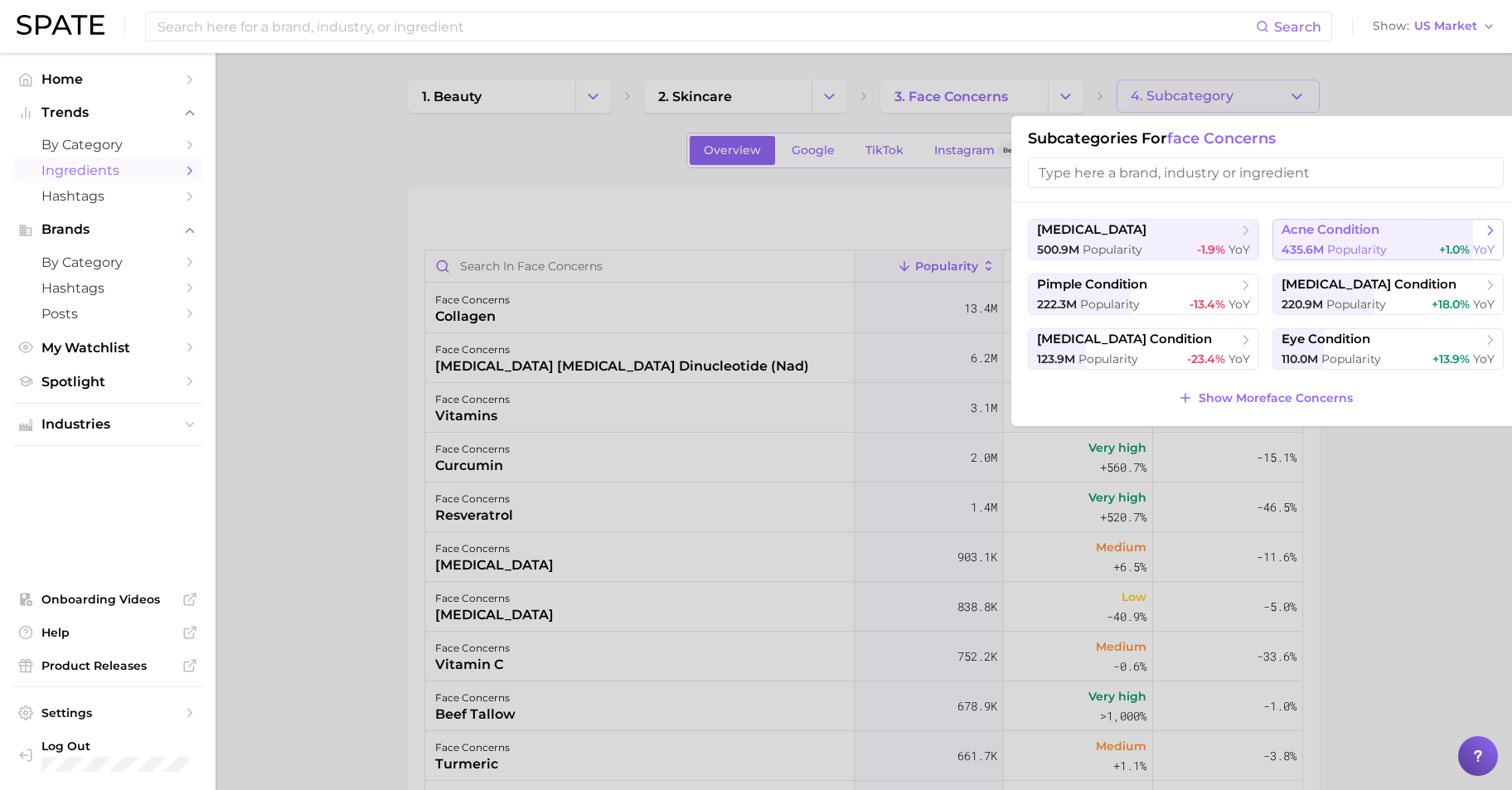
click at [1305, 246] on span "435.6m" at bounding box center [1303, 249] width 43 height 15
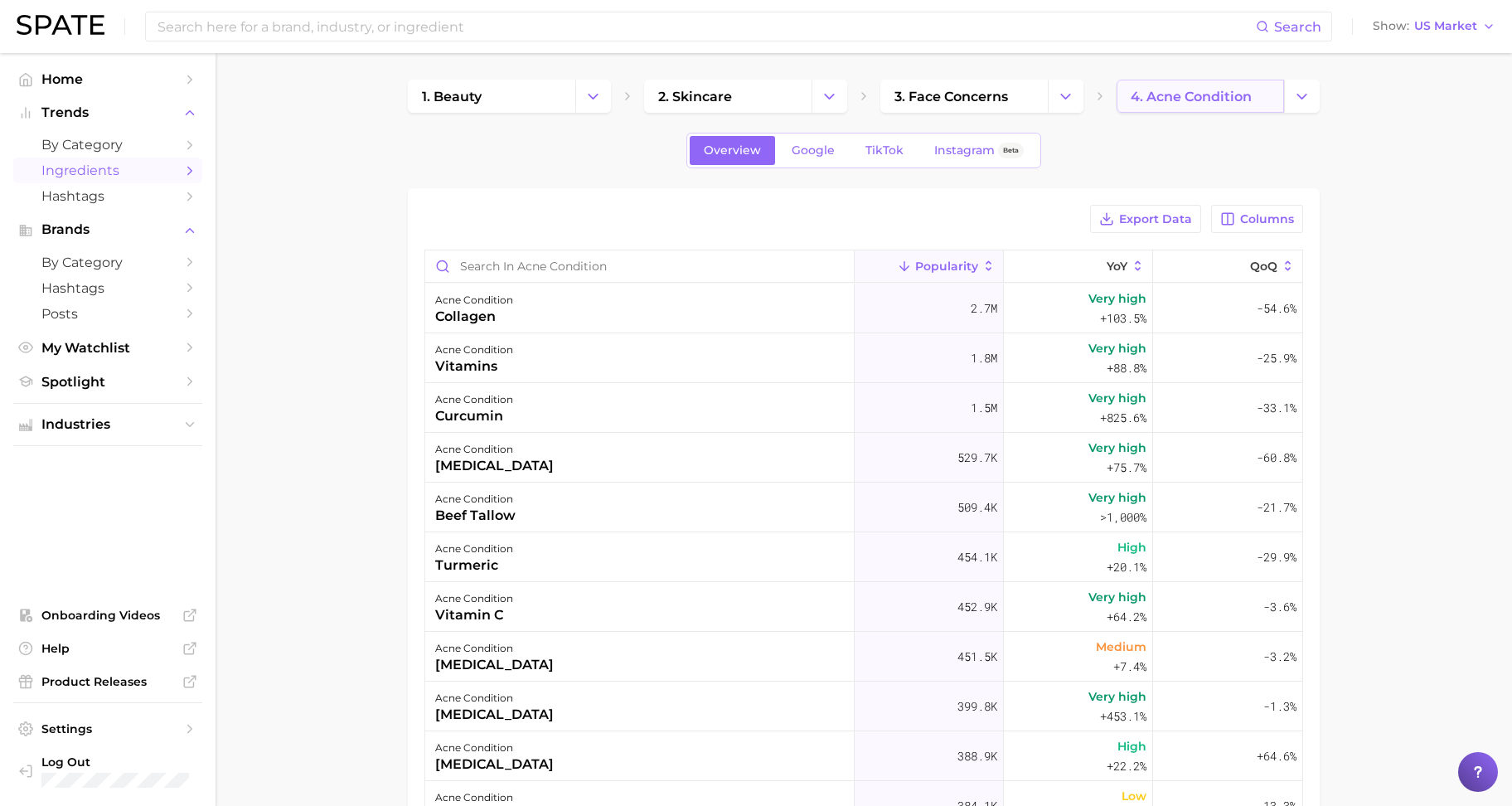
click at [1191, 97] on span "4. acne condition" at bounding box center [1191, 97] width 121 height 16
click at [1303, 101] on icon "Change Category" at bounding box center [1302, 97] width 17 height 17
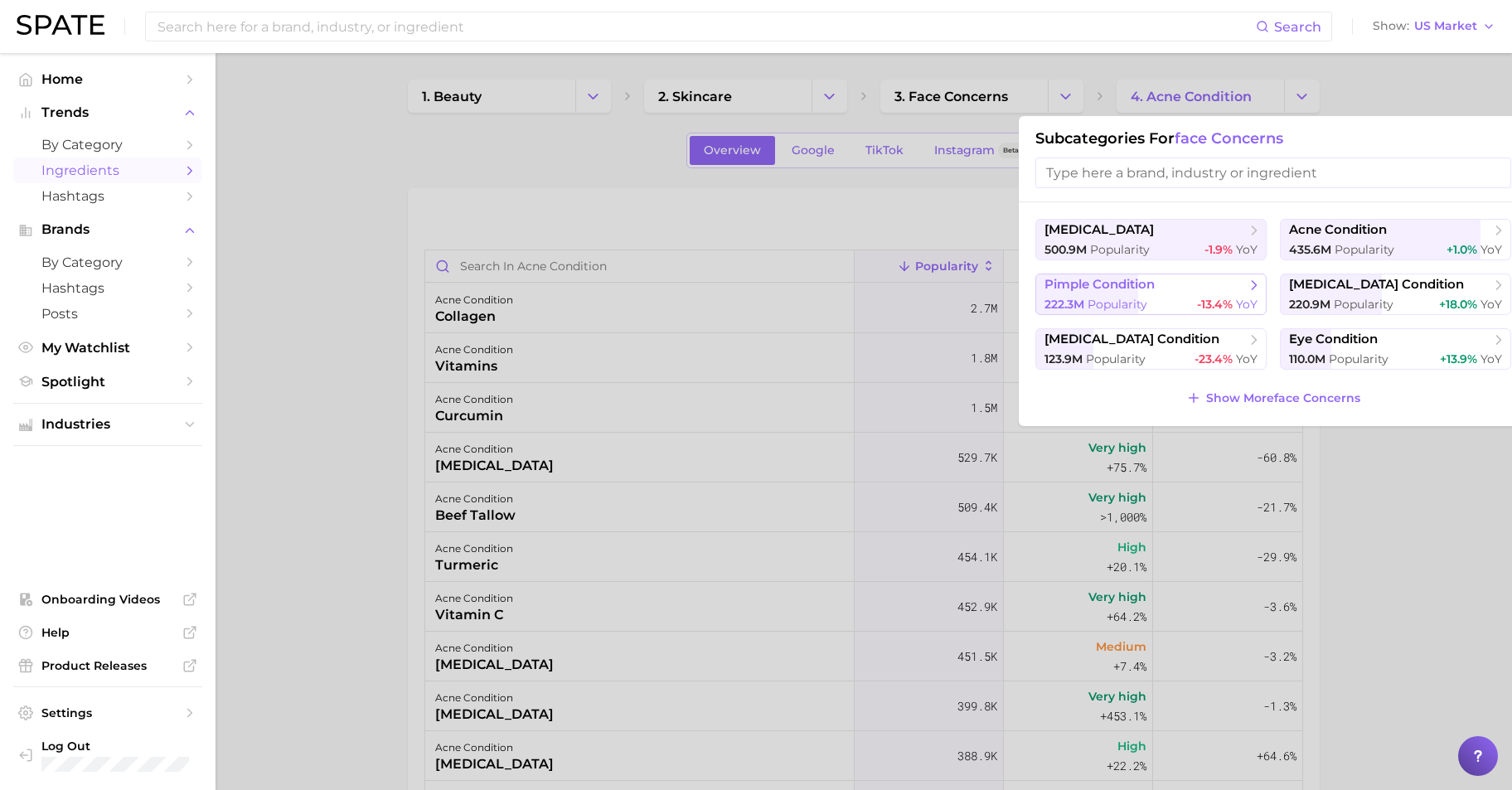
click at [1117, 298] on span "Popularity" at bounding box center [1117, 304] width 59 height 15
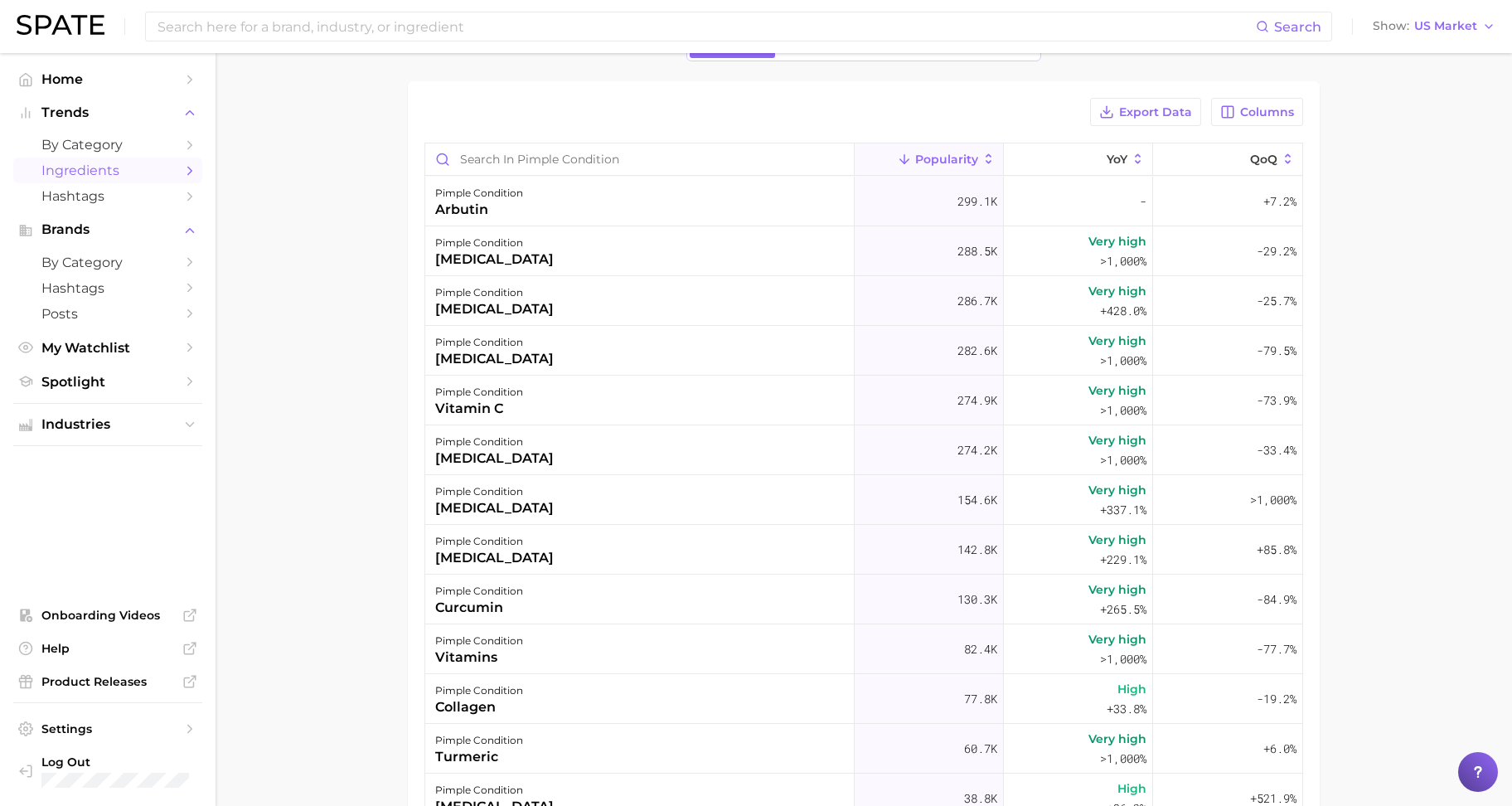
scroll to position [207, 0]
